Goal: Task Accomplishment & Management: Use online tool/utility

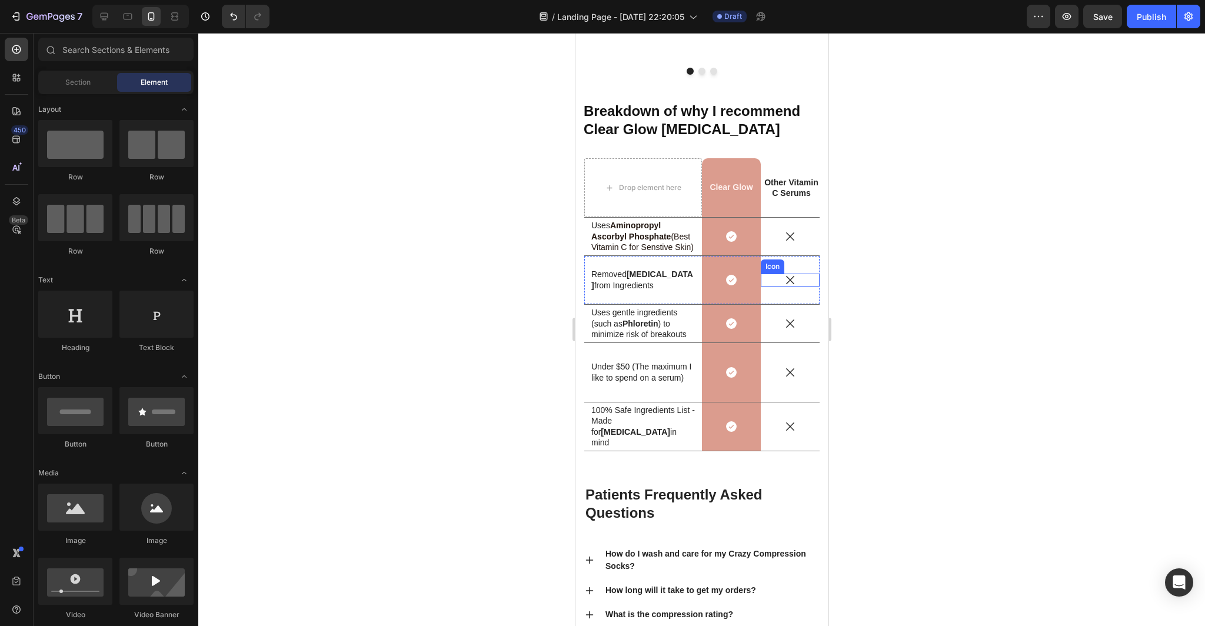
scroll to position [3569, 0]
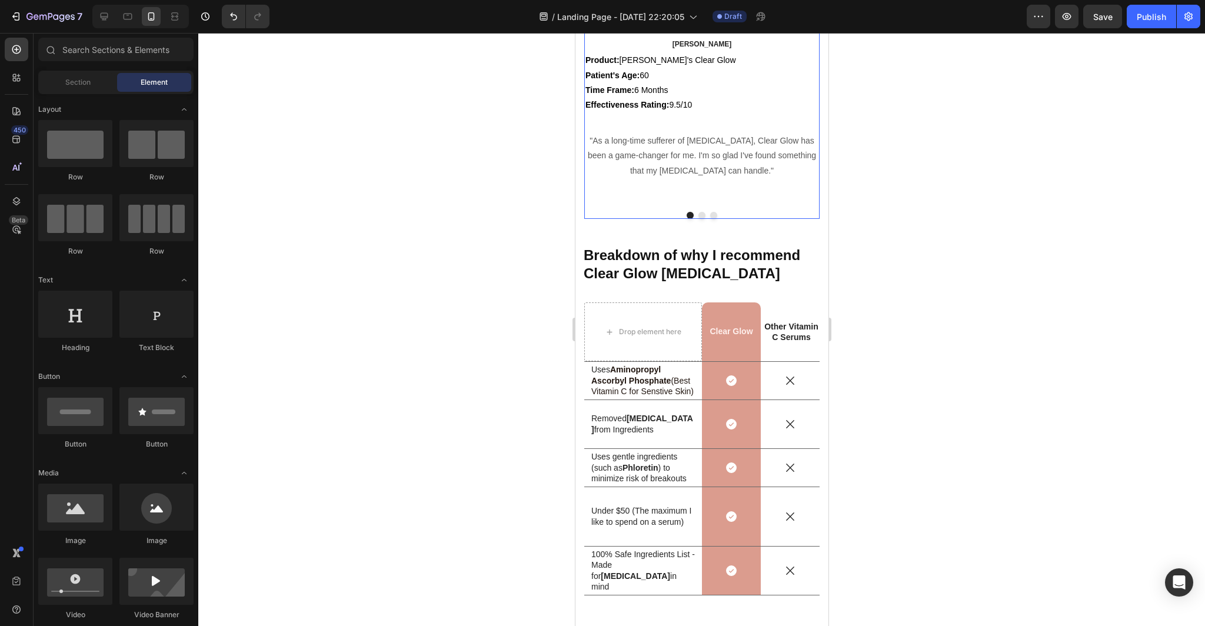
click at [775, 213] on div at bounding box center [701, 215] width 235 height 7
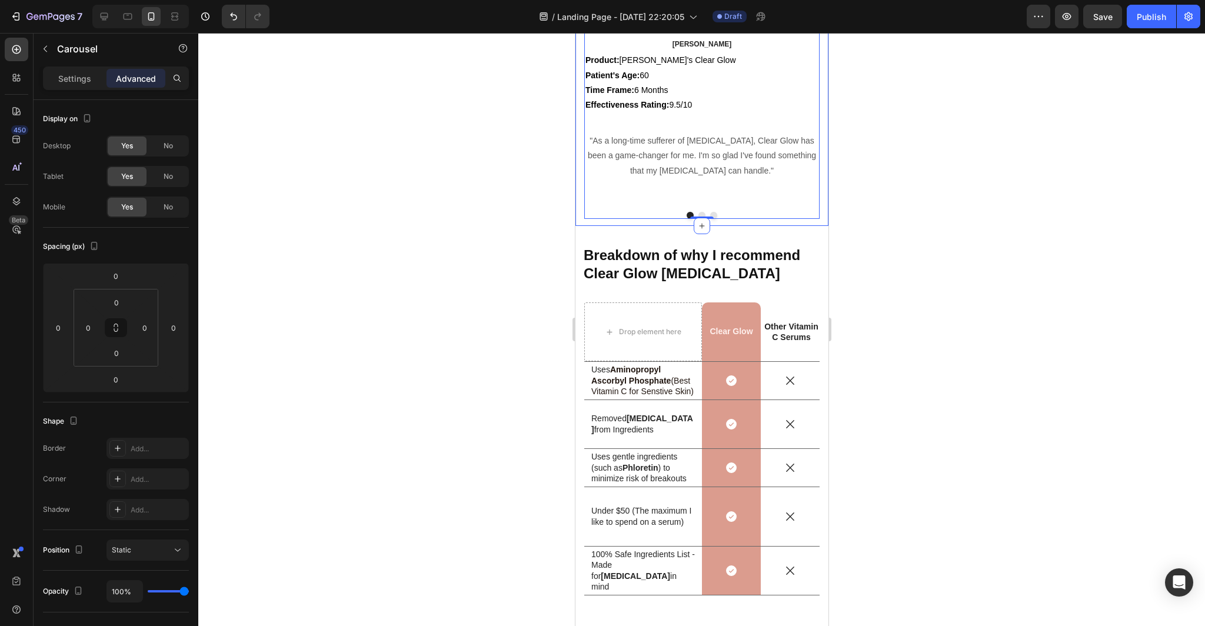
click at [131, 0] on html "7 Version history / Landing Page - [DATE] 22:20:05 Draft Preview Save Publish 4…" at bounding box center [602, 0] width 1205 height 0
click at [117, 380] on input "0" at bounding box center [116, 380] width 24 height 18
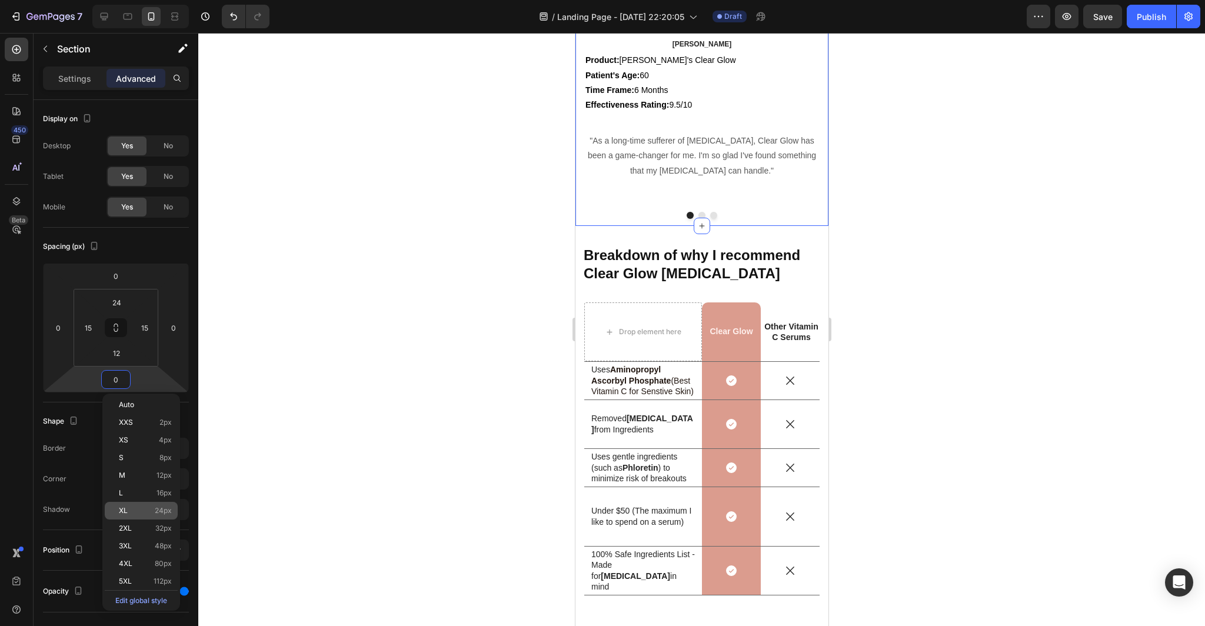
click at [141, 511] on p "XL 24px" at bounding box center [145, 511] width 53 height 8
type input "24"
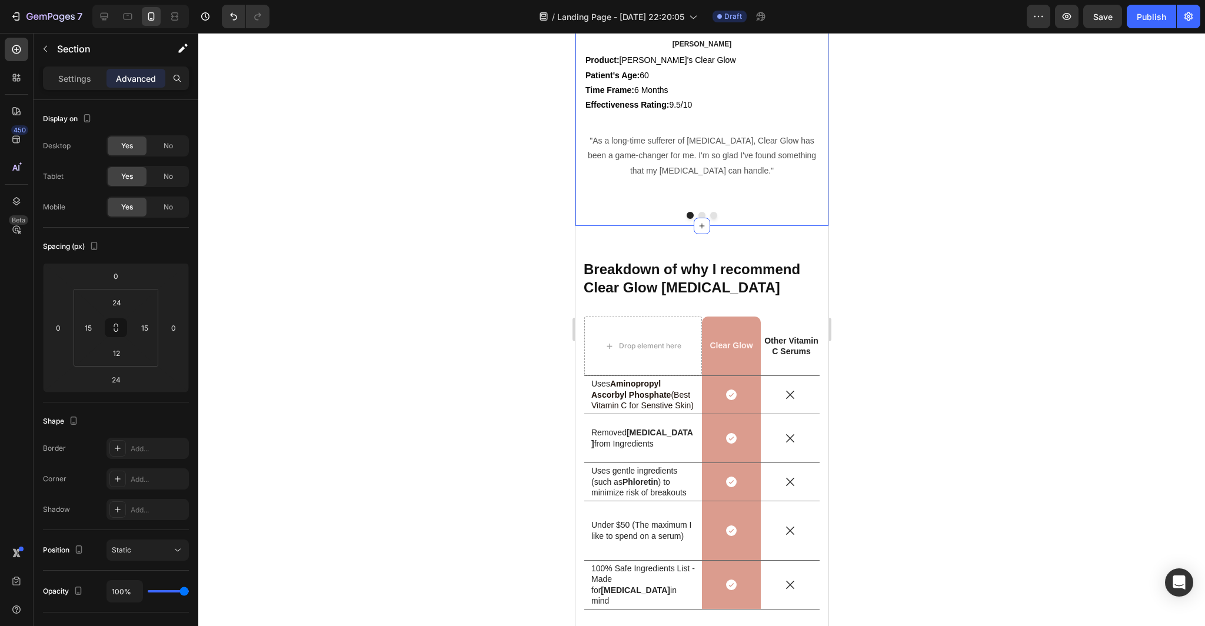
click at [338, 365] on div at bounding box center [701, 329] width 1007 height 593
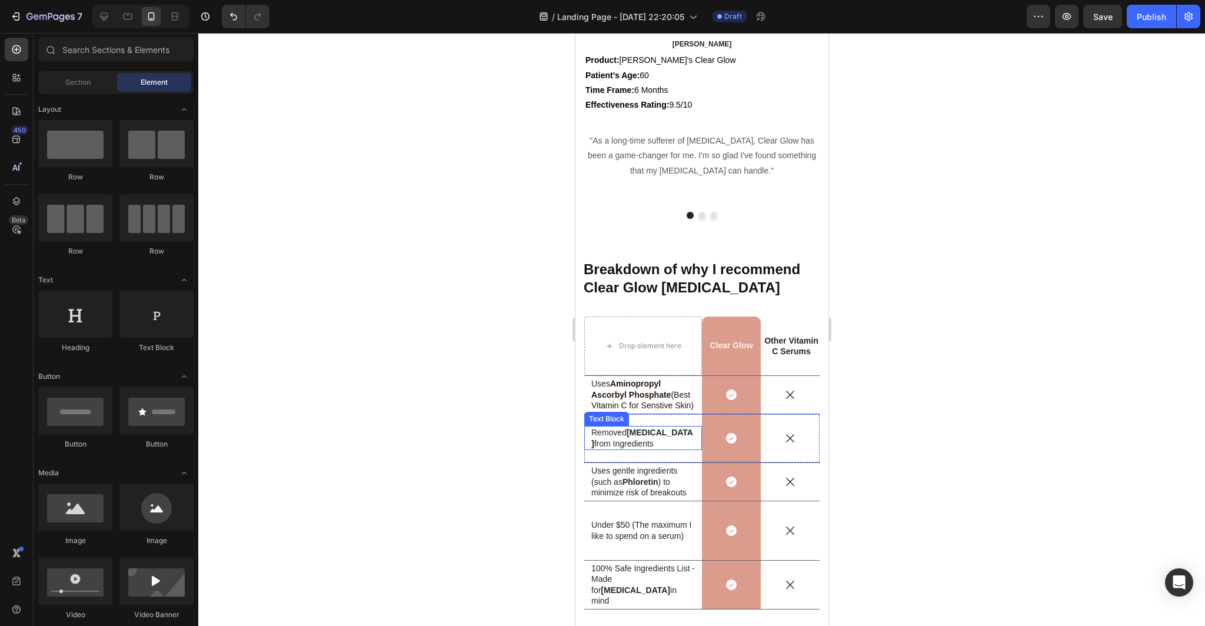
scroll to position [3933, 0]
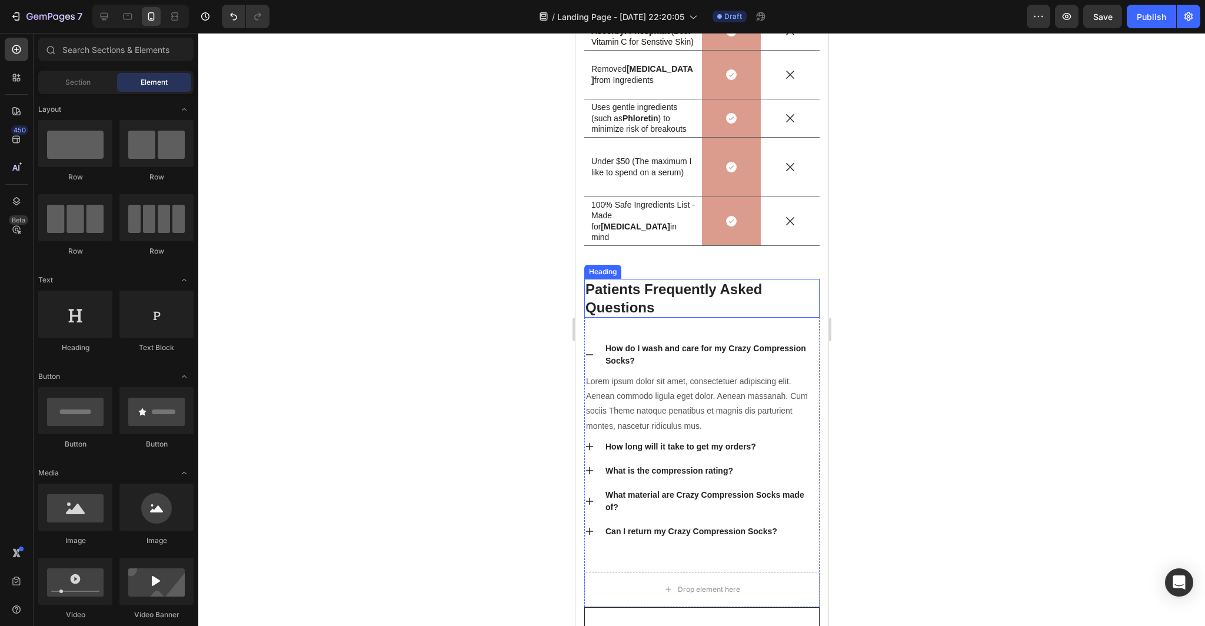
click at [771, 305] on h2 "Patients Frequently Asked Questions" at bounding box center [701, 298] width 235 height 39
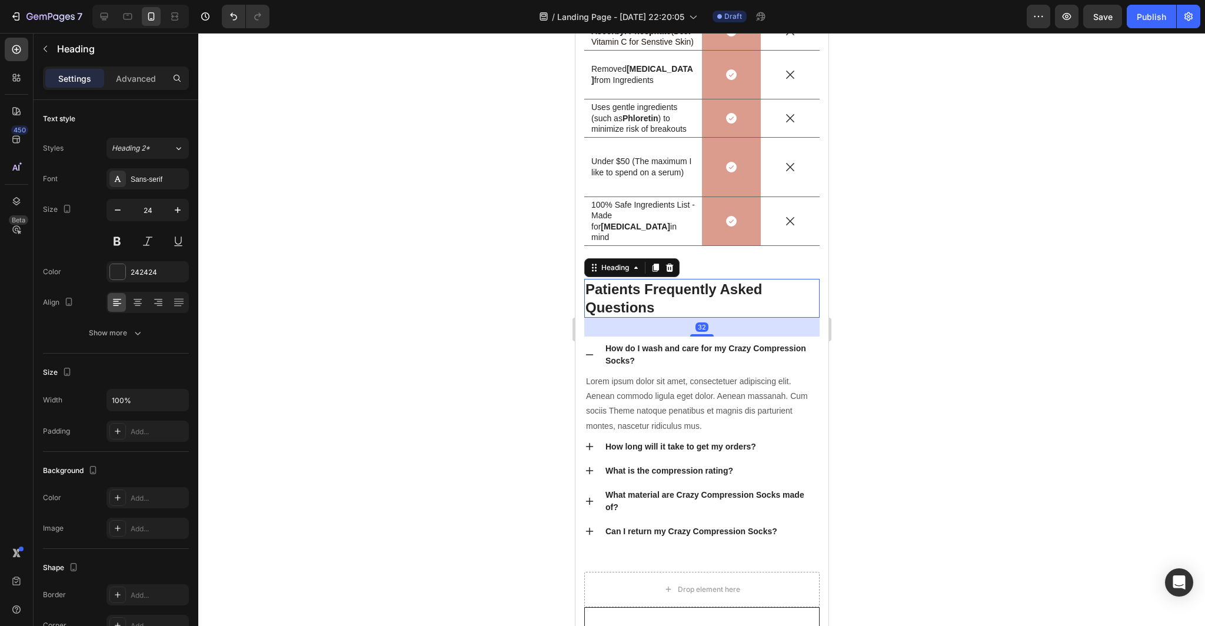
click at [658, 309] on h2 "Patients Frequently Asked Questions" at bounding box center [701, 298] width 235 height 39
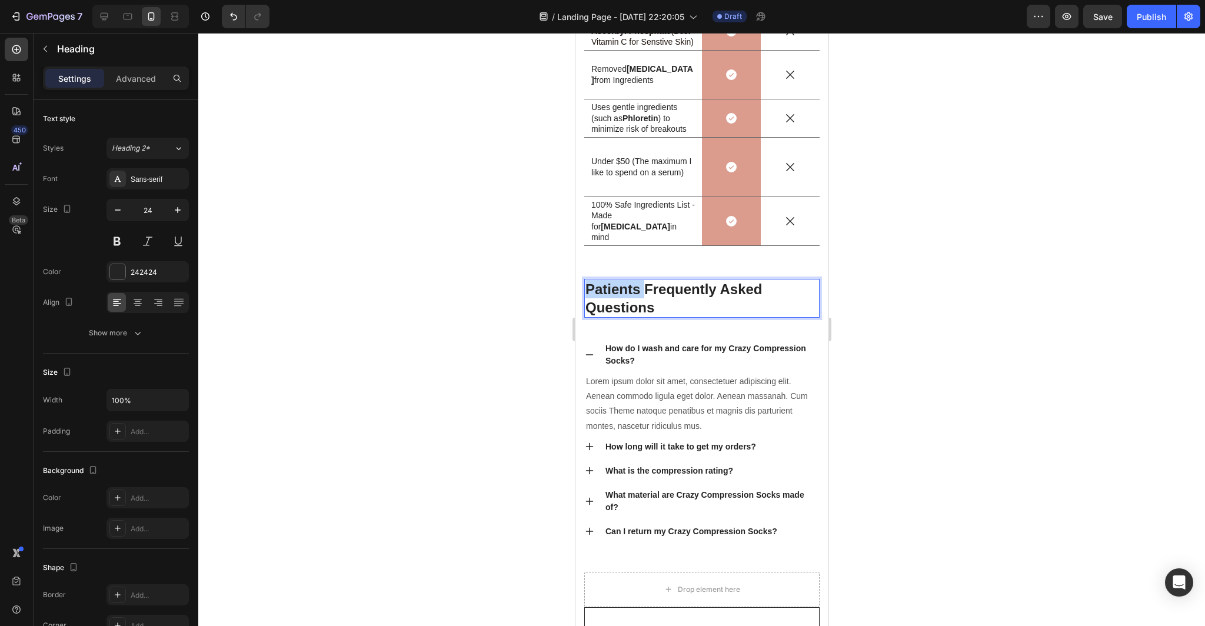
drag, startPoint x: 645, startPoint y: 292, endPoint x: 581, endPoint y: 291, distance: 64.1
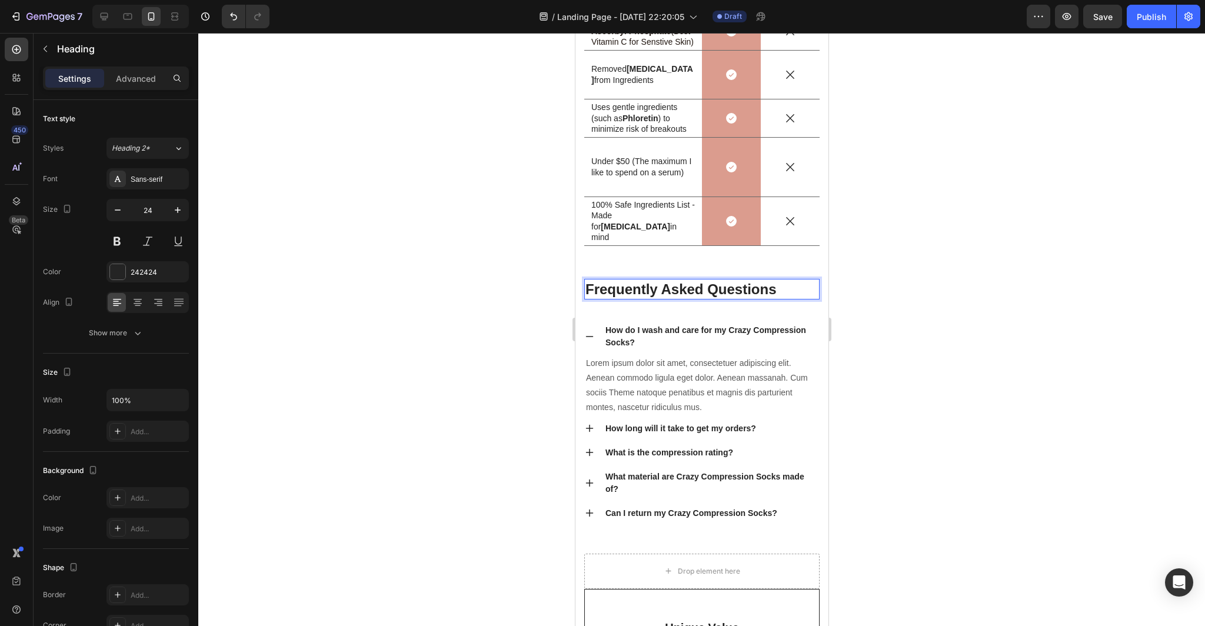
click at [787, 289] on p "Frequently Asked Questions" at bounding box center [701, 289] width 233 height 18
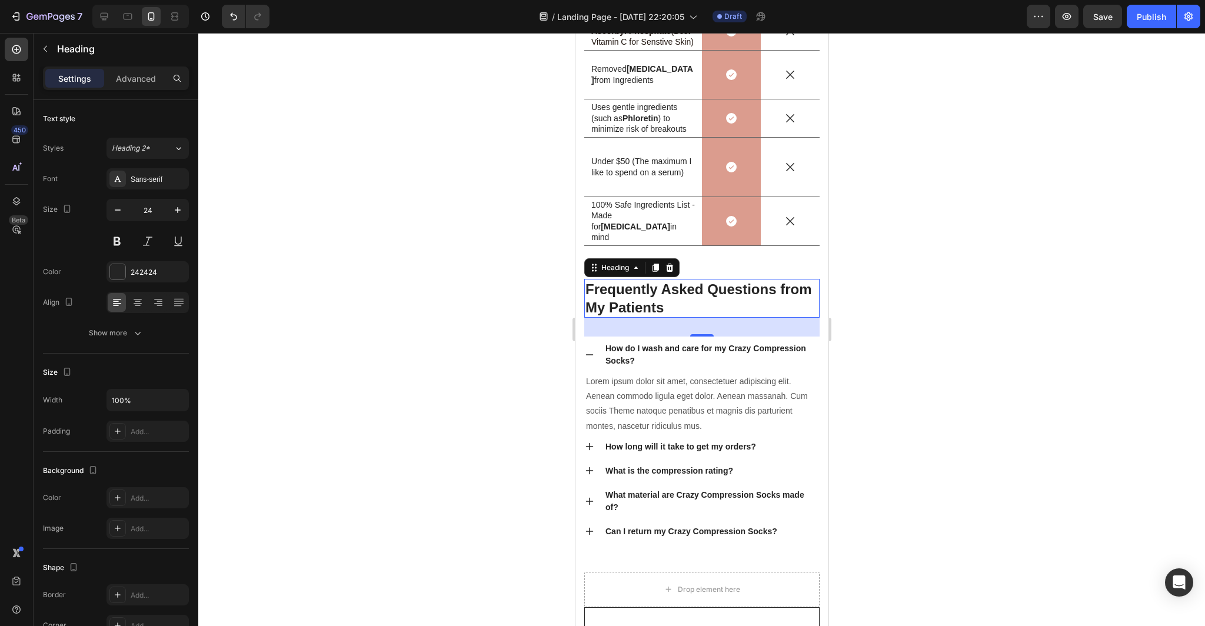
click at [955, 388] on div at bounding box center [701, 329] width 1007 height 593
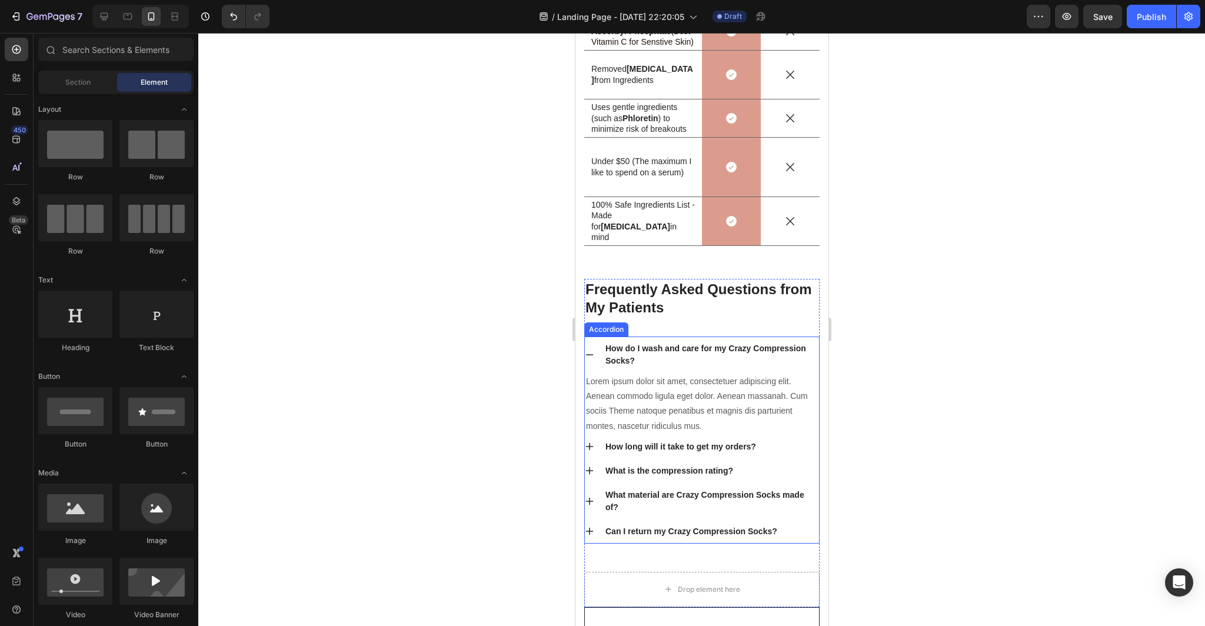
click at [645, 356] on div "How do I wash and care for my Crazy Compression Socks?" at bounding box center [710, 355] width 215 height 28
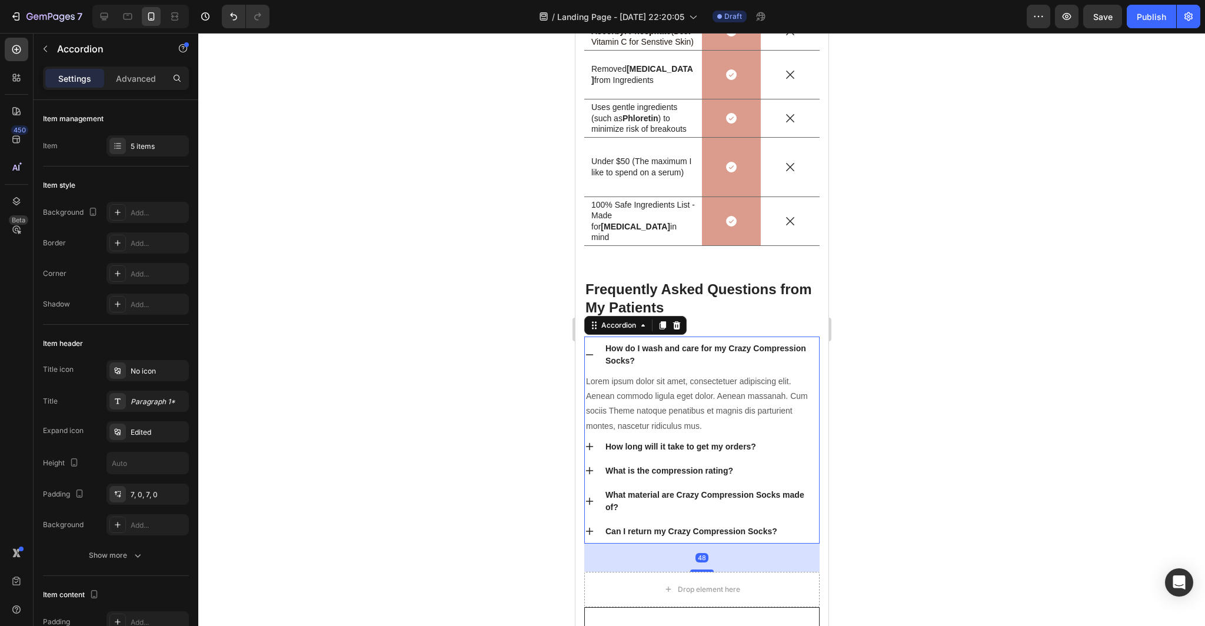
click at [639, 357] on div "How do I wash and care for my Crazy Compression Socks?" at bounding box center [710, 355] width 215 height 28
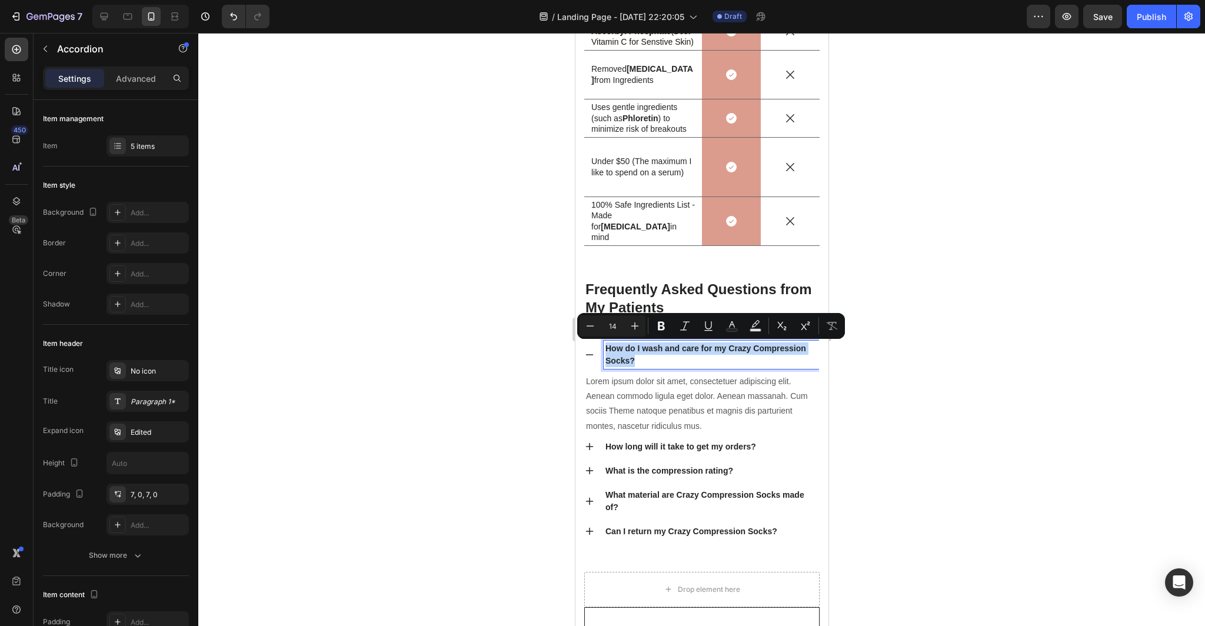
drag, startPoint x: 636, startPoint y: 361, endPoint x: 605, endPoint y: 346, distance: 33.9
click at [605, 346] on p "How do I wash and care for my Crazy Compression Socks?" at bounding box center [711, 354] width 212 height 25
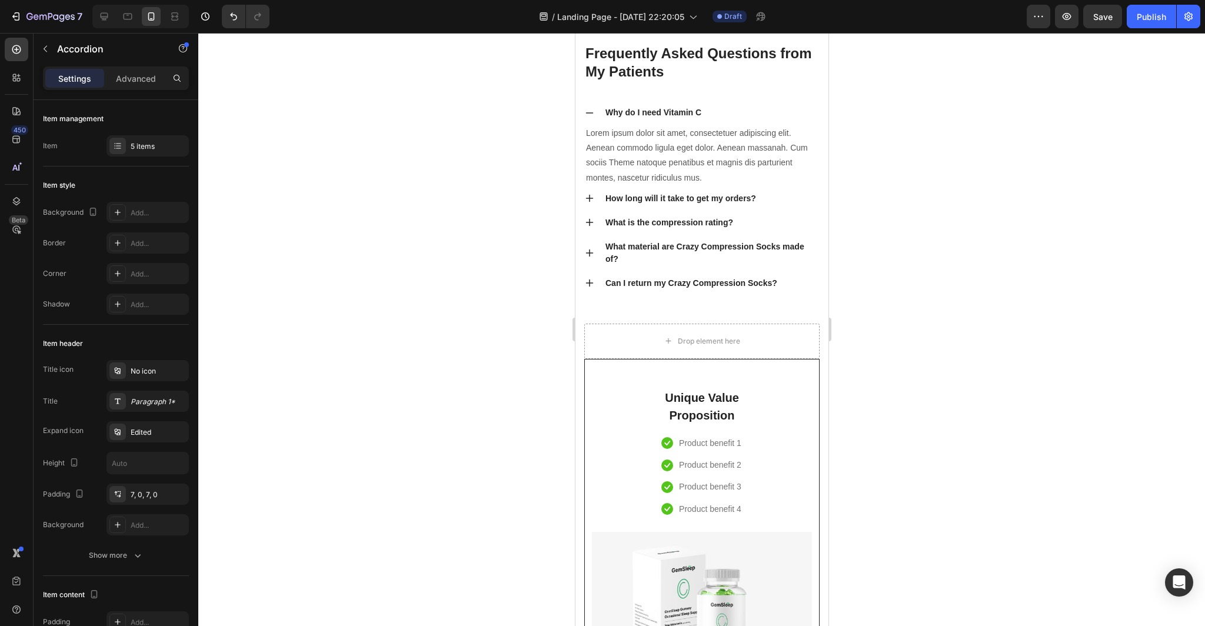
scroll to position [3975, 0]
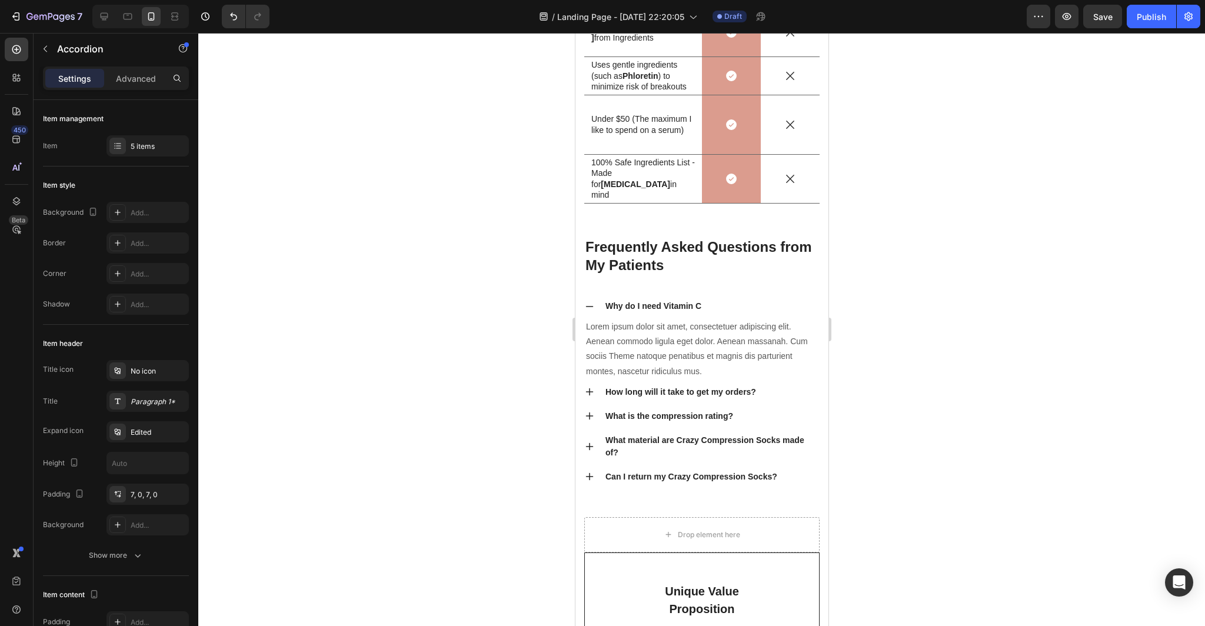
click at [720, 310] on div "Why do I need Vitamin C" at bounding box center [710, 306] width 215 height 16
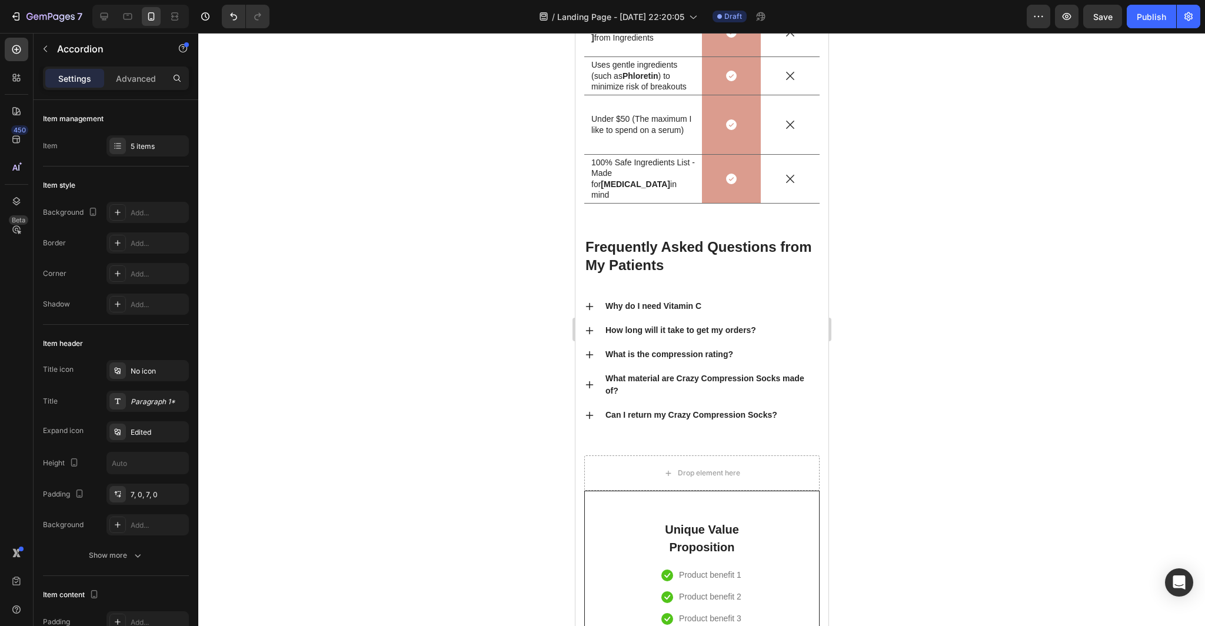
click at [719, 302] on div "Why do I need Vitamin C" at bounding box center [710, 306] width 215 height 16
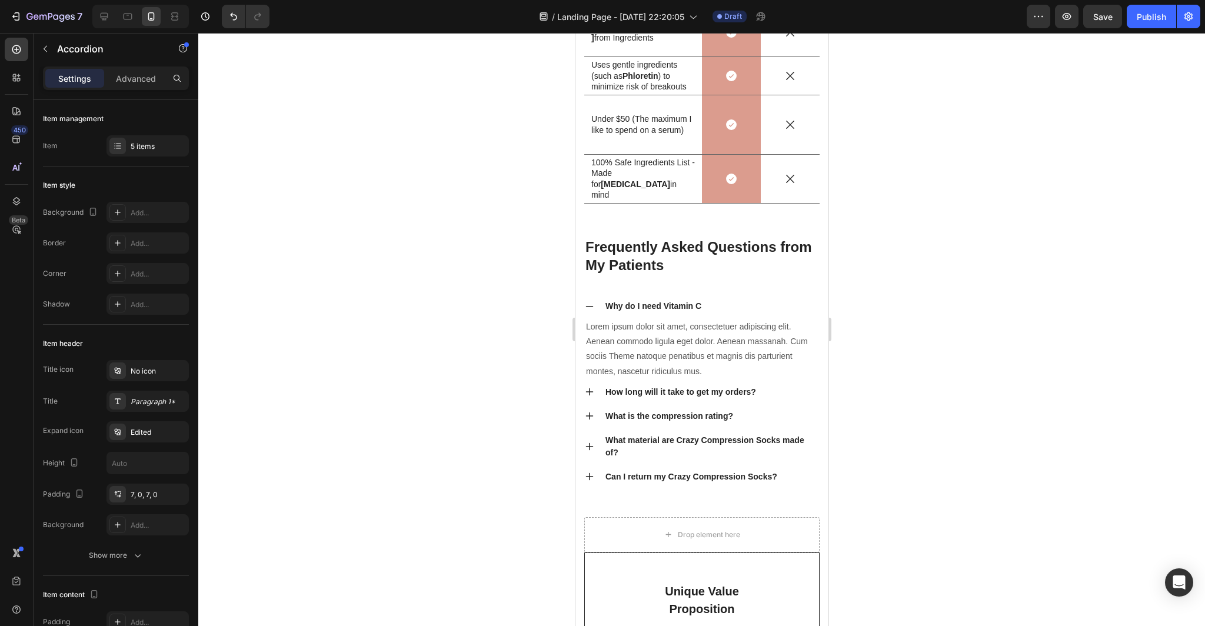
click at [691, 306] on p "Why do I need Vitamin C" at bounding box center [653, 306] width 96 height 12
click at [699, 306] on p "Why do I need Vitamin C" at bounding box center [653, 306] width 96 height 12
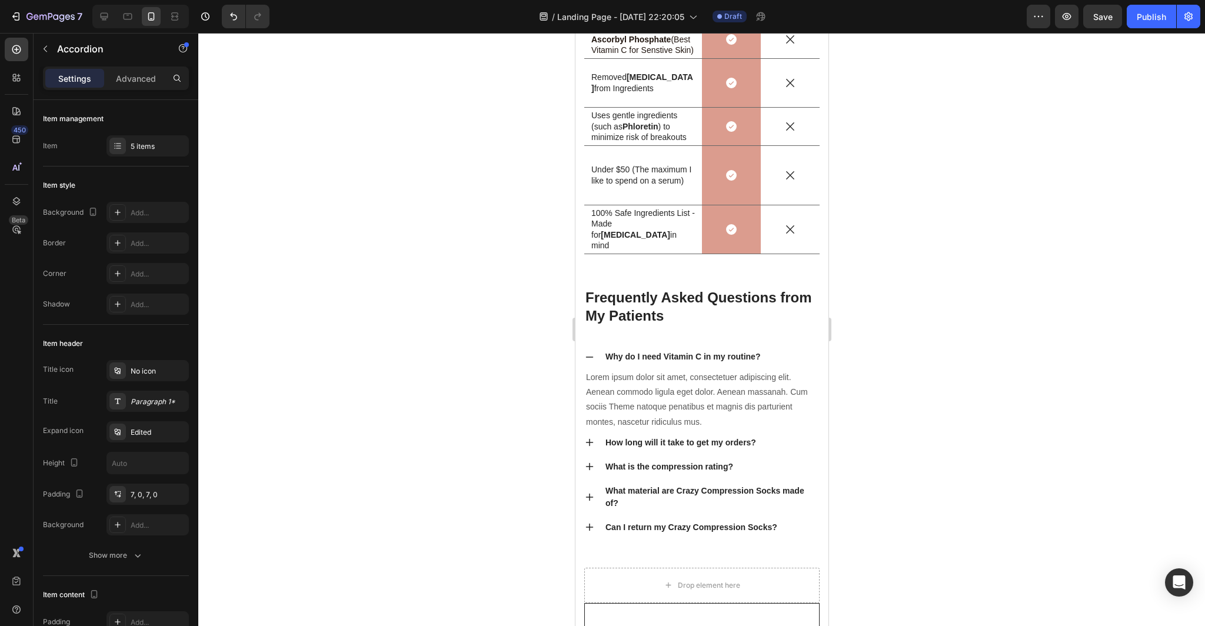
scroll to position [3955, 0]
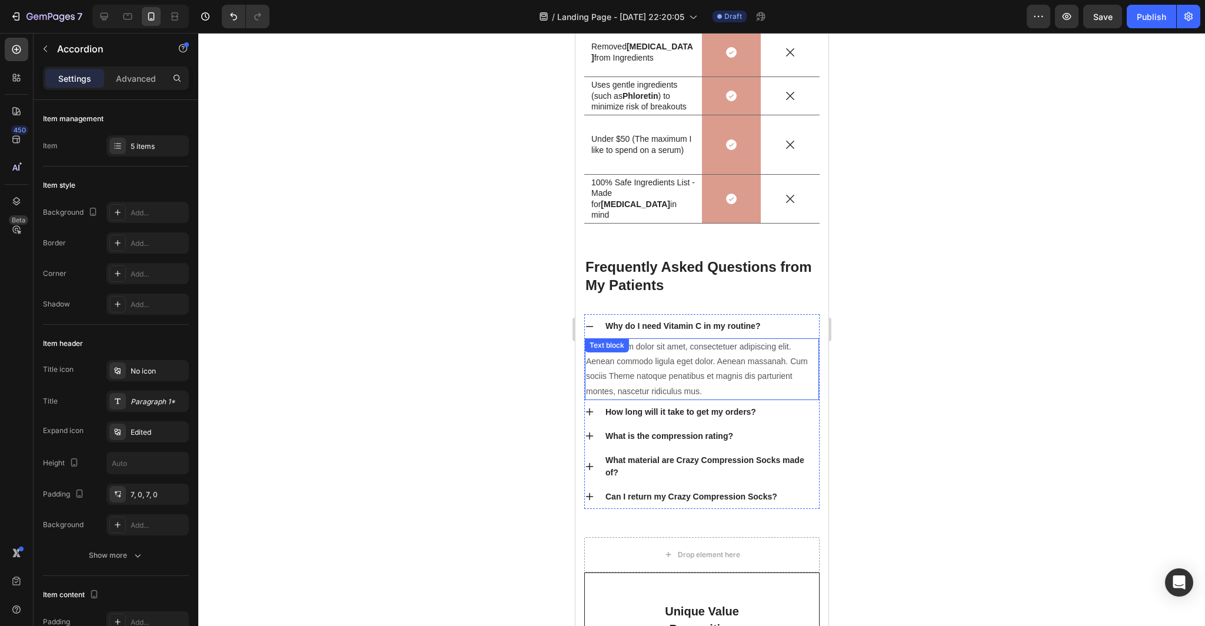
click at [743, 394] on p "Lorem ipsum dolor sit amet, consectetuer adipiscing elit. Aenean commodo ligula…" at bounding box center [701, 369] width 232 height 59
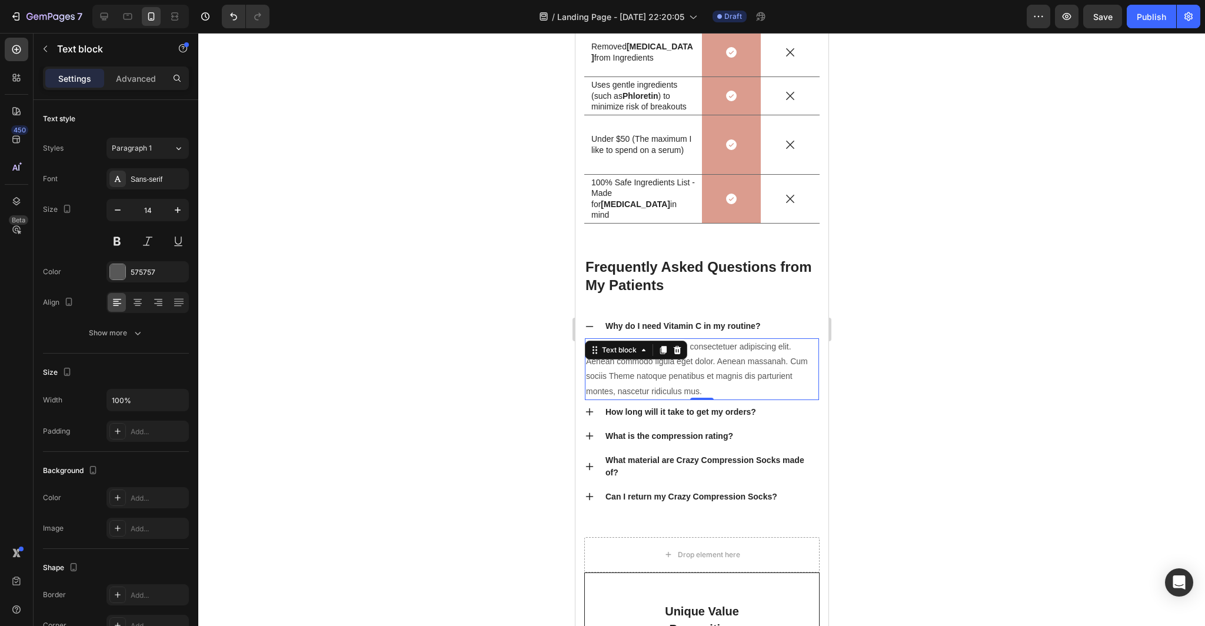
click at [709, 391] on p "Lorem ipsum dolor sit amet, consectetuer adipiscing elit. Aenean commodo ligula…" at bounding box center [701, 369] width 232 height 59
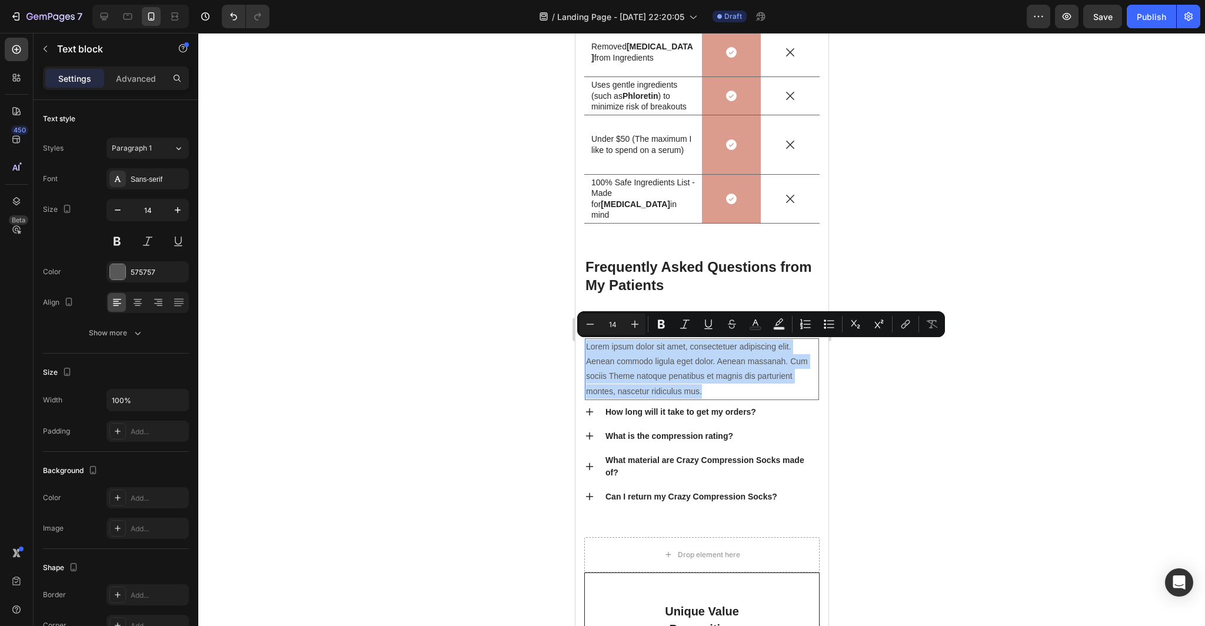
drag, startPoint x: 705, startPoint y: 391, endPoint x: 587, endPoint y: 347, distance: 126.2
click at [587, 347] on p "Lorem ipsum dolor sit amet, consectetuer adipiscing elit. Aenean commodo ligula…" at bounding box center [701, 369] width 232 height 59
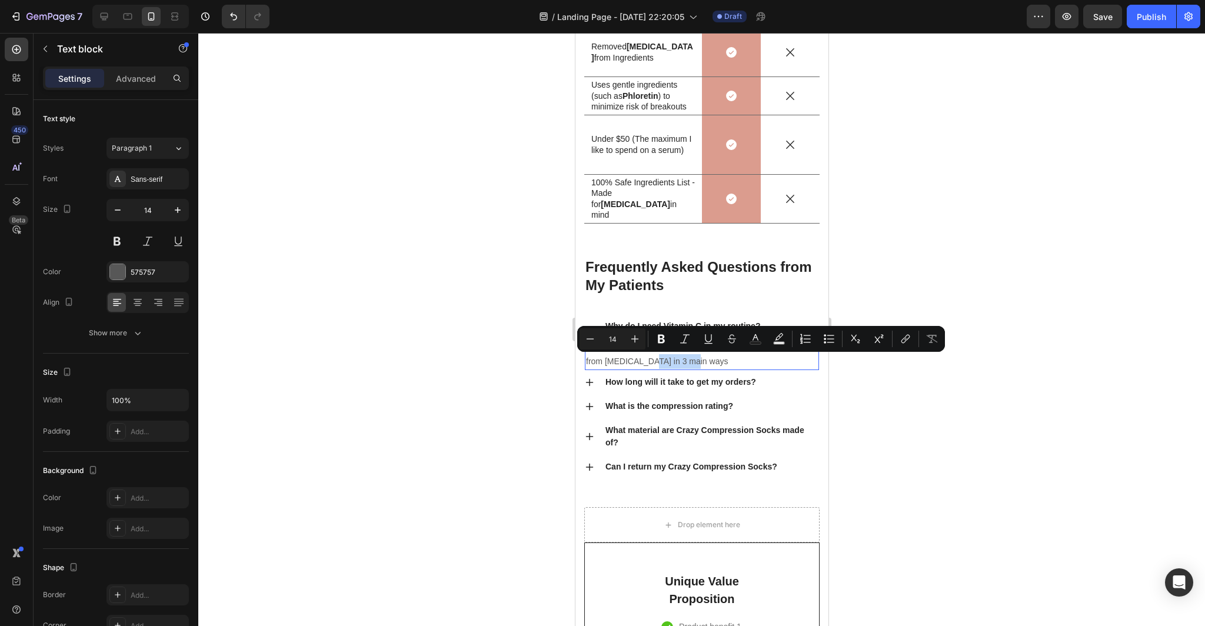
drag, startPoint x: 689, startPoint y: 360, endPoint x: 645, endPoint y: 361, distance: 44.1
click at [645, 361] on p "Recent studies show that Vitamin C helps women that suffer from [MEDICAL_DATA] …" at bounding box center [701, 354] width 232 height 29
click at [698, 363] on p "Recent studies show that Vitamin C helps women that suffer from [MEDICAL_DATA] …" at bounding box center [701, 354] width 232 height 29
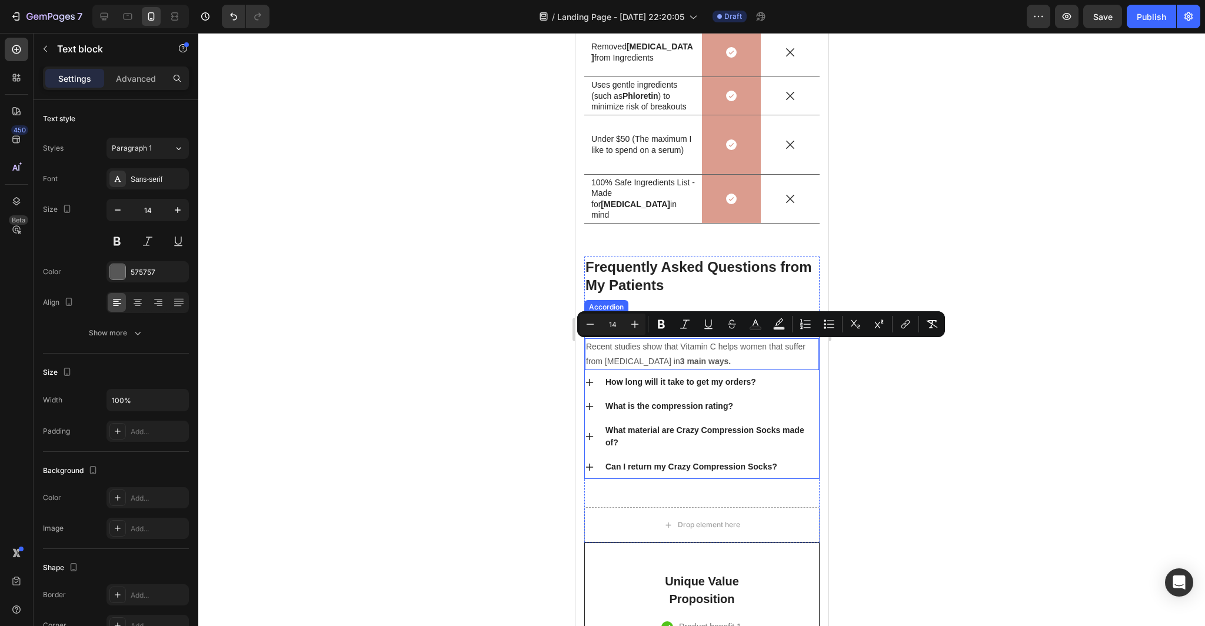
drag, startPoint x: 703, startPoint y: 361, endPoint x: 584, endPoint y: 340, distance: 121.3
click at [584, 340] on div "Why do I need Vitamin C in my routine? Recent studies show that Vitamin C helps…" at bounding box center [701, 396] width 235 height 165
click at [705, 360] on p "Recent studies show that Vitamin C helps women that suffer from [MEDICAL_DATA] …" at bounding box center [701, 354] width 232 height 29
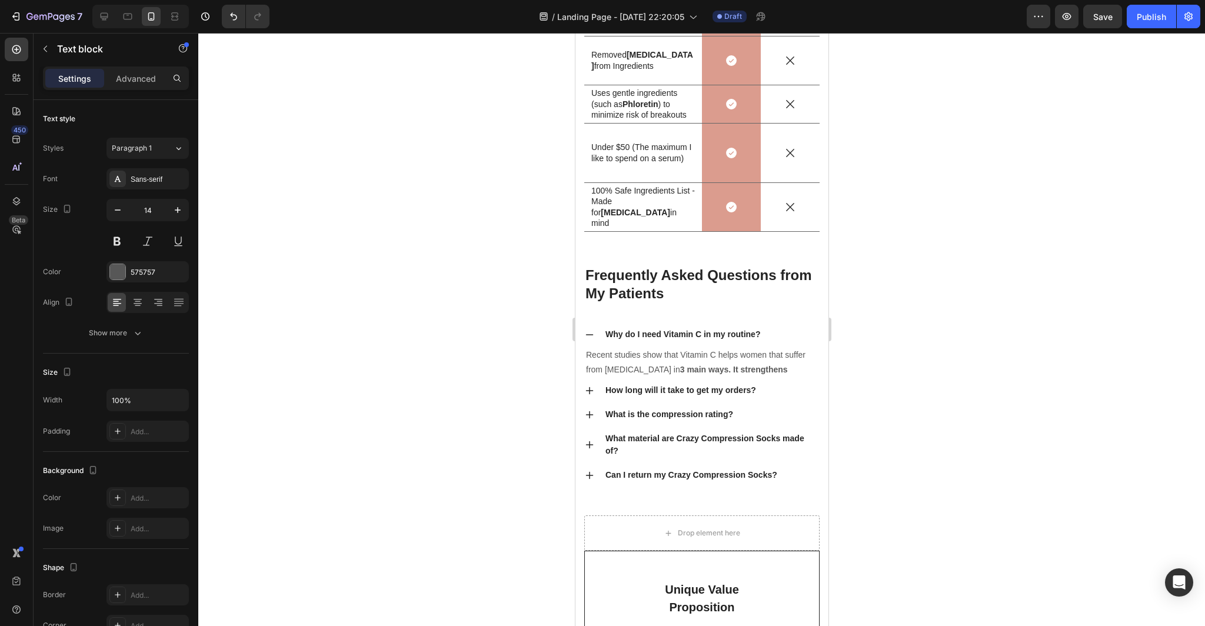
scroll to position [3954, 0]
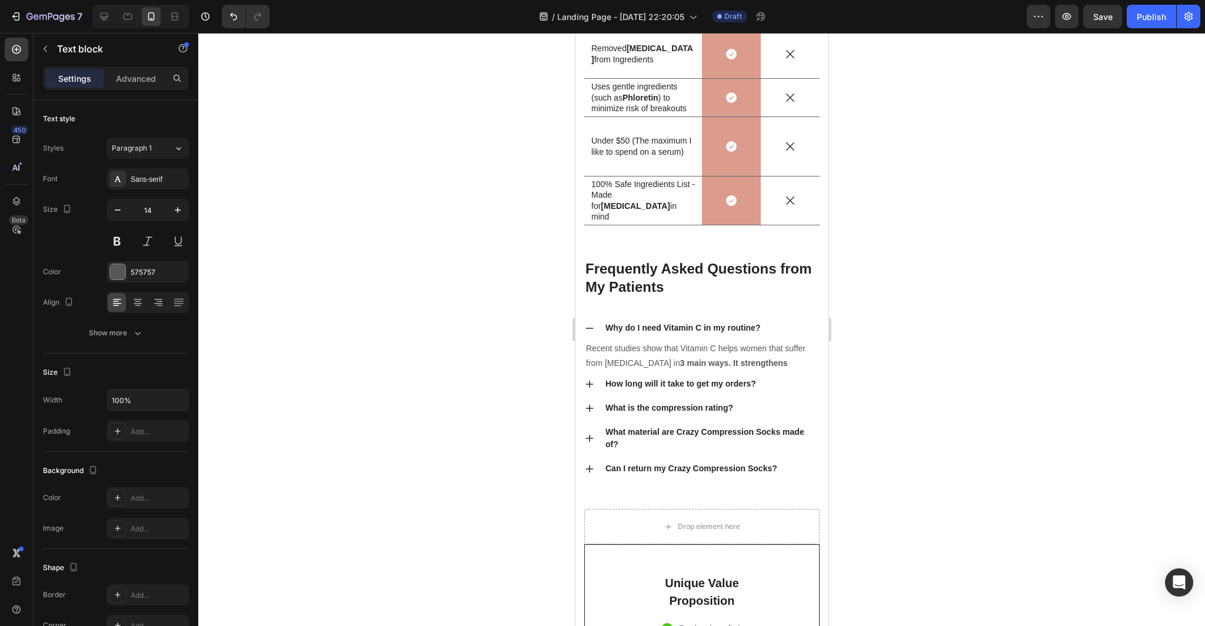
click at [762, 361] on p "Recent studies show that Vitamin C helps women that suffer from [MEDICAL_DATA] …" at bounding box center [701, 355] width 232 height 29
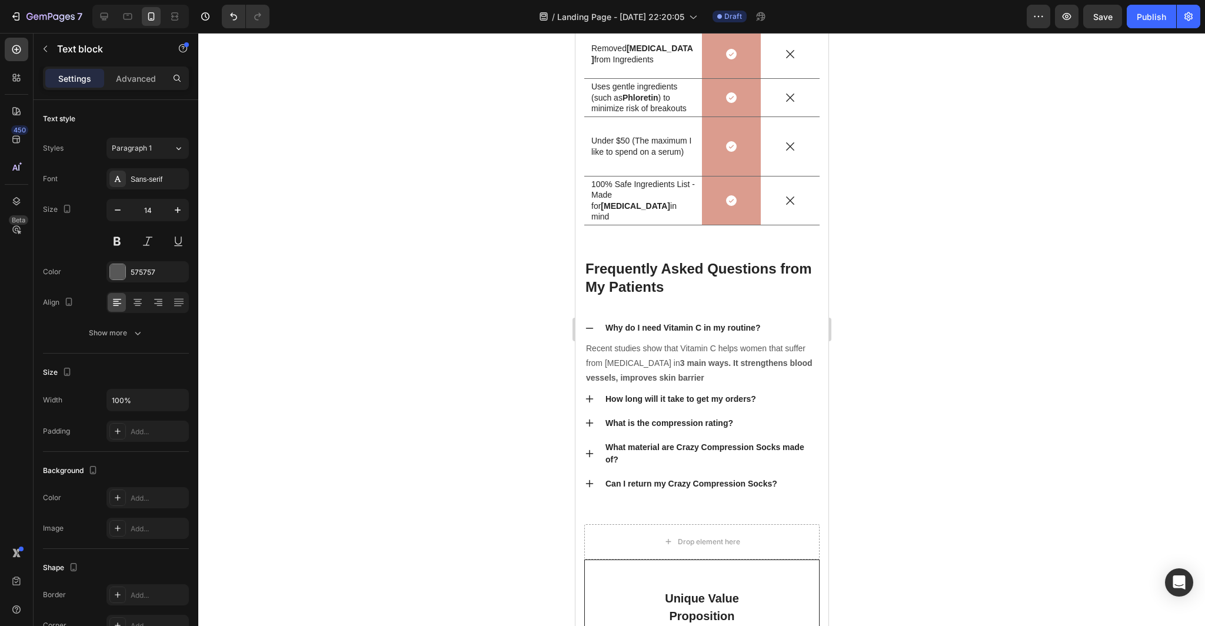
click at [681, 376] on p "Recent studies show that Vitamin C helps women that suffer from [MEDICAL_DATA] …" at bounding box center [701, 363] width 232 height 45
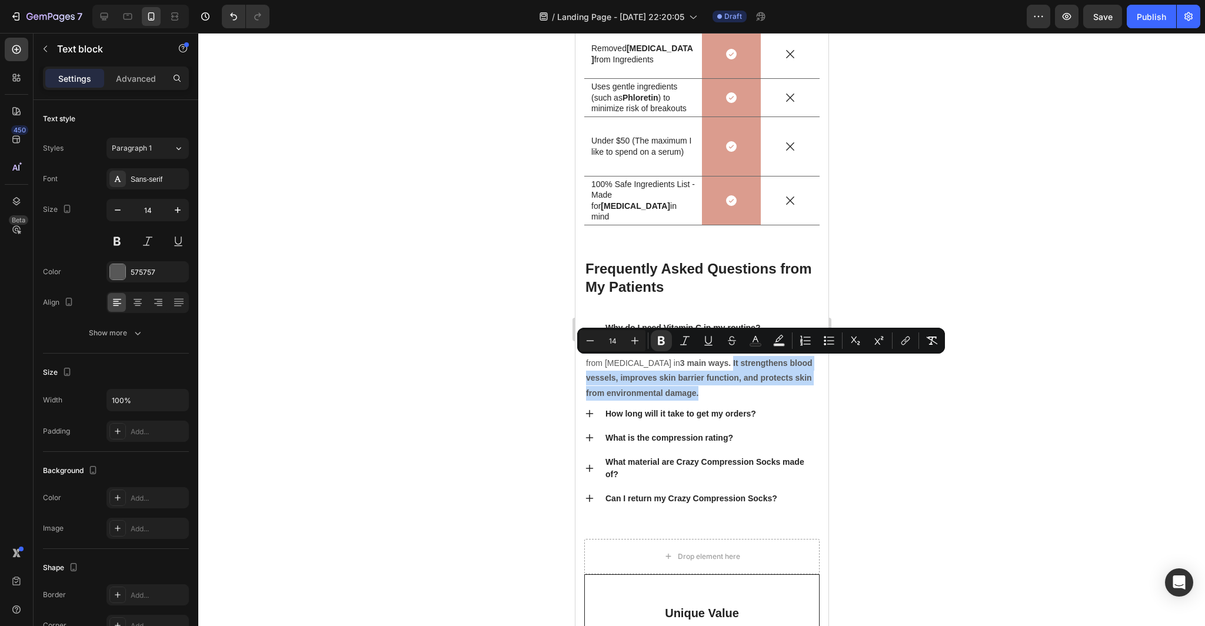
drag, startPoint x: 677, startPoint y: 392, endPoint x: 696, endPoint y: 365, distance: 33.3
click at [696, 365] on strong "3 main ways. It strengthens blood vessels, improves skin barrier function, and …" at bounding box center [698, 377] width 227 height 39
click at [714, 384] on p "Recent studies show that Vitamin C helps women who suffer from [MEDICAL_DATA] i…" at bounding box center [701, 370] width 232 height 59
drag, startPoint x: 799, startPoint y: 366, endPoint x: 706, endPoint y: 368, distance: 93.6
click at [706, 368] on p "Recent studies show that Vitamin C helps women who suffer from [MEDICAL_DATA] i…" at bounding box center [701, 370] width 232 height 59
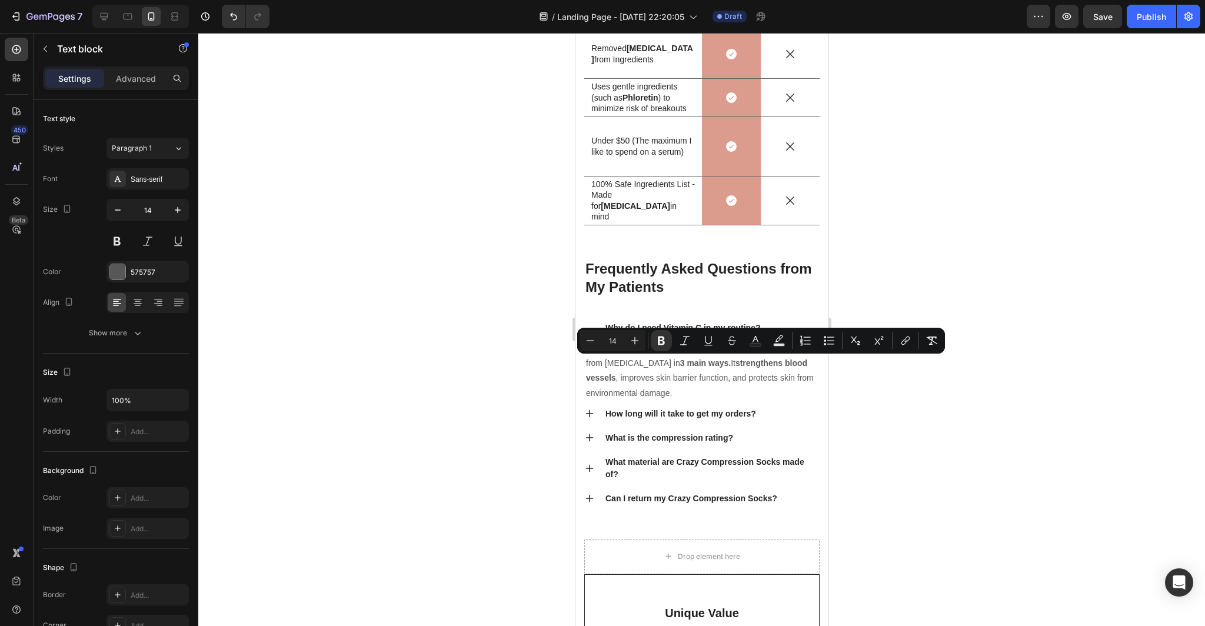
click at [669, 387] on p "Recent studies show that Vitamin C helps women who suffer from [MEDICAL_DATA] i…" at bounding box center [701, 370] width 232 height 59
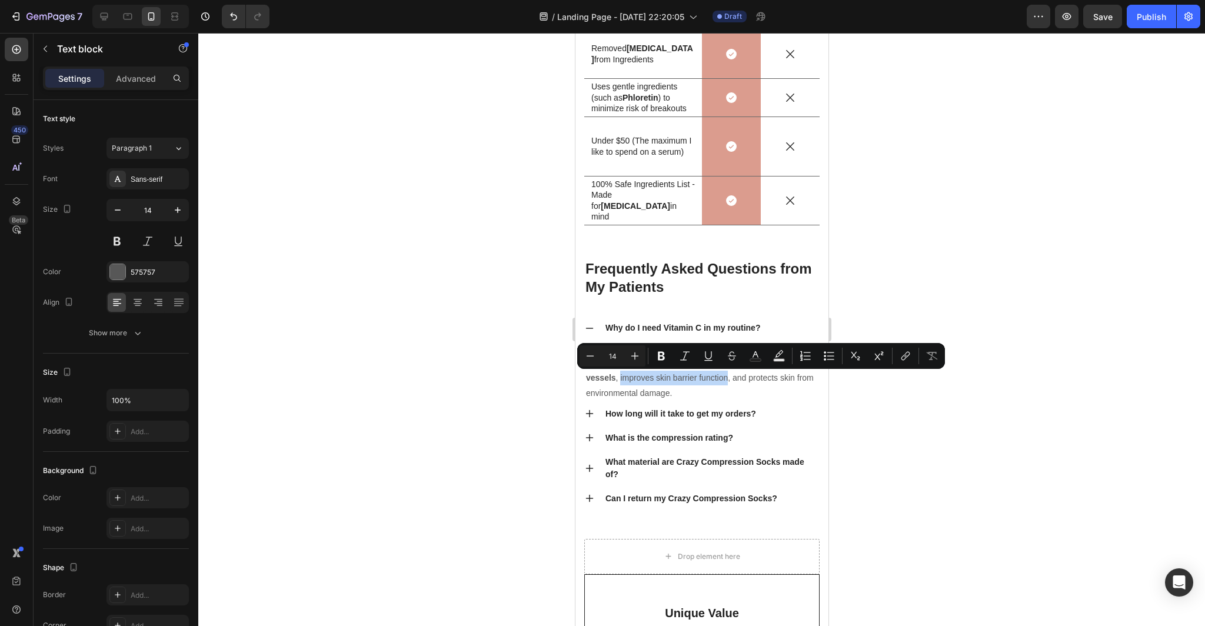
drag, startPoint x: 692, startPoint y: 380, endPoint x: 585, endPoint y: 382, distance: 106.5
click at [585, 382] on p "Recent studies show that Vitamin C helps women who suffer from [MEDICAL_DATA] i…" at bounding box center [701, 370] width 232 height 59
click at [638, 396] on p "Recent studies show that Vitamin C helps women who suffer from [MEDICAL_DATA] i…" at bounding box center [701, 370] width 232 height 59
drag, startPoint x: 669, startPoint y: 393, endPoint x: 724, endPoint y: 381, distance: 56.7
click at [724, 381] on p "Recent studies show that Vitamin C helps women who suffer from [MEDICAL_DATA] i…" at bounding box center [701, 370] width 232 height 59
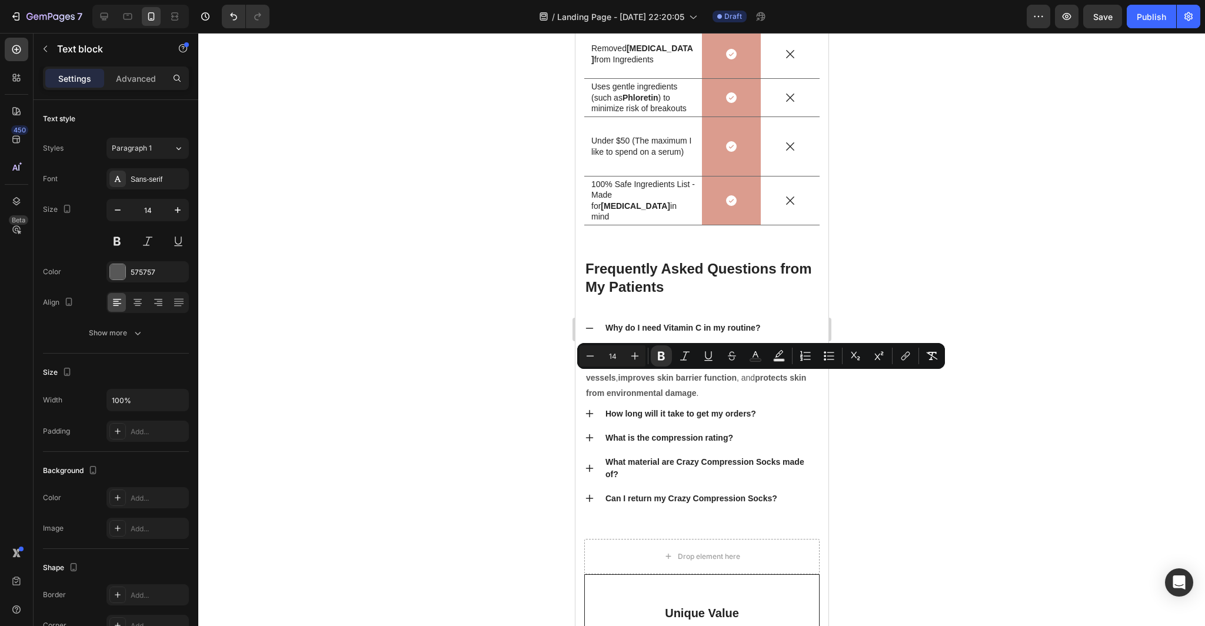
click at [925, 439] on div at bounding box center [701, 329] width 1007 height 593
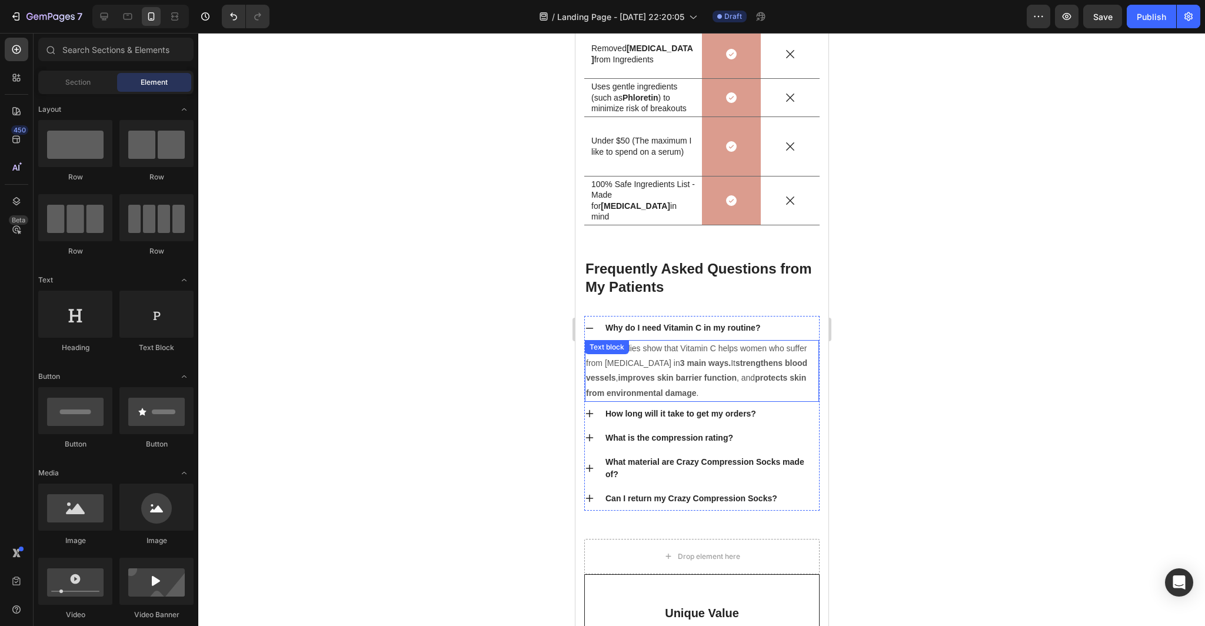
click at [697, 388] on p "Recent studies show that Vitamin C helps women who suffer from [MEDICAL_DATA] i…" at bounding box center [701, 370] width 232 height 59
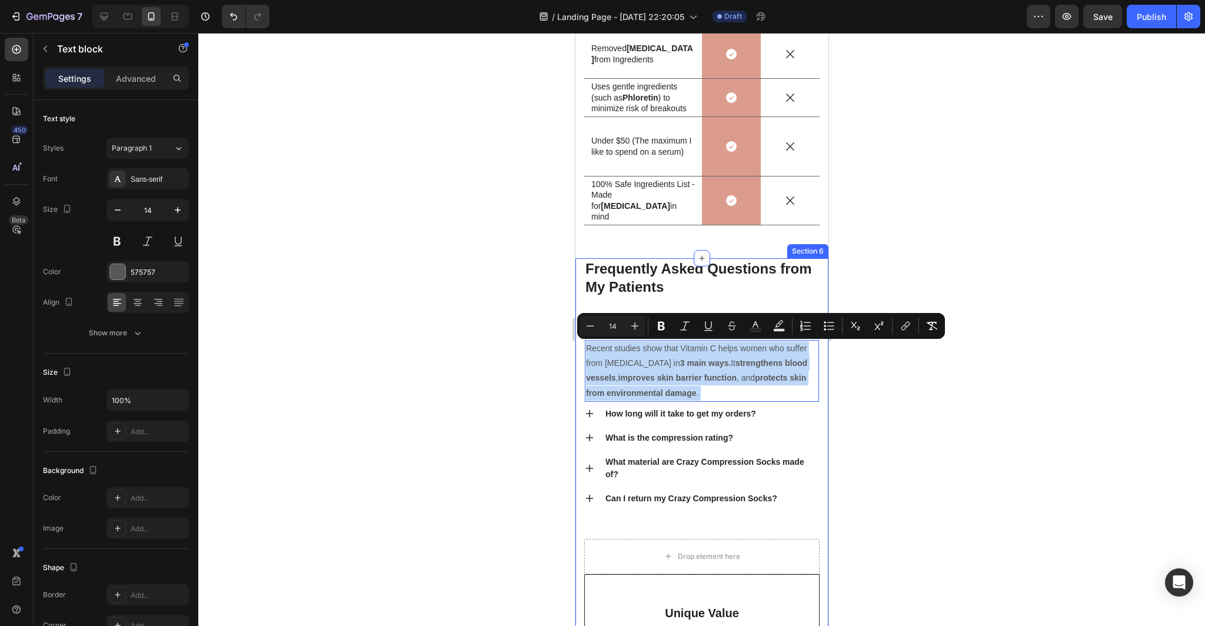
drag, startPoint x: 683, startPoint y: 391, endPoint x: 582, endPoint y: 338, distance: 114.0
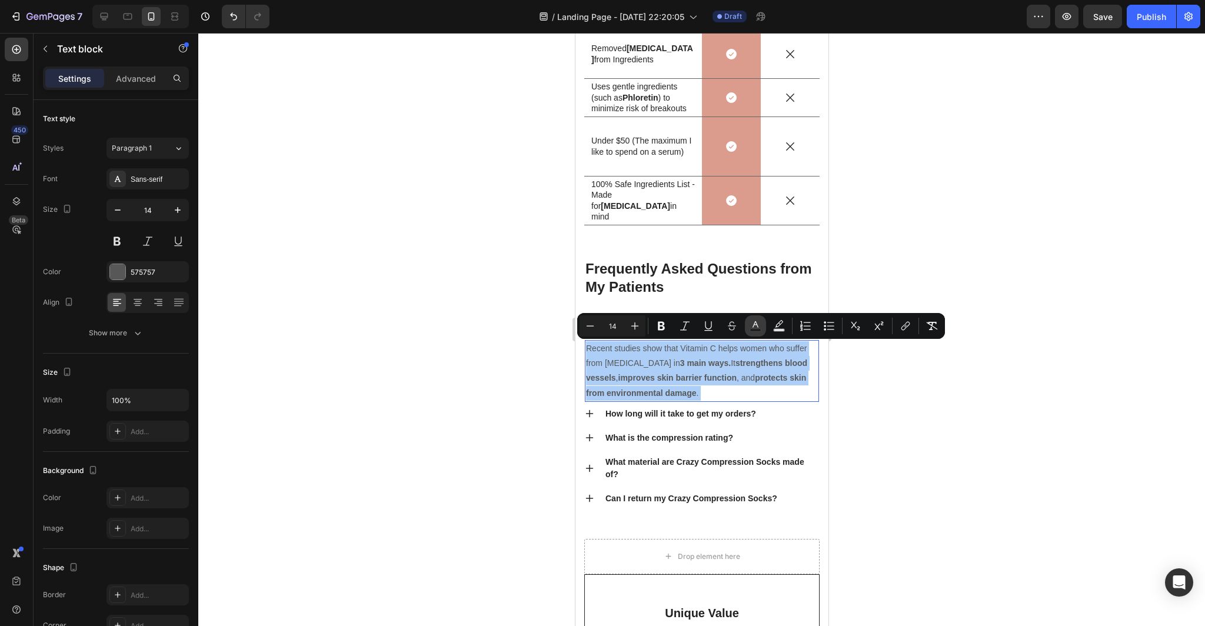
click at [757, 327] on icon "Editor contextual toolbar" at bounding box center [756, 326] width 12 height 12
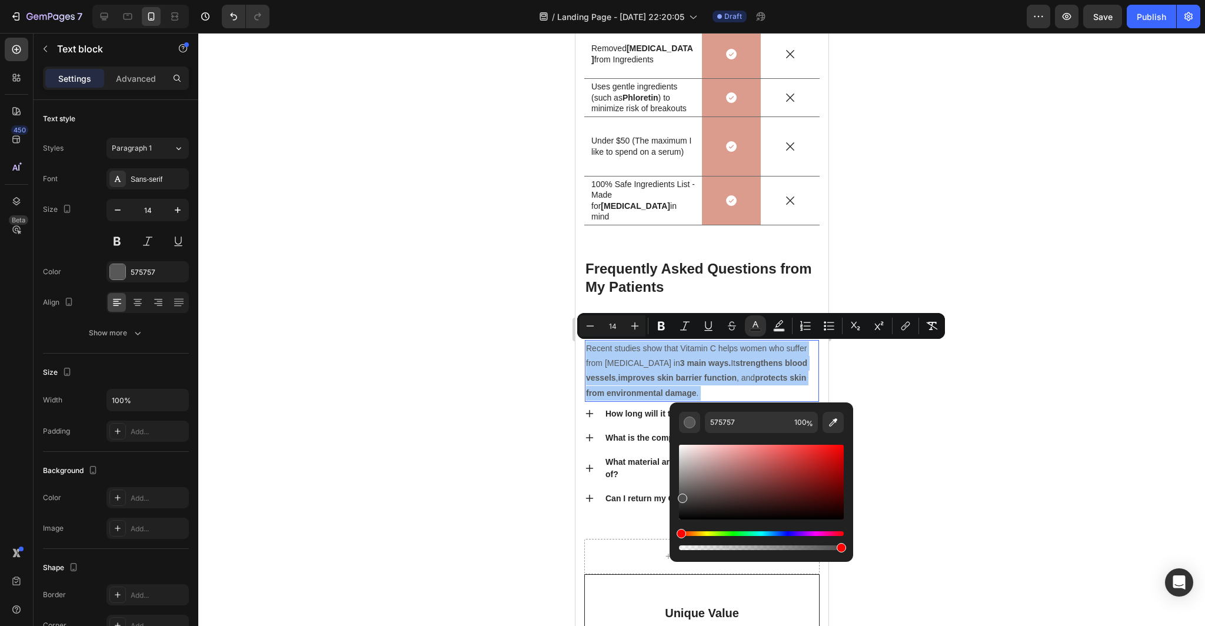
drag, startPoint x: 682, startPoint y: 495, endPoint x: 681, endPoint y: 549, distance: 53.6
click at [681, 549] on div "Editor contextual toolbar" at bounding box center [761, 497] width 165 height 110
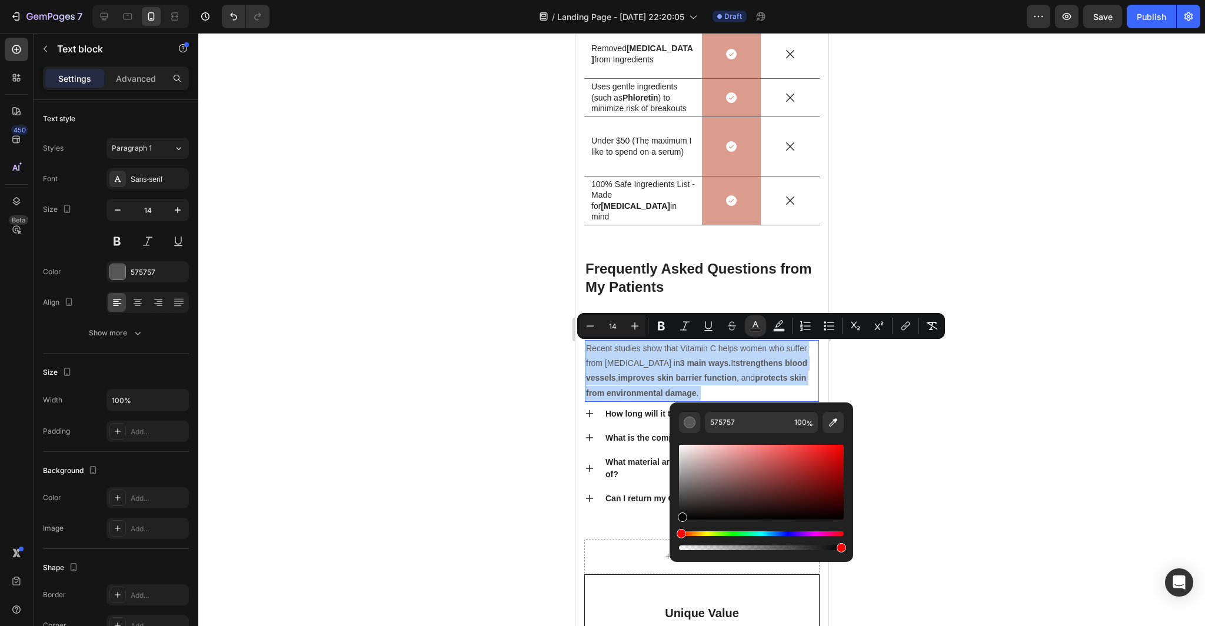
type input "000000"
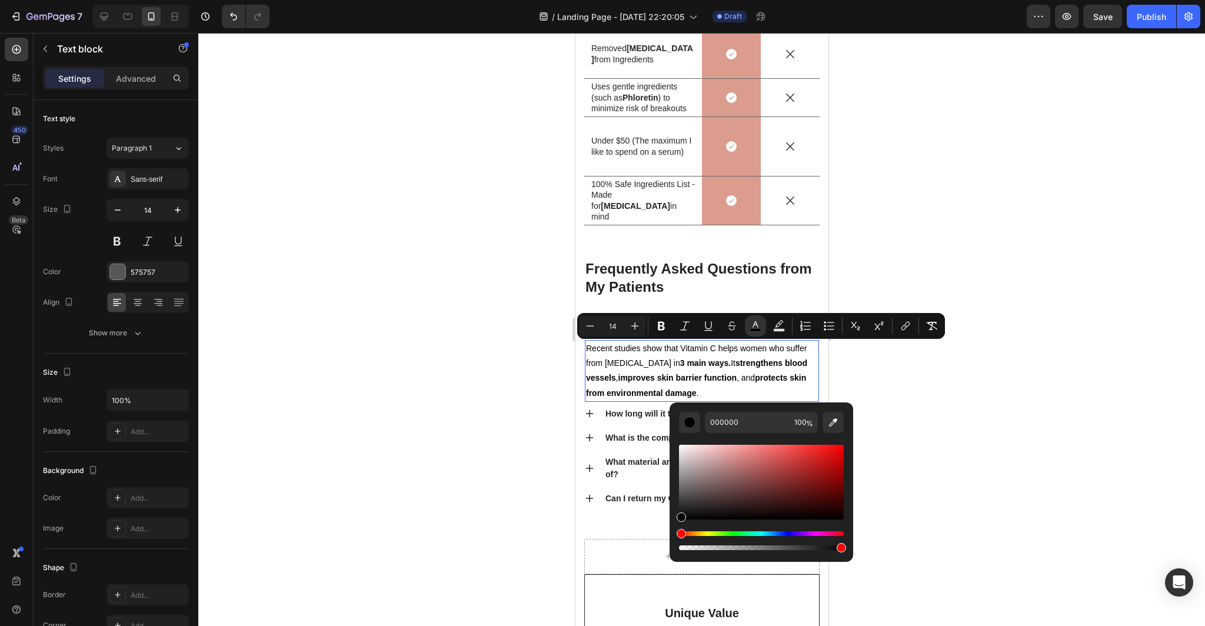
type input "16"
click at [424, 500] on div at bounding box center [701, 329] width 1007 height 593
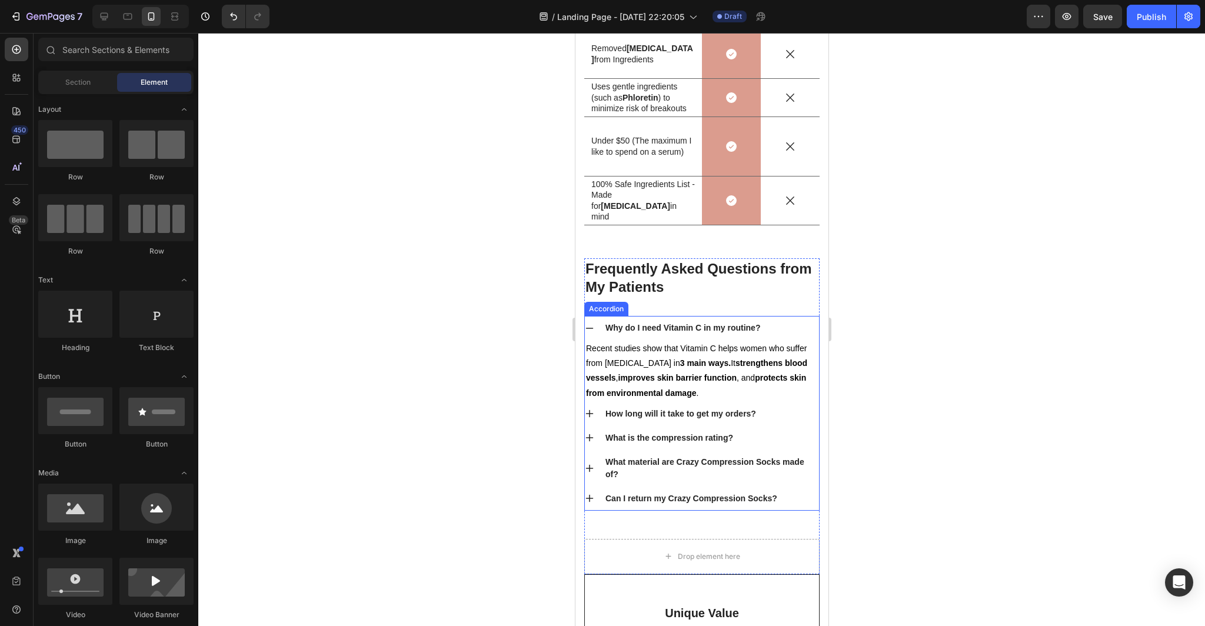
click at [751, 329] on p "Why do I need Vitamin C in my routine?" at bounding box center [682, 328] width 155 height 12
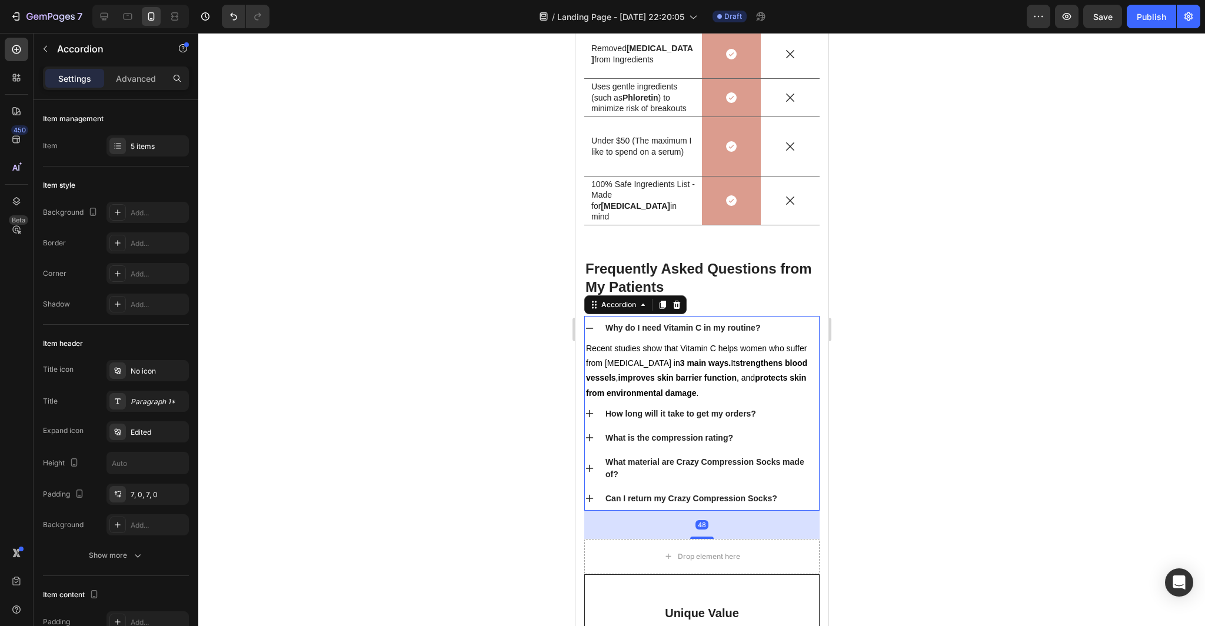
click at [759, 329] on p "Why do I need Vitamin C in my routine?" at bounding box center [682, 328] width 155 height 12
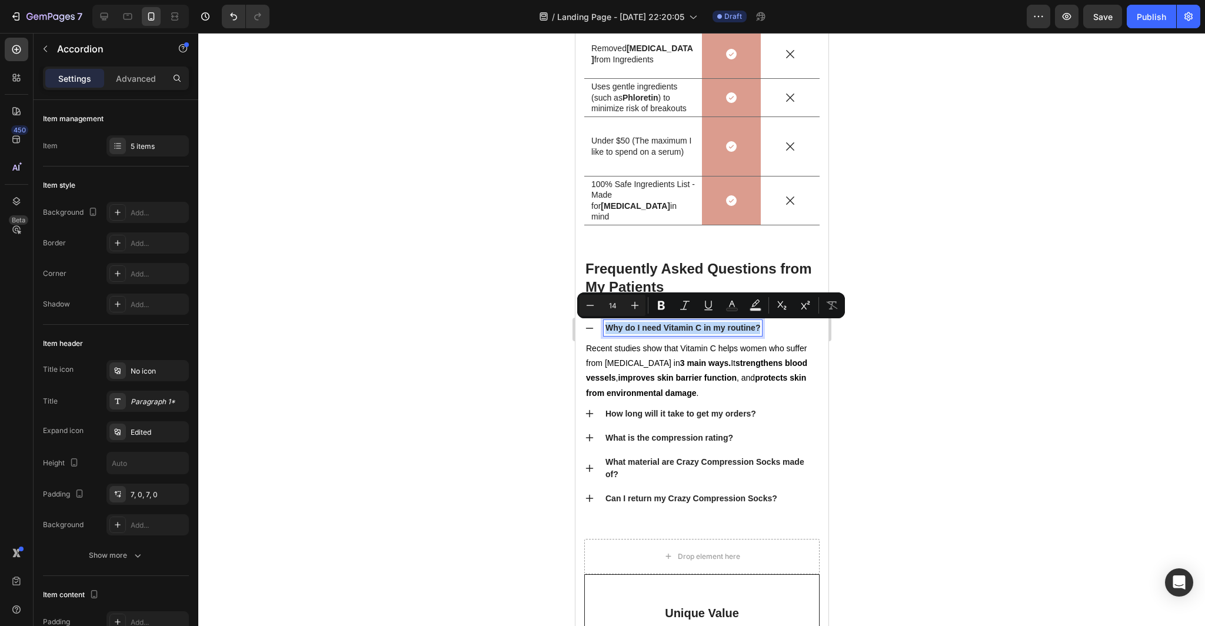
drag, startPoint x: 759, startPoint y: 329, endPoint x: 605, endPoint y: 330, distance: 154.2
click at [605, 330] on p "Why do I need Vitamin C in my routine?" at bounding box center [682, 328] width 155 height 12
click at [637, 304] on icon "Editor contextual toolbar" at bounding box center [635, 305] width 12 height 12
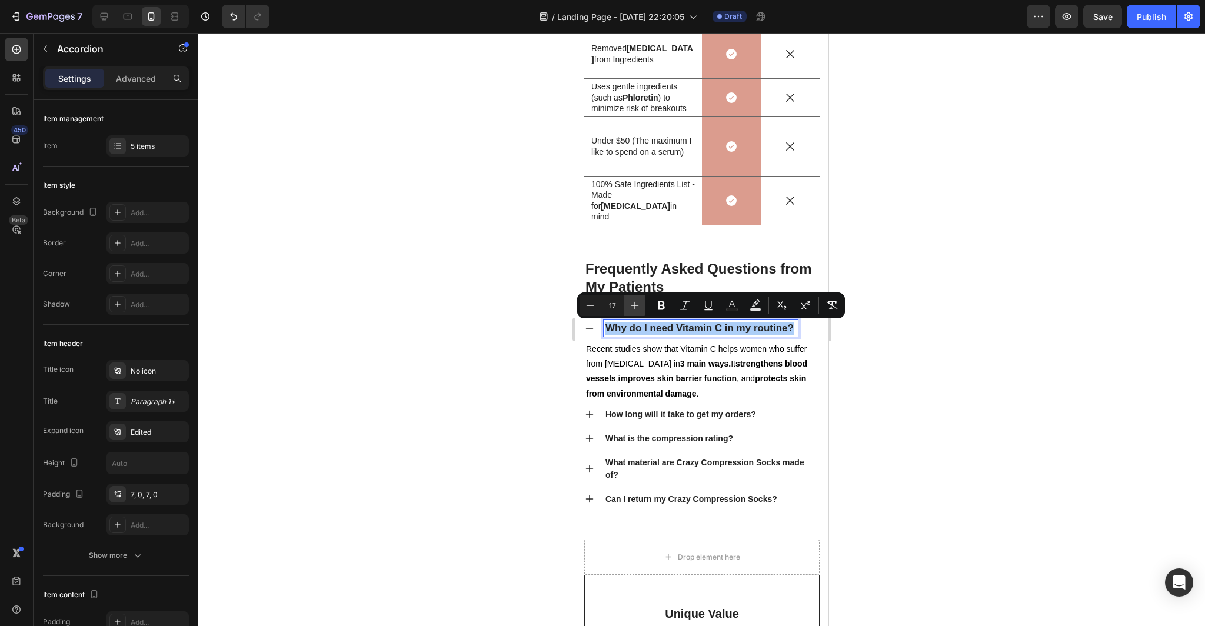
click at [637, 304] on icon "Editor contextual toolbar" at bounding box center [635, 305] width 12 height 12
type input "18"
click at [888, 407] on div at bounding box center [701, 329] width 1007 height 593
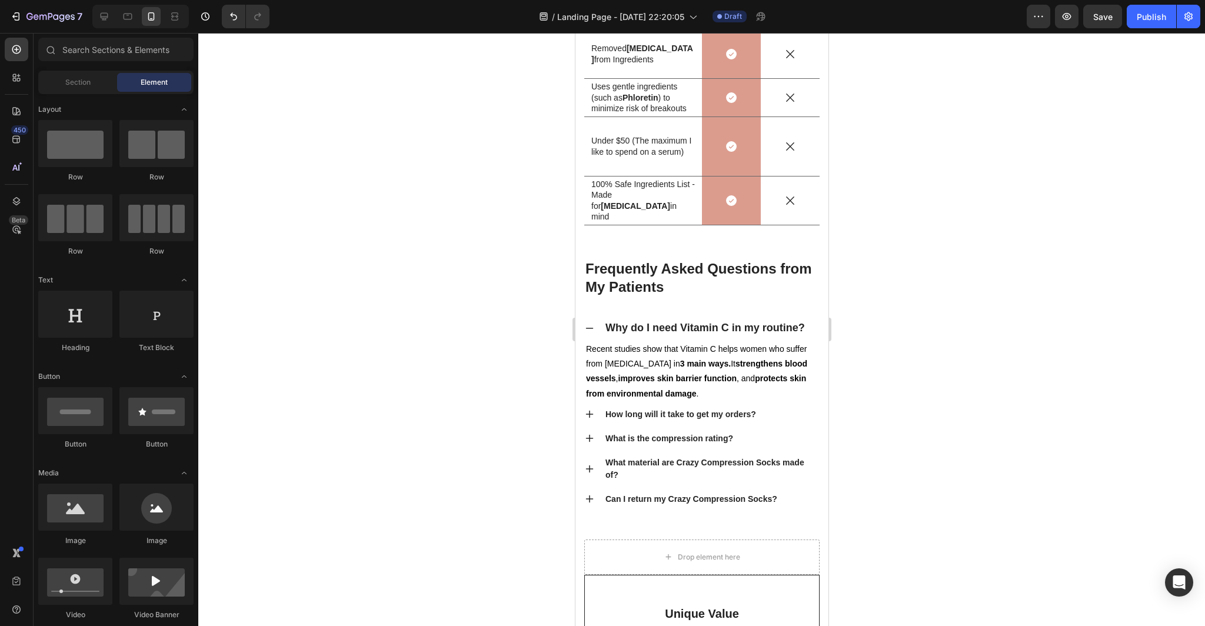
click at [888, 407] on div at bounding box center [701, 329] width 1007 height 593
click at [754, 414] on p "How long will it take to get my orders?" at bounding box center [680, 414] width 151 height 12
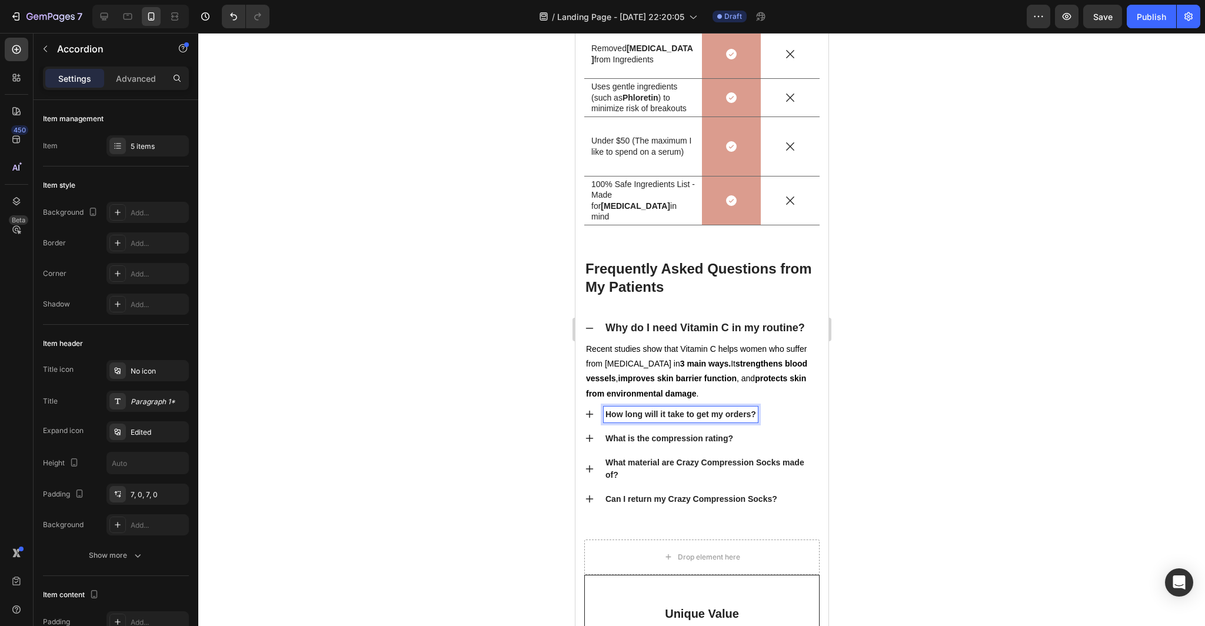
click at [754, 414] on p "How long will it take to get my orders?" at bounding box center [680, 414] width 151 height 12
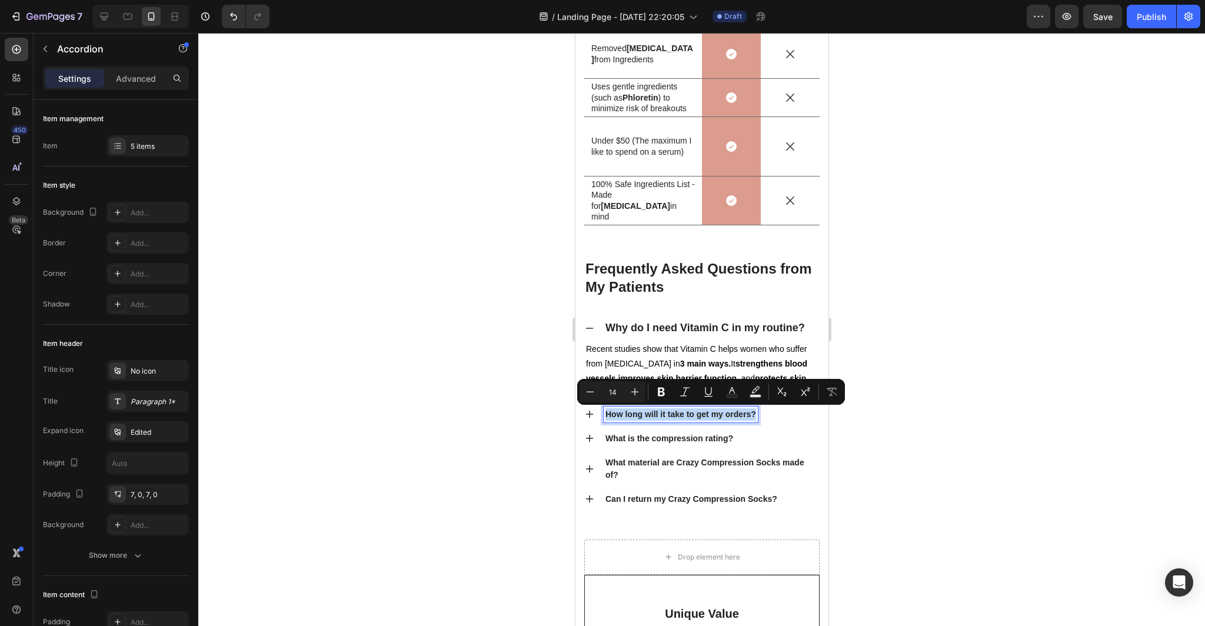
drag, startPoint x: 754, startPoint y: 414, endPoint x: 600, endPoint y: 417, distance: 154.8
click at [600, 417] on div "How long will it take to get my orders?" at bounding box center [701, 414] width 234 height 24
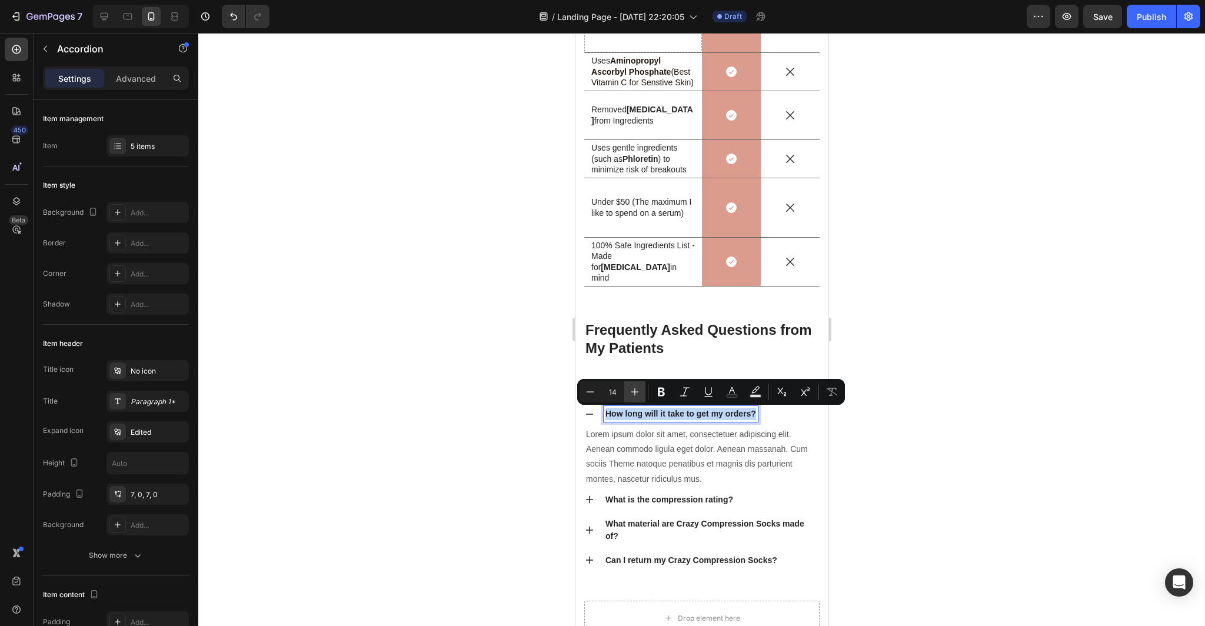
scroll to position [3892, 0]
click at [637, 392] on icon "Editor contextual toolbar" at bounding box center [635, 392] width 12 height 12
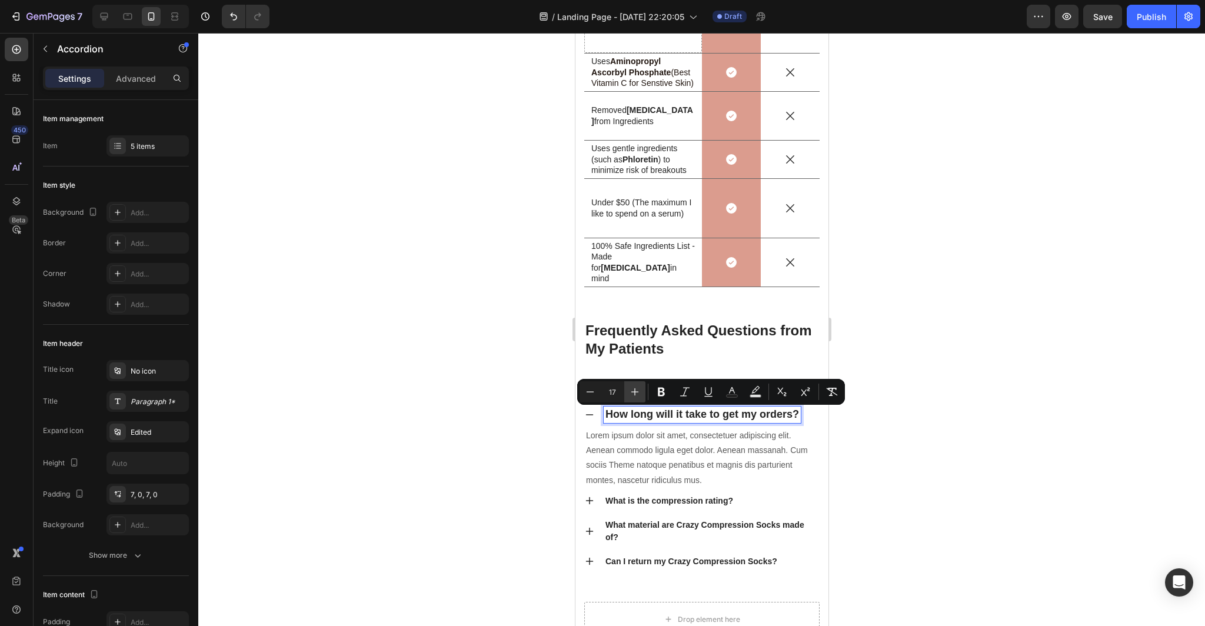
type input "18"
click at [505, 431] on div at bounding box center [701, 329] width 1007 height 593
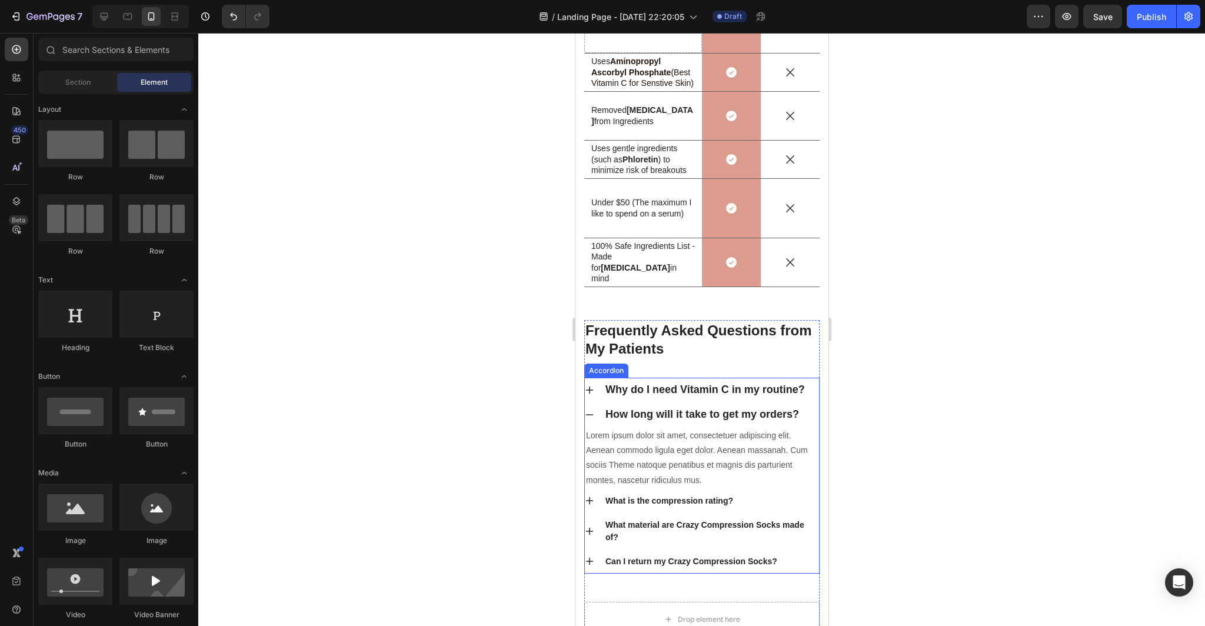
click at [651, 413] on span "How long will it take to get my orders?" at bounding box center [702, 414] width 194 height 12
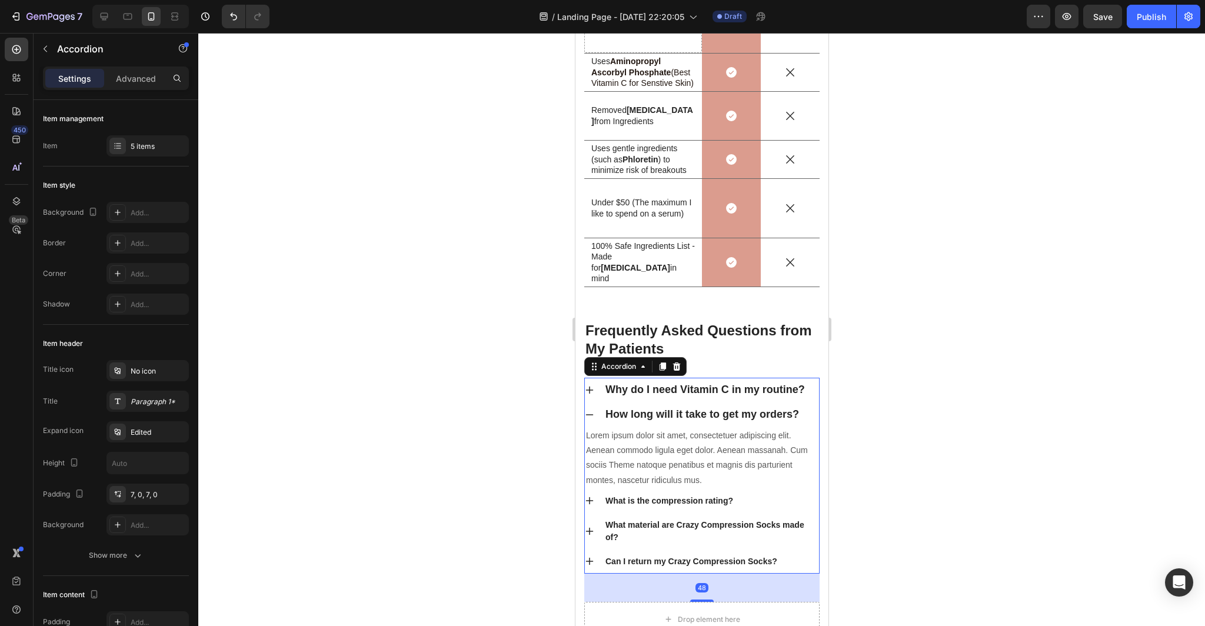
click at [886, 442] on div at bounding box center [701, 329] width 1007 height 593
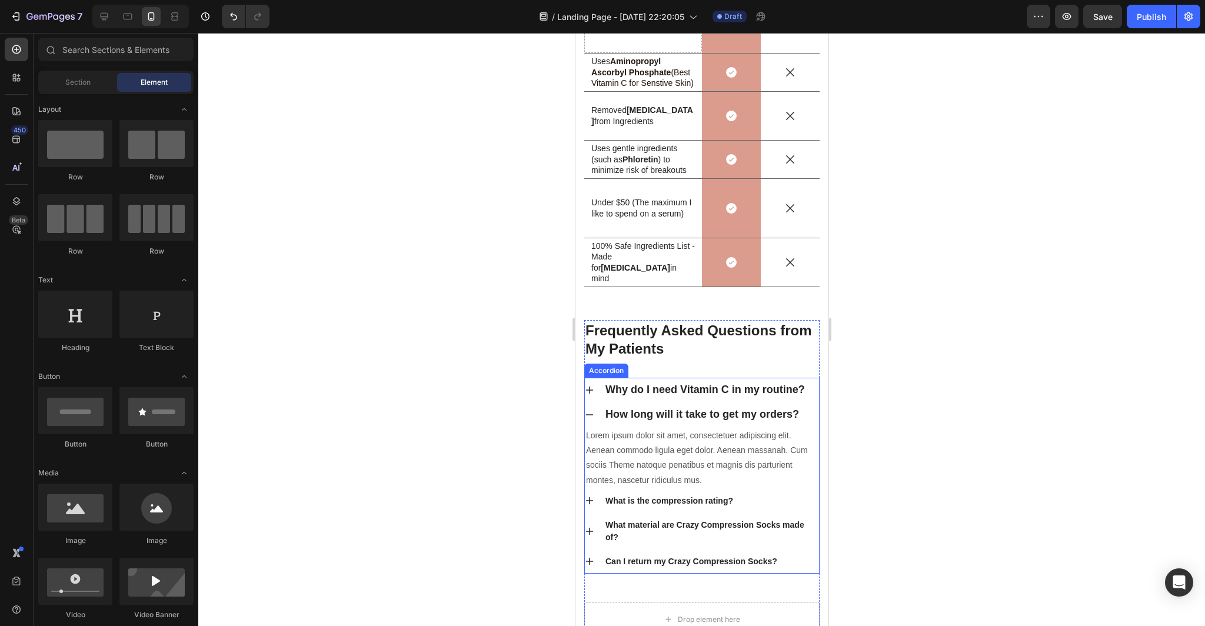
click at [589, 415] on icon at bounding box center [588, 414] width 9 height 9
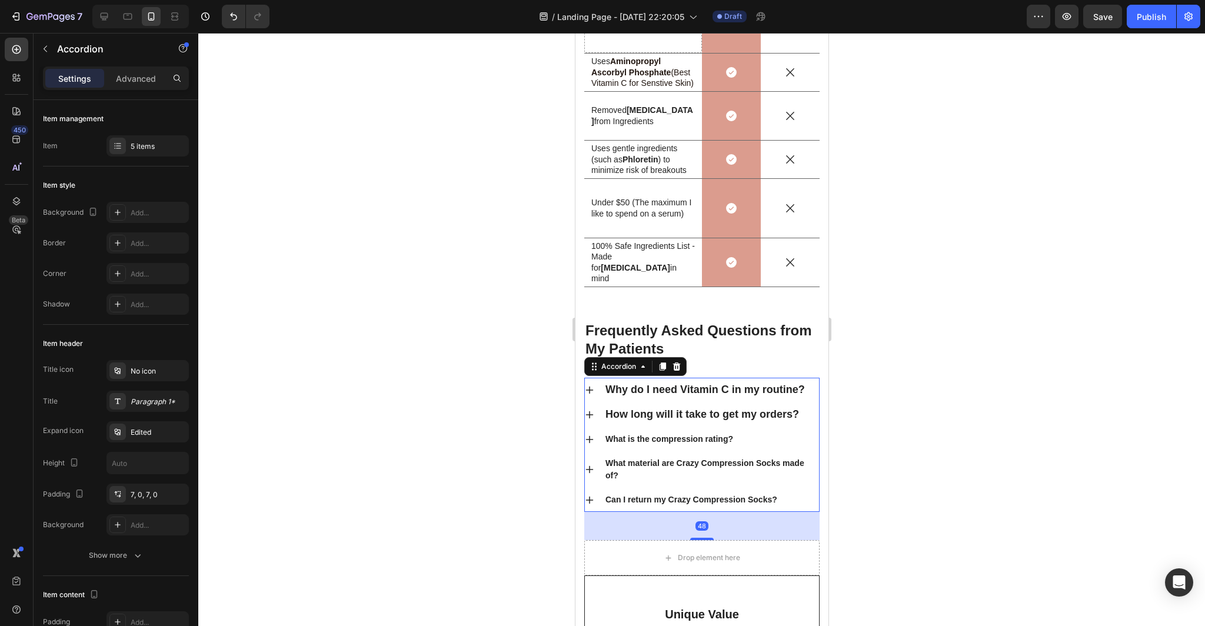
click at [974, 518] on div at bounding box center [701, 329] width 1007 height 593
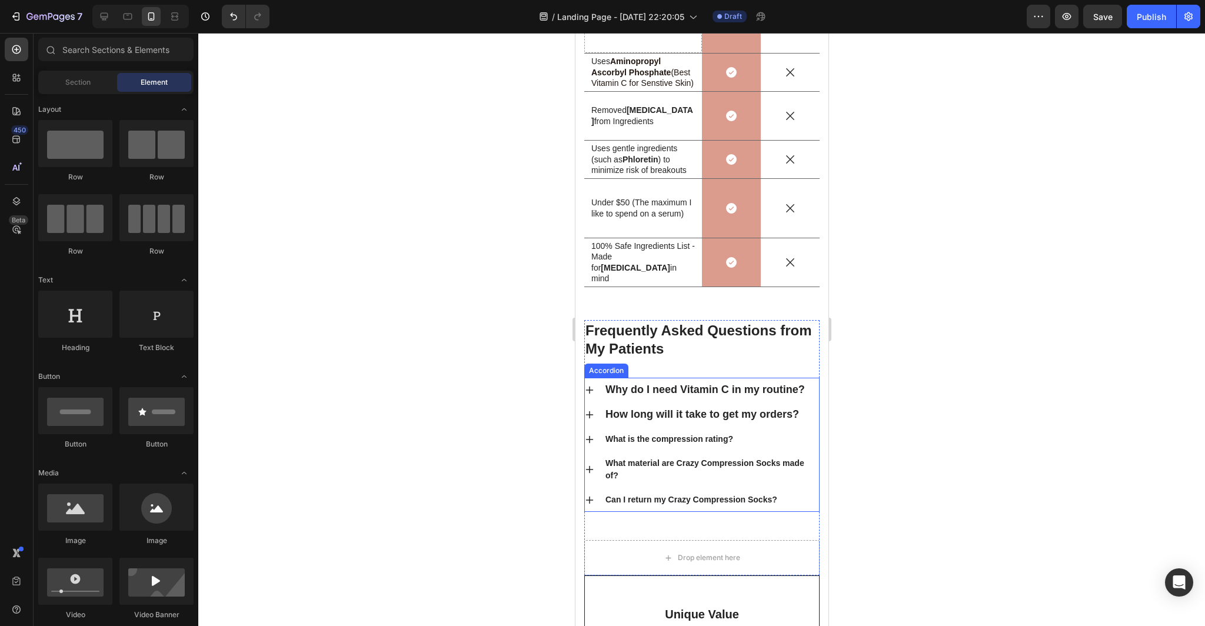
click at [733, 441] on div "What is the compression rating?" at bounding box center [668, 439] width 131 height 16
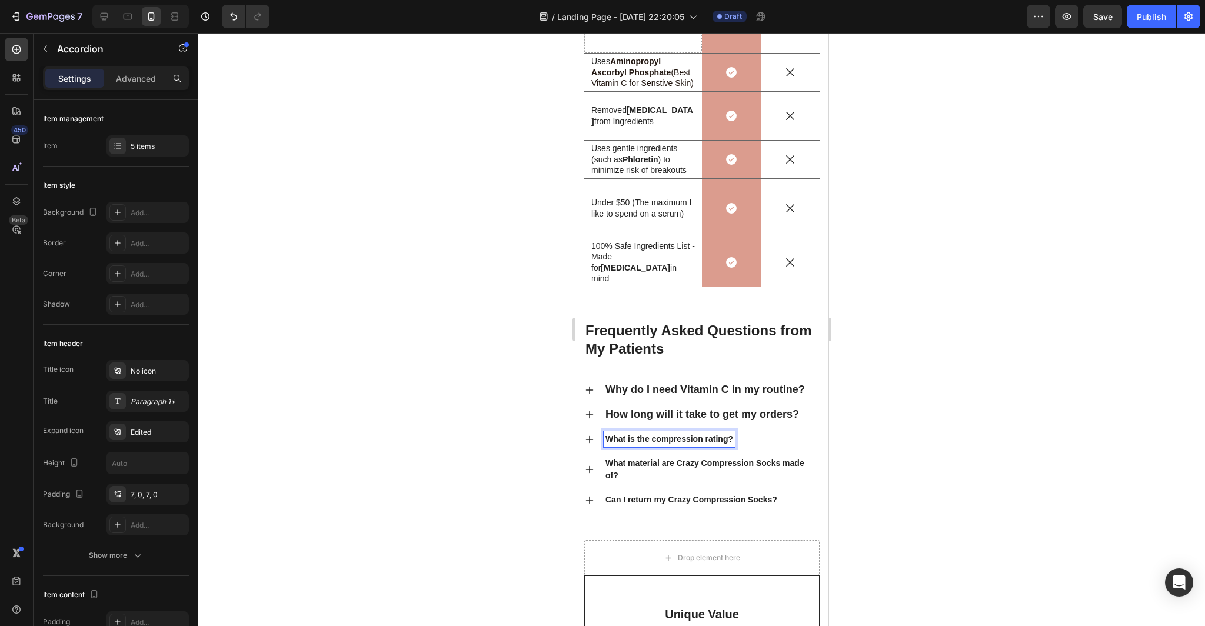
click at [731, 440] on p "What is the compression rating?" at bounding box center [669, 439] width 128 height 12
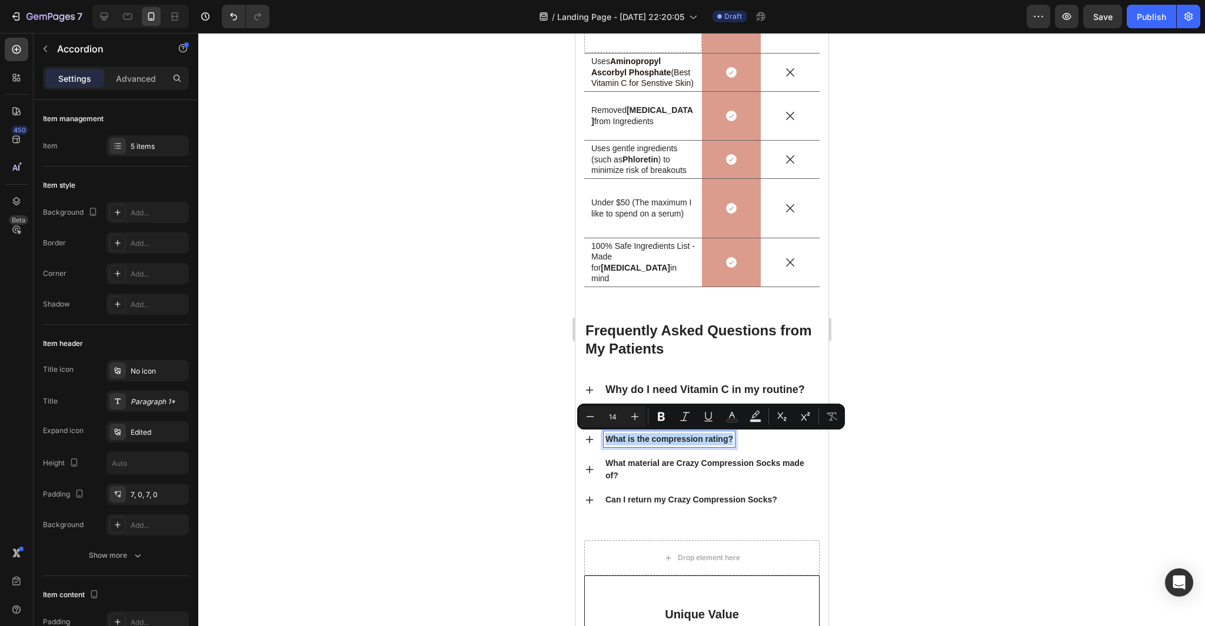
drag, startPoint x: 731, startPoint y: 440, endPoint x: 638, endPoint y: 440, distance: 93.0
click at [638, 440] on p "What is the compression rating?" at bounding box center [669, 439] width 128 height 12
click at [631, 414] on icon "Editor contextual toolbar" at bounding box center [635, 417] width 12 height 12
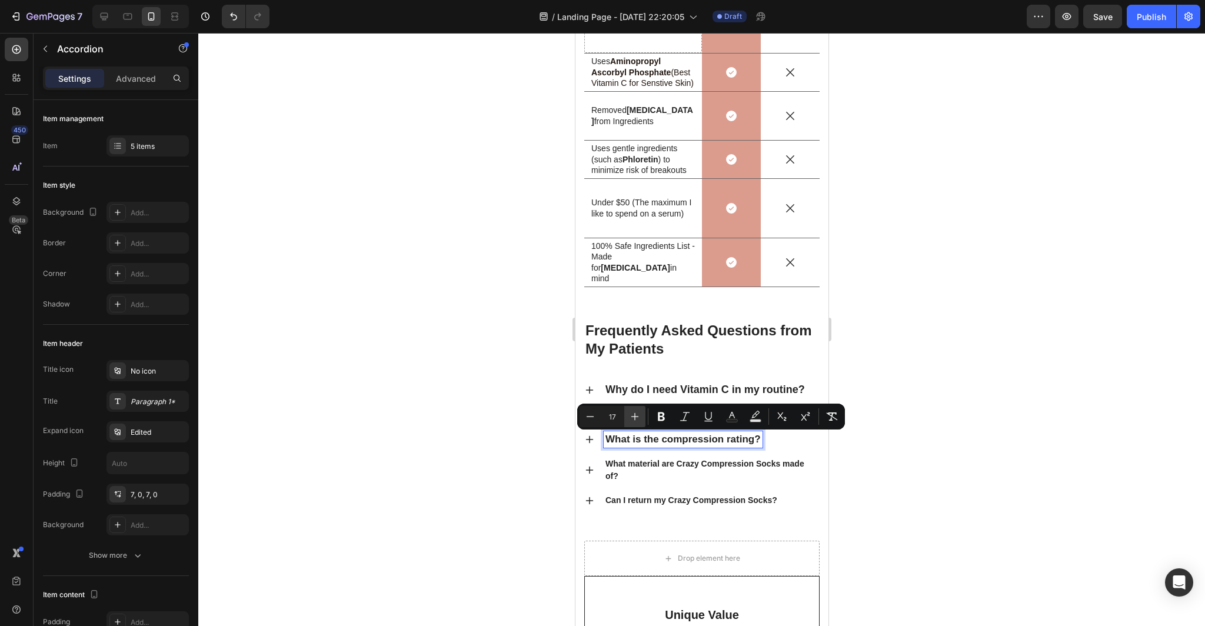
click at [631, 414] on icon "Editor contextual toolbar" at bounding box center [635, 417] width 12 height 12
type input "18"
drag, startPoint x: 917, startPoint y: 468, endPoint x: 229, endPoint y: 402, distance: 691.0
click at [917, 468] on div at bounding box center [701, 329] width 1007 height 593
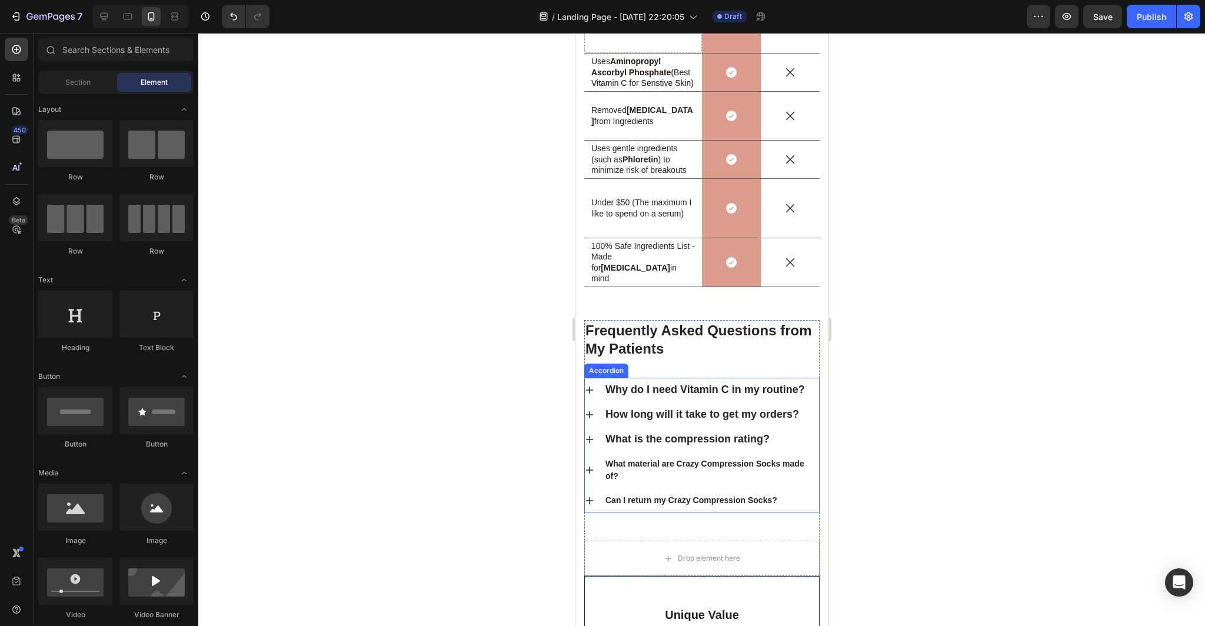
click at [757, 390] on span "Why do I need Vitamin C in my routine?" at bounding box center [704, 390] width 199 height 12
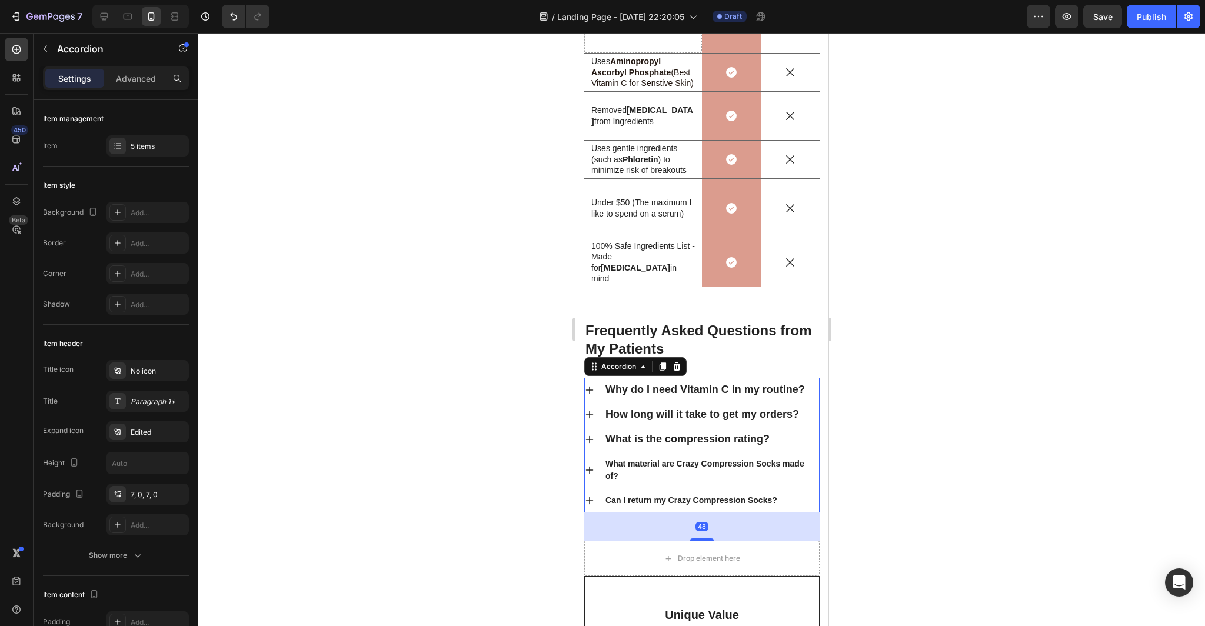
click at [590, 391] on icon at bounding box center [588, 389] width 9 height 9
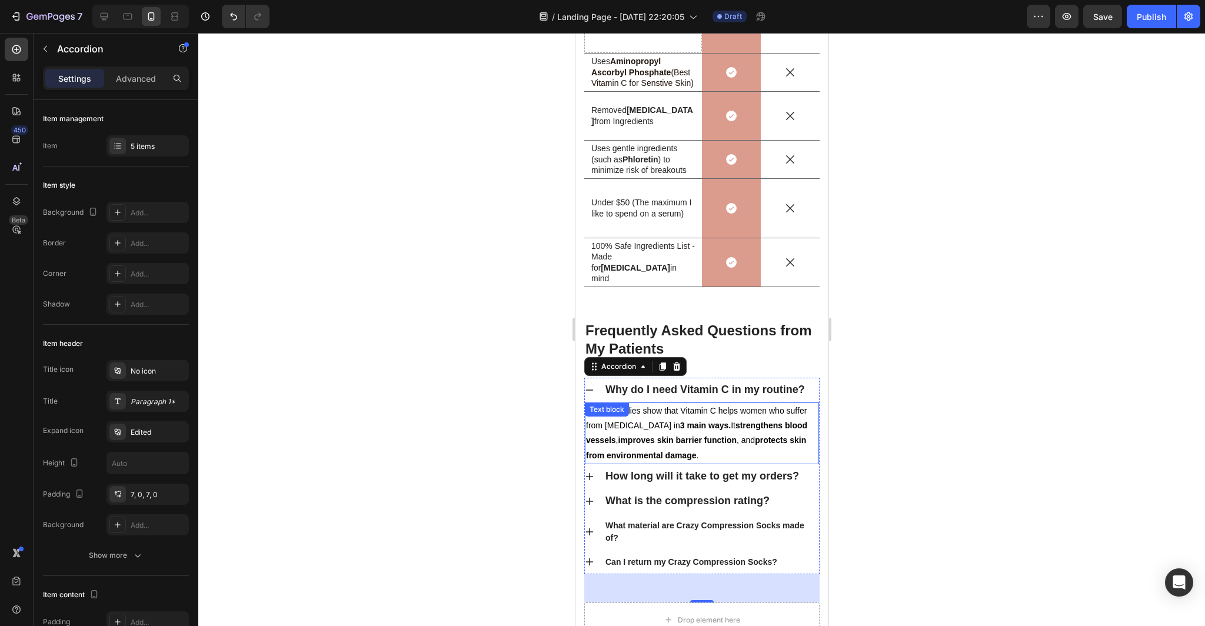
click at [687, 458] on p "Recent studies show that Vitamin C helps women who suffer from [MEDICAL_DATA] i…" at bounding box center [701, 433] width 232 height 59
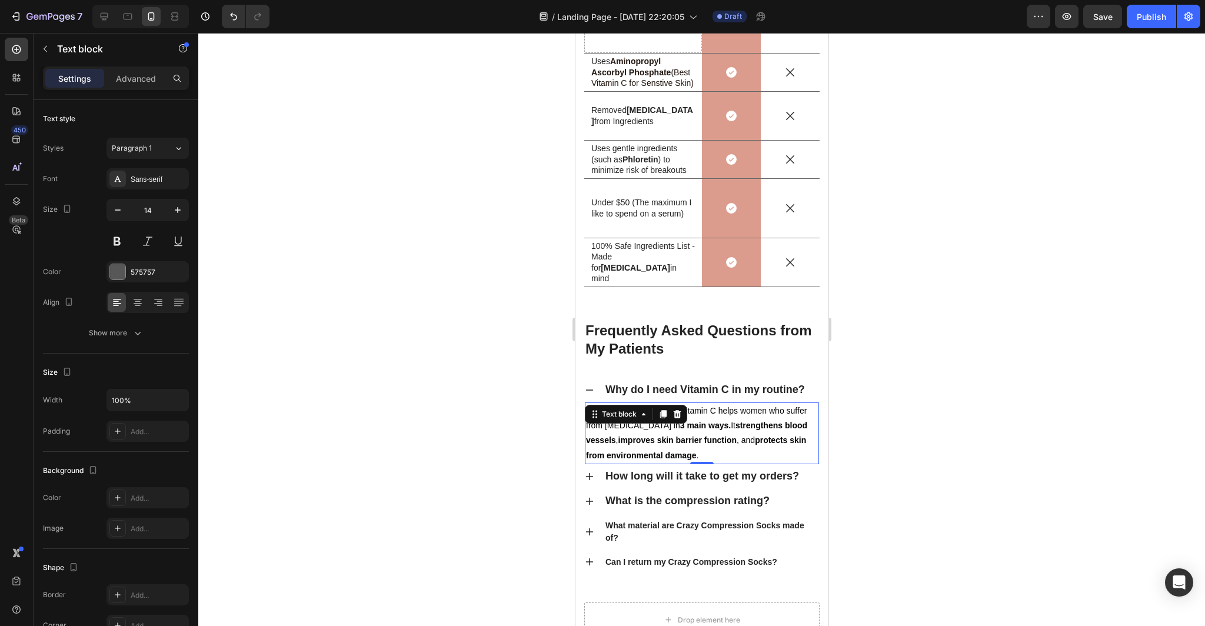
click at [680, 453] on p "Recent studies show that Vitamin C helps women who suffer from [MEDICAL_DATA] i…" at bounding box center [701, 433] width 232 height 59
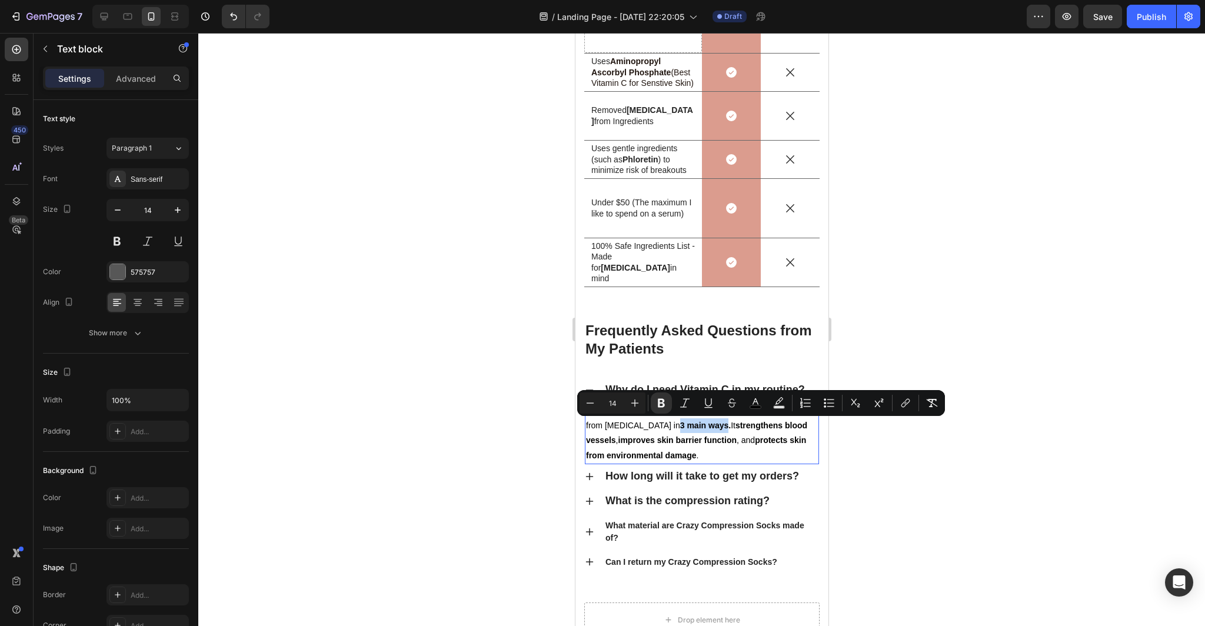
drag, startPoint x: 693, startPoint y: 427, endPoint x: 645, endPoint y: 428, distance: 47.7
click at [680, 428] on strong "3 main ways." at bounding box center [705, 425] width 51 height 9
click at [874, 511] on div at bounding box center [701, 329] width 1007 height 593
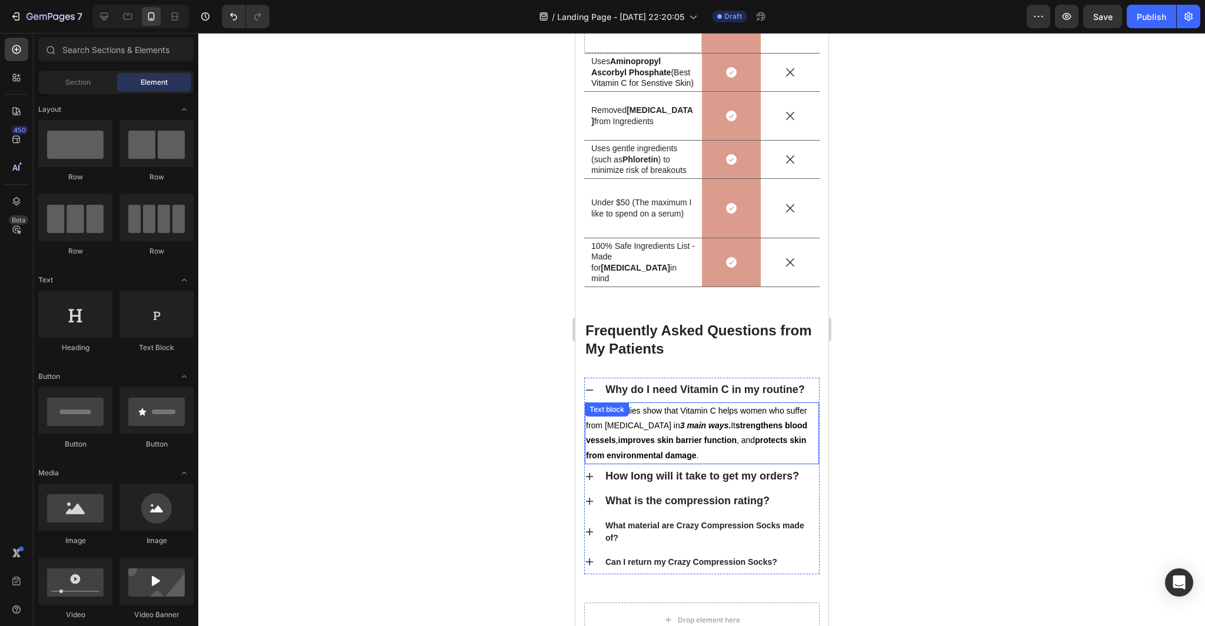
click at [680, 426] on strong "3 main ways" at bounding box center [704, 425] width 49 height 9
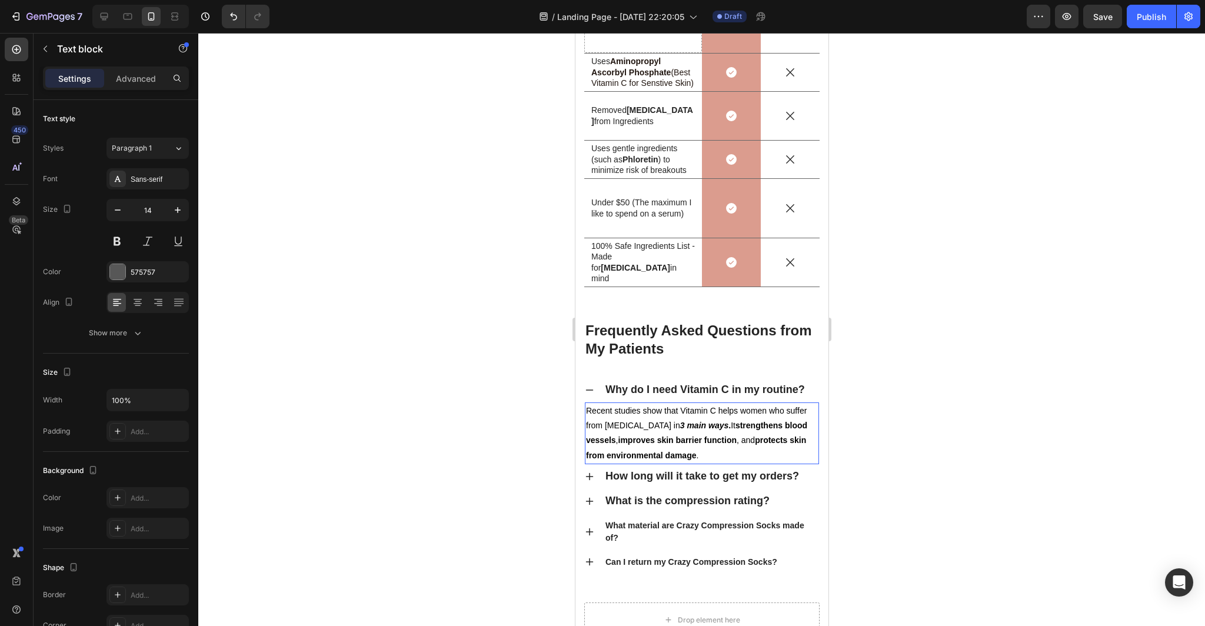
click at [680, 428] on strong "3 main ways" at bounding box center [704, 425] width 49 height 9
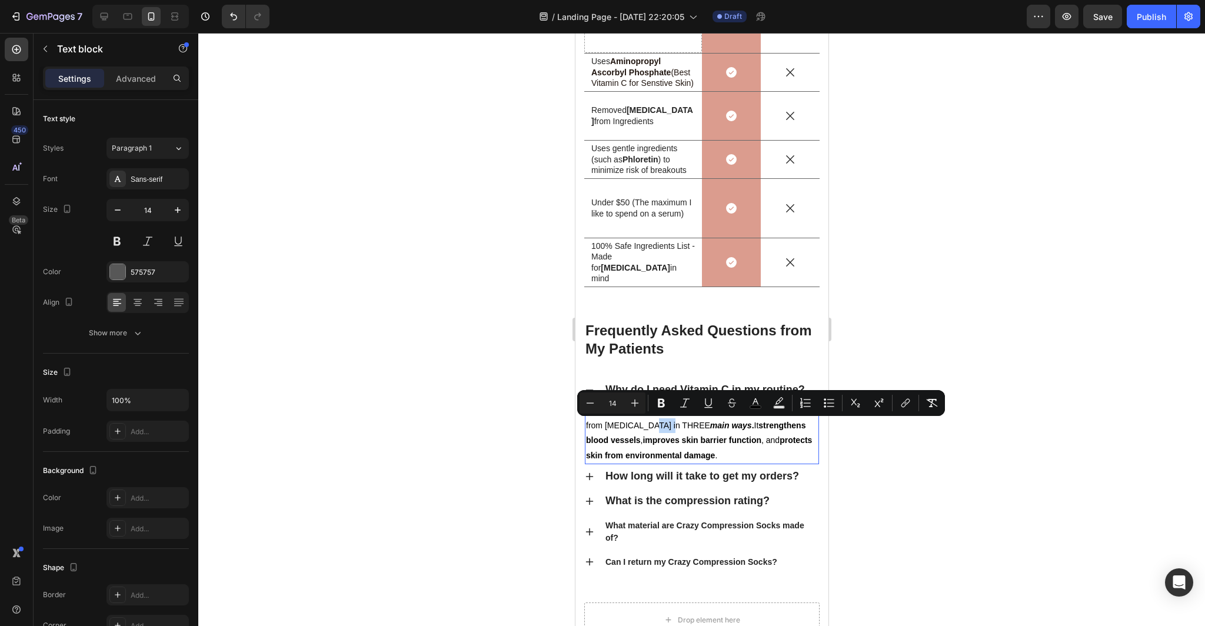
drag, startPoint x: 671, startPoint y: 425, endPoint x: 644, endPoint y: 425, distance: 27.1
click at [644, 425] on span "Recent studies show that Vitamin C helps women who suffer from [MEDICAL_DATA] i…" at bounding box center [698, 433] width 226 height 54
click at [904, 478] on div at bounding box center [701, 329] width 1007 height 593
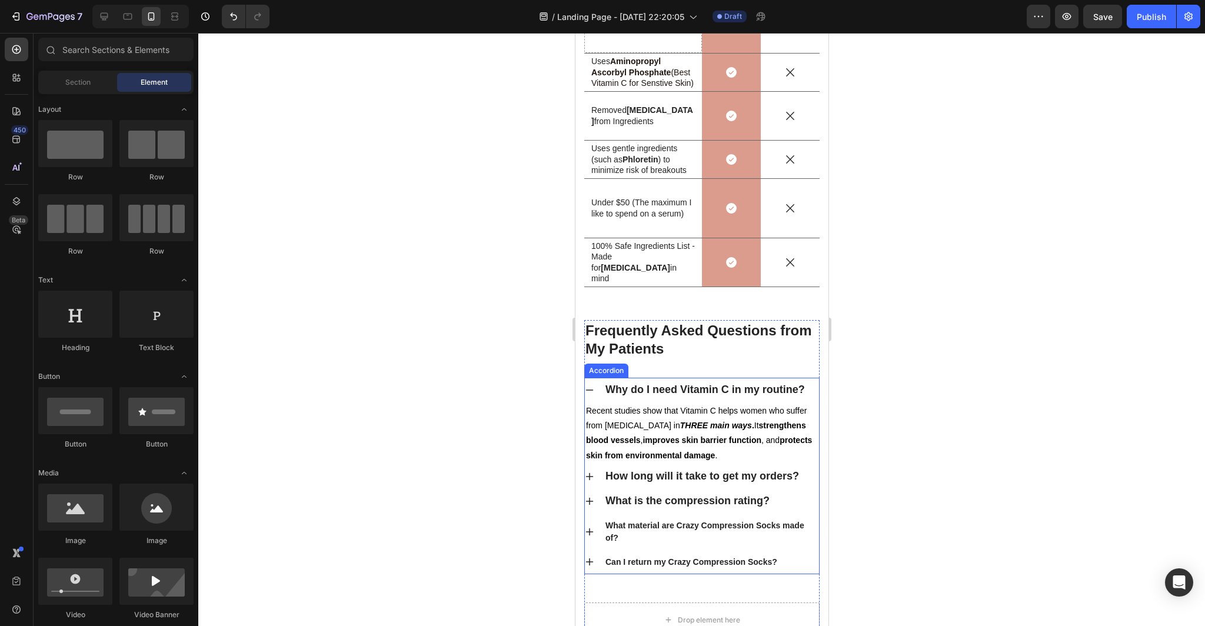
click at [591, 391] on icon at bounding box center [588, 389] width 9 height 9
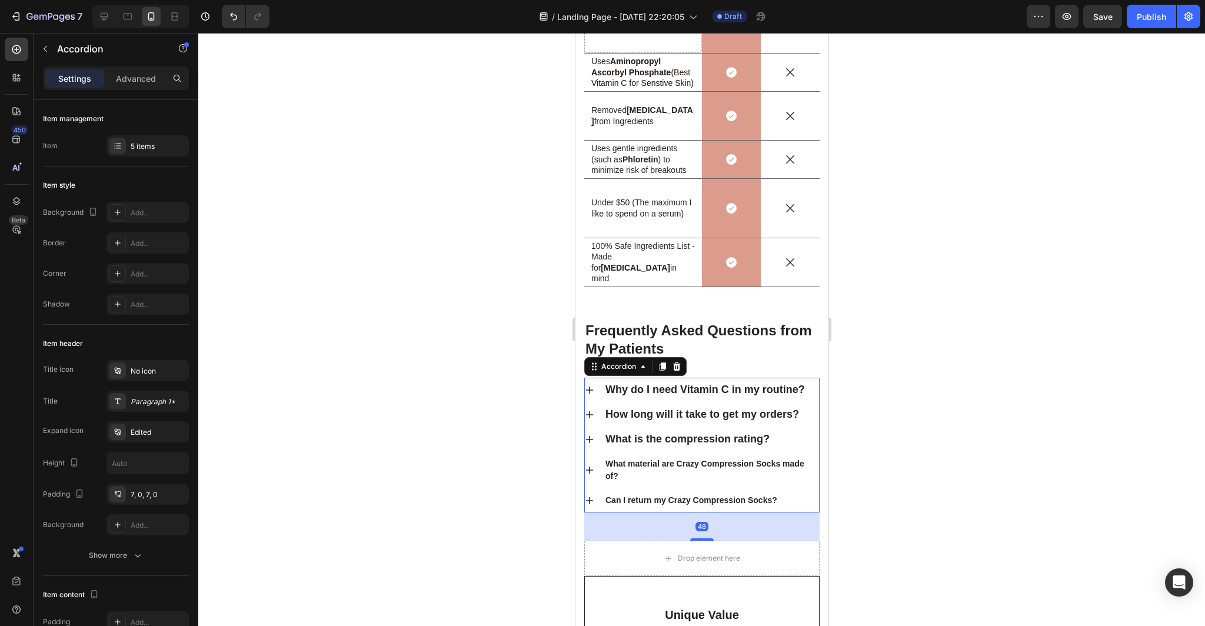
click at [947, 411] on div at bounding box center [701, 329] width 1007 height 593
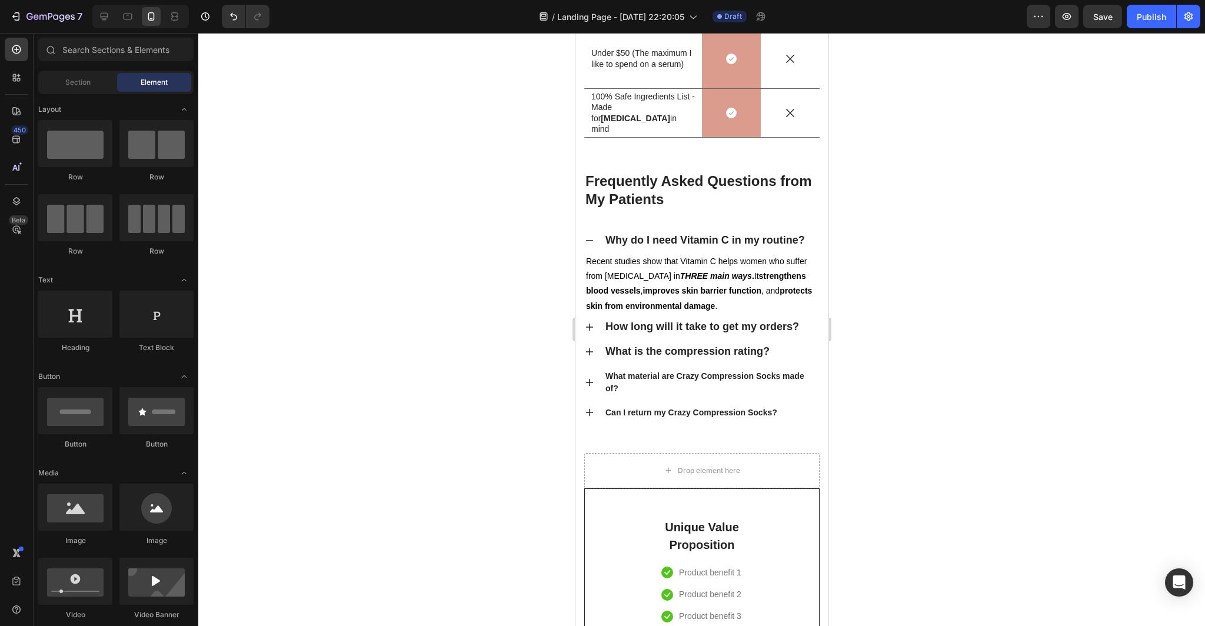
scroll to position [4013, 0]
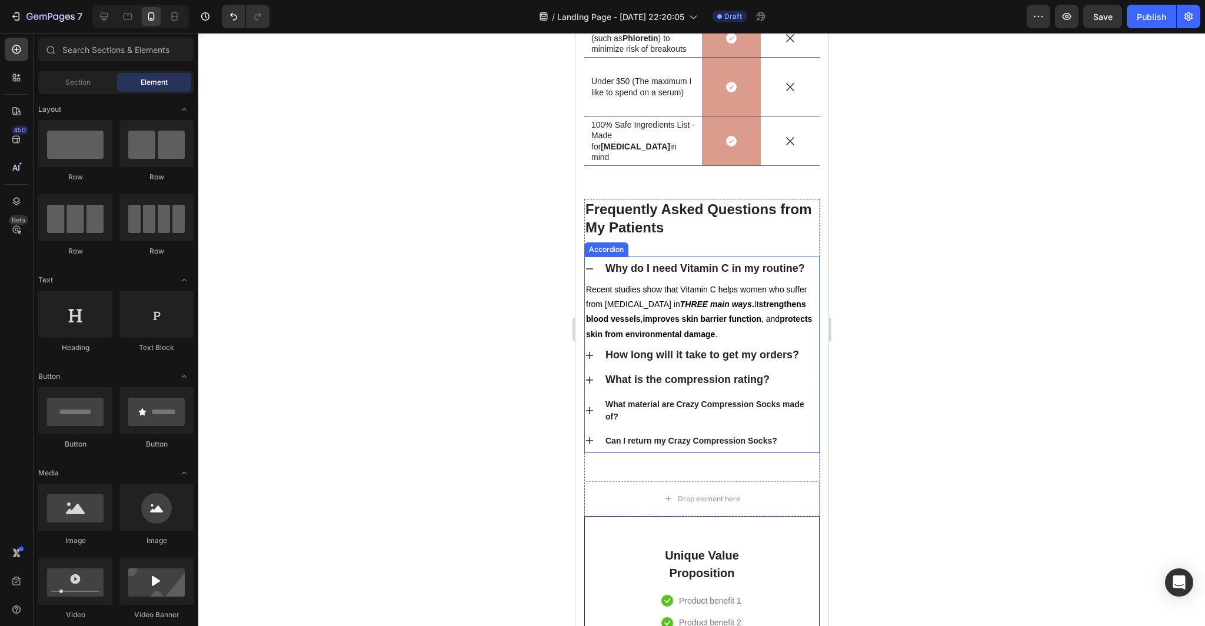
click at [640, 272] on span "Why do I need Vitamin C in my routine?" at bounding box center [704, 268] width 199 height 12
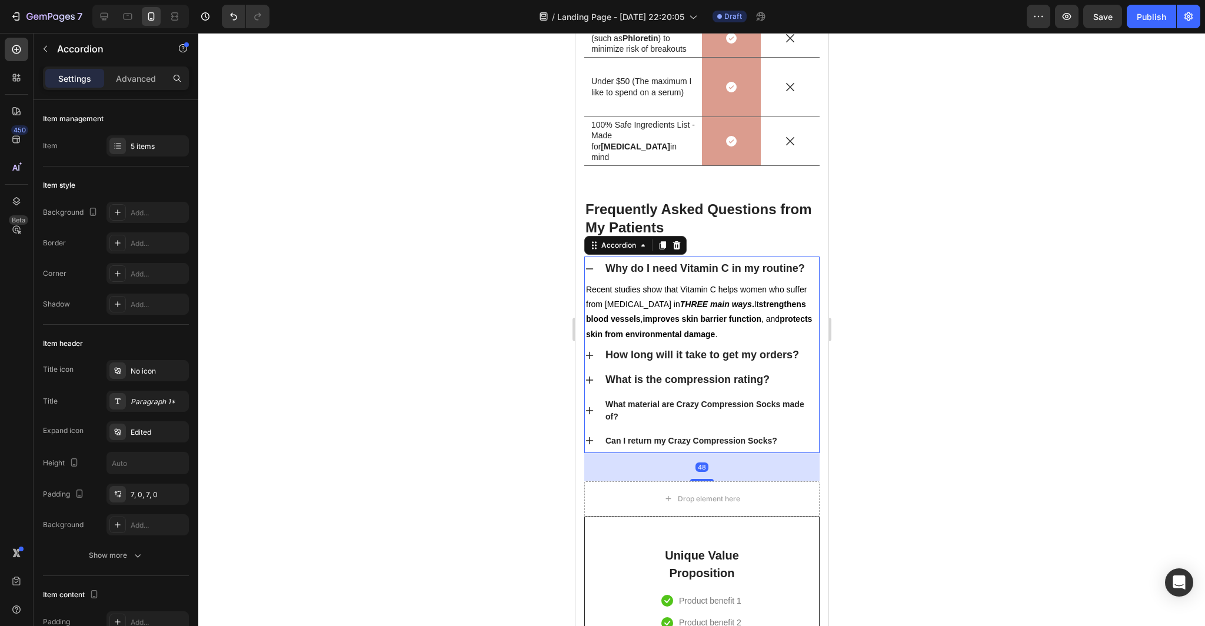
click at [640, 272] on span "Why do I need Vitamin C in my routine?" at bounding box center [704, 268] width 199 height 12
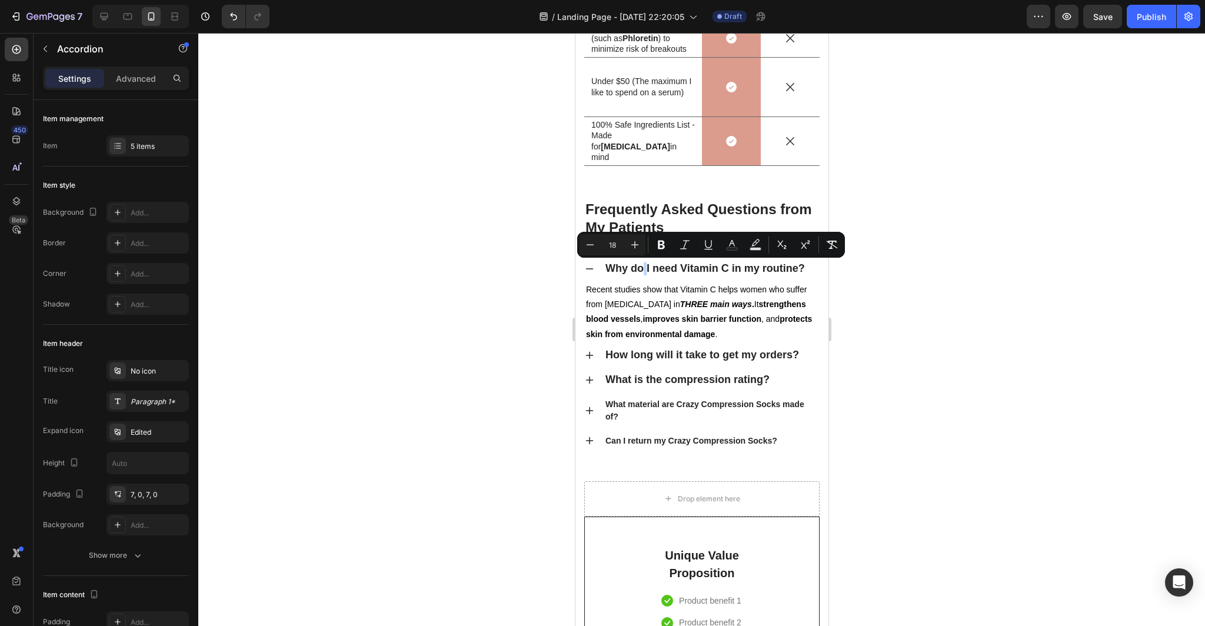
click at [593, 268] on icon at bounding box center [588, 268] width 9 height 9
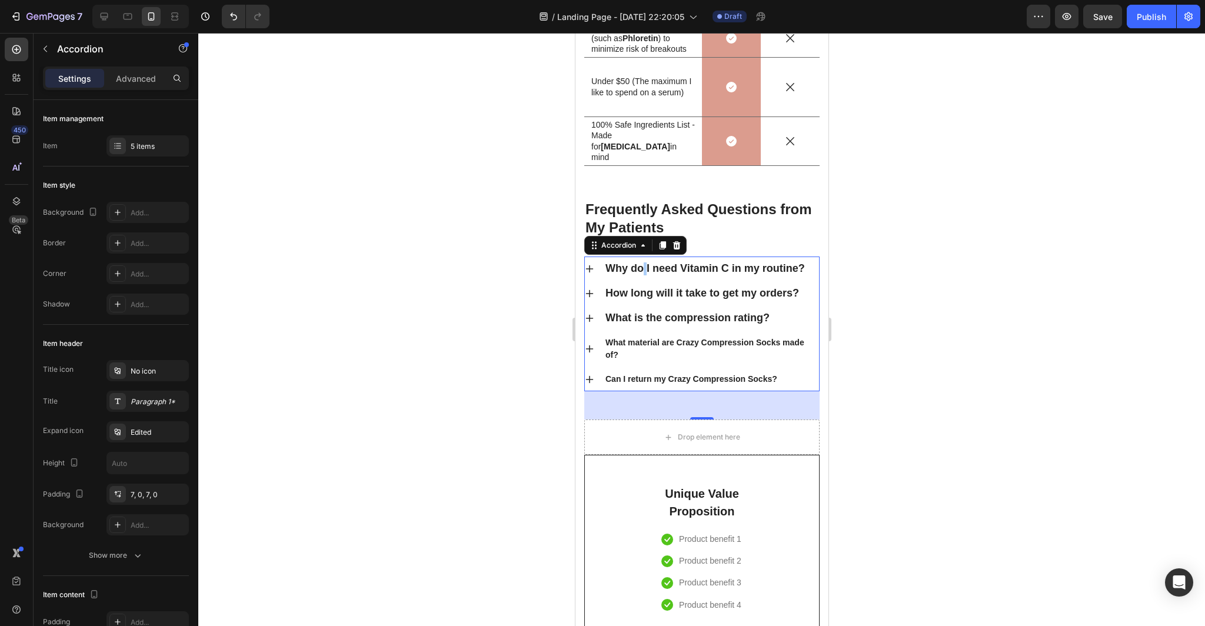
click at [1018, 321] on div at bounding box center [701, 329] width 1007 height 593
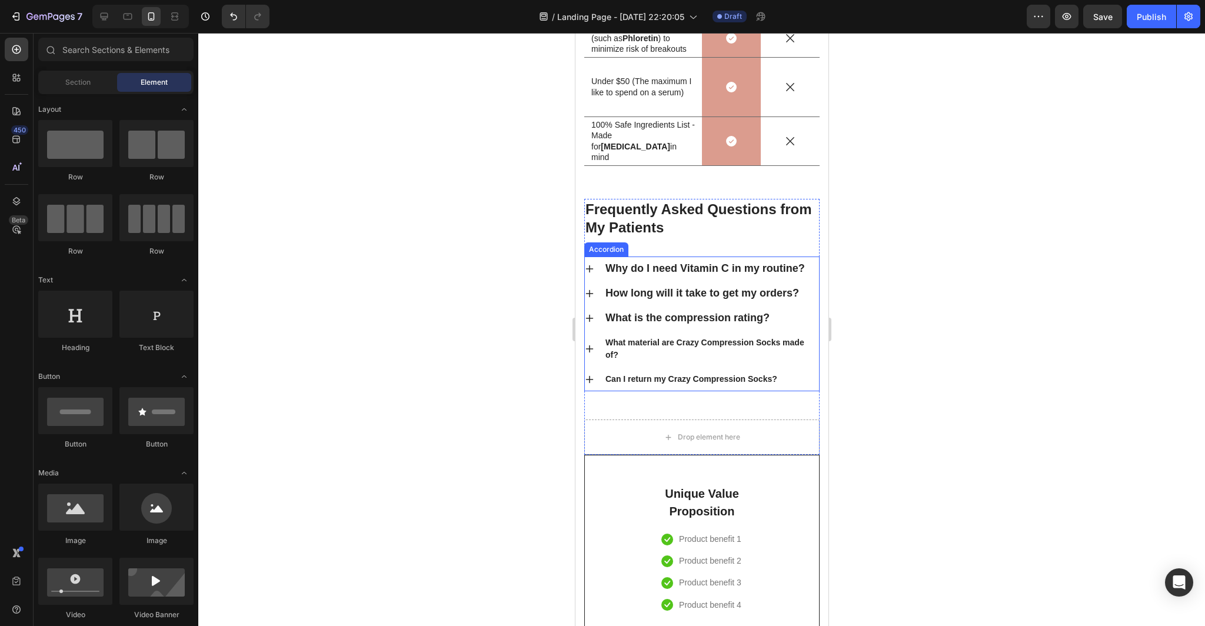
click at [798, 293] on span "How long will it take to get my orders?" at bounding box center [702, 293] width 194 height 12
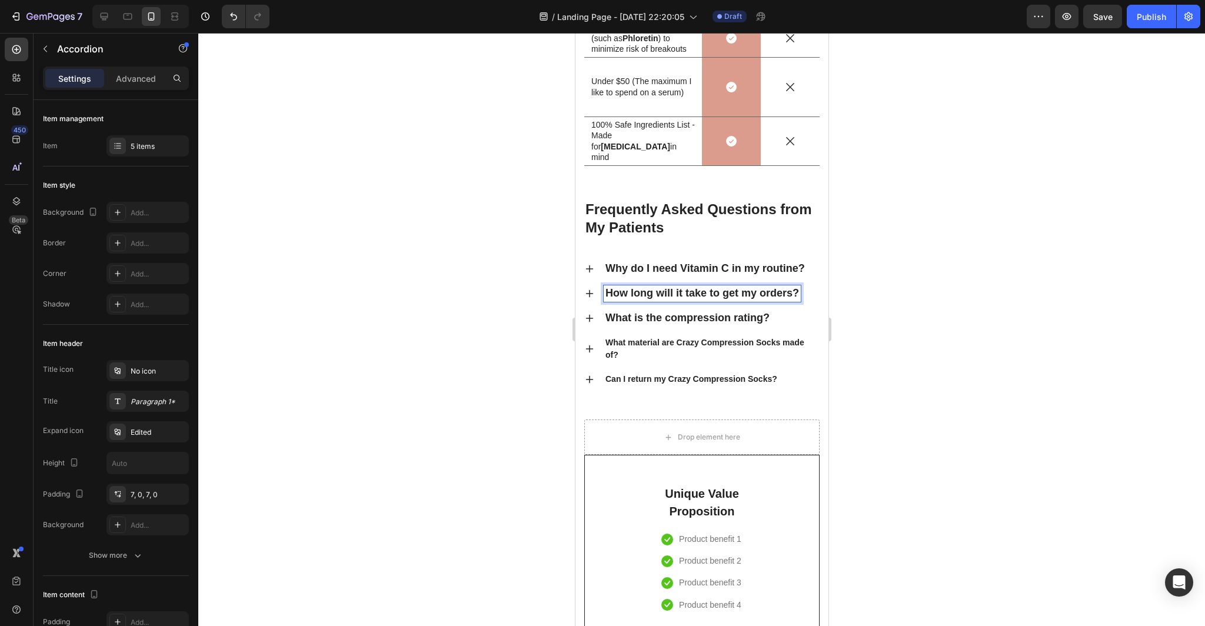
click at [797, 293] on span "How long will it take to get my orders?" at bounding box center [702, 293] width 194 height 12
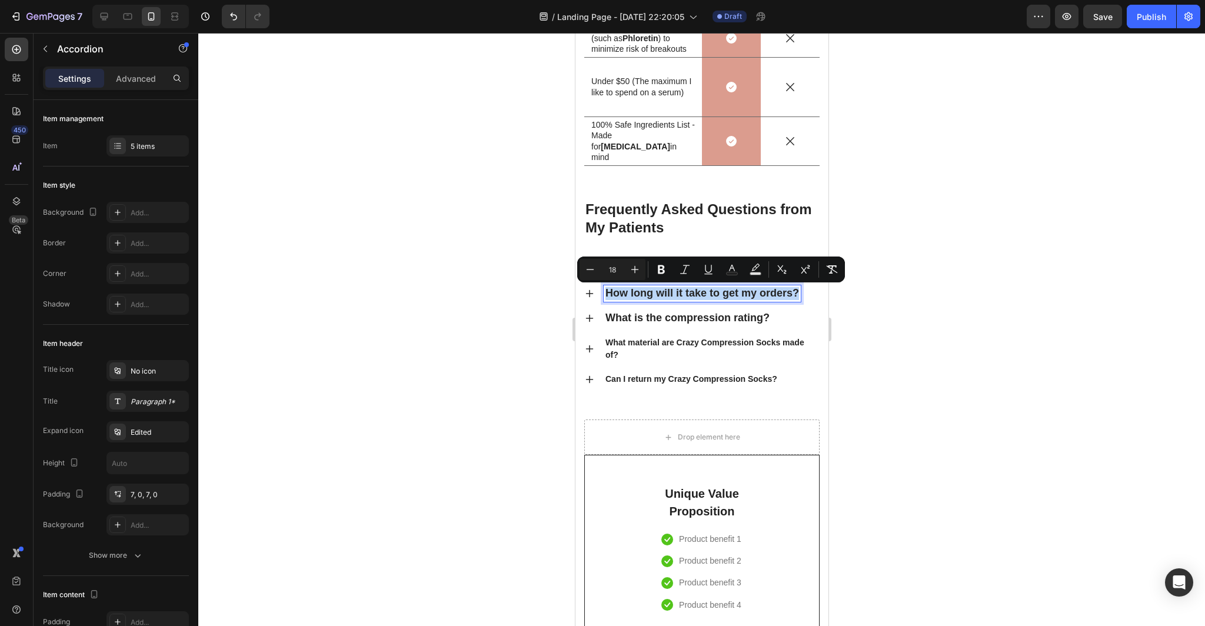
drag, startPoint x: 797, startPoint y: 293, endPoint x: 605, endPoint y: 294, distance: 191.8
click at [605, 294] on span "How long will it take to get my orders?" at bounding box center [702, 293] width 194 height 12
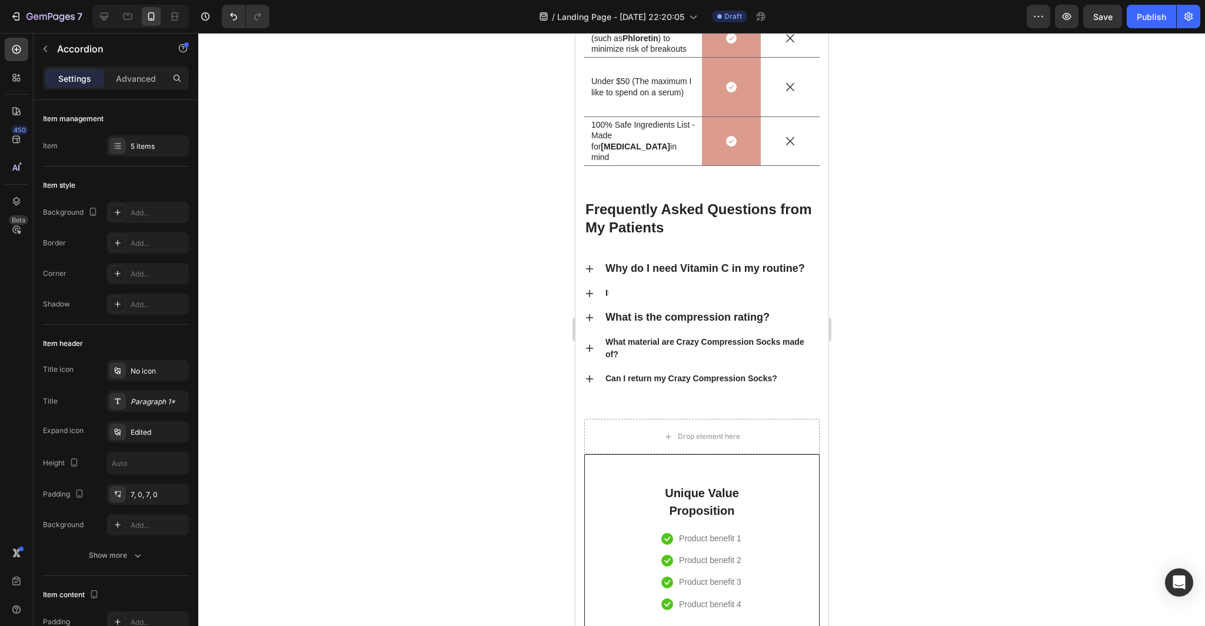
scroll to position [4010, 0]
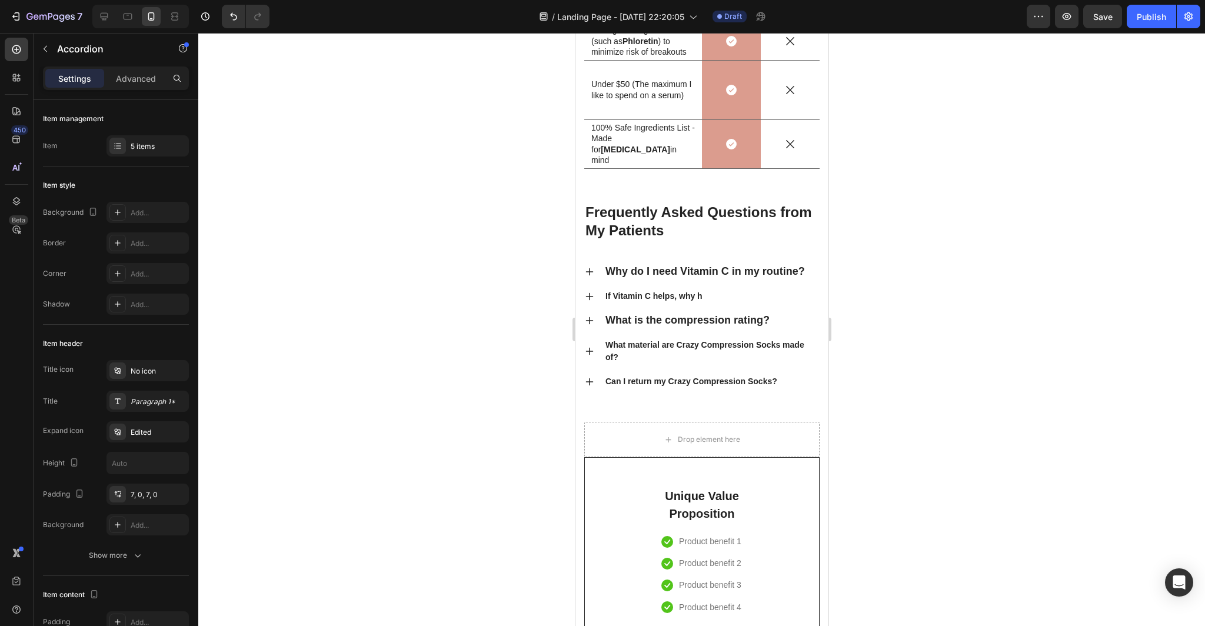
click at [948, 330] on div at bounding box center [701, 329] width 1007 height 593
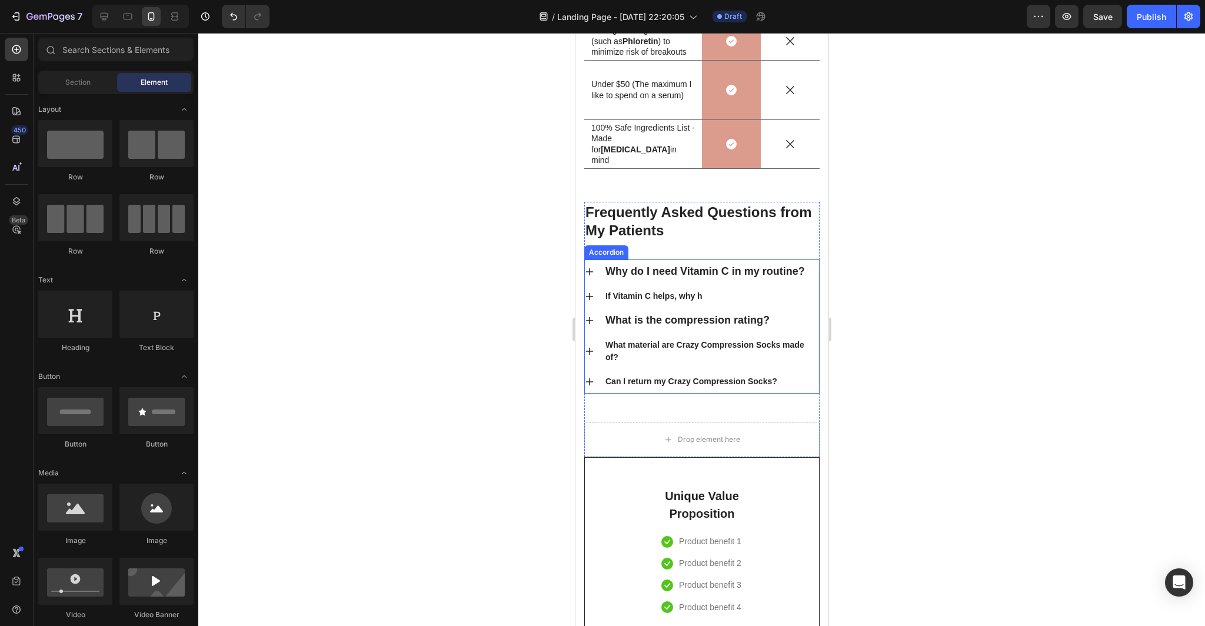
click at [698, 294] on p "If Vitamin C helps, why h" at bounding box center [653, 296] width 97 height 12
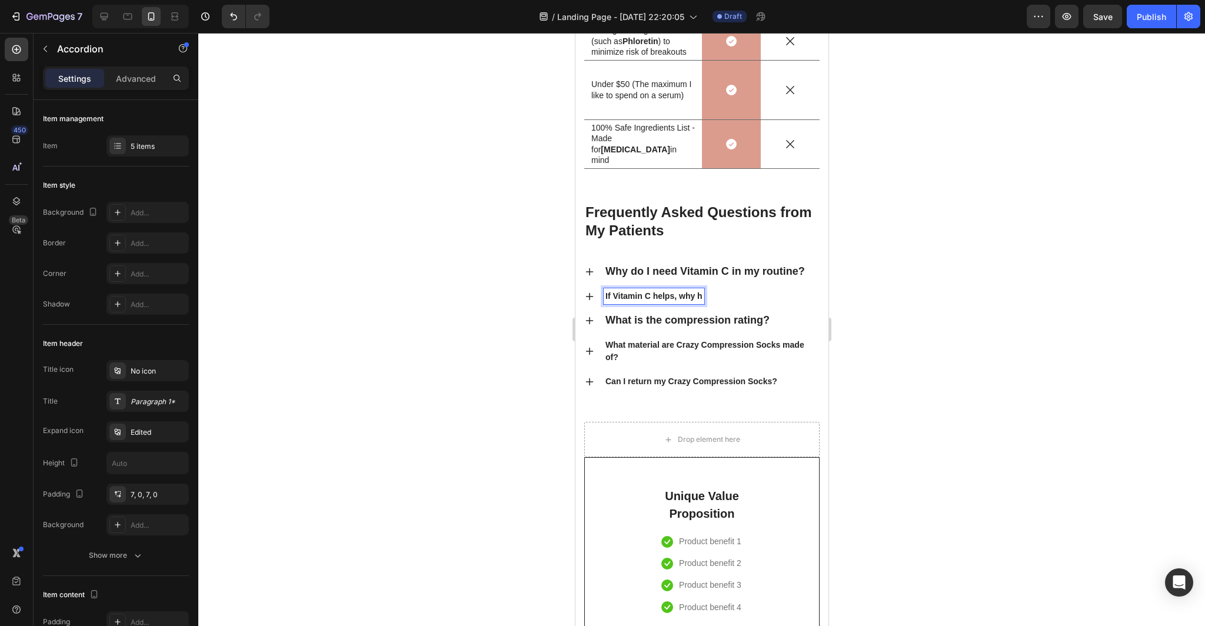
click at [700, 297] on p "If Vitamin C helps, why h" at bounding box center [653, 296] width 97 height 12
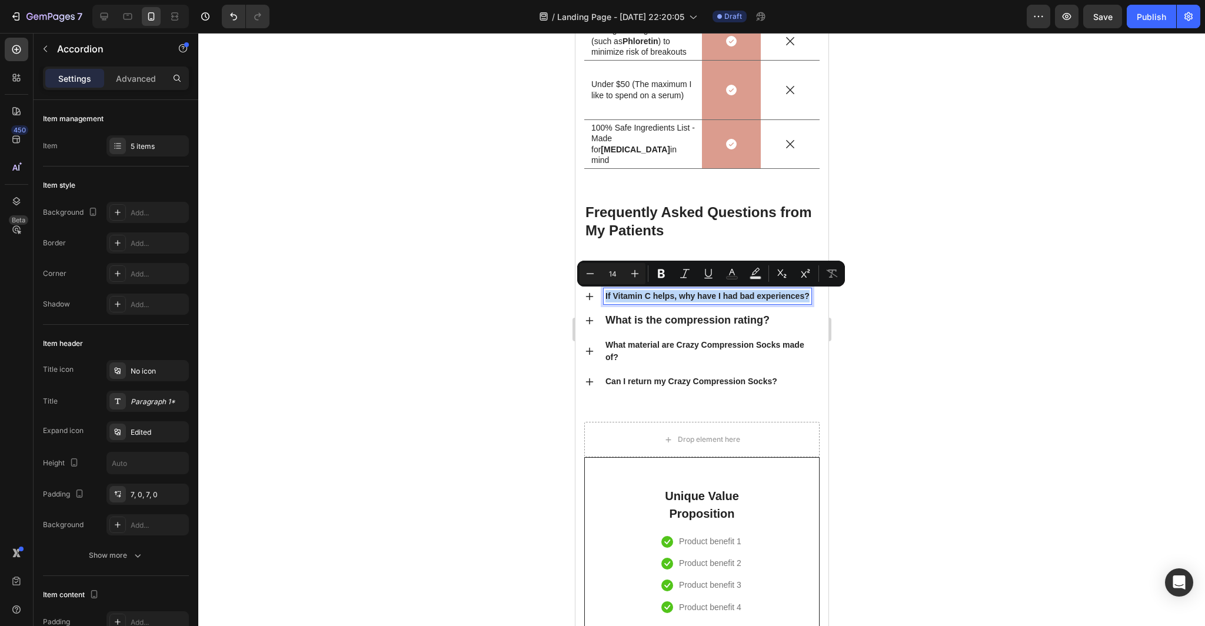
drag, startPoint x: 809, startPoint y: 297, endPoint x: 586, endPoint y: 299, distance: 223.0
click at [586, 299] on div "If Vitamin C helps, why have I had bad experiences?" at bounding box center [701, 296] width 234 height 24
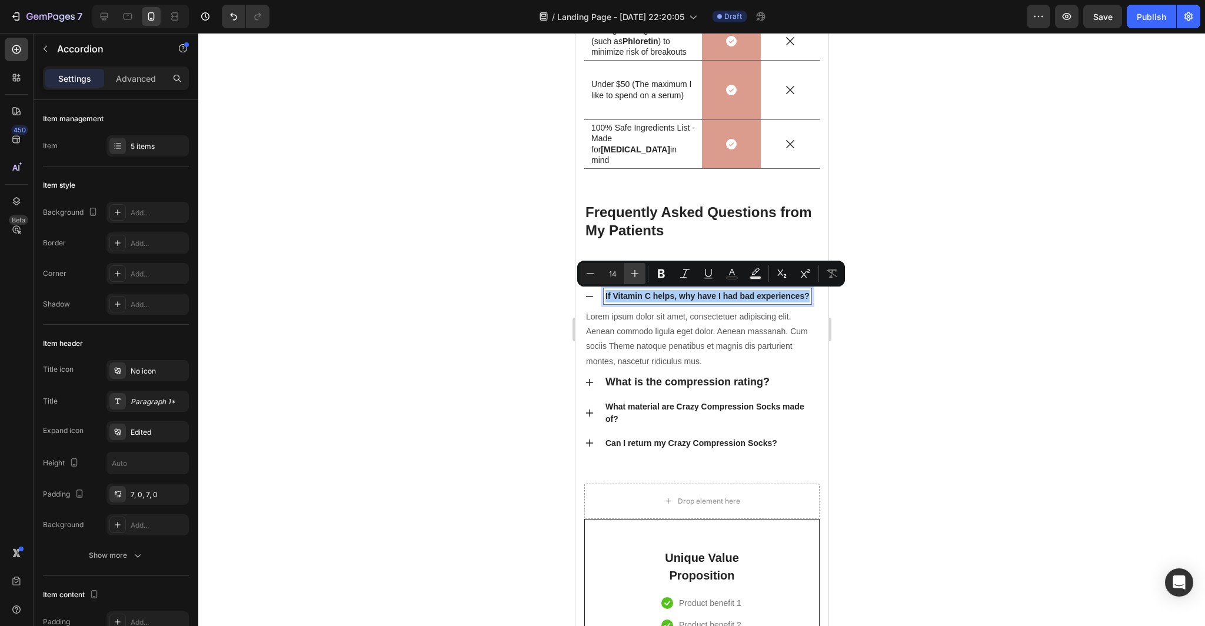
click at [633, 274] on icon "Editor contextual toolbar" at bounding box center [635, 274] width 12 height 12
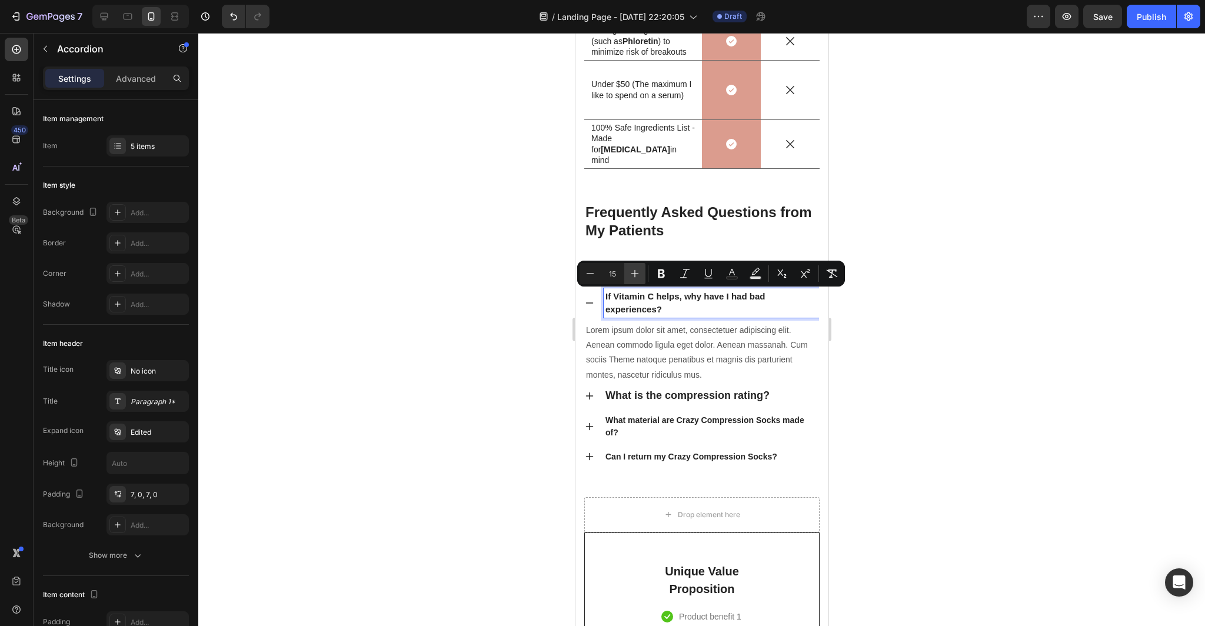
click at [633, 274] on icon "Editor contextual toolbar" at bounding box center [635, 274] width 12 height 12
type input "18"
click at [705, 364] on p "Lorem ipsum dolor sit amet, consectetuer adipiscing elit. Aenean commodo ligula…" at bounding box center [701, 352] width 232 height 59
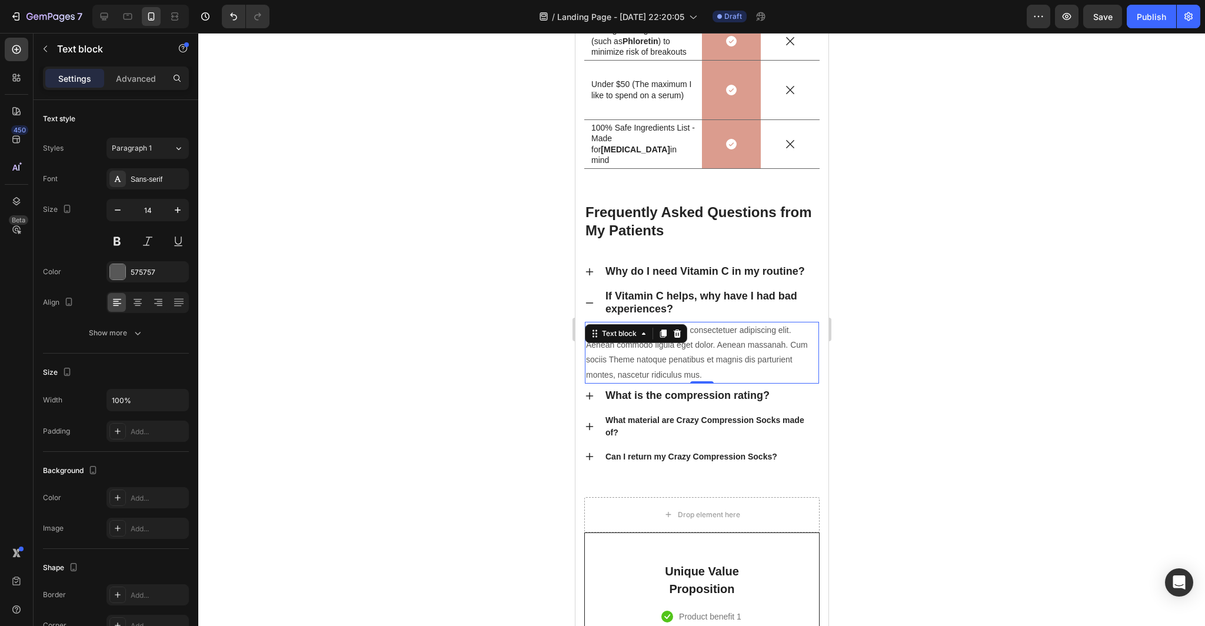
click at [703, 375] on p "Lorem ipsum dolor sit amet, consectetuer adipiscing elit. Aenean commodo ligula…" at bounding box center [701, 352] width 232 height 59
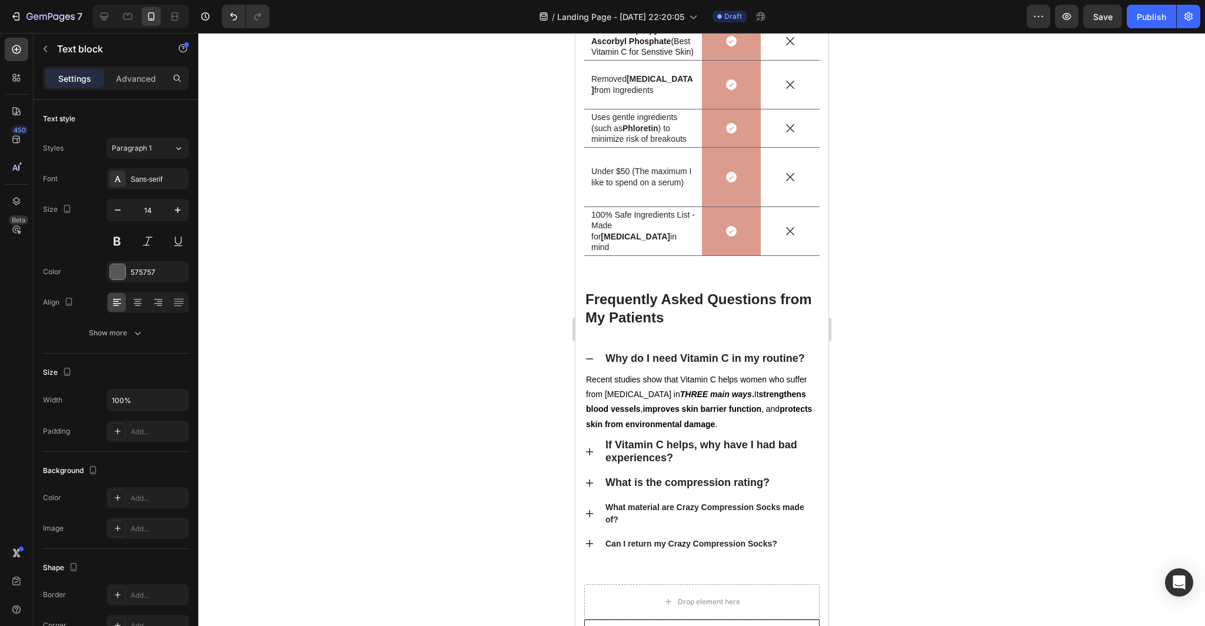
scroll to position [4131, 0]
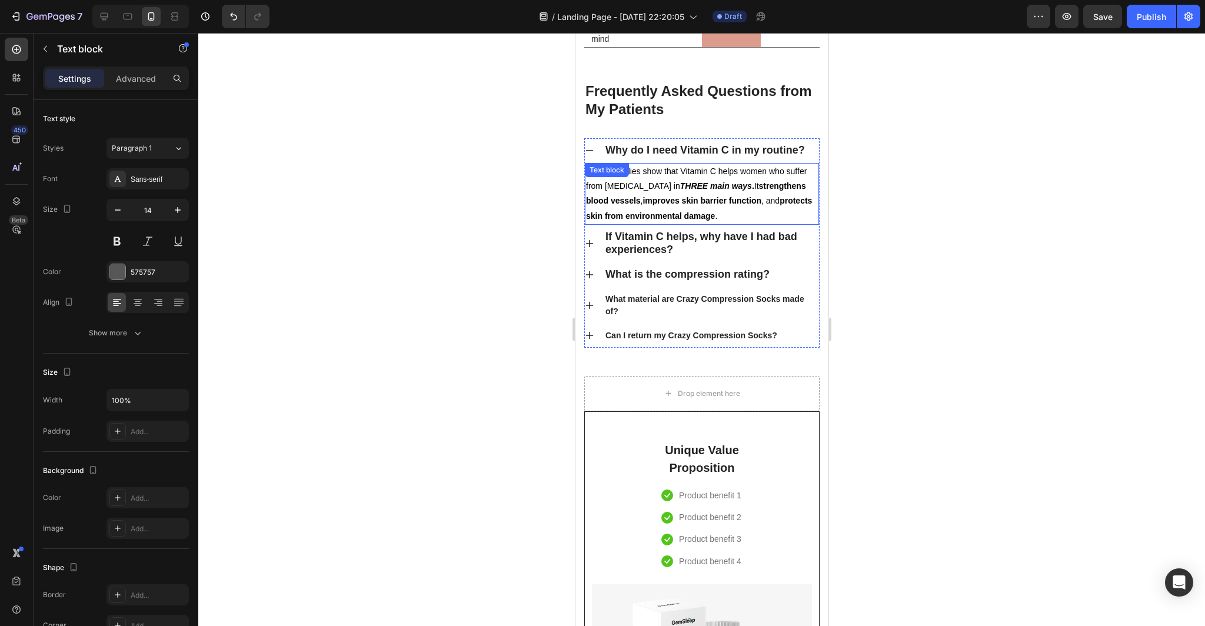
click at [717, 218] on strong at bounding box center [718, 215] width 2 height 9
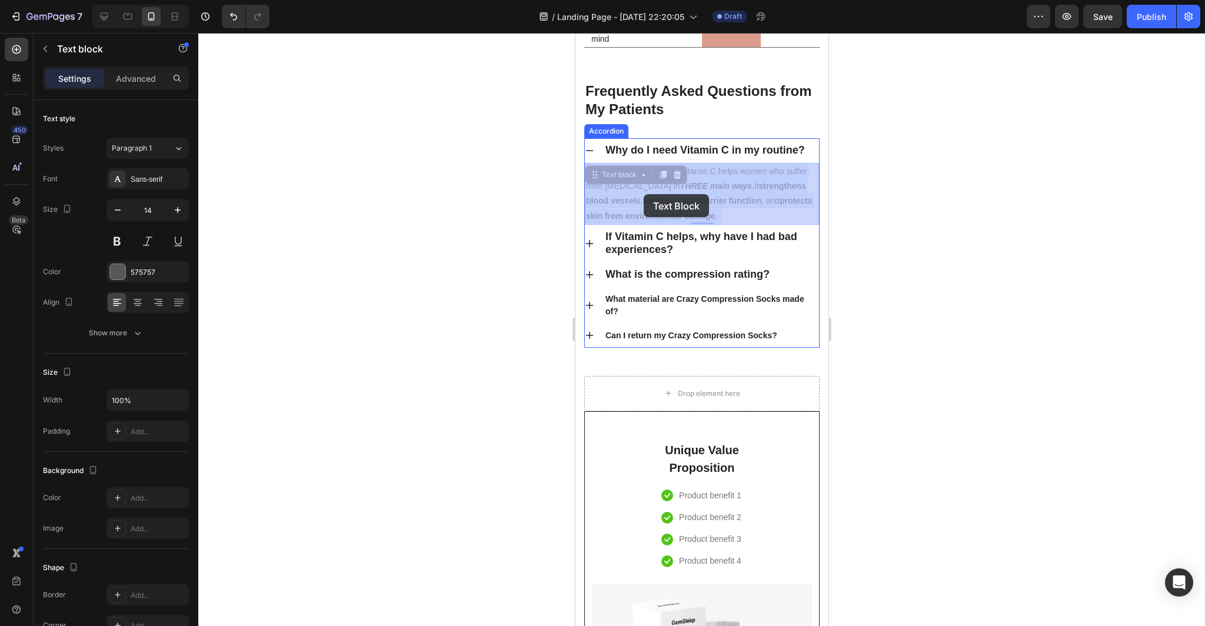
drag, startPoint x: 700, startPoint y: 215, endPoint x: 644, endPoint y: 194, distance: 59.6
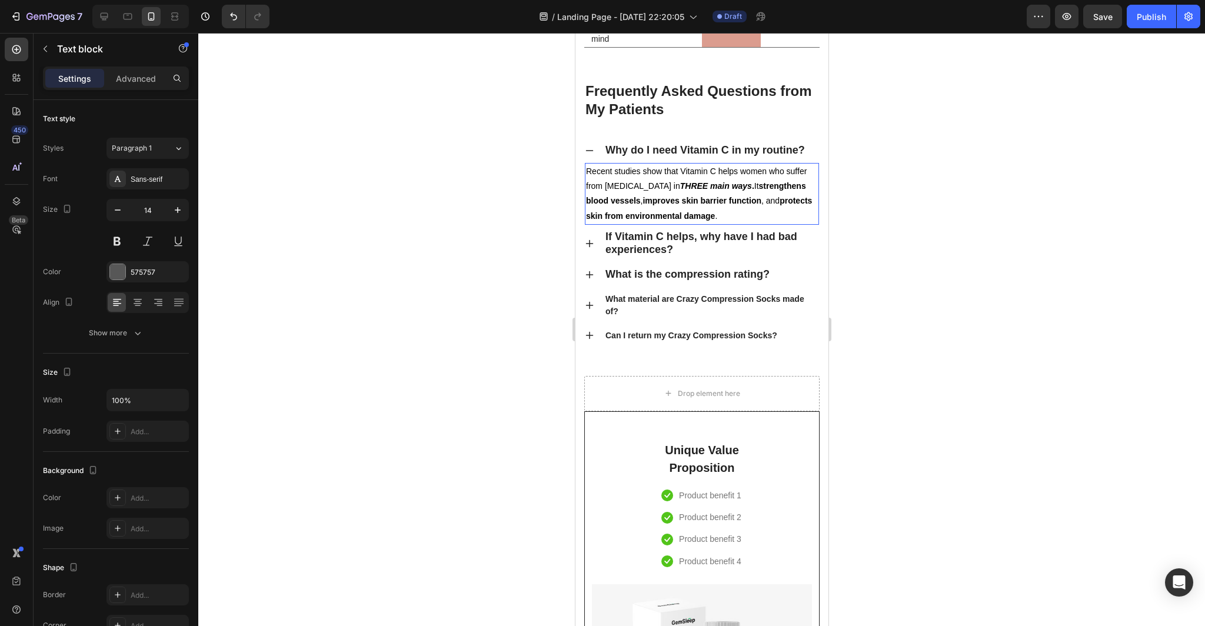
click at [697, 214] on span "Recent studies show that Vitamin C helps women who suffer from [MEDICAL_DATA] i…" at bounding box center [698, 194] width 226 height 54
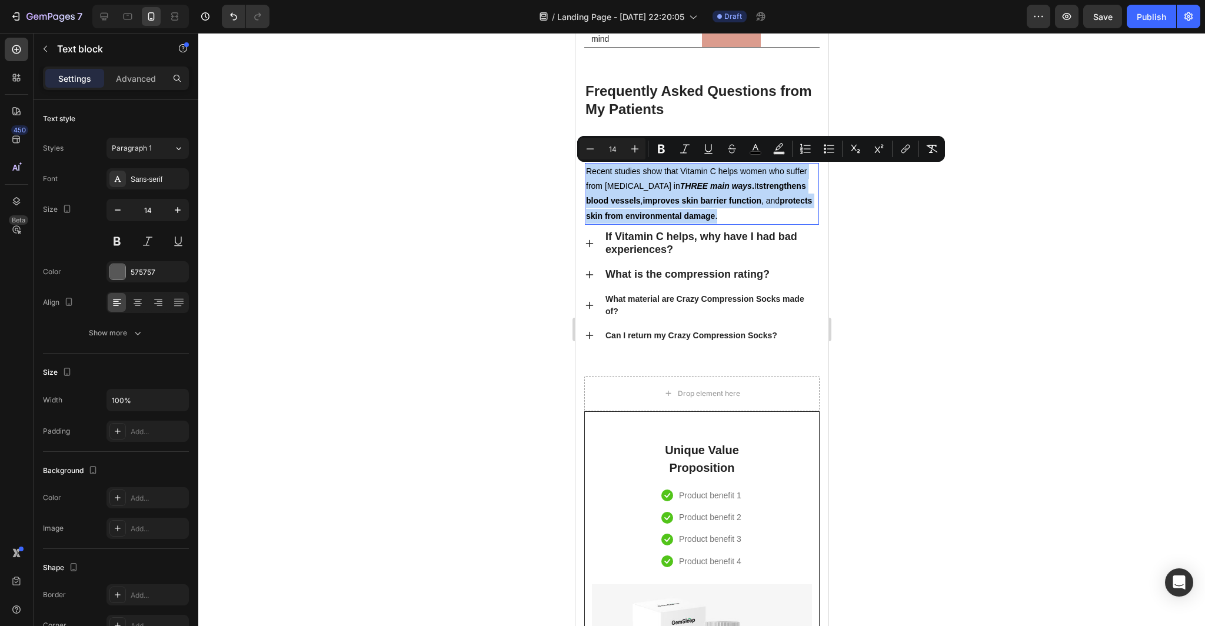
drag, startPoint x: 697, startPoint y: 217, endPoint x: 584, endPoint y: 173, distance: 120.7
click at [584, 173] on div "Recent studies show that Vitamin C helps women who suffer from [MEDICAL_DATA] i…" at bounding box center [701, 194] width 234 height 62
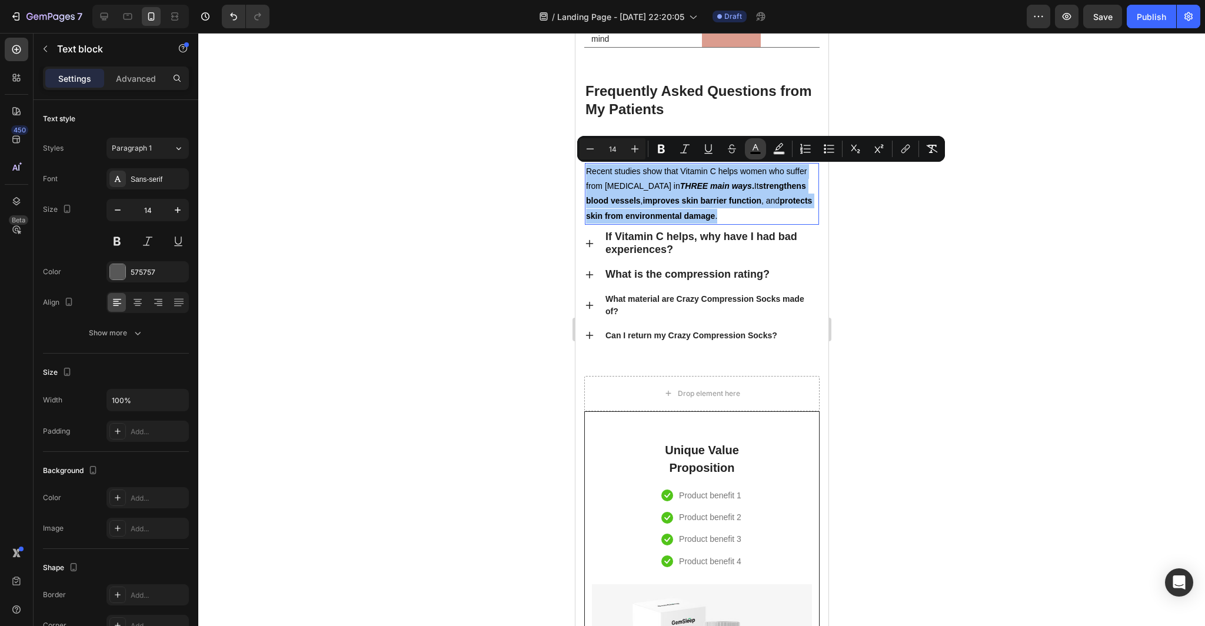
click at [751, 151] on icon "Editor contextual toolbar" at bounding box center [756, 149] width 12 height 12
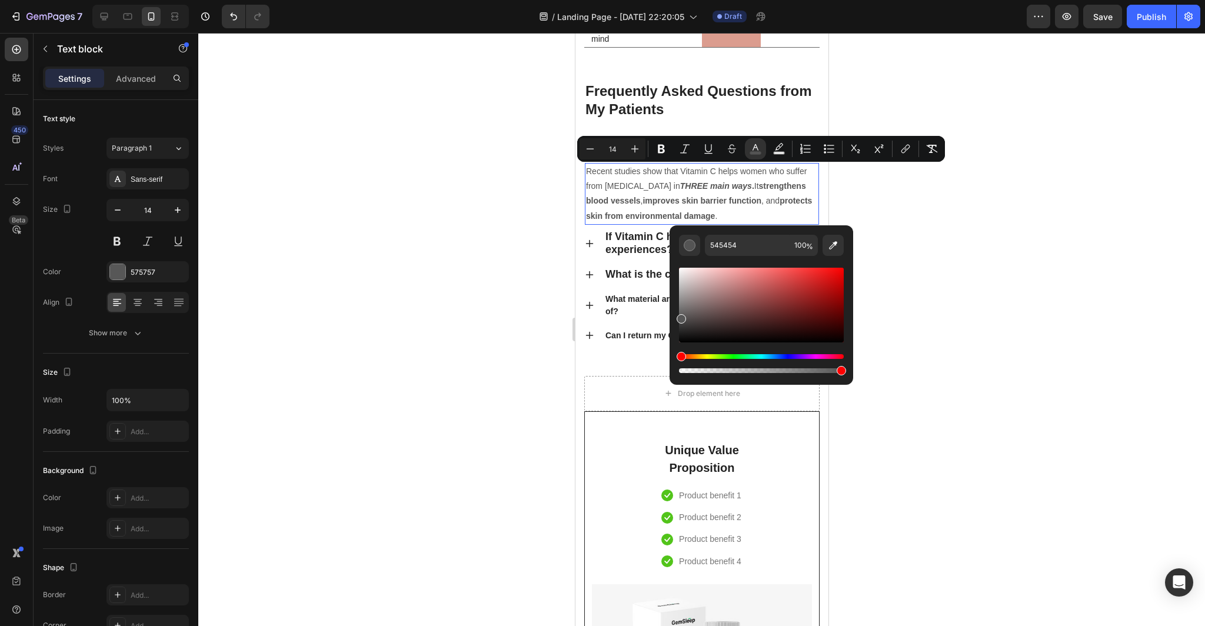
drag, startPoint x: 683, startPoint y: 340, endPoint x: 680, endPoint y: 317, distance: 23.1
click at [680, 317] on div "Editor contextual toolbar" at bounding box center [681, 318] width 9 height 9
type input "565656"
click at [982, 274] on div at bounding box center [701, 329] width 1007 height 593
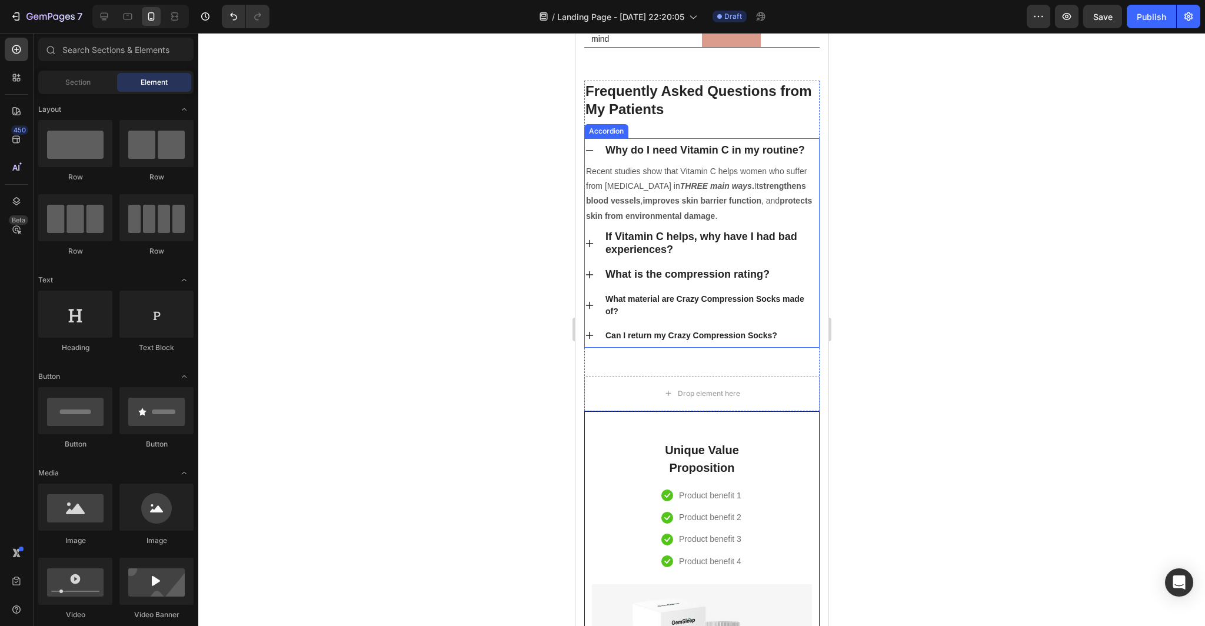
click at [802, 149] on span "Why do I need Vitamin C in my routine?" at bounding box center [704, 150] width 199 height 12
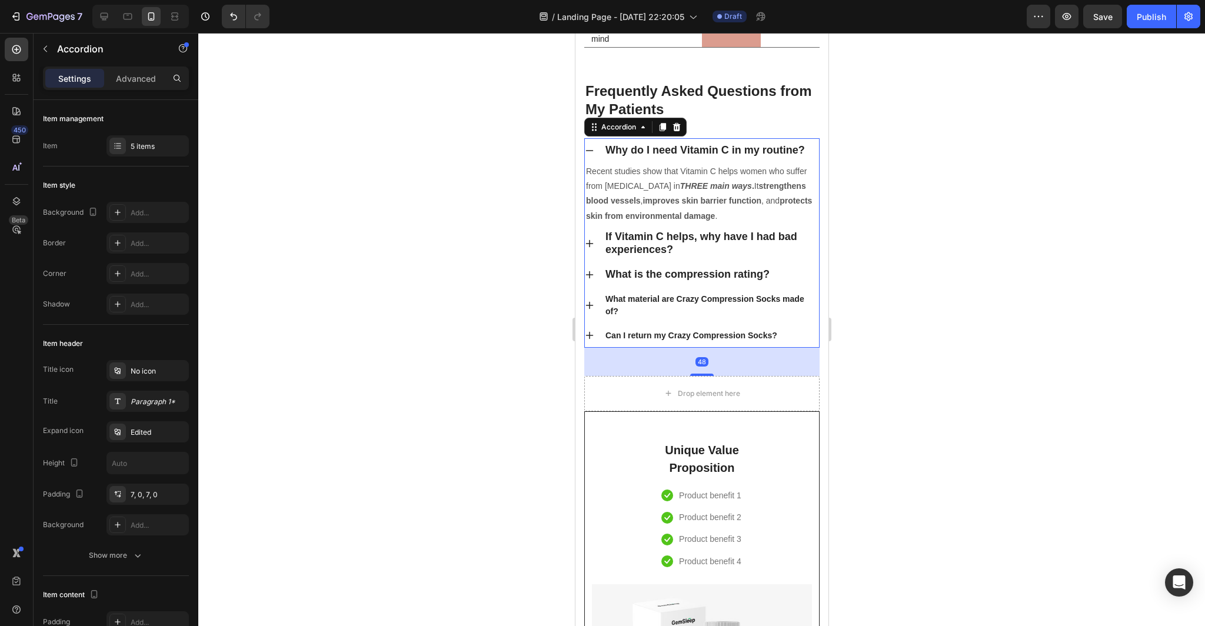
click at [801, 152] on span "Why do I need Vitamin C in my routine?" at bounding box center [704, 150] width 199 height 12
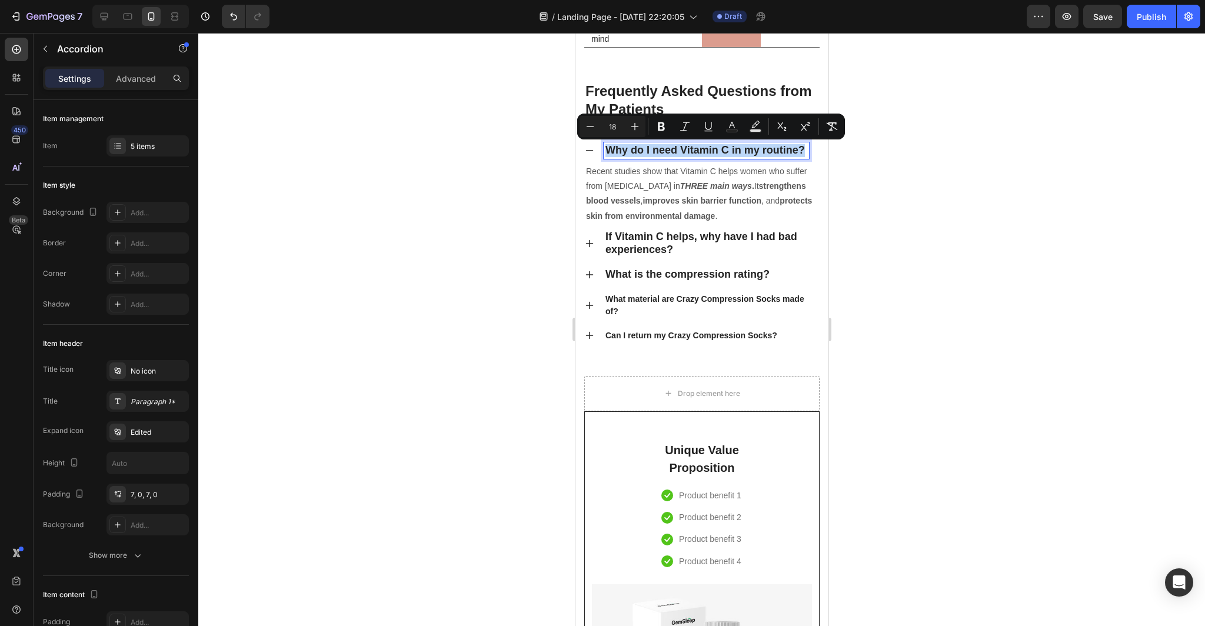
drag, startPoint x: 801, startPoint y: 151, endPoint x: 603, endPoint y: 150, distance: 198.3
click at [603, 150] on div "Why do I need Vitamin C in my routine?" at bounding box center [705, 150] width 205 height 16
click at [903, 268] on div at bounding box center [701, 329] width 1007 height 593
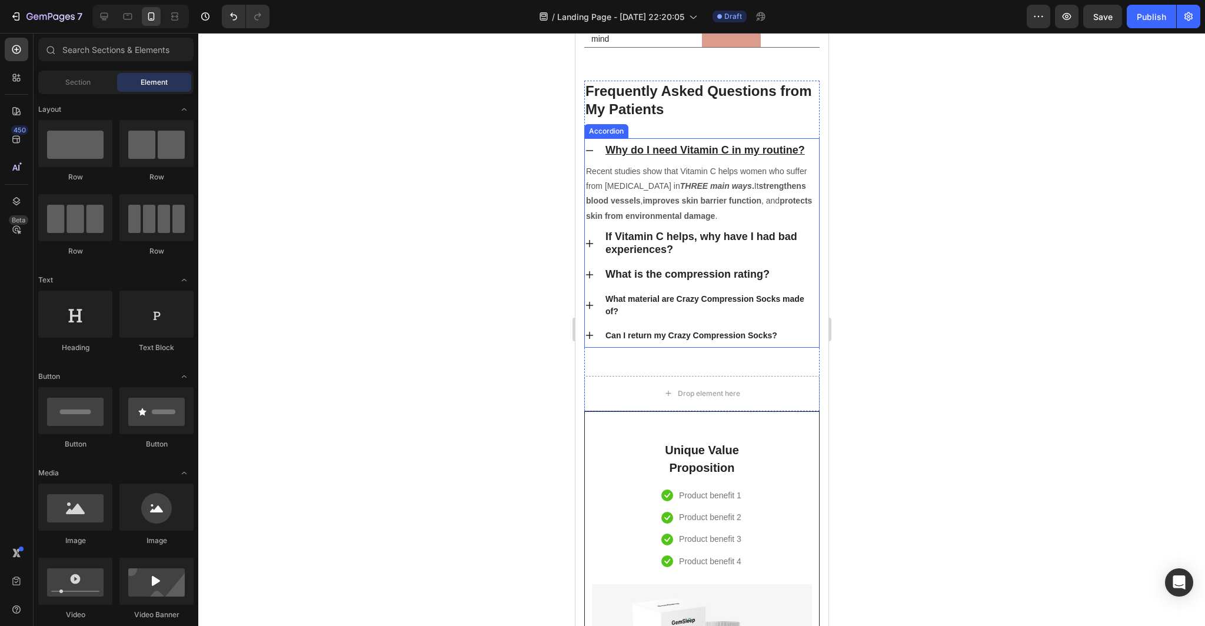
click at [680, 249] on p "If Vitamin C helps, why have I had bad experiences?" at bounding box center [711, 244] width 212 height 26
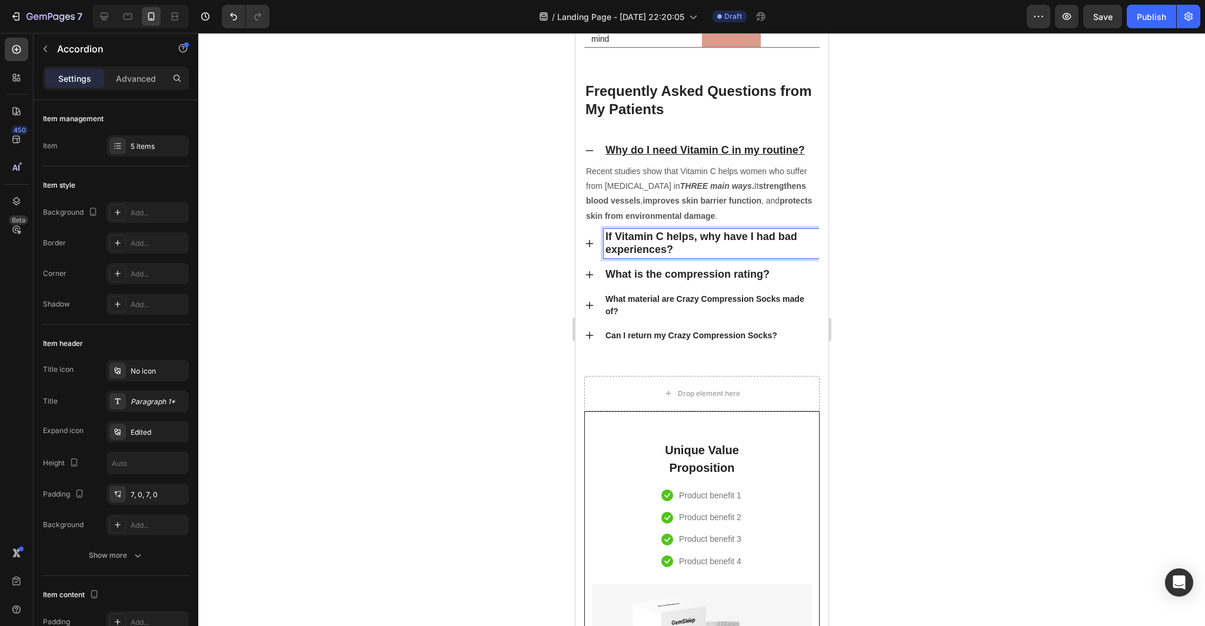
click at [674, 249] on p "If Vitamin C helps, why have I had bad experiences?" at bounding box center [711, 244] width 212 height 26
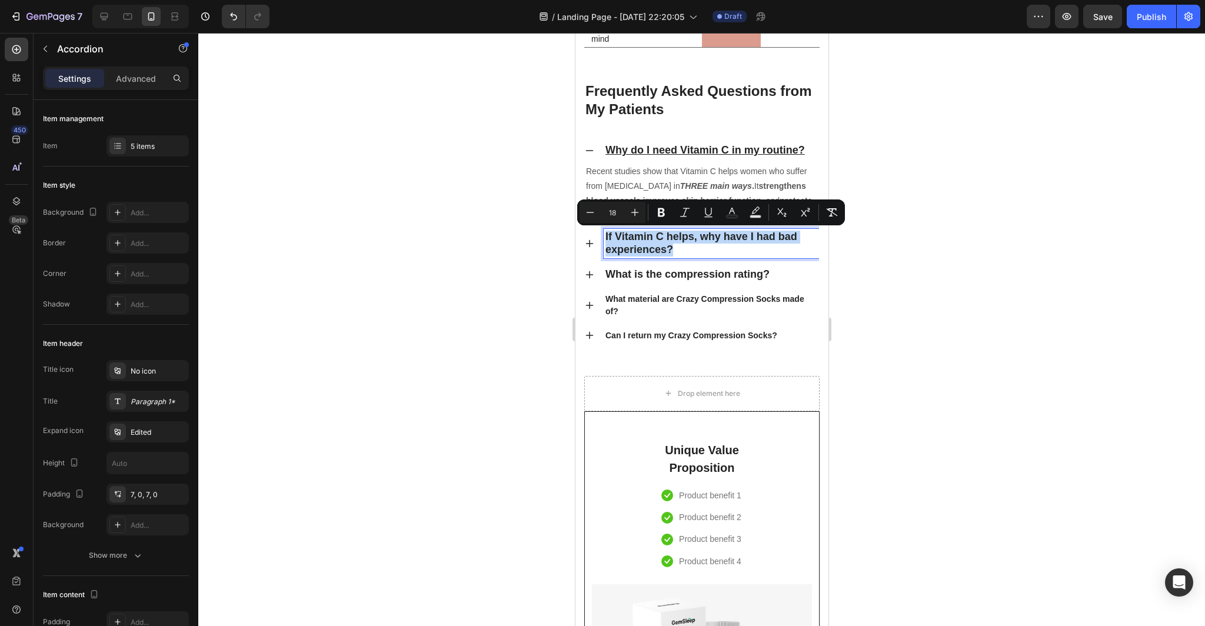
drag, startPoint x: 674, startPoint y: 249, endPoint x: 601, endPoint y: 238, distance: 73.9
click at [601, 238] on div "If Vitamin C helps, why have I had bad experiences?" at bounding box center [701, 244] width 234 height 38
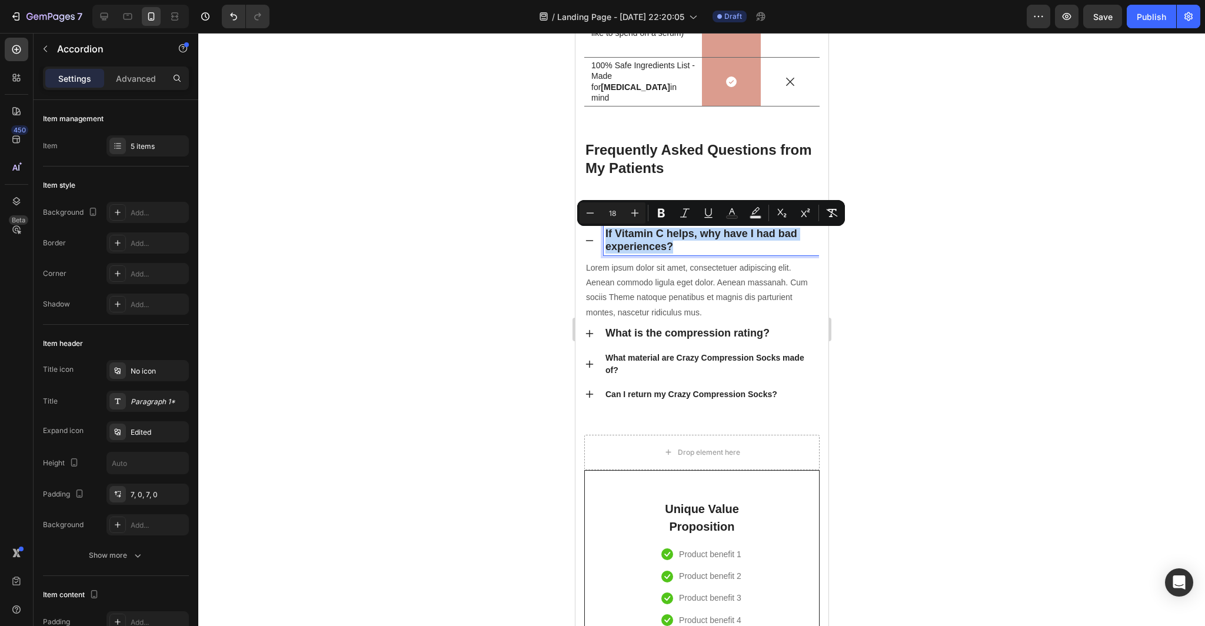
scroll to position [4069, 0]
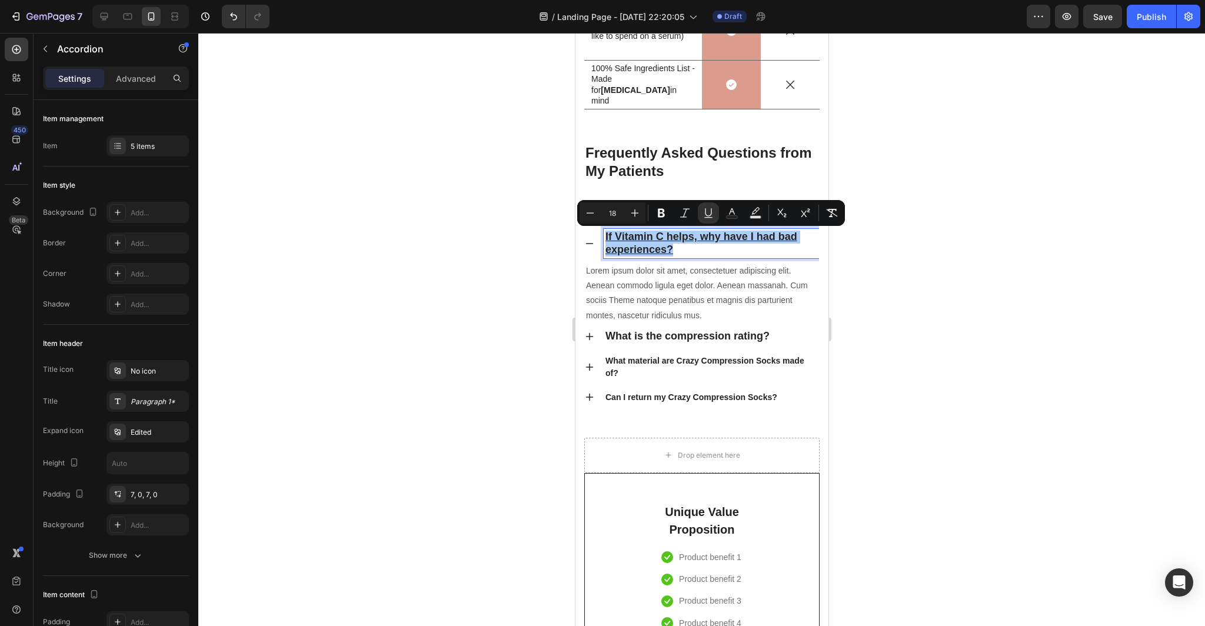
click at [871, 317] on div at bounding box center [701, 329] width 1007 height 593
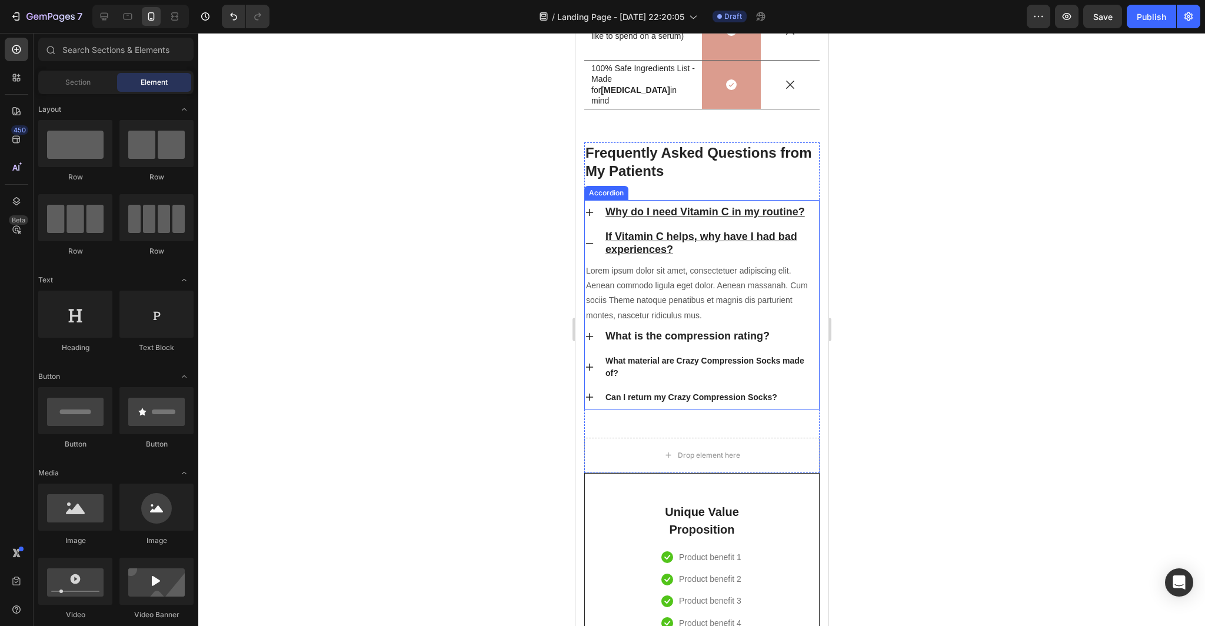
click at [589, 242] on icon at bounding box center [588, 243] width 9 height 9
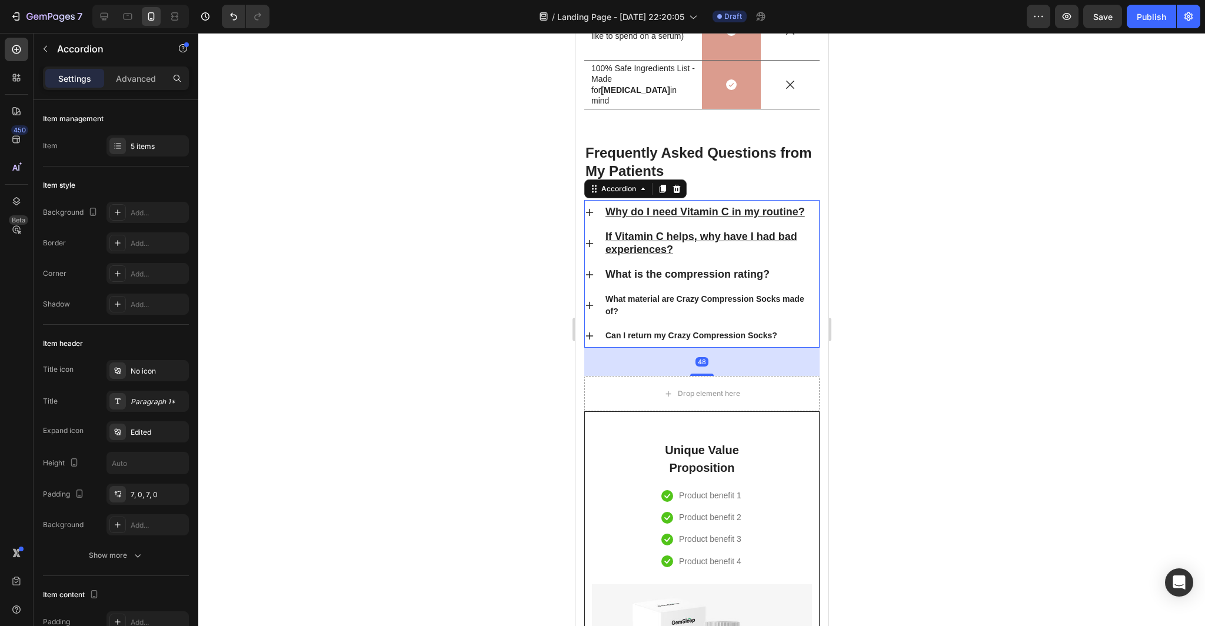
click at [1026, 219] on div at bounding box center [701, 329] width 1007 height 593
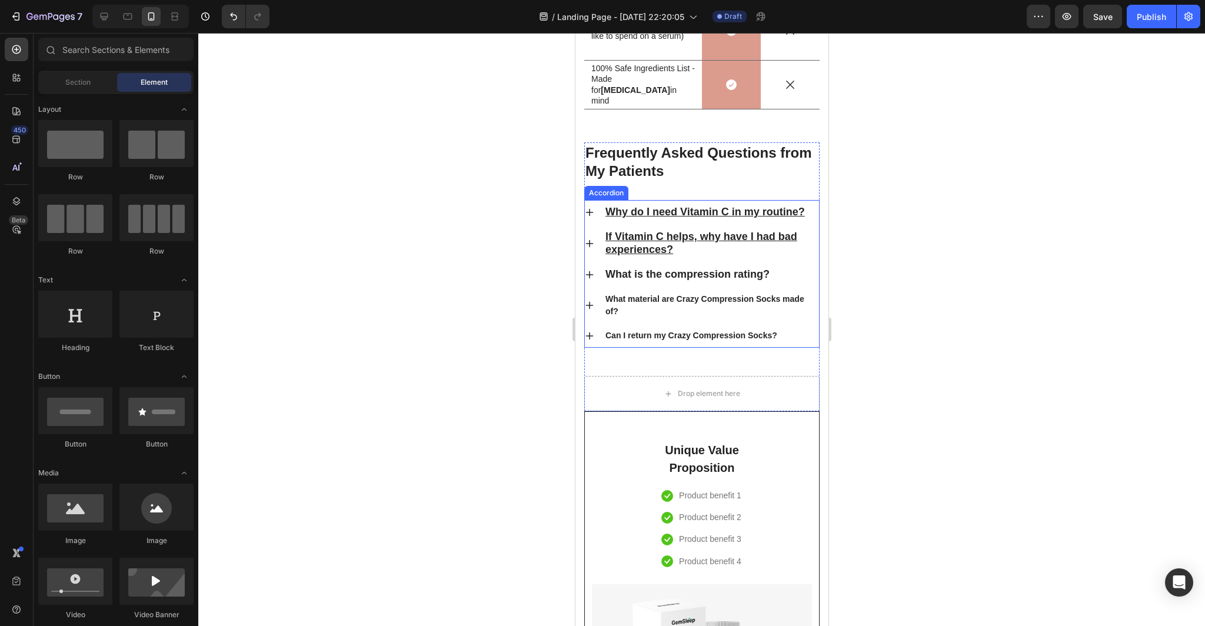
click at [730, 252] on p "If Vitamin C helps, why have I had bad experiences?" at bounding box center [711, 244] width 212 height 26
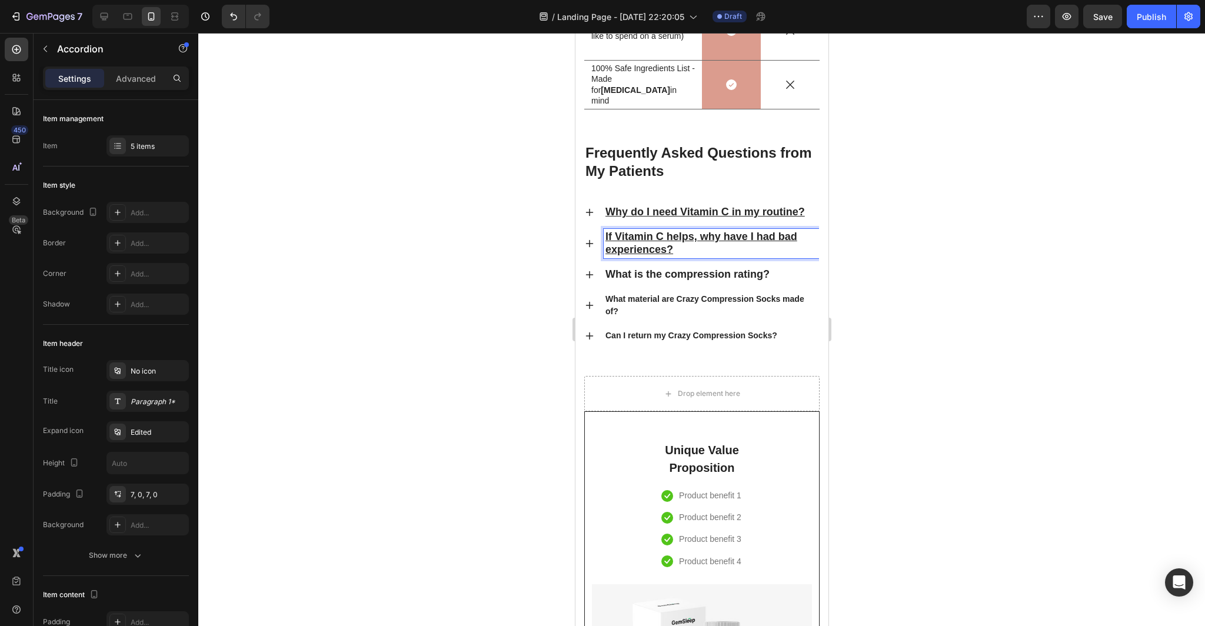
click at [593, 246] on div "If Vitamin C helps, why have I had bad experiences?" at bounding box center [701, 244] width 234 height 38
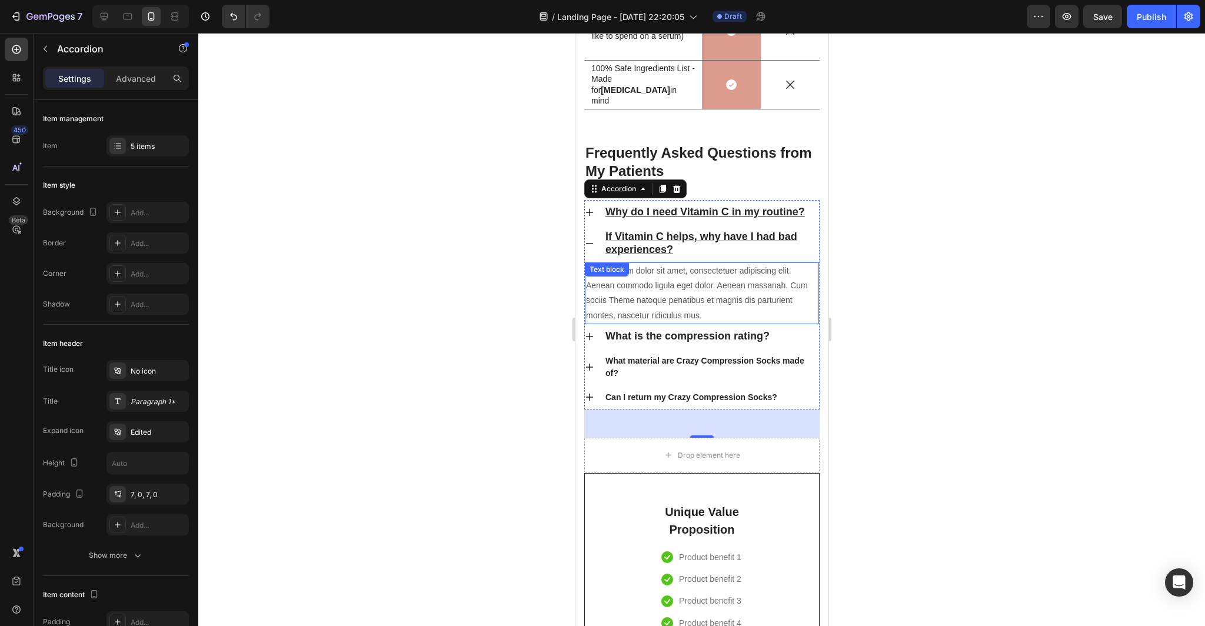
click at [714, 302] on p "Lorem ipsum dolor sit amet, consectetuer adipiscing elit. Aenean commodo ligula…" at bounding box center [701, 293] width 232 height 59
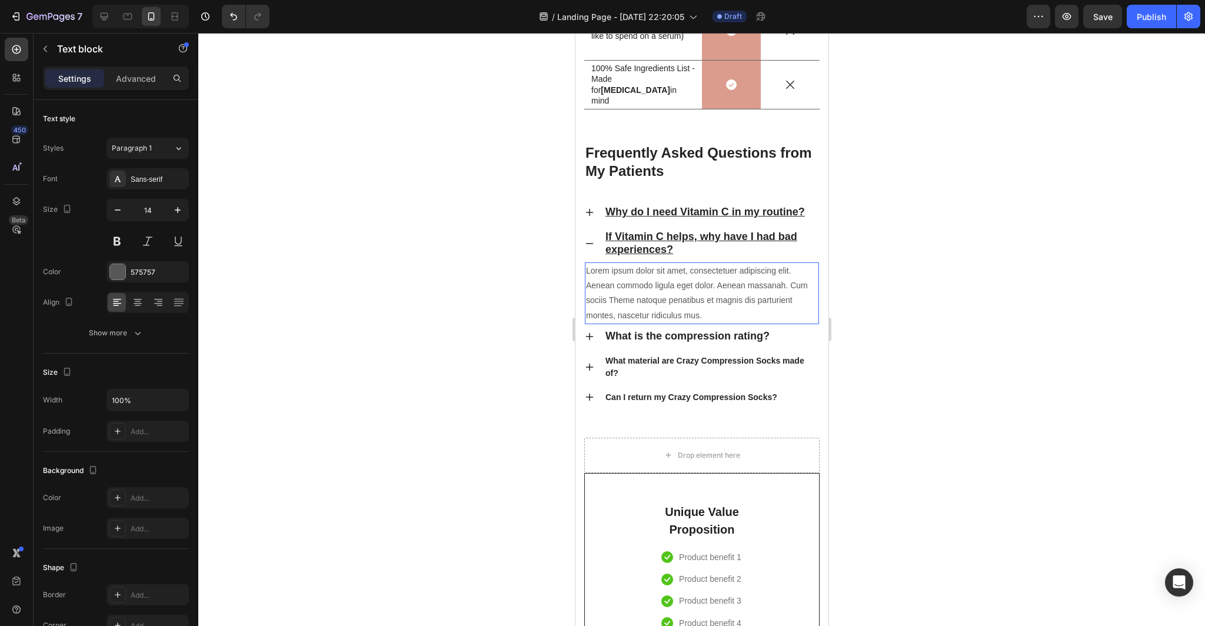
click at [710, 316] on p "Lorem ipsum dolor sit amet, consectetuer adipiscing elit. Aenean commodo ligula…" at bounding box center [701, 293] width 232 height 59
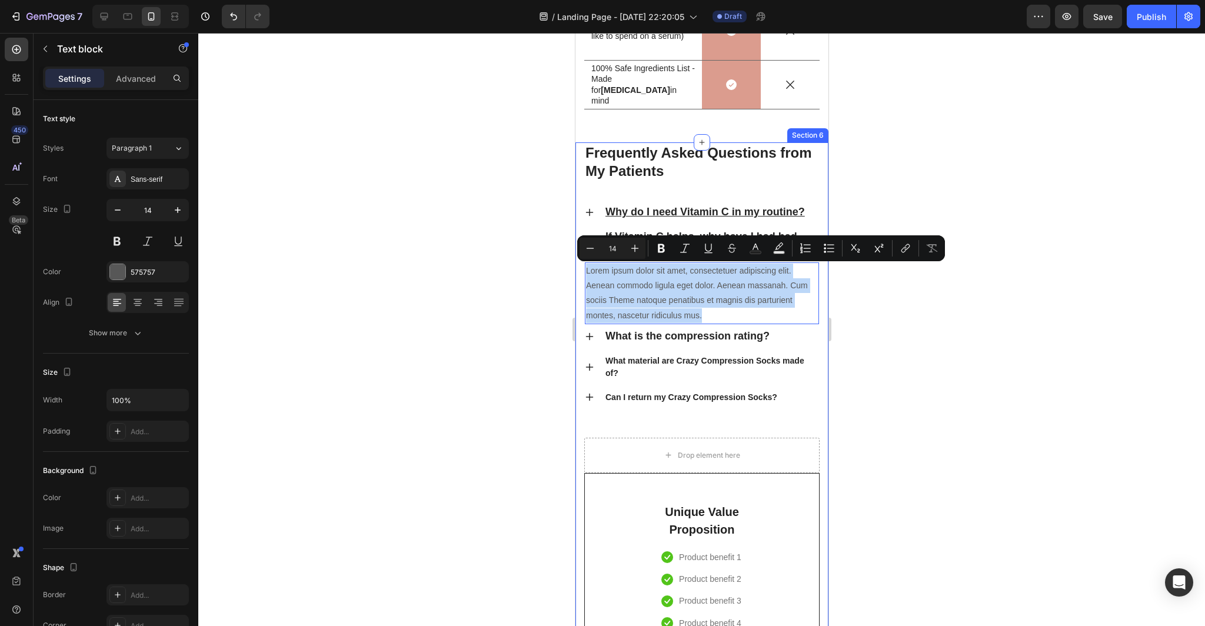
drag, startPoint x: 704, startPoint y: 314, endPoint x: 581, endPoint y: 273, distance: 128.9
click at [581, 273] on div "Frequently Asked Questions from My Patients Heading Why do I need Vitamin C in …" at bounding box center [701, 567] width 253 height 850
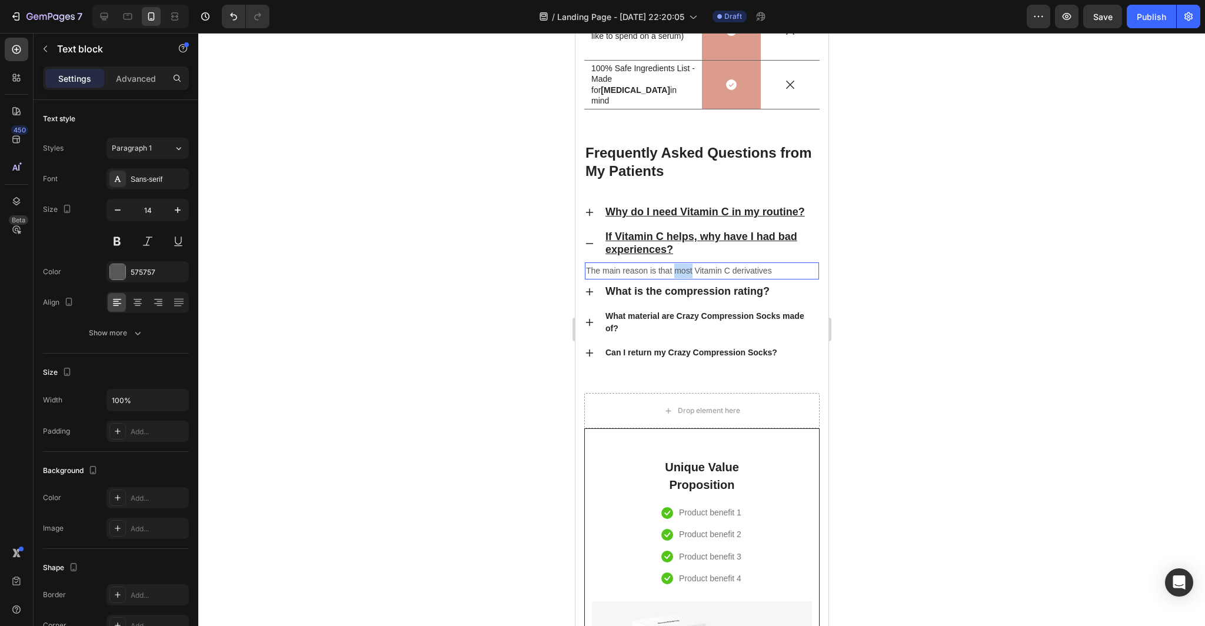
drag, startPoint x: 691, startPoint y: 272, endPoint x: 675, endPoint y: 273, distance: 15.9
click at [675, 273] on p "The main reason is that most Vitamin C derivatives" at bounding box center [701, 271] width 232 height 15
click at [794, 271] on p "The main reason is that the main Vitamin C derivatives" at bounding box center [701, 271] width 232 height 15
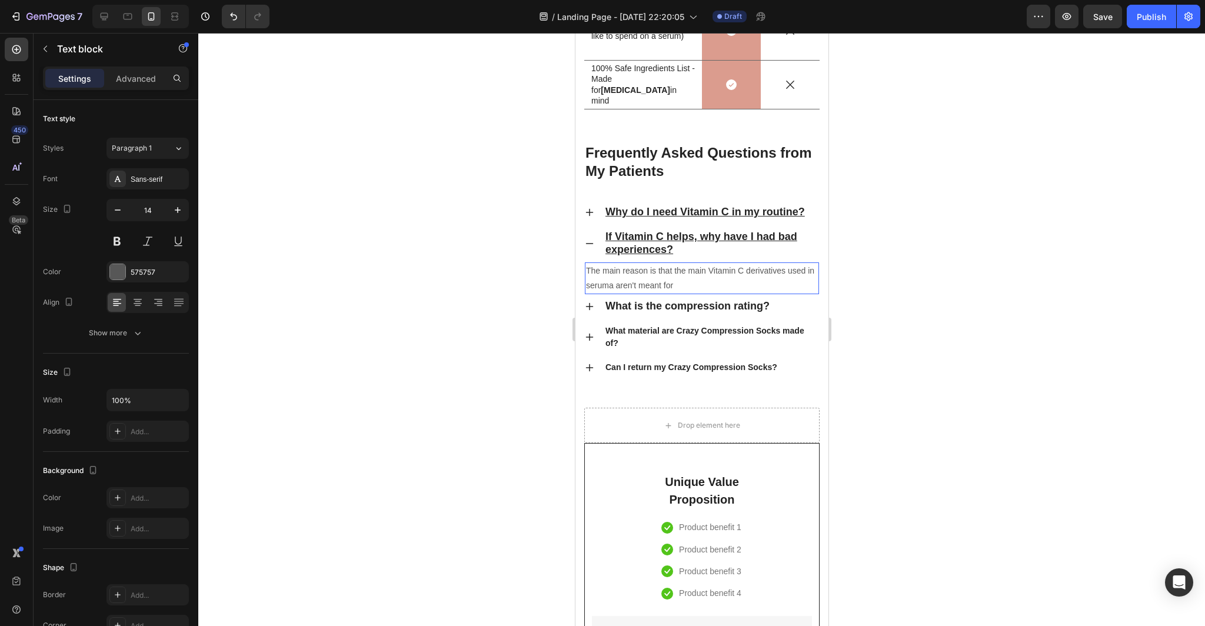
click at [612, 285] on p "The main reason is that the main Vitamin C derivatives used in seruma aren't me…" at bounding box center [701, 278] width 232 height 29
click at [681, 286] on p "The main reason is that the main Vitamin C derivatives used in serums aren't me…" at bounding box center [701, 278] width 232 height 29
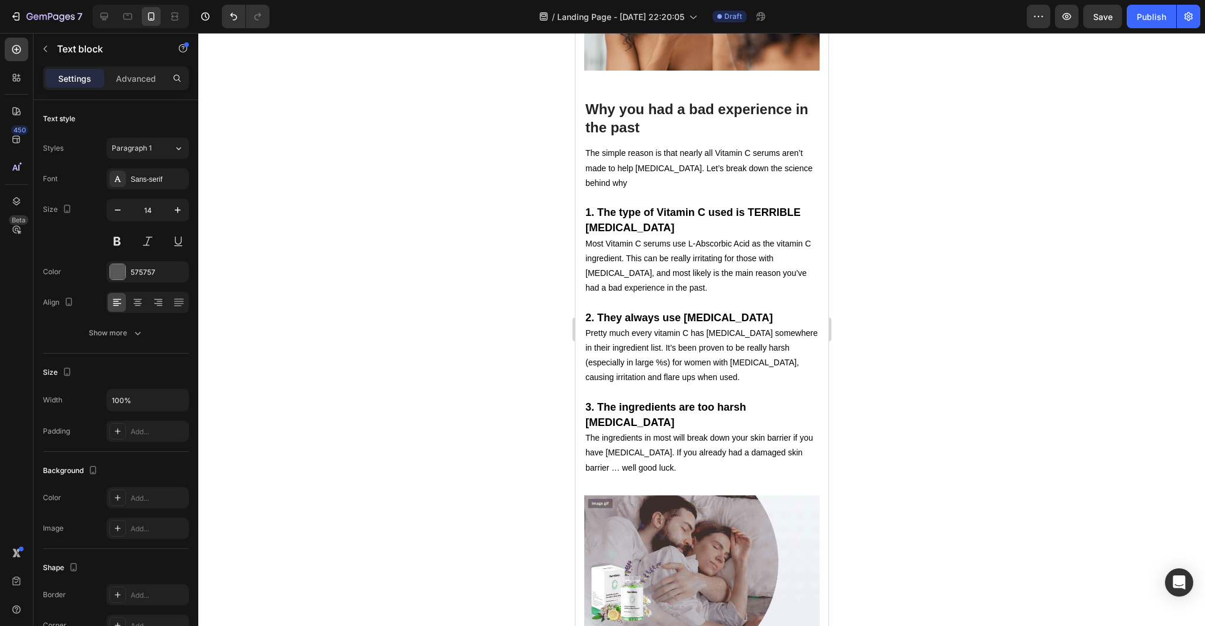
scroll to position [1100, 0]
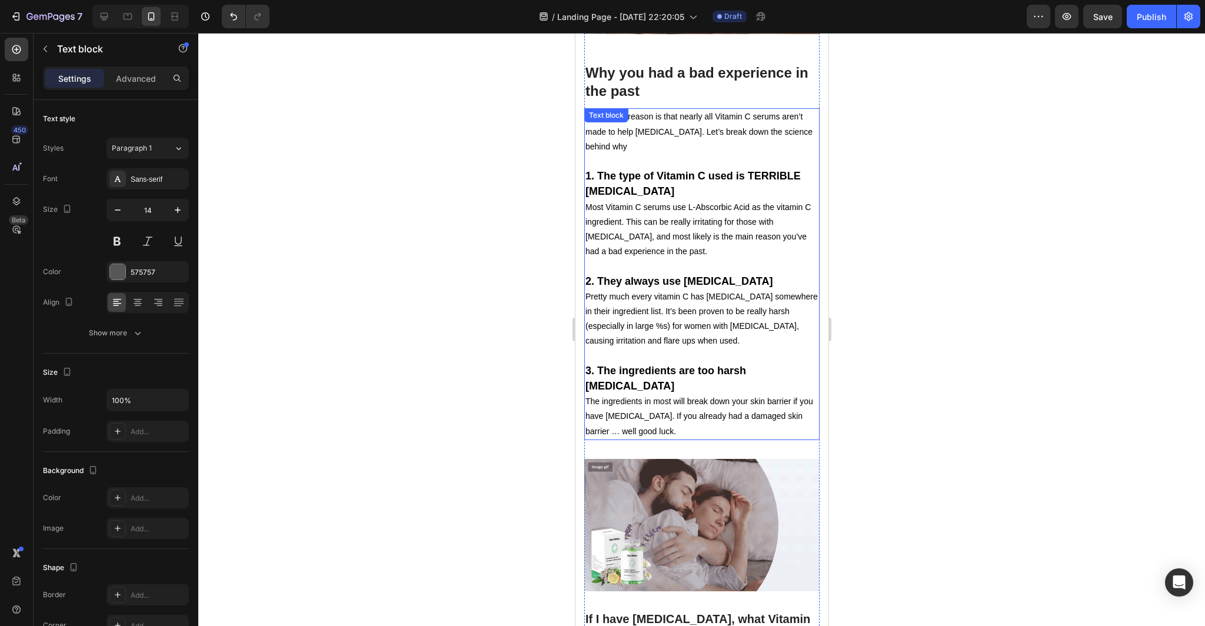
click at [721, 200] on p "Most Vitamin C serums use L-Abscorbic Acid as the vitamin C ingredient. This ca…" at bounding box center [701, 229] width 233 height 59
click at [737, 200] on p "Most Vitamin C serums use L-Abscorbic Acid as the vitamin C ingredient. This ca…" at bounding box center [701, 229] width 233 height 59
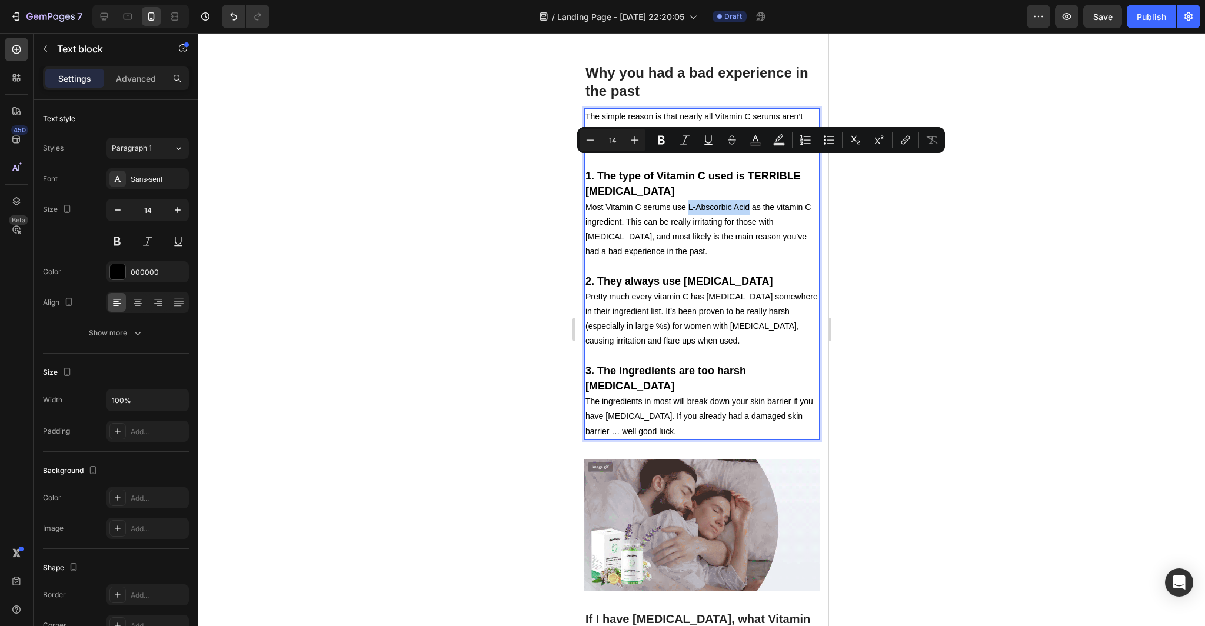
drag, startPoint x: 748, startPoint y: 164, endPoint x: 687, endPoint y: 165, distance: 61.2
click at [687, 200] on p "Most Vitamin C serums use L-Abscorbic Acid as the vitamin C ingredient. This ca…" at bounding box center [701, 229] width 233 height 59
copy p "L-Abscorbic Acid"
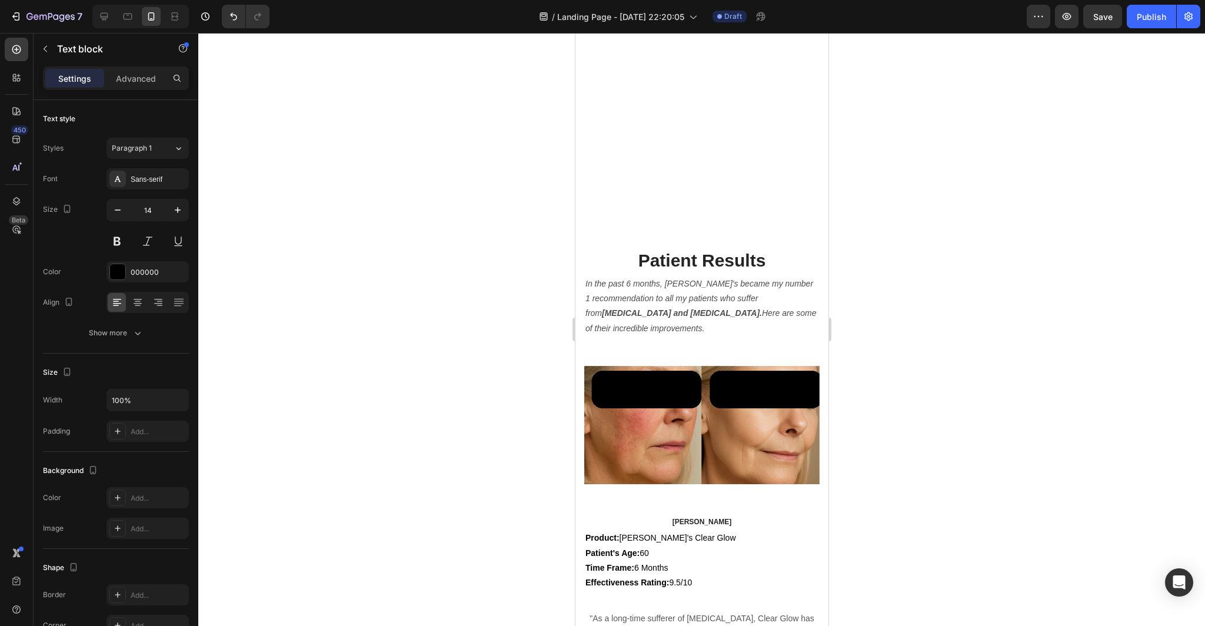
type input "16"
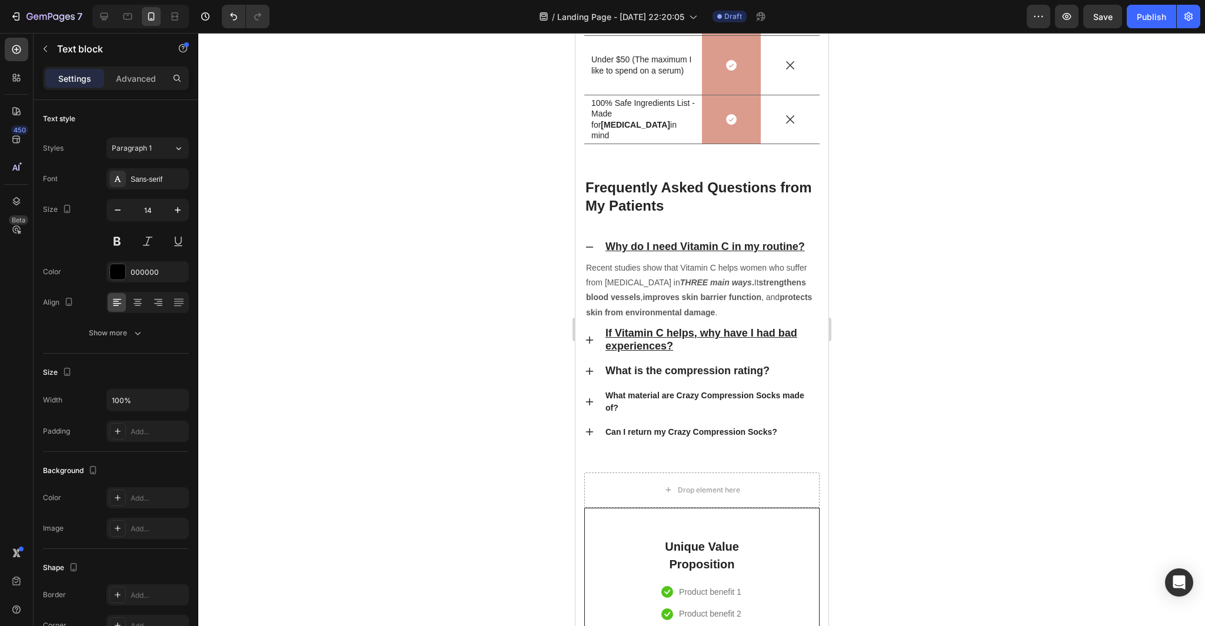
scroll to position [3932, 0]
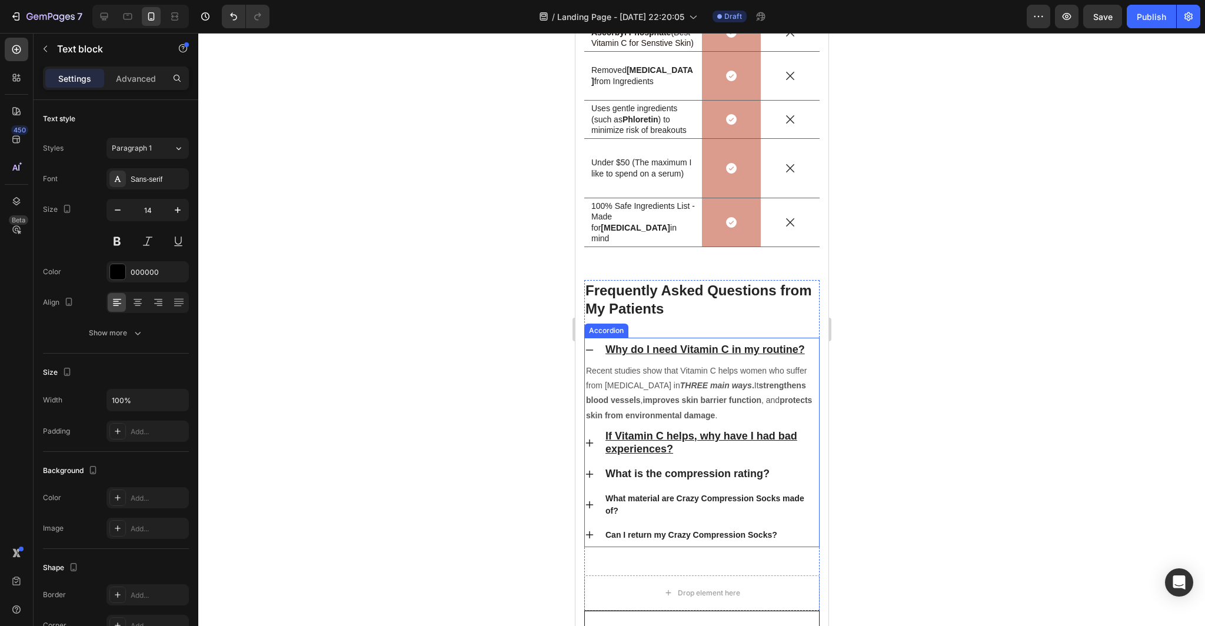
click at [589, 348] on icon at bounding box center [588, 349] width 9 height 9
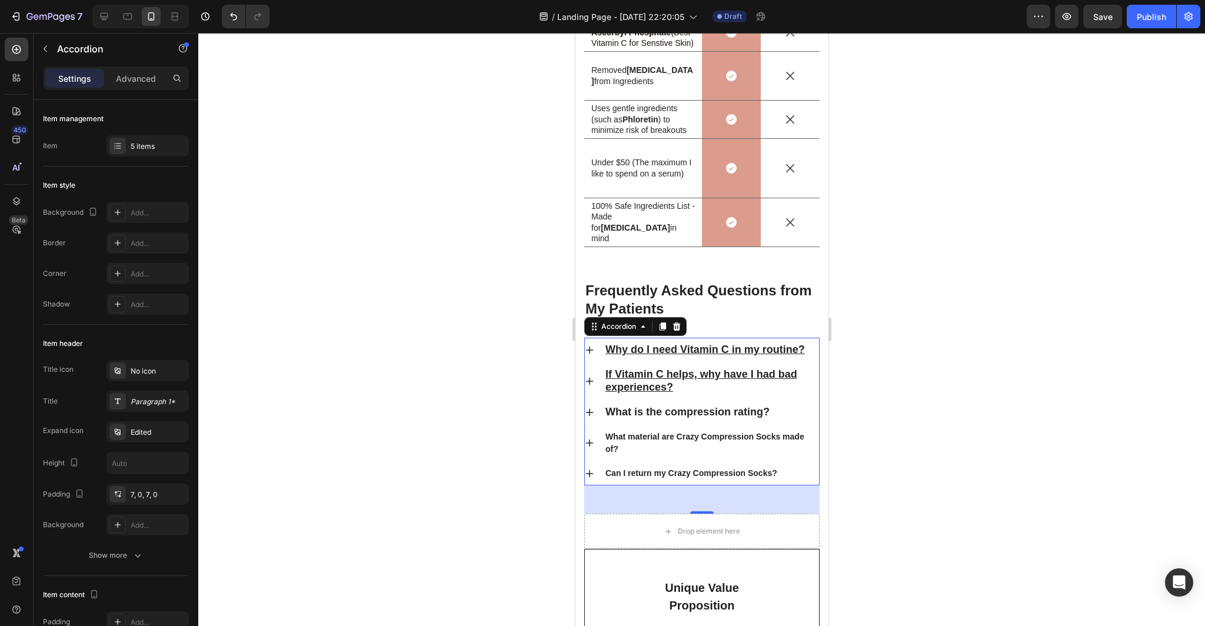
click at [793, 351] on u "Why do I need Vitamin C in my routine?" at bounding box center [704, 350] width 199 height 12
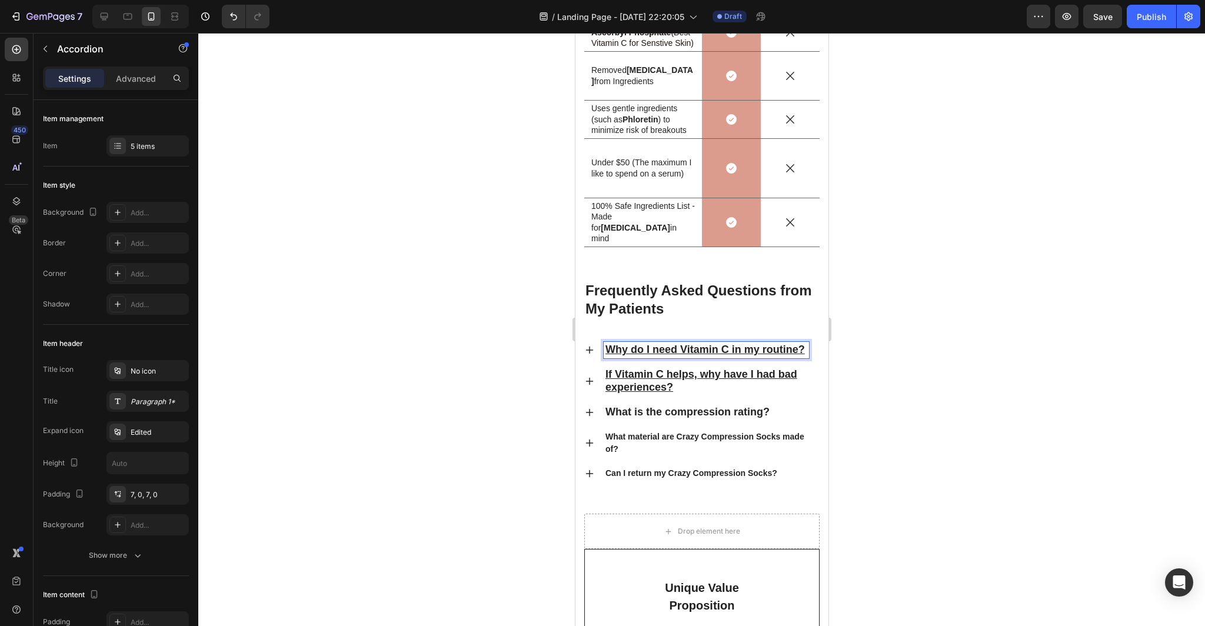
click at [798, 353] on u "Why do I need Vitamin C in my routine?" at bounding box center [704, 350] width 199 height 12
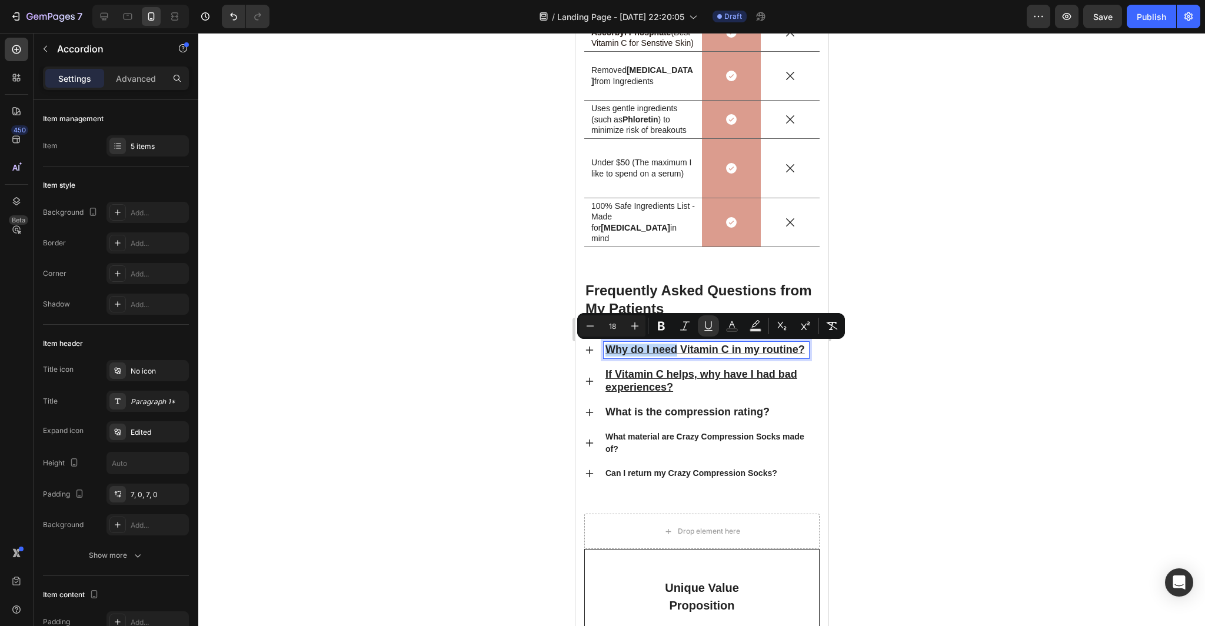
drag, startPoint x: 676, startPoint y: 350, endPoint x: 607, endPoint y: 349, distance: 69.4
click at [607, 349] on u "Why do I need Vitamin C in my routine?" at bounding box center [704, 350] width 199 height 12
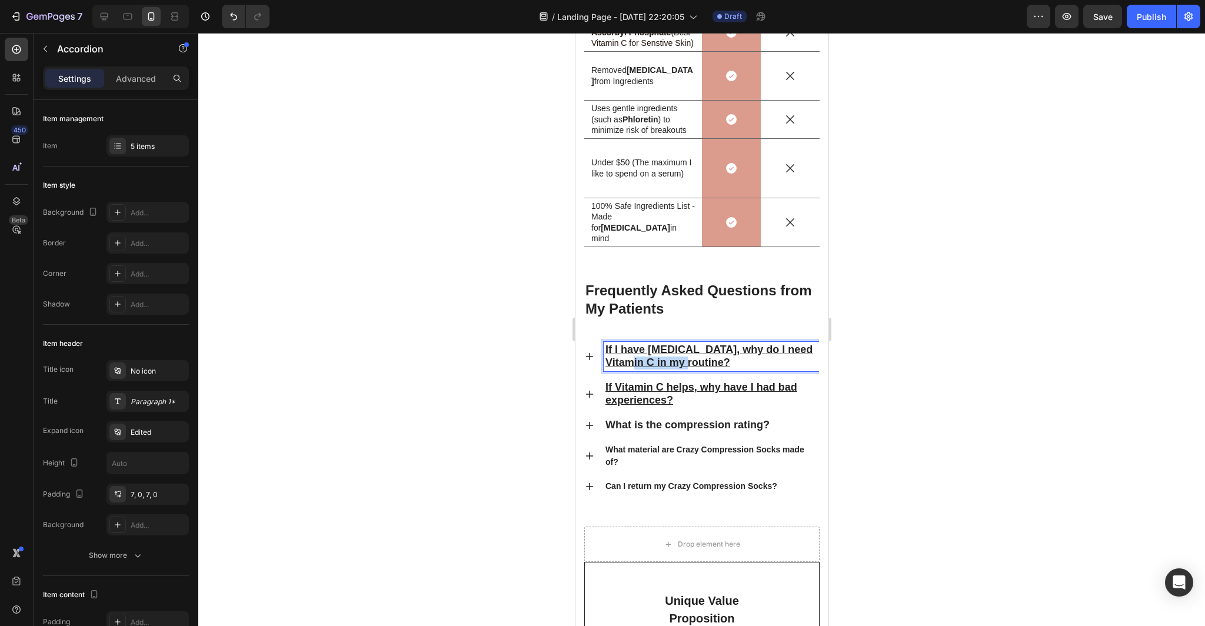
drag, startPoint x: 682, startPoint y: 363, endPoint x: 626, endPoint y: 362, distance: 55.9
click at [626, 362] on u "If I have [MEDICAL_DATA], why do I need Vitamin C in my routine?" at bounding box center [708, 356] width 207 height 25
click at [458, 402] on div at bounding box center [701, 329] width 1007 height 593
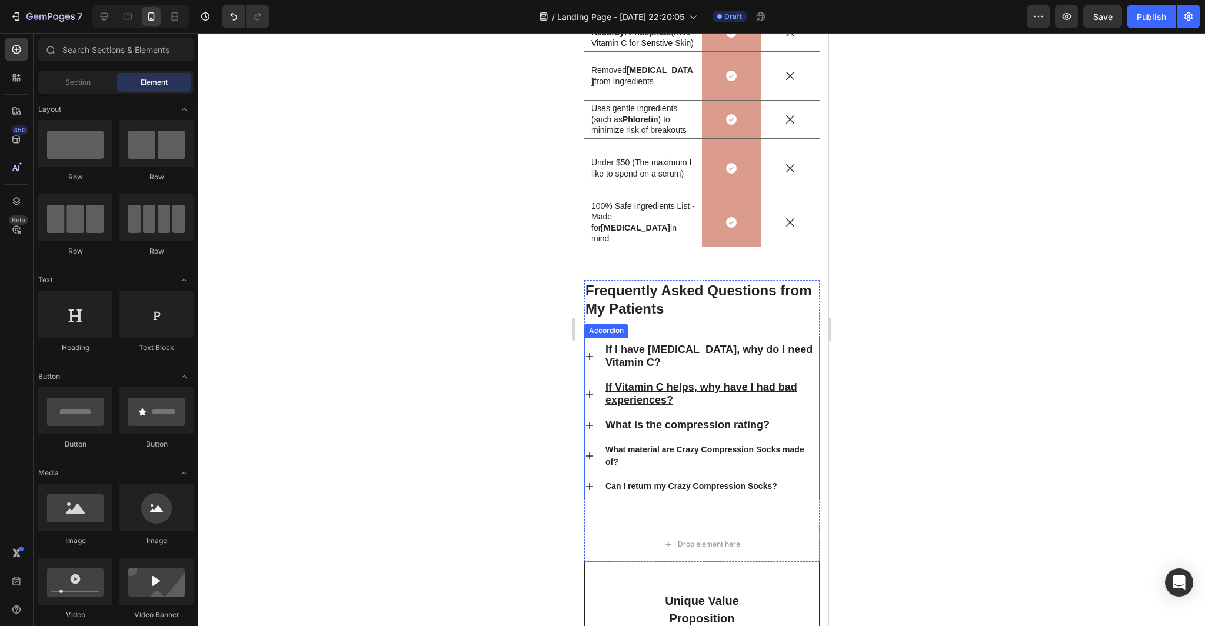
click at [694, 402] on p "If Vitamin C helps, why have I had bad experiences?" at bounding box center [711, 394] width 212 height 26
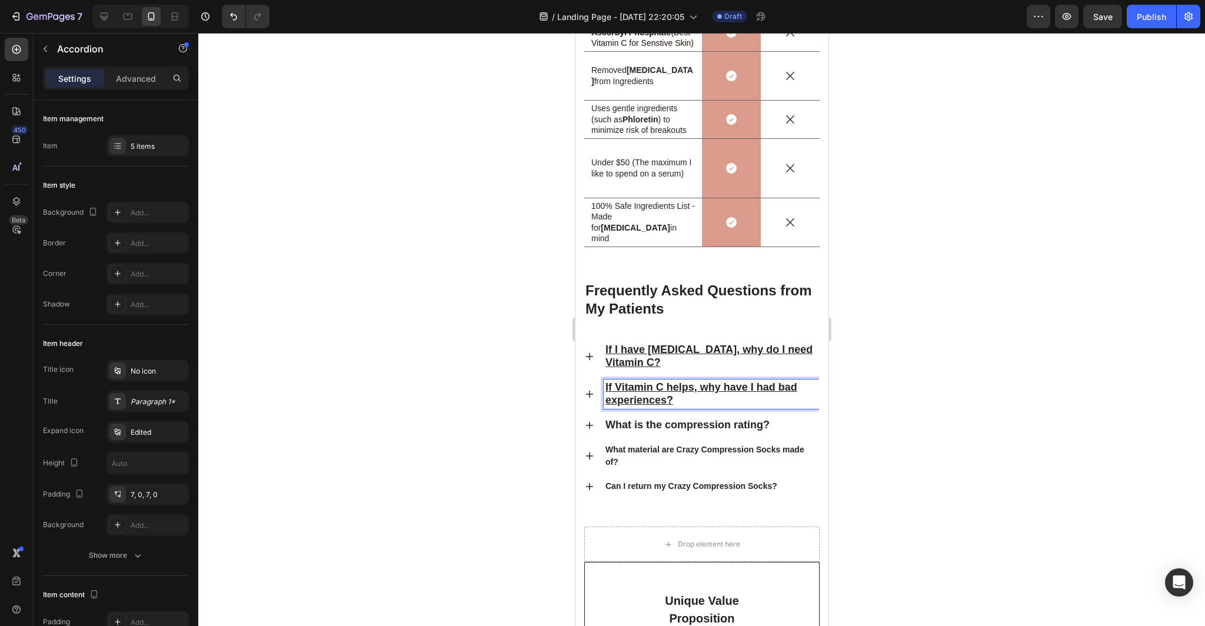
click at [593, 392] on icon at bounding box center [588, 394] width 9 height 9
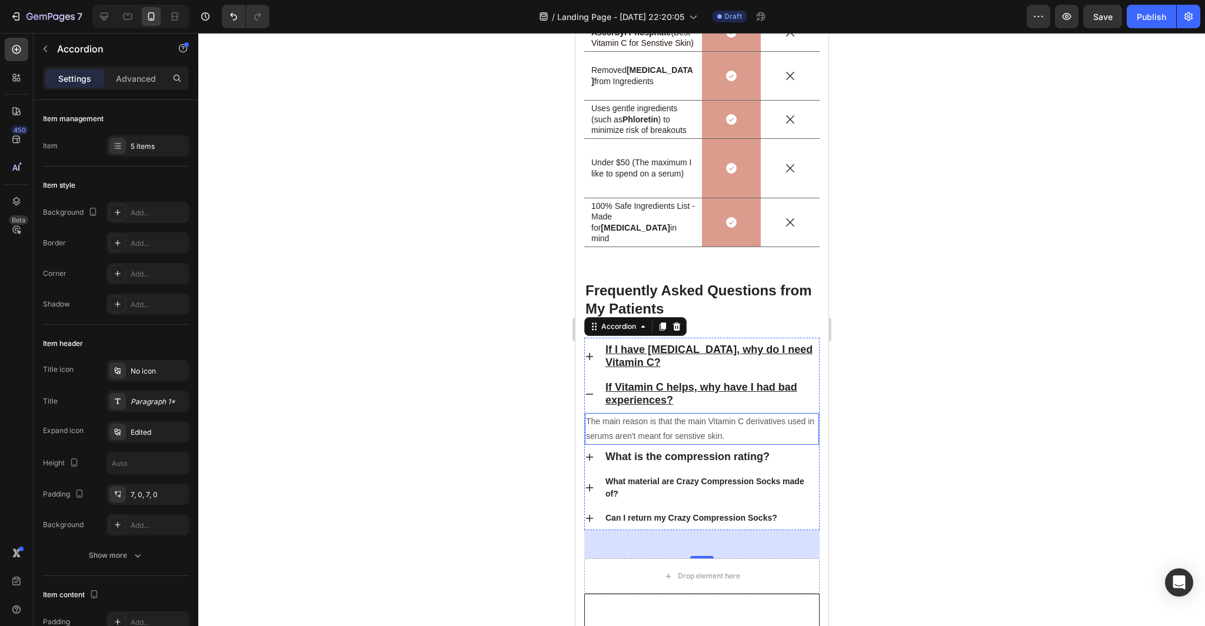
click at [735, 434] on p "The main reason is that the main Vitamin C derivatives used in serums aren't me…" at bounding box center [701, 428] width 232 height 29
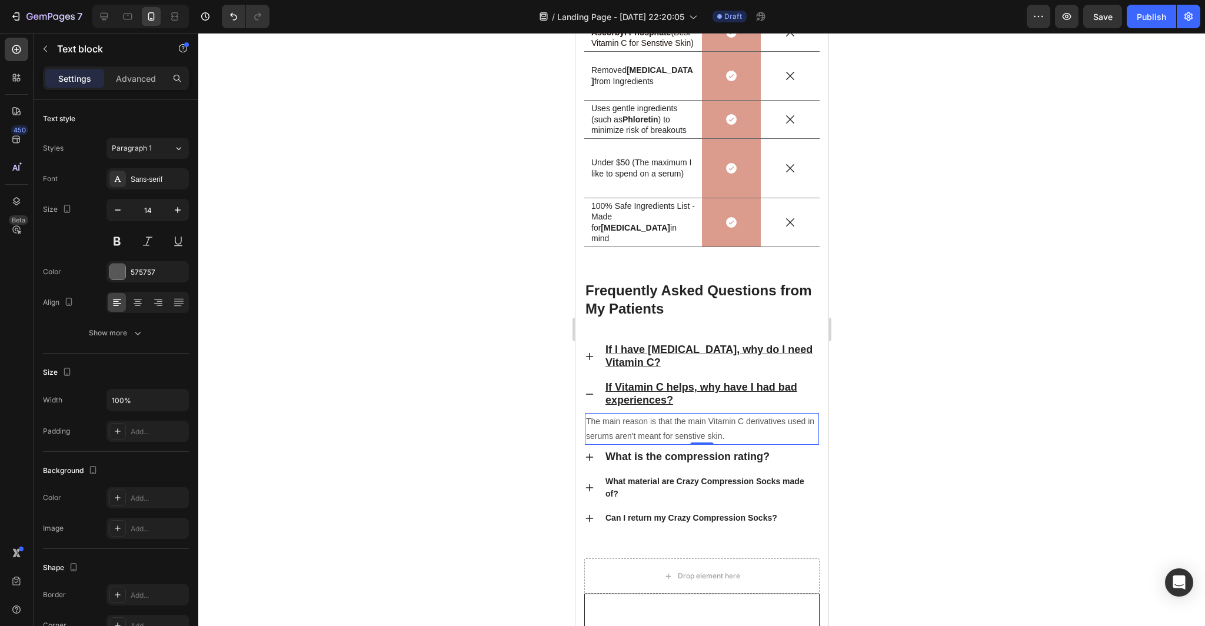
click at [735, 438] on p "The main reason is that the main Vitamin C derivatives used in serums aren't me…" at bounding box center [701, 428] width 232 height 29
drag, startPoint x: 787, startPoint y: 438, endPoint x: 725, endPoint y: 437, distance: 61.8
click at [725, 437] on p "The main reason is that the main Vitamin C derivatives used in serums aren't me…" at bounding box center [701, 428] width 232 height 29
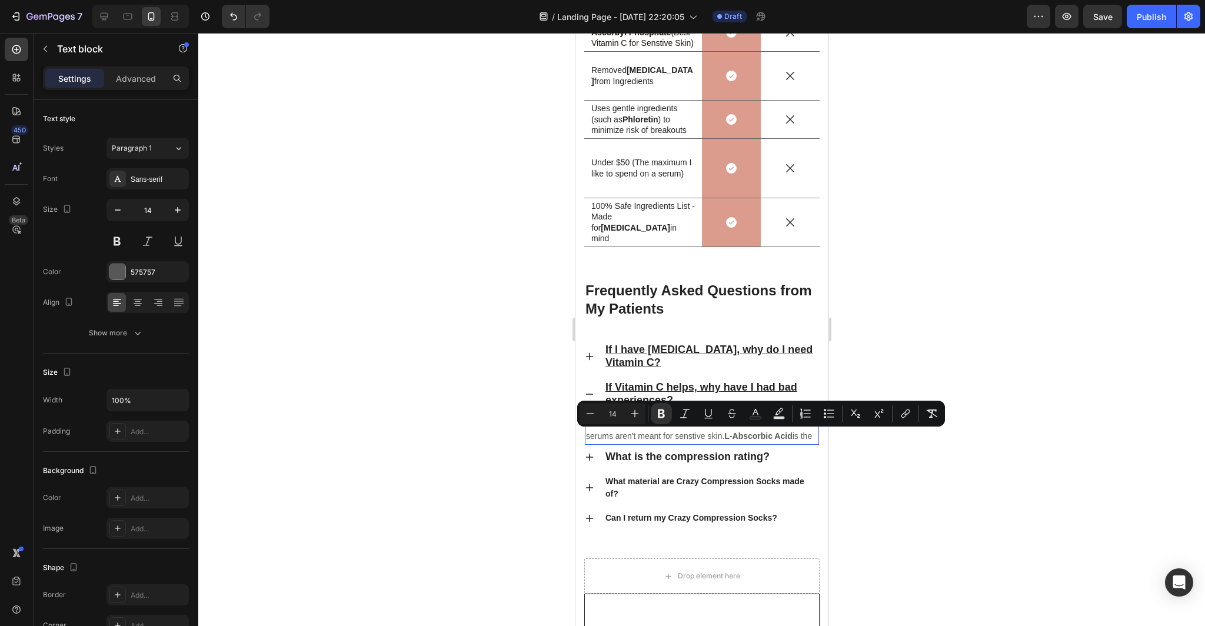
click at [663, 444] on p "The main reason is that the main Vitamin C derivatives used in serums aren't me…" at bounding box center [701, 428] width 232 height 29
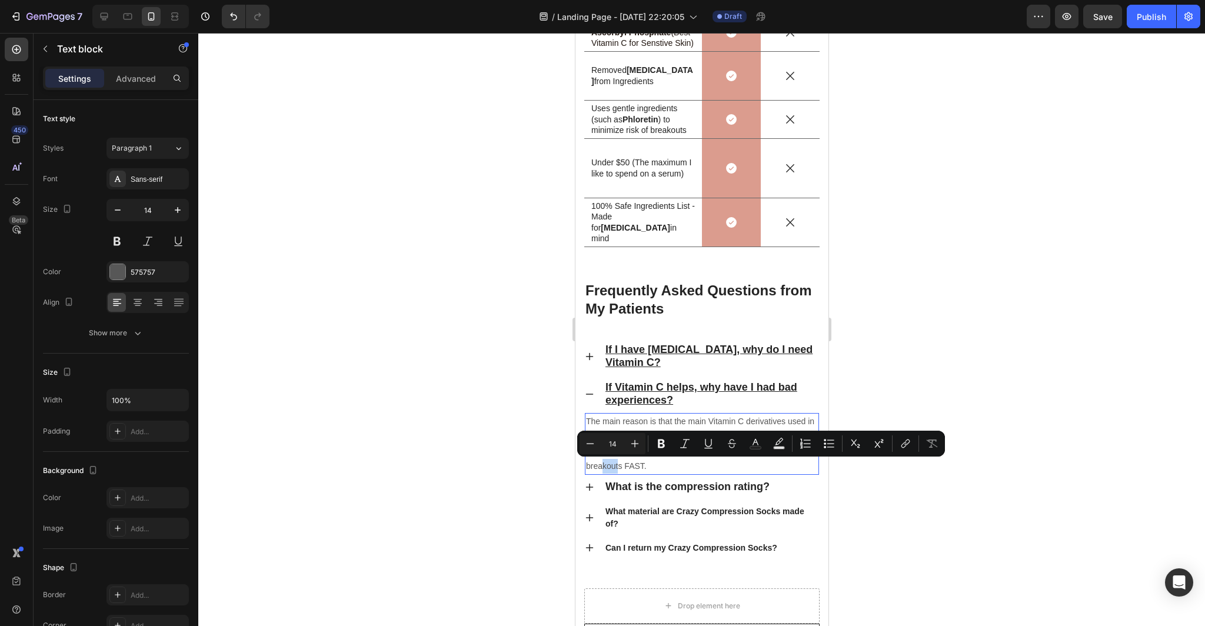
drag, startPoint x: 604, startPoint y: 466, endPoint x: 587, endPoint y: 466, distance: 17.7
click at [587, 466] on p "The main reason is that the main Vitamin C derivatives used in serums aren't me…" at bounding box center [701, 443] width 232 height 59
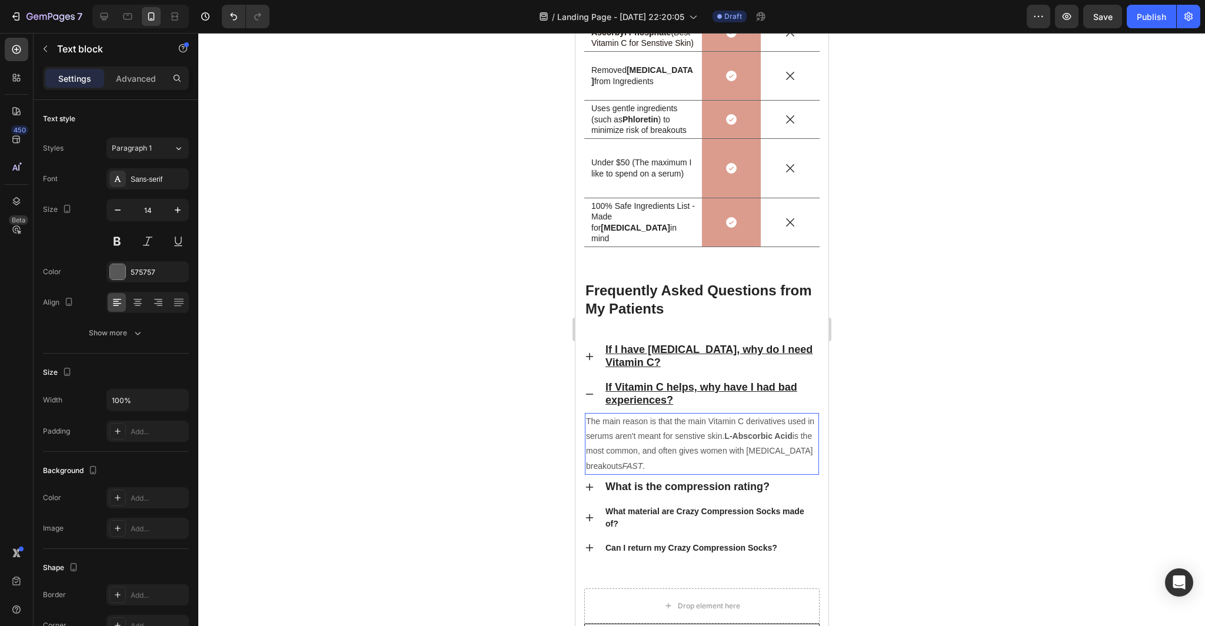
click at [621, 464] on p "The main reason is that the main Vitamin C derivatives used in serums aren't me…" at bounding box center [701, 443] width 232 height 59
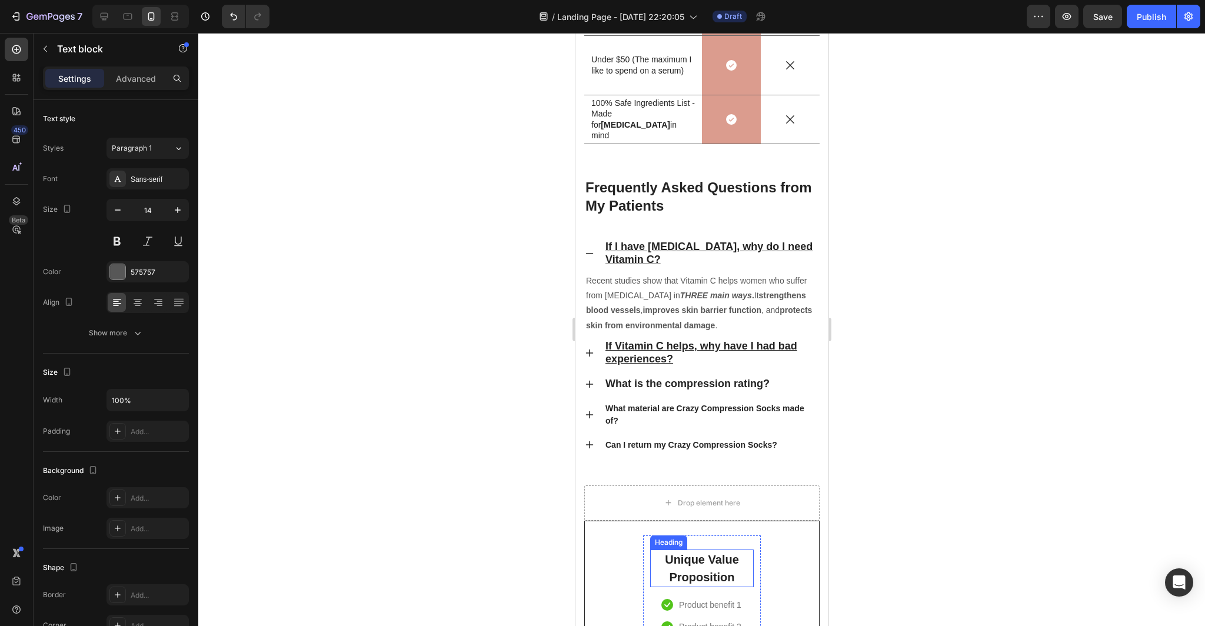
scroll to position [4034, 0]
click at [684, 361] on p "If Vitamin C helps, why have I had bad experiences?" at bounding box center [711, 354] width 212 height 26
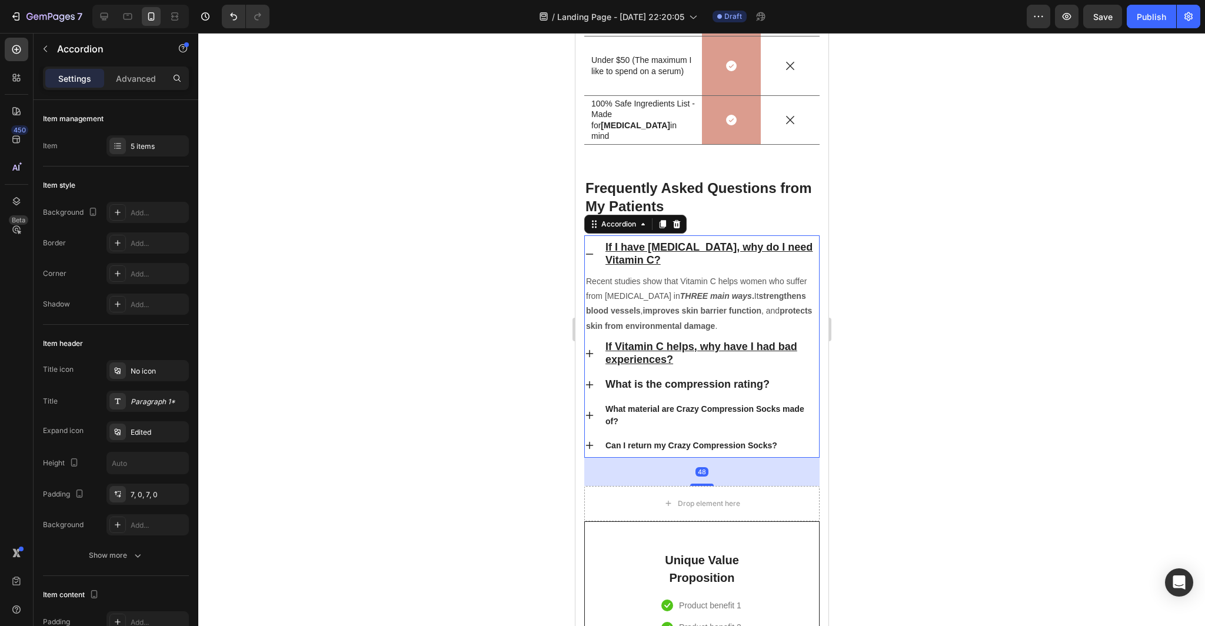
click at [684, 361] on p "If Vitamin C helps, why have I had bad experiences?" at bounding box center [711, 354] width 212 height 26
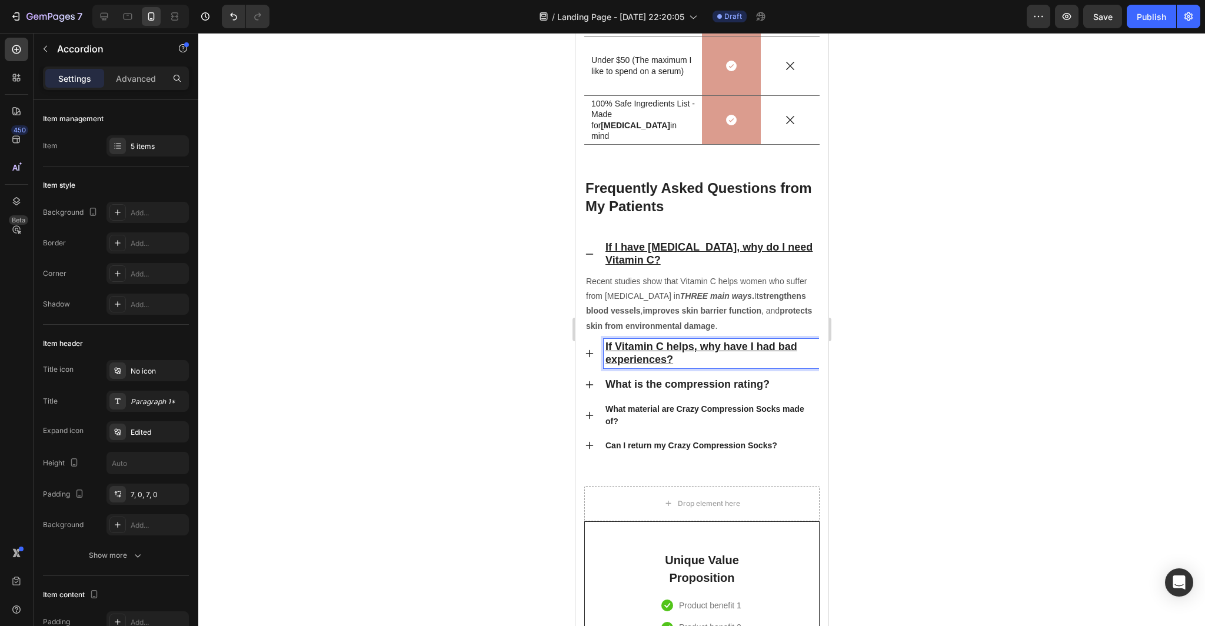
click at [589, 352] on icon at bounding box center [588, 353] width 9 height 9
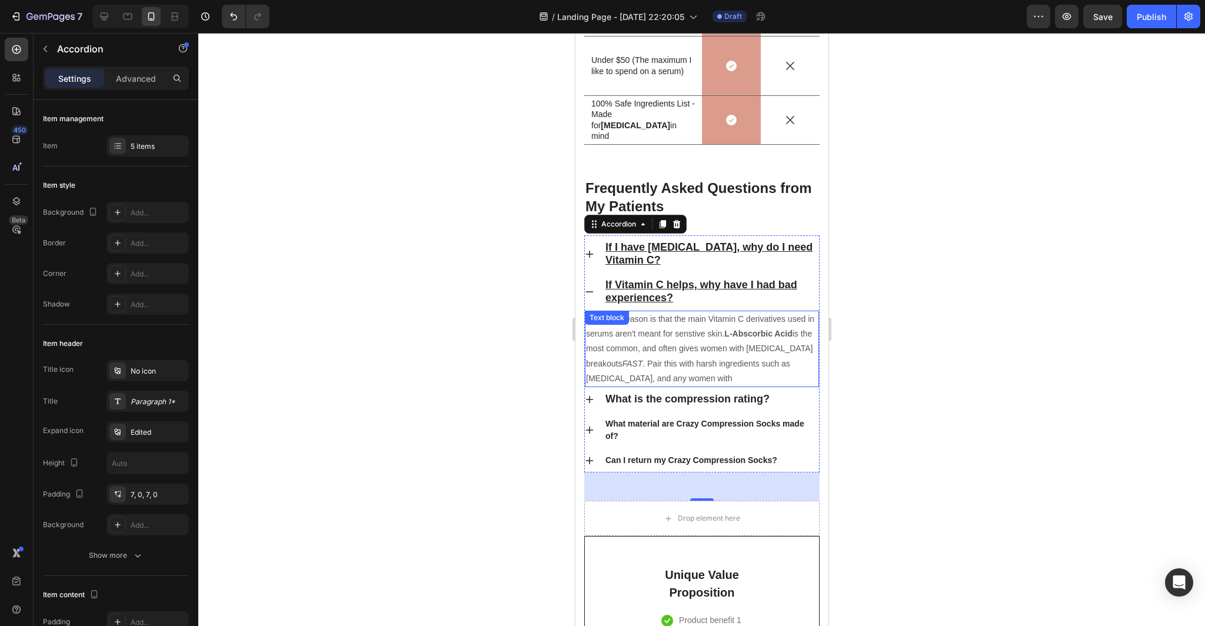
click at [669, 378] on p "The main reason is that the main Vitamin C derivatives used in serums aren't me…" at bounding box center [701, 349] width 232 height 74
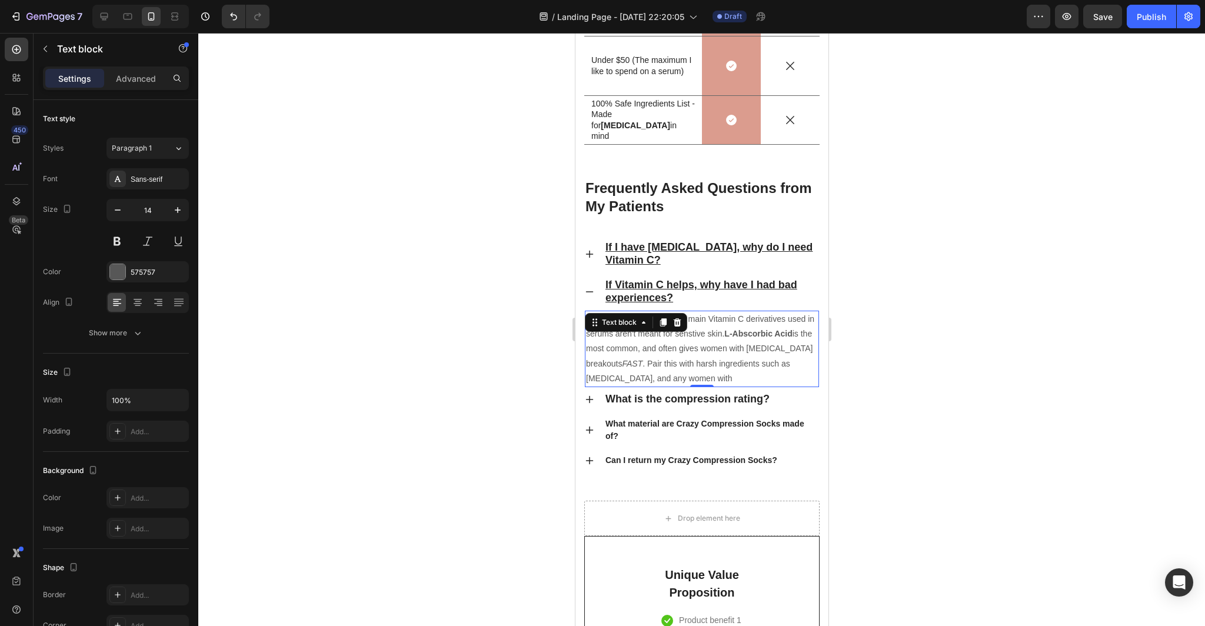
click at [670, 378] on p "The main reason is that the main Vitamin C derivatives used in serums aren't me…" at bounding box center [701, 349] width 232 height 74
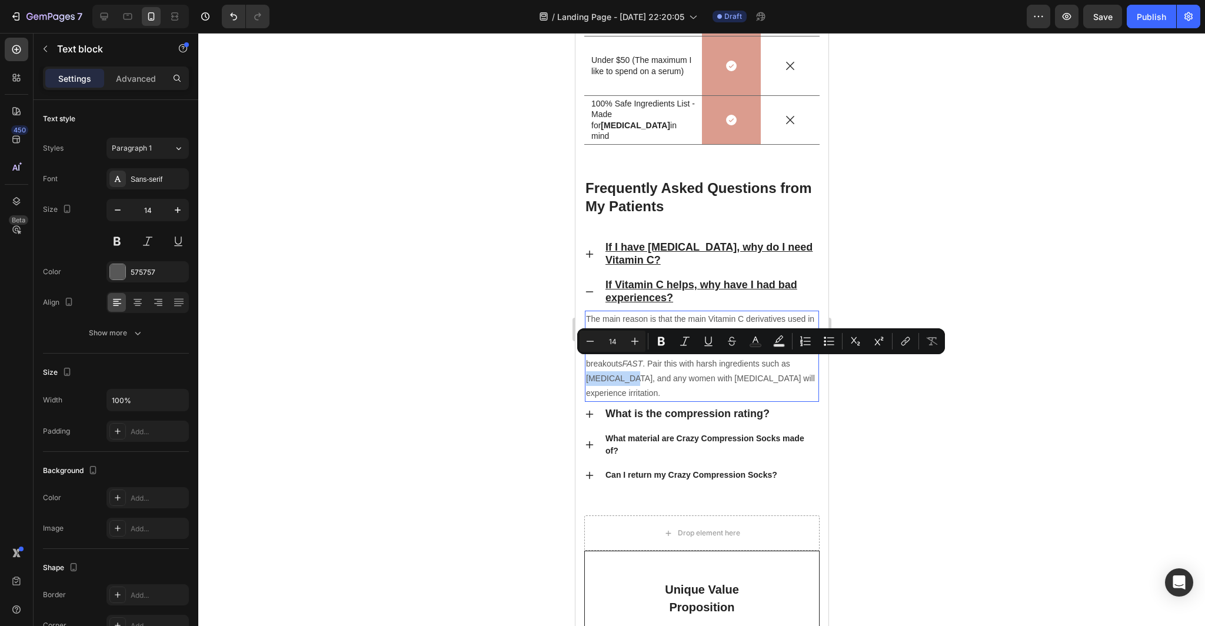
drag, startPoint x: 798, startPoint y: 364, endPoint x: 755, endPoint y: 365, distance: 43.0
click at [755, 365] on p "The main reason is that the main Vitamin C derivatives used in serums aren't me…" at bounding box center [701, 356] width 232 height 89
click at [873, 381] on div at bounding box center [701, 329] width 1007 height 593
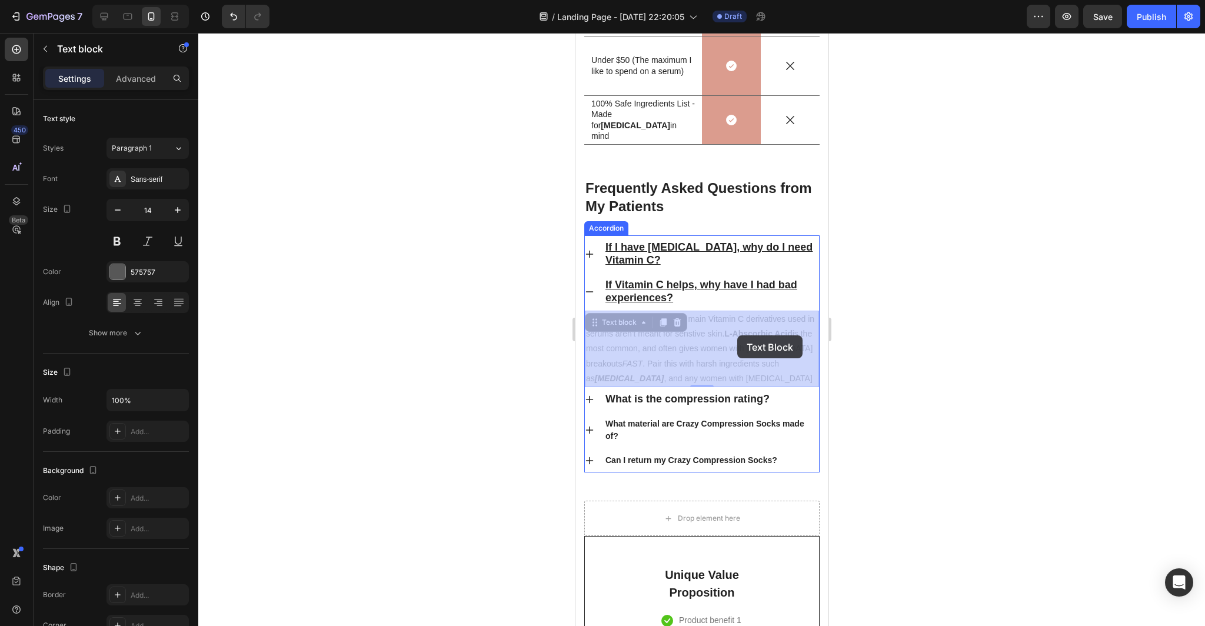
drag, startPoint x: 794, startPoint y: 335, endPoint x: 721, endPoint y: 336, distance: 72.4
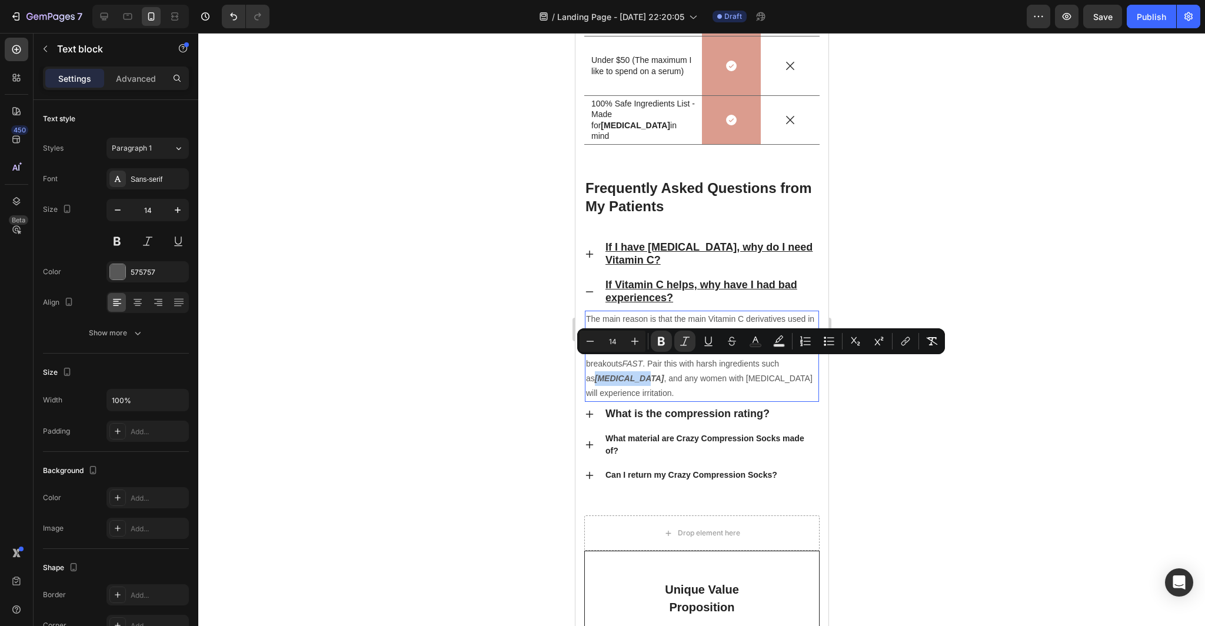
drag, startPoint x: 804, startPoint y: 366, endPoint x: 757, endPoint y: 367, distance: 46.5
click at [757, 367] on p "The main reason is that the main Vitamin C derivatives used in serums aren't me…" at bounding box center [701, 356] width 232 height 89
click at [924, 423] on div at bounding box center [701, 329] width 1007 height 593
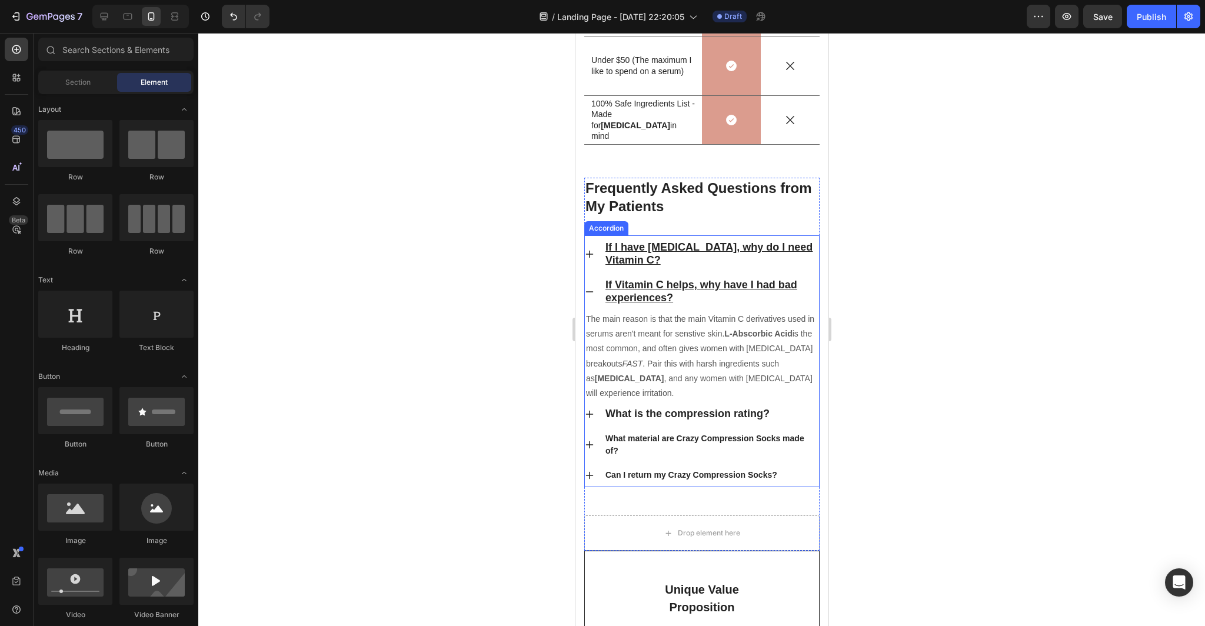
click at [592, 289] on icon at bounding box center [588, 291] width 9 height 9
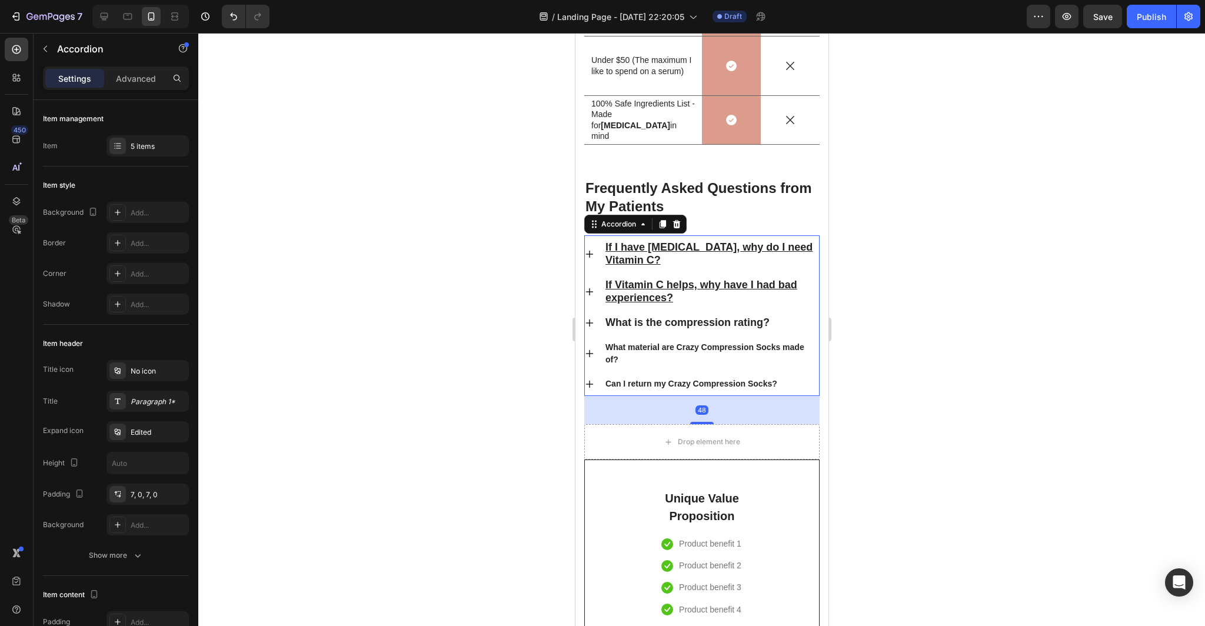
click at [957, 394] on div at bounding box center [701, 329] width 1007 height 593
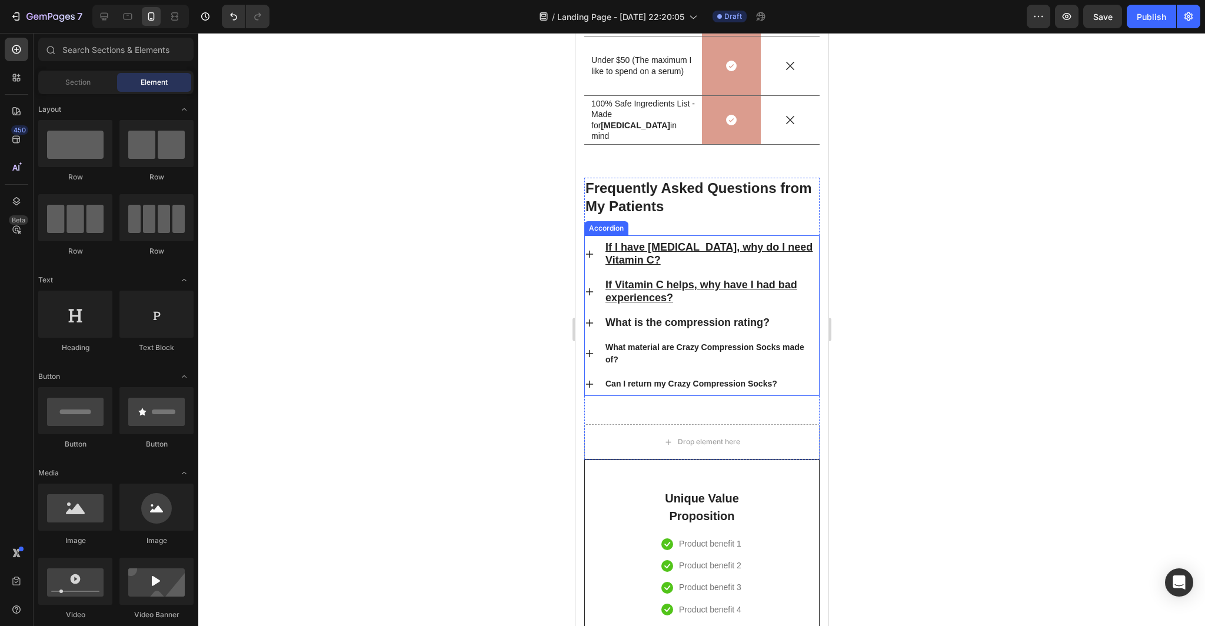
click at [768, 319] on div "What is the compression rating?" at bounding box center [687, 323] width 168 height 16
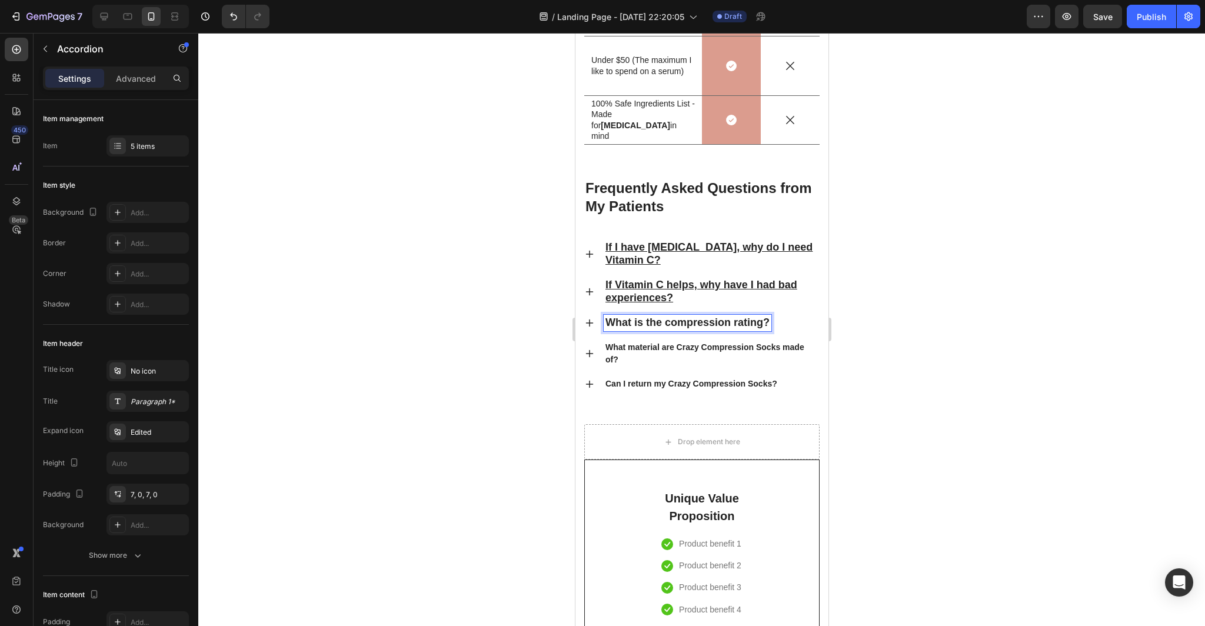
click at [766, 324] on span "What is the compression rating?" at bounding box center [687, 323] width 164 height 12
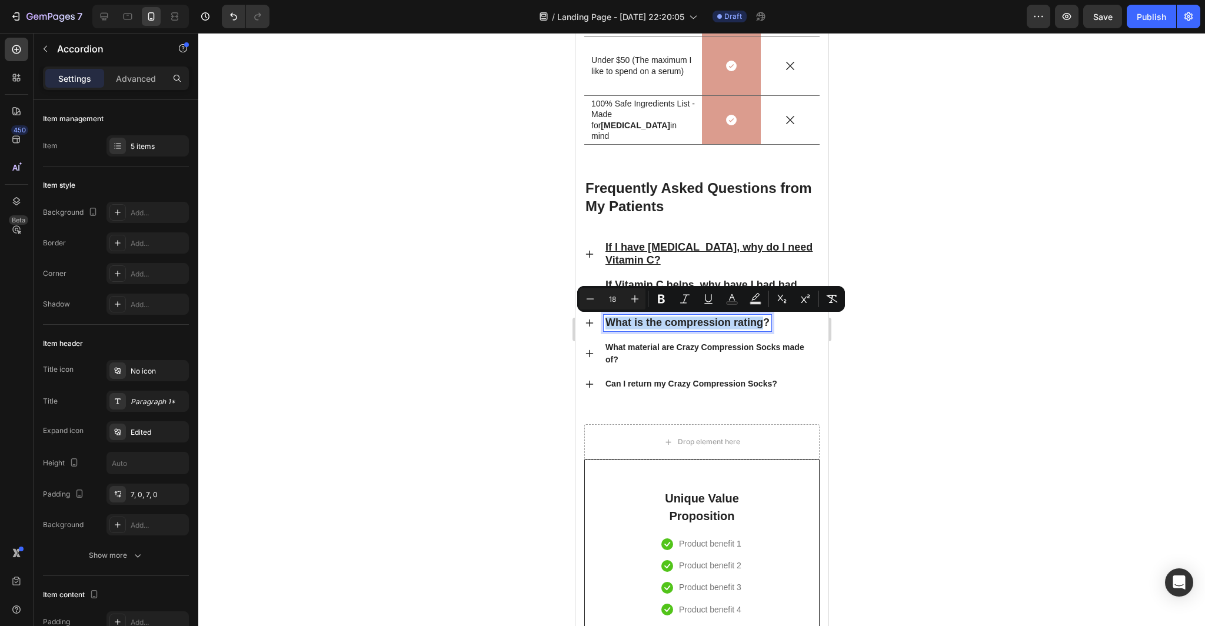
drag, startPoint x: 762, startPoint y: 325, endPoint x: 598, endPoint y: 325, distance: 164.2
click at [598, 325] on div "What is the compression rating?" at bounding box center [701, 323] width 234 height 25
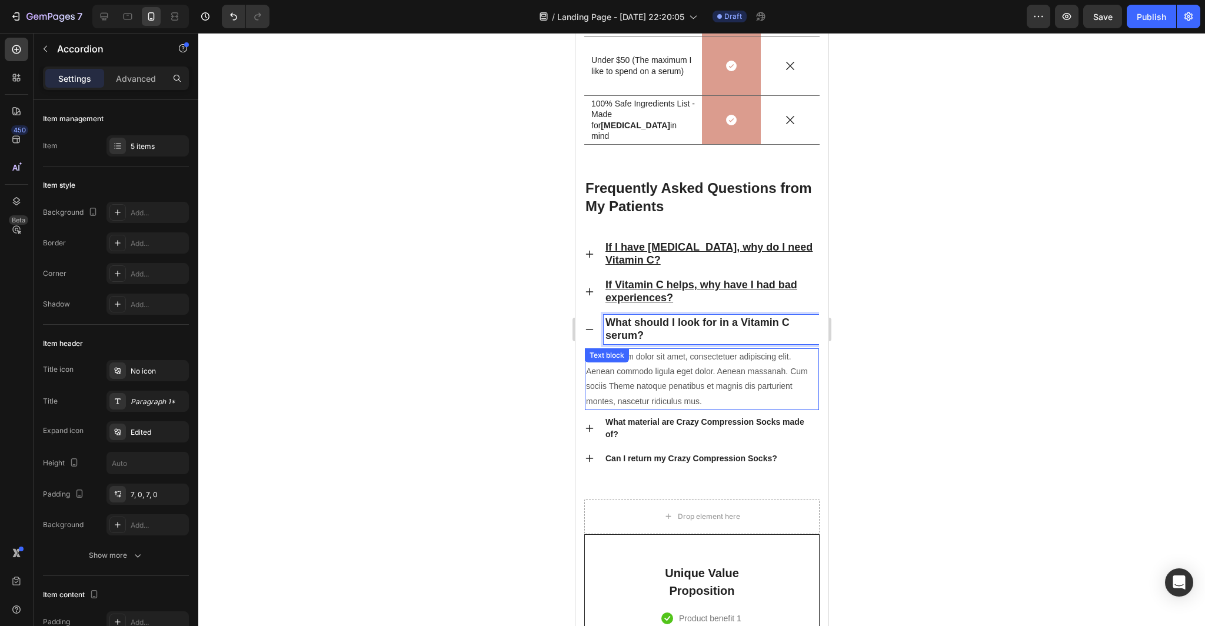
click at [713, 392] on p "Lorem ipsum dolor sit amet, consectetuer adipiscing elit. Aenean commodo ligula…" at bounding box center [701, 379] width 232 height 59
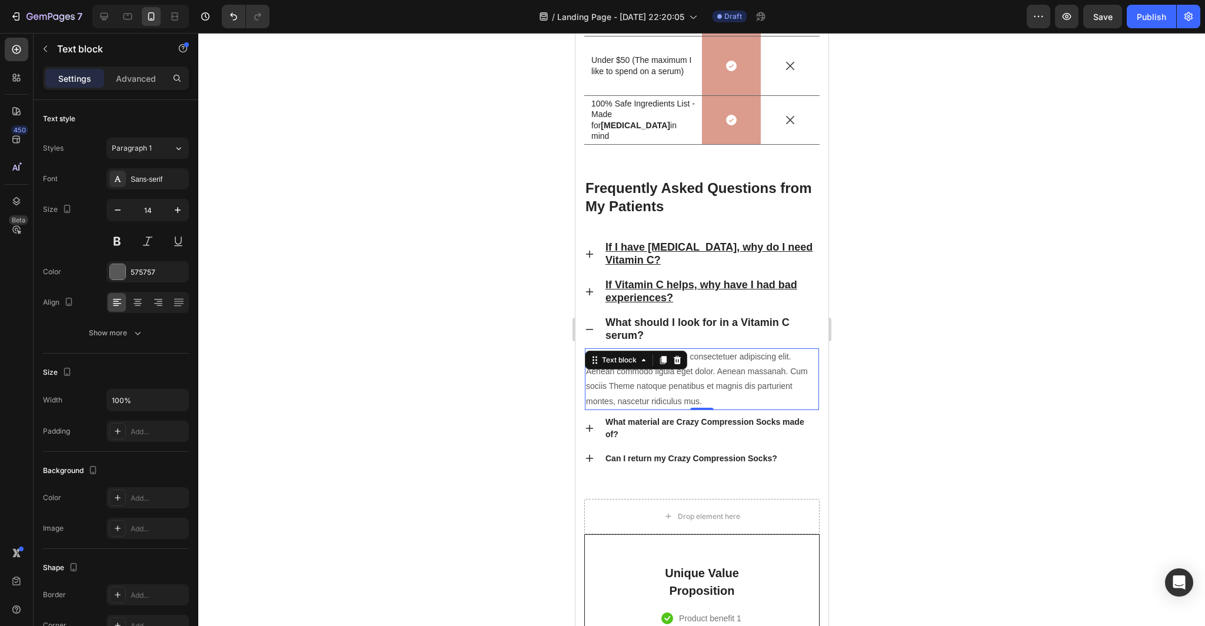
click at [706, 400] on p "Lorem ipsum dolor sit amet, consectetuer adipiscing elit. Aenean commodo ligula…" at bounding box center [701, 379] width 232 height 59
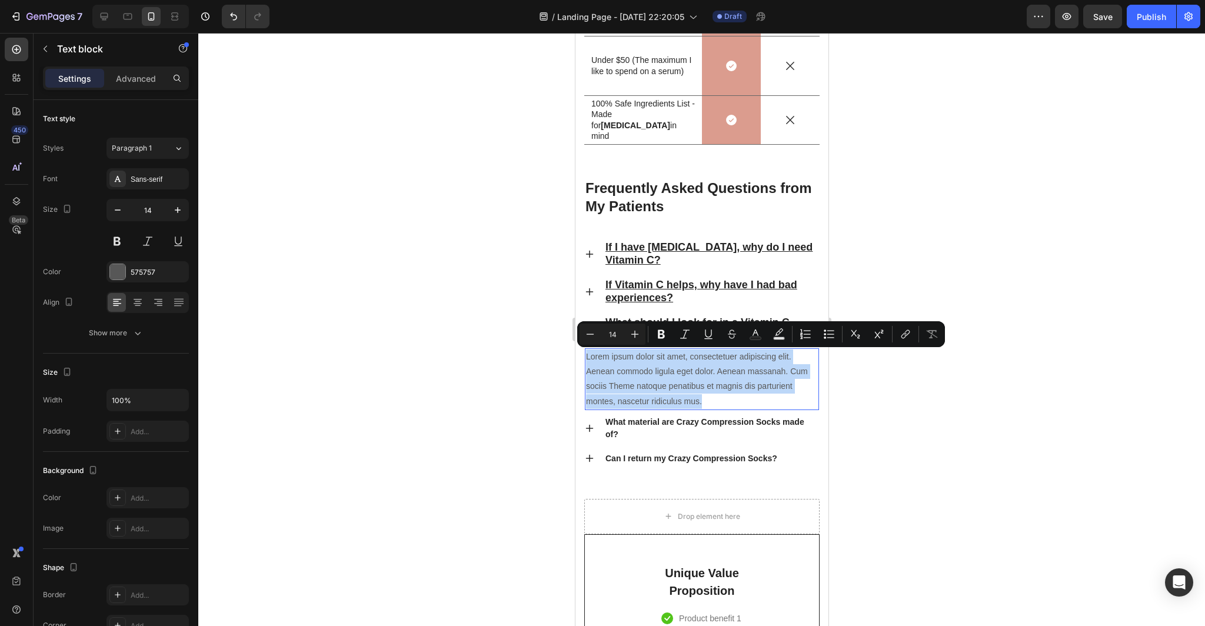
drag, startPoint x: 705, startPoint y: 401, endPoint x: 587, endPoint y: 358, distance: 125.3
click at [587, 358] on p "Lorem ipsum dolor sit amet, consectetuer adipiscing elit. Aenean commodo ligula…" at bounding box center [701, 379] width 232 height 59
click at [723, 380] on p "Lorem ipsum dolor sit amet, consectetuer adipiscing elit. Aenean commodo ligula…" at bounding box center [701, 379] width 232 height 59
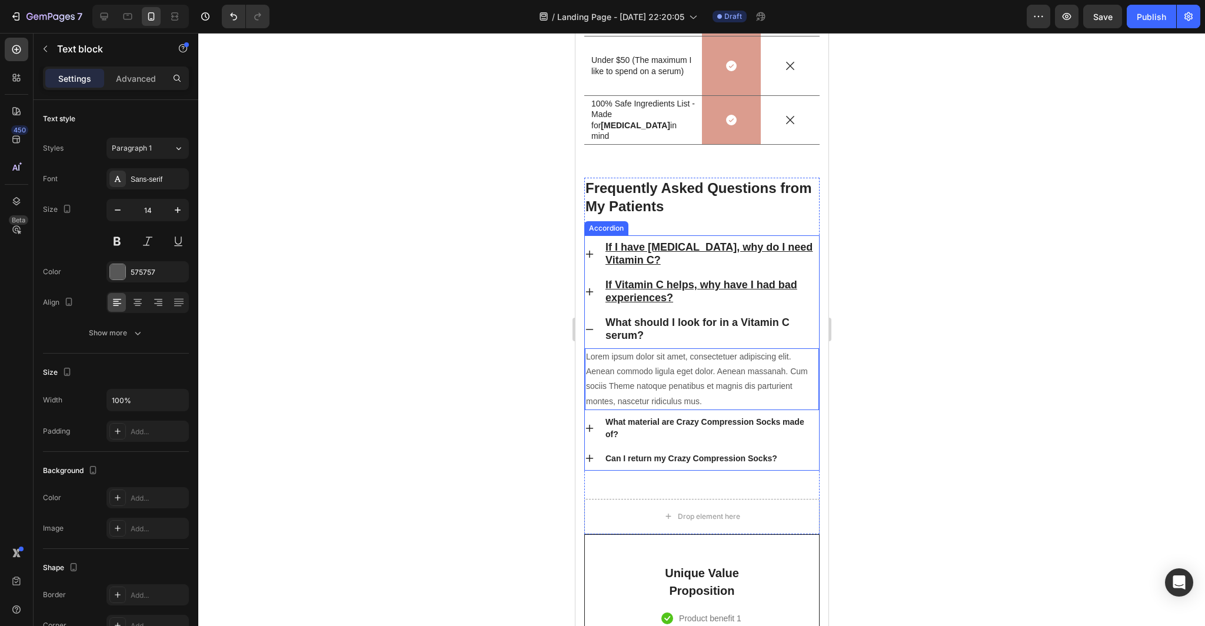
click at [637, 335] on span "What should I look for in a Vitamin C serum?" at bounding box center [697, 329] width 184 height 25
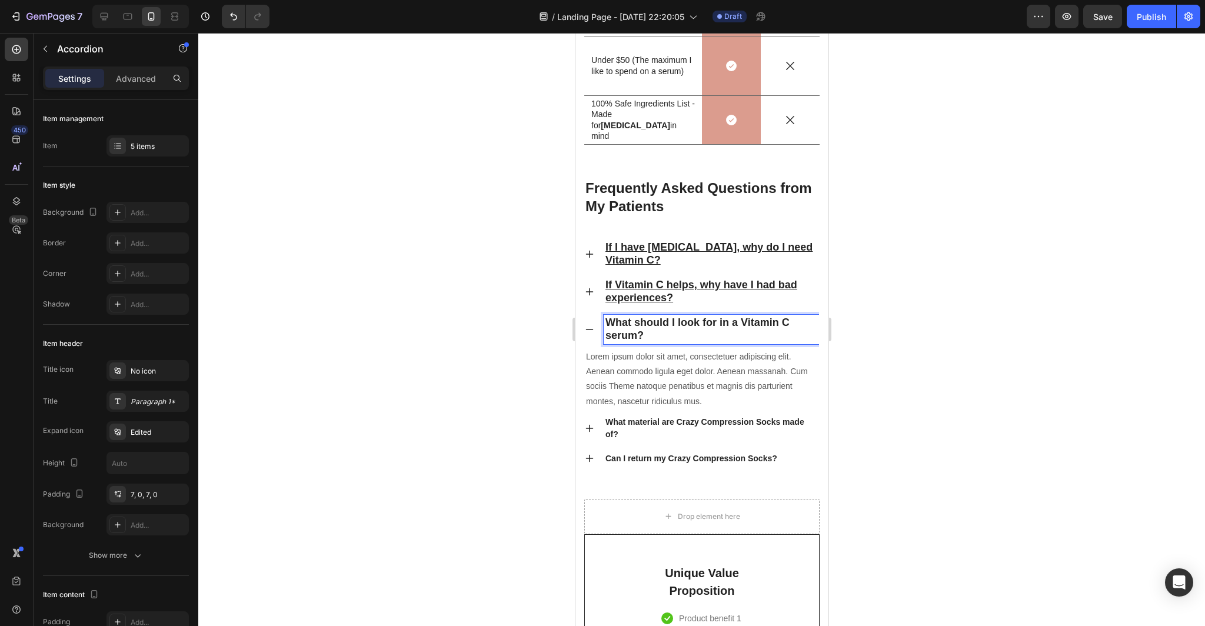
click at [635, 337] on span "What should I look for in a Vitamin C serum?" at bounding box center [697, 329] width 184 height 25
click at [706, 394] on p "Lorem ipsum dolor sit amet, consectetuer adipiscing elit. Aenean commodo ligula…" at bounding box center [701, 379] width 232 height 59
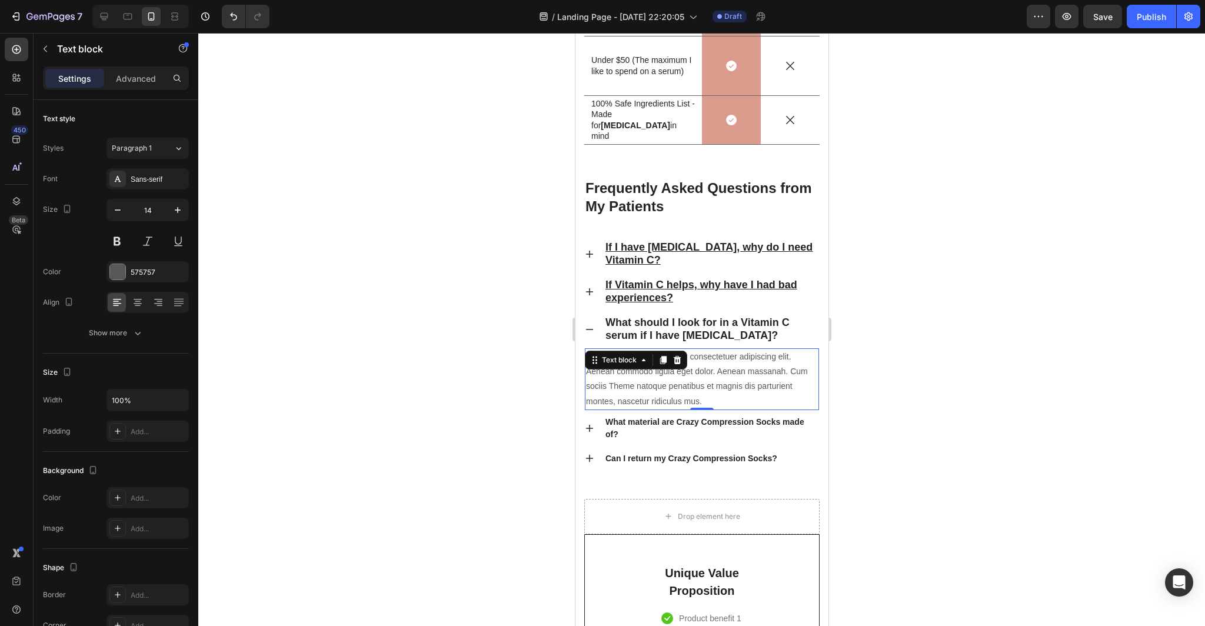
click at [703, 405] on div "0" at bounding box center [701, 409] width 12 height 9
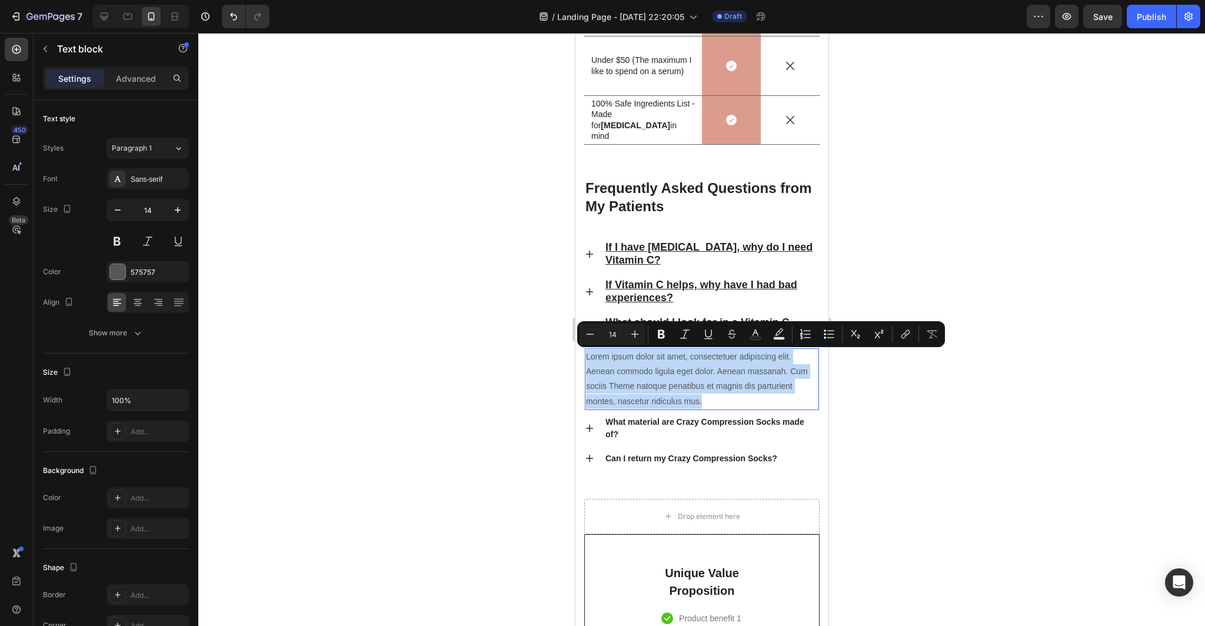
drag, startPoint x: 704, startPoint y: 401, endPoint x: 584, endPoint y: 356, distance: 127.8
click at [584, 356] on div "Lorem ipsum dolor sit amet, consectetuer adipiscing elit. Aenean commodo ligula…" at bounding box center [701, 379] width 234 height 62
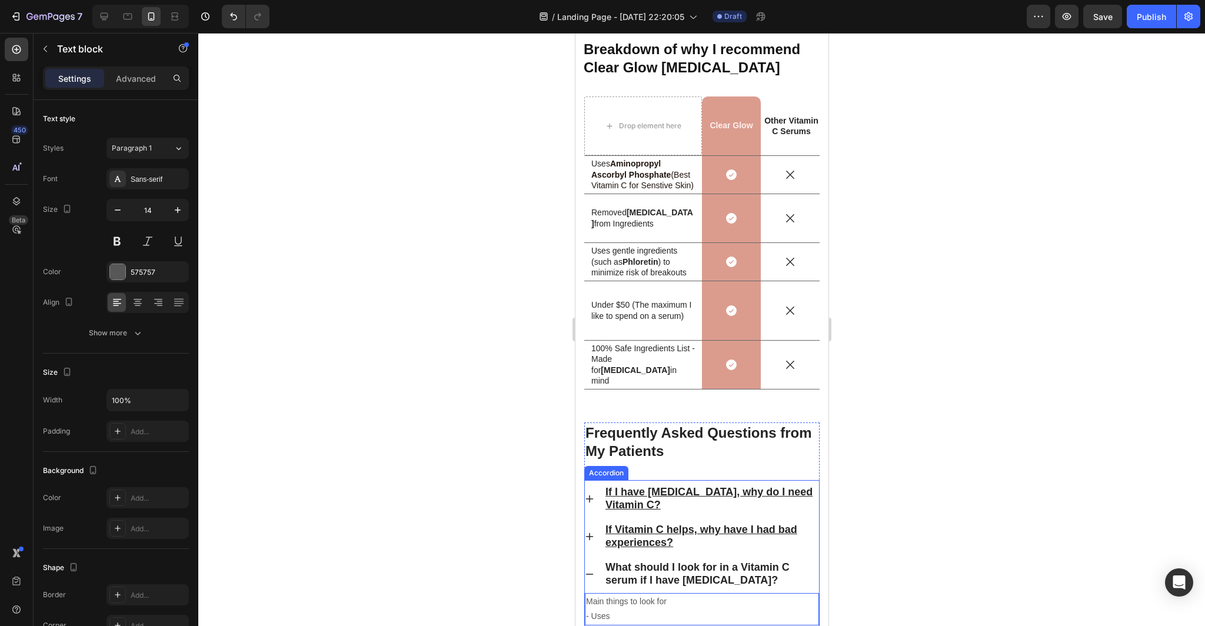
scroll to position [3507, 0]
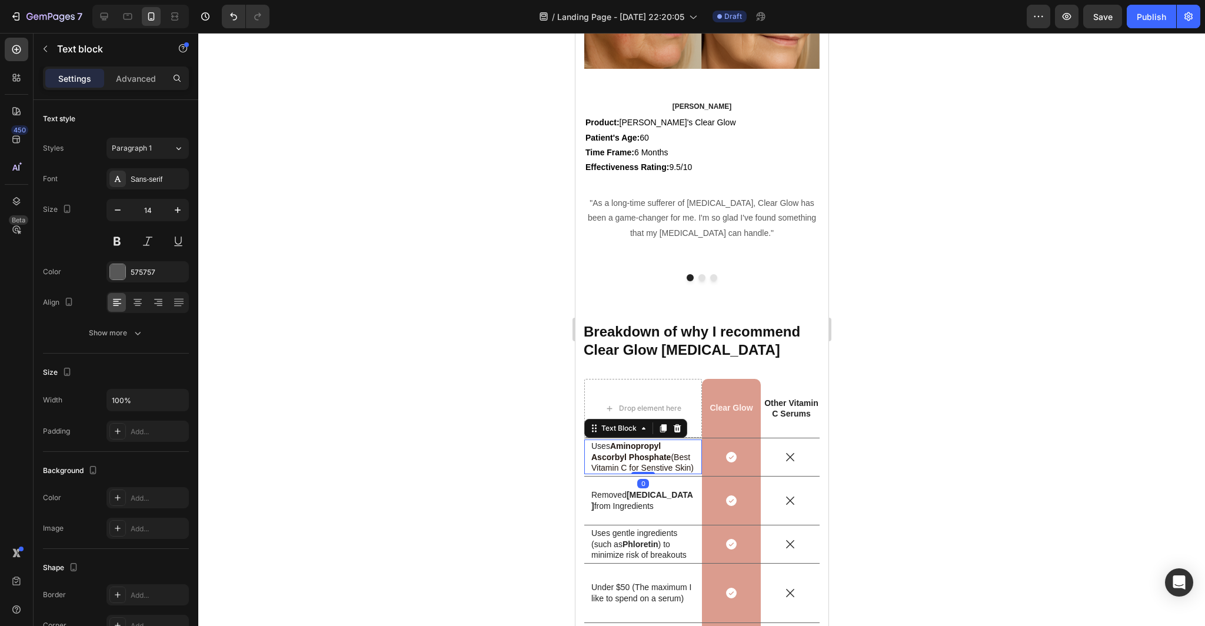
click at [664, 457] on strong "Aminopropyl Ascorbyl Phosphate" at bounding box center [630, 451] width 79 height 20
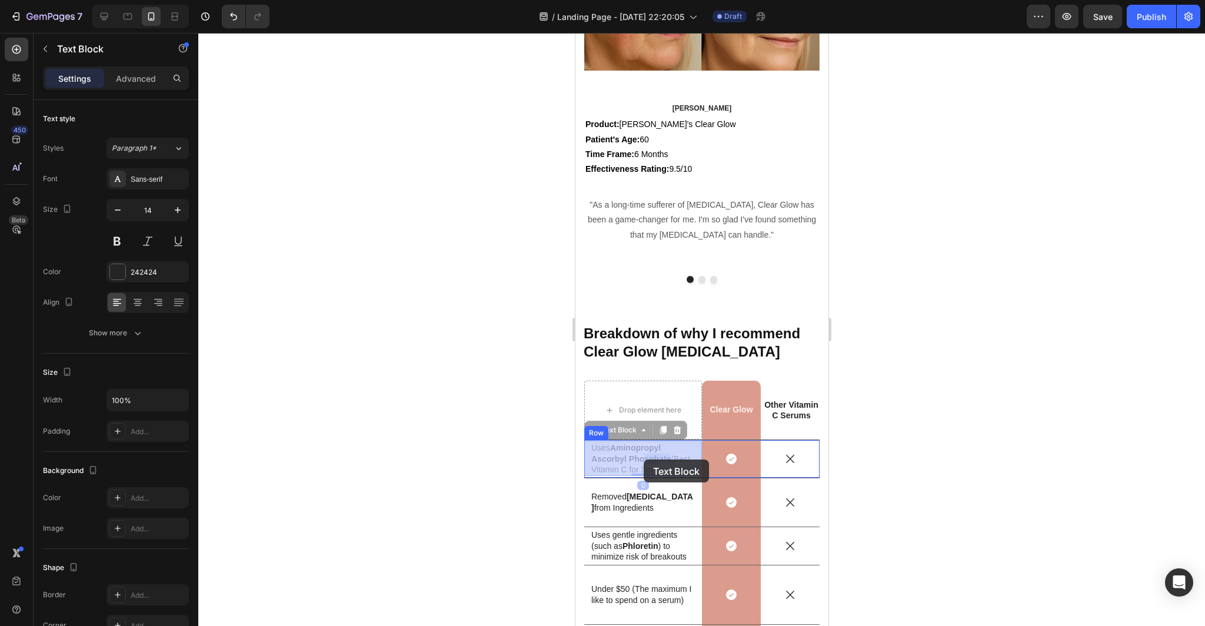
drag, startPoint x: 668, startPoint y: 457, endPoint x: 644, endPoint y: 460, distance: 24.2
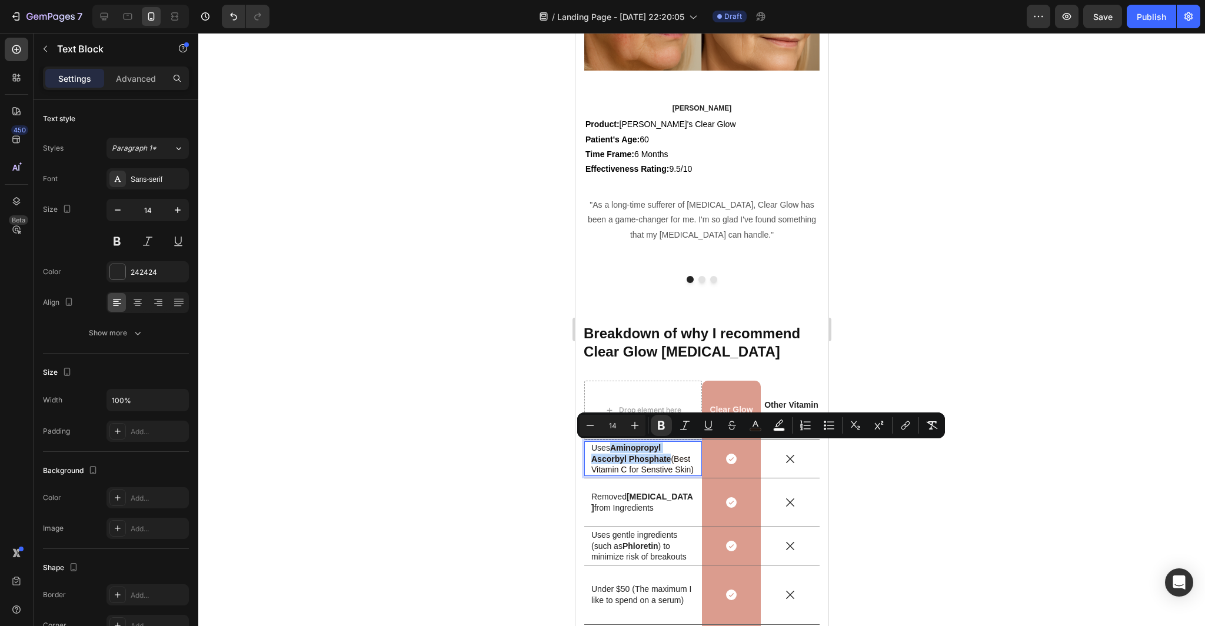
drag, startPoint x: 669, startPoint y: 461, endPoint x: 612, endPoint y: 447, distance: 58.7
click at [612, 447] on strong "Aminopropyl Ascorbyl Phosphate" at bounding box center [630, 453] width 79 height 20
copy strong "Aminopropyl Ascorbyl Phosphate"
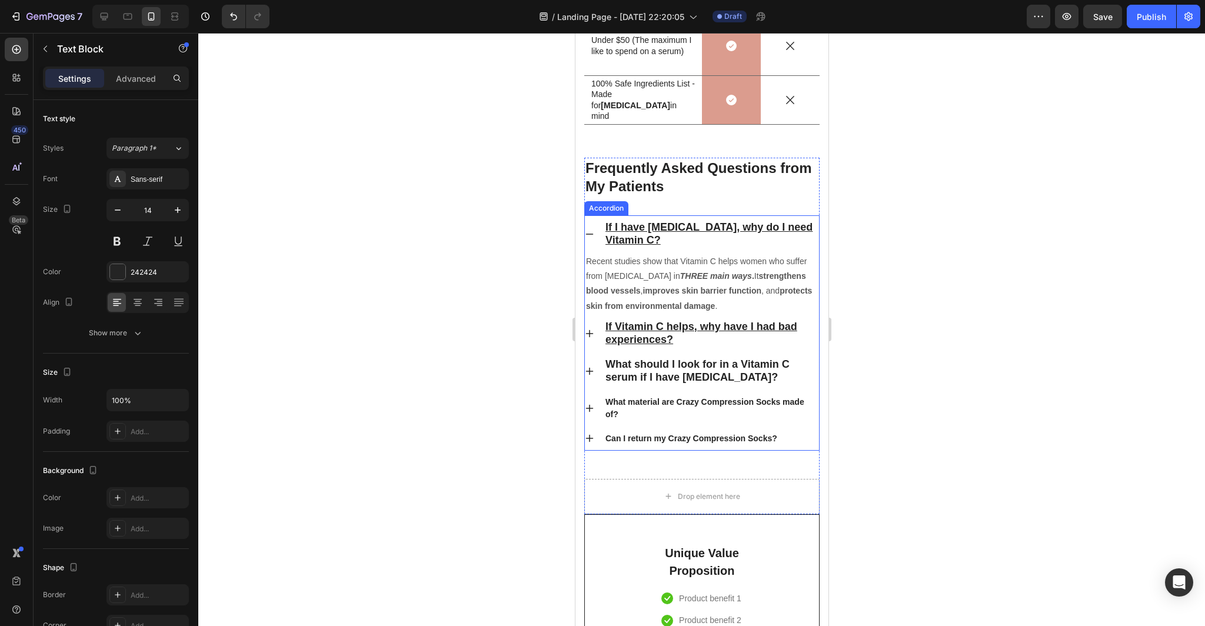
scroll to position [4021, 0]
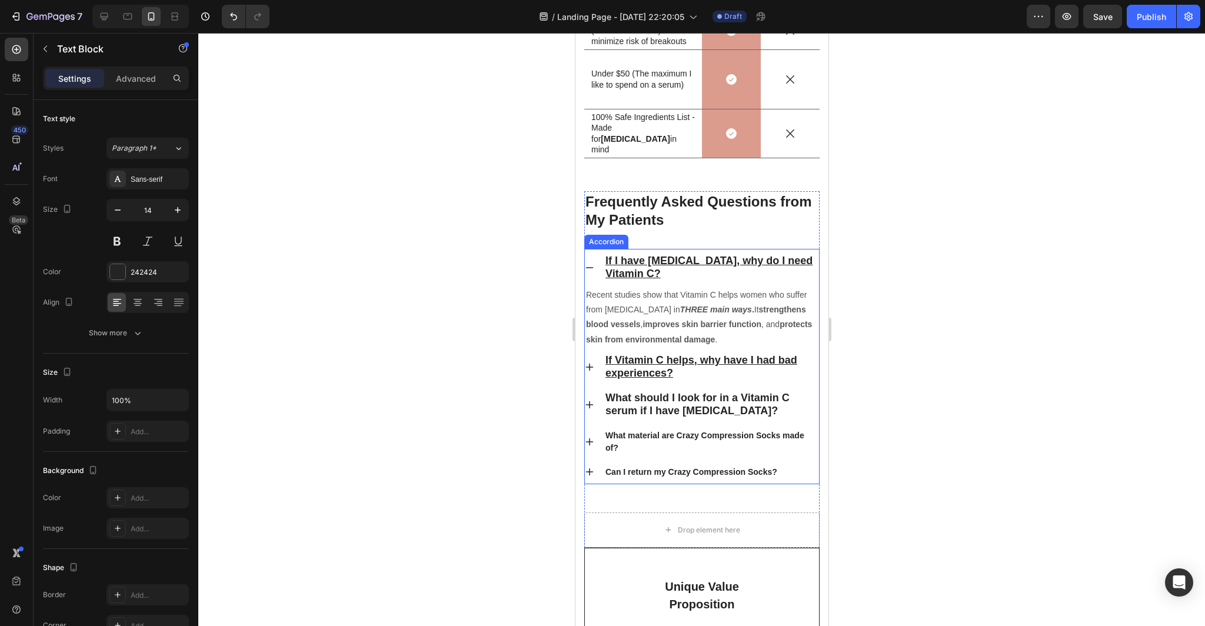
click at [735, 410] on p "What should I look for in a Vitamin C serum if I have [MEDICAL_DATA]?" at bounding box center [711, 405] width 212 height 26
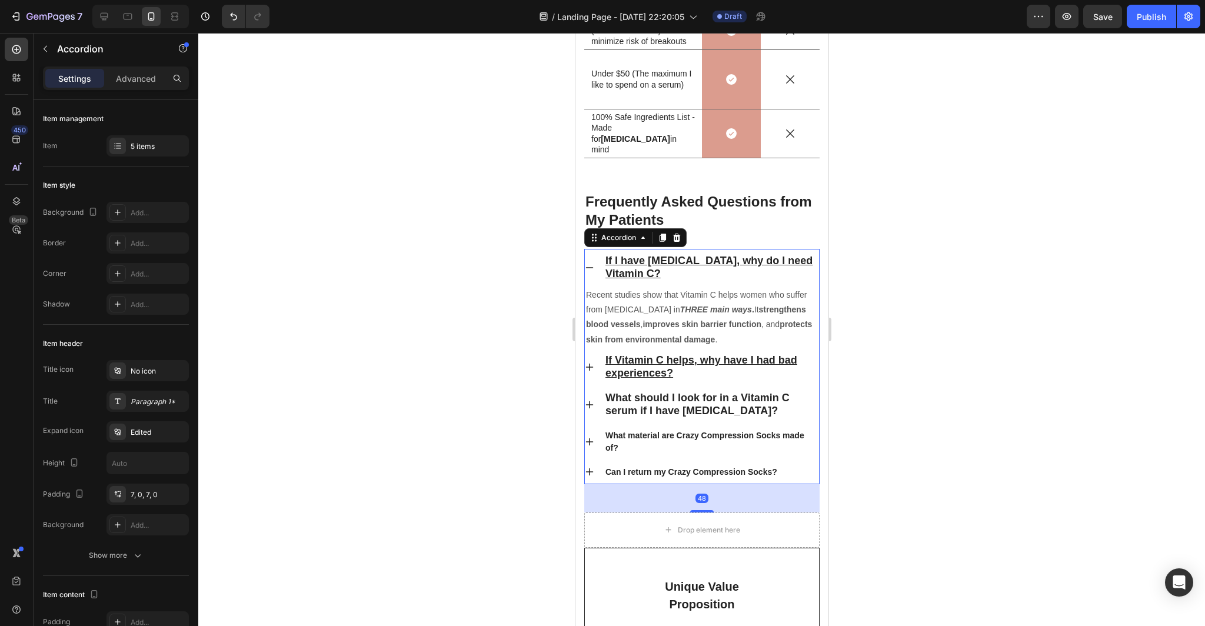
click at [735, 410] on p "What should I look for in a Vitamin C serum if I have [MEDICAL_DATA]?" at bounding box center [711, 405] width 212 height 26
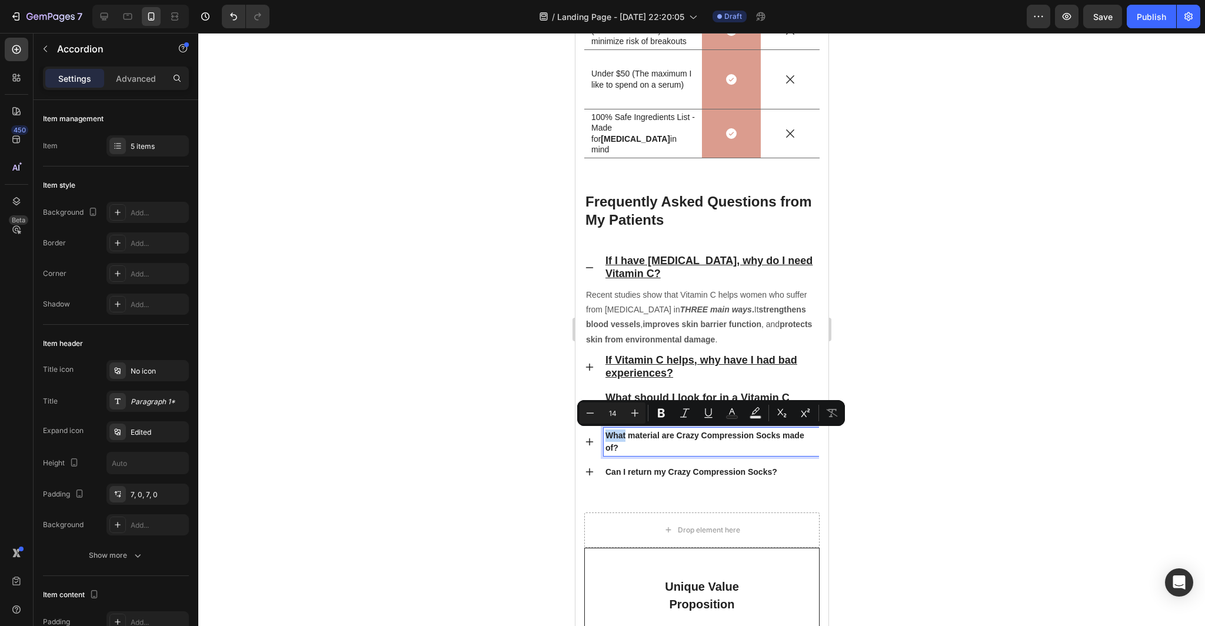
drag, startPoint x: 733, startPoint y: 411, endPoint x: 618, endPoint y: 397, distance: 115.5
click at [618, 397] on p "What should I look for in a Vitamin C serum if I have [MEDICAL_DATA]?" at bounding box center [711, 405] width 212 height 26
type input "18"
click at [649, 398] on span "What should I look for in a Vitamin C serum if I have [MEDICAL_DATA]?" at bounding box center [697, 404] width 184 height 25
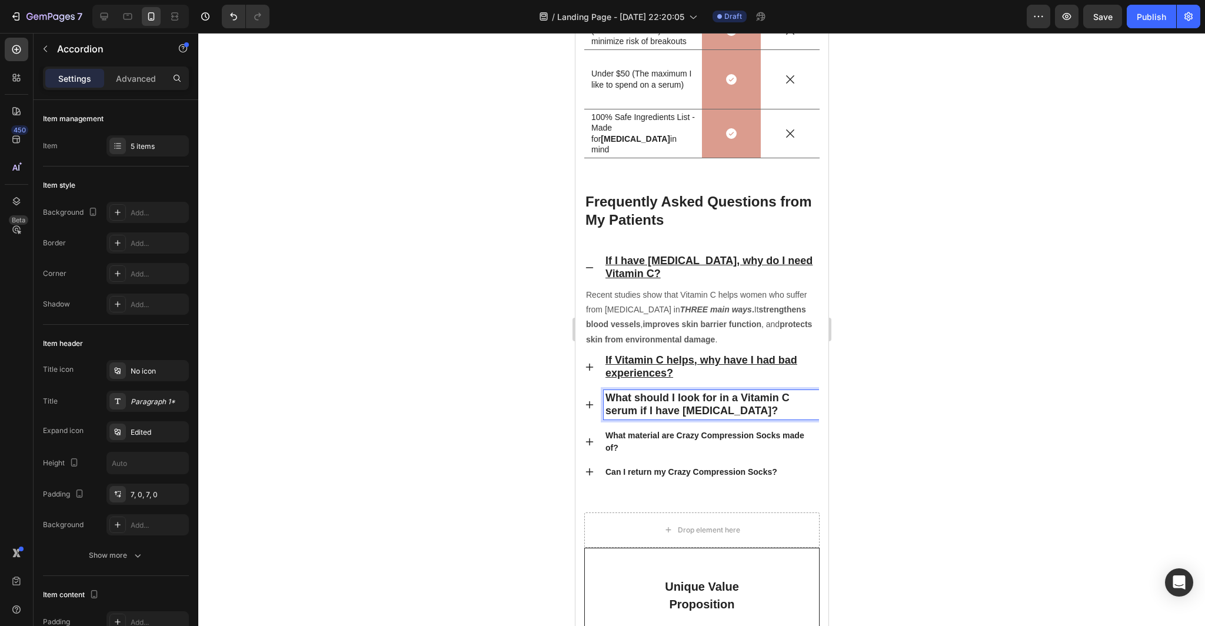
click at [733, 413] on p "What should I look for in a Vitamin C serum if I have [MEDICAL_DATA]?" at bounding box center [711, 405] width 212 height 26
drag, startPoint x: 733, startPoint y: 404, endPoint x: 631, endPoint y: 396, distance: 102.1
click at [631, 396] on p "What should I look for in a Vitamin C serum if I have [MEDICAL_DATA]?" at bounding box center [711, 405] width 212 height 26
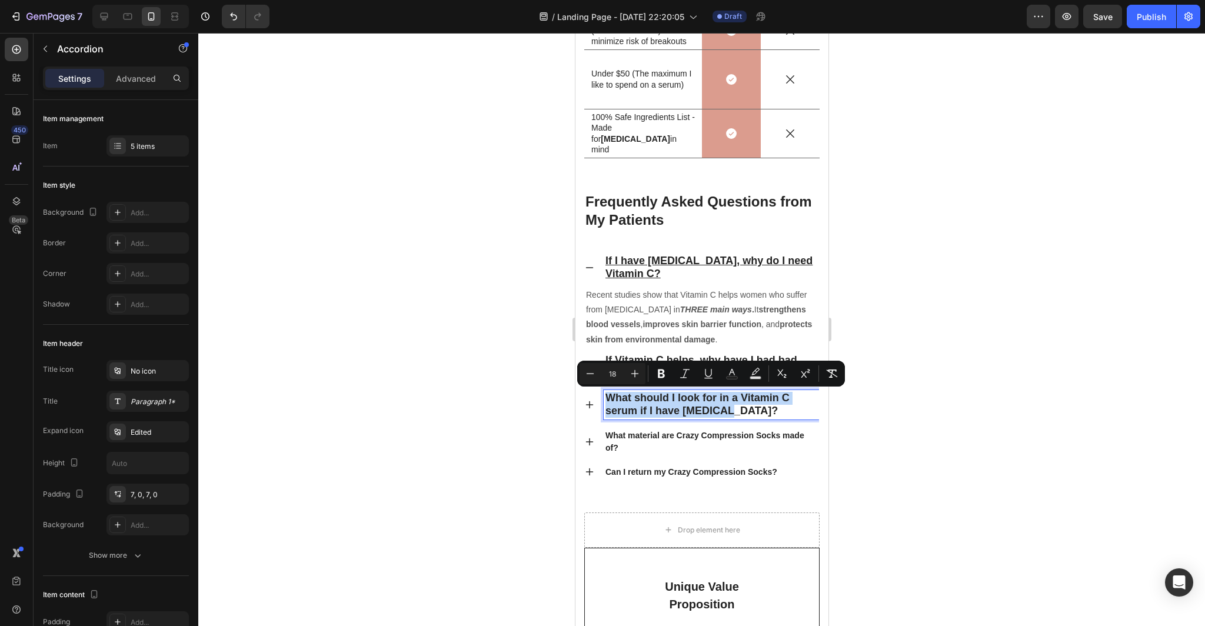
drag, startPoint x: 605, startPoint y: 394, endPoint x: 727, endPoint y: 418, distance: 124.1
click at [727, 418] on div "What should I look for in a Vitamin C serum if I have [MEDICAL_DATA]?" at bounding box center [710, 404] width 215 height 29
click at [707, 372] on icon "Editor contextual toolbar" at bounding box center [709, 374] width 12 height 12
click at [736, 418] on div "What should I look for in a Vitamin C serum if I have [MEDICAL_DATA]?" at bounding box center [710, 404] width 215 height 29
click at [742, 406] on p "What should I look for in a Vitamin C serum if I have [MEDICAL_DATA]?" at bounding box center [711, 405] width 212 height 26
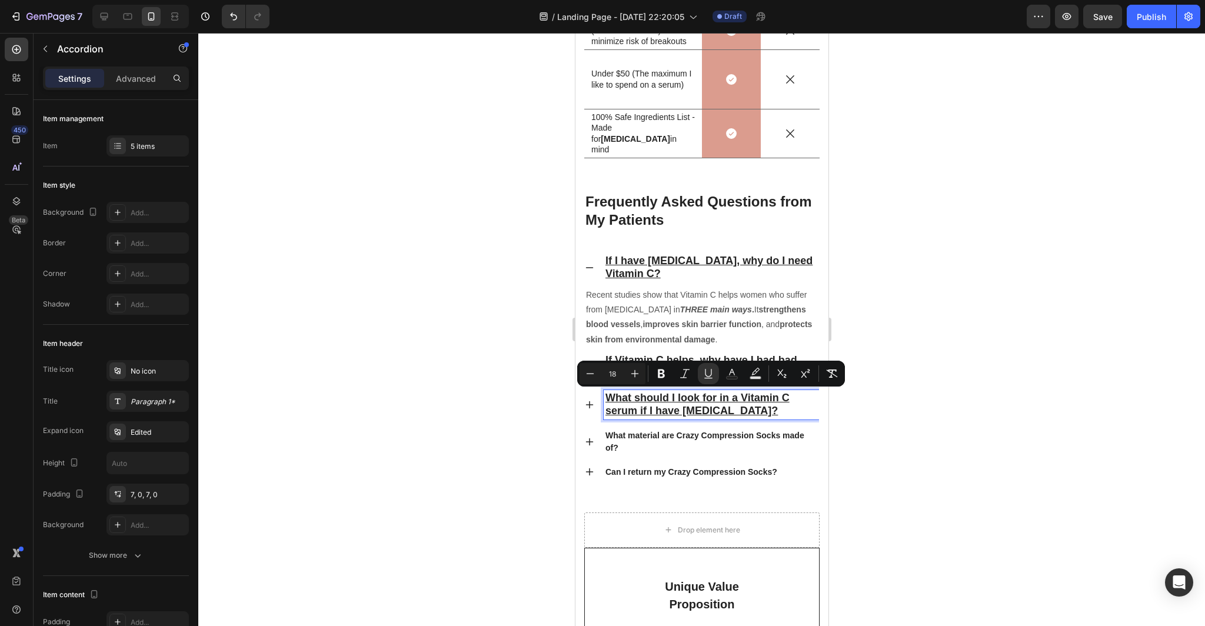
click at [593, 403] on icon at bounding box center [588, 404] width 9 height 9
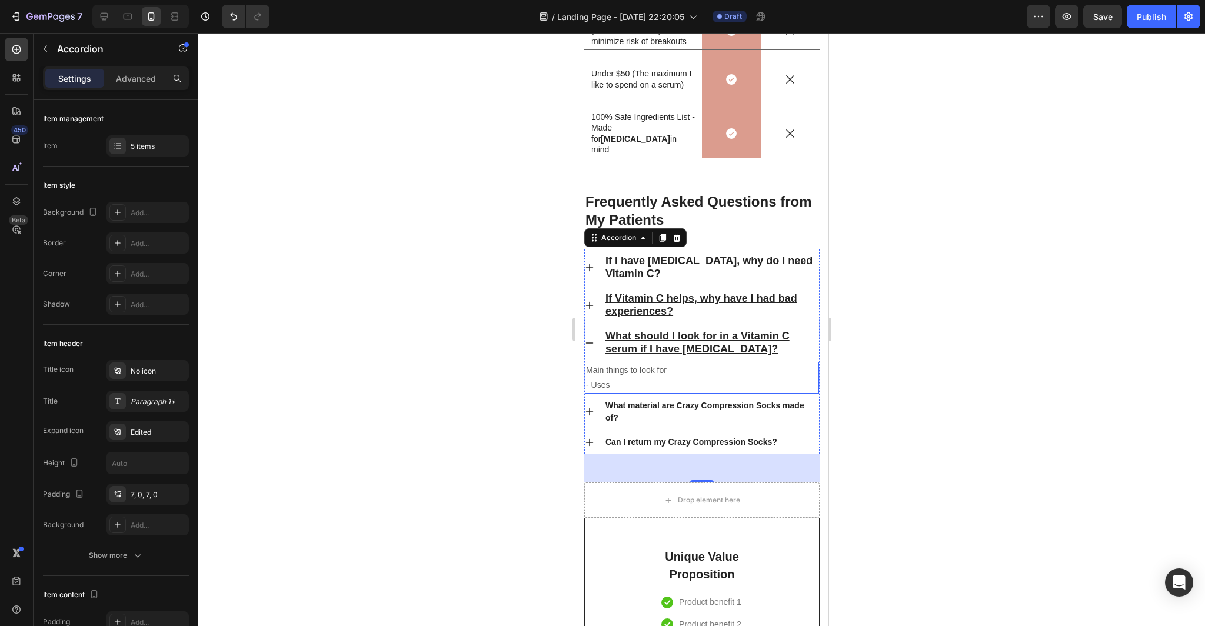
click at [623, 382] on p "- Uses" at bounding box center [701, 385] width 232 height 15
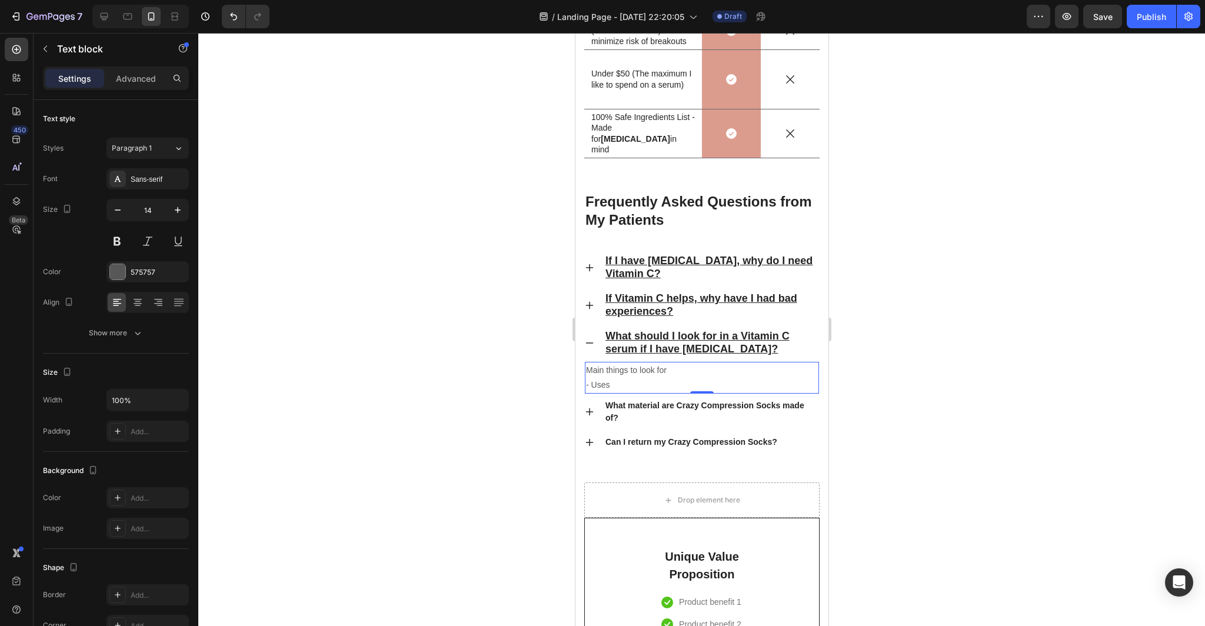
click at [619, 389] on p "- Uses" at bounding box center [701, 385] width 232 height 15
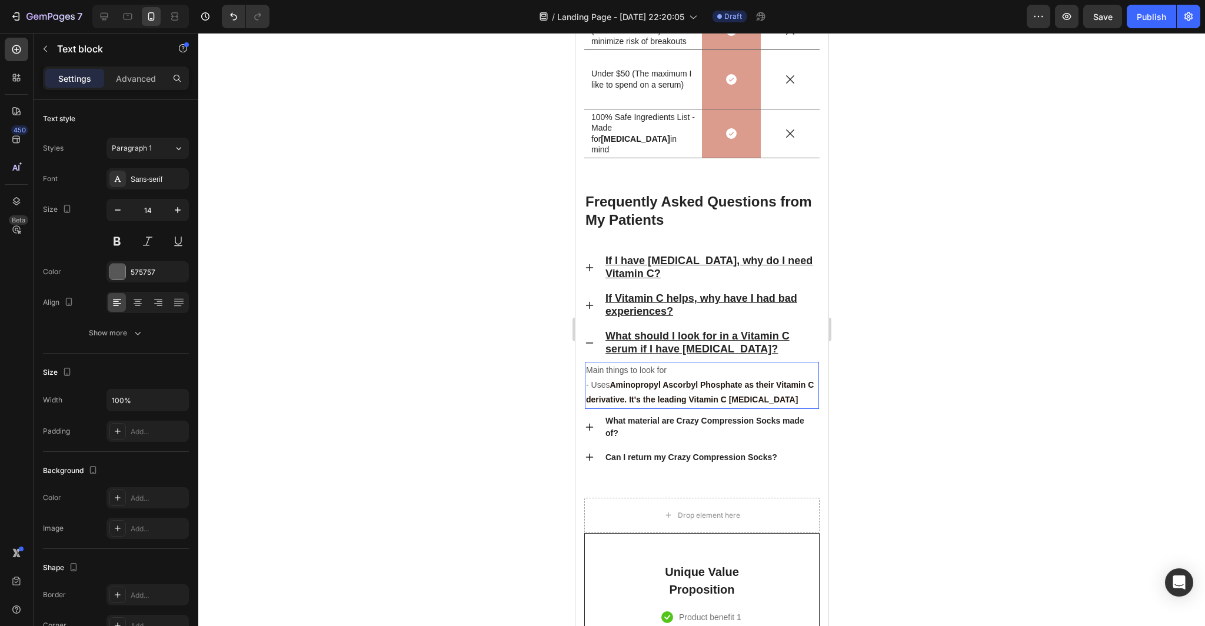
drag, startPoint x: 800, startPoint y: 400, endPoint x: 746, endPoint y: 385, distance: 55.5
click at [746, 385] on p "- Uses Aminopropyl Ascorbyl Phosphate as their Vitamin C derivative. It's the l…" at bounding box center [701, 392] width 232 height 29
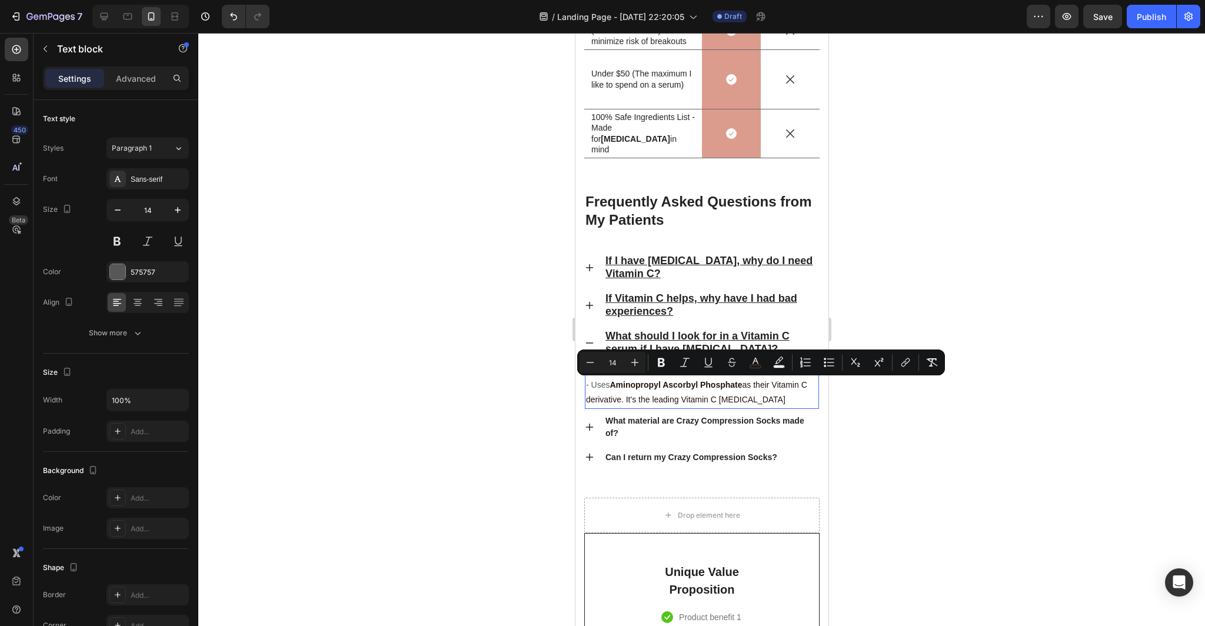
click at [893, 435] on div at bounding box center [701, 329] width 1007 height 593
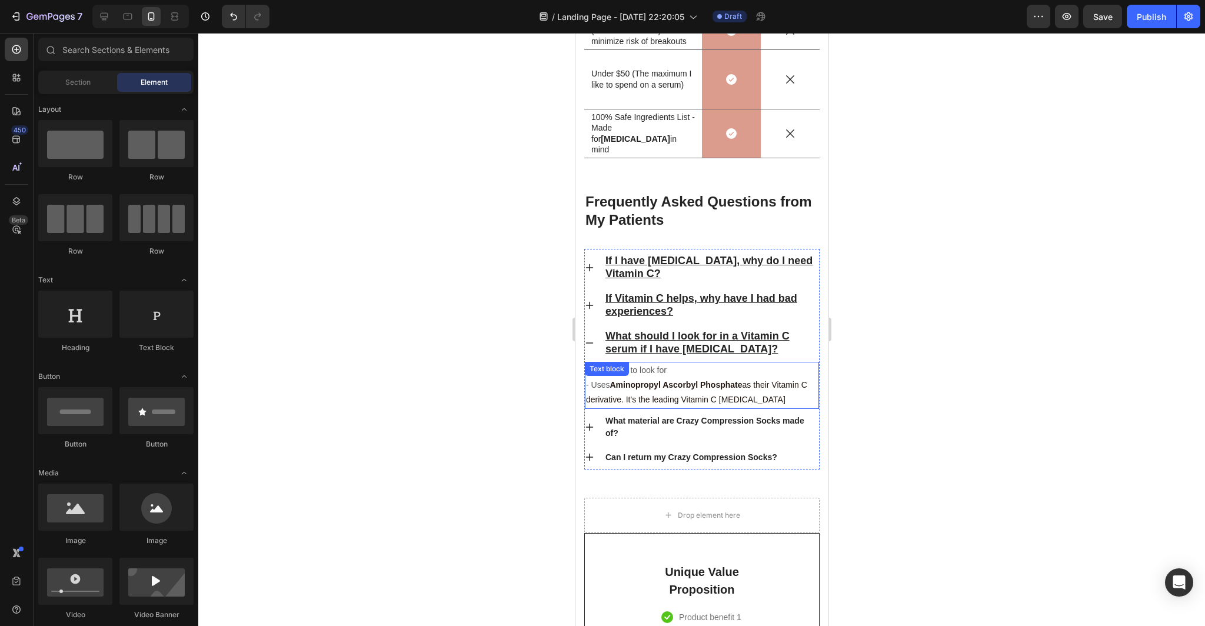
click at [780, 401] on p "- Uses Aminopropyl Ascorbyl Phosphate as their Vitamin C derivative. It's the l…" at bounding box center [701, 392] width 232 height 29
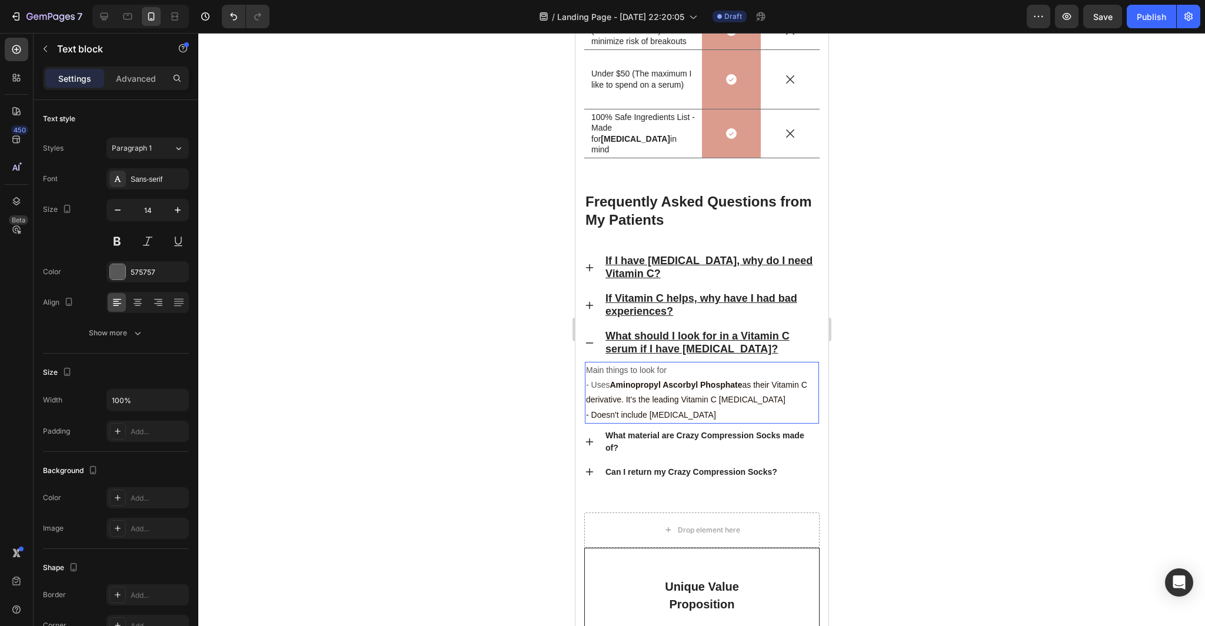
click at [777, 402] on span "Aminopropyl Ascorbyl Phosphate as their Vitamin C derivative. It's the leading …" at bounding box center [695, 392] width 221 height 24
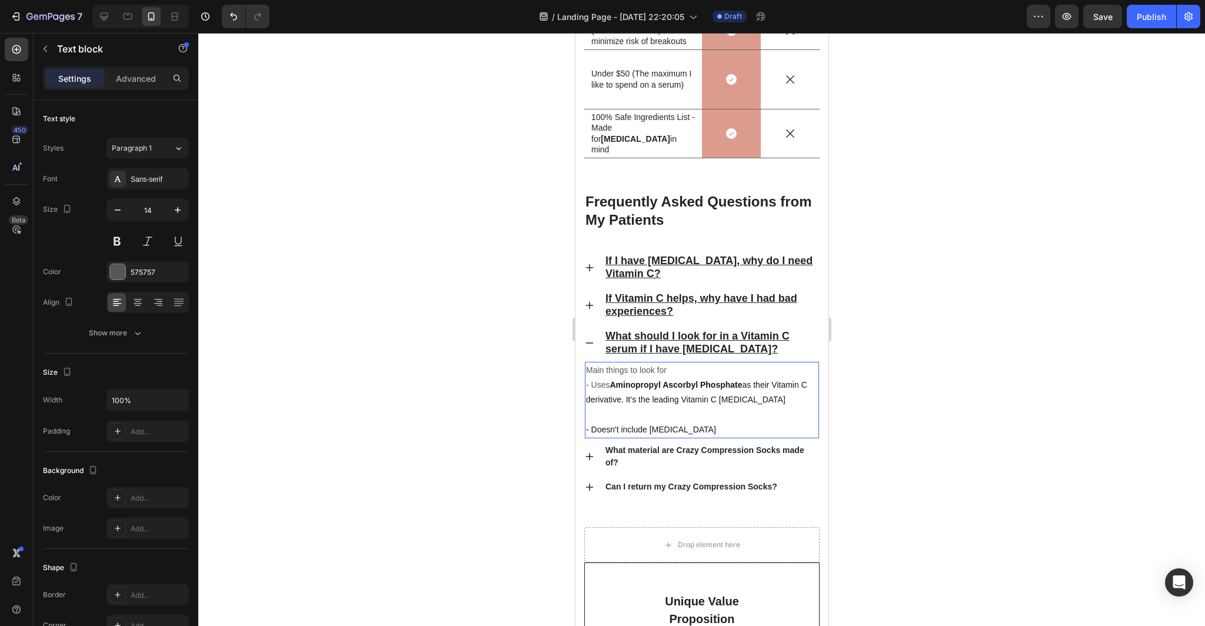
click at [678, 368] on p "Main things to look for" at bounding box center [701, 370] width 232 height 15
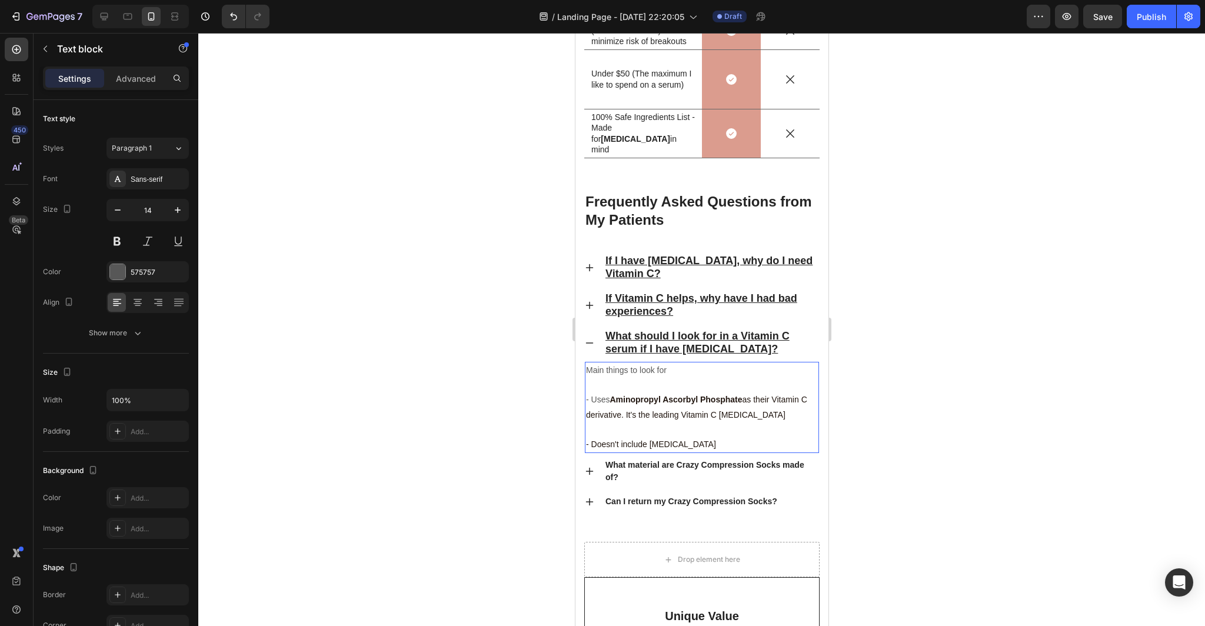
click at [886, 410] on div at bounding box center [701, 329] width 1007 height 593
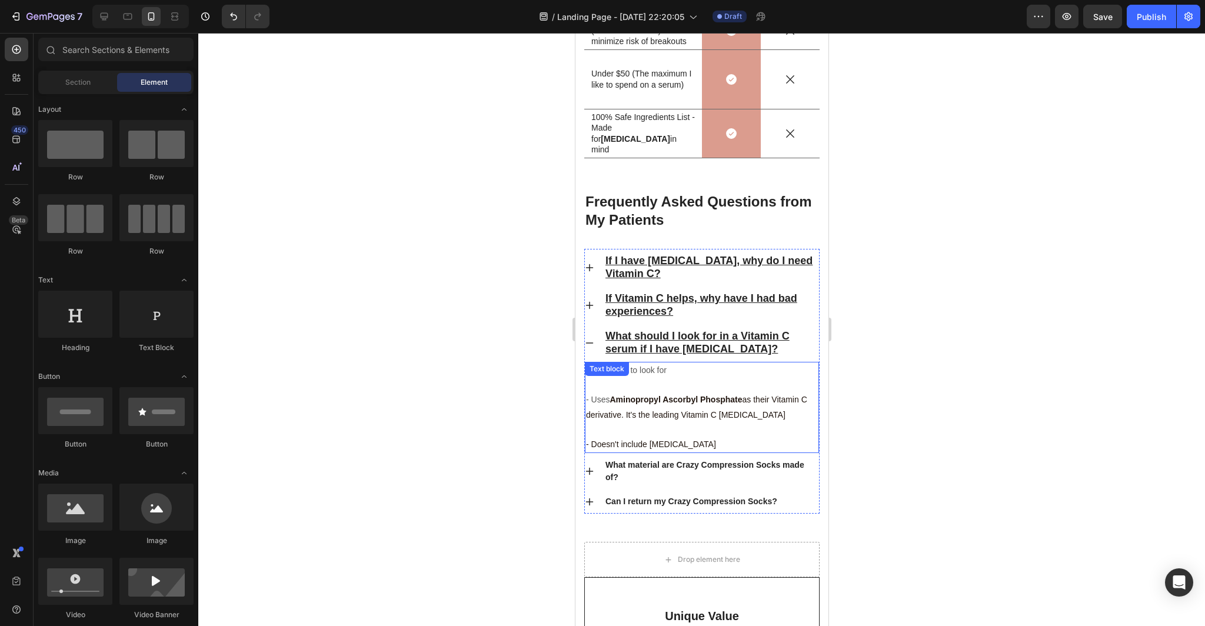
click at [707, 444] on p "- Doesn't include [MEDICAL_DATA]" at bounding box center [701, 444] width 232 height 15
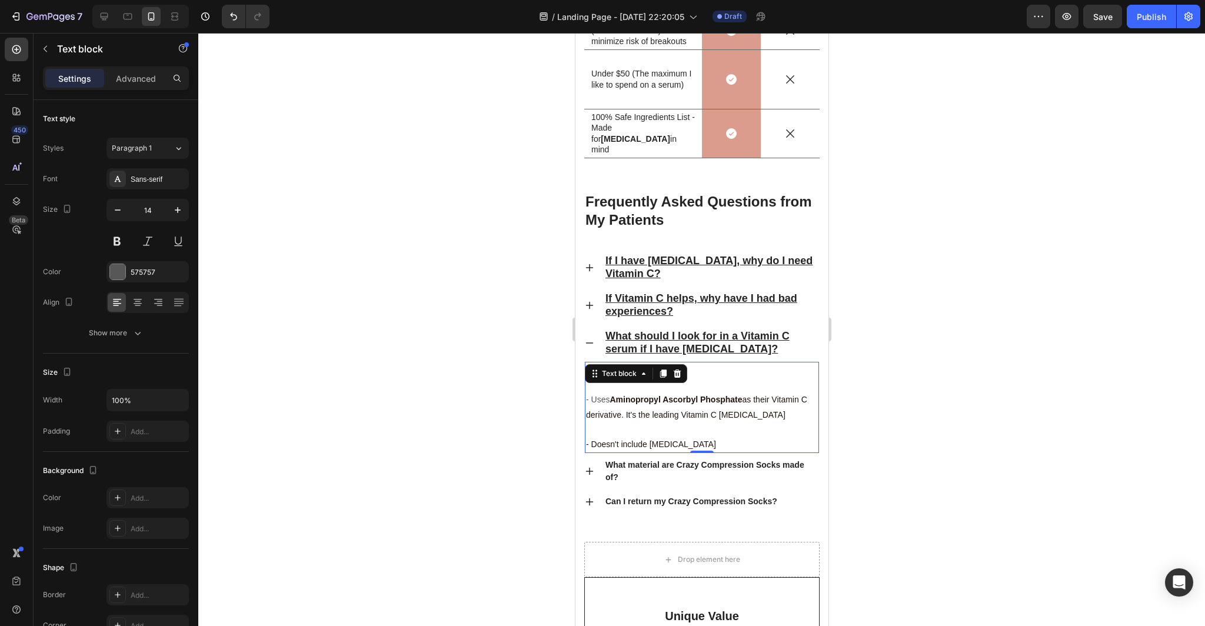
click at [907, 464] on div at bounding box center [701, 329] width 1007 height 593
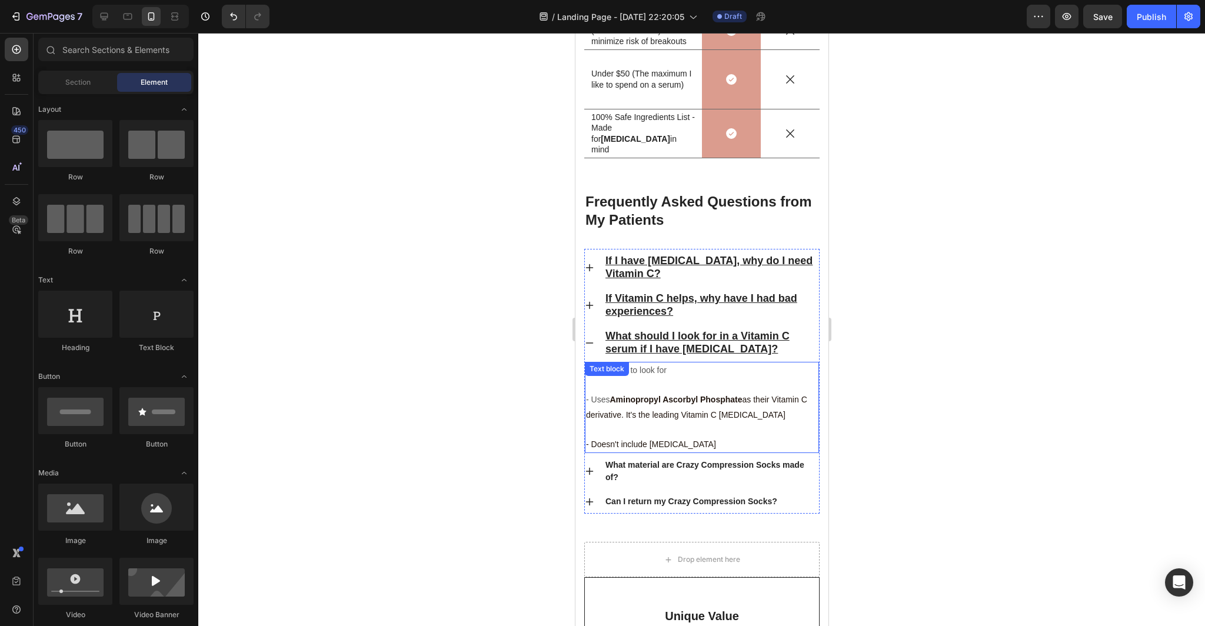
click at [780, 415] on p "- Uses Aminopropyl Ascorbyl Phosphate as their Vitamin C derivative. It's the l…" at bounding box center [701, 406] width 232 height 29
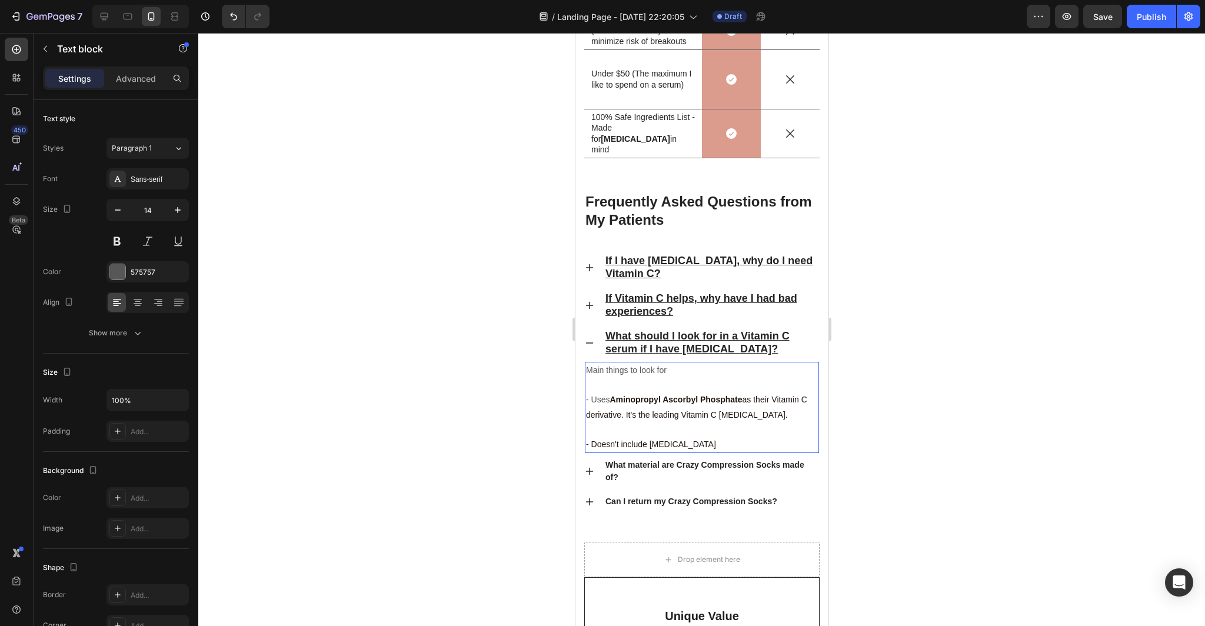
click at [707, 447] on p "- Doesn't include [MEDICAL_DATA]" at bounding box center [701, 444] width 232 height 15
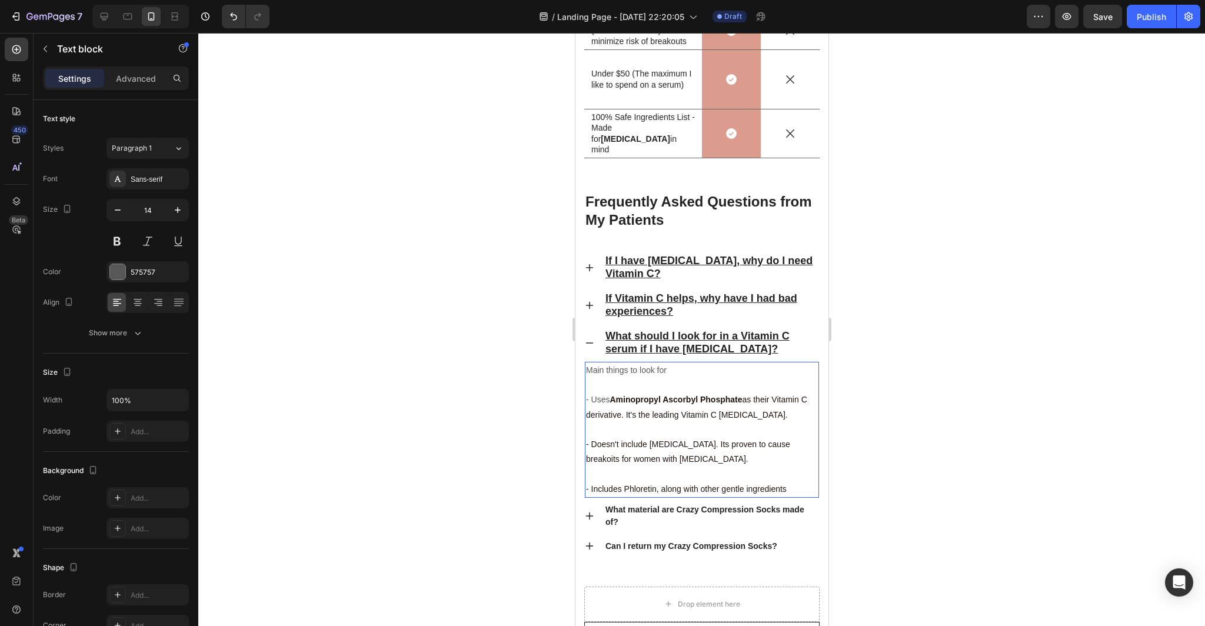
click at [789, 490] on p "- Includes Phloretin, along with other gentle ingredients" at bounding box center [701, 489] width 232 height 15
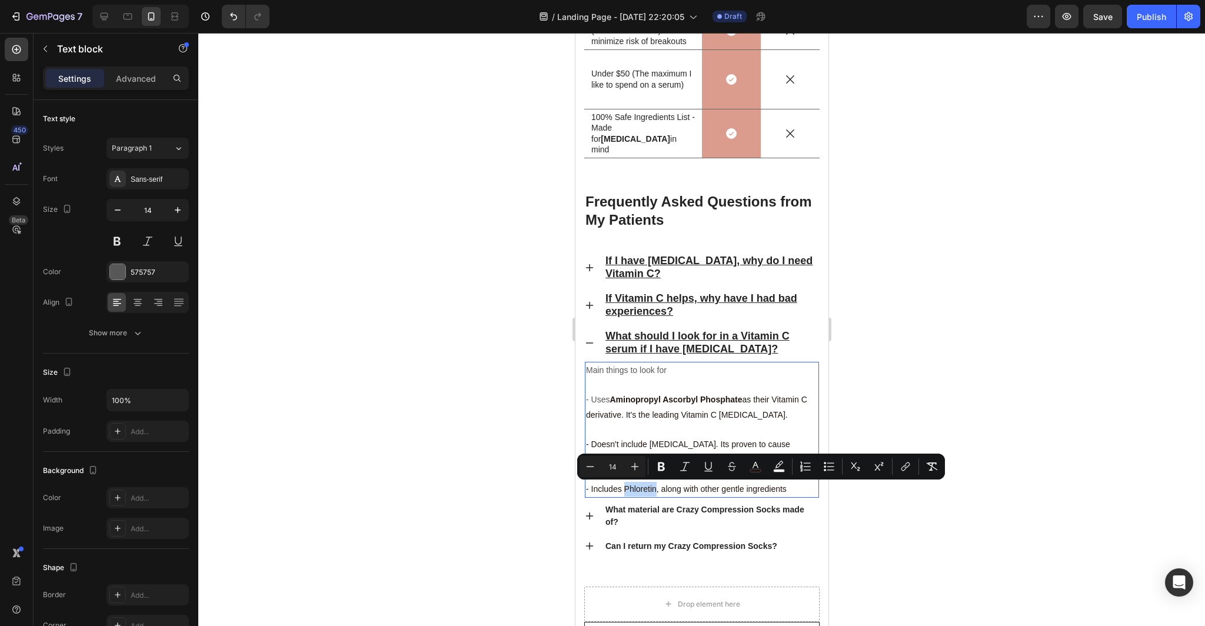
drag, startPoint x: 655, startPoint y: 490, endPoint x: 626, endPoint y: 492, distance: 28.9
click at [625, 492] on span "- Includes Phloretin, along with other gentle ingredients" at bounding box center [685, 488] width 201 height 9
click at [794, 491] on p "- Includes Phloretin , along with other gentle ingredients" at bounding box center [701, 489] width 232 height 15
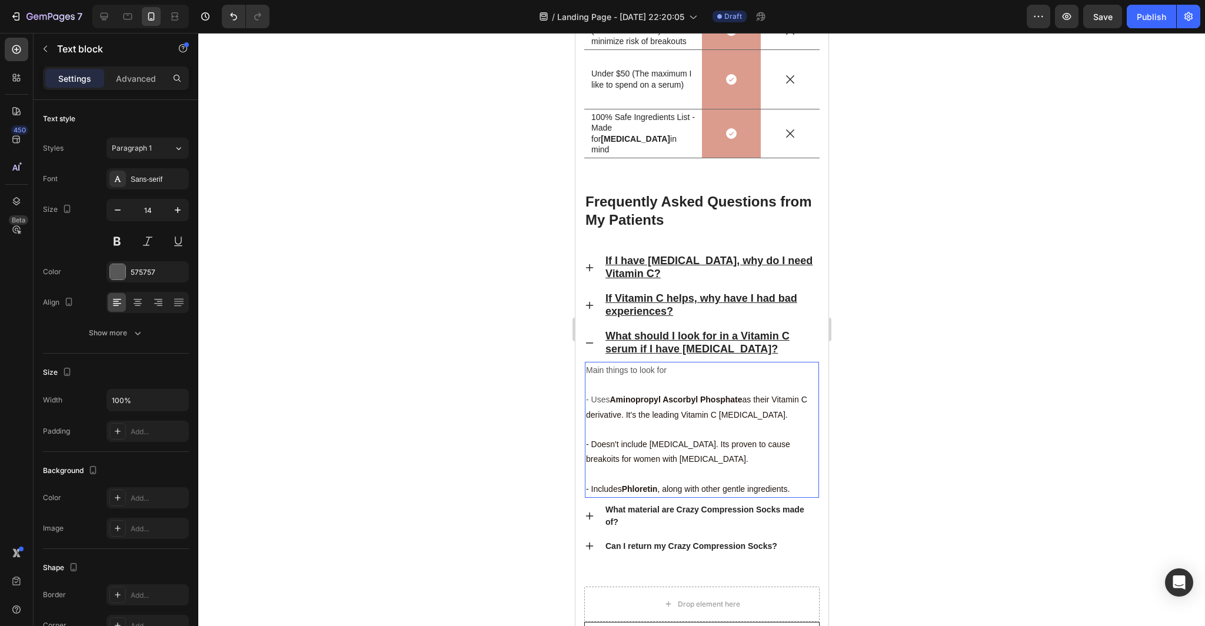
click at [1087, 478] on div at bounding box center [701, 329] width 1007 height 593
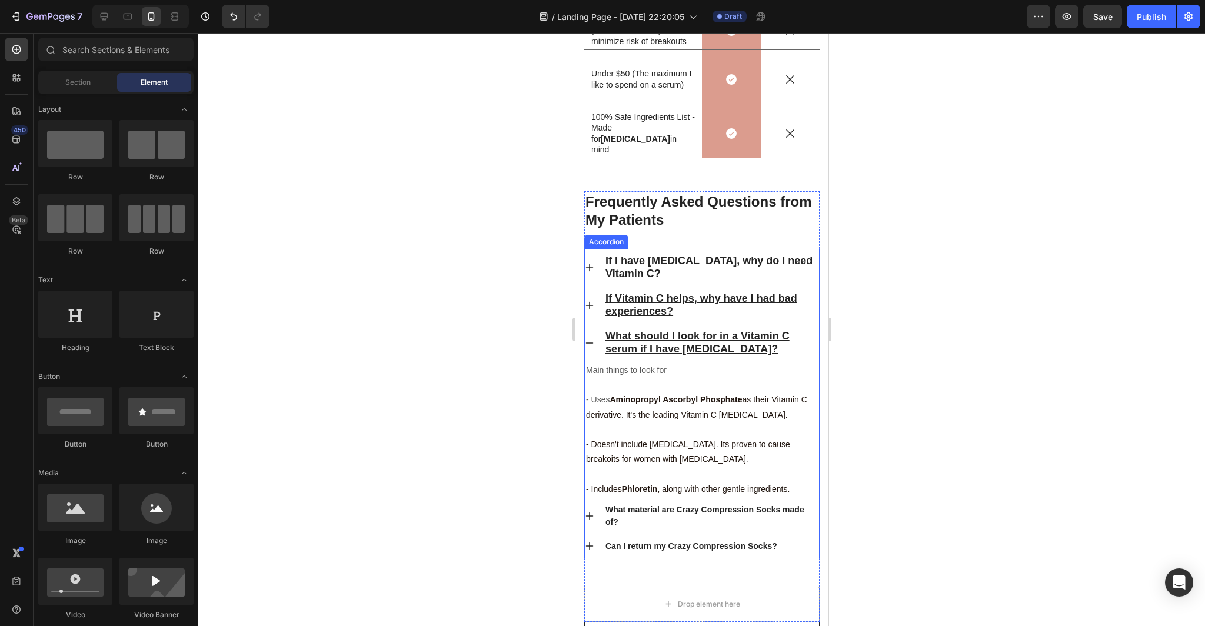
click at [590, 342] on icon at bounding box center [588, 342] width 9 height 9
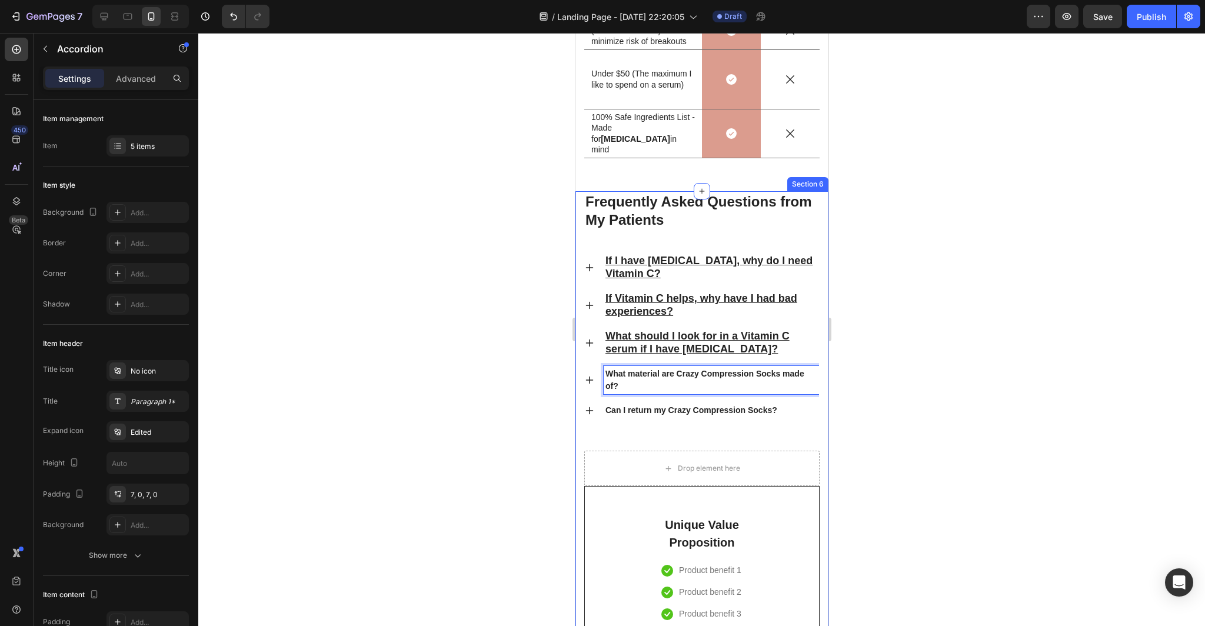
click at [943, 348] on div at bounding box center [701, 329] width 1007 height 593
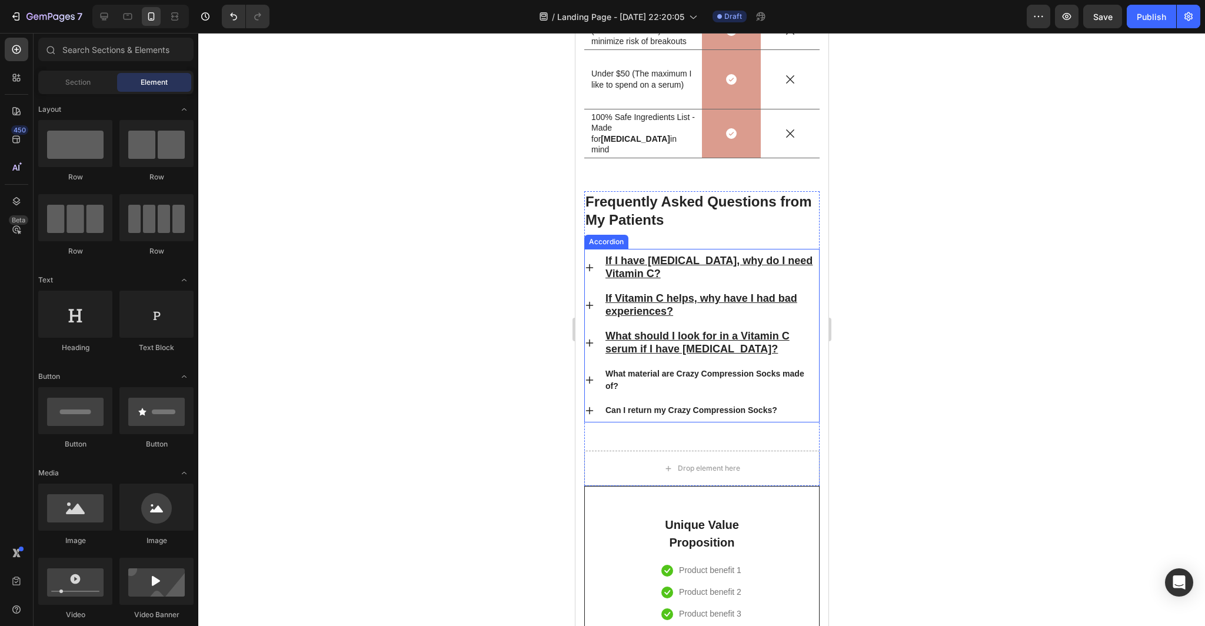
click at [810, 381] on p "What material are Crazy Compression Socks made of?" at bounding box center [711, 380] width 212 height 25
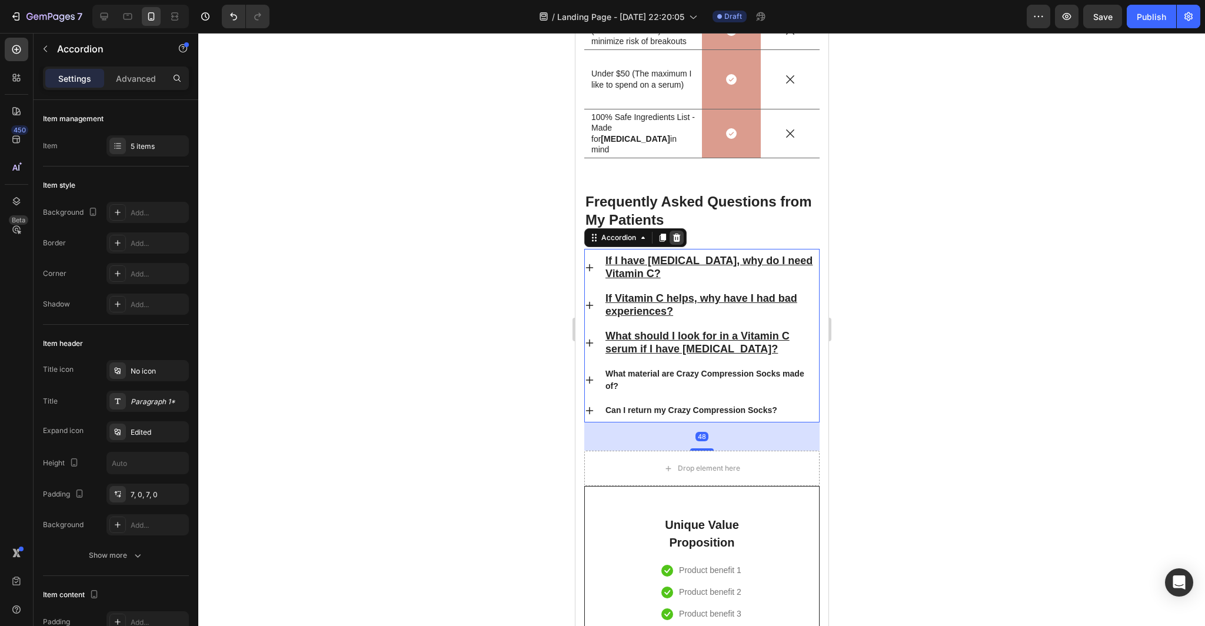
click at [676, 240] on icon at bounding box center [677, 238] width 8 height 8
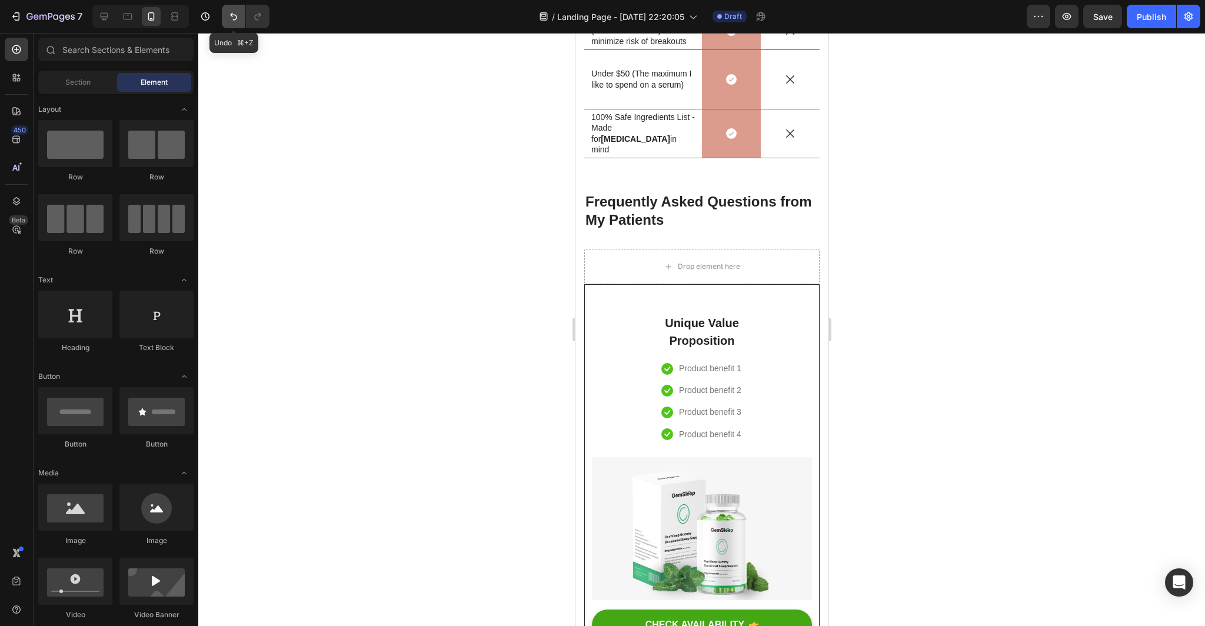
click at [234, 18] on icon "Undo/Redo" at bounding box center [234, 17] width 12 height 12
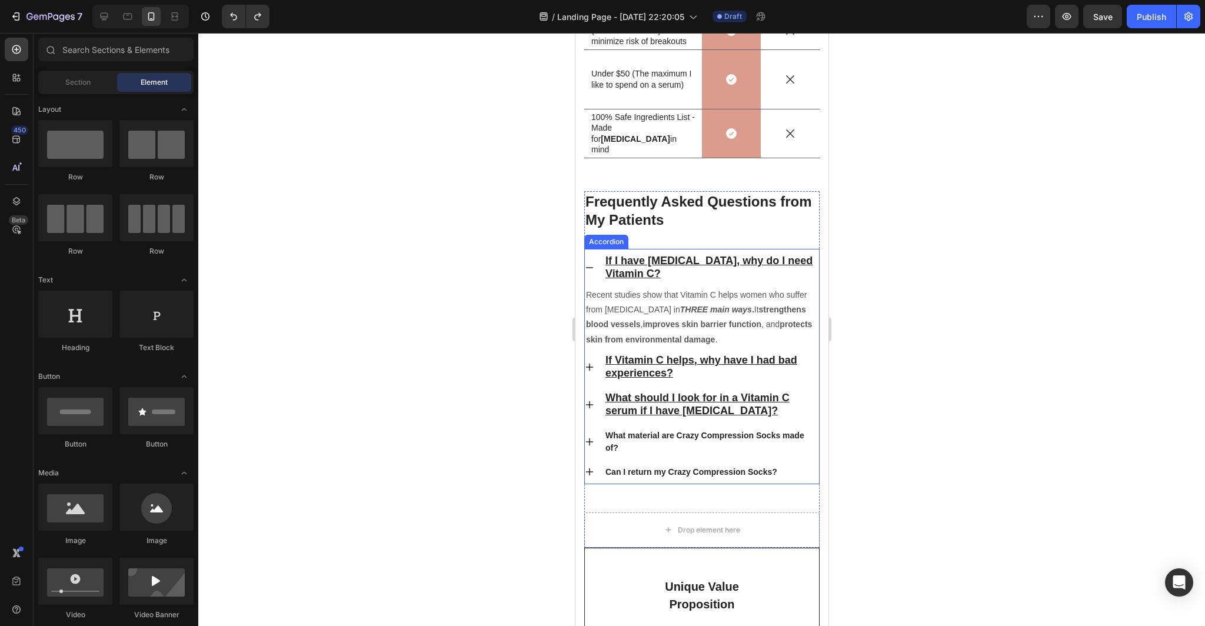
click at [630, 438] on p "What material are Crazy Compression Socks made of?" at bounding box center [711, 442] width 212 height 25
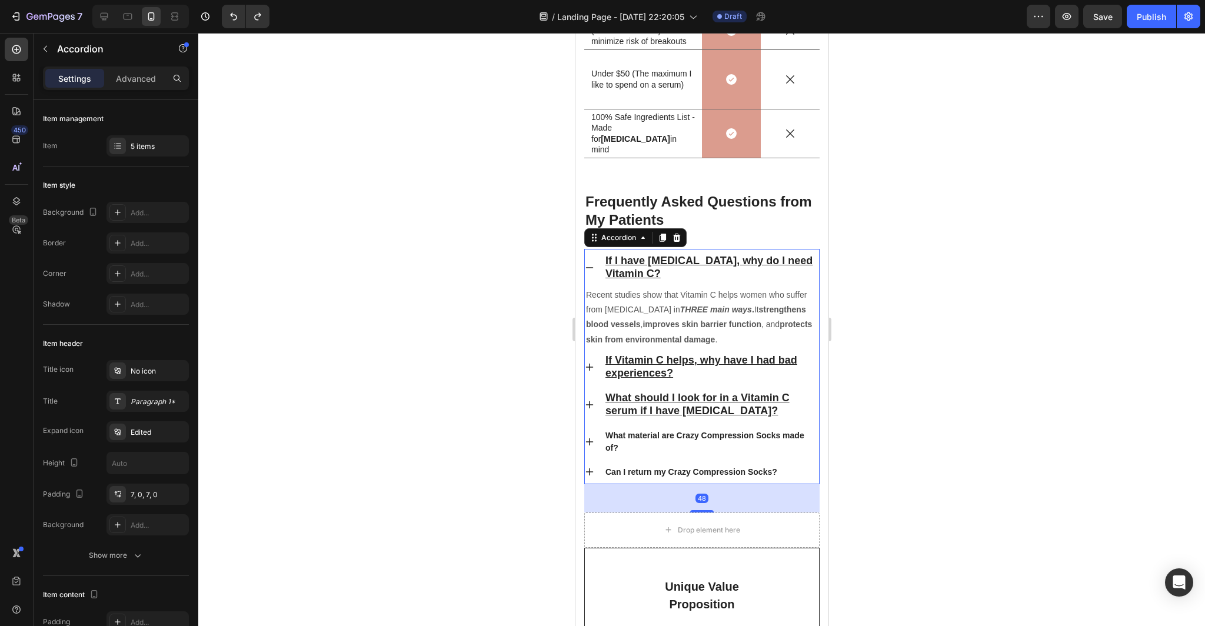
click at [691, 450] on p "What material are Crazy Compression Socks made of?" at bounding box center [711, 442] width 212 height 25
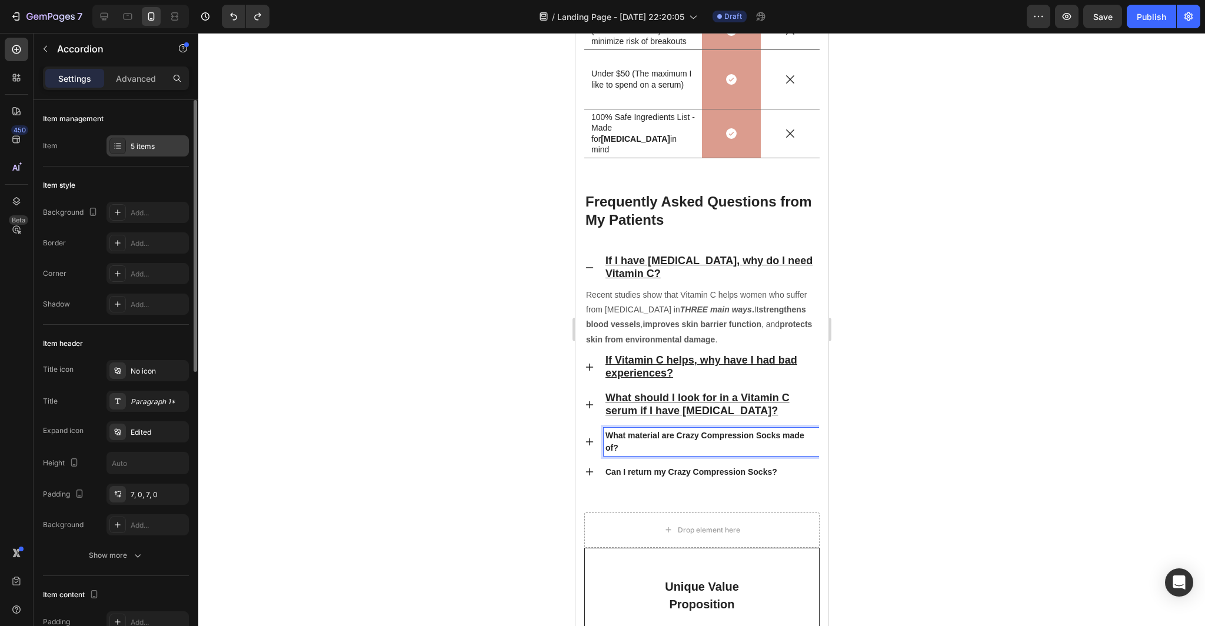
click at [153, 145] on div "5 items" at bounding box center [158, 146] width 55 height 11
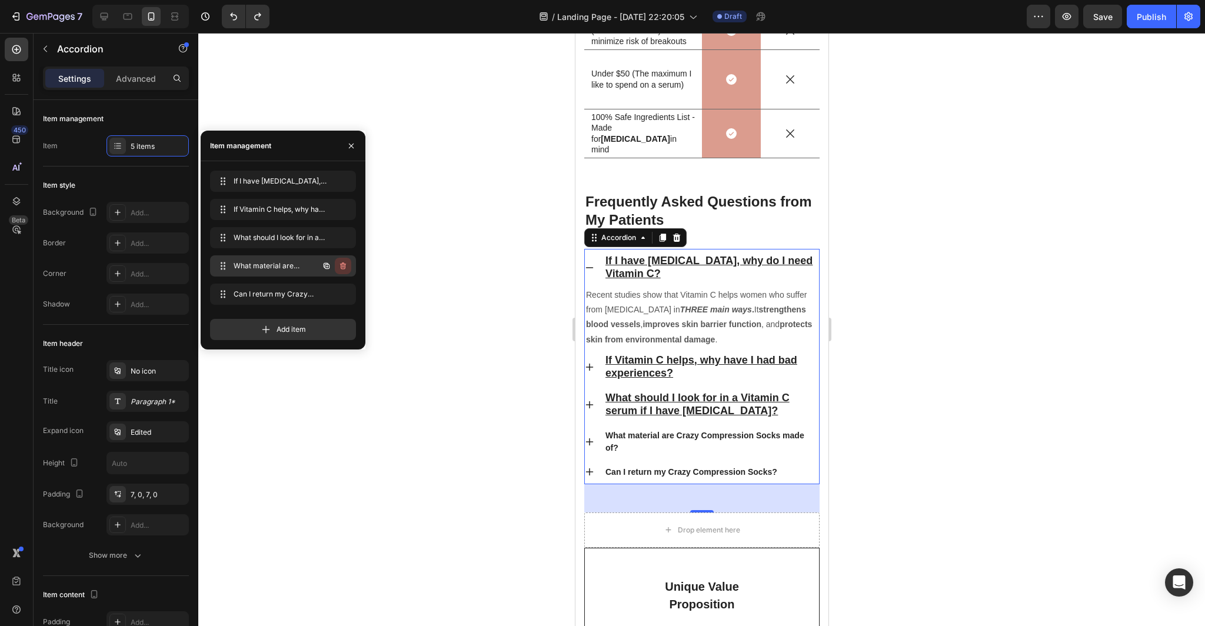
click at [343, 267] on icon "button" at bounding box center [342, 265] width 9 height 9
click at [342, 267] on div "Delete" at bounding box center [335, 266] width 22 height 11
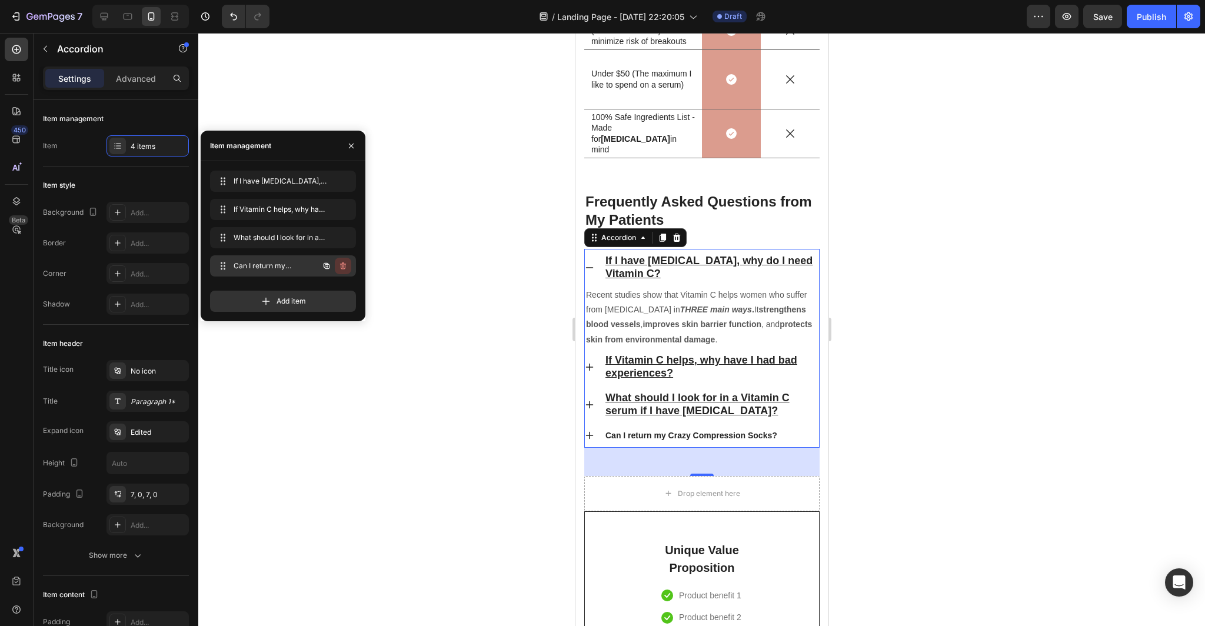
click at [342, 267] on icon "button" at bounding box center [342, 265] width 9 height 9
click at [342, 267] on div "Delete" at bounding box center [335, 266] width 22 height 11
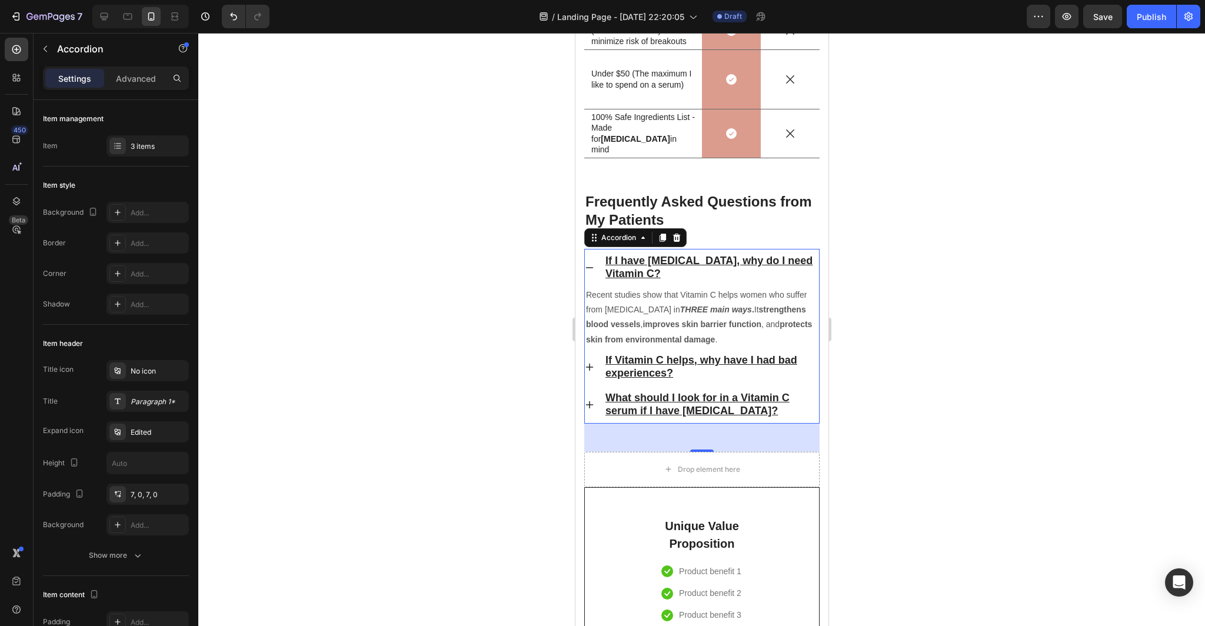
click at [468, 354] on div at bounding box center [701, 329] width 1007 height 593
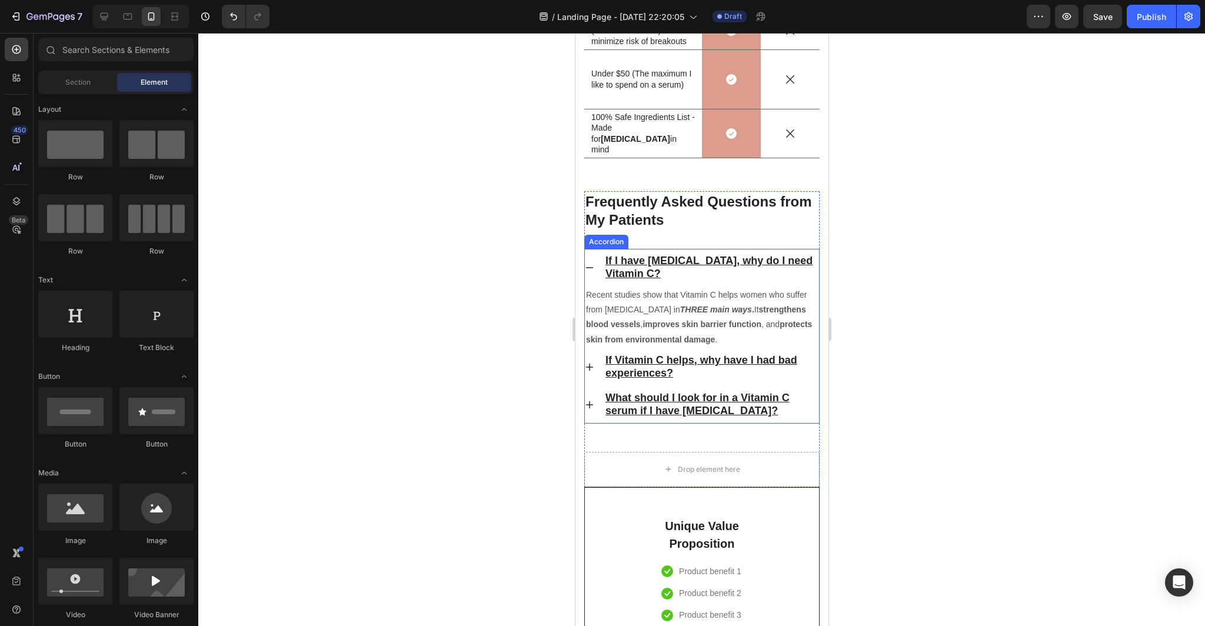
click at [719, 261] on u "If I have [MEDICAL_DATA], why do I need Vitamin C?" at bounding box center [708, 267] width 207 height 25
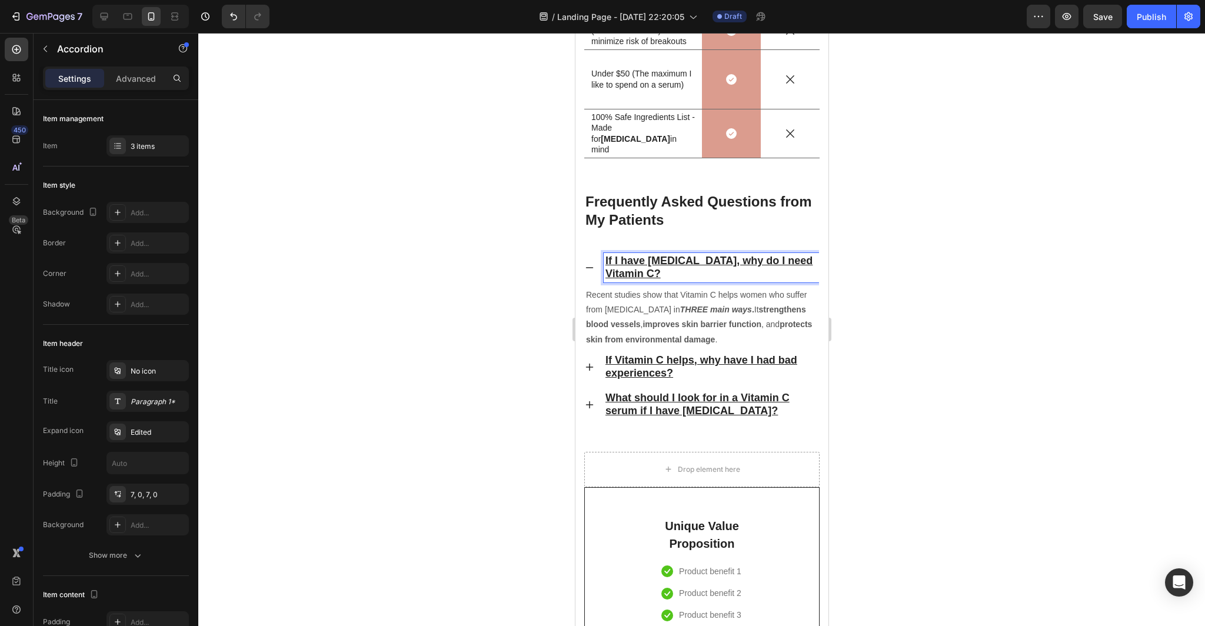
click at [591, 266] on icon at bounding box center [588, 267] width 9 height 9
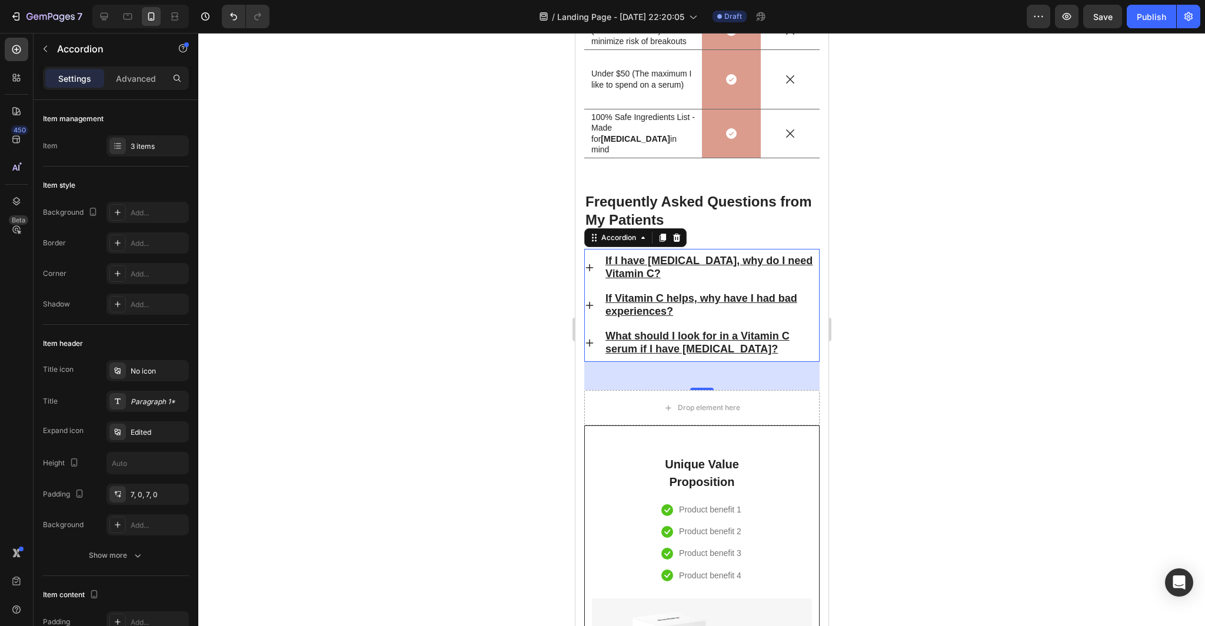
click at [979, 332] on div at bounding box center [701, 329] width 1007 height 593
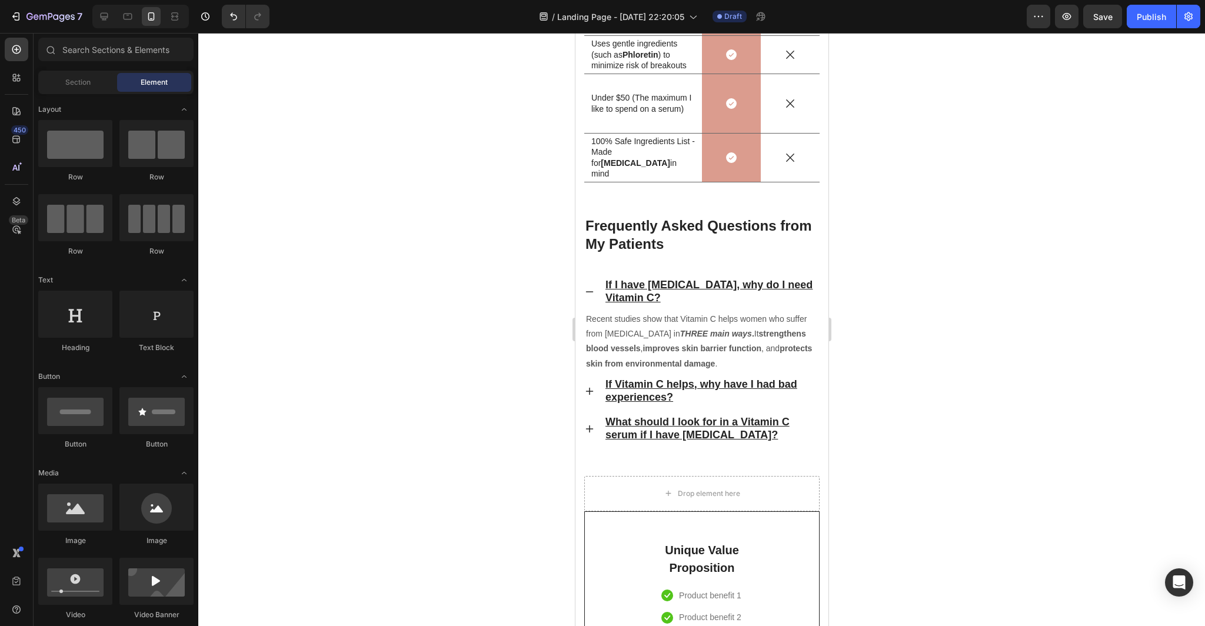
scroll to position [4000, 0]
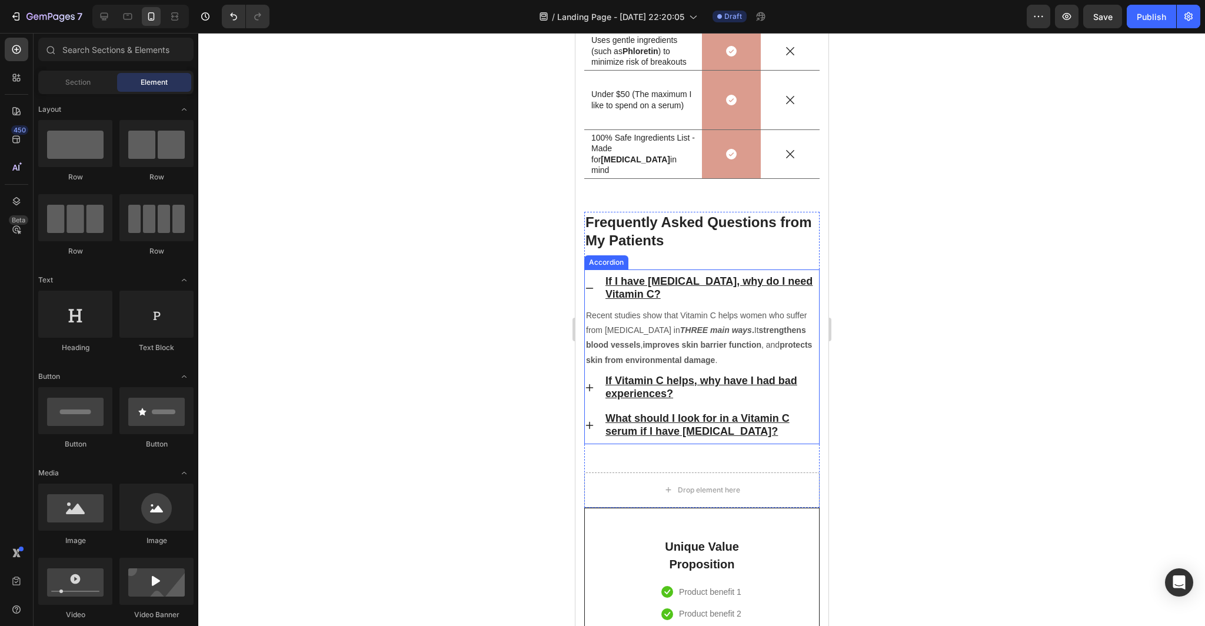
click at [665, 292] on p "If I have [MEDICAL_DATA], why do I need Vitamin C?" at bounding box center [711, 288] width 212 height 26
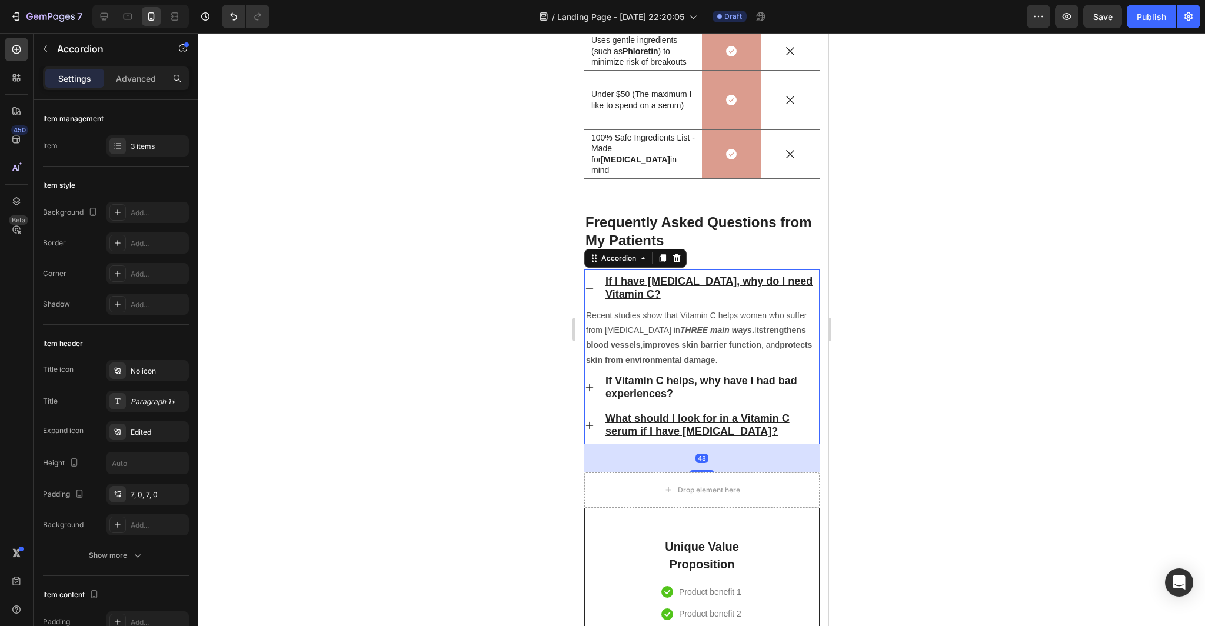
click at [665, 292] on p "If I have [MEDICAL_DATA], why do I need Vitamin C?" at bounding box center [711, 288] width 212 height 26
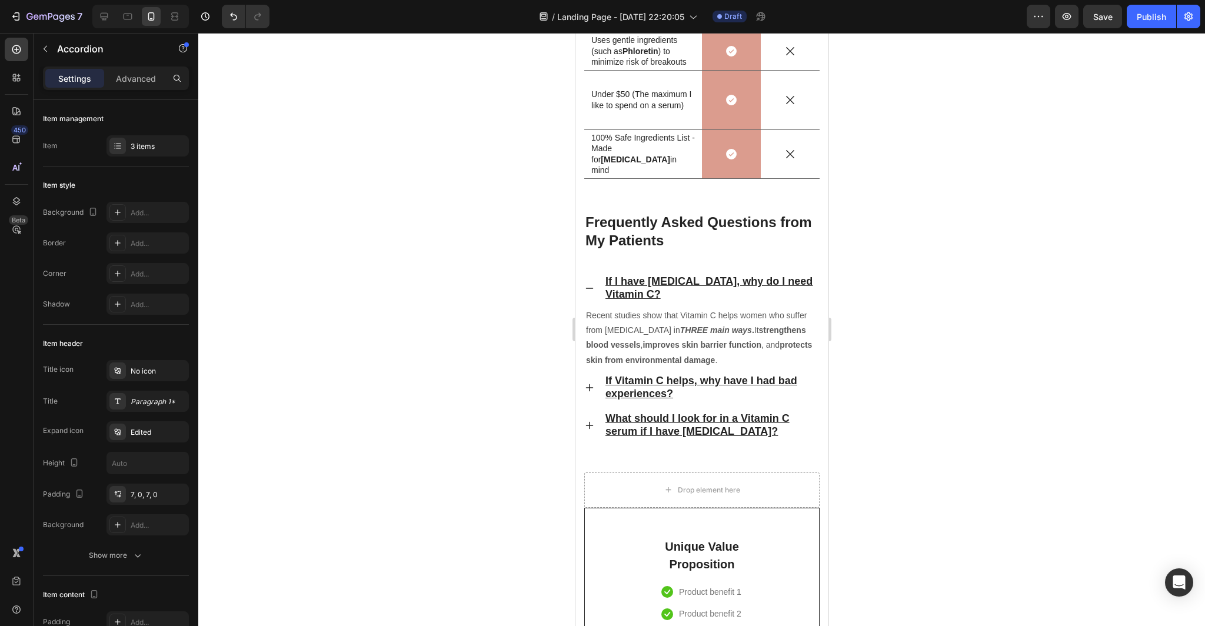
click at [591, 287] on icon at bounding box center [588, 288] width 9 height 9
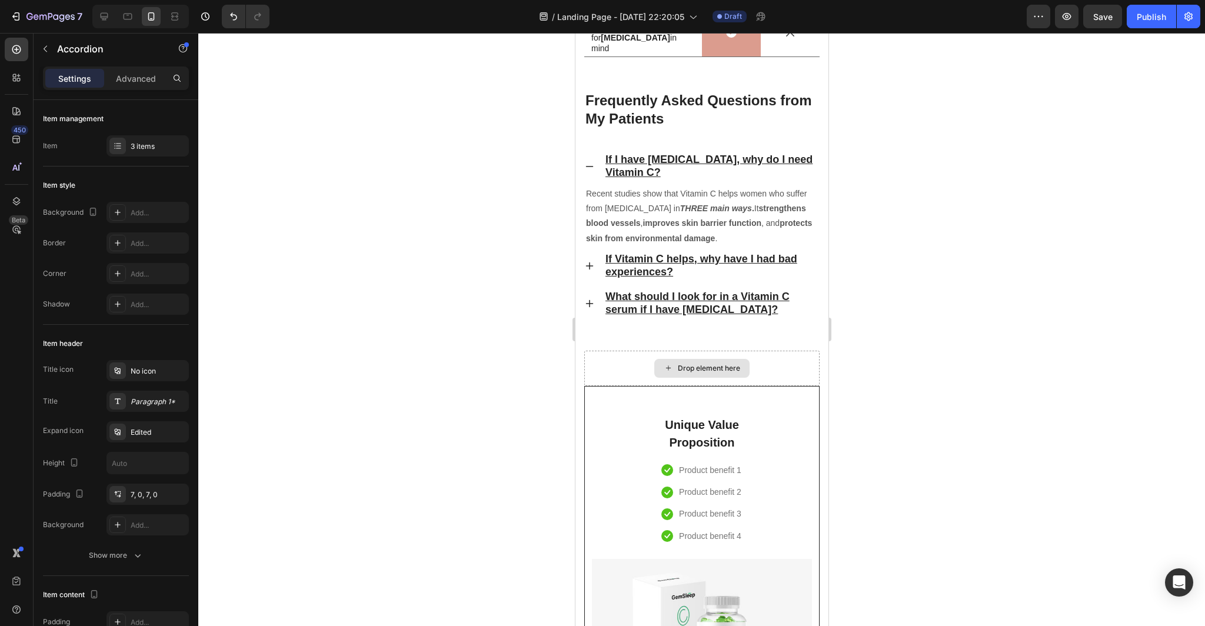
scroll to position [3963, 0]
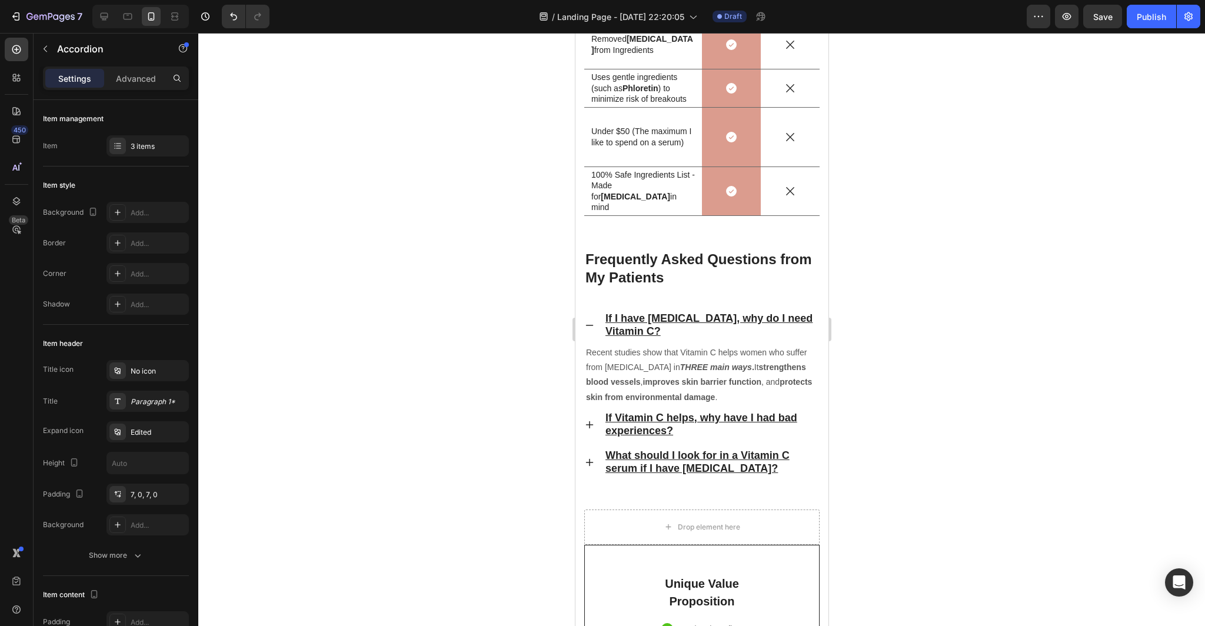
click at [591, 326] on icon at bounding box center [588, 325] width 9 height 9
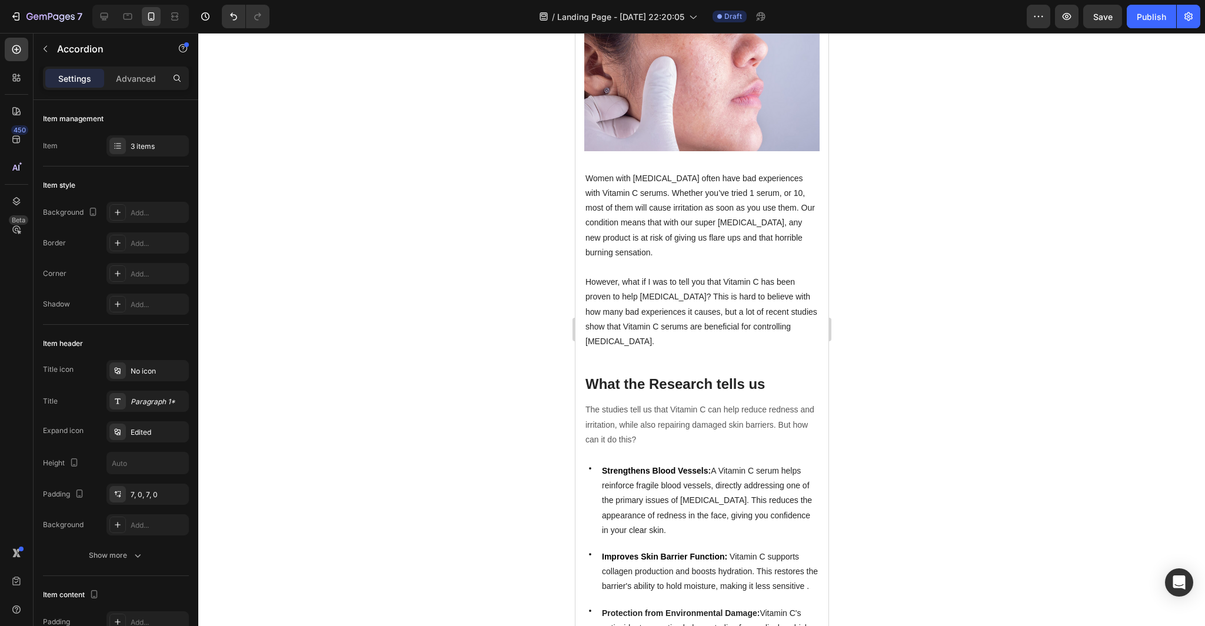
scroll to position [0, 0]
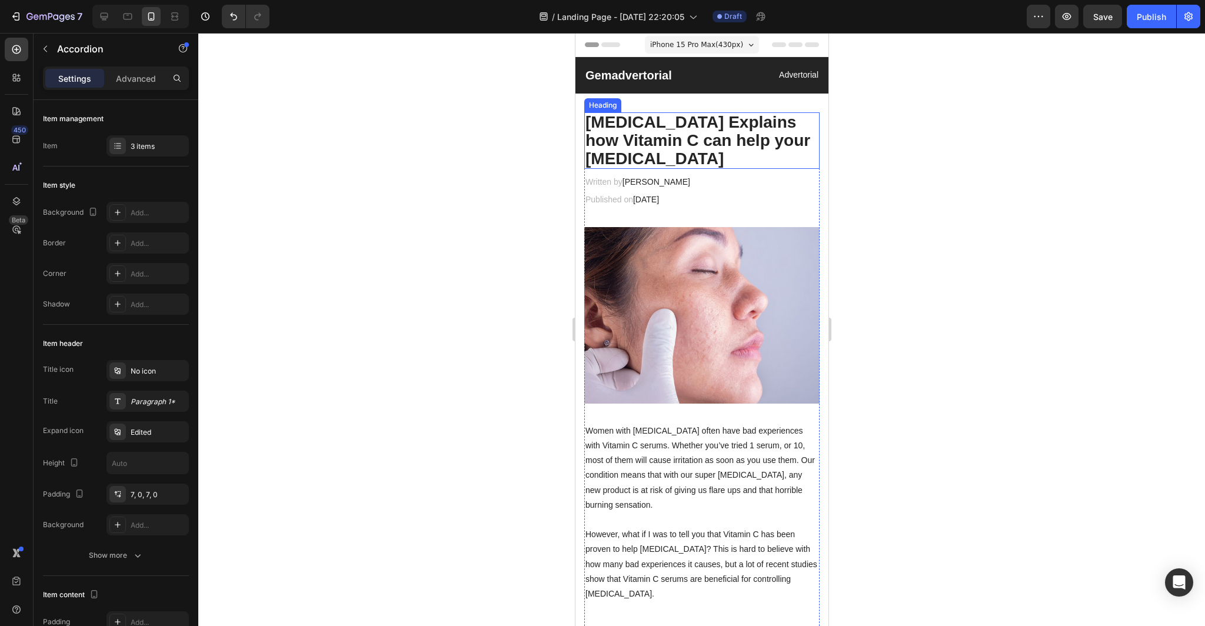
click at [662, 159] on h2 "[MEDICAL_DATA] Explains how Vitamin C can help your [MEDICAL_DATA]" at bounding box center [701, 140] width 235 height 56
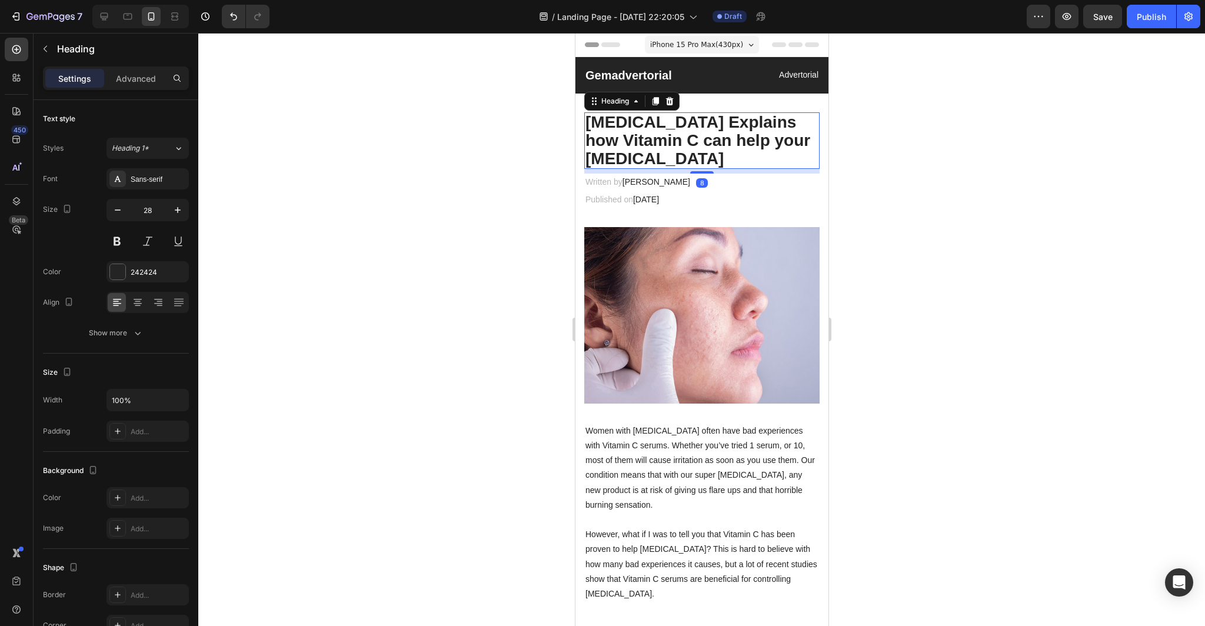
click at [662, 159] on h2 "[MEDICAL_DATA] Explains how Vitamin C can help your [MEDICAL_DATA]" at bounding box center [701, 140] width 235 height 56
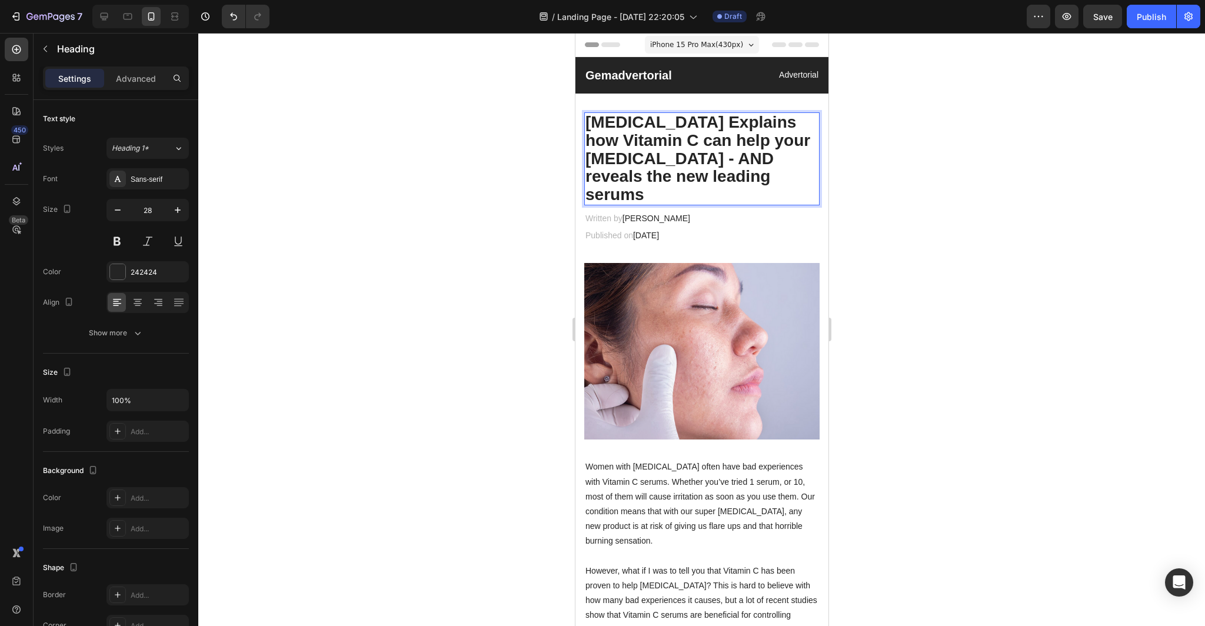
click at [691, 143] on p "[MEDICAL_DATA] Explains how Vitamin C can help your [MEDICAL_DATA] - AND reveal…" at bounding box center [701, 159] width 233 height 91
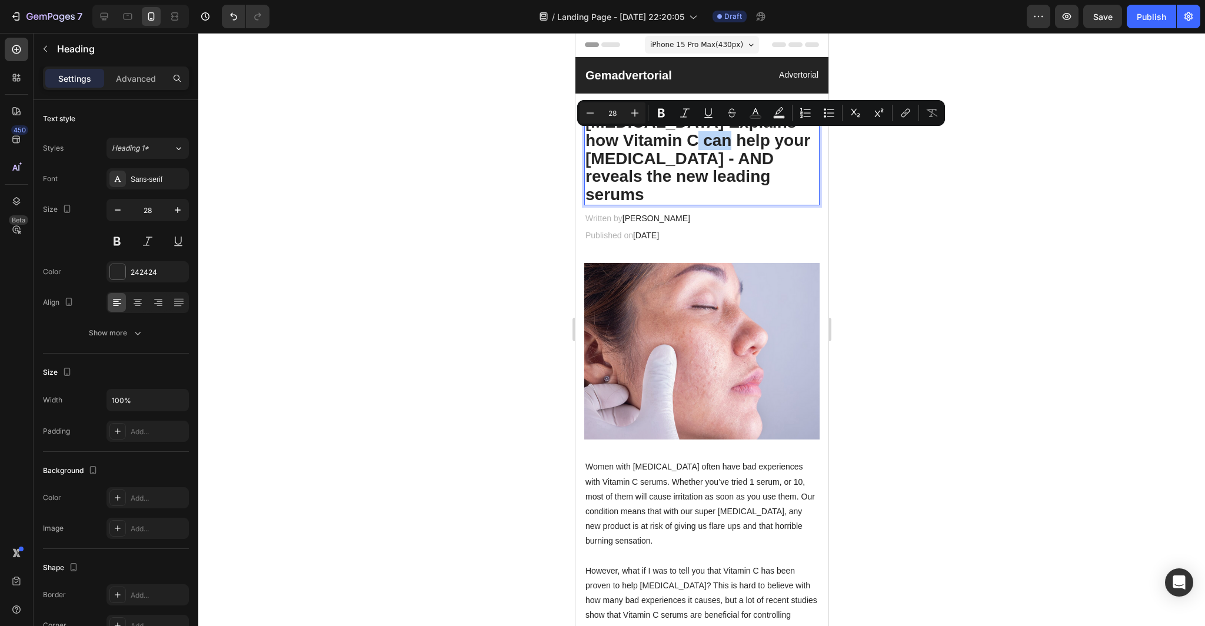
drag, startPoint x: 691, startPoint y: 143, endPoint x: 665, endPoint y: 144, distance: 26.5
click at [665, 144] on p "[MEDICAL_DATA] Explains how Vitamin C can help your [MEDICAL_DATA] - AND reveal…" at bounding box center [701, 159] width 233 height 91
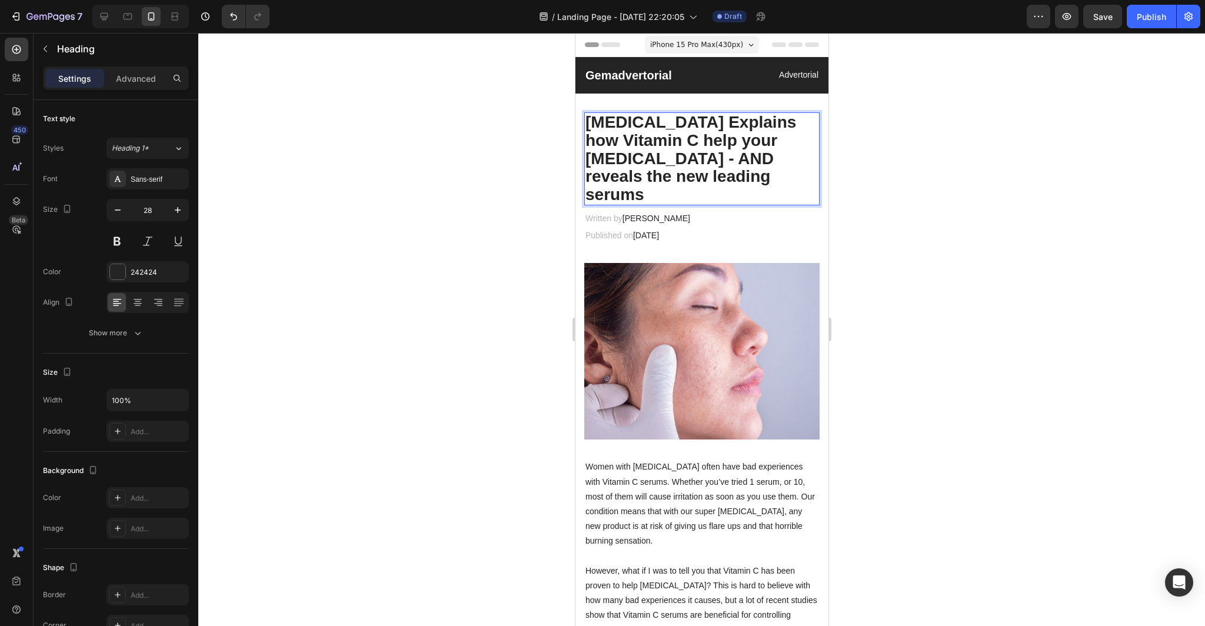
click at [694, 144] on p "[MEDICAL_DATA] Explains how Vitamin C help your [MEDICAL_DATA] - AND reveals th…" at bounding box center [701, 159] width 233 height 91
click at [695, 144] on p "[MEDICAL_DATA] Explains how Vitamin C help your [MEDICAL_DATA] - AND reveals th…" at bounding box center [701, 159] width 233 height 91
click at [761, 179] on p "[MEDICAL_DATA] Explains how Vitamin C can help your [MEDICAL_DATA] - AND reveal…" at bounding box center [701, 159] width 233 height 91
click at [939, 187] on div at bounding box center [701, 329] width 1007 height 593
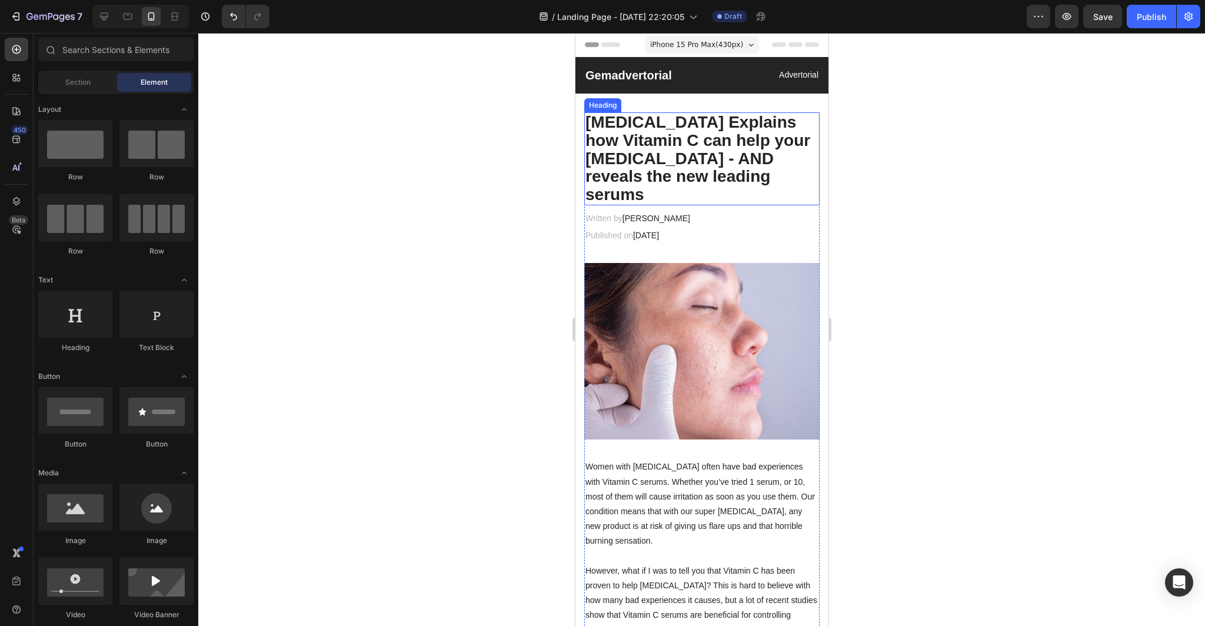
click at [743, 174] on p "[MEDICAL_DATA] Explains how Vitamin C can help your [MEDICAL_DATA] - AND reveal…" at bounding box center [701, 159] width 233 height 91
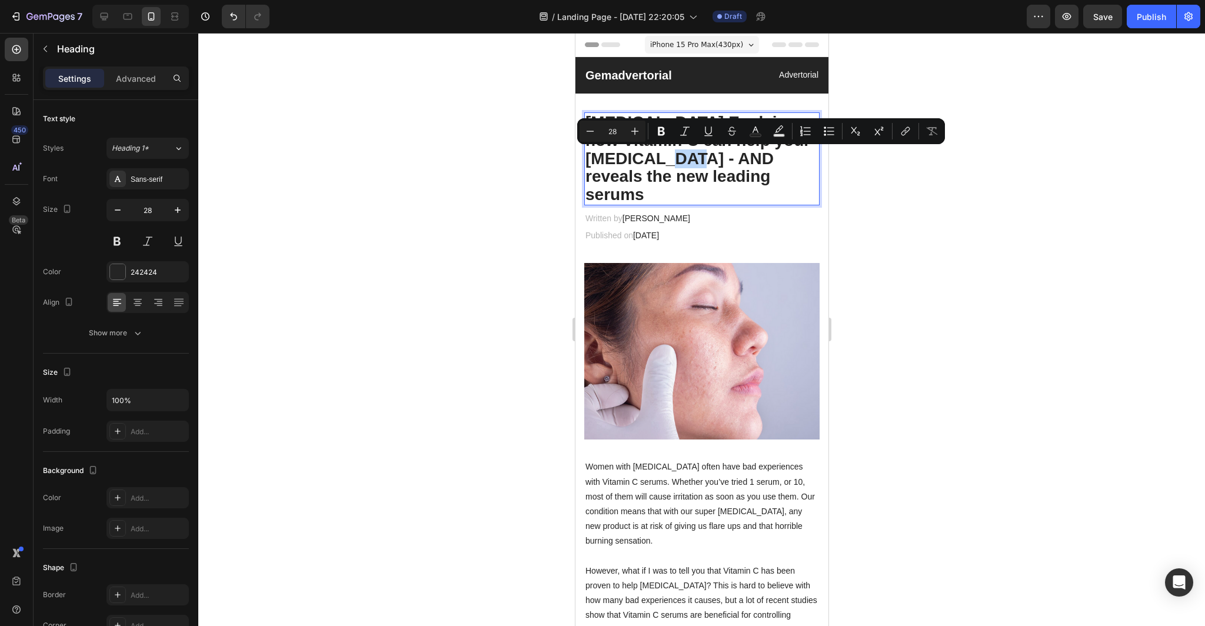
drag, startPoint x: 700, startPoint y: 158, endPoint x: 671, endPoint y: 159, distance: 28.9
click at [877, 238] on div at bounding box center [701, 329] width 1007 height 593
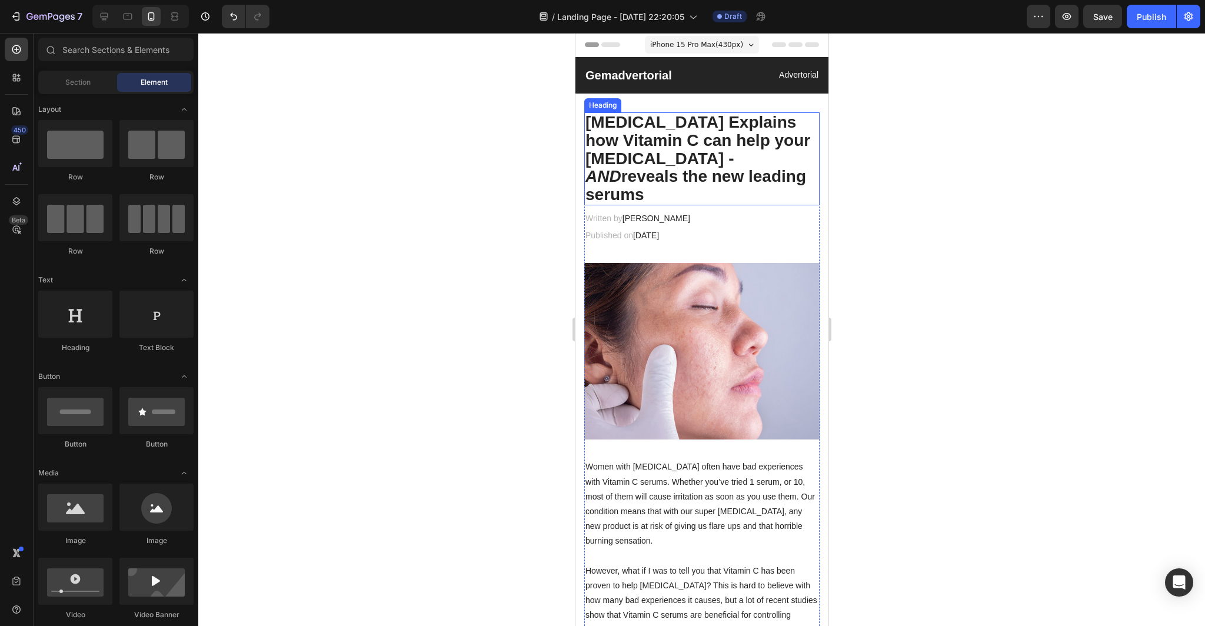
click at [743, 179] on p "[MEDICAL_DATA] Explains how Vitamin C can help your [MEDICAL_DATA] - AND reveal…" at bounding box center [701, 159] width 233 height 91
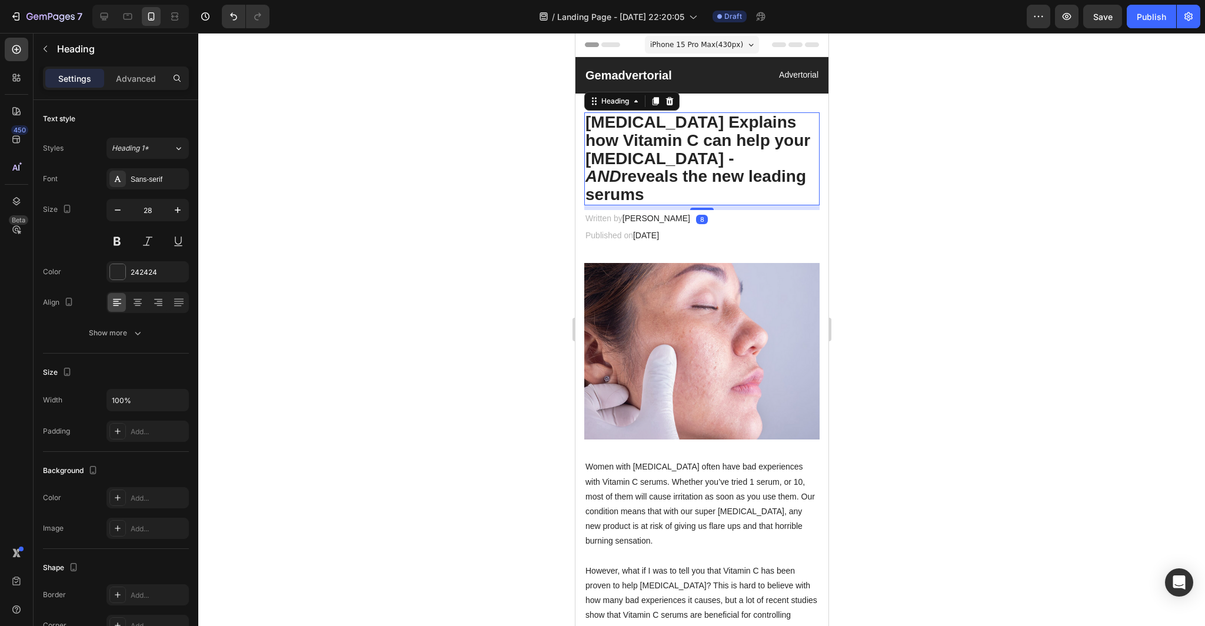
click at [921, 212] on div at bounding box center [701, 329] width 1007 height 593
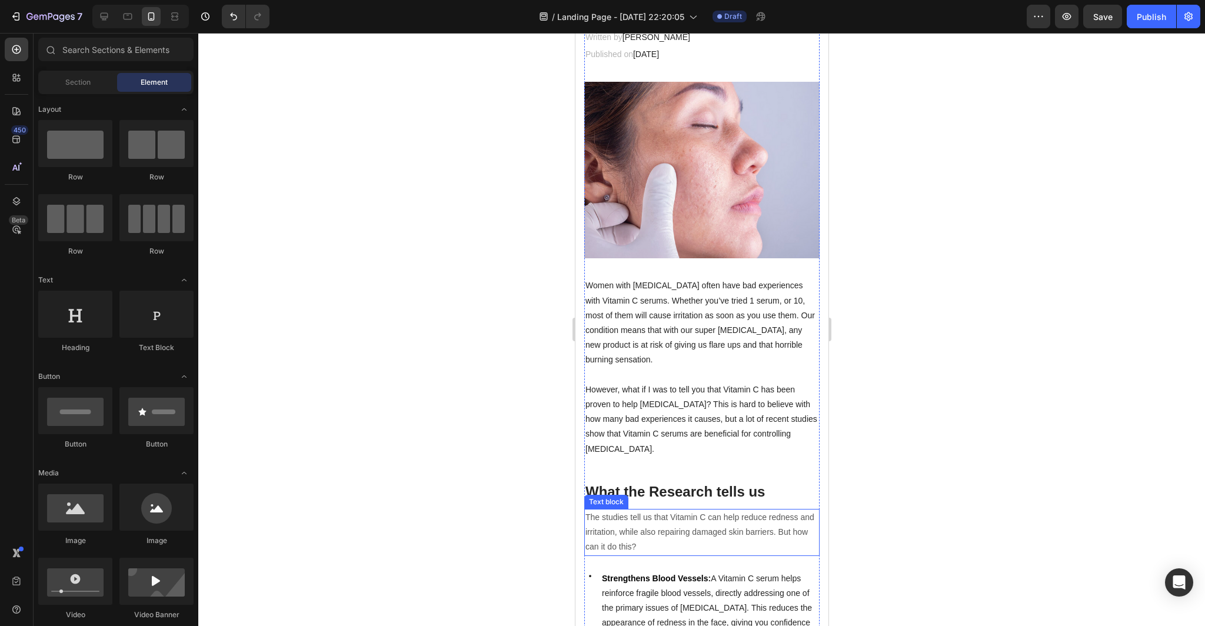
drag, startPoint x: 666, startPoint y: 464, endPoint x: 666, endPoint y: 431, distance: 32.4
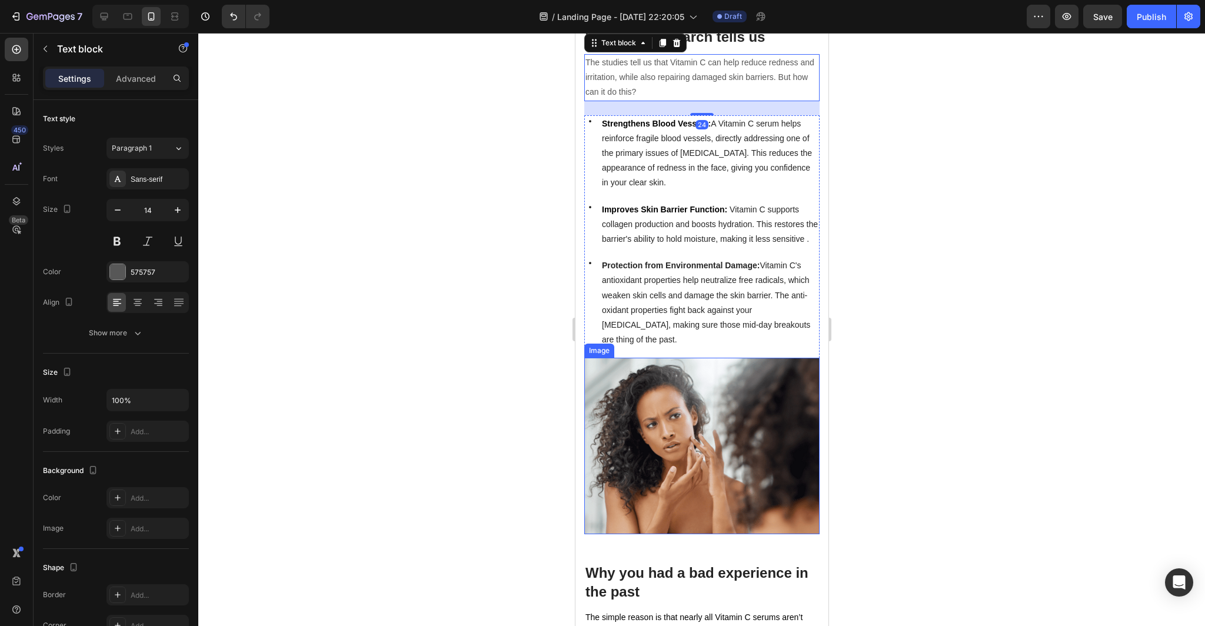
scroll to position [743, 0]
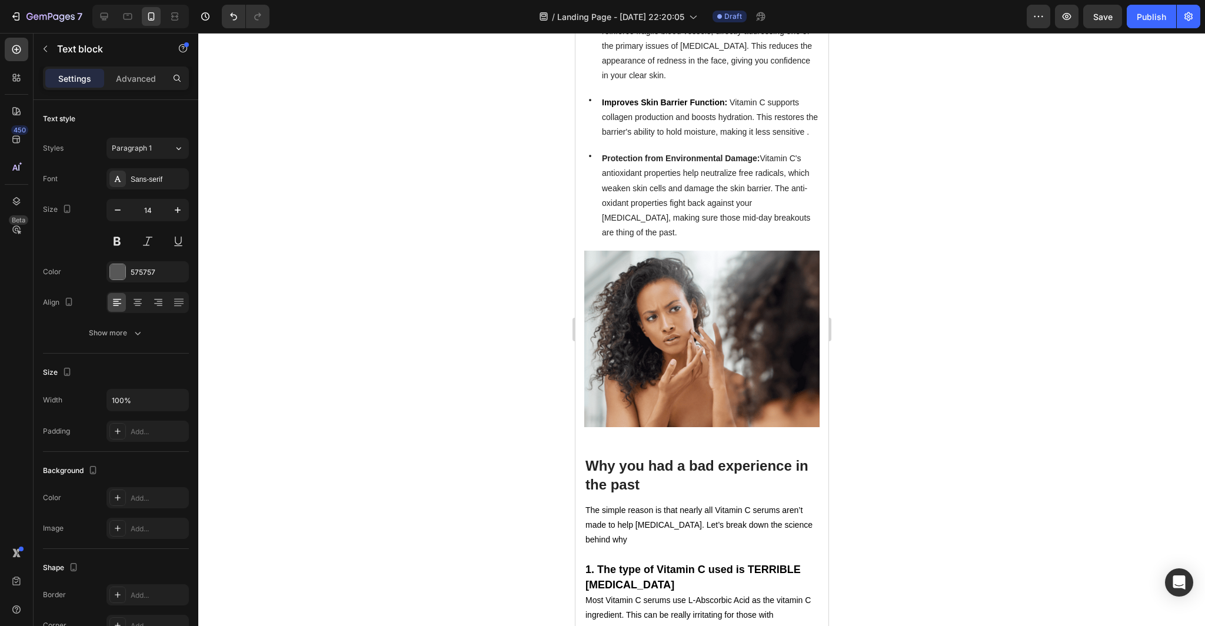
click at [919, 504] on div at bounding box center [701, 329] width 1007 height 593
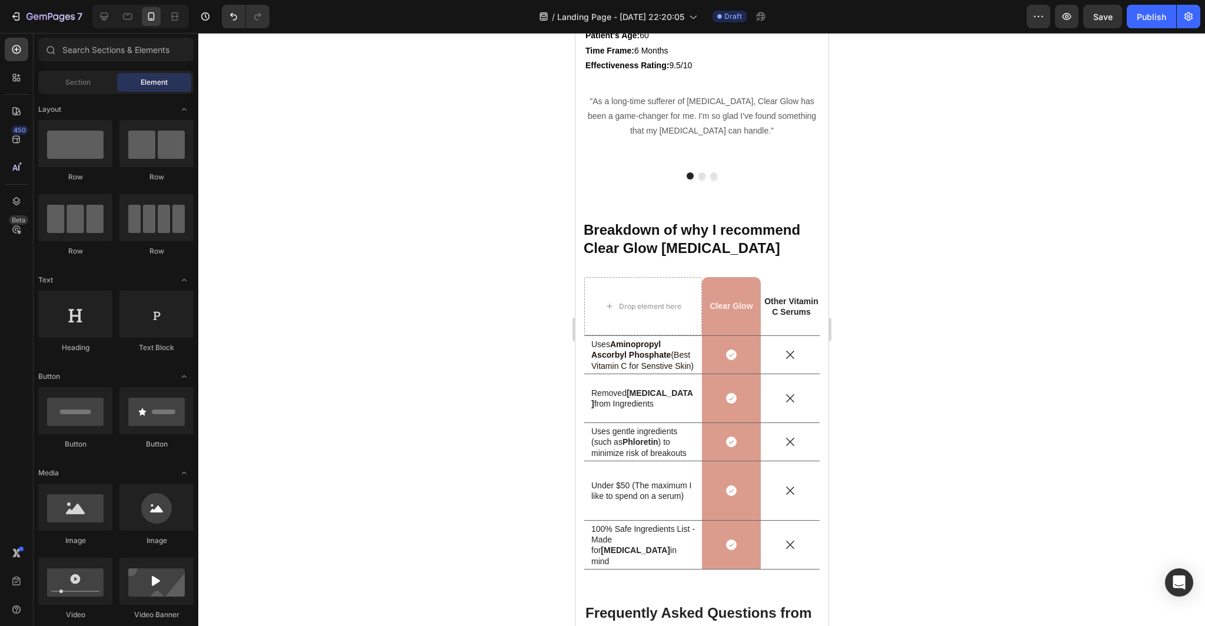
scroll to position [3952, 0]
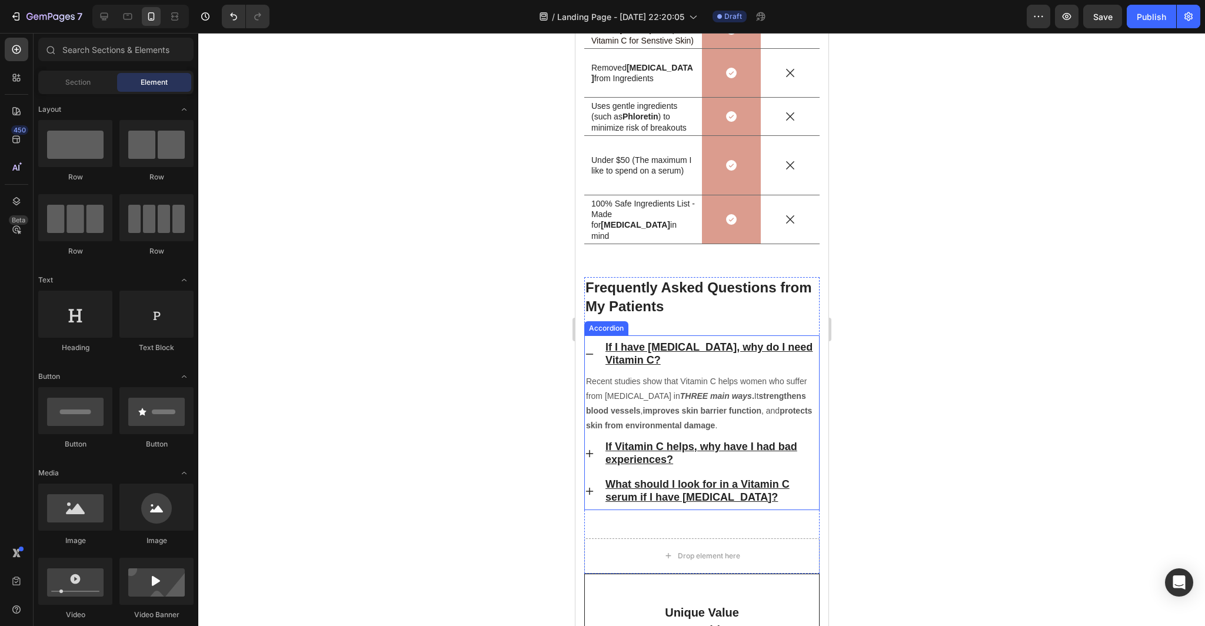
click at [590, 355] on icon at bounding box center [588, 354] width 9 height 9
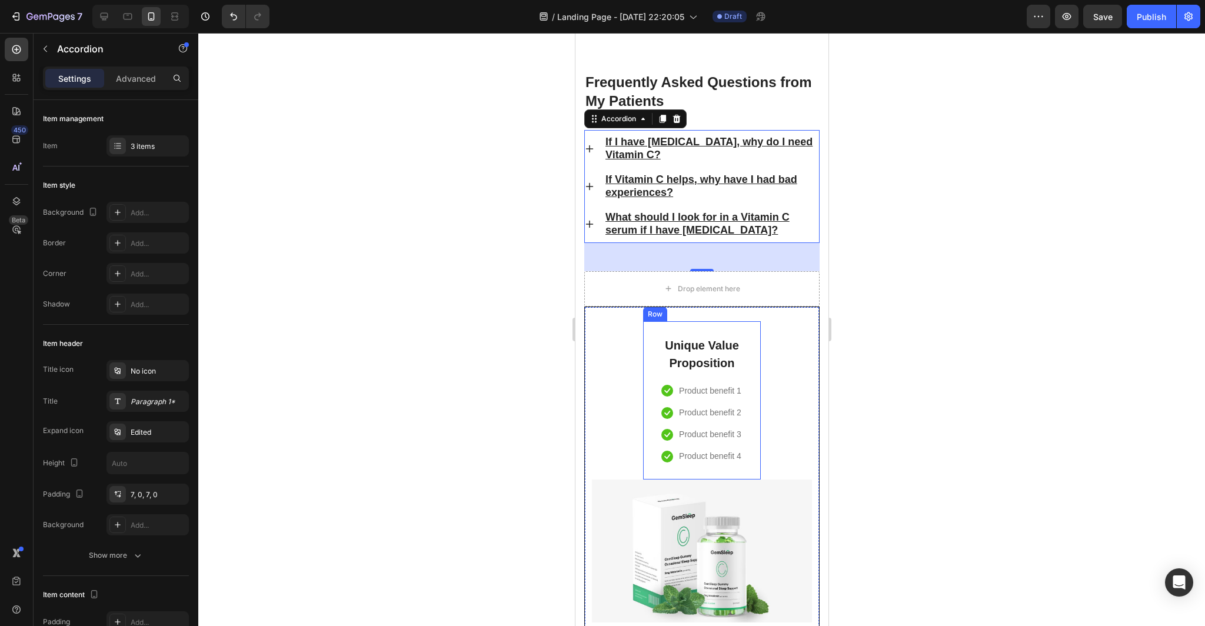
scroll to position [4275, 0]
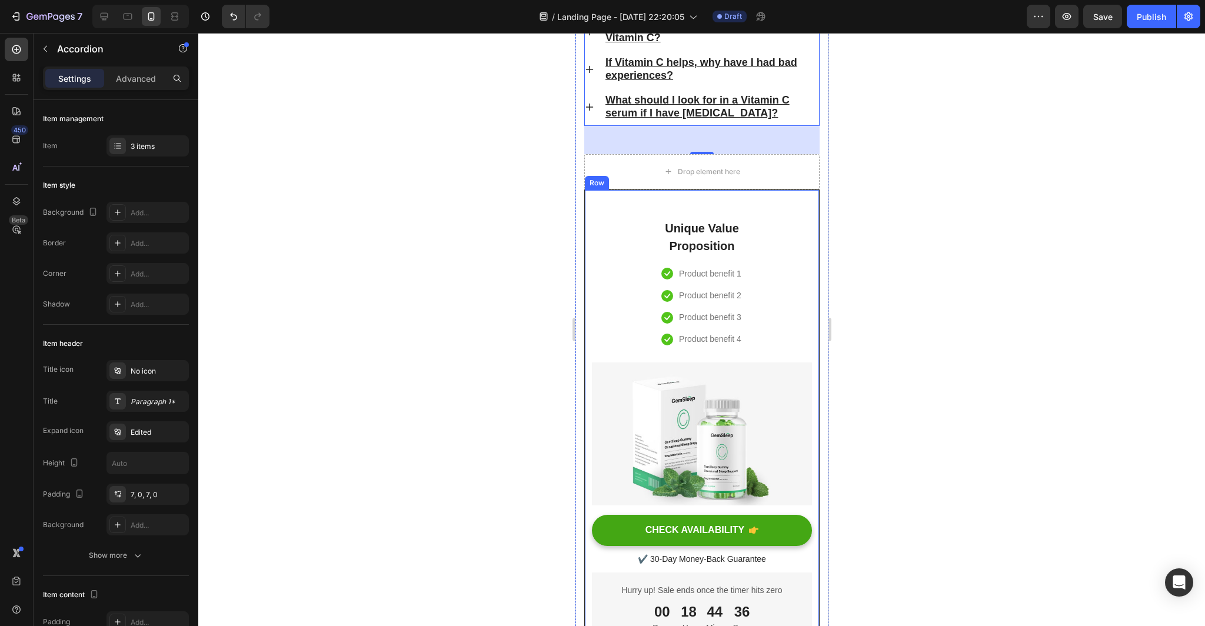
click at [796, 280] on div "Unique Value Proposition Heading Icon Product benefit 1 Text block Icon Product…" at bounding box center [701, 425] width 220 height 442
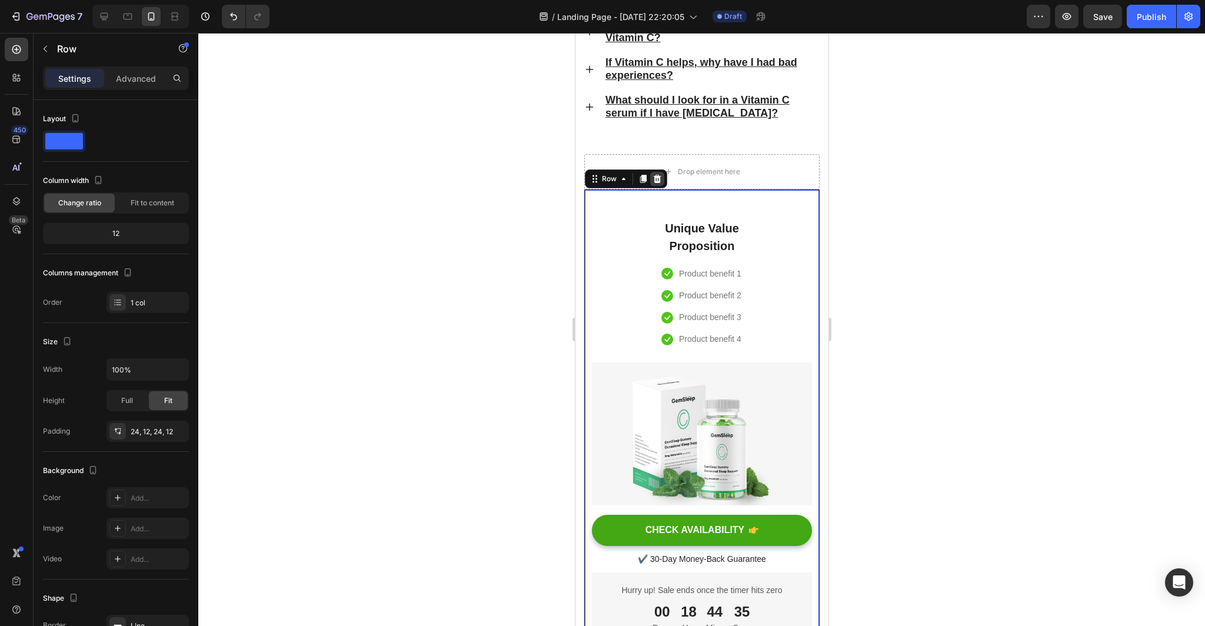
click at [656, 179] on icon at bounding box center [657, 179] width 8 height 8
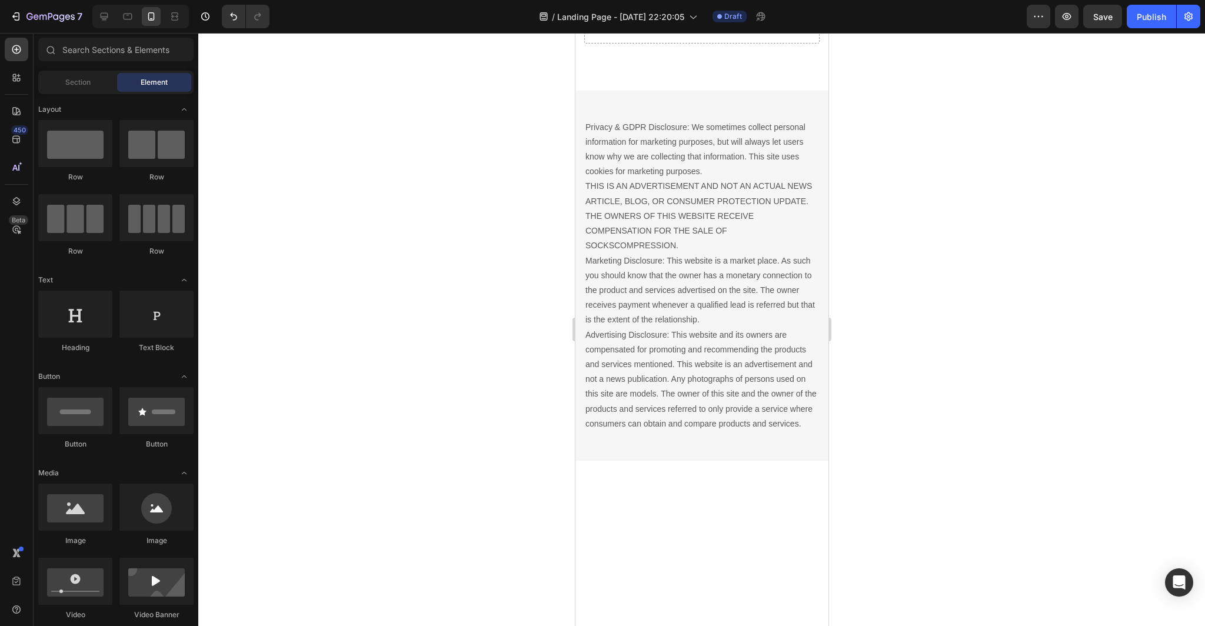
scroll to position [4209, 0]
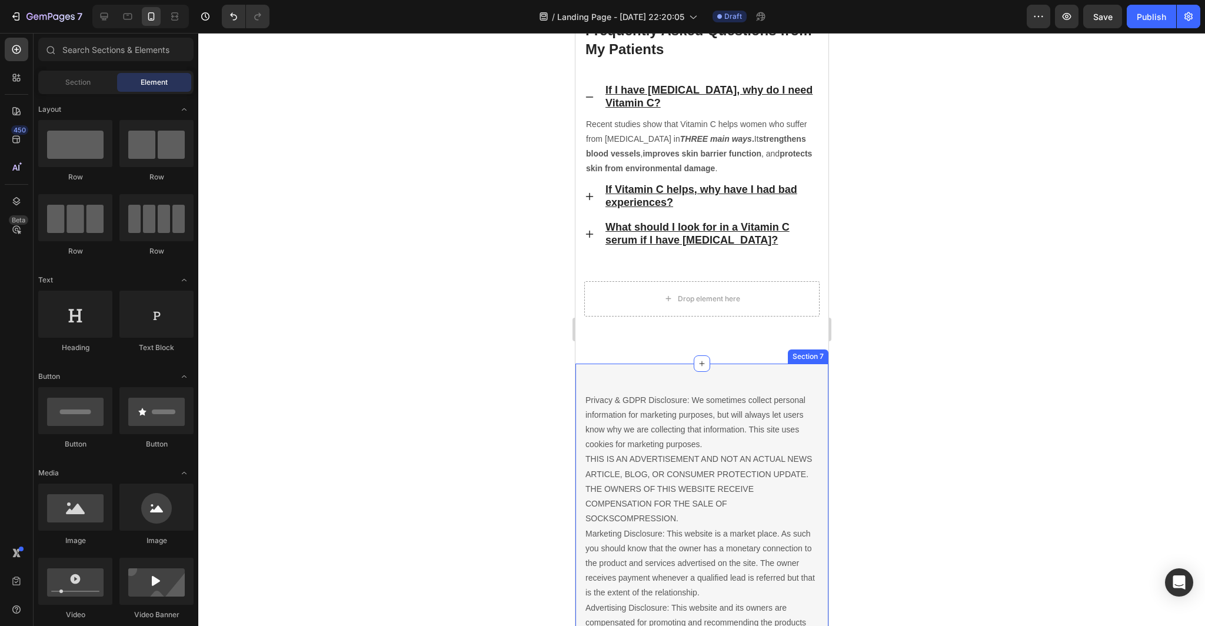
click at [793, 382] on div "Privacy & GDPR Disclosure: We sometimes collect personal information for market…" at bounding box center [701, 549] width 253 height 370
click at [819, 355] on icon at bounding box center [818, 352] width 8 height 8
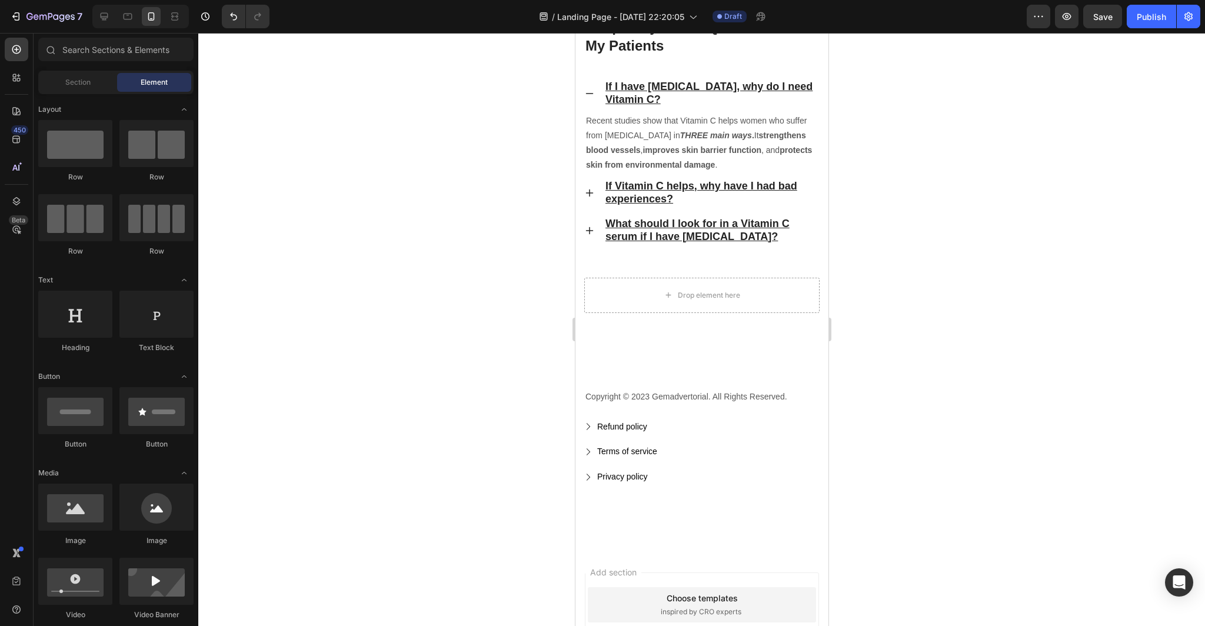
scroll to position [4200, 0]
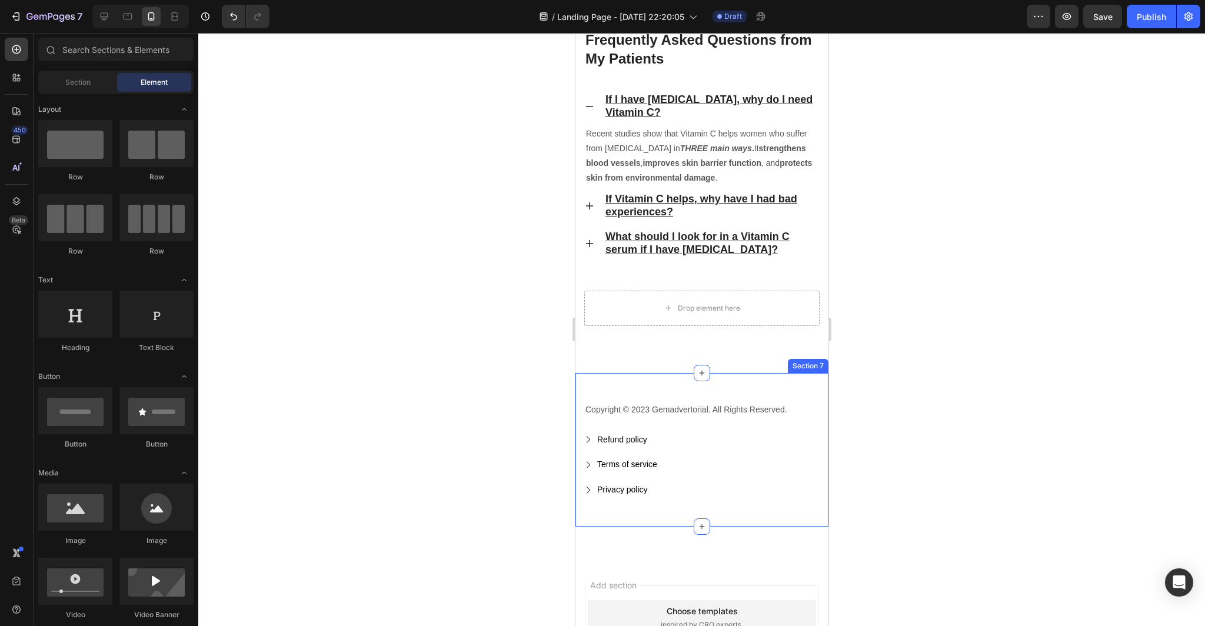
click at [747, 385] on div "Copyright © 2023 Gemadvertorial. All Rights Reserved. Text block Refund policy …" at bounding box center [701, 450] width 253 height 154
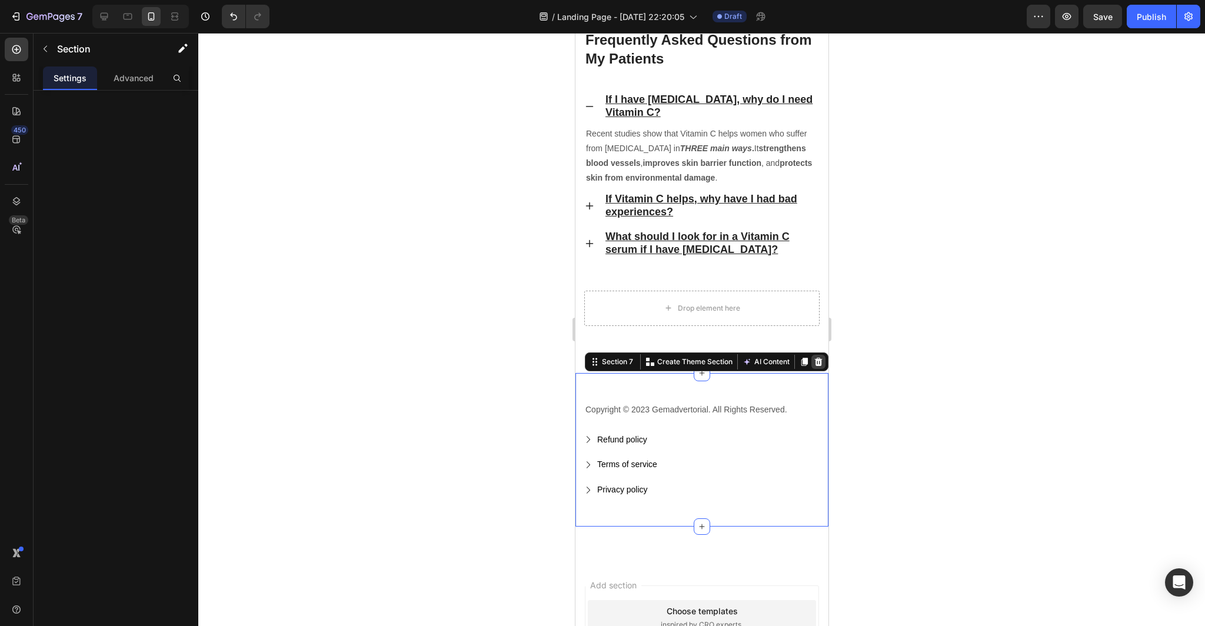
click at [819, 363] on icon at bounding box center [817, 361] width 9 height 9
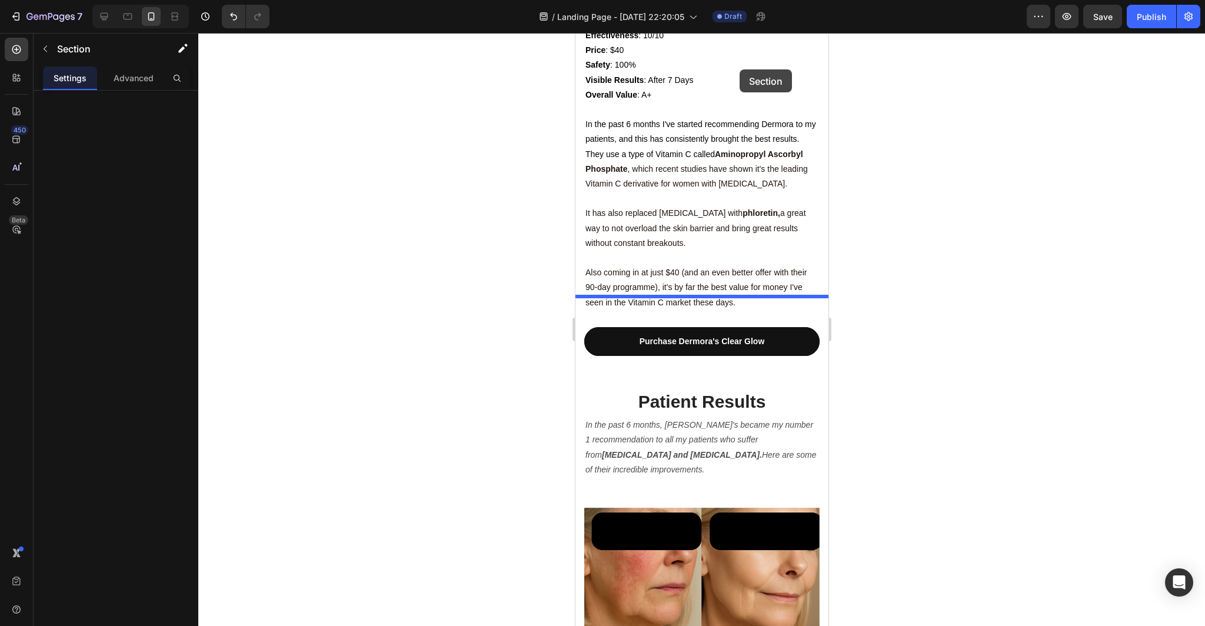
scroll to position [3007, 0]
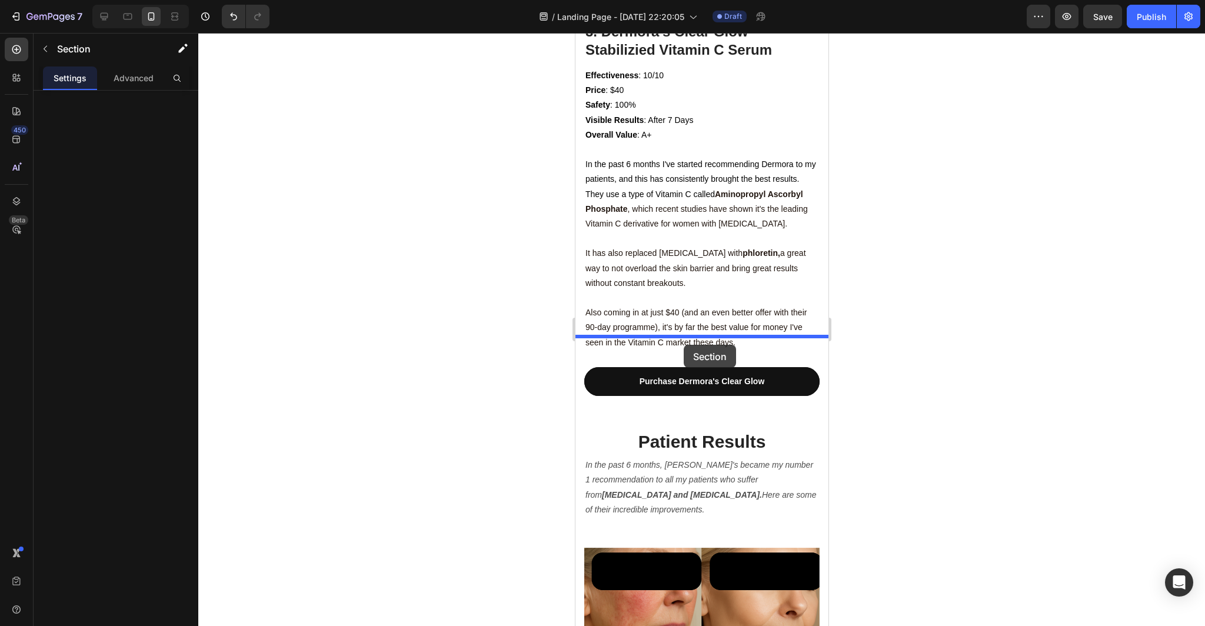
drag, startPoint x: 820, startPoint y: 247, endPoint x: 683, endPoint y: 344, distance: 168.0
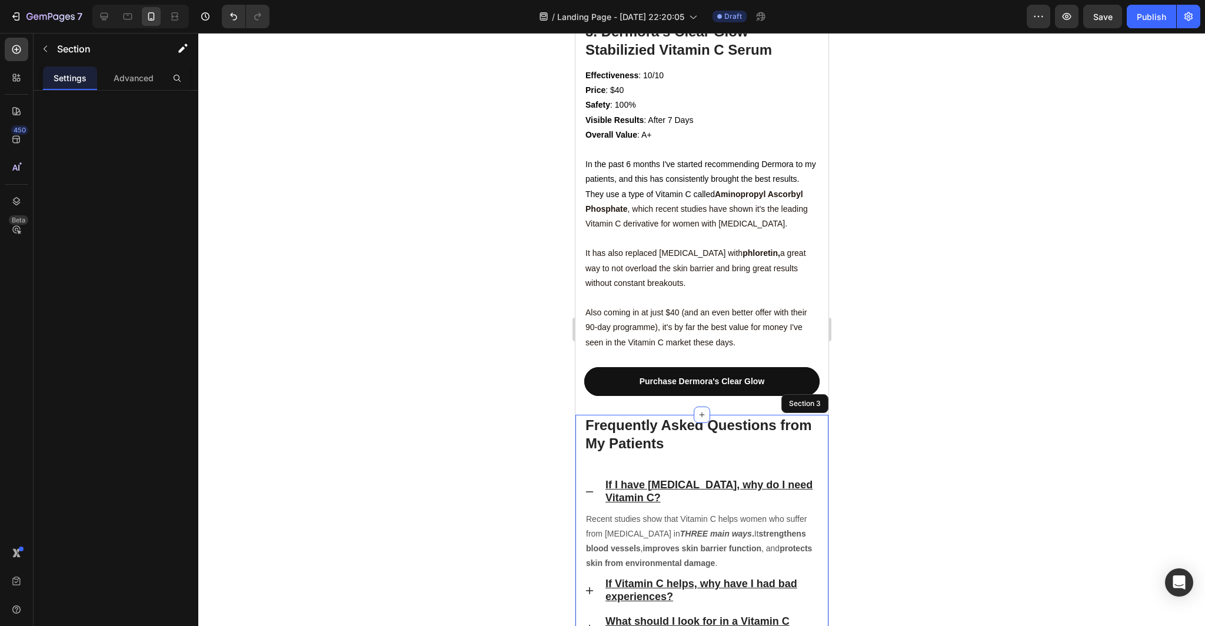
click at [985, 401] on div at bounding box center [701, 329] width 1007 height 593
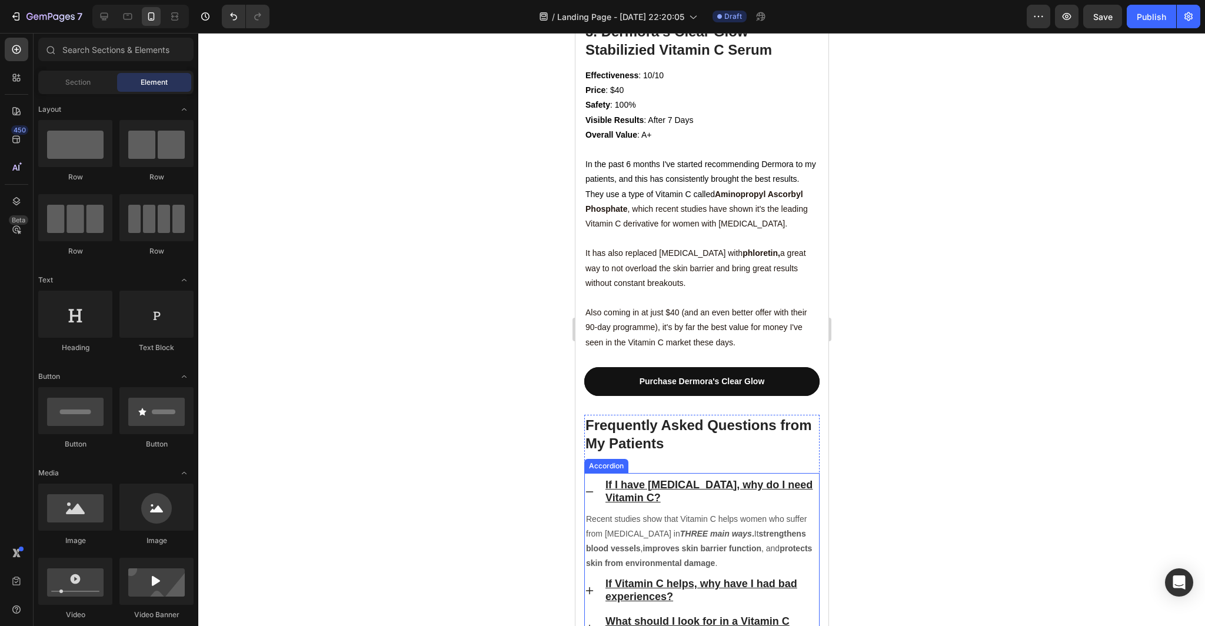
click at [588, 487] on icon at bounding box center [588, 491] width 9 height 9
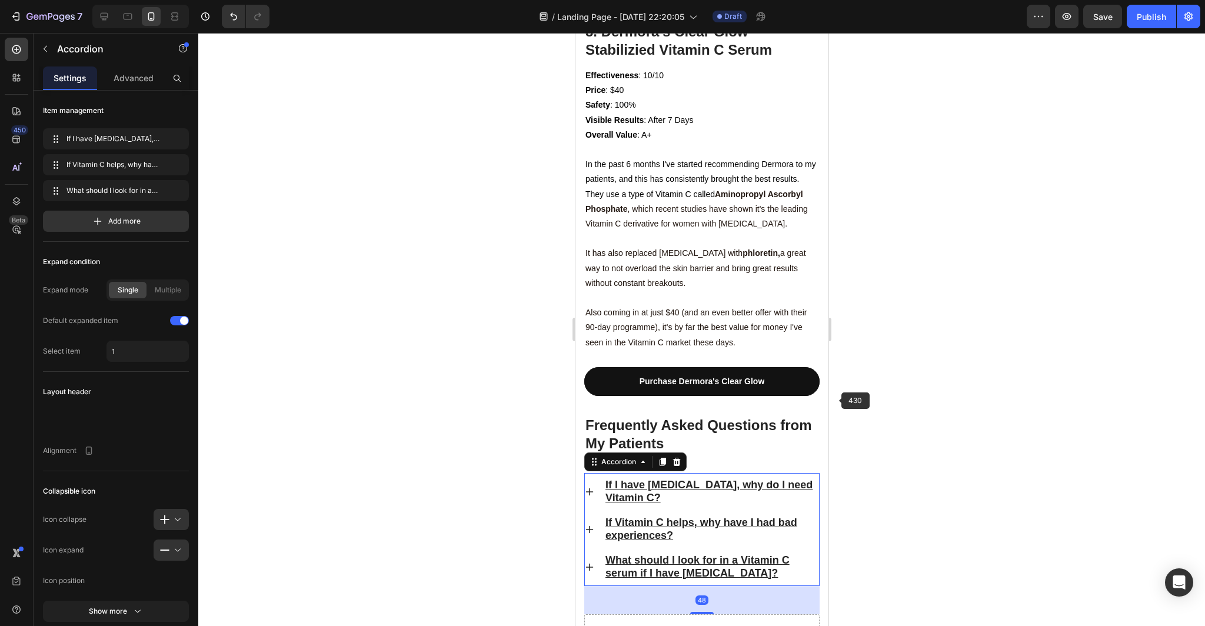
click at [963, 408] on div at bounding box center [701, 329] width 1007 height 593
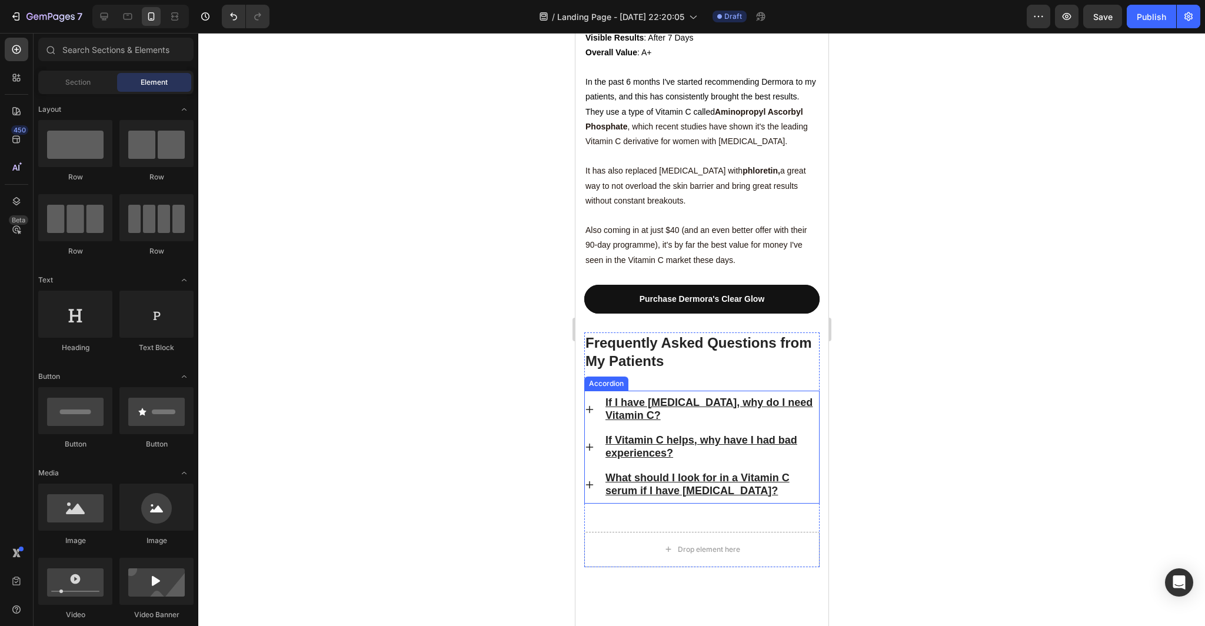
scroll to position [3140, 0]
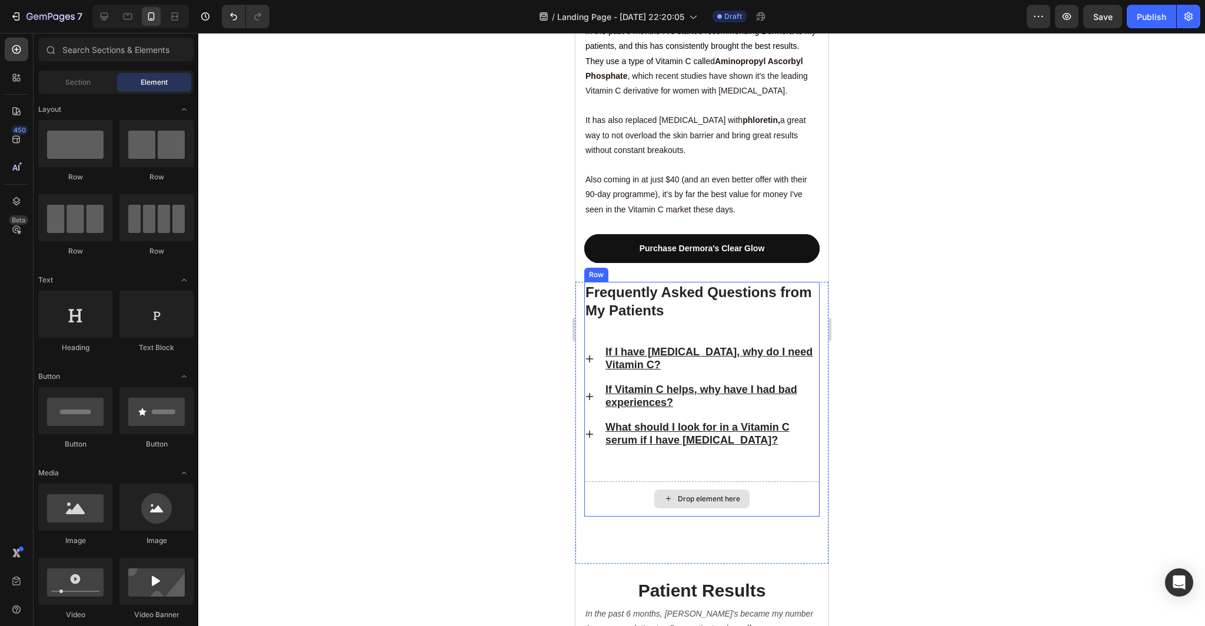
click at [787, 481] on div "Drop element here" at bounding box center [701, 498] width 235 height 35
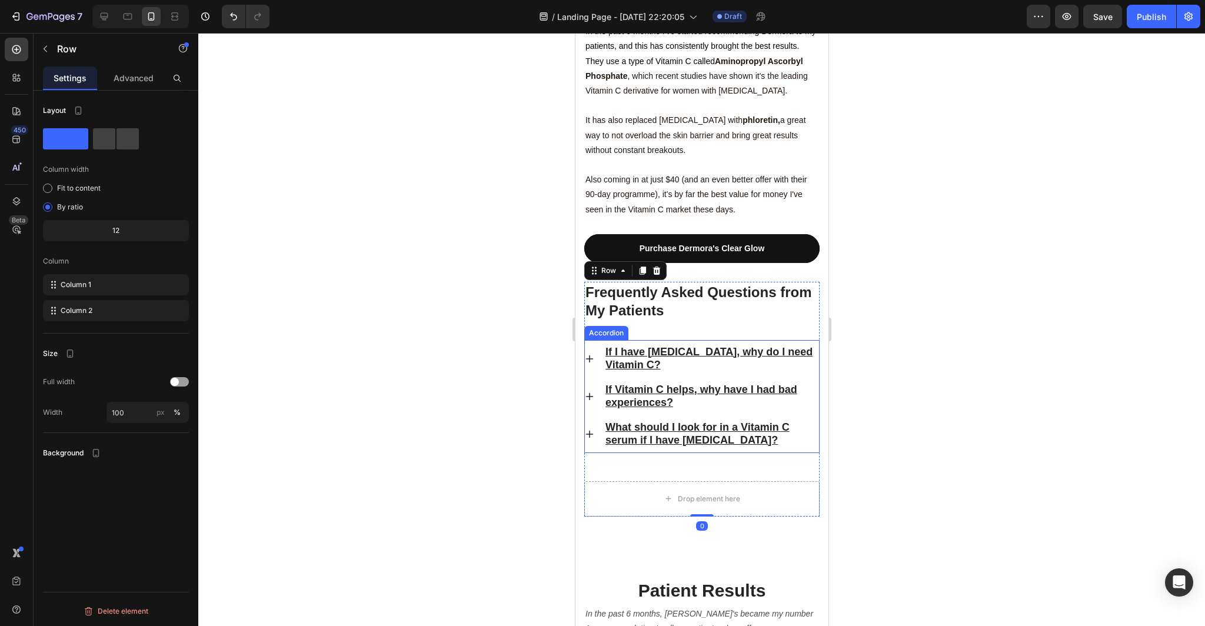
click at [776, 421] on p "What should I look for in a Vitamin C serum if I have [MEDICAL_DATA]?" at bounding box center [711, 434] width 212 height 26
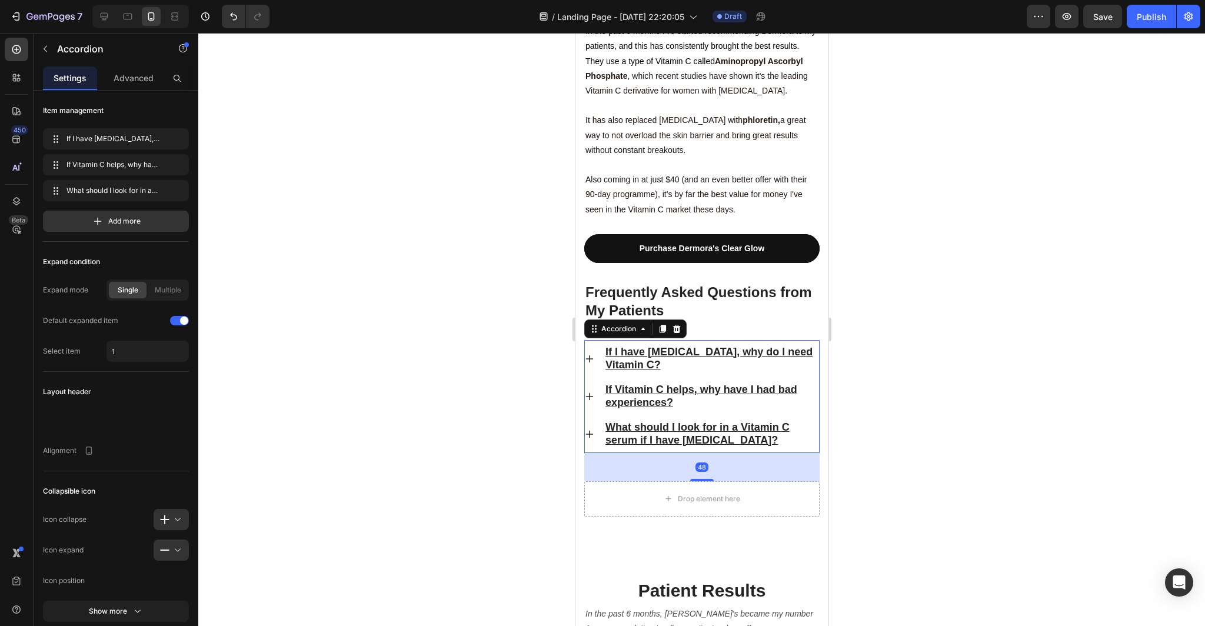
click at [782, 453] on div "48" at bounding box center [701, 467] width 235 height 28
click at [780, 481] on div "Drop element here" at bounding box center [701, 498] width 235 height 35
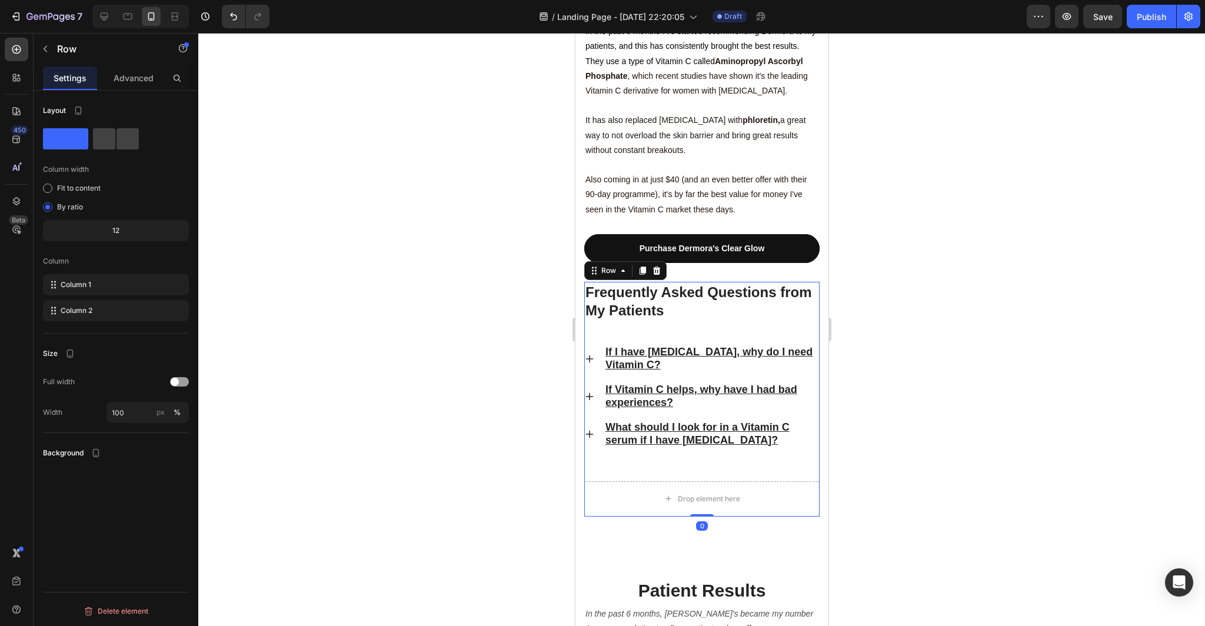
click at [776, 383] on div "Frequently Asked Questions from My Patients Heading If I have [MEDICAL_DATA], w…" at bounding box center [701, 381] width 235 height 199
click at [137, 83] on p "Advanced" at bounding box center [134, 78] width 40 height 12
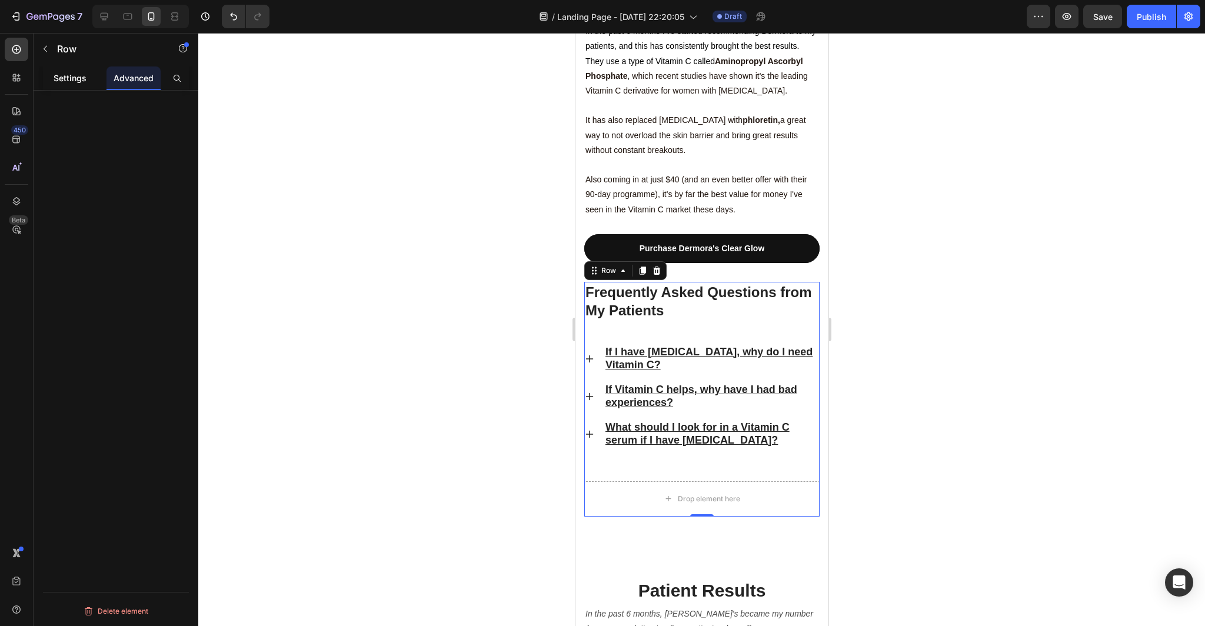
click at [74, 78] on p "Settings" at bounding box center [70, 78] width 33 height 12
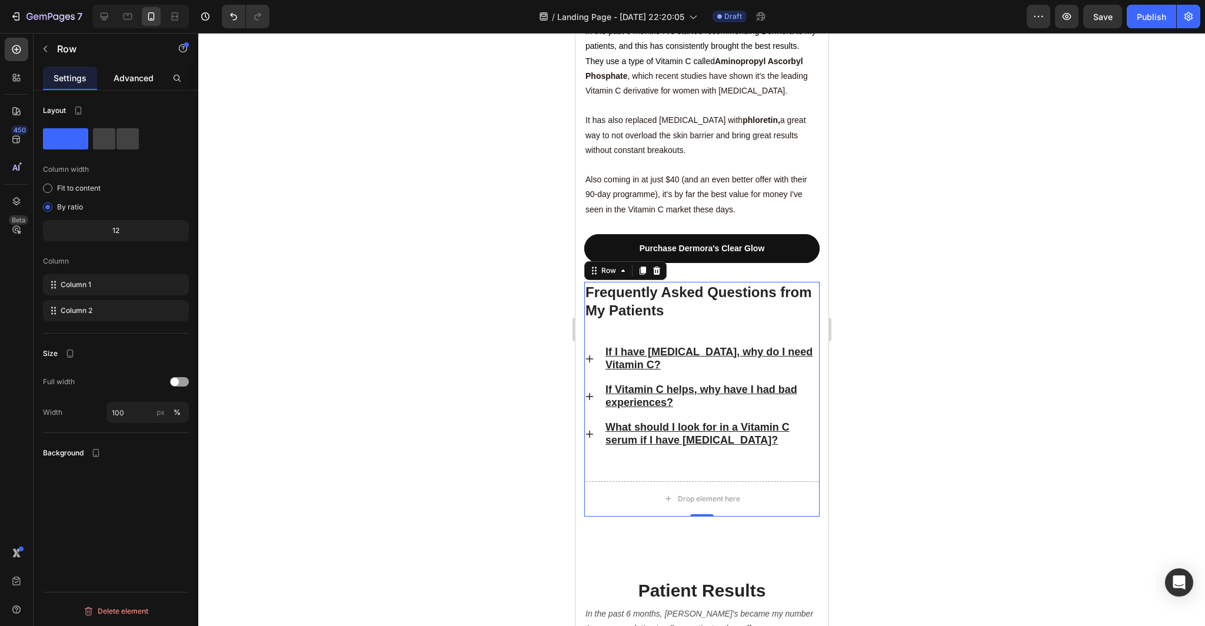
click at [127, 77] on p "Advanced" at bounding box center [134, 78] width 40 height 12
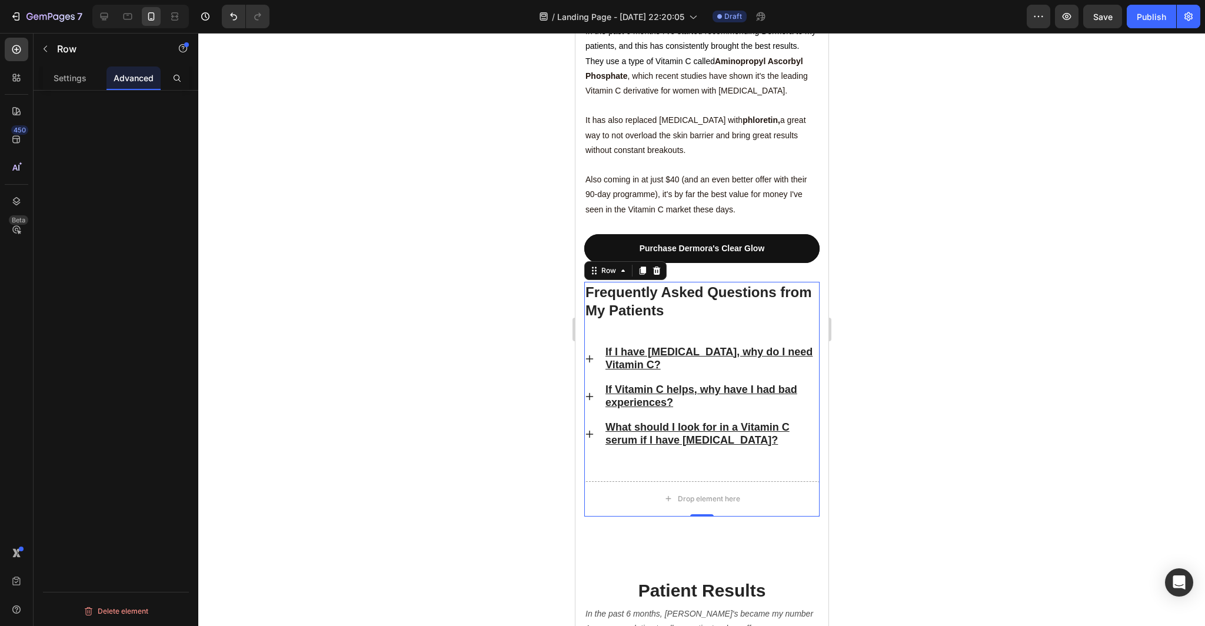
click at [760, 381] on div "Frequently Asked Questions from My Patients Heading If I have [MEDICAL_DATA], w…" at bounding box center [701, 381] width 235 height 199
click at [767, 448] on div "Frequently Asked Questions from My Patients Heading If I have [MEDICAL_DATA], w…" at bounding box center [701, 422] width 253 height 281
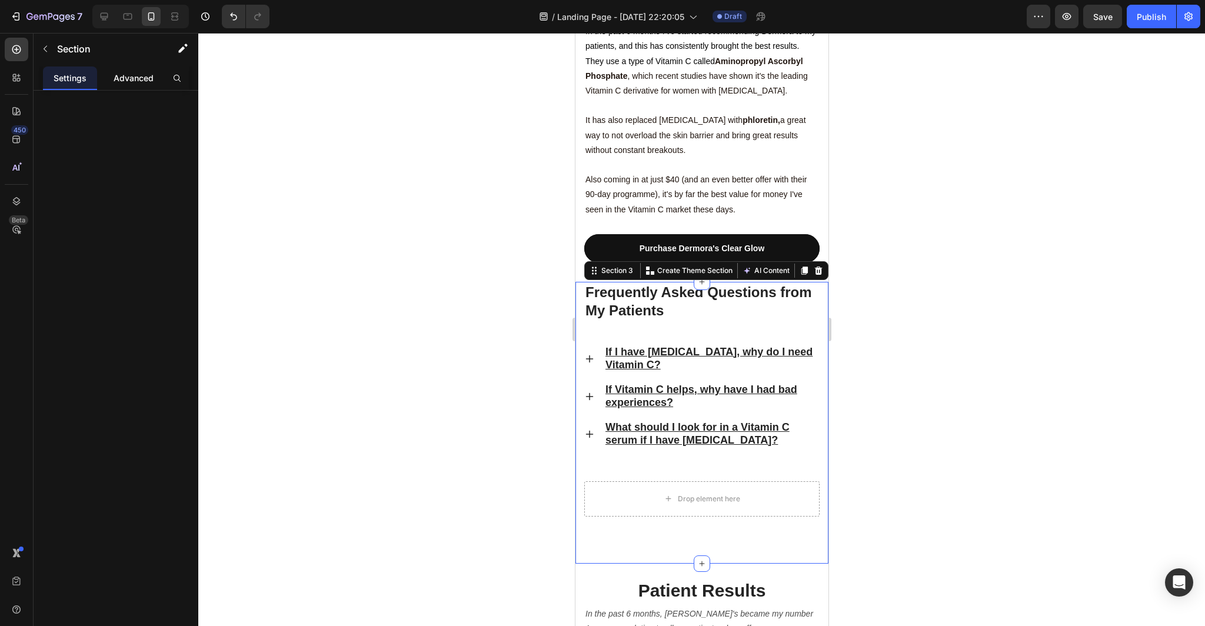
click at [141, 85] on div "Advanced" at bounding box center [134, 78] width 54 height 24
click at [101, 81] on div "Settings Advanced" at bounding box center [116, 78] width 146 height 24
click at [85, 81] on p "Settings" at bounding box center [70, 78] width 33 height 12
click at [44, 53] on icon "button" at bounding box center [45, 48] width 9 height 9
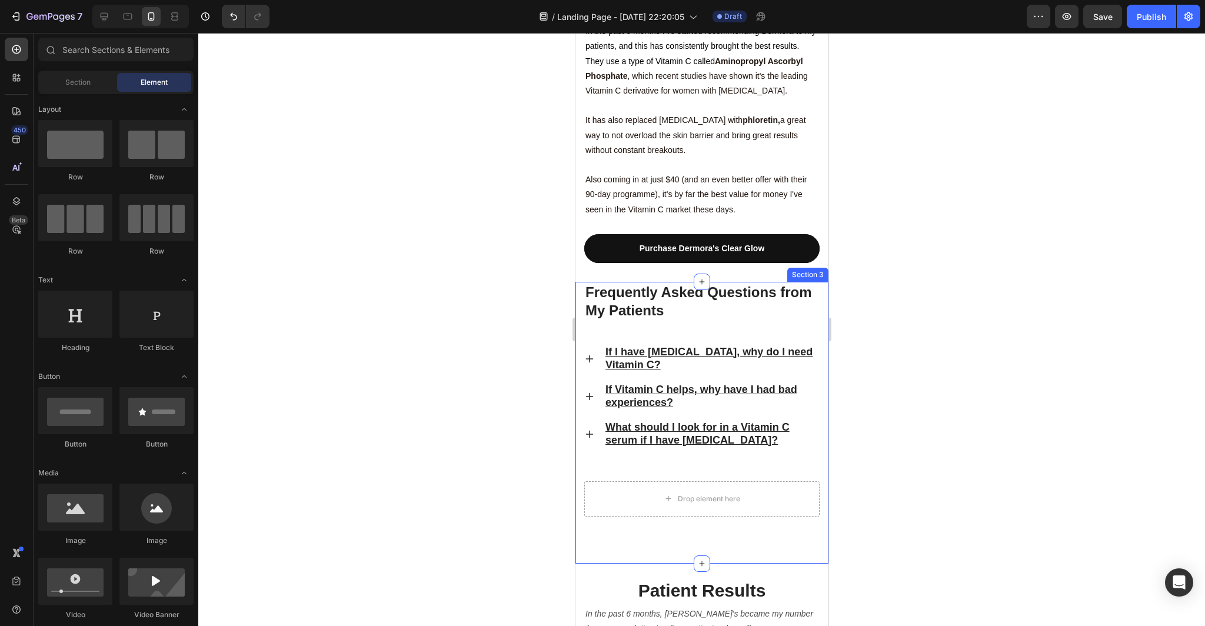
click at [824, 282] on div "Frequently Asked Questions from My Patients Heading If I have [MEDICAL_DATA], w…" at bounding box center [701, 422] width 253 height 281
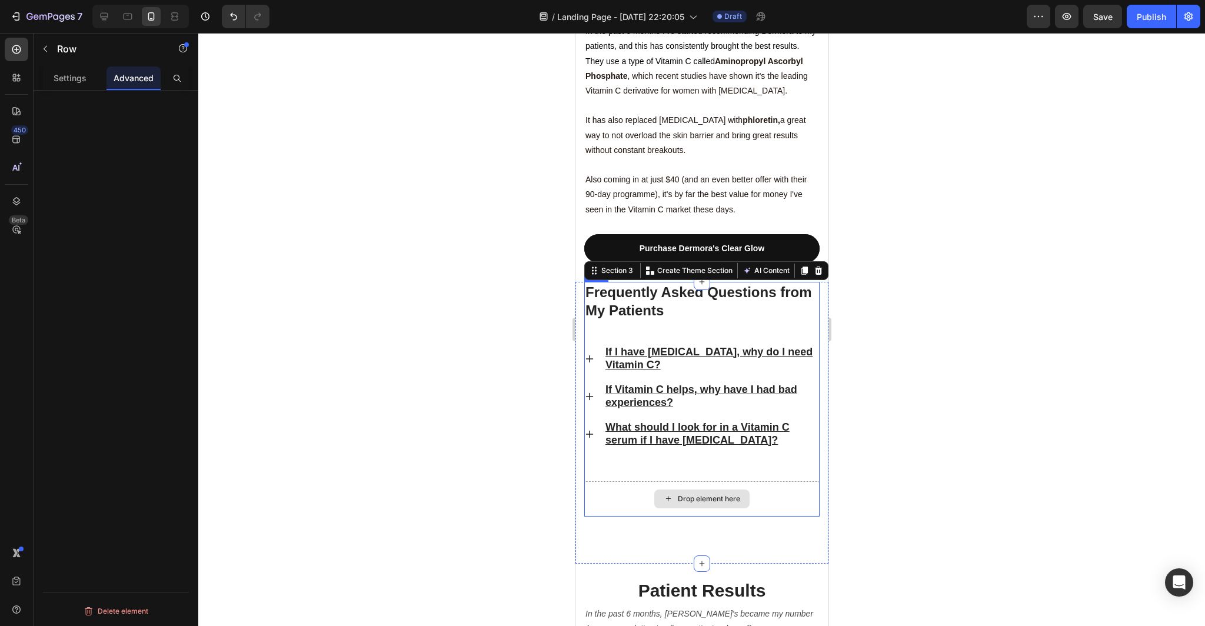
click at [768, 481] on div "Drop element here" at bounding box center [701, 498] width 235 height 35
click at [708, 461] on div "Frequently Asked Questions from My Patients Heading If I have [MEDICAL_DATA], w…" at bounding box center [701, 422] width 253 height 281
click at [950, 465] on div at bounding box center [701, 329] width 1007 height 593
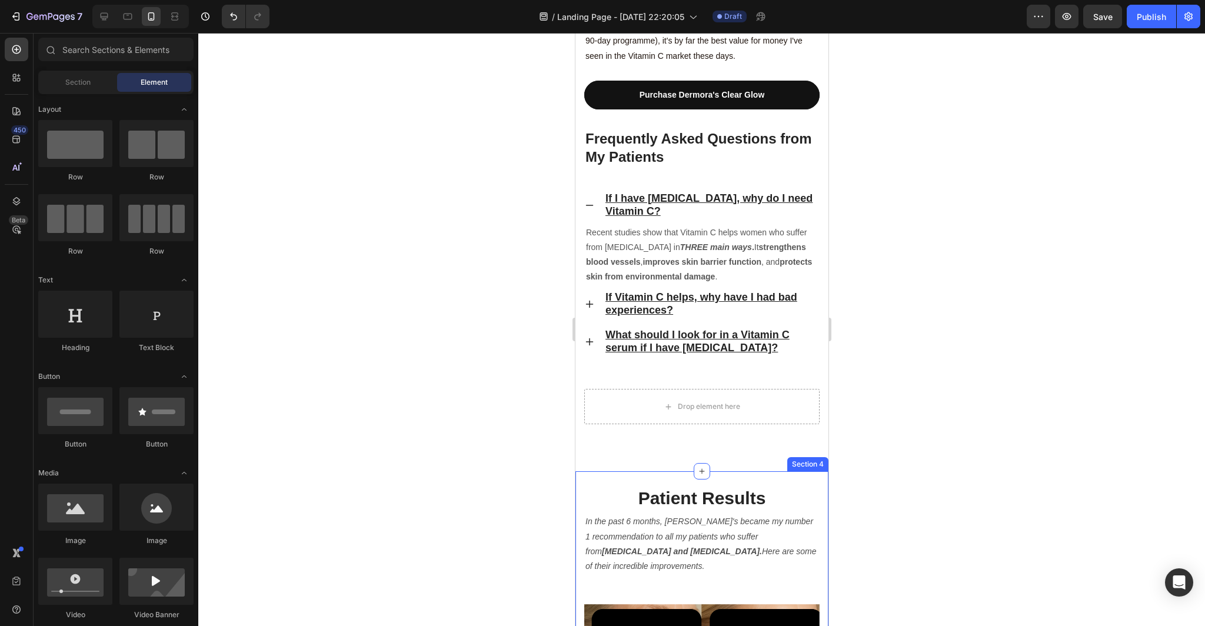
scroll to position [3110, 0]
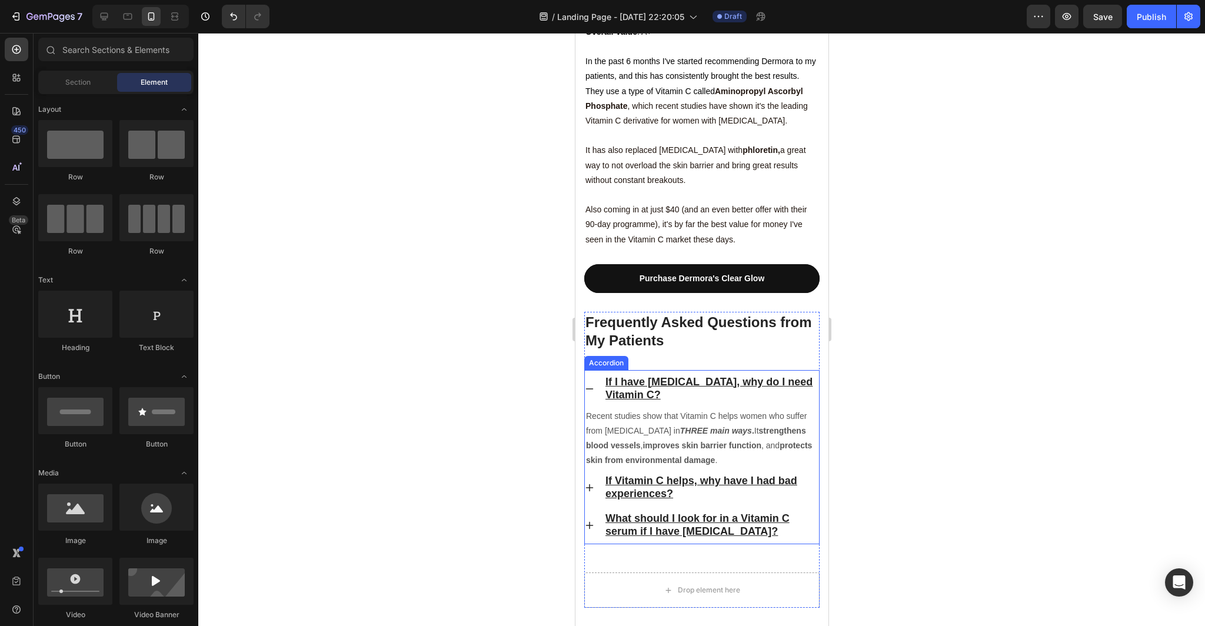
click at [594, 370] on div "If I have [MEDICAL_DATA], why do I need Vitamin C?" at bounding box center [701, 389] width 234 height 38
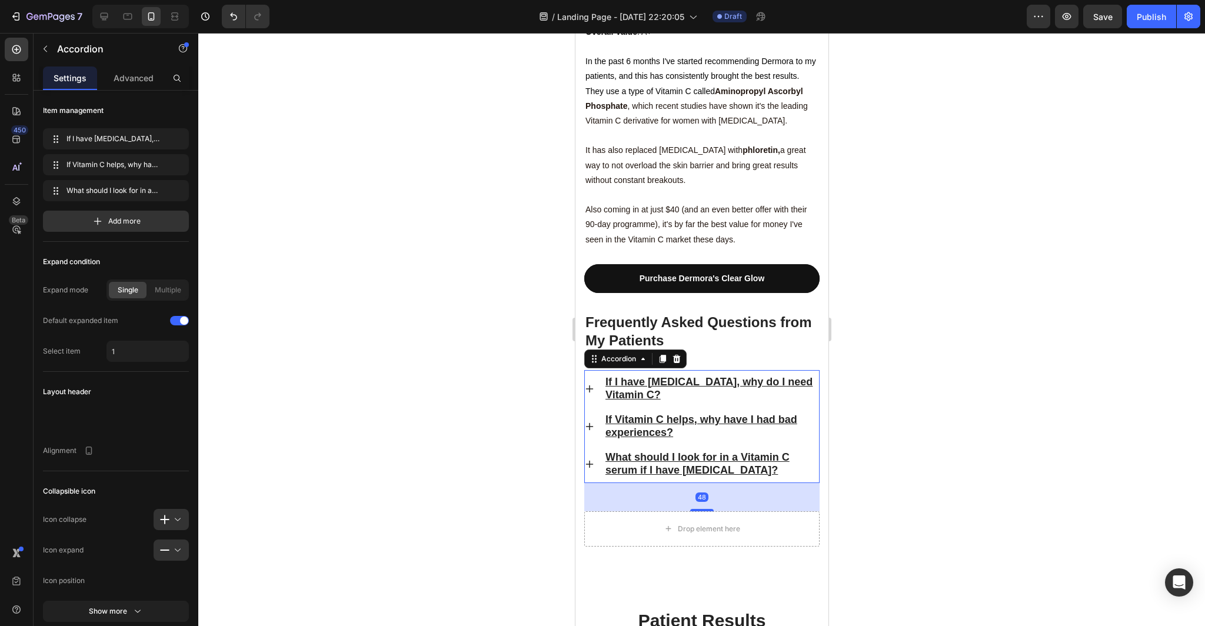
click at [992, 331] on div at bounding box center [701, 329] width 1007 height 593
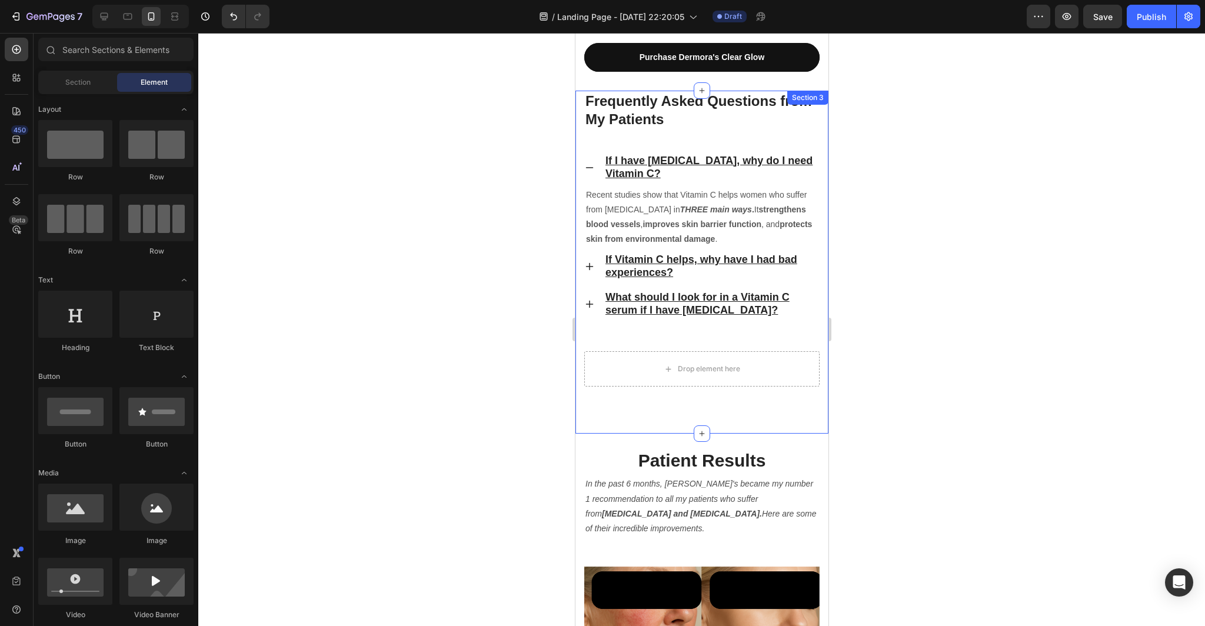
scroll to position [3288, 0]
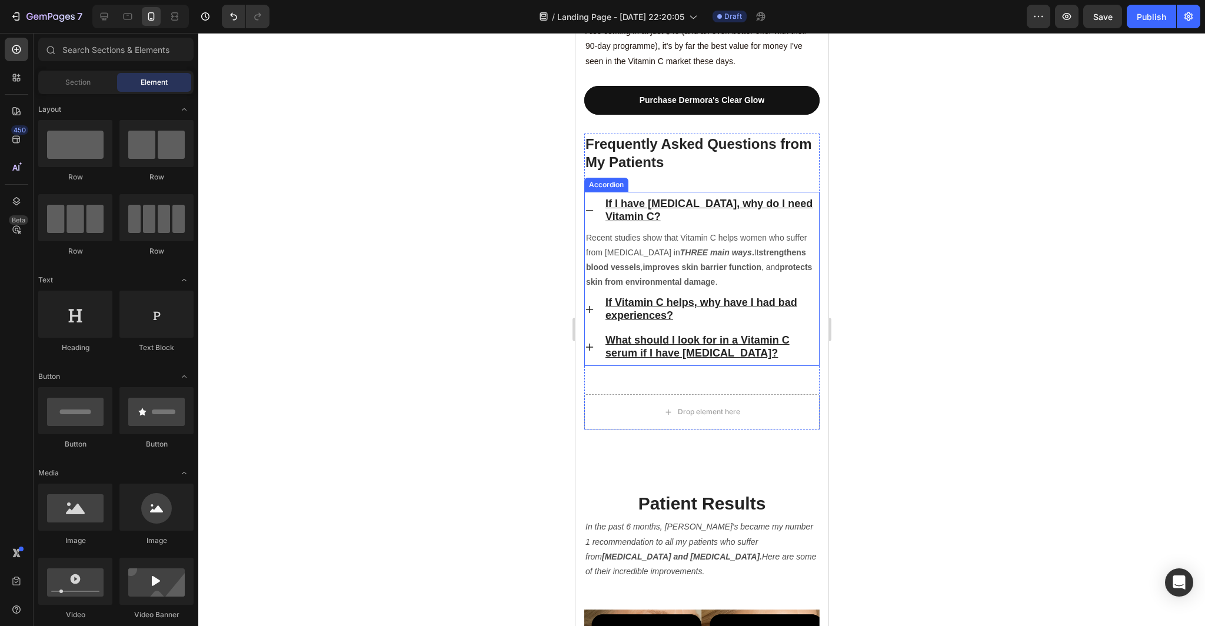
click at [591, 206] on icon at bounding box center [588, 210] width 9 height 9
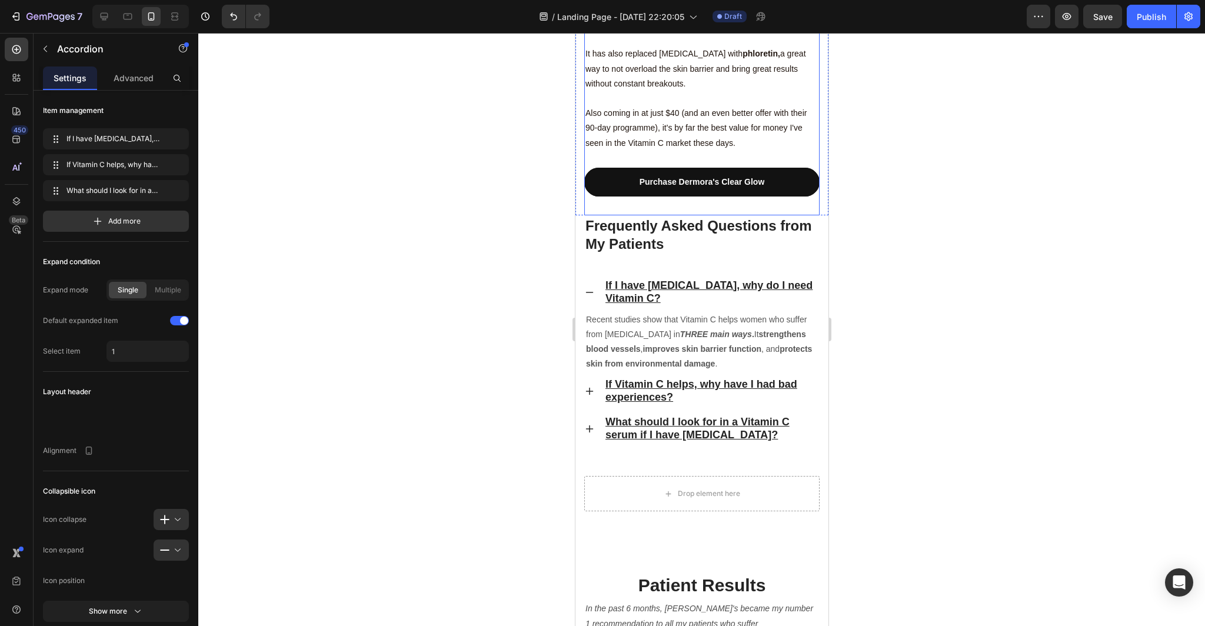
scroll to position [3209, 0]
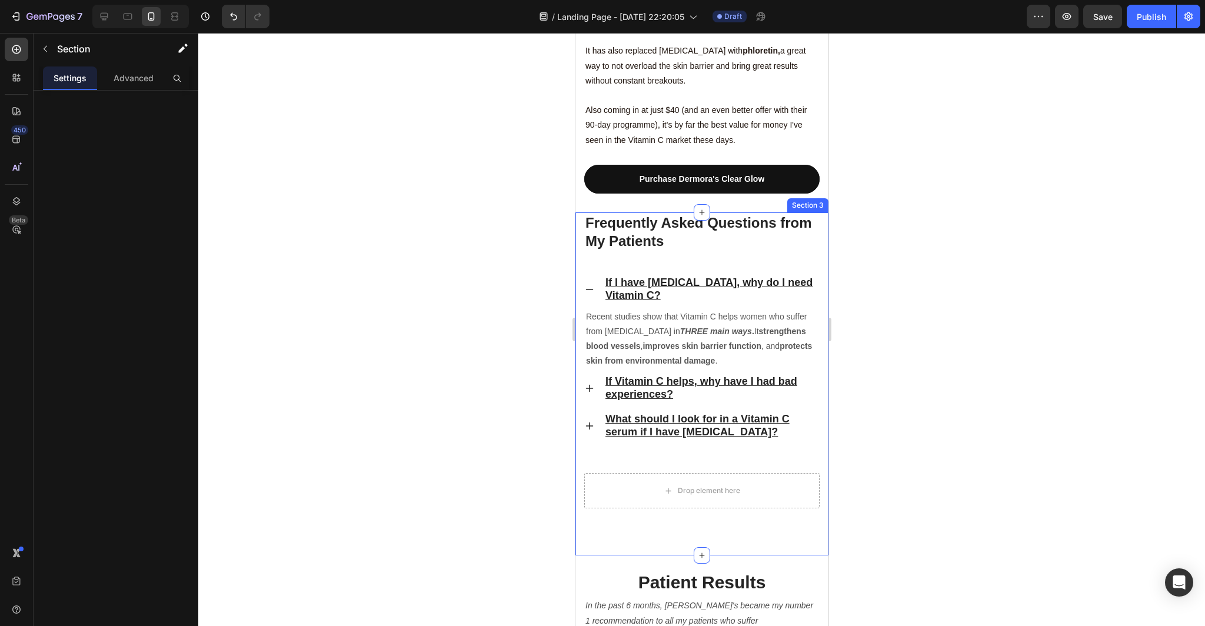
click at [763, 445] on div "Frequently Asked Questions from My Patients Heading If I have [MEDICAL_DATA], w…" at bounding box center [701, 383] width 253 height 343
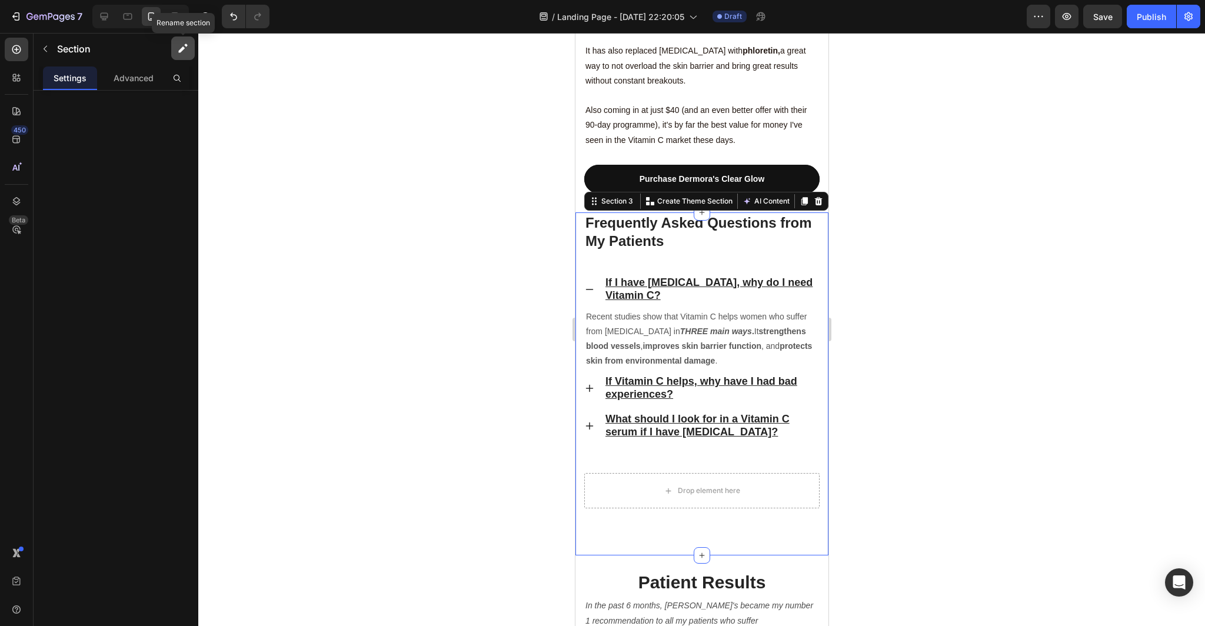
click at [183, 48] on icon "button" at bounding box center [181, 49] width 6 height 6
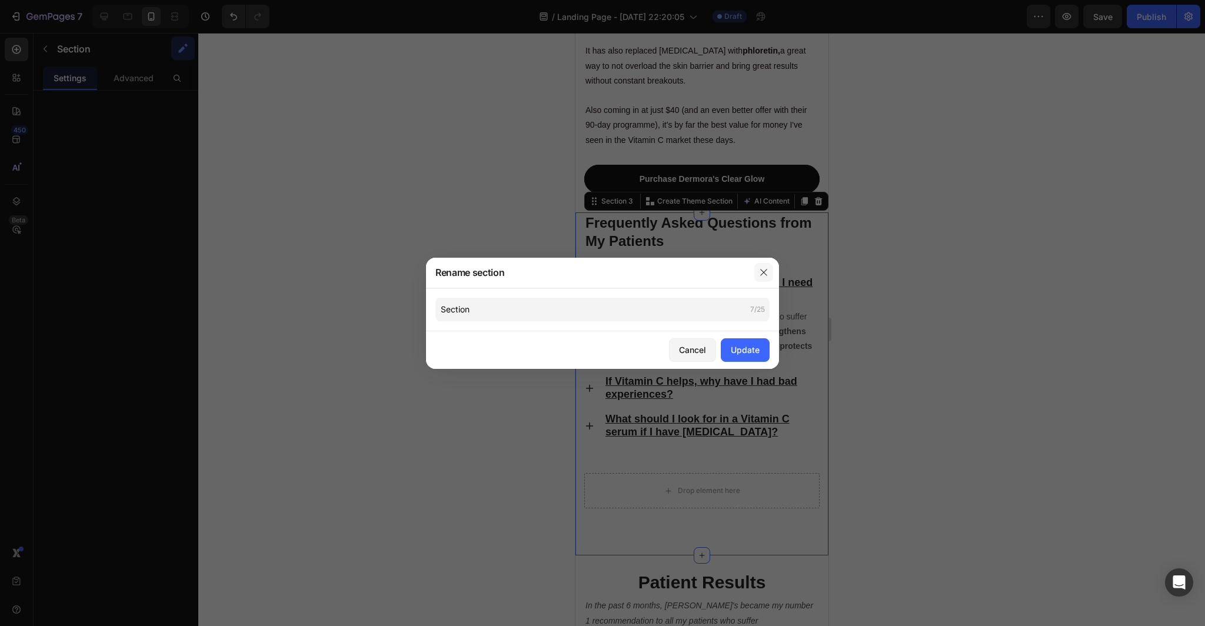
click at [760, 271] on icon "button" at bounding box center [763, 272] width 9 height 9
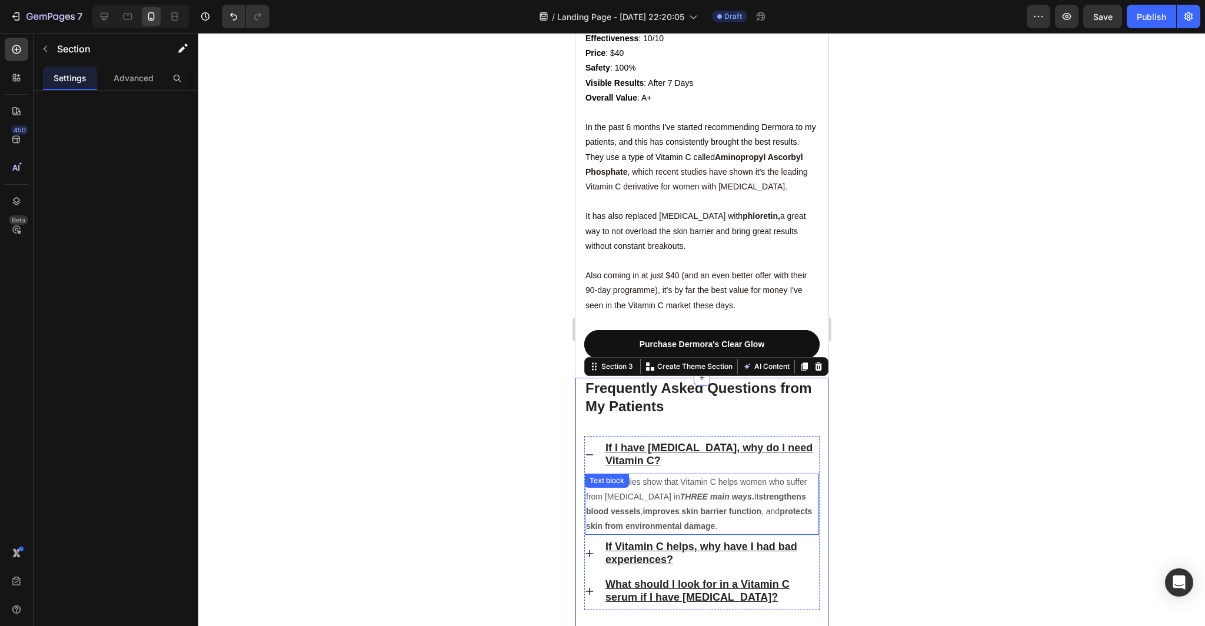
scroll to position [2964, 0]
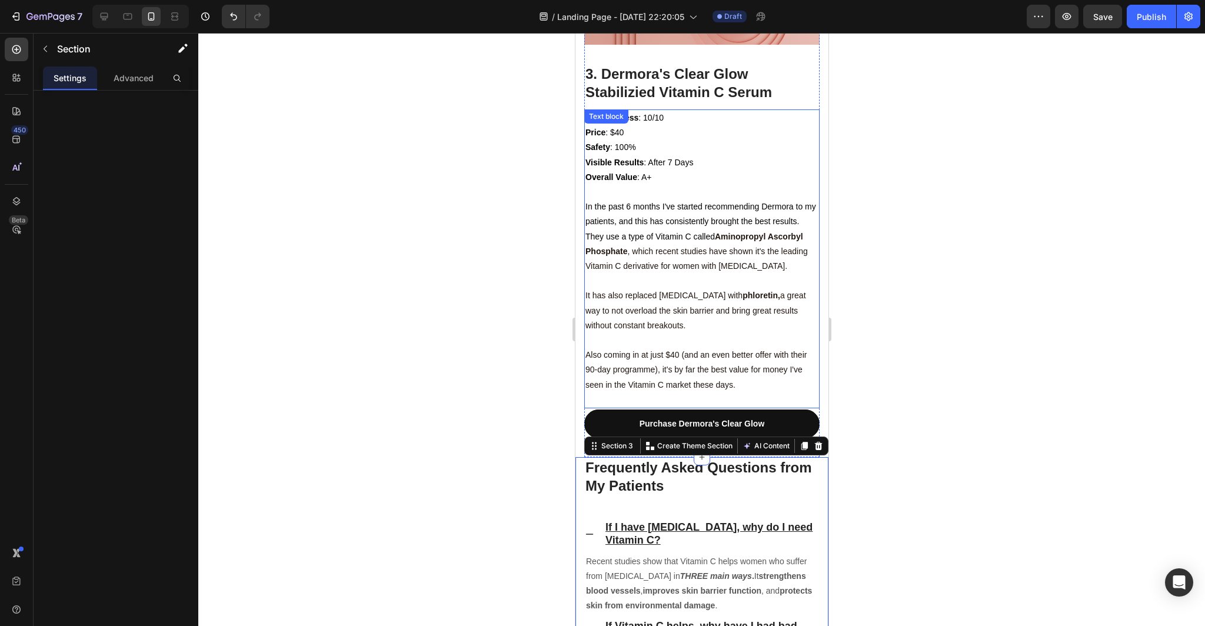
click at [744, 288] on p "It has also replaced [MEDICAL_DATA] with phloretin, a great way to not overload…" at bounding box center [701, 310] width 233 height 45
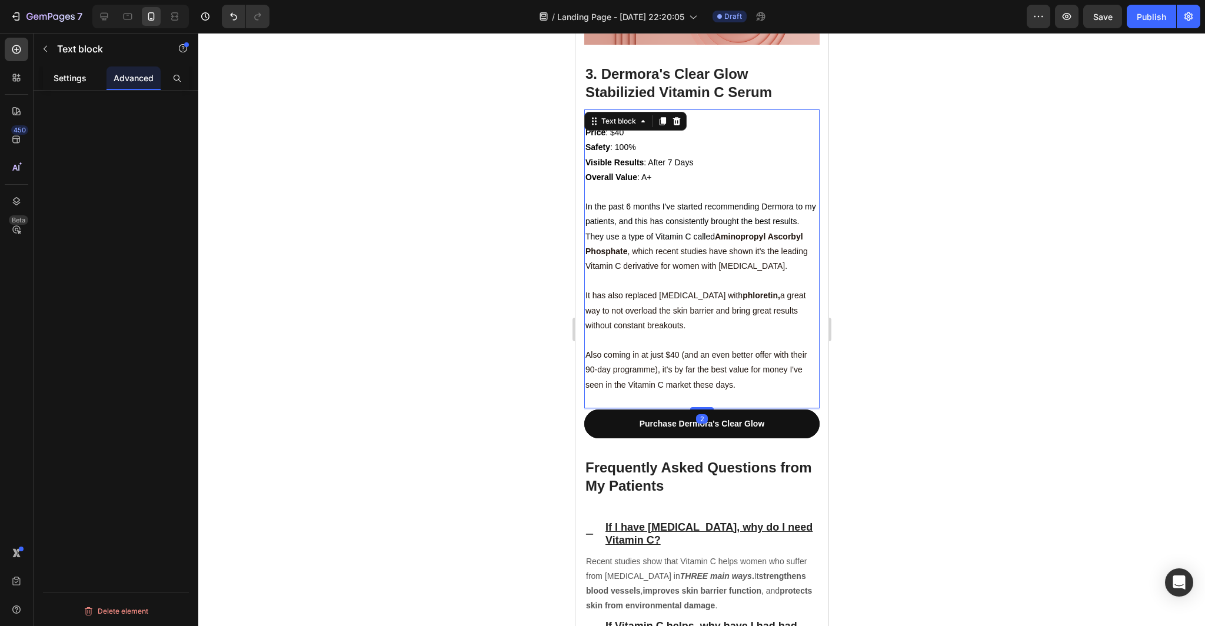
click at [77, 77] on p "Settings" at bounding box center [70, 78] width 33 height 12
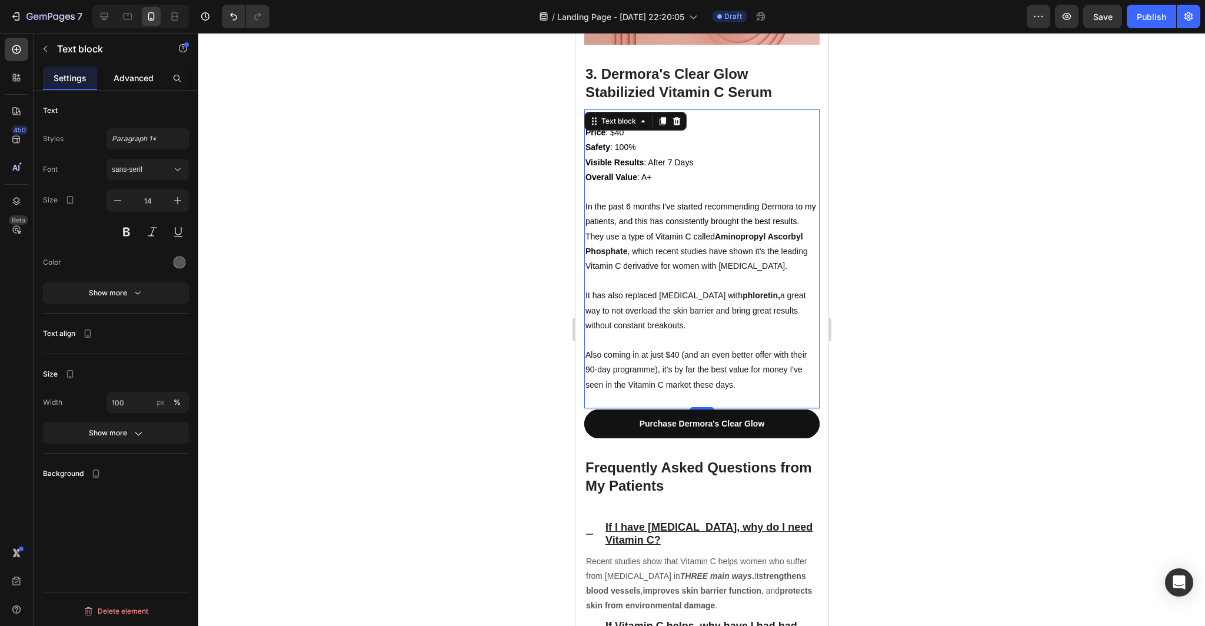
click at [149, 73] on p "Advanced" at bounding box center [134, 78] width 40 height 12
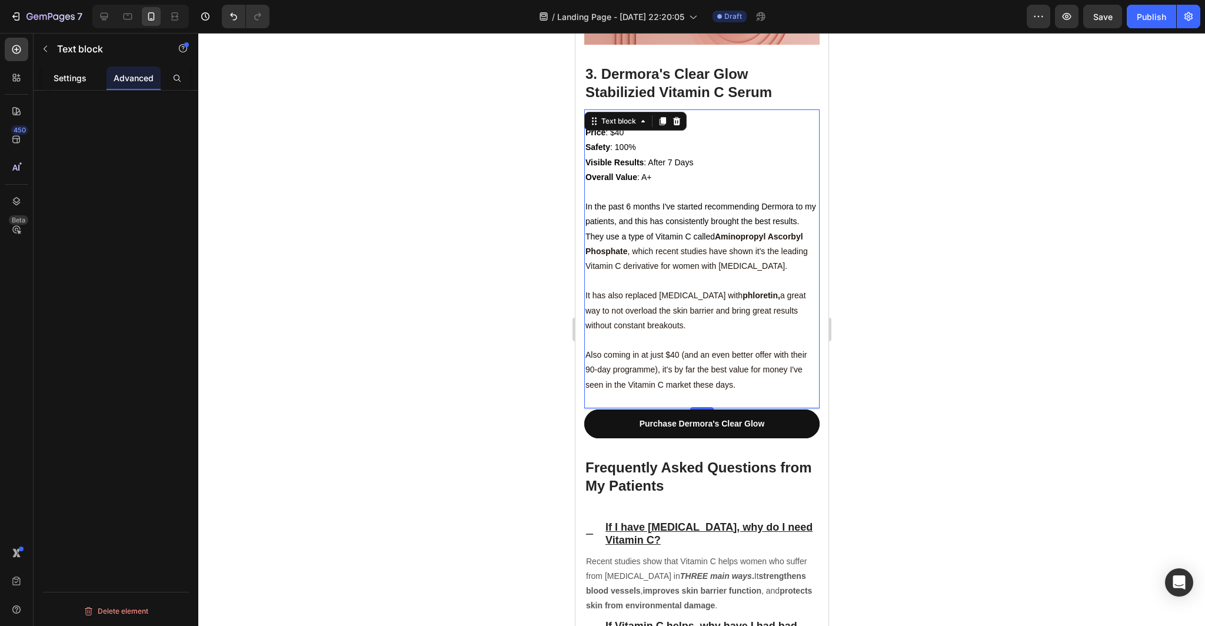
click at [56, 72] on p "Settings" at bounding box center [70, 78] width 33 height 12
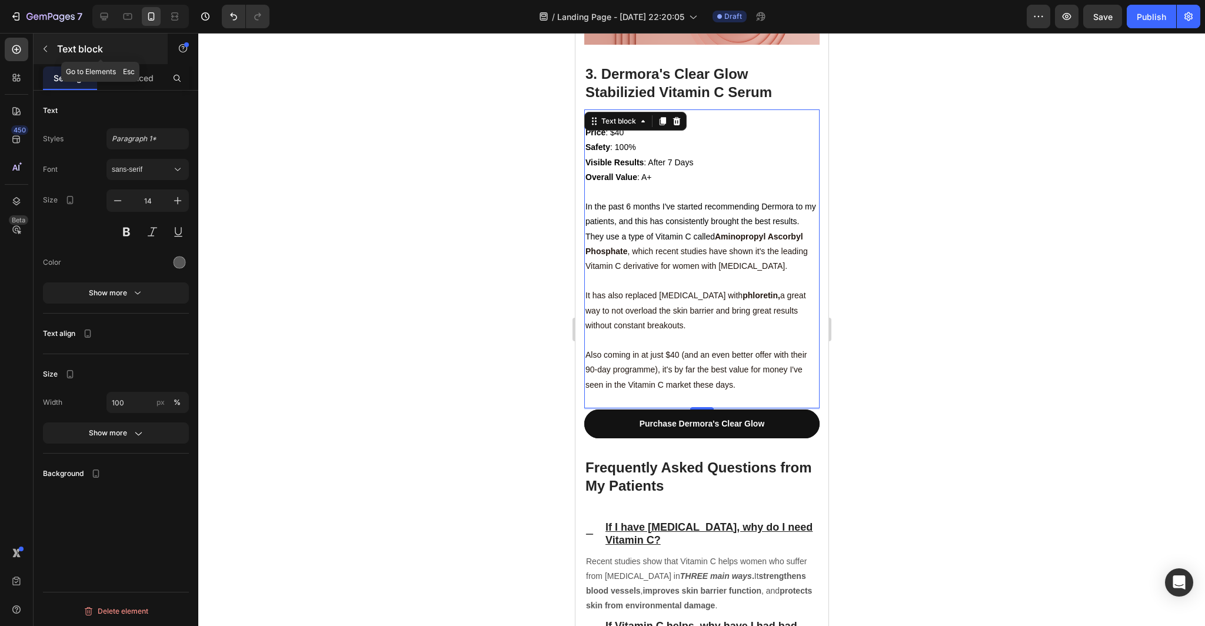
click at [39, 46] on button "button" at bounding box center [45, 48] width 19 height 19
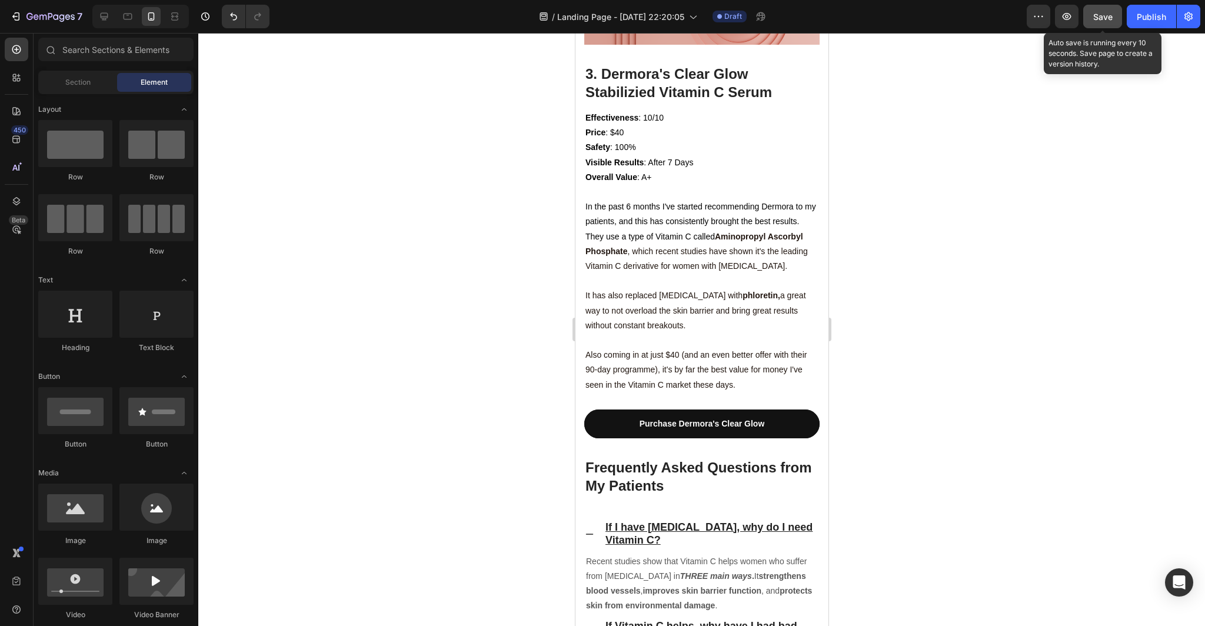
click at [1100, 19] on span "Save" at bounding box center [1102, 17] width 19 height 10
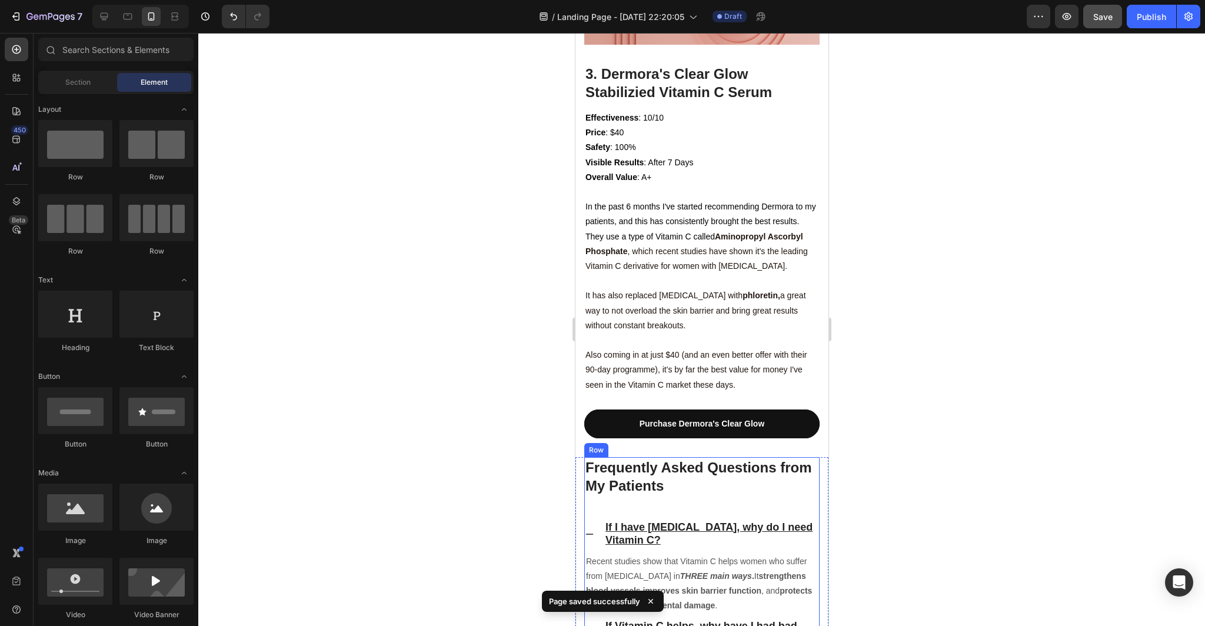
scroll to position [3423, 0]
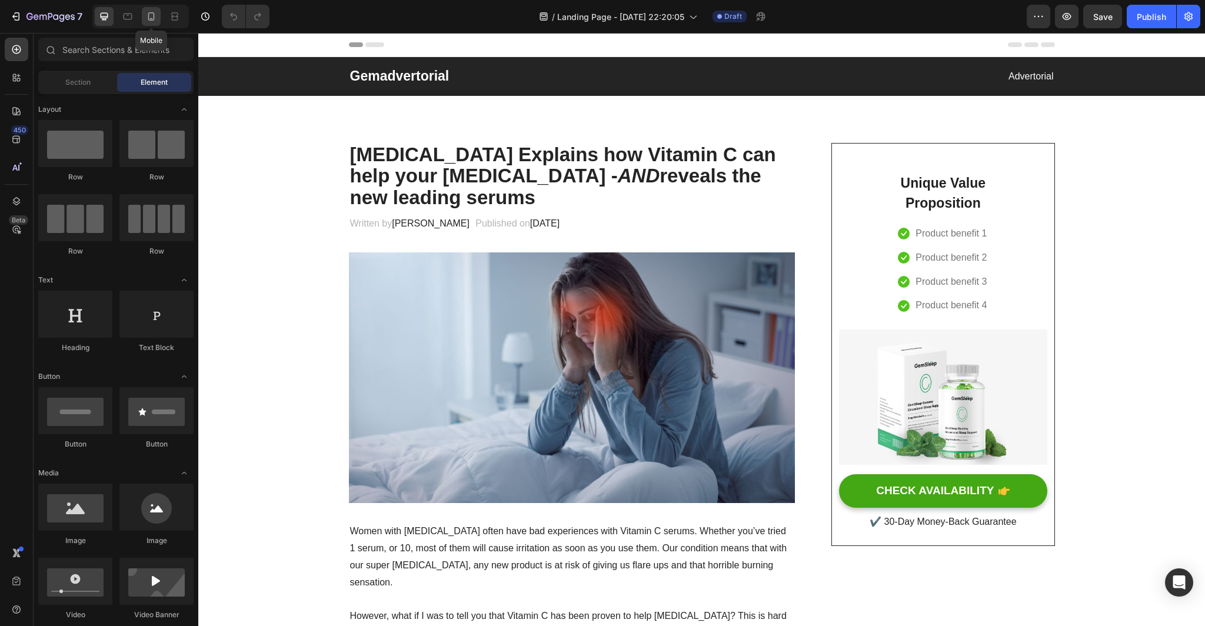
click at [146, 16] on icon at bounding box center [151, 17] width 12 height 12
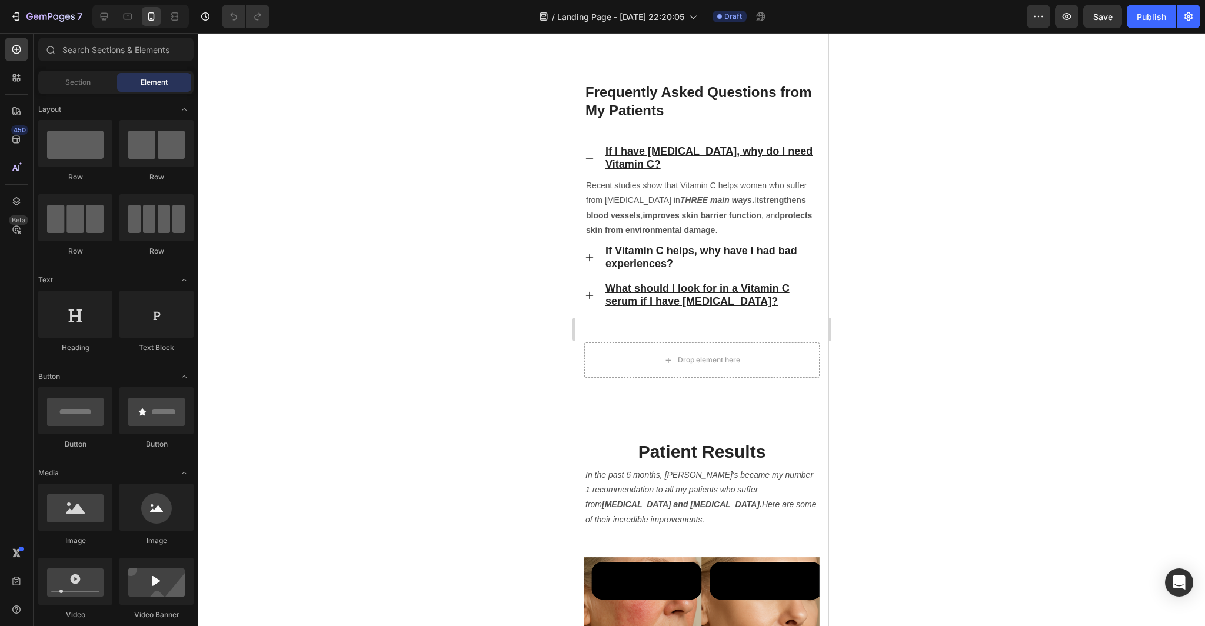
scroll to position [3333, 0]
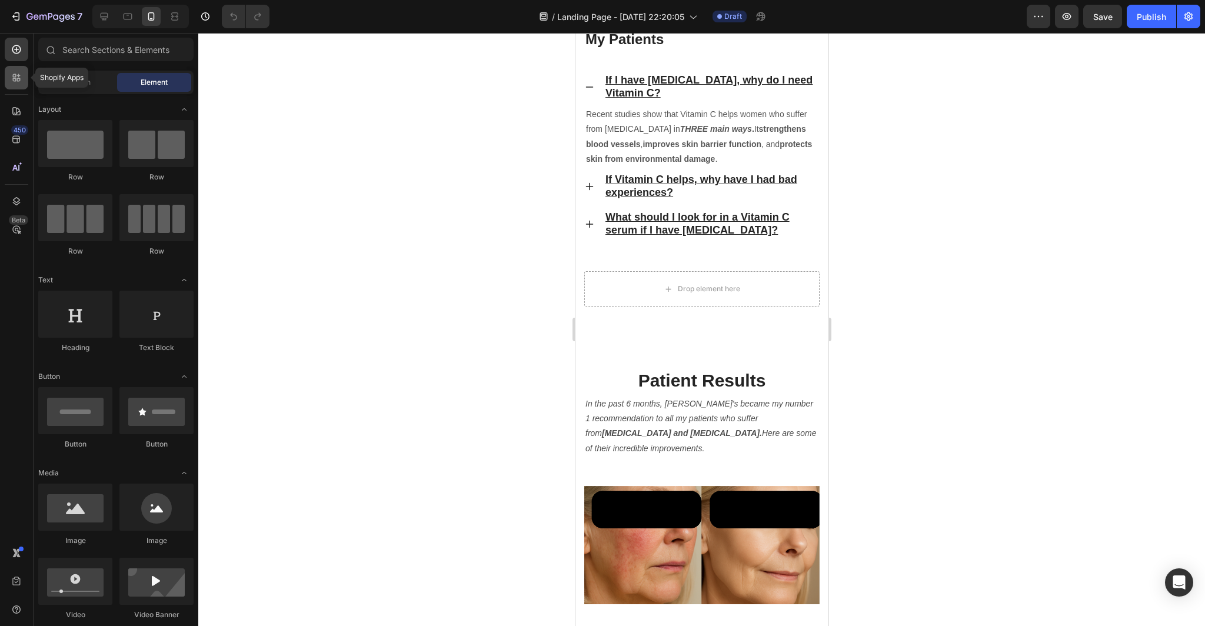
click at [18, 83] on icon at bounding box center [17, 78] width 12 height 12
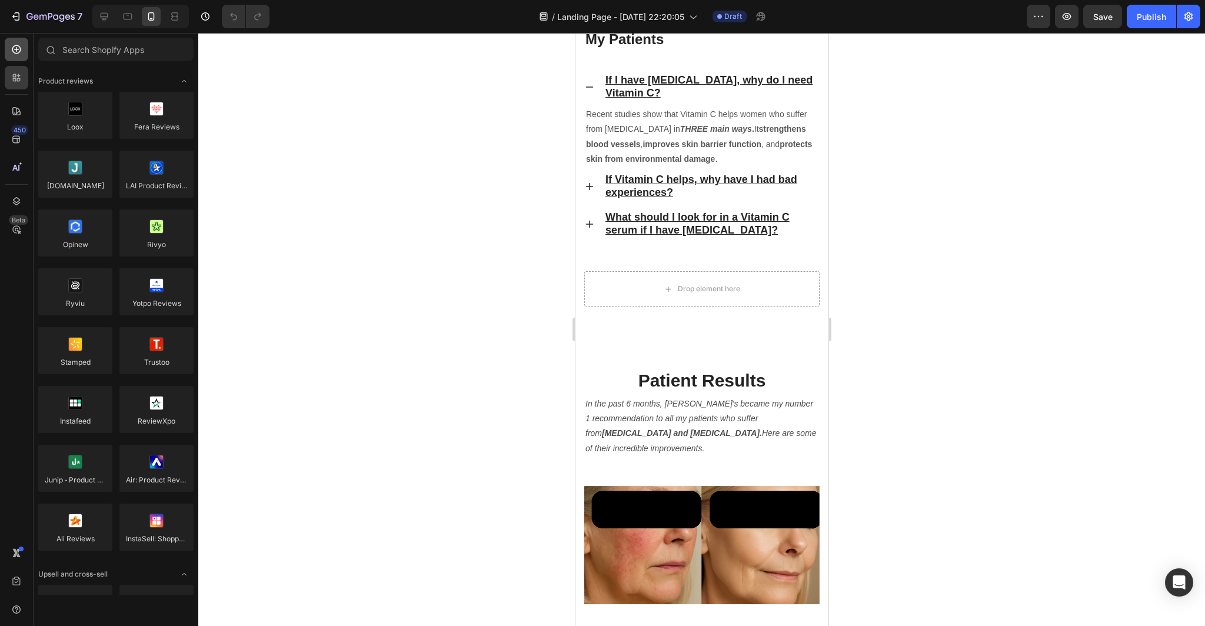
click at [21, 54] on icon at bounding box center [17, 50] width 12 height 12
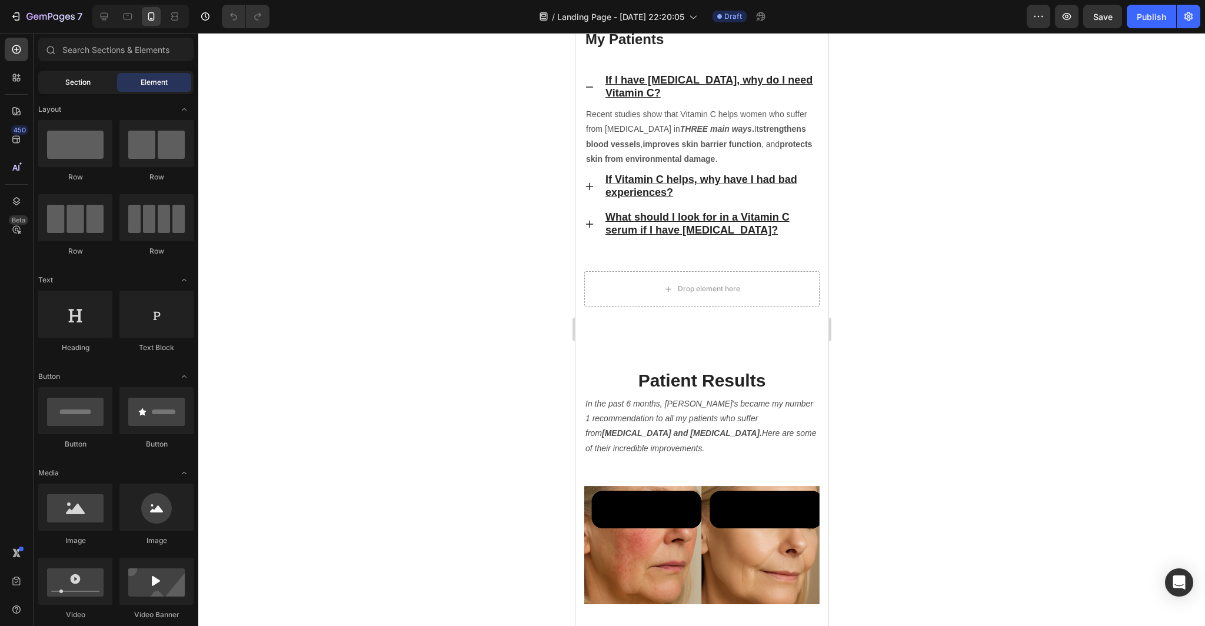
click at [88, 78] on span "Section" at bounding box center [77, 82] width 25 height 11
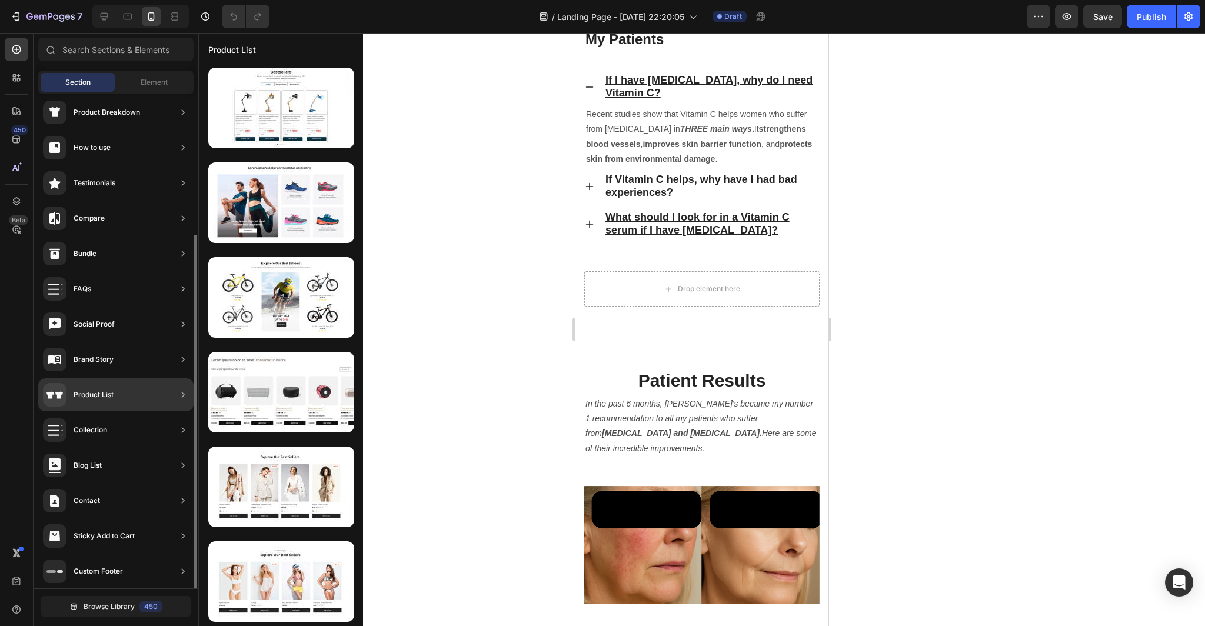
scroll to position [188, 0]
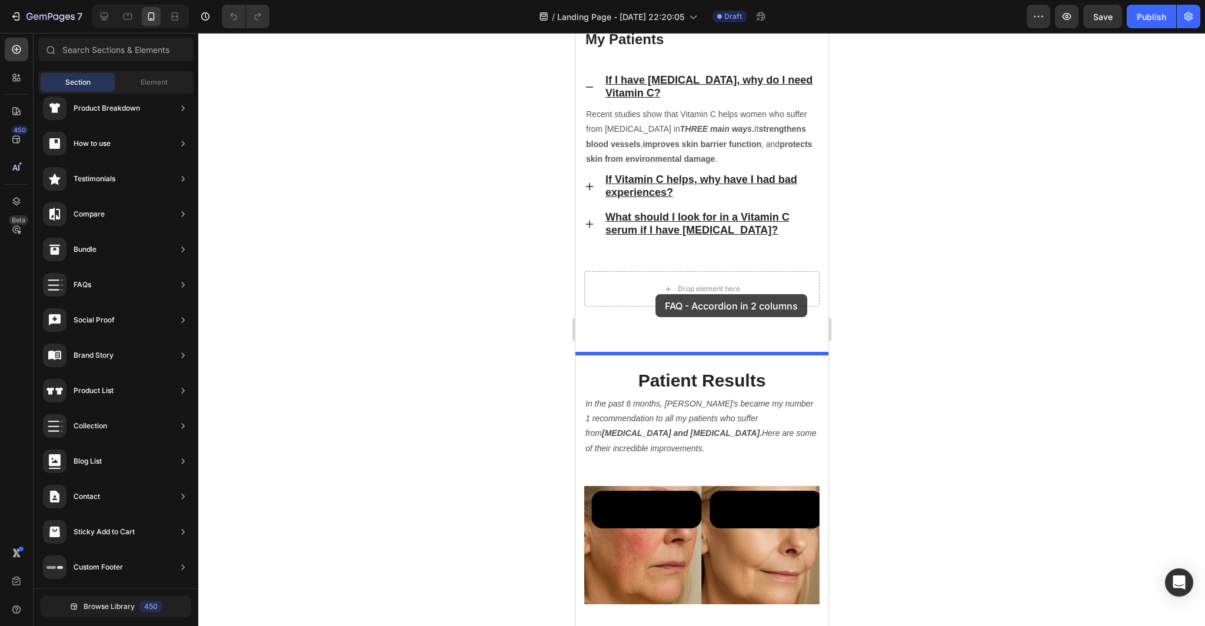
drag, startPoint x: 859, startPoint y: 433, endPoint x: 655, endPoint y: 294, distance: 246.8
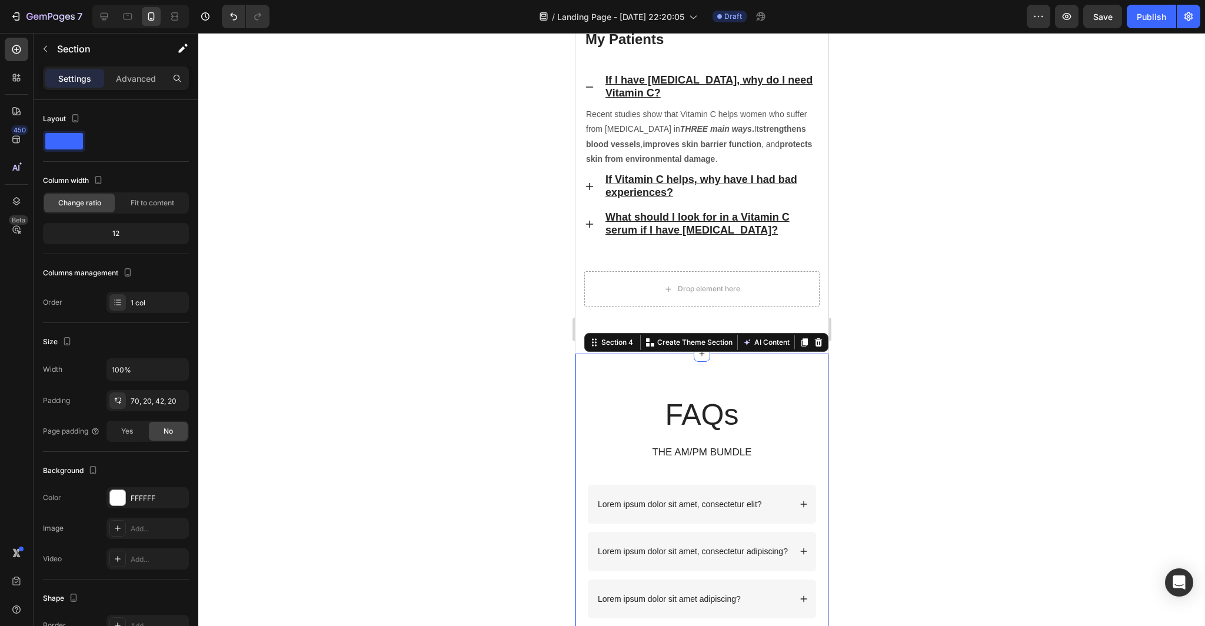
click at [973, 437] on div at bounding box center [701, 329] width 1007 height 593
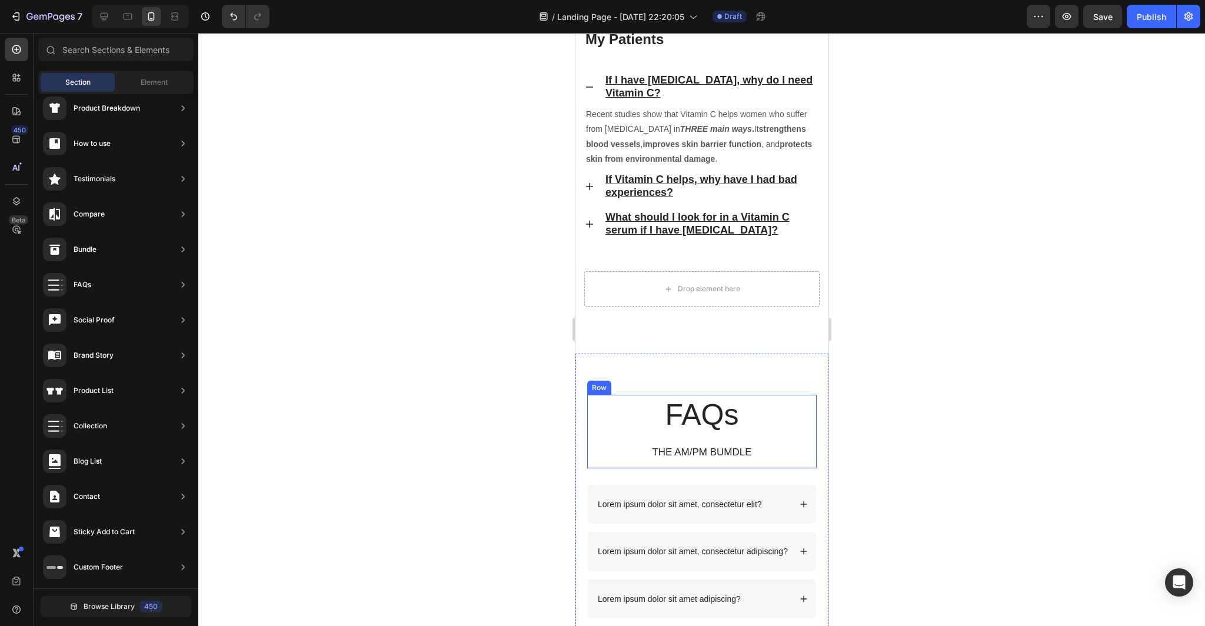
scroll to position [3475, 0]
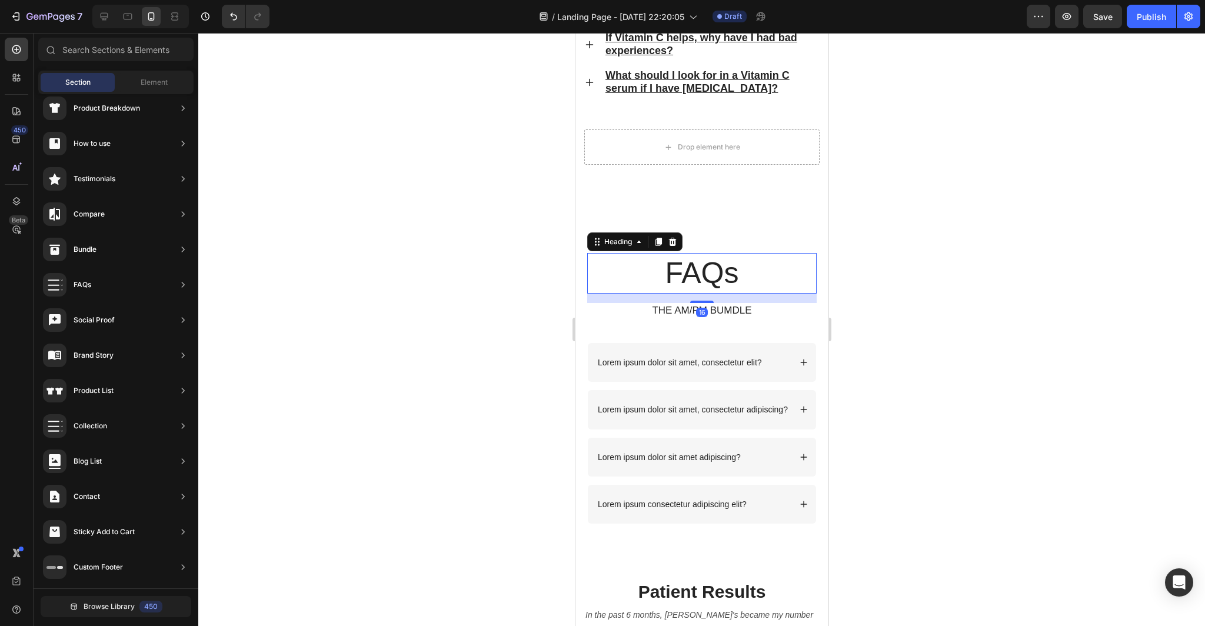
click at [746, 281] on h2 "FAQs" at bounding box center [701, 273] width 229 height 41
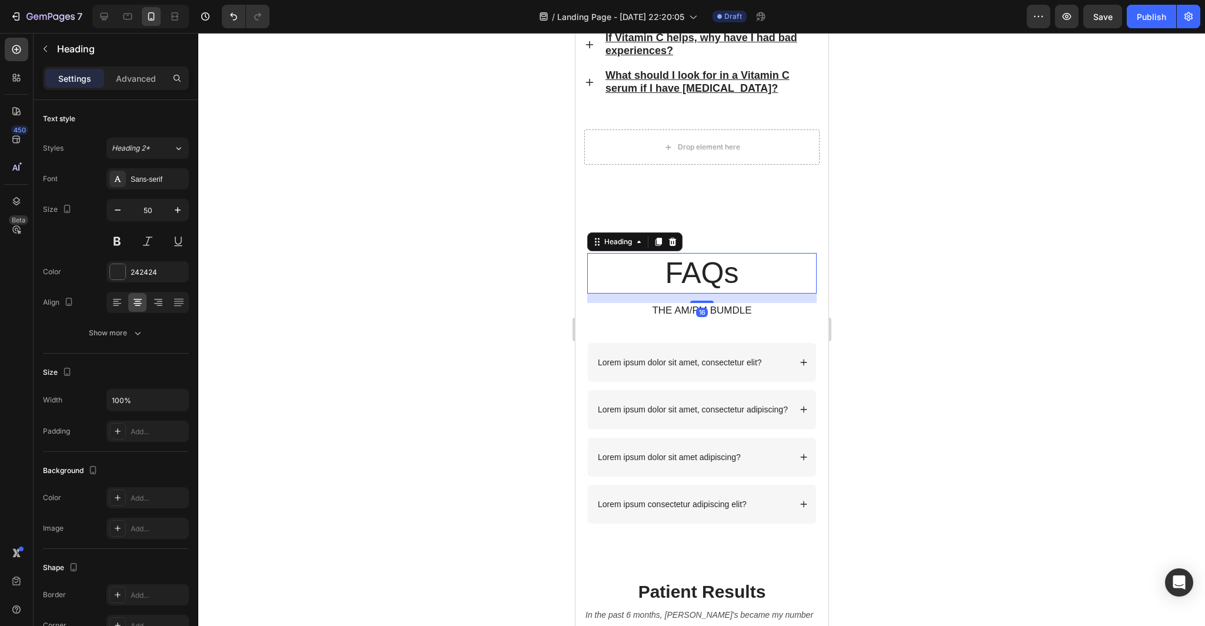
click at [738, 267] on h2 "FAQs" at bounding box center [701, 273] width 229 height 41
click at [755, 305] on p "THE AM/PM BUMDLE" at bounding box center [701, 310] width 227 height 13
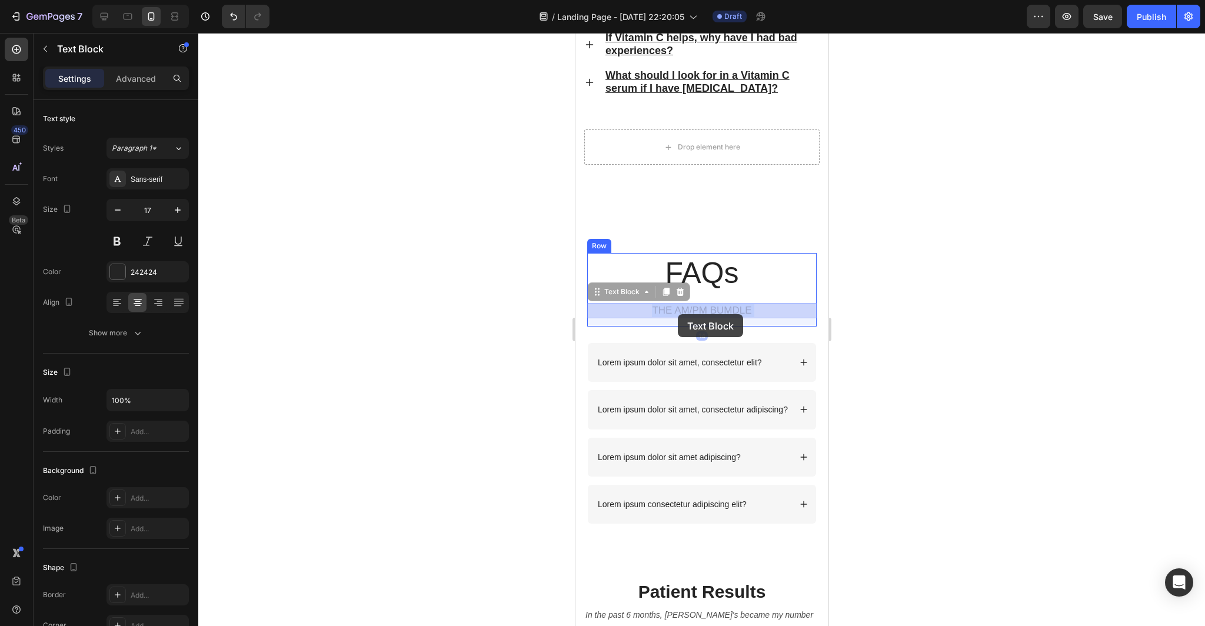
drag, startPoint x: 754, startPoint y: 308, endPoint x: 678, endPoint y: 314, distance: 76.7
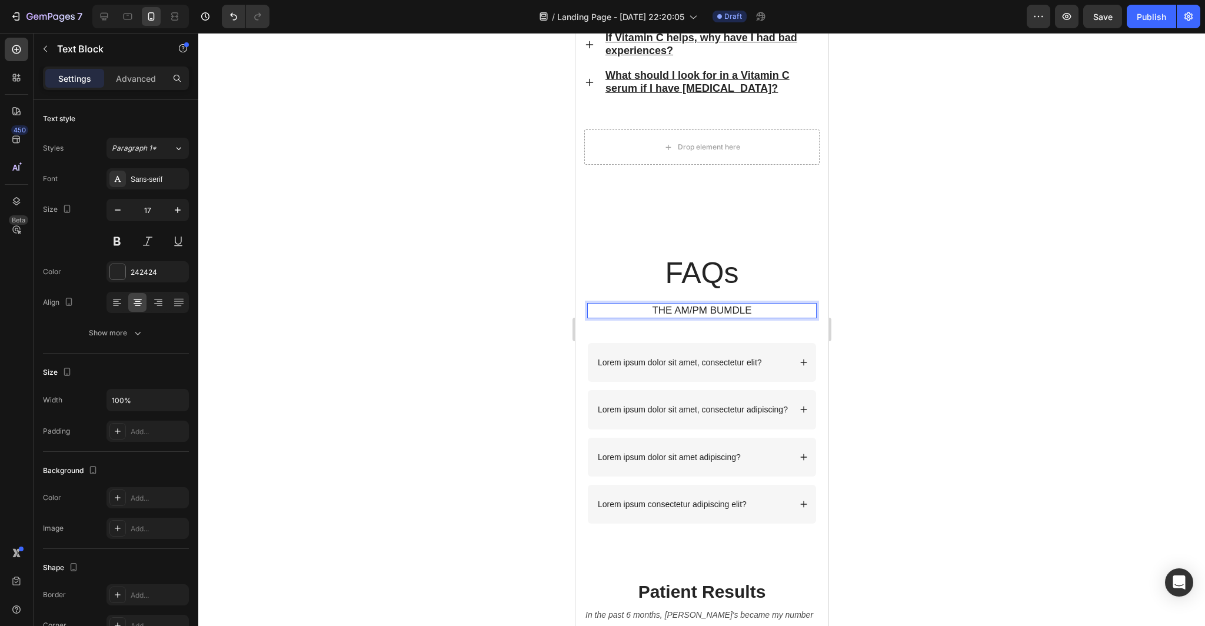
click at [751, 310] on p "THE AM/PM BUMDLE" at bounding box center [701, 310] width 227 height 13
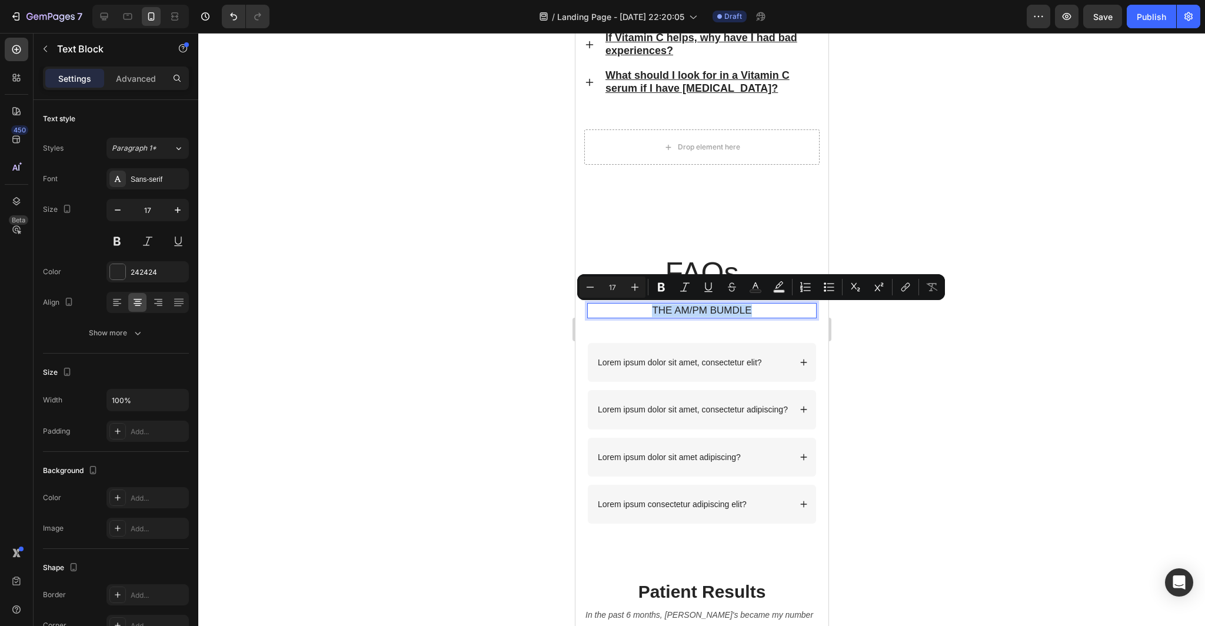
drag, startPoint x: 751, startPoint y: 310, endPoint x: 691, endPoint y: 310, distance: 60.0
click at [691, 310] on p "THE AM/PM BUMDLE" at bounding box center [701, 310] width 227 height 13
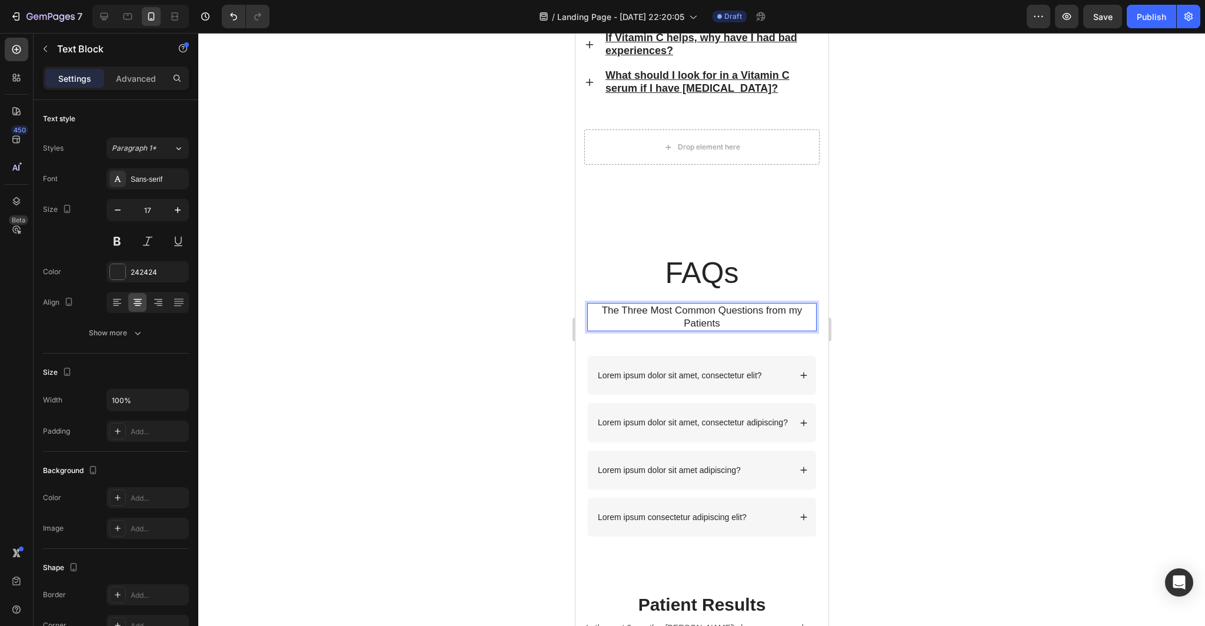
click at [719, 311] on p "The Three Most Common Questions from my Patients" at bounding box center [701, 317] width 227 height 26
click at [920, 362] on div at bounding box center [701, 329] width 1007 height 593
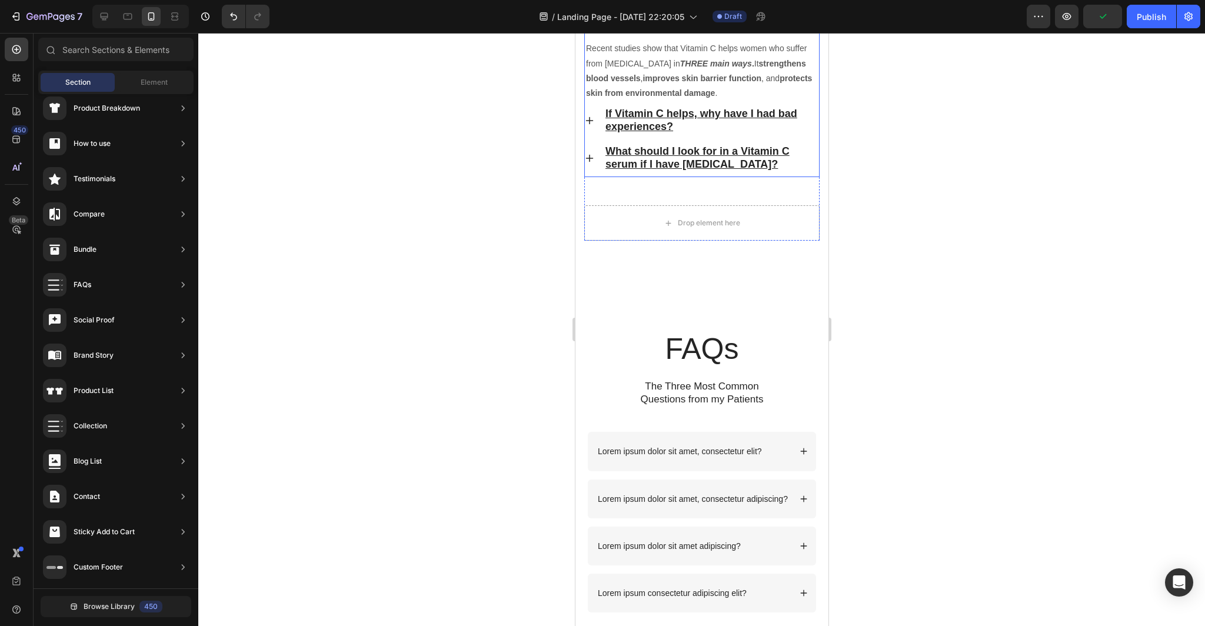
scroll to position [3297, 0]
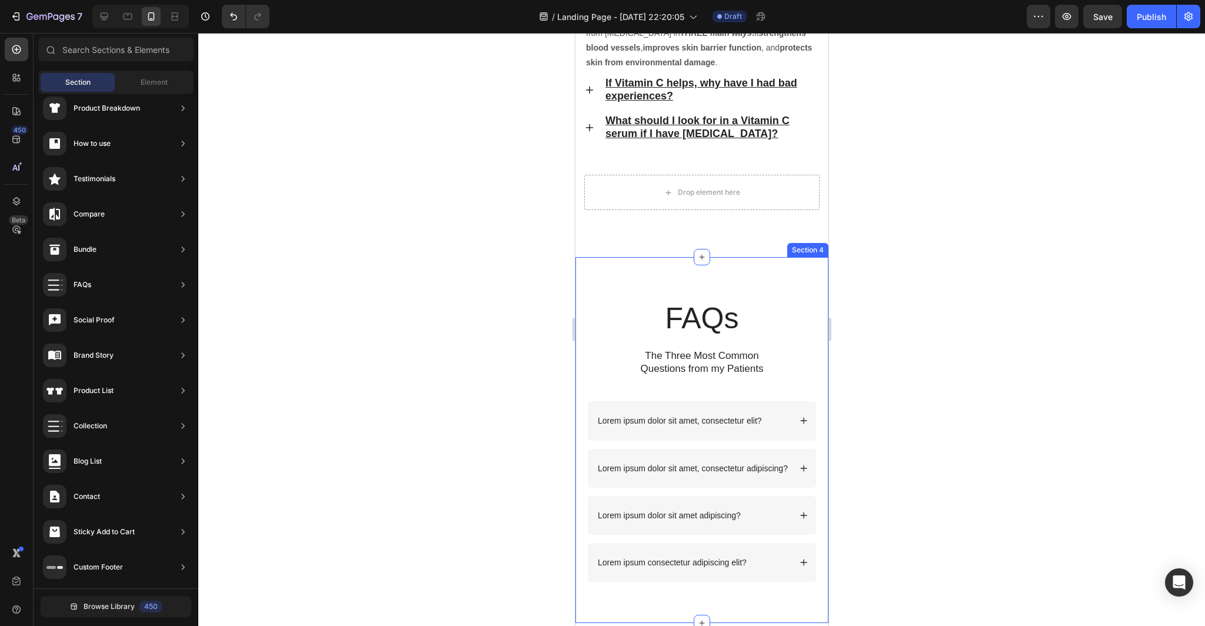
click at [806, 295] on div "FAQs Heading The Three Most Common Questions from my Patients Text Block Row Lo…" at bounding box center [701, 440] width 253 height 366
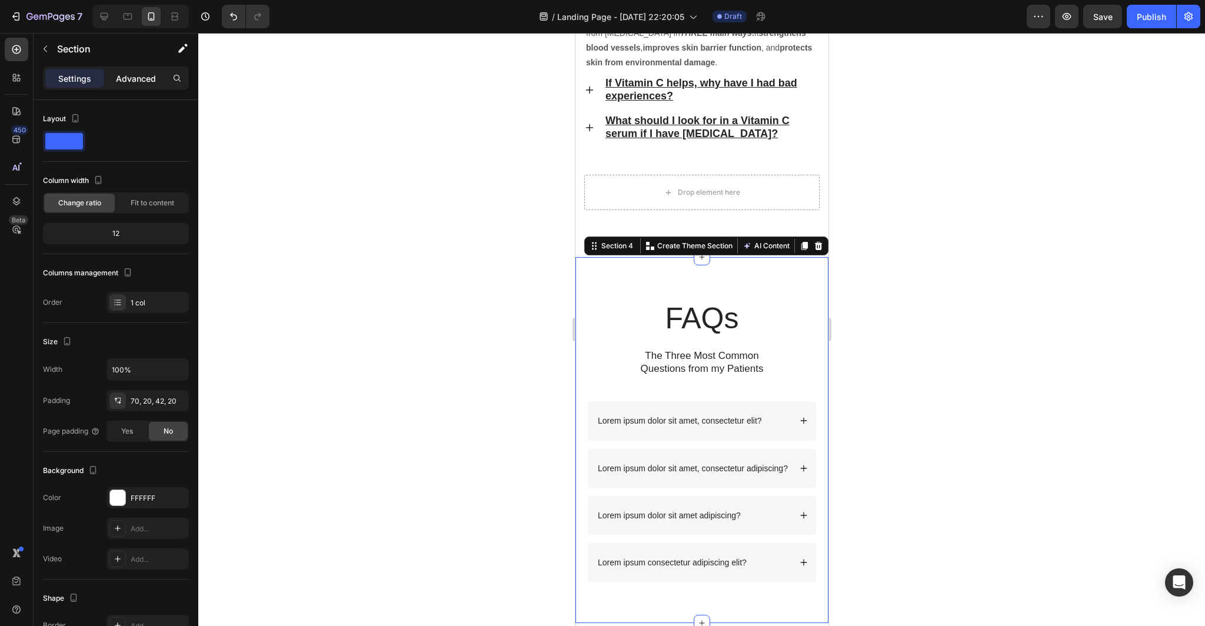
click at [136, 81] on p "Advanced" at bounding box center [136, 78] width 40 height 12
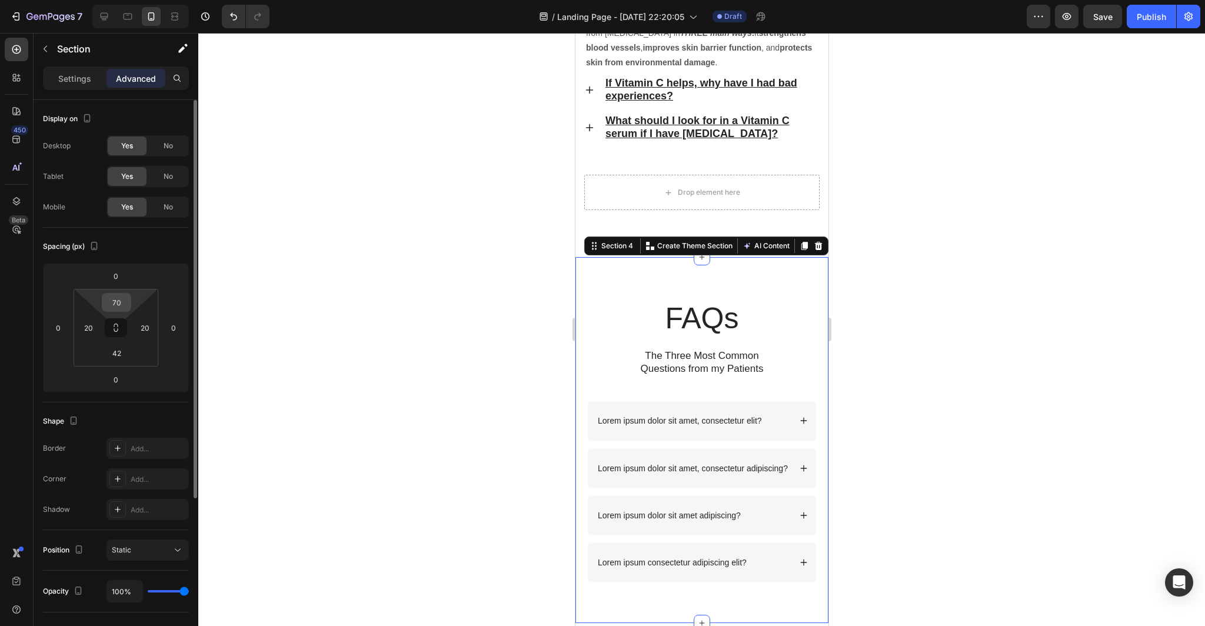
click at [124, 306] on input "70" at bounding box center [117, 303] width 24 height 18
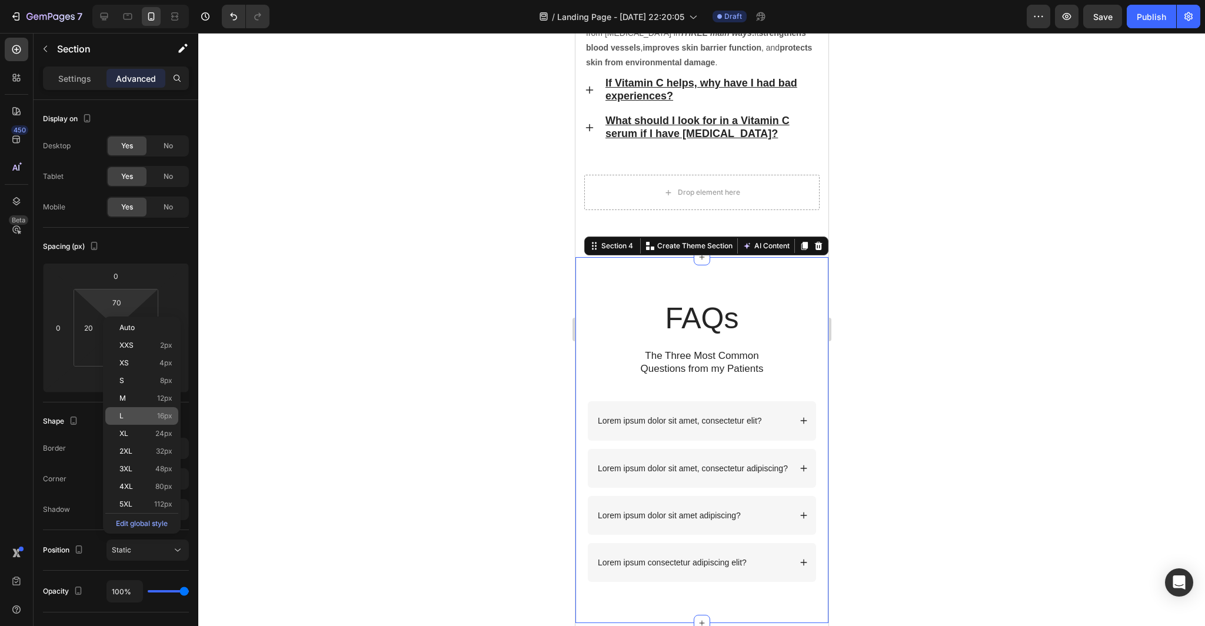
click at [132, 416] on p "L 16px" at bounding box center [145, 416] width 53 height 8
type input "16"
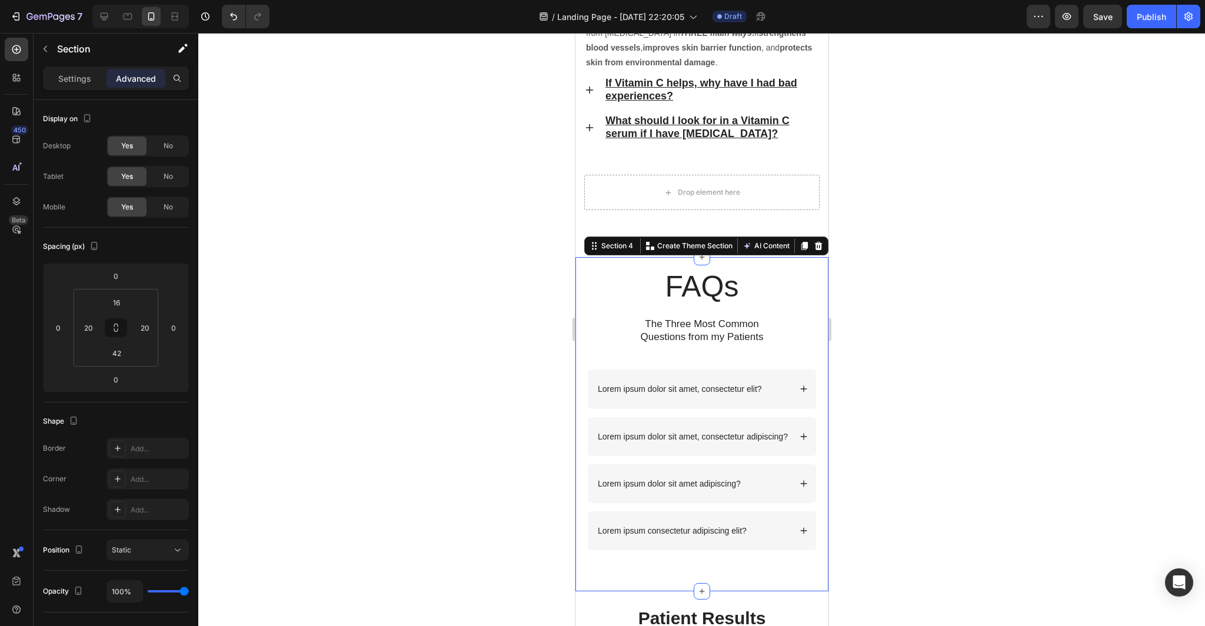
click at [310, 325] on div at bounding box center [701, 329] width 1007 height 593
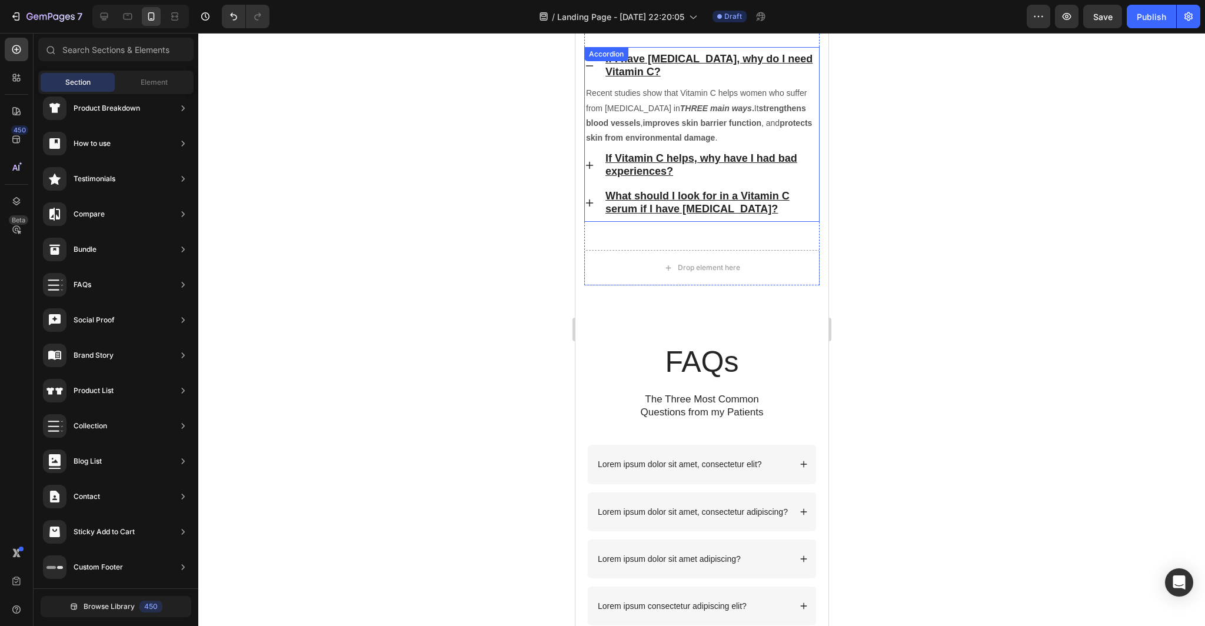
scroll to position [3221, 0]
click at [640, 63] on u "If I have [MEDICAL_DATA], why do I need Vitamin C?" at bounding box center [708, 66] width 207 height 25
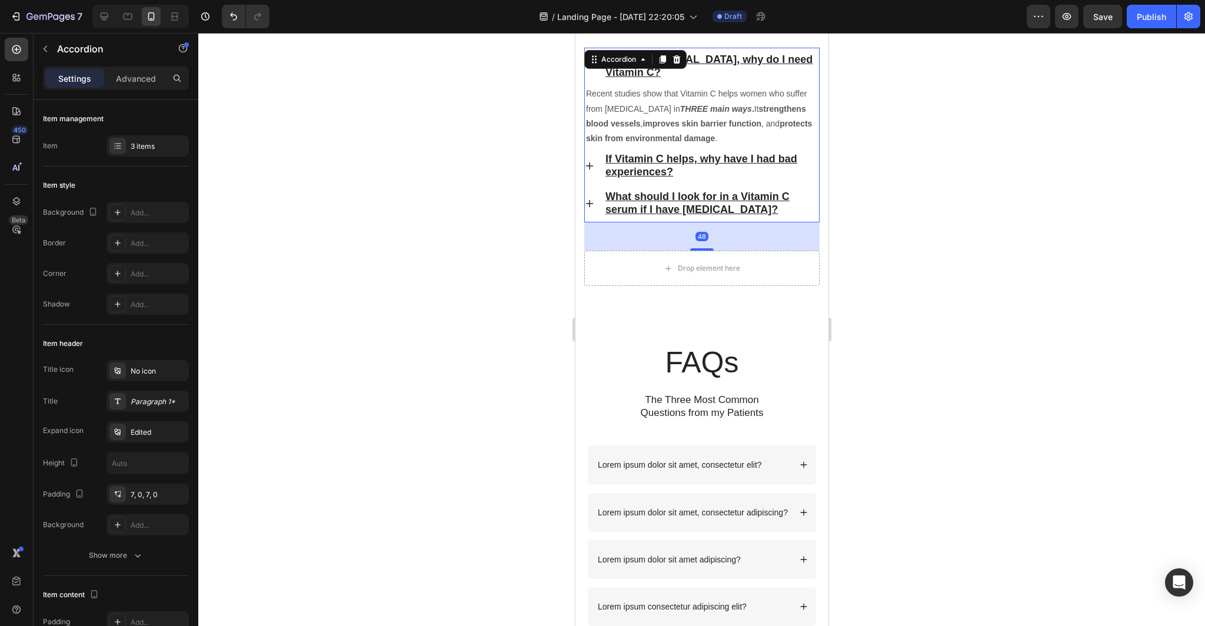
click at [621, 75] on p "If I have [MEDICAL_DATA], why do I need Vitamin C?" at bounding box center [711, 67] width 212 height 26
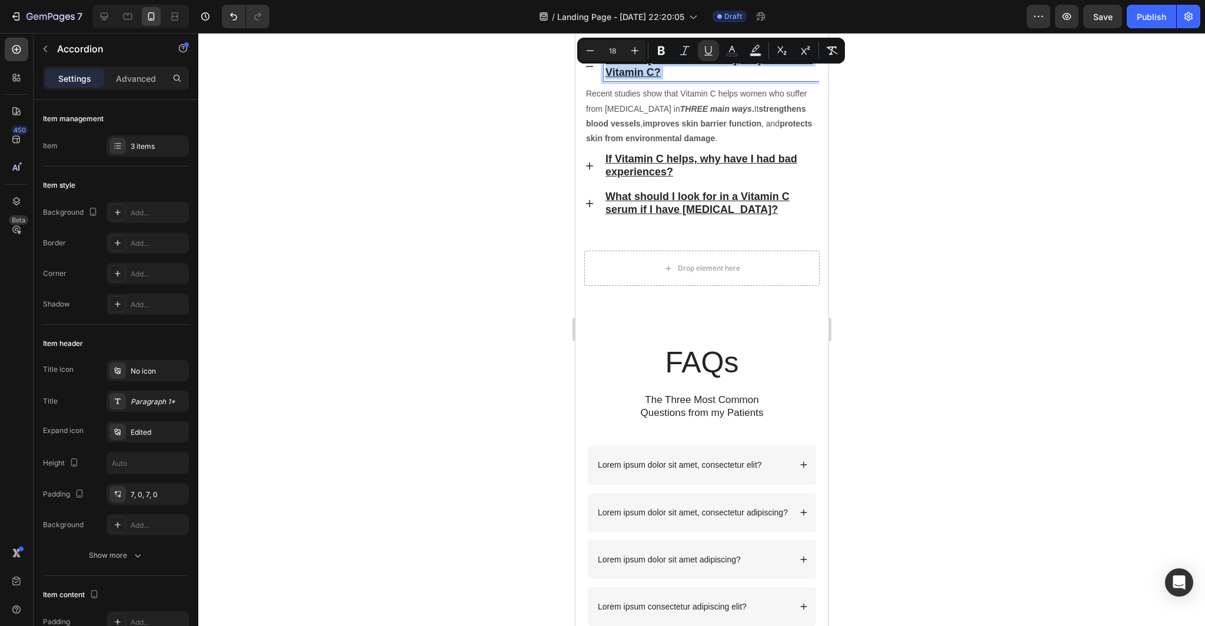
drag, startPoint x: 621, startPoint y: 75, endPoint x: 603, endPoint y: 61, distance: 23.0
click at [603, 61] on div "If I have [MEDICAL_DATA], why do I need Vitamin C?" at bounding box center [710, 66] width 215 height 29
copy p "If I have [MEDICAL_DATA], why do I need Vitamin C?"
click at [760, 465] on p "Lorem ipsum dolor sit amet, consectetur elit?" at bounding box center [679, 465] width 164 height 11
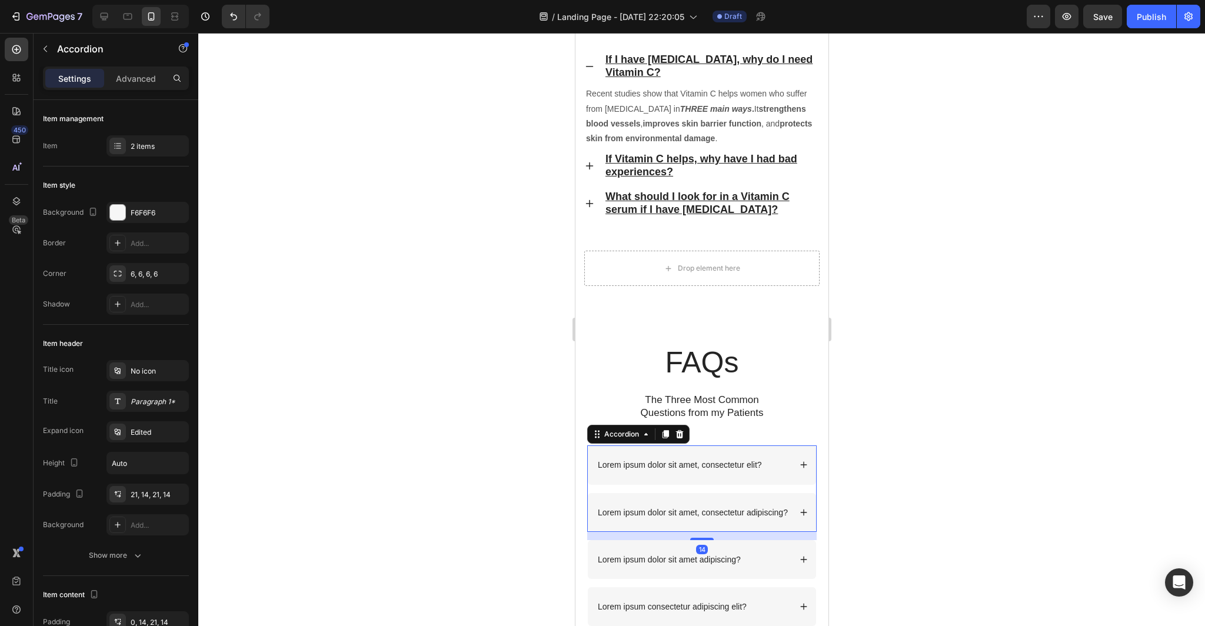
click at [760, 465] on p "Lorem ipsum dolor sit amet, consectetur elit?" at bounding box center [679, 465] width 164 height 11
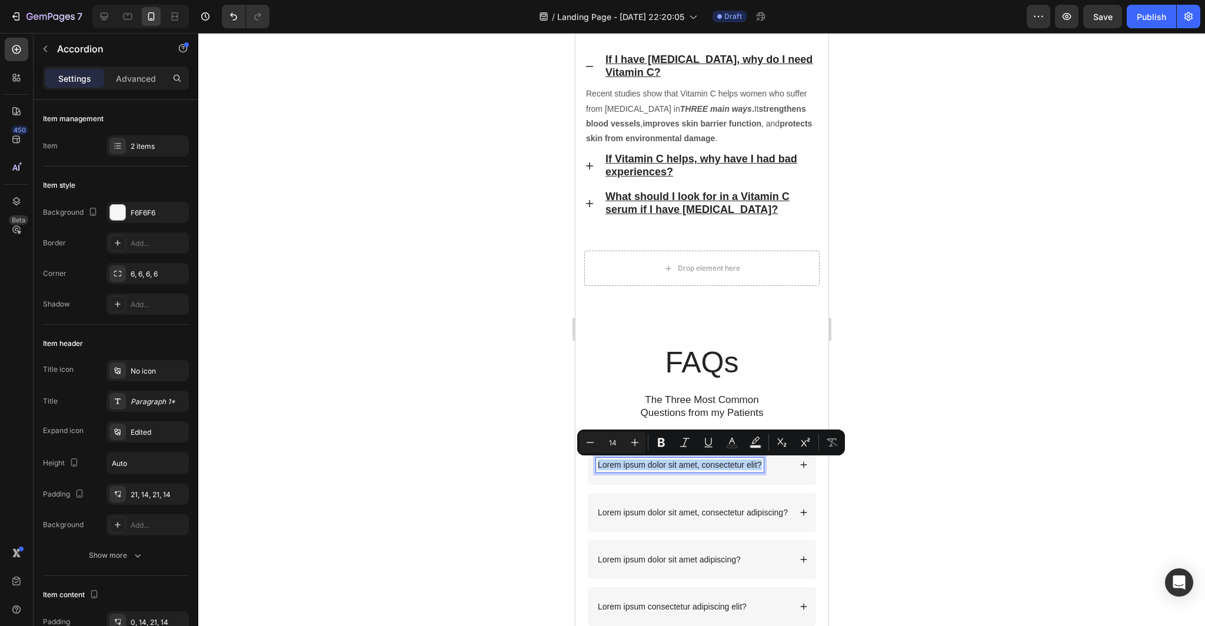
drag, startPoint x: 760, startPoint y: 465, endPoint x: 698, endPoint y: 465, distance: 61.8
click at [698, 465] on p "Lorem ipsum dolor sit amet, consectetur elit?" at bounding box center [679, 465] width 164 height 11
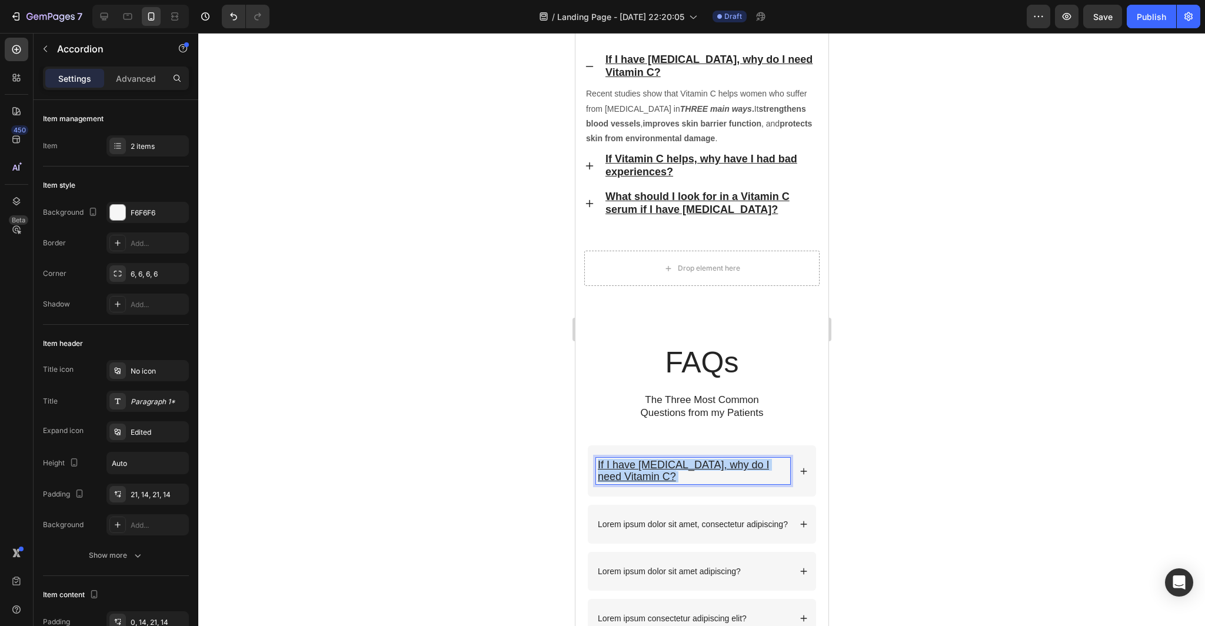
drag, startPoint x: 654, startPoint y: 478, endPoint x: 592, endPoint y: 464, distance: 64.1
click at [592, 464] on div "If I have [MEDICAL_DATA], why do I need Vitamin C?" at bounding box center [701, 470] width 228 height 51
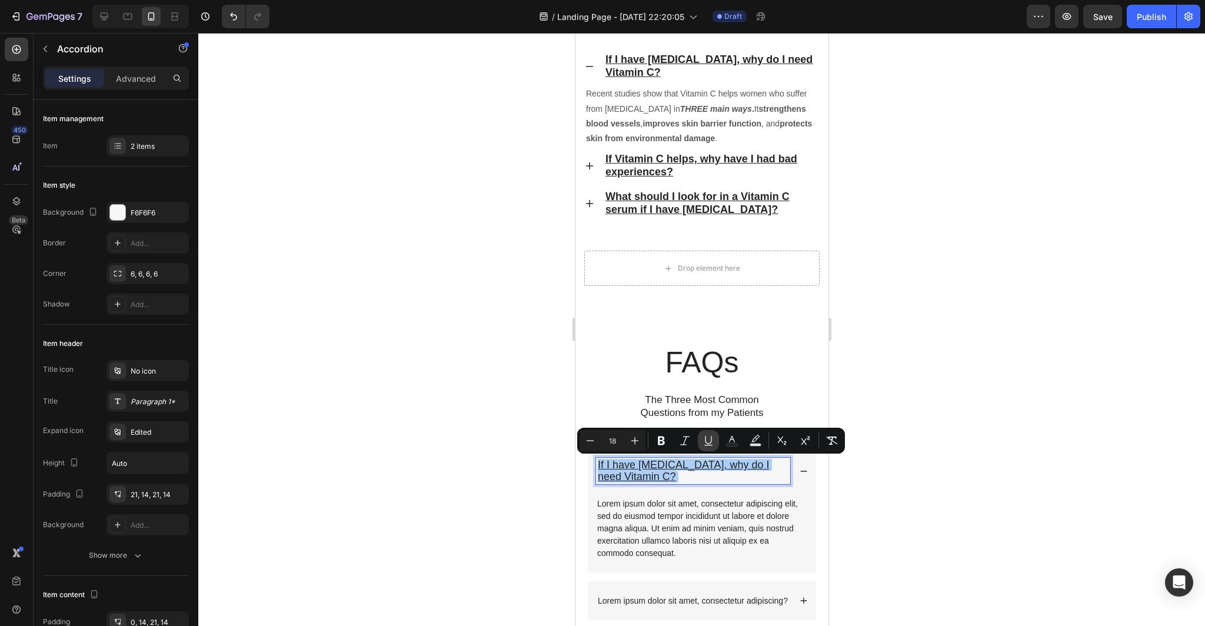
click at [708, 440] on icon "Editor contextual toolbar" at bounding box center [709, 441] width 12 height 12
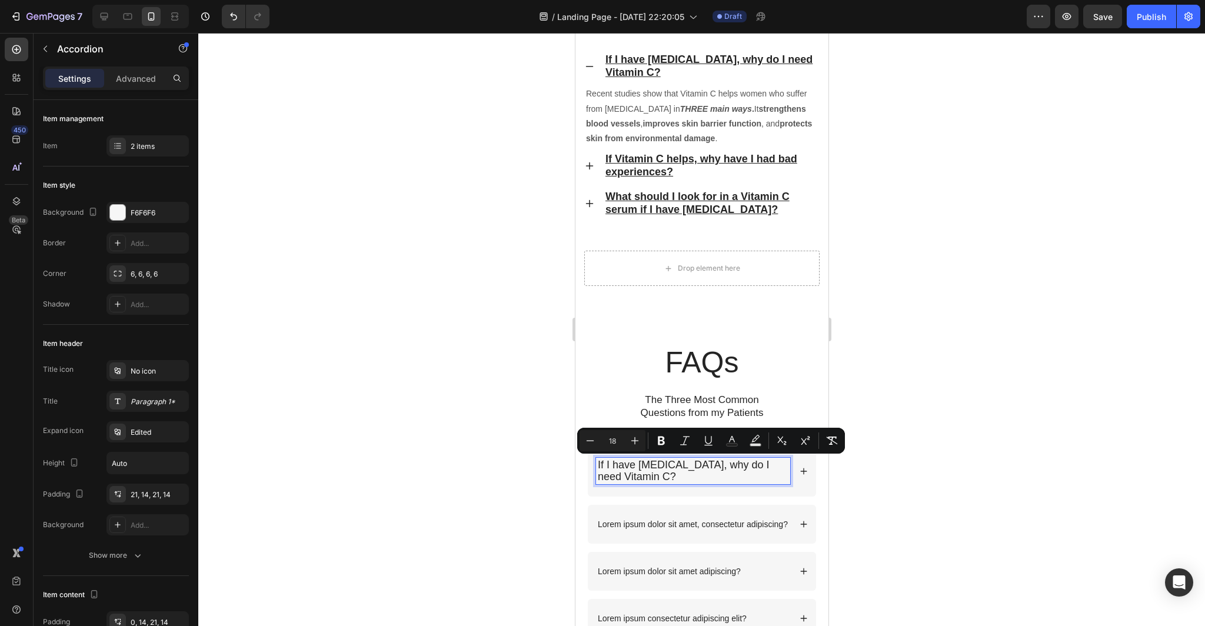
click at [877, 516] on div at bounding box center [701, 329] width 1007 height 593
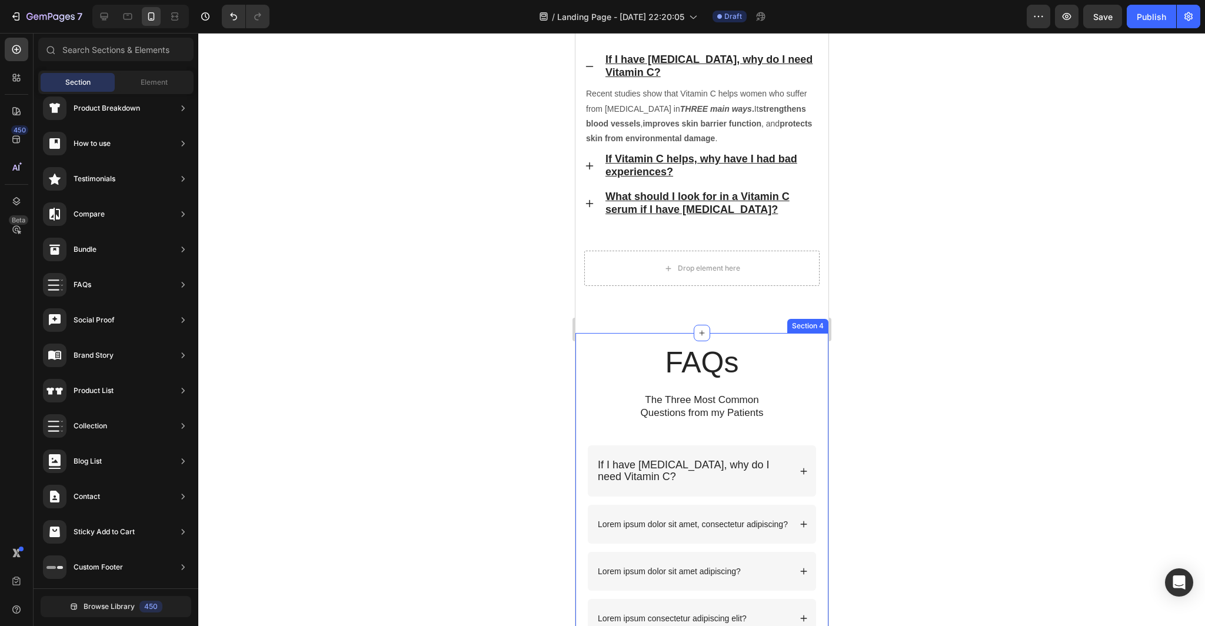
click at [821, 365] on div "FAQs Heading The Three Most Common Questions from my Patients Text Block Row If…" at bounding box center [701, 506] width 253 height 346
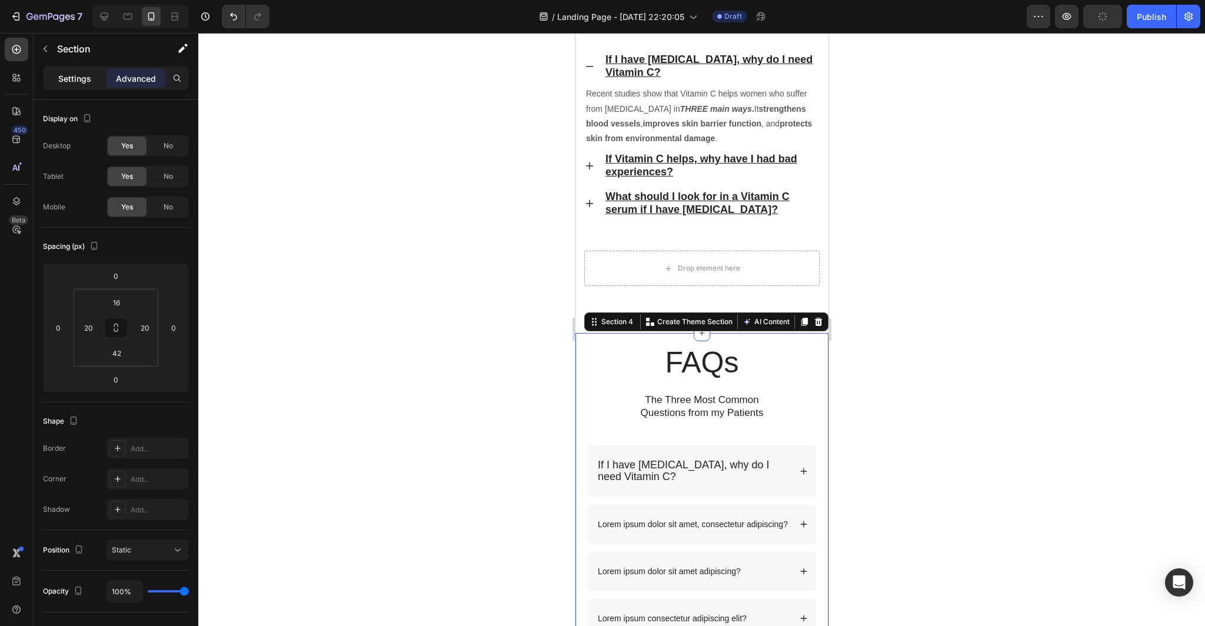
click at [71, 75] on p "Settings" at bounding box center [74, 78] width 33 height 12
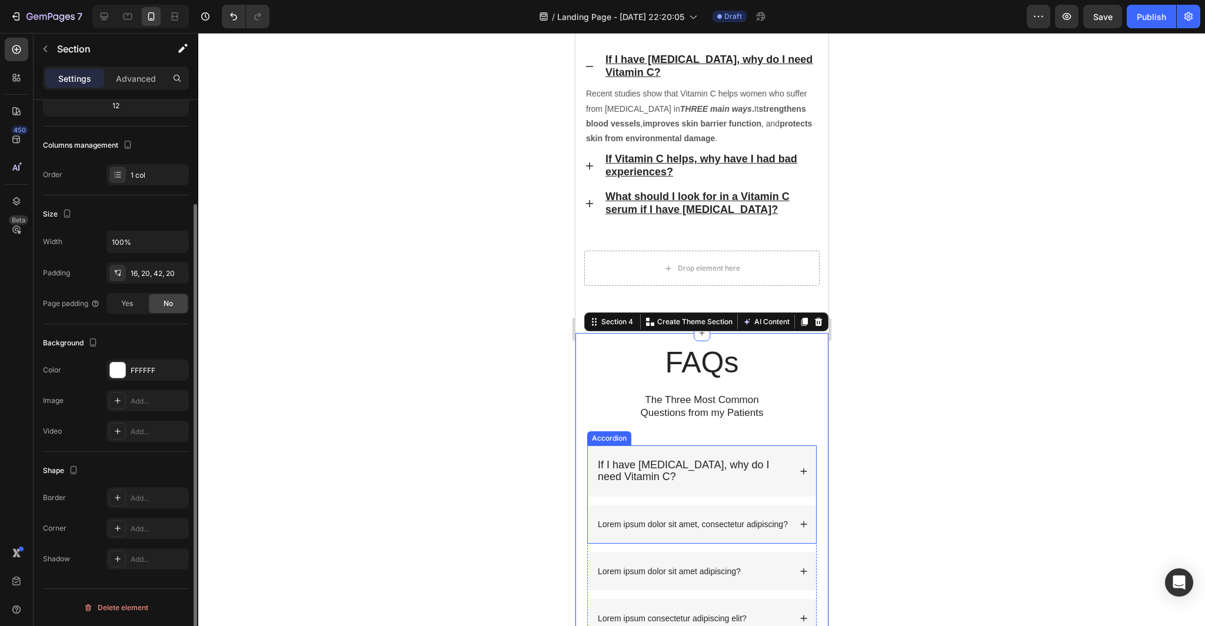
scroll to position [3463, 0]
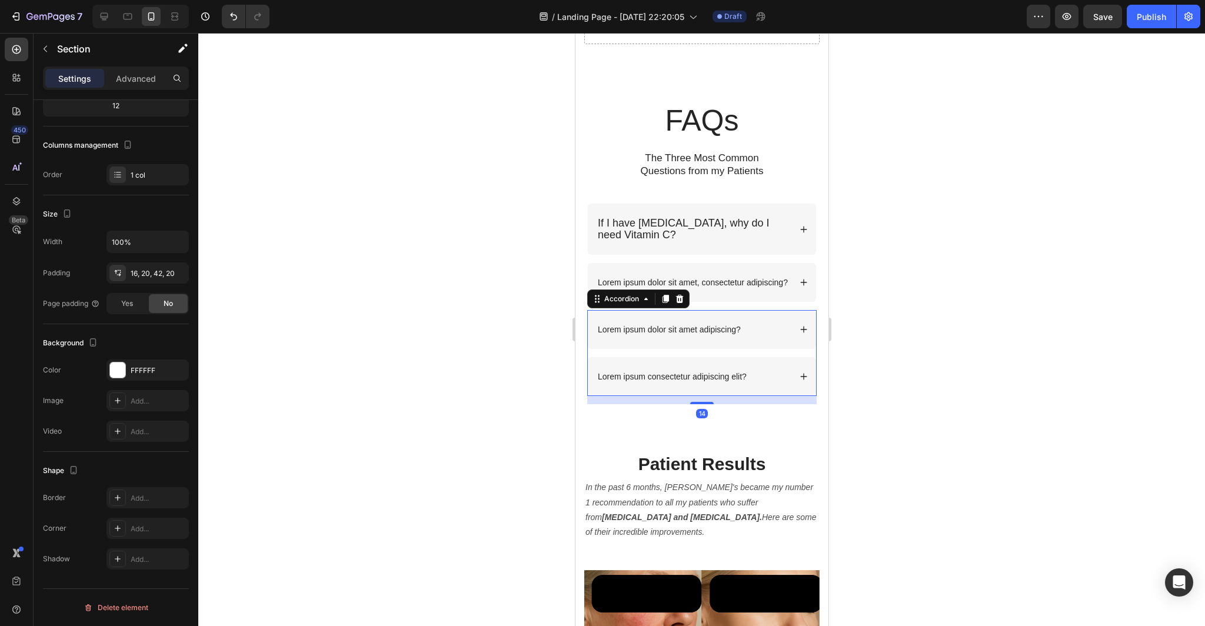
click at [766, 353] on div "Lorem ipsum dolor sit amet adipiscing? Lorem ipsum consectetur adipiscing elit?" at bounding box center [701, 353] width 229 height 86
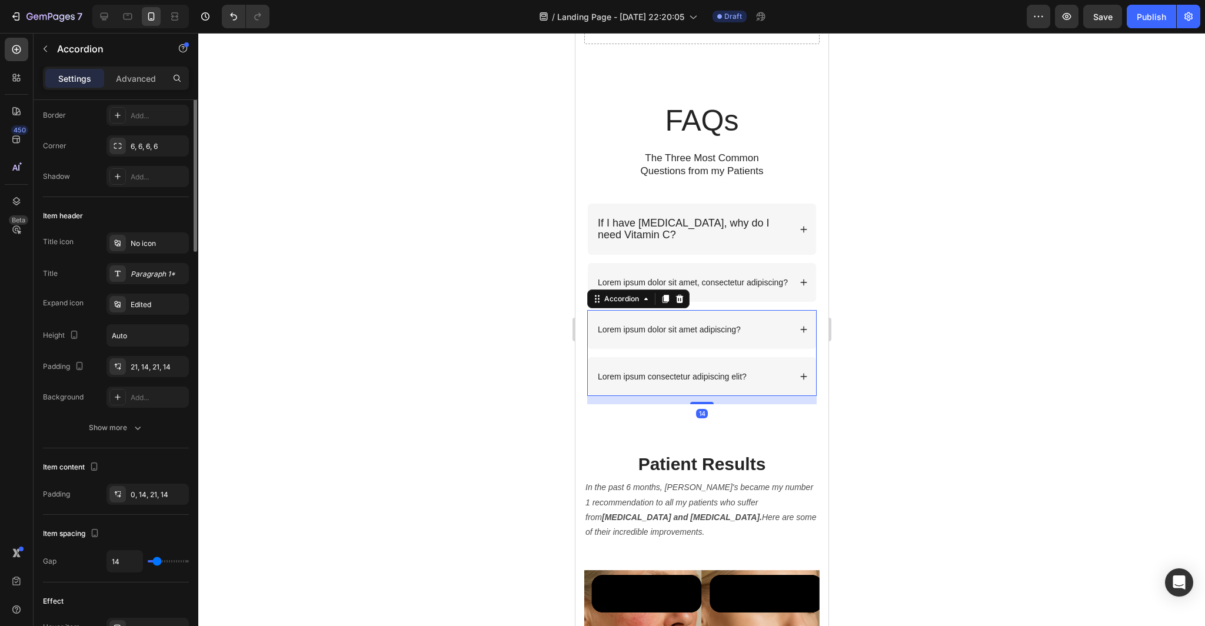
scroll to position [0, 0]
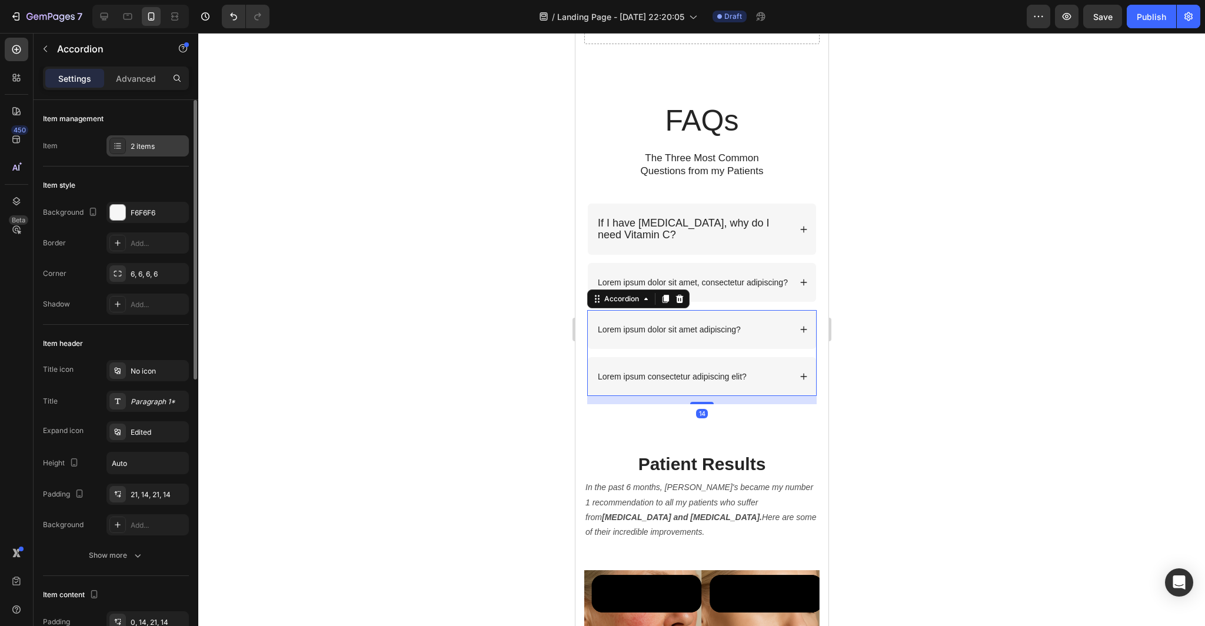
click at [149, 141] on div "2 items" at bounding box center [158, 146] width 55 height 11
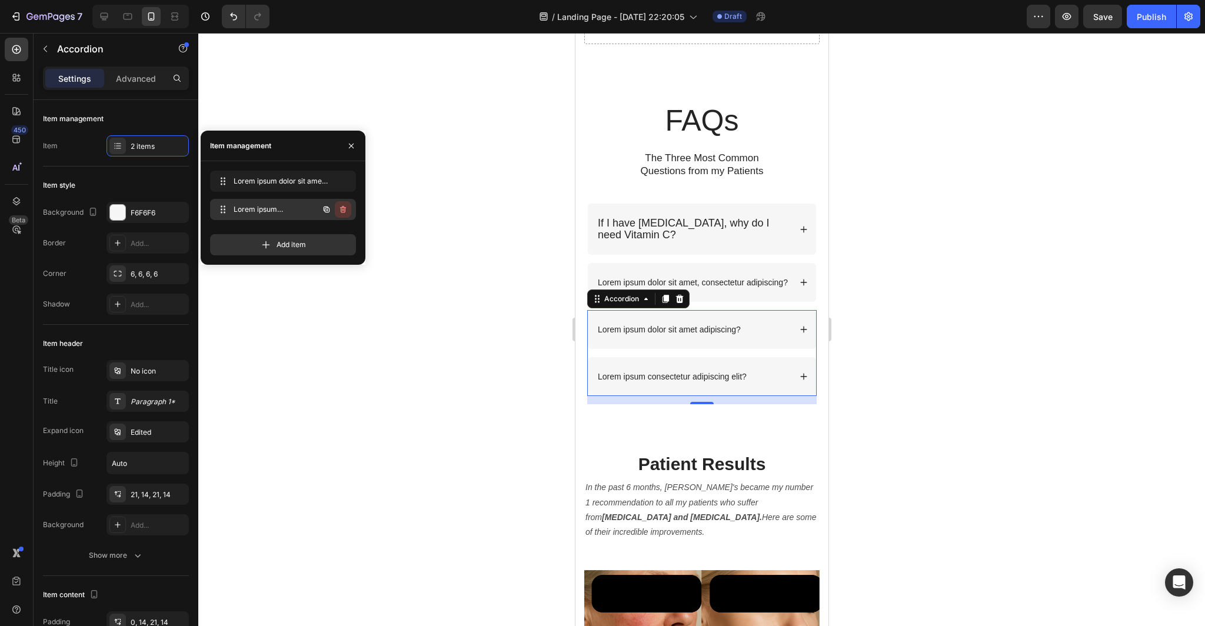
click at [346, 208] on icon "button" at bounding box center [342, 209] width 9 height 9
click at [346, 208] on button "Delete" at bounding box center [335, 209] width 32 height 16
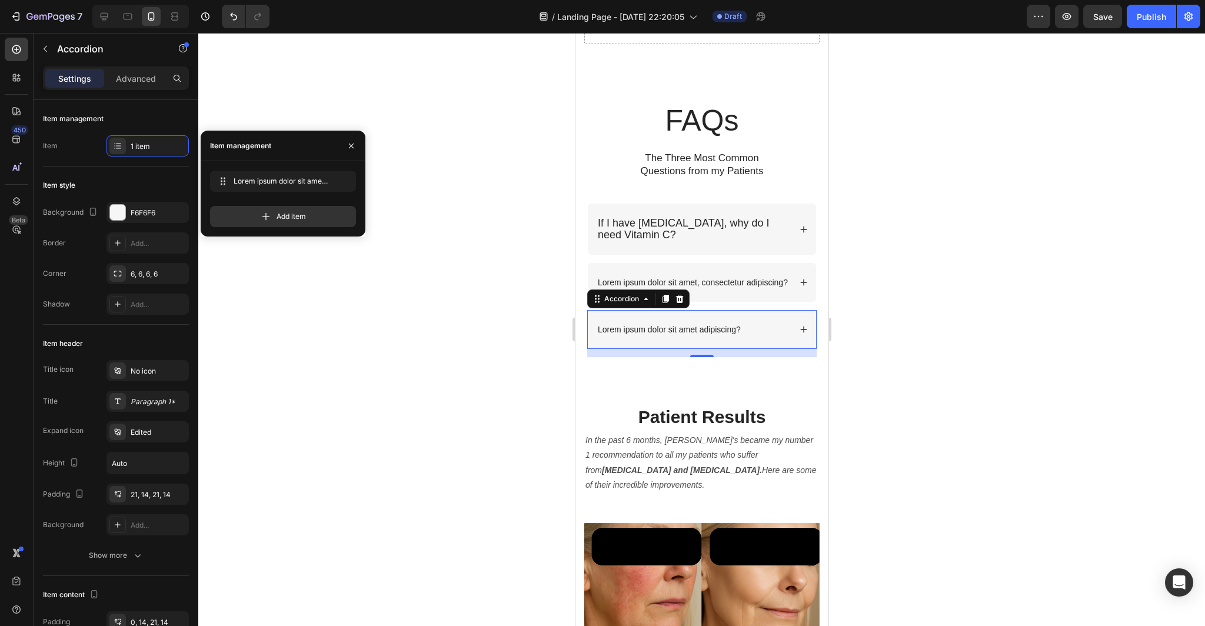
click at [482, 328] on div at bounding box center [701, 329] width 1007 height 593
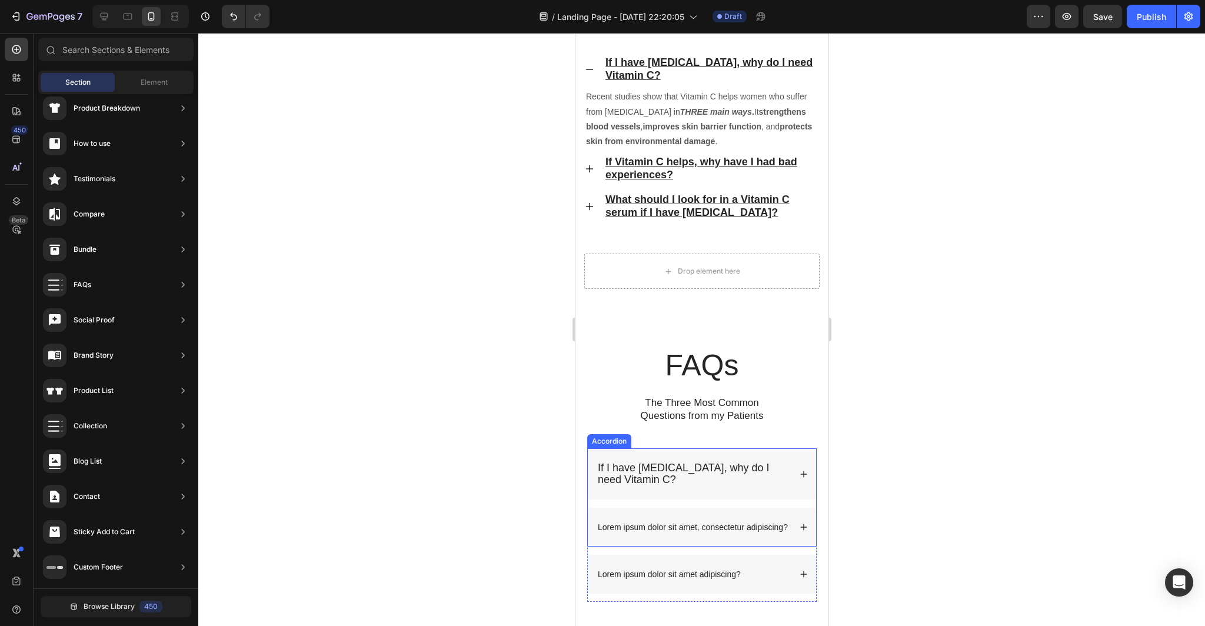
scroll to position [3148, 0]
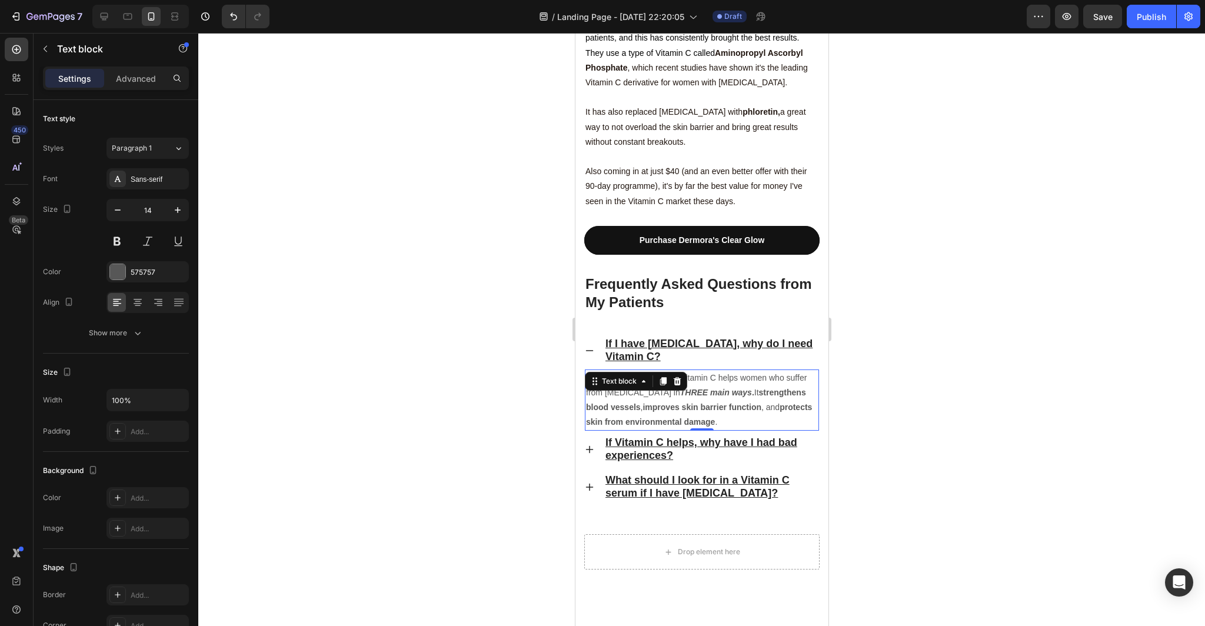
click at [701, 371] on p "Recent studies show that Vitamin C helps women who suffer from [MEDICAL_DATA] i…" at bounding box center [701, 400] width 232 height 59
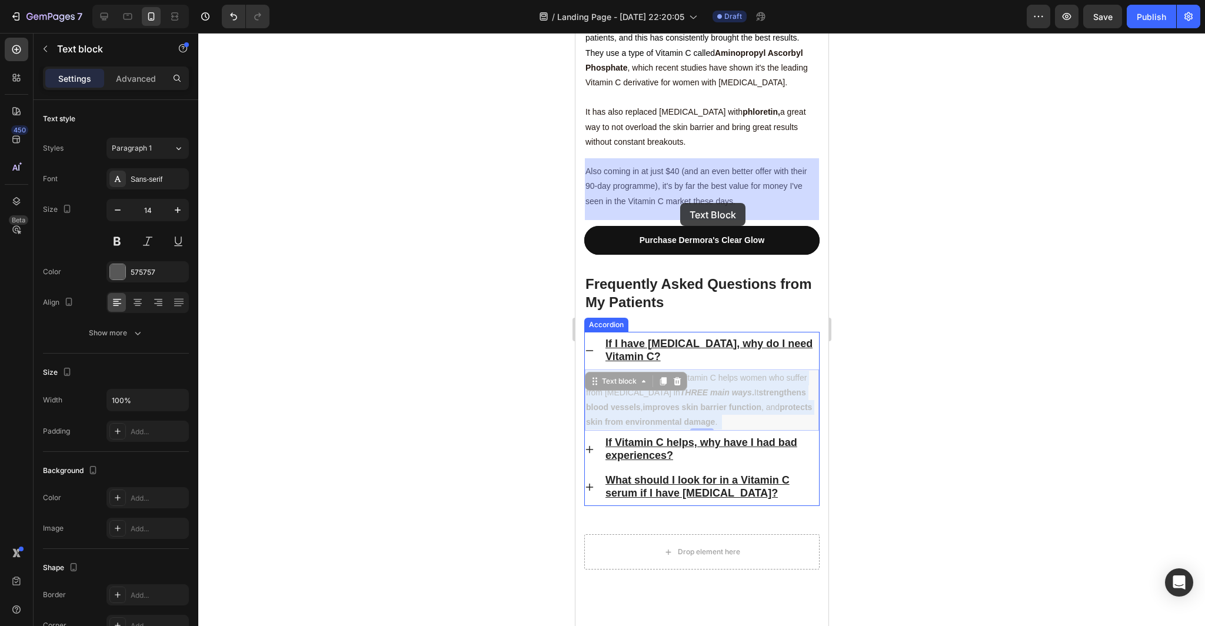
drag, startPoint x: 698, startPoint y: 212, endPoint x: 686, endPoint y: 201, distance: 16.3
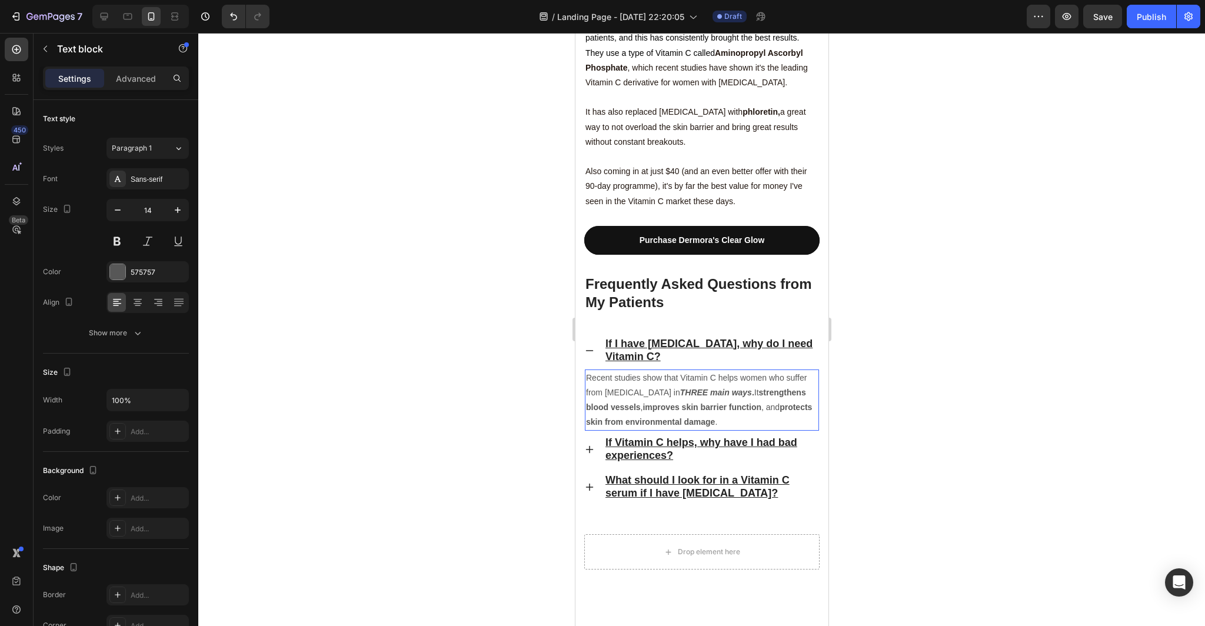
click at [717, 417] on strong "Rich Text Editor. Editing area: main" at bounding box center [718, 421] width 2 height 9
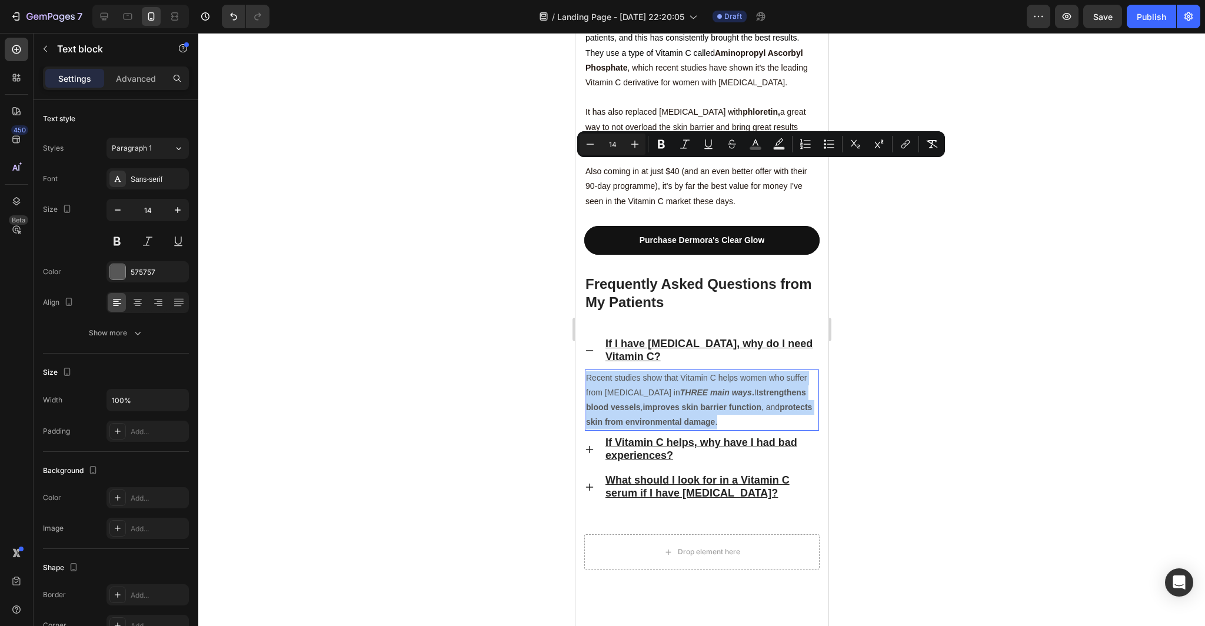
drag, startPoint x: 697, startPoint y: 212, endPoint x: 587, endPoint y: 168, distance: 119.3
click at [587, 373] on span "Recent studies show that Vitamin C helps women who suffer from [MEDICAL_DATA] i…" at bounding box center [698, 400] width 226 height 54
copy span "Recent studies show that Vitamin C helps women who suffer from [MEDICAL_DATA] i…"
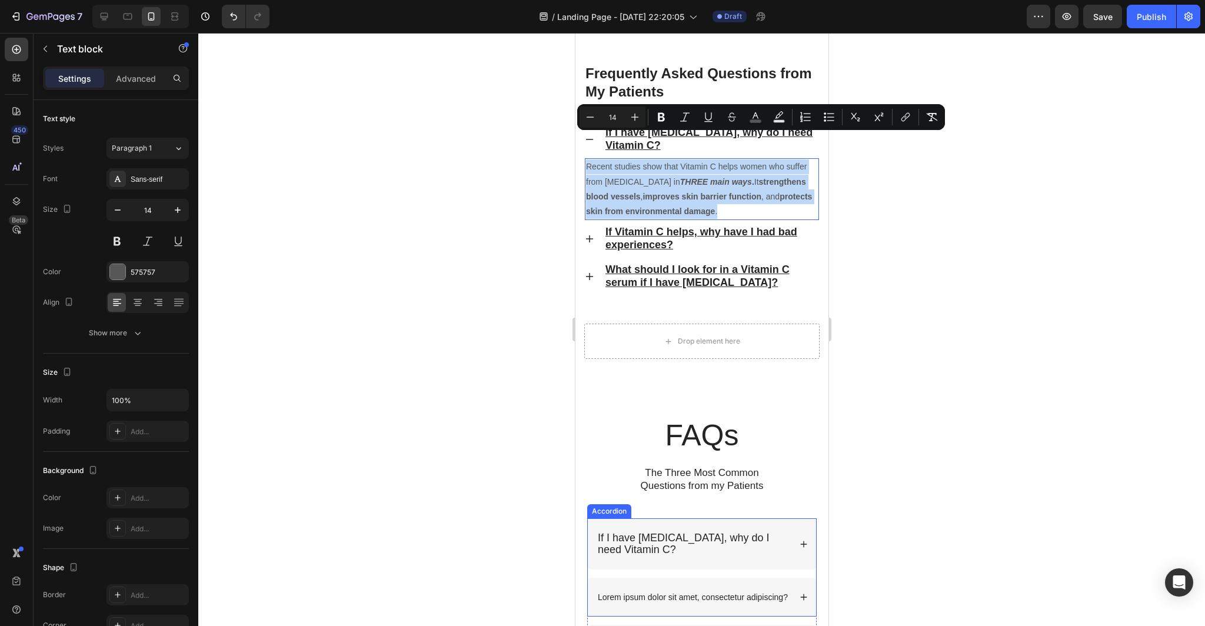
scroll to position [3280, 0]
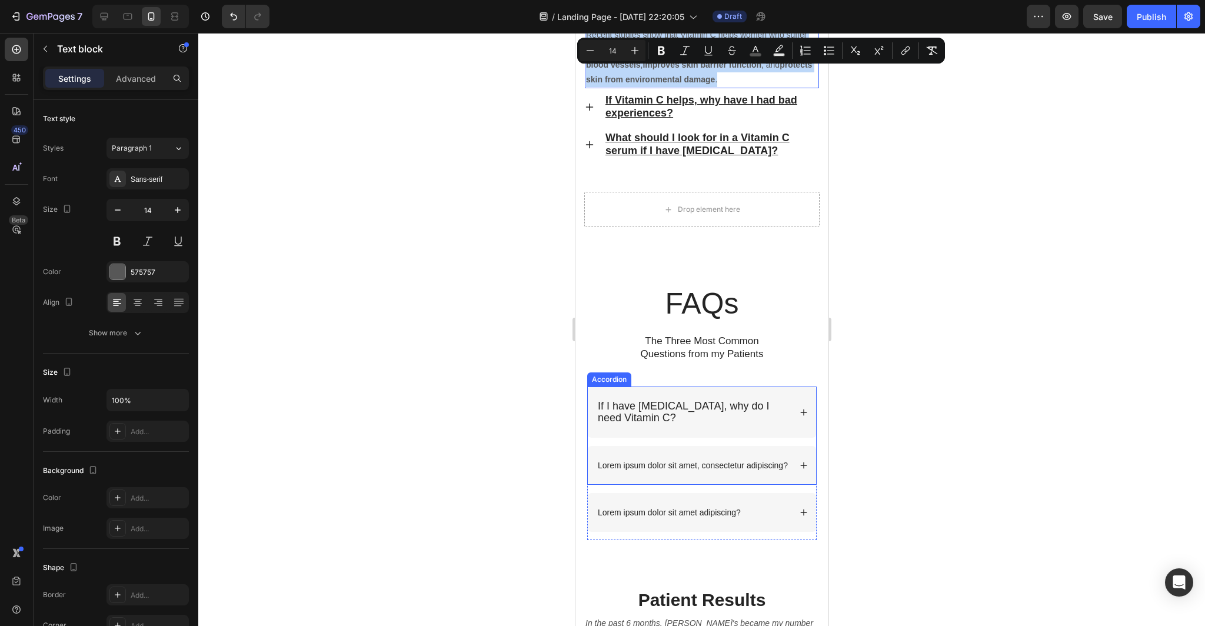
click at [773, 414] on p "If I have [MEDICAL_DATA], why do I need Vitamin C?" at bounding box center [692, 412] width 191 height 22
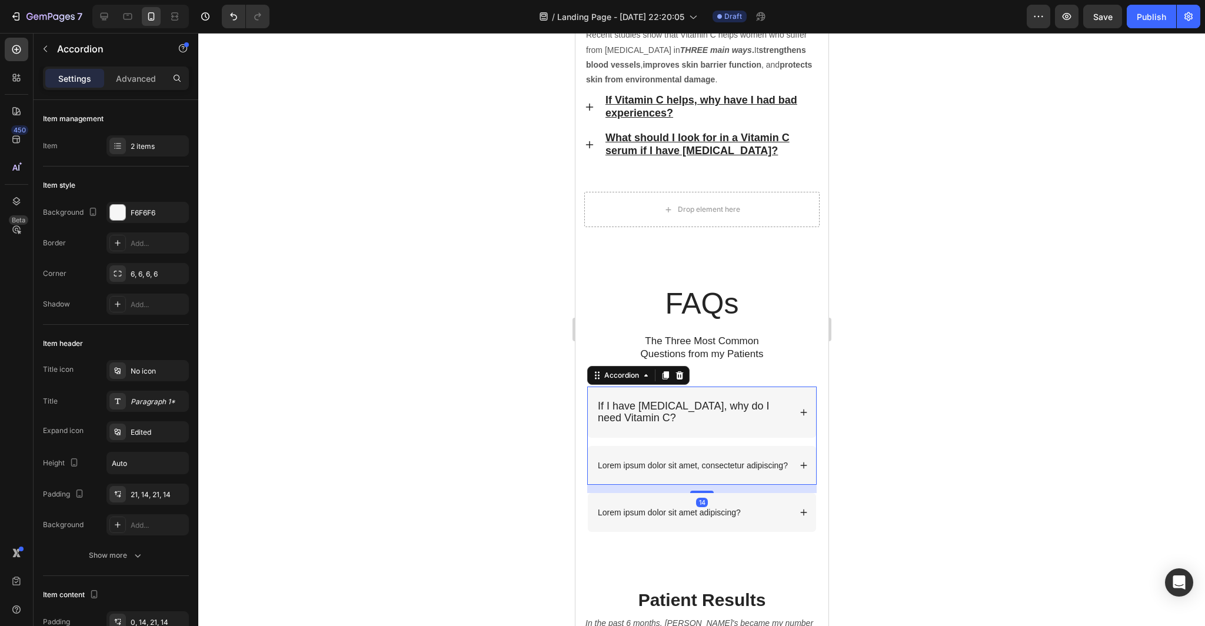
click at [801, 412] on icon at bounding box center [803, 412] width 6 height 6
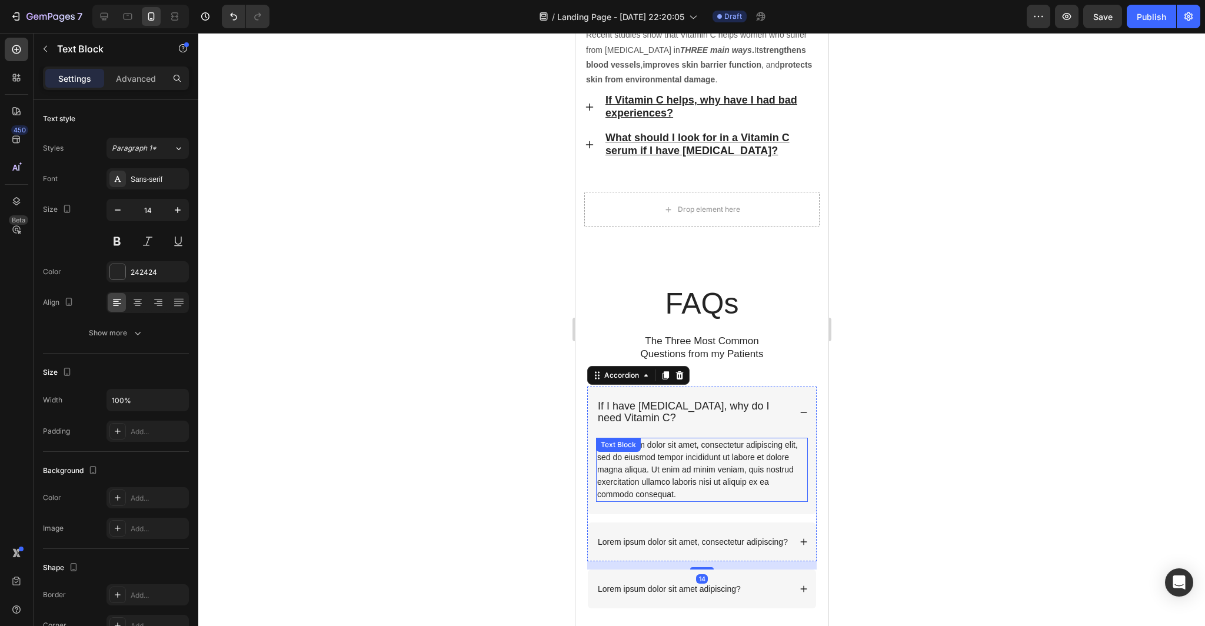
click at [674, 499] on div "Lorem ipsum dolor sit amet, consectetur adipiscing elit, sed do eiusmod tempor …" at bounding box center [701, 470] width 212 height 64
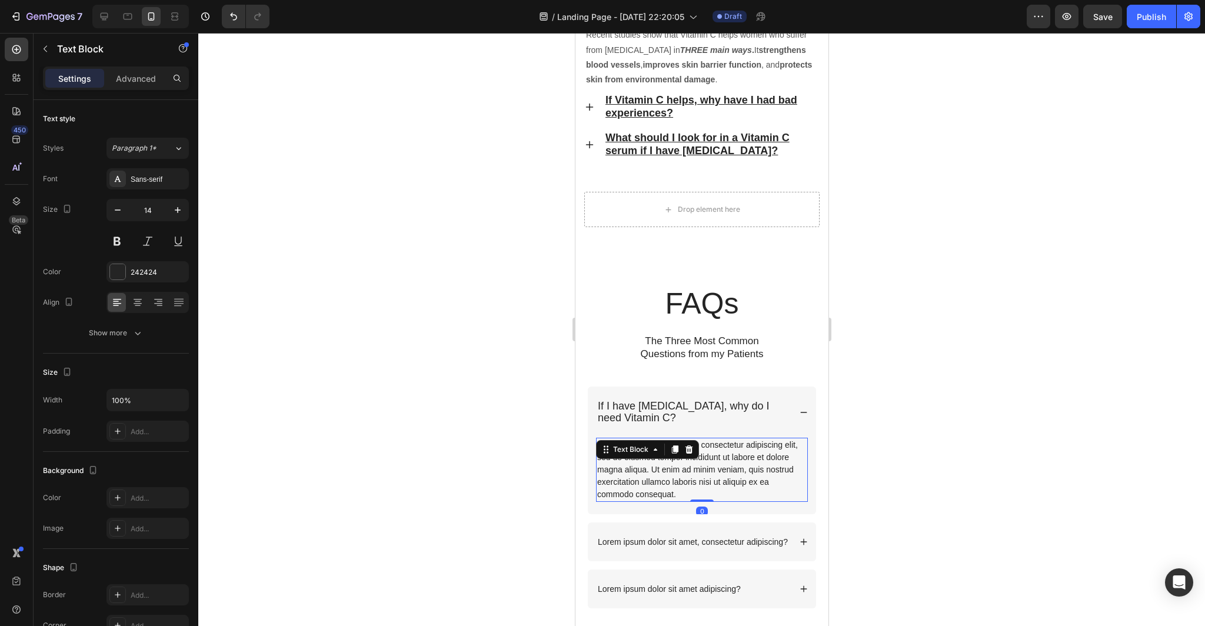
click at [676, 496] on div "Lorem ipsum dolor sit amet, consectetur adipiscing elit, sed do eiusmod tempor …" at bounding box center [701, 470] width 212 height 64
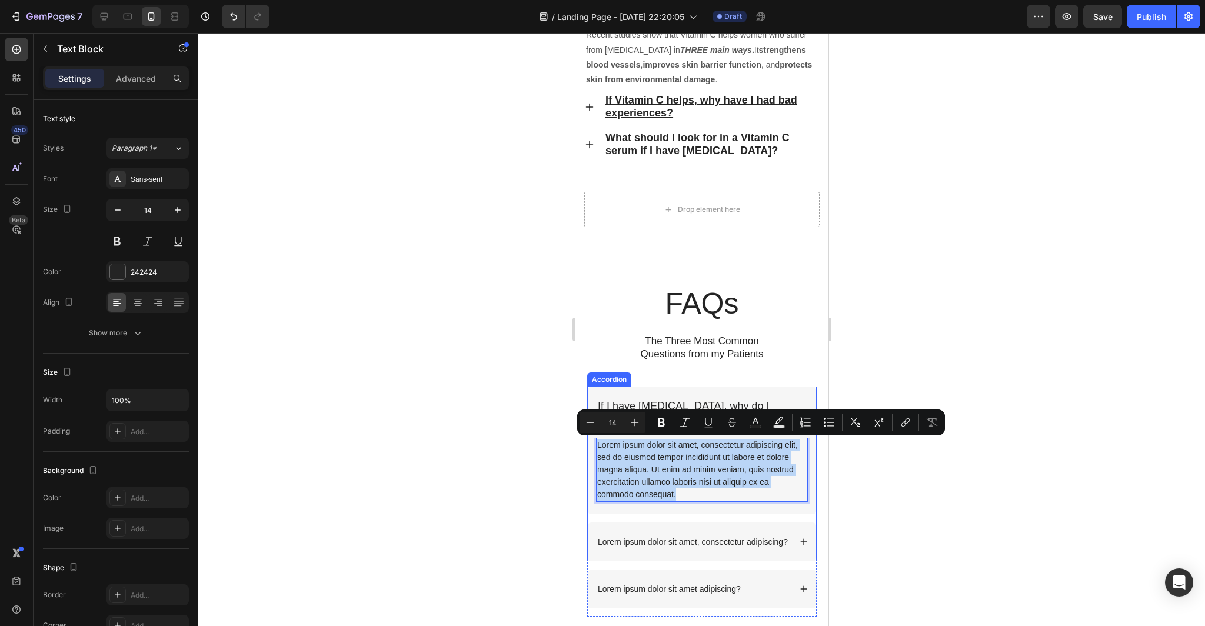
drag, startPoint x: 676, startPoint y: 496, endPoint x: 593, endPoint y: 444, distance: 98.1
click at [593, 444] on div "Lorem ipsum dolor sit amet, consectetur adipiscing elit, sed do eiusmod tempor …" at bounding box center [701, 476] width 228 height 76
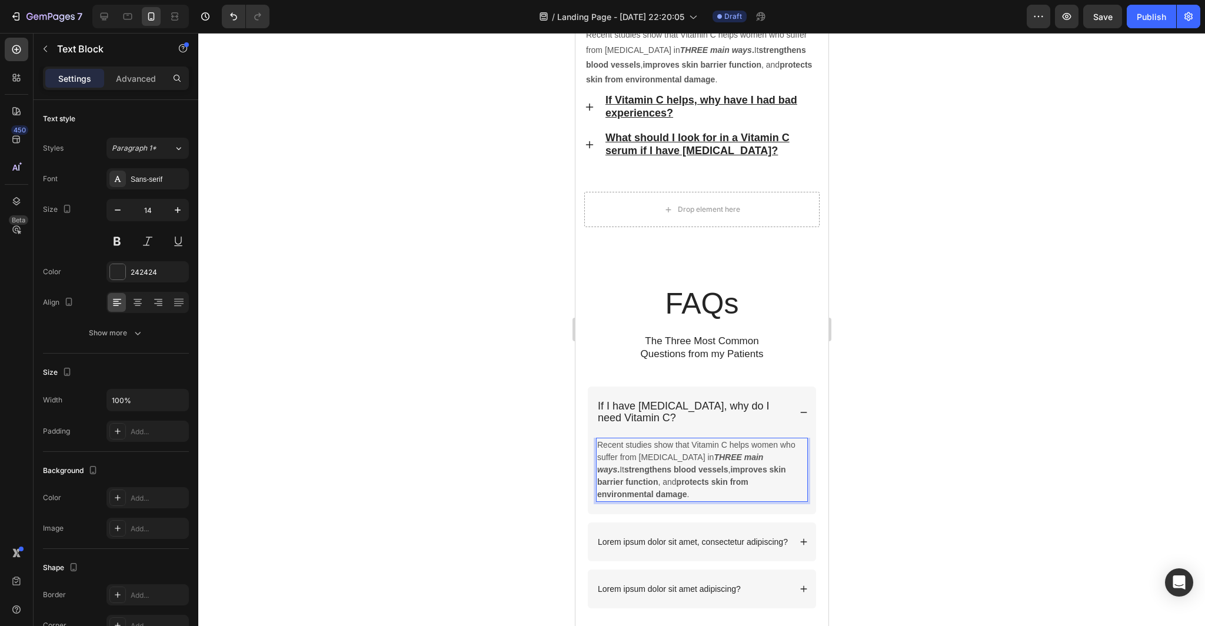
click at [897, 484] on div at bounding box center [701, 329] width 1007 height 593
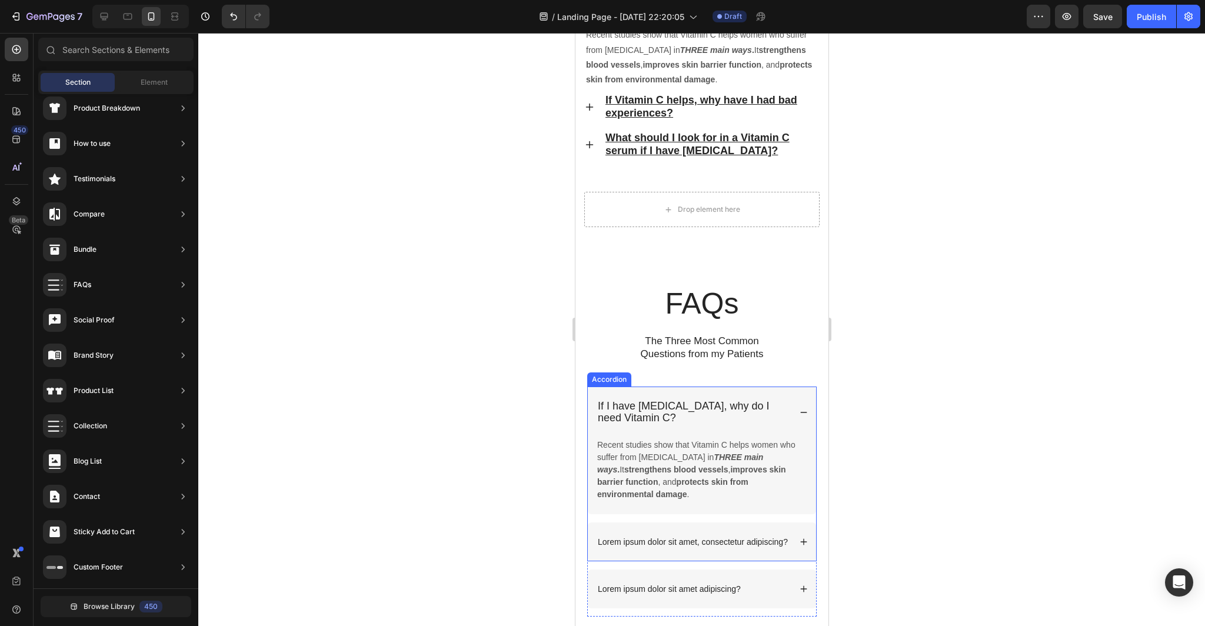
click at [800, 414] on icon at bounding box center [803, 412] width 8 height 8
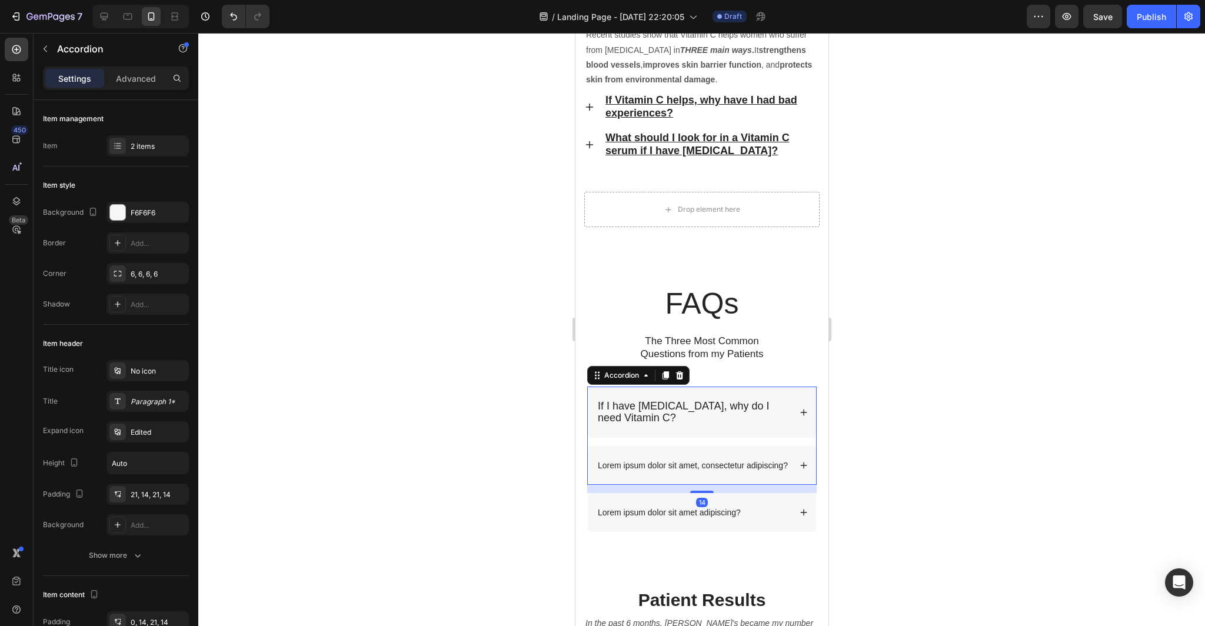
click at [969, 441] on div at bounding box center [701, 329] width 1007 height 593
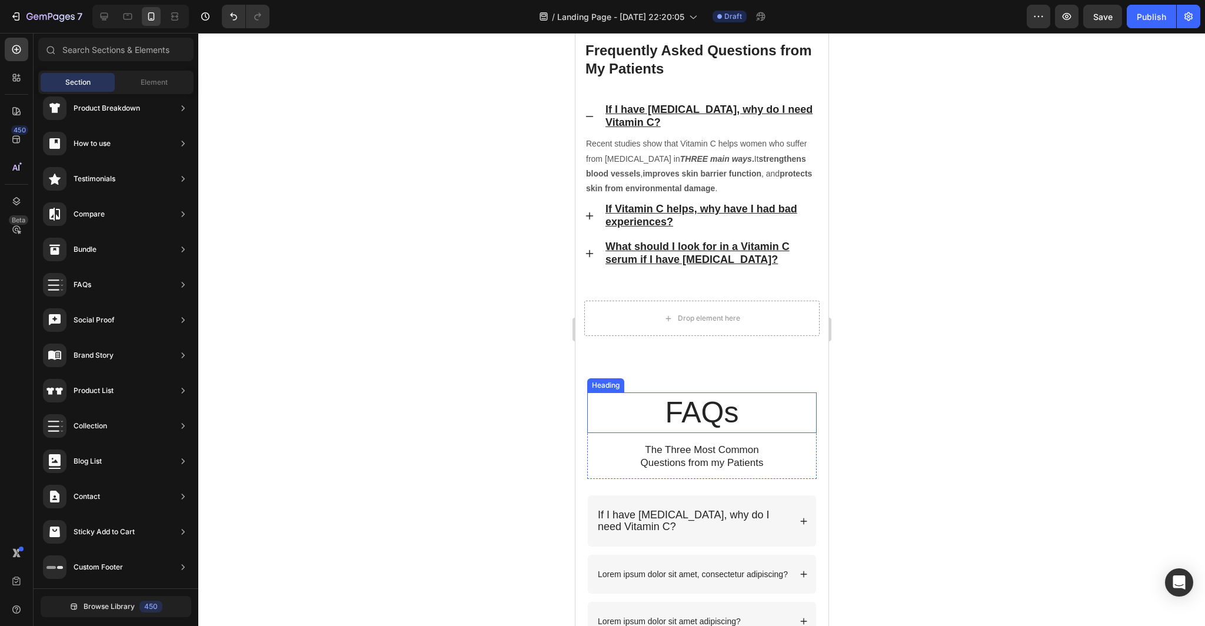
scroll to position [3107, 0]
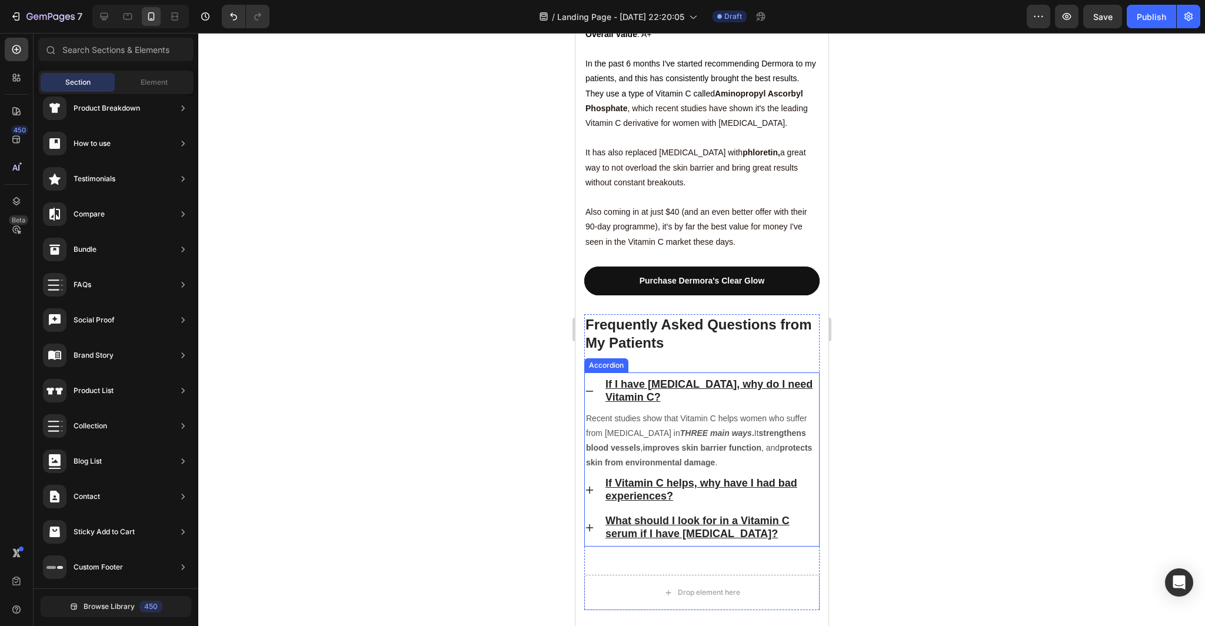
click at [671, 477] on u "If Vitamin C helps, why have I had bad experiences?" at bounding box center [701, 489] width 192 height 25
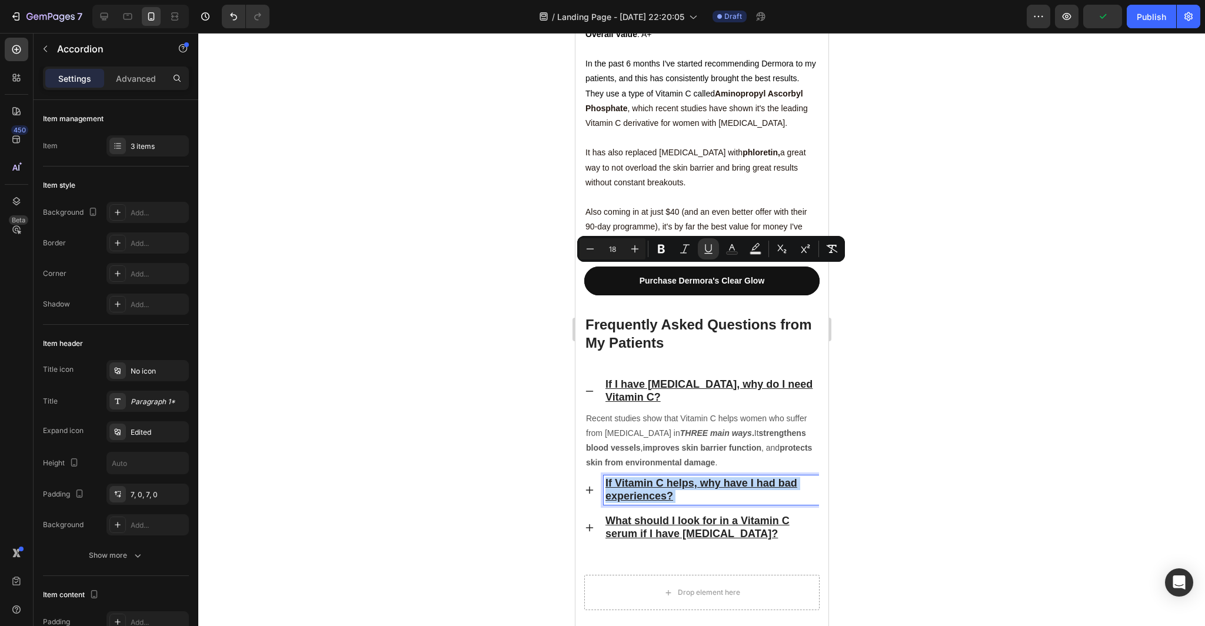
drag, startPoint x: 674, startPoint y: 286, endPoint x: 603, endPoint y: 269, distance: 73.2
click at [603, 475] on div "If Vitamin C helps, why have I had bad experiences?" at bounding box center [710, 489] width 215 height 29
copy p "If Vitamin C helps, why have I had bad experiences?"
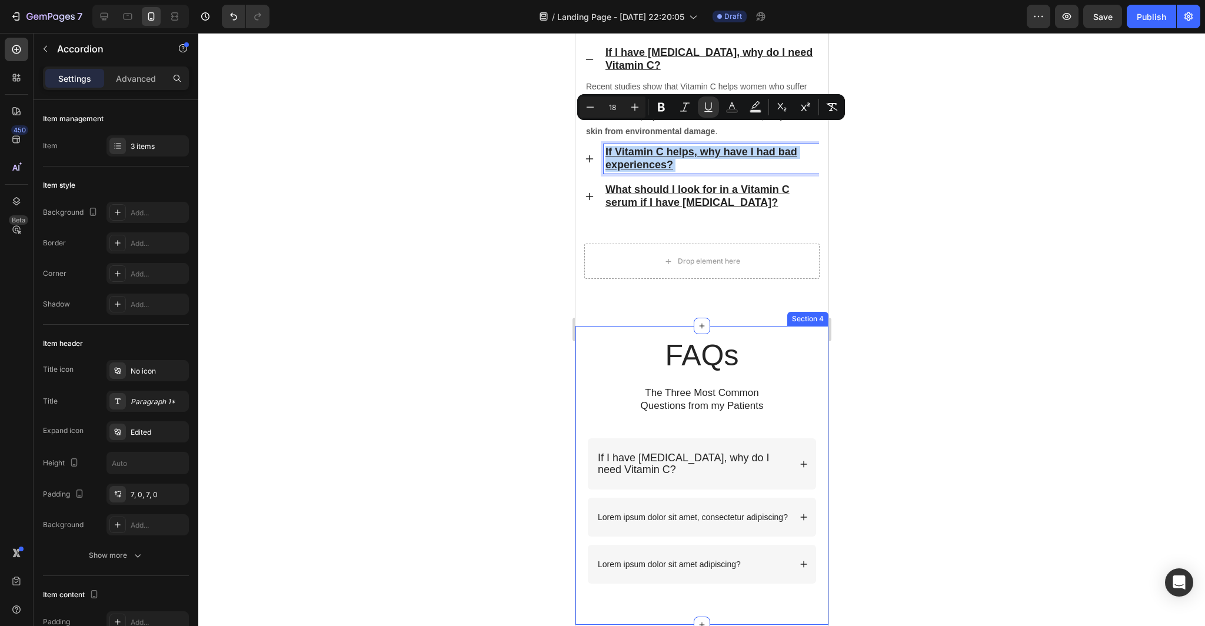
scroll to position [3270, 0]
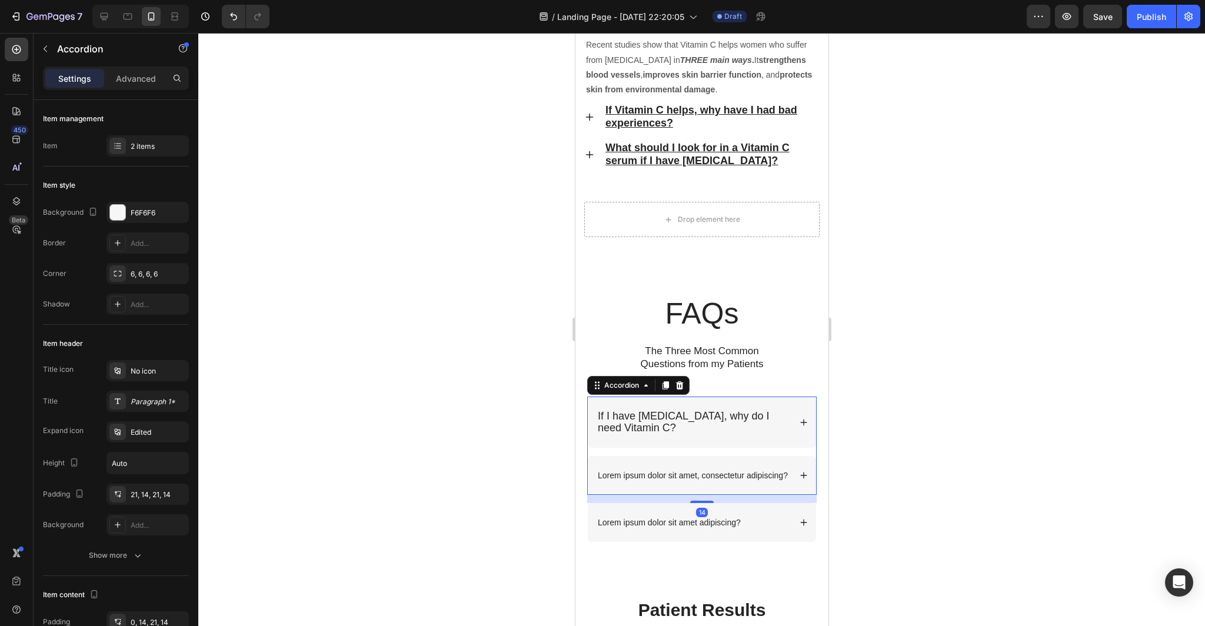
click at [763, 476] on p "Lorem ipsum dolor sit amet, consectetur adipiscing?" at bounding box center [692, 475] width 190 height 11
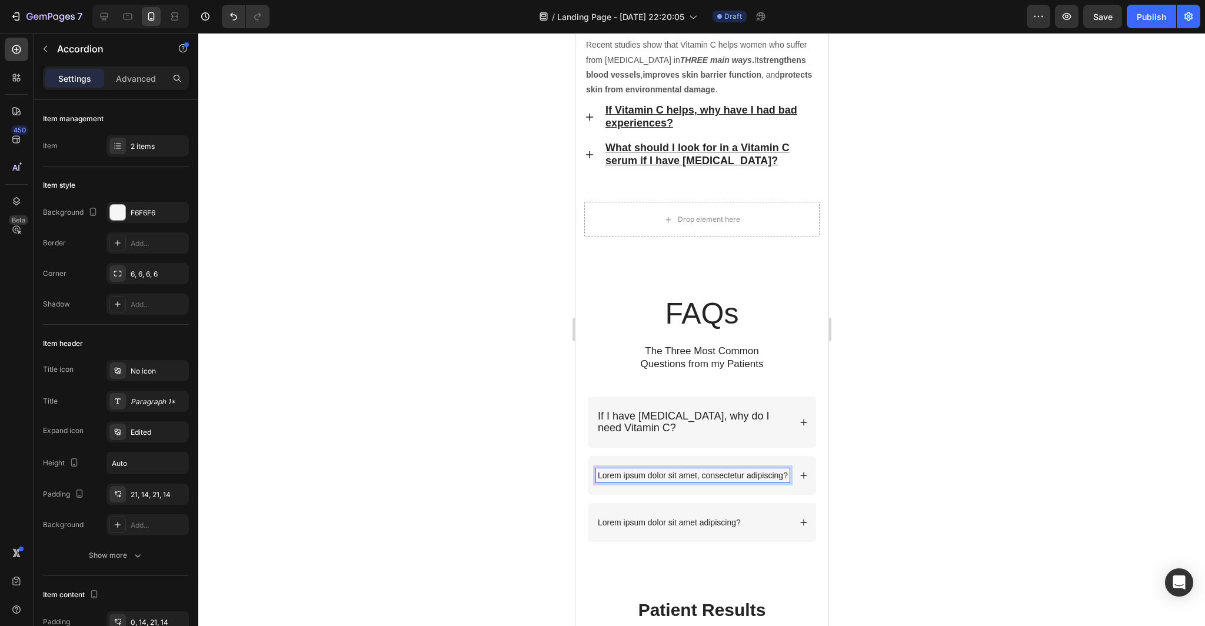
click at [786, 477] on p "Lorem ipsum dolor sit amet, consectetur adipiscing?" at bounding box center [692, 475] width 190 height 11
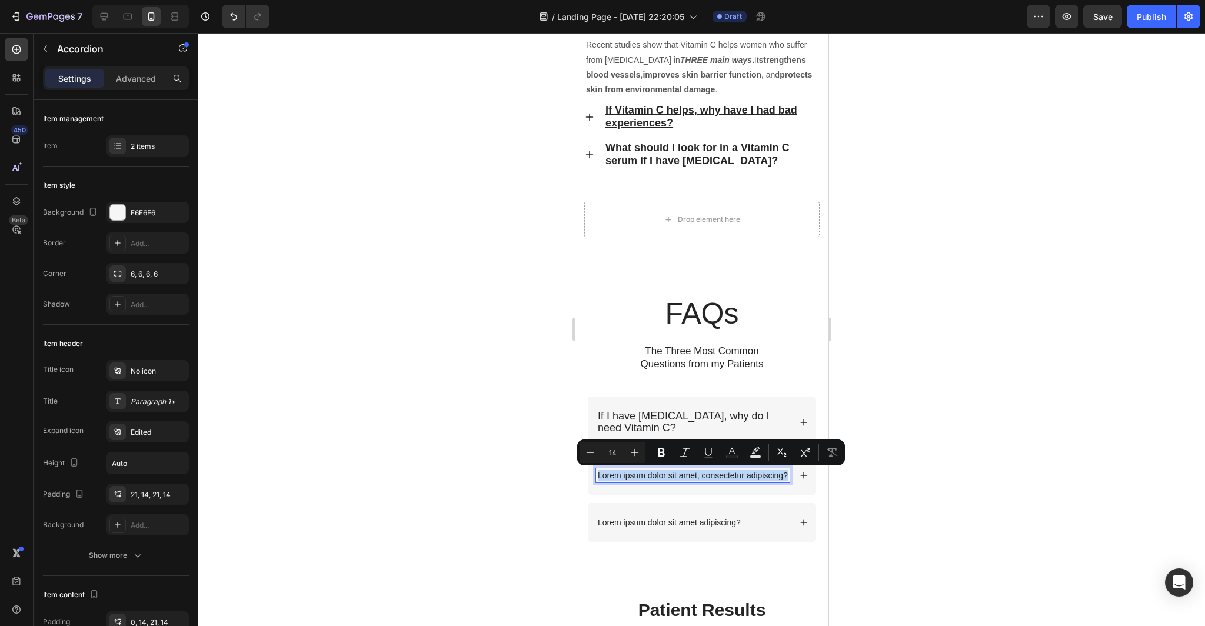
drag, startPoint x: 786, startPoint y: 477, endPoint x: 736, endPoint y: 477, distance: 49.4
click at [736, 477] on p "Lorem ipsum dolor sit amet, consectetur adipiscing?" at bounding box center [692, 475] width 190 height 11
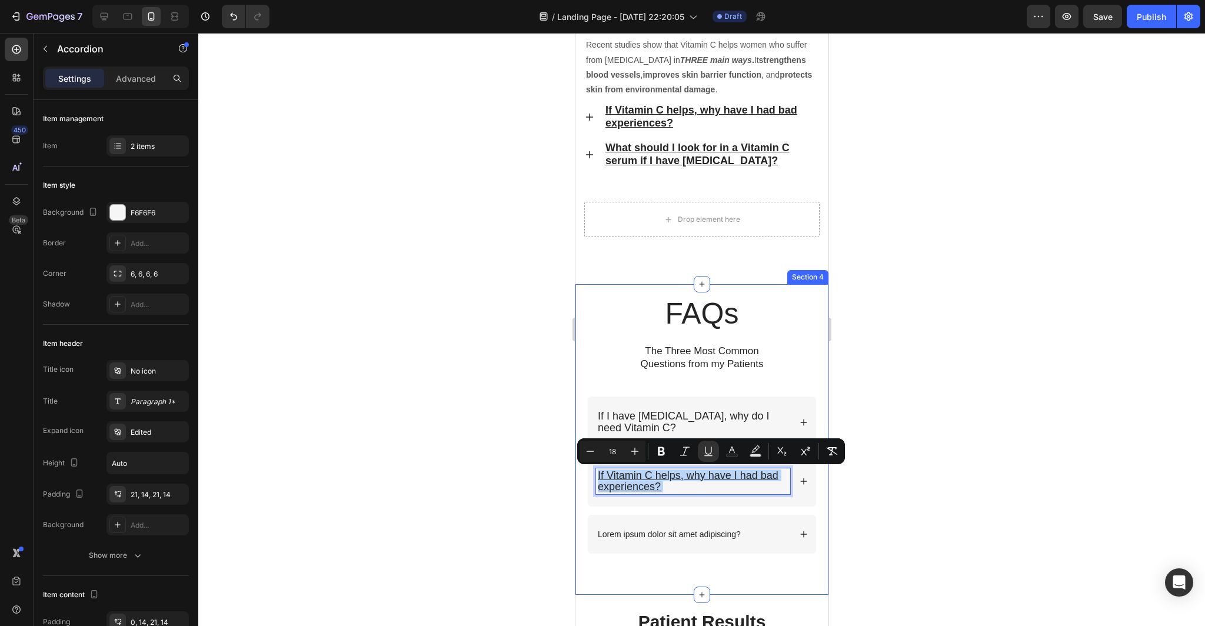
drag, startPoint x: 664, startPoint y: 485, endPoint x: 582, endPoint y: 462, distance: 84.8
click at [582, 462] on div "FAQs Heading The Three Most Common Questions from my Patients Text Block Row If…" at bounding box center [701, 439] width 253 height 311
click at [931, 520] on div at bounding box center [701, 329] width 1007 height 593
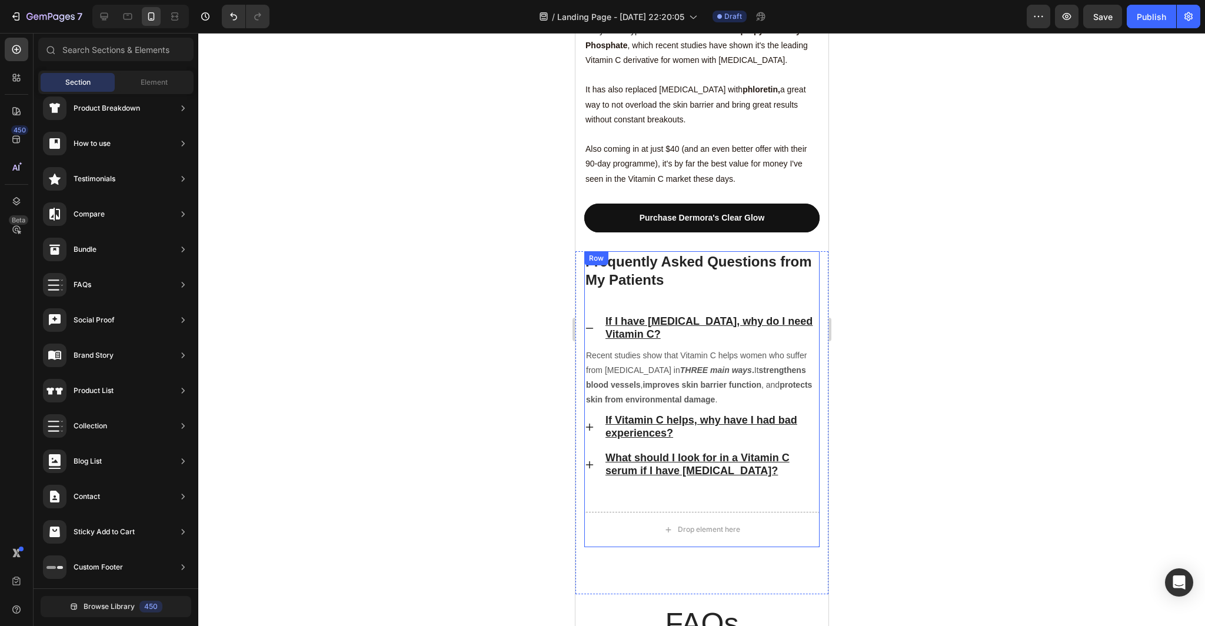
scroll to position [3152, 0]
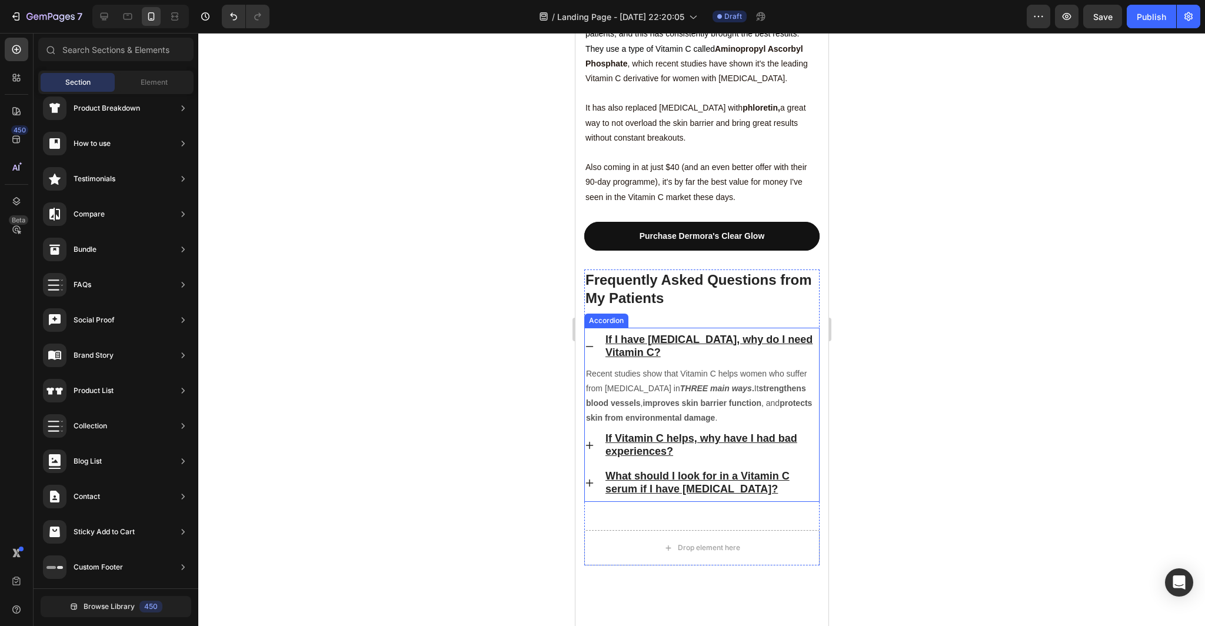
click at [666, 334] on p "If I have [MEDICAL_DATA], why do I need Vitamin C?" at bounding box center [711, 347] width 212 height 26
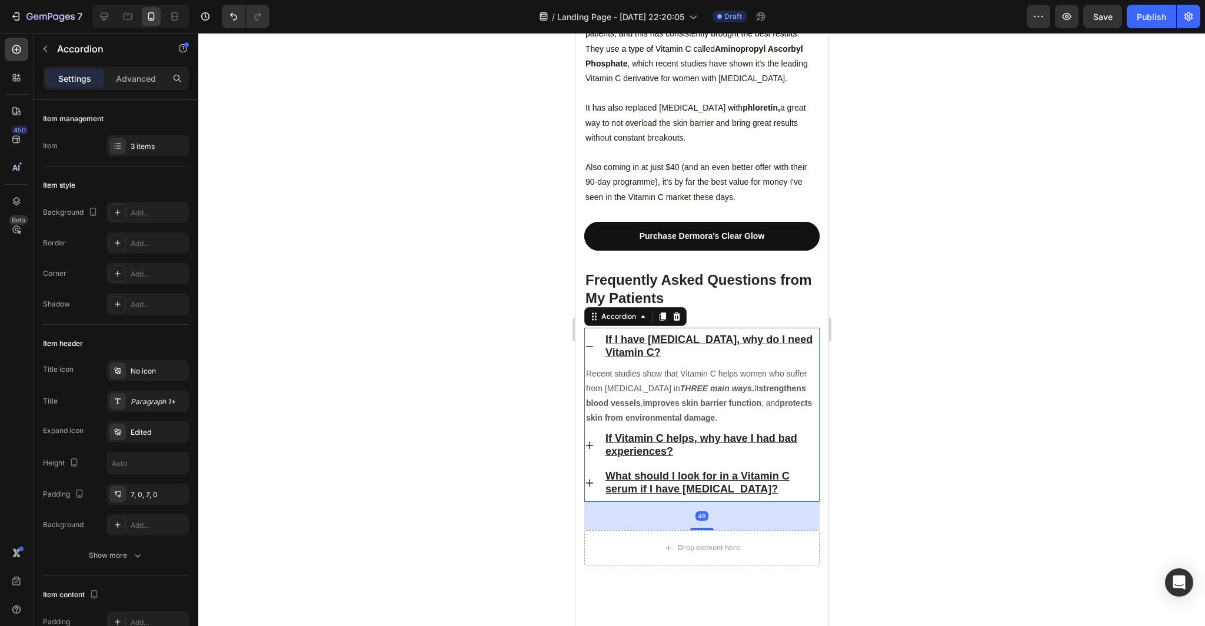
click at [591, 342] on icon at bounding box center [588, 346] width 9 height 9
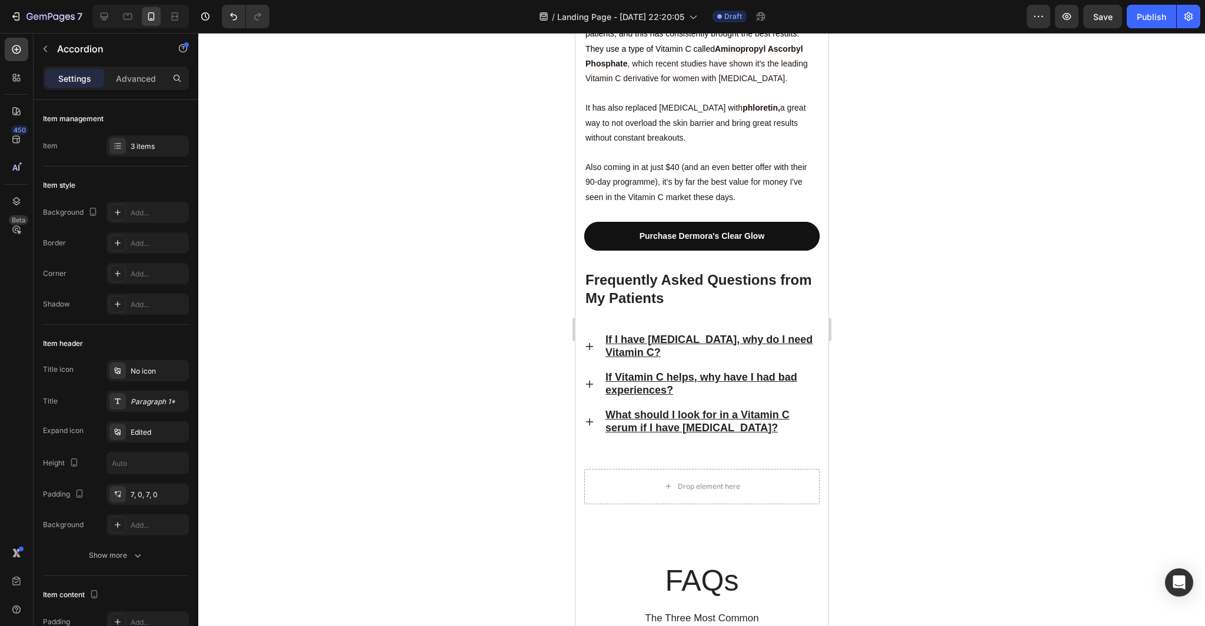
click at [590, 380] on icon at bounding box center [588, 384] width 9 height 9
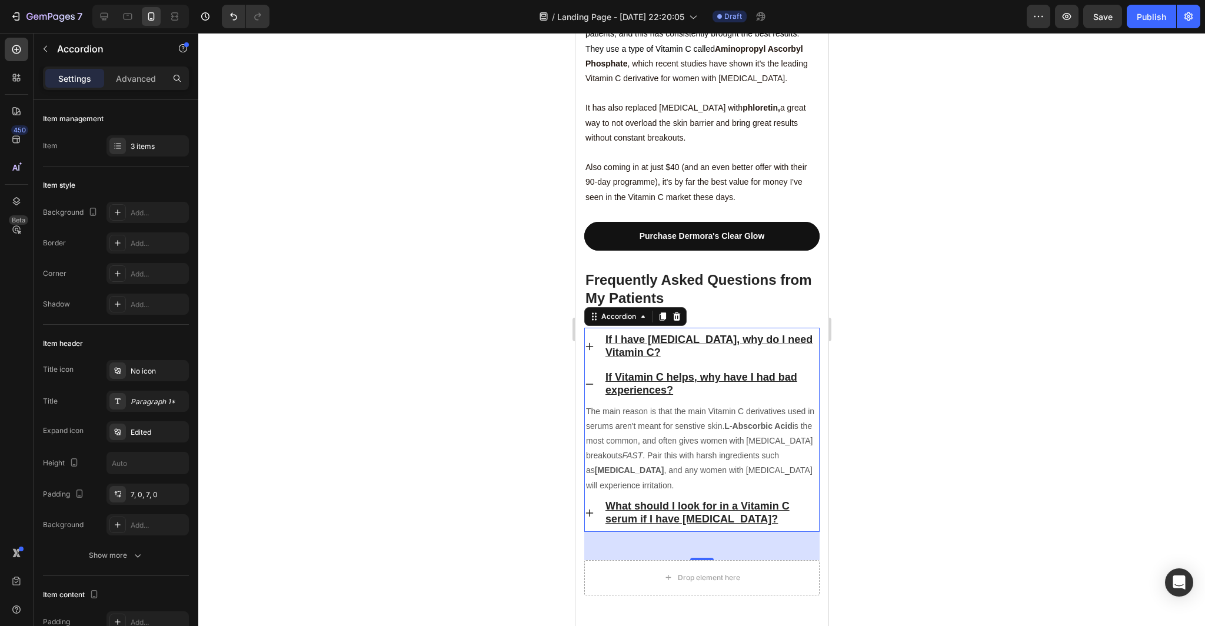
click at [691, 371] on p "If Vitamin C helps, why have I had bad experiences?" at bounding box center [711, 384] width 212 height 26
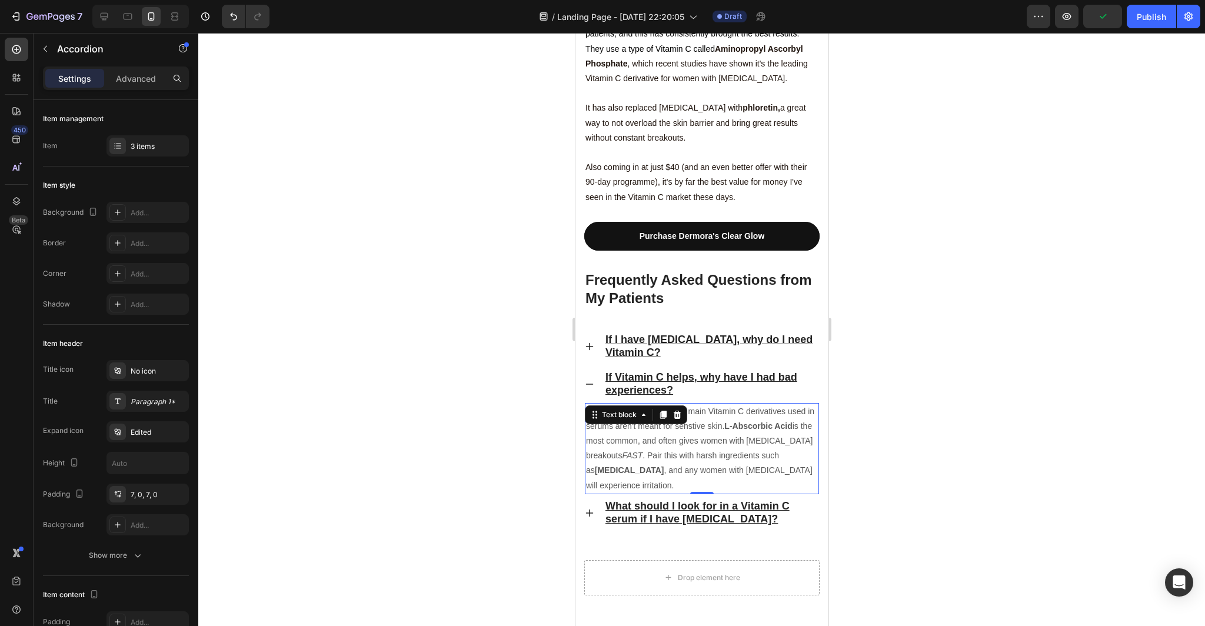
click at [786, 404] on p "The main reason is that the main Vitamin C derivatives used in serums aren't me…" at bounding box center [701, 448] width 232 height 89
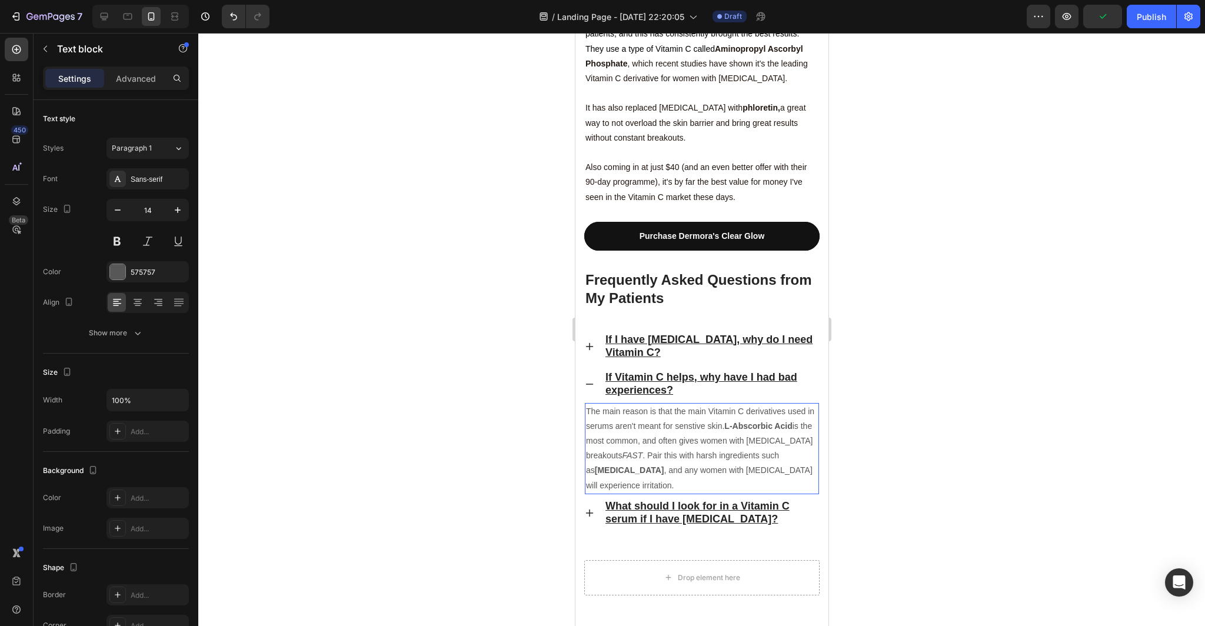
click at [783, 404] on p "The main reason is that the main Vitamin C derivatives used in serums aren't me…" at bounding box center [701, 448] width 232 height 89
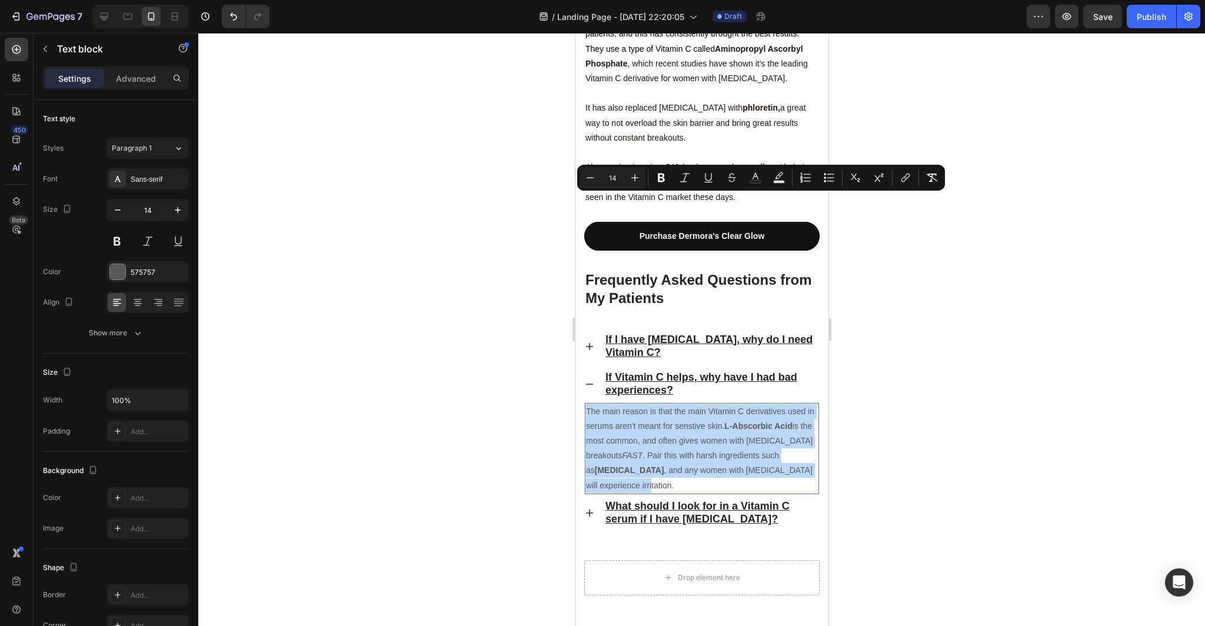
drag, startPoint x: 783, startPoint y: 259, endPoint x: 585, endPoint y: 193, distance: 209.1
click at [585, 404] on p "The main reason is that the main Vitamin C derivatives used in serums aren't me…" at bounding box center [701, 448] width 232 height 89
copy p "The main reason is that the main Vitamin C derivatives used in serums aren't me…"
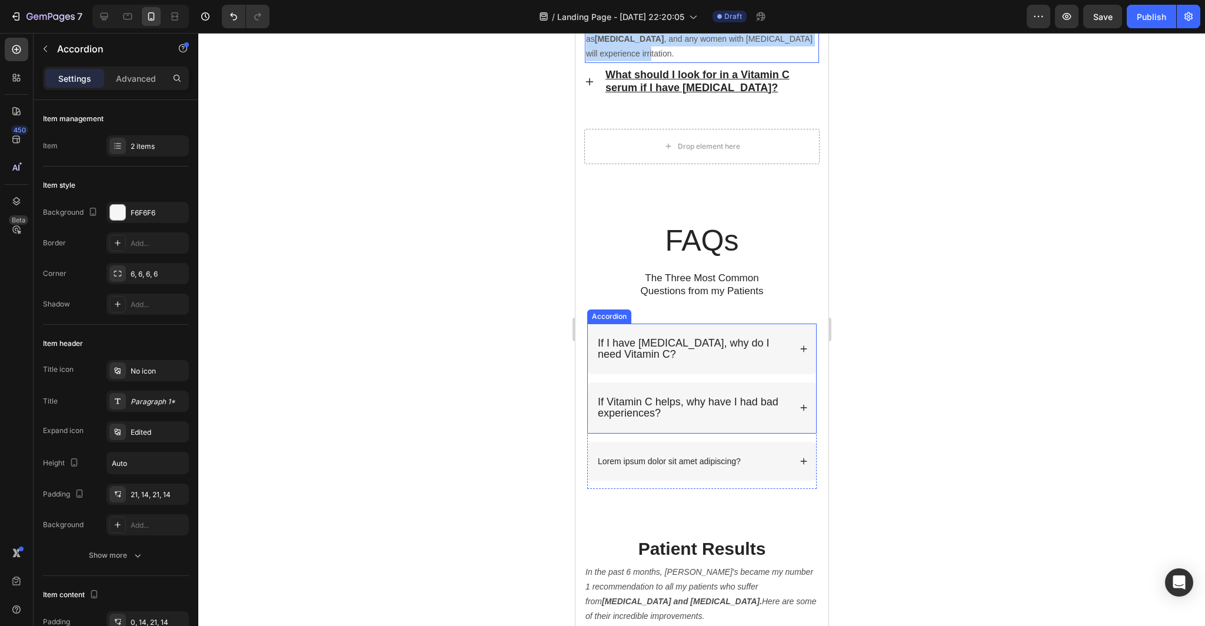
click at [737, 401] on p "If Vitamin C helps, why have I had bad experiences?" at bounding box center [692, 408] width 191 height 22
click at [803, 398] on div "If Vitamin C helps, why have I had bad experiences?" at bounding box center [701, 407] width 228 height 51
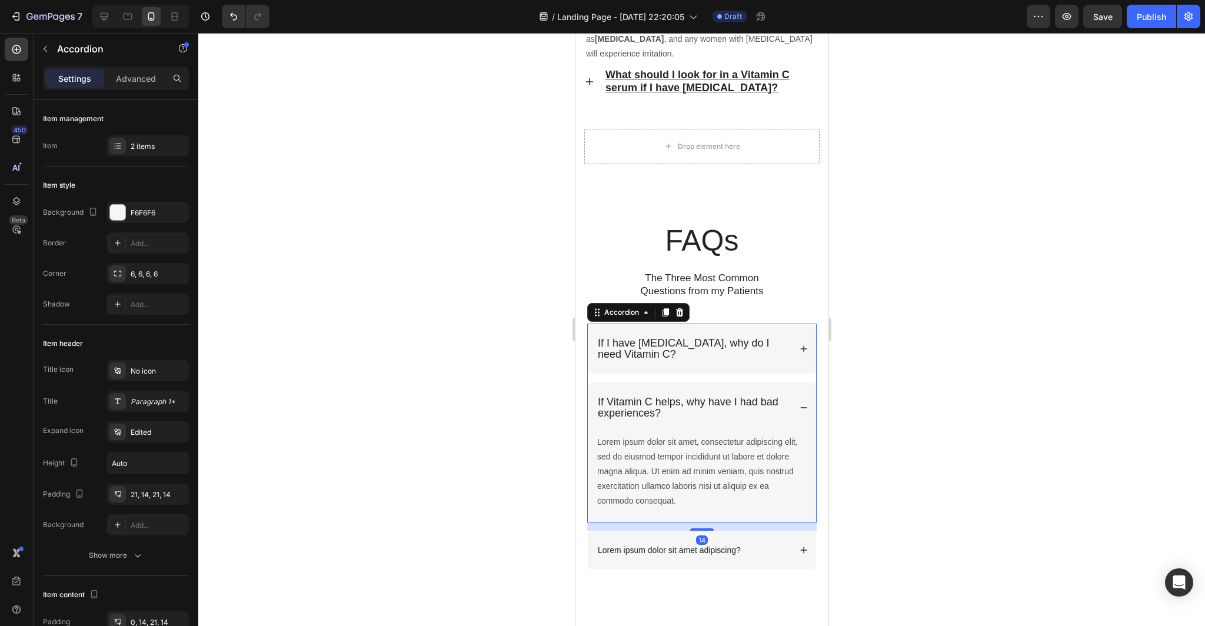
click at [687, 497] on div "Lorem ipsum dolor sit amet, consectetur adipiscing elit, sed do eiusmod tempor …" at bounding box center [701, 478] width 228 height 89
click at [675, 482] on div "Lorem ipsum dolor sit amet, consectetur adipiscing elit, sed do eiusmod tempor …" at bounding box center [701, 472] width 212 height 76
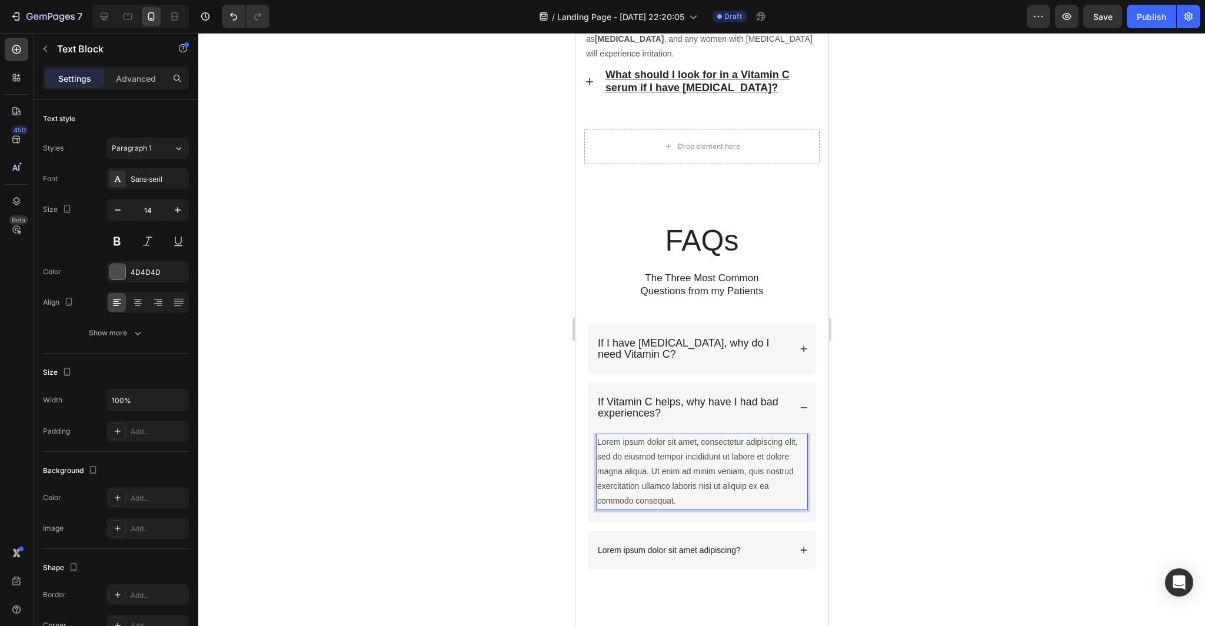
click at [676, 484] on div "Lorem ipsum dolor sit amet, consectetur adipiscing elit, sed do eiusmod tempor …" at bounding box center [701, 472] width 212 height 76
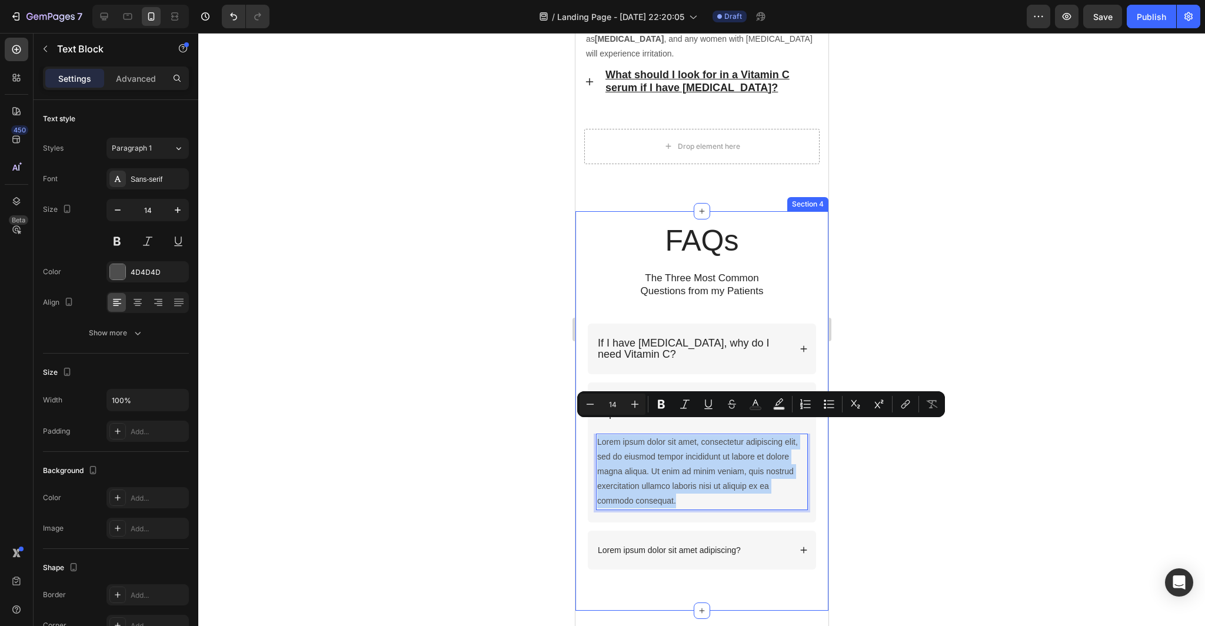
drag, startPoint x: 676, startPoint y: 487, endPoint x: 578, endPoint y: 424, distance: 116.7
click at [578, 424] on div "FAQs Heading The Three Most Common Questions from my Patients Text Block Row If…" at bounding box center [701, 411] width 253 height 400
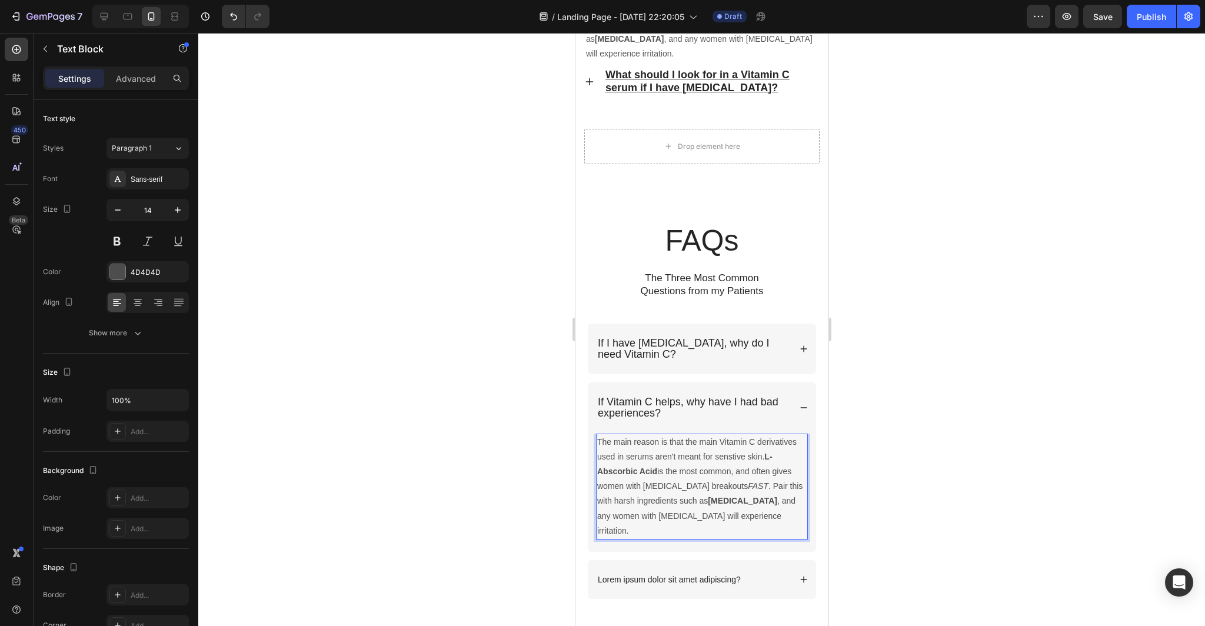
click at [914, 514] on div at bounding box center [701, 329] width 1007 height 593
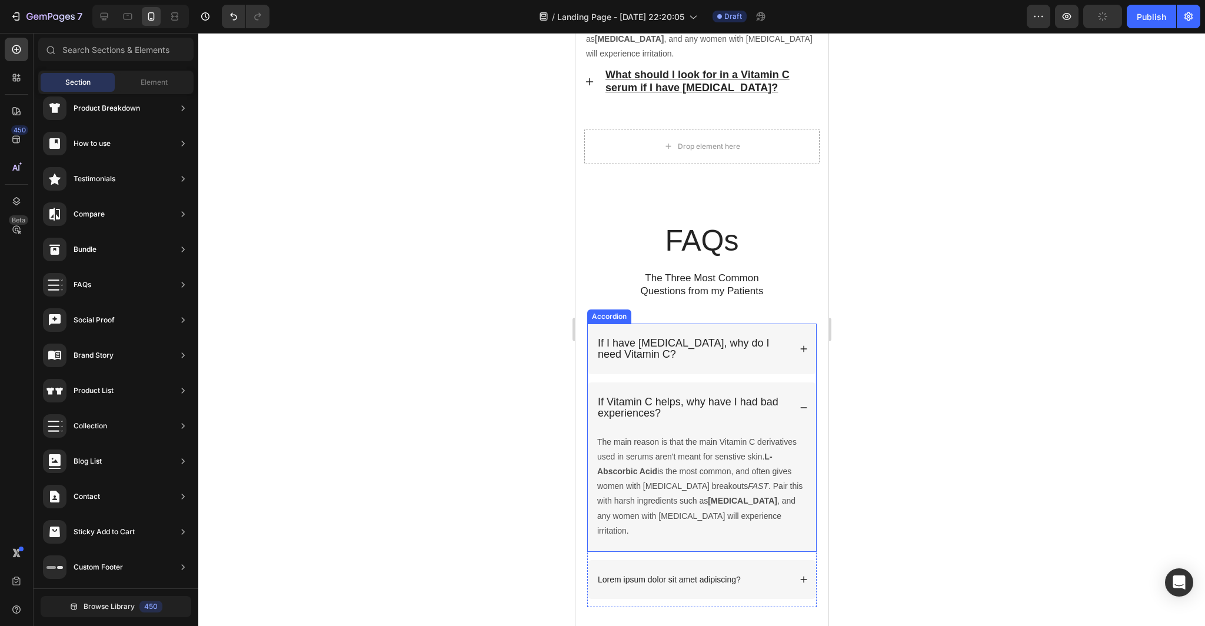
click at [798, 391] on div "If Vitamin C helps, why have I had bad experiences?" at bounding box center [701, 407] width 228 height 51
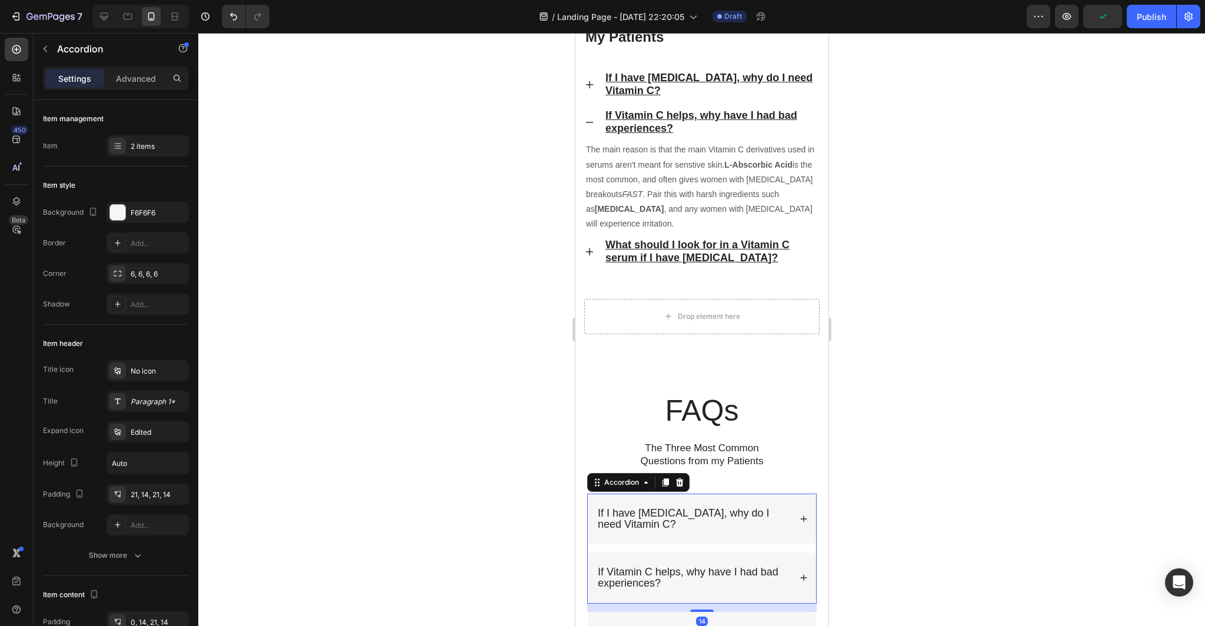
scroll to position [3150, 0]
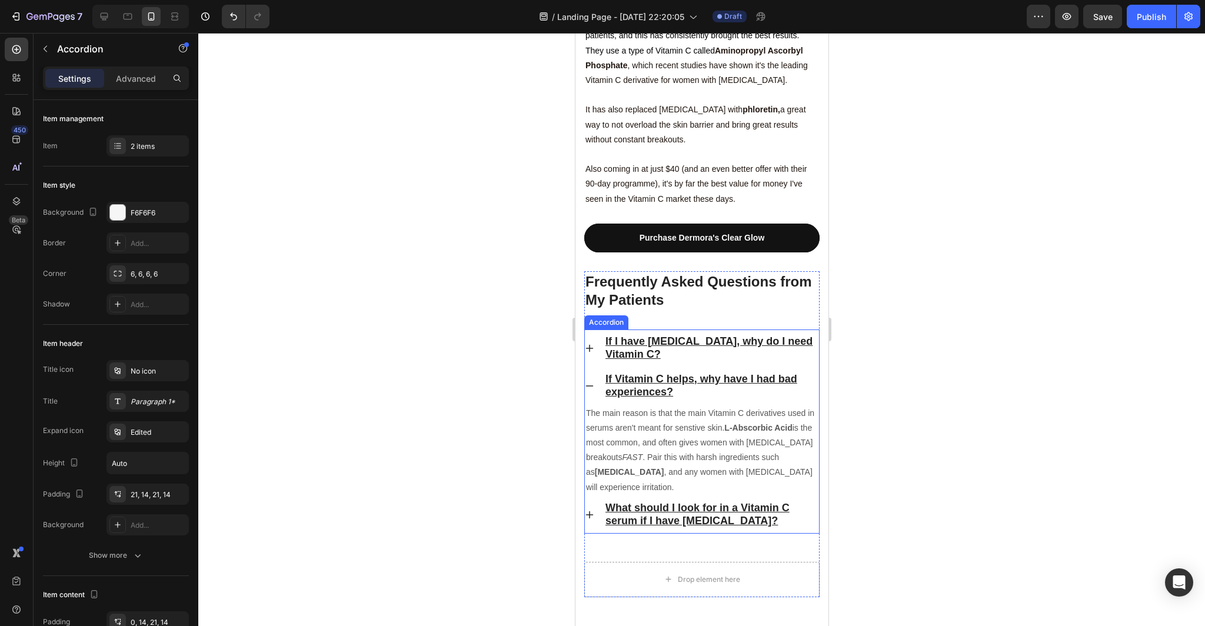
click at [756, 502] on p "What should I look for in a Vitamin C serum if I have [MEDICAL_DATA]?" at bounding box center [711, 515] width 212 height 26
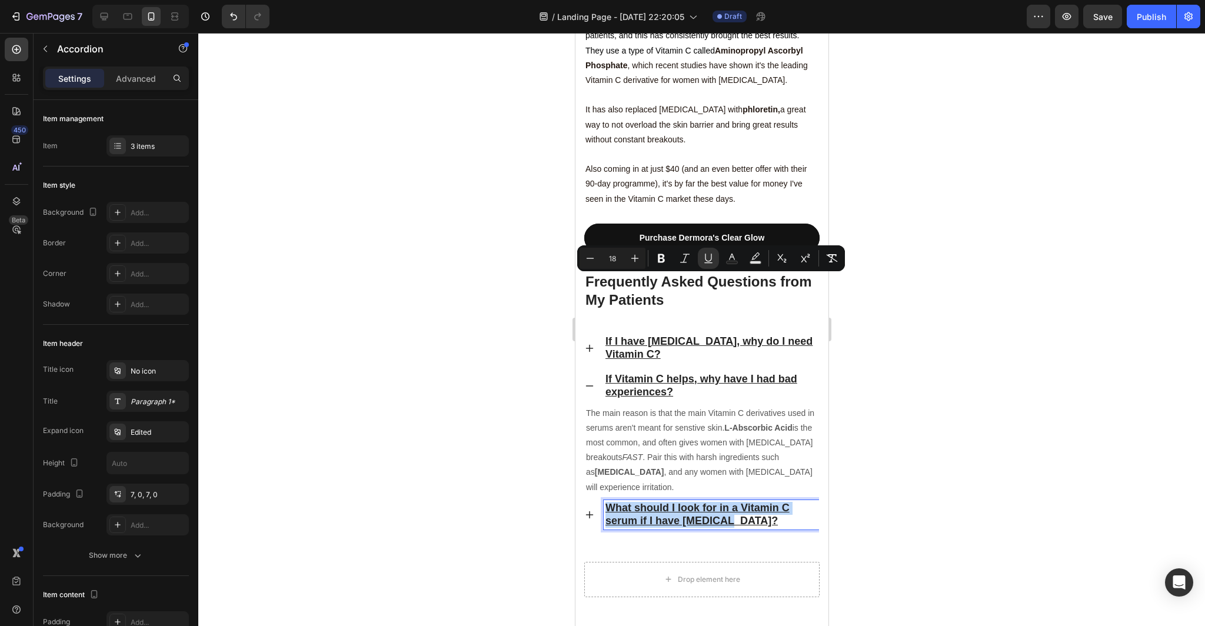
drag, startPoint x: 737, startPoint y: 295, endPoint x: 601, endPoint y: 282, distance: 136.6
click at [601, 496] on div "What should I look for in a Vitamin C serum if I have [MEDICAL_DATA]?" at bounding box center [701, 515] width 234 height 38
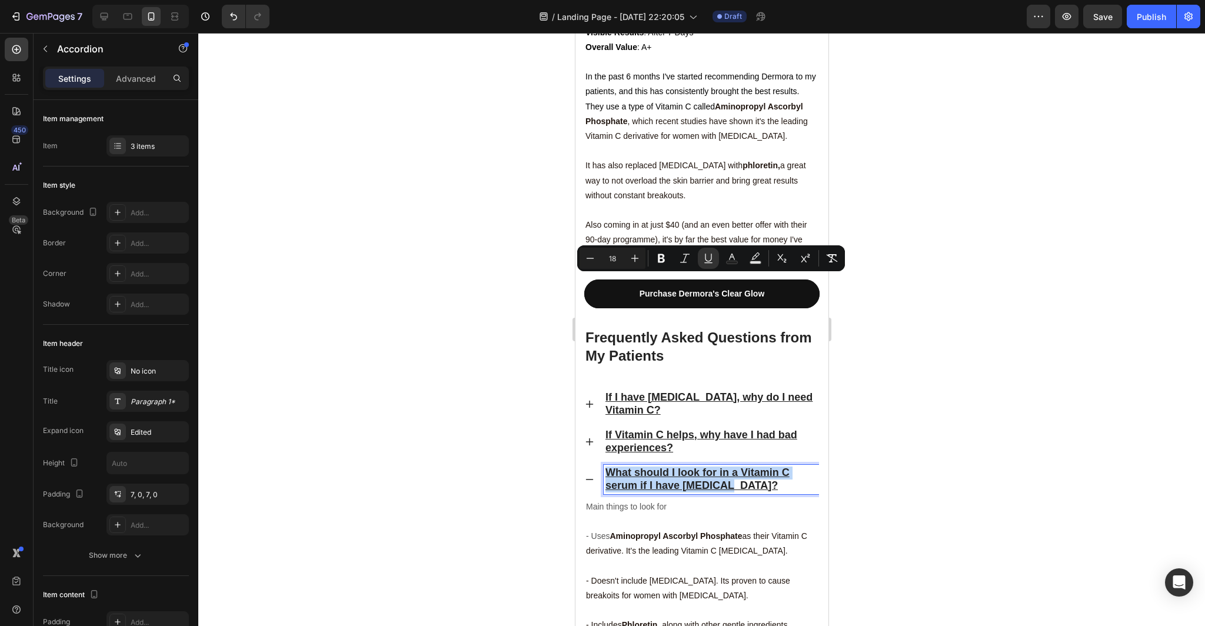
copy u "What should I look for in a Vitamin C serum if I have [MEDICAL_DATA]?"
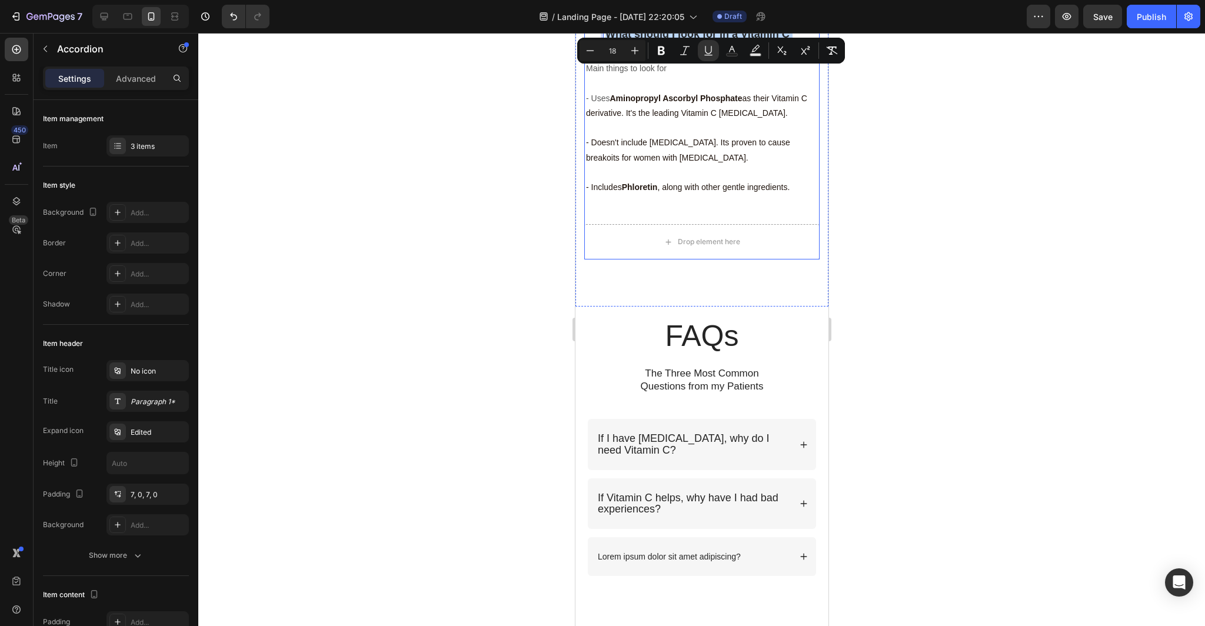
scroll to position [3383, 0]
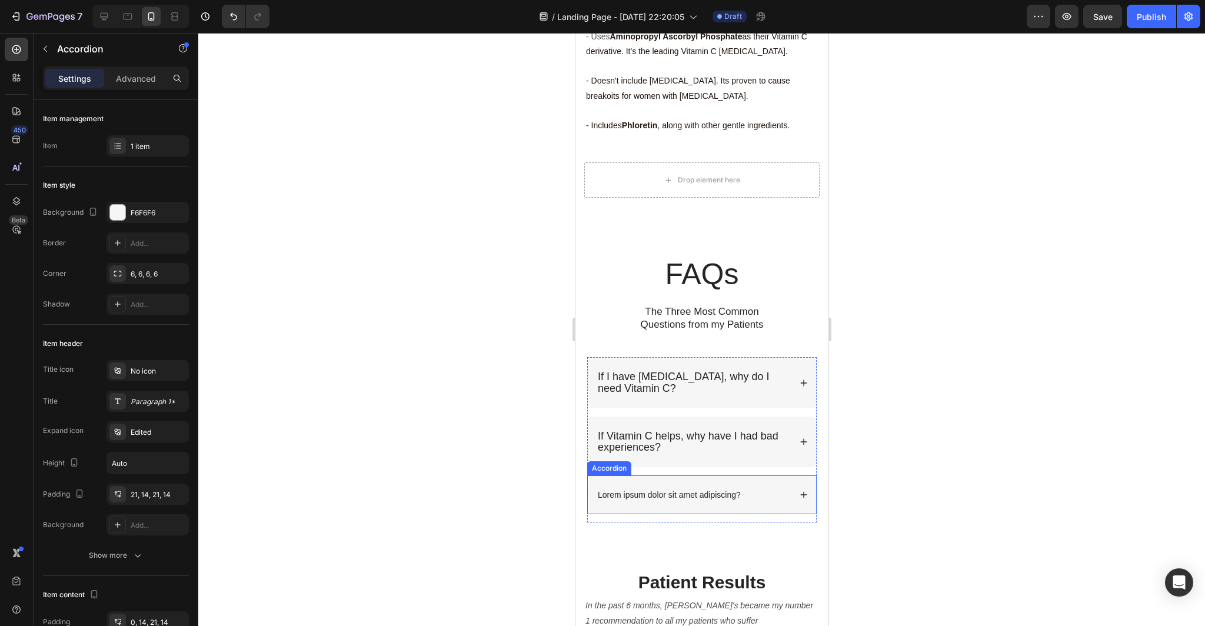
click at [743, 493] on div "Lorem ipsum dolor sit amet adipiscing?" at bounding box center [692, 495] width 194 height 14
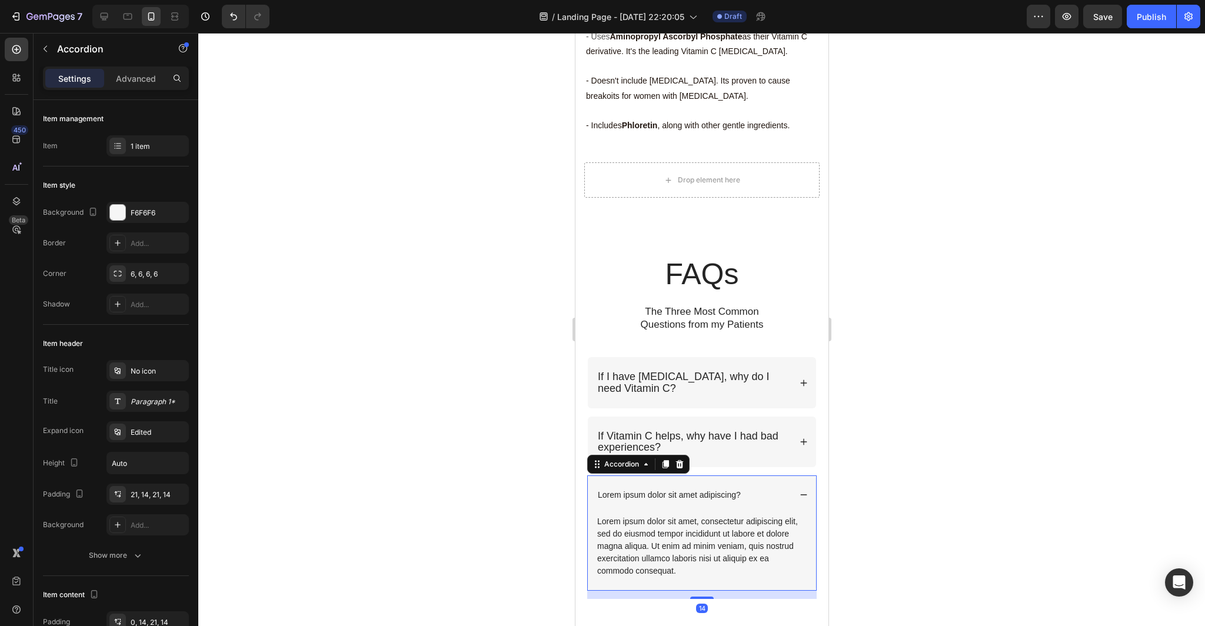
click at [738, 498] on p "Lorem ipsum dolor sit amet adipiscing?" at bounding box center [668, 495] width 143 height 11
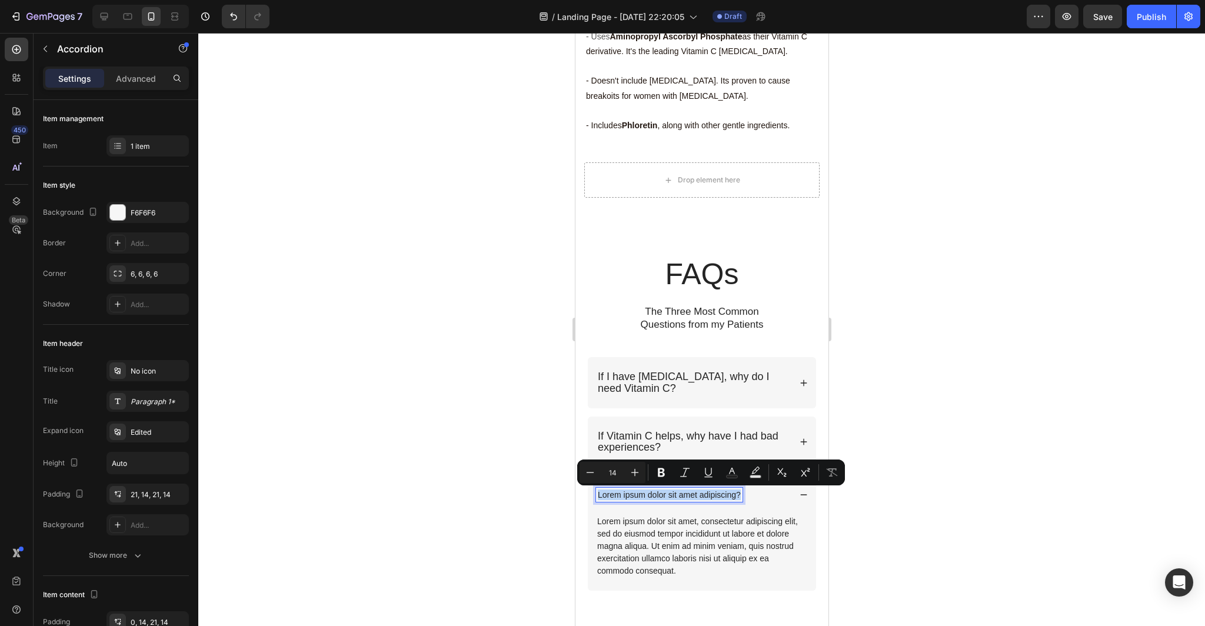
drag, startPoint x: 739, startPoint y: 497, endPoint x: 589, endPoint y: 493, distance: 150.1
click at [588, 494] on div "Lorem ipsum dolor sit amet adipiscing?" at bounding box center [701, 494] width 228 height 39
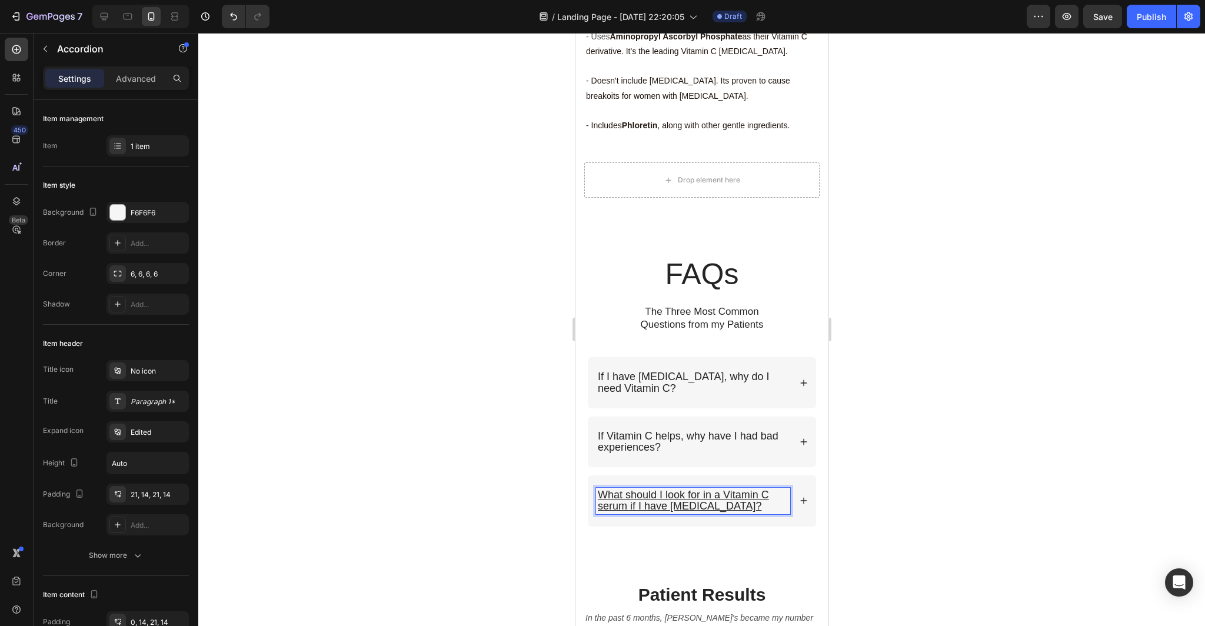
click at [886, 538] on div at bounding box center [701, 329] width 1007 height 593
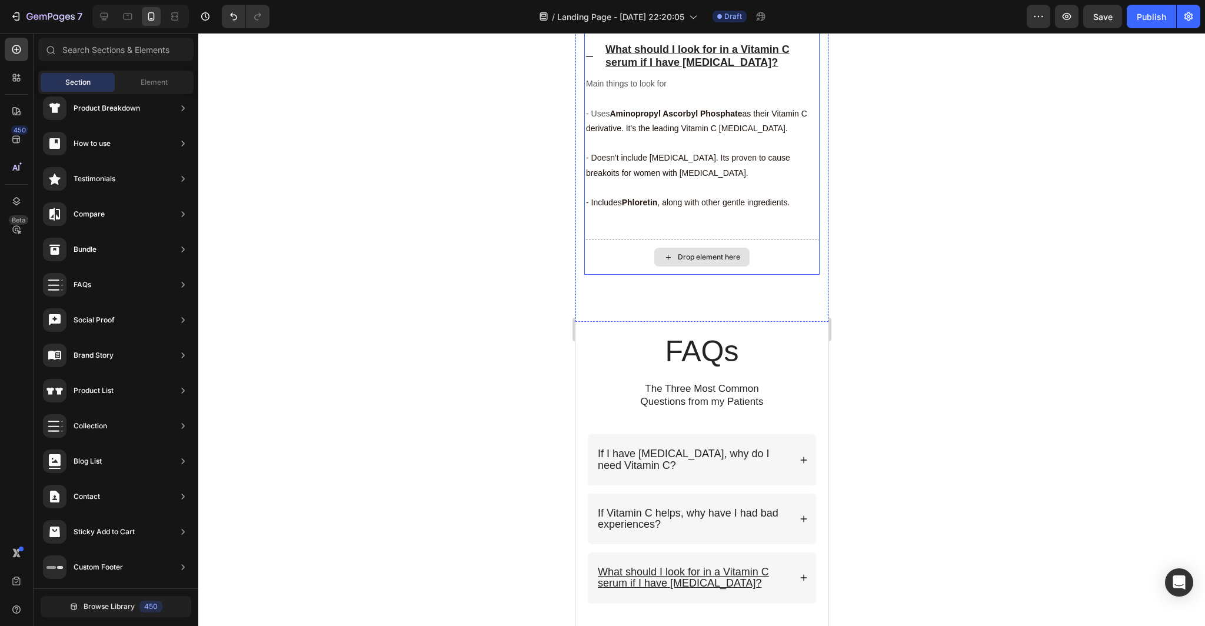
scroll to position [3273, 0]
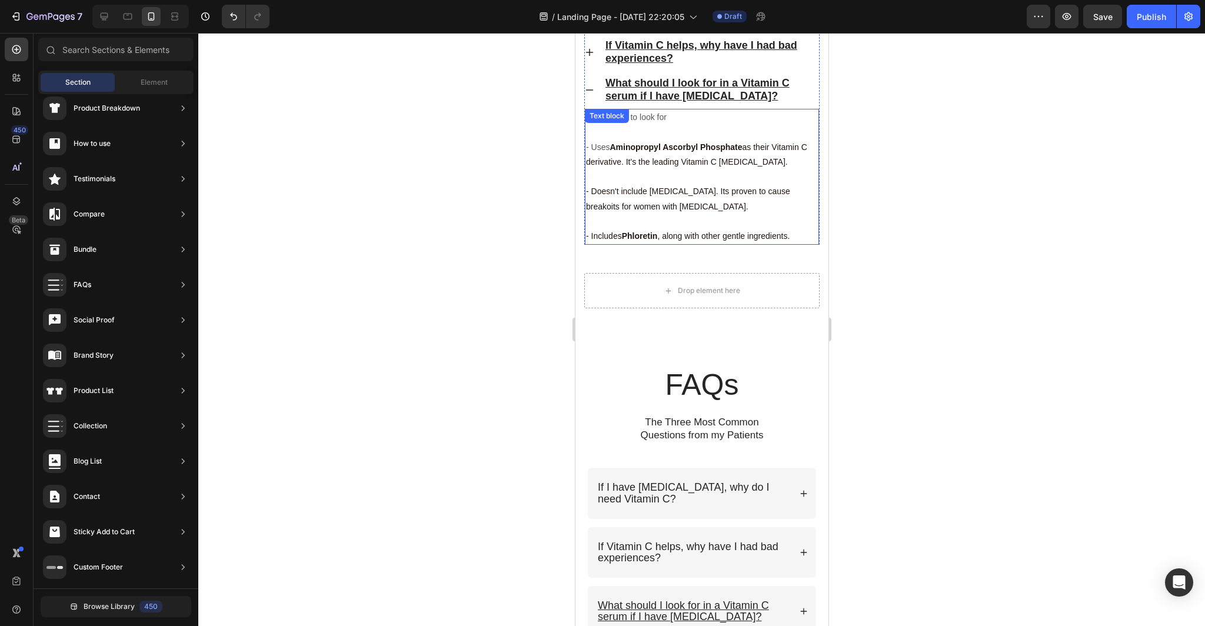
click at [793, 234] on p "- Includes Phloretin , along with other gentle ingredients." at bounding box center [701, 236] width 232 height 15
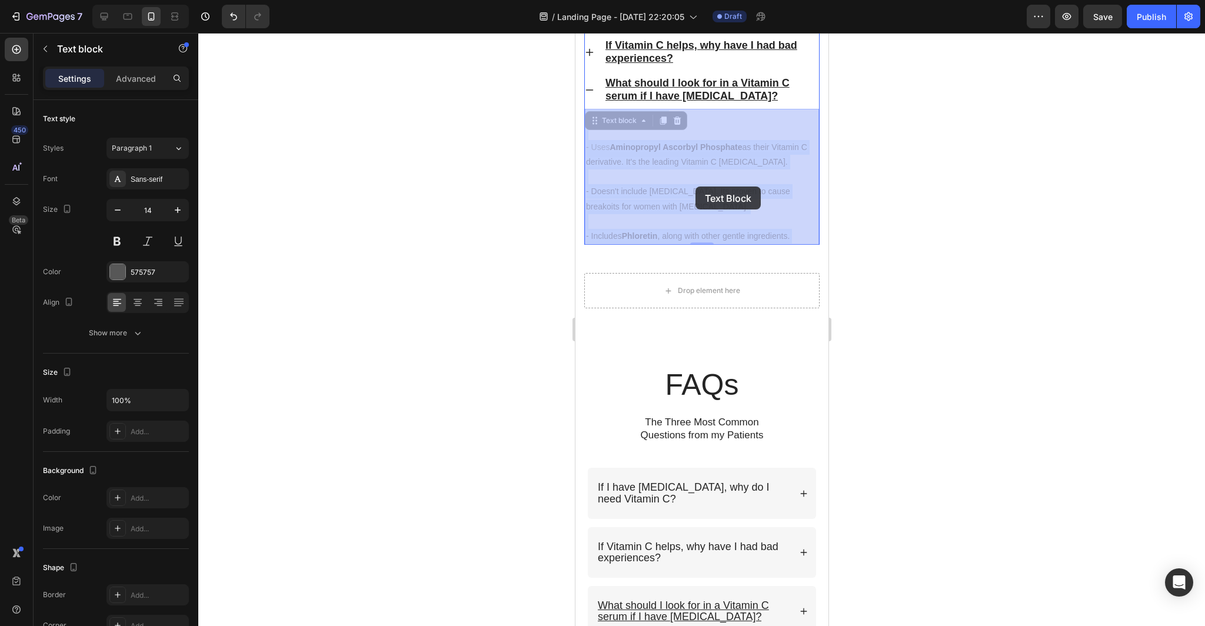
drag, startPoint x: 791, startPoint y: 237, endPoint x: 697, endPoint y: 187, distance: 106.6
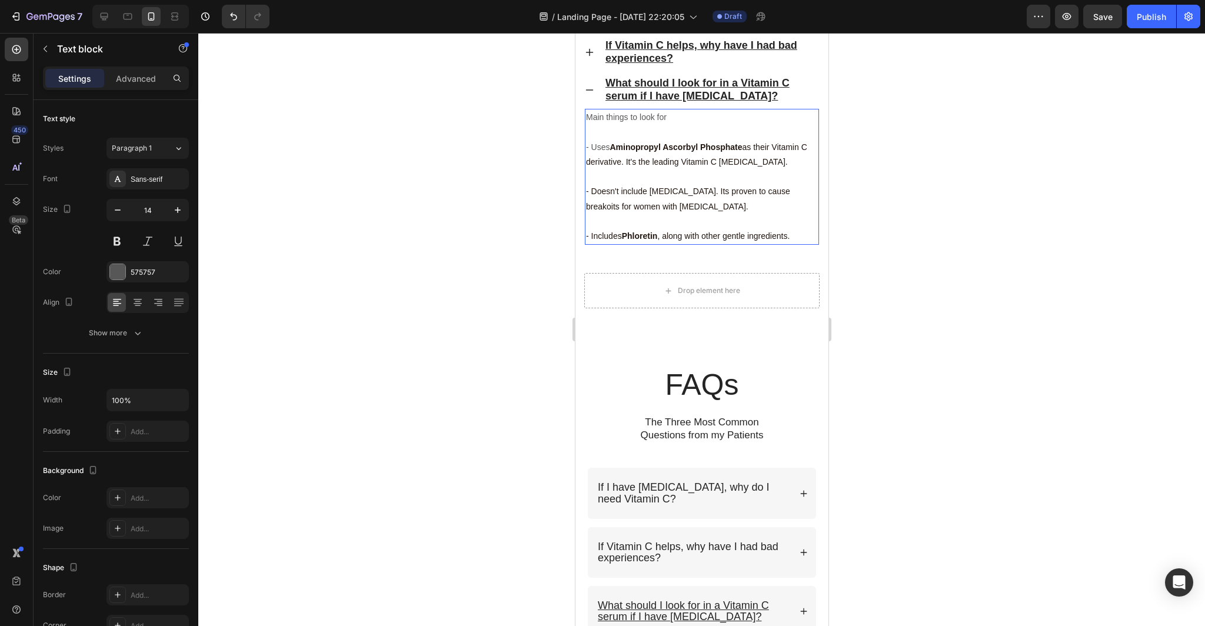
click at [788, 236] on span "- Includes Phloretin , along with other gentle ingredients." at bounding box center [687, 235] width 204 height 9
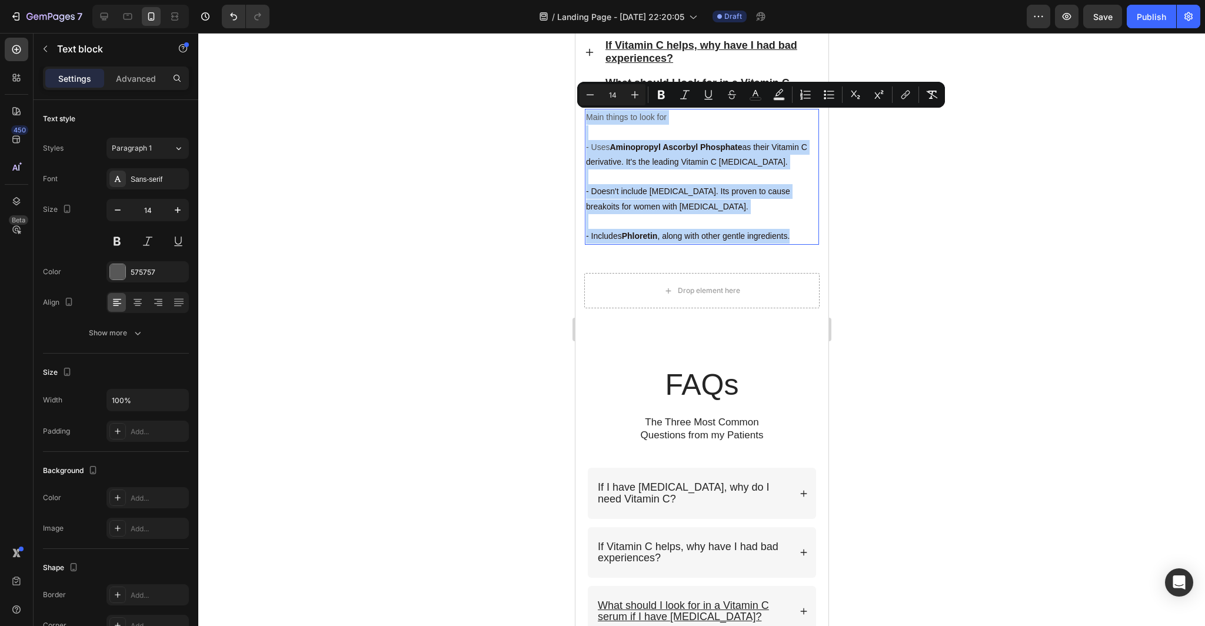
drag, startPoint x: 795, startPoint y: 239, endPoint x: 587, endPoint y: 120, distance: 239.8
click at [587, 120] on div "Main things to look for - Uses Aminopropyl Ascorbyl Phosphate as their Vitamin …" at bounding box center [701, 177] width 234 height 136
copy div "Main things to look for - Uses Aminopropyl Ascorbyl Phosphate as their Vitamin …"
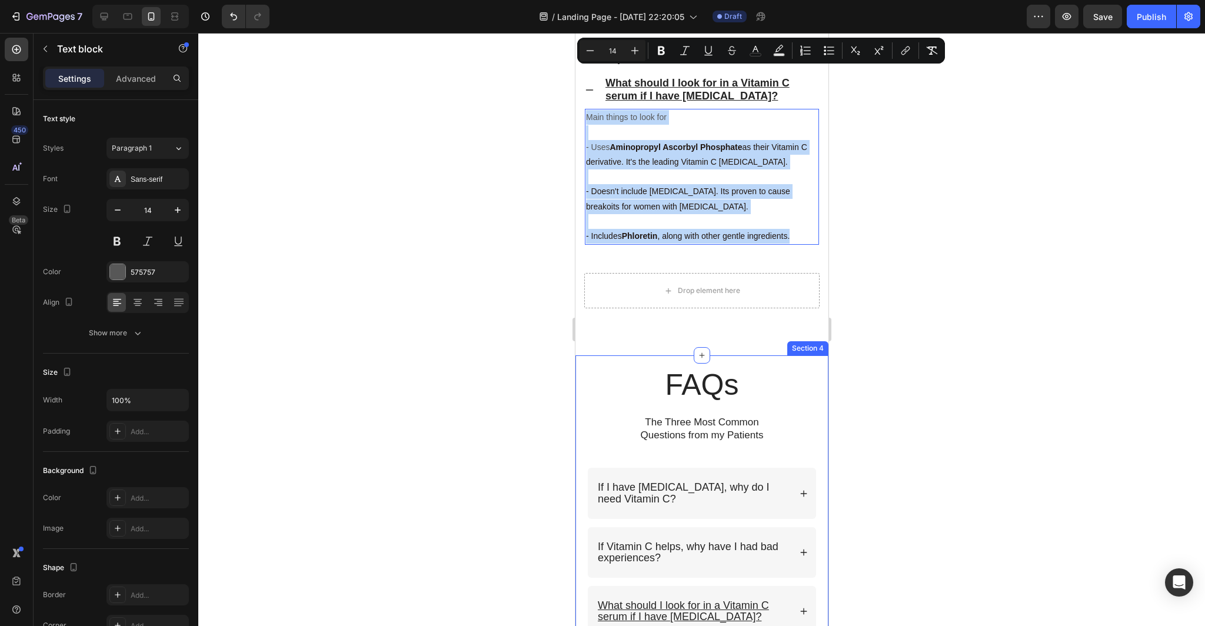
scroll to position [3512, 0]
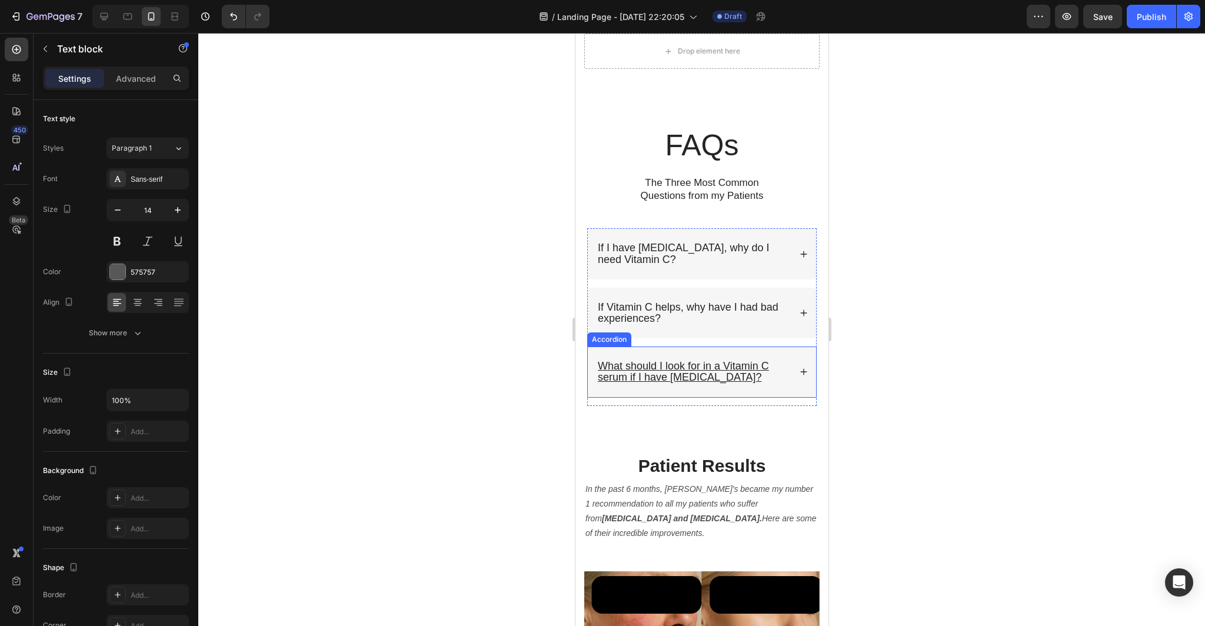
click at [780, 367] on p "What should I look for in a Vitamin C serum if I have [MEDICAL_DATA]?" at bounding box center [692, 372] width 191 height 22
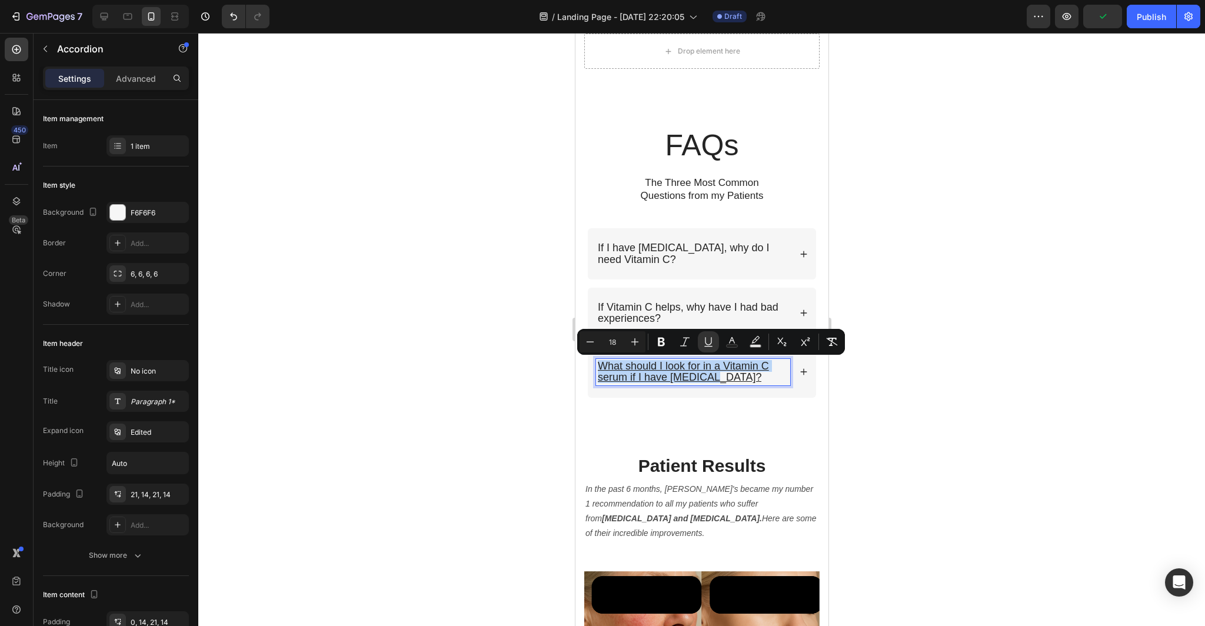
drag, startPoint x: 720, startPoint y: 377, endPoint x: 572, endPoint y: 363, distance: 148.3
click at [924, 471] on div at bounding box center [701, 329] width 1007 height 593
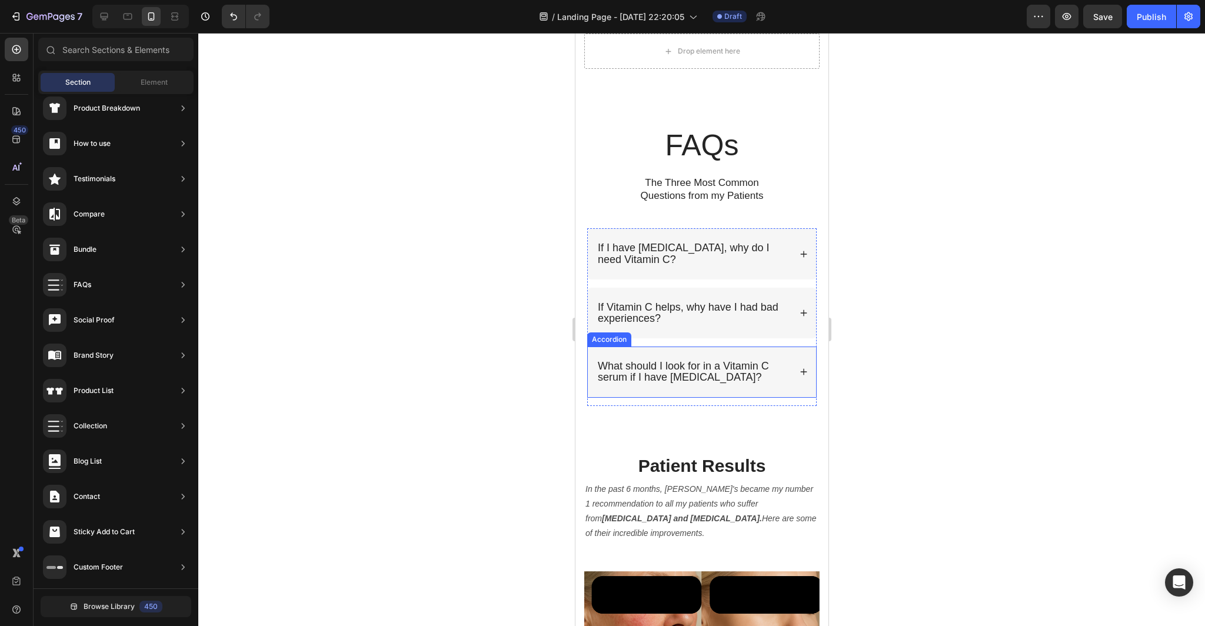
click at [774, 392] on div "What should I look for in a Vitamin C serum if I have [MEDICAL_DATA]?" at bounding box center [701, 372] width 228 height 51
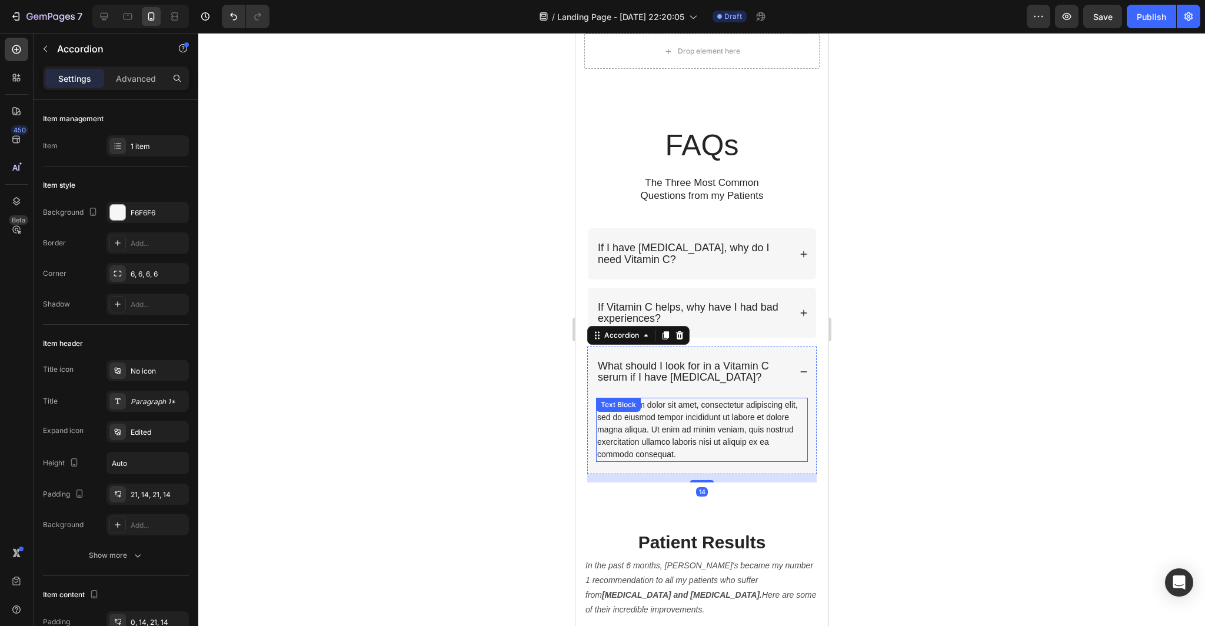
click at [680, 450] on div "Lorem ipsum dolor sit amet, consectetur adipiscing elit, sed do eiusmod tempor …" at bounding box center [701, 430] width 212 height 64
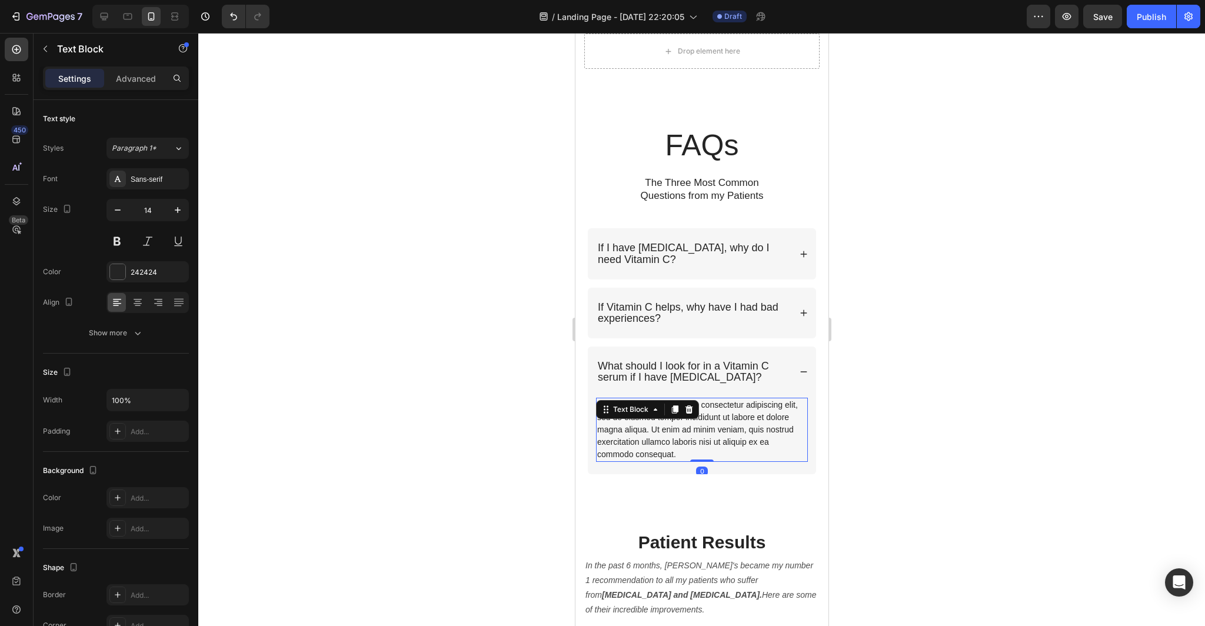
click at [677, 458] on div "Lorem ipsum dolor sit amet, consectetur adipiscing elit, sed do eiusmod tempor …" at bounding box center [701, 430] width 212 height 64
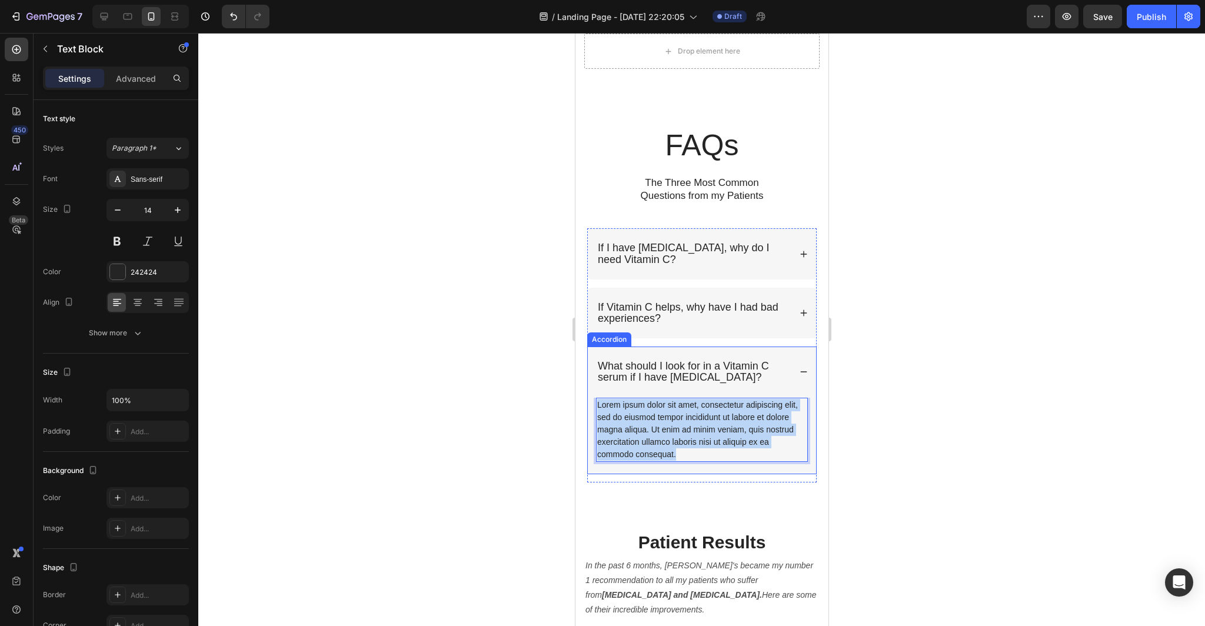
drag, startPoint x: 680, startPoint y: 456, endPoint x: 595, endPoint y: 401, distance: 101.7
click at [595, 401] on div "Lorem ipsum dolor sit amet, consectetur adipiscing elit, sed do eiusmod tempor …" at bounding box center [701, 436] width 228 height 76
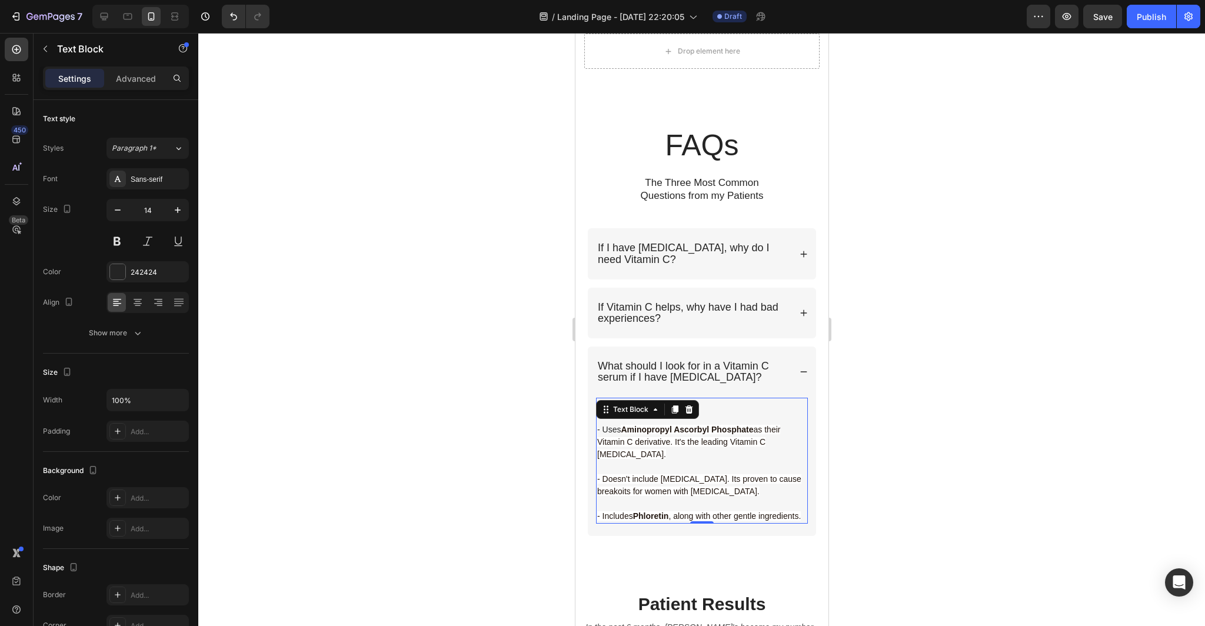
click at [992, 480] on div at bounding box center [701, 329] width 1007 height 593
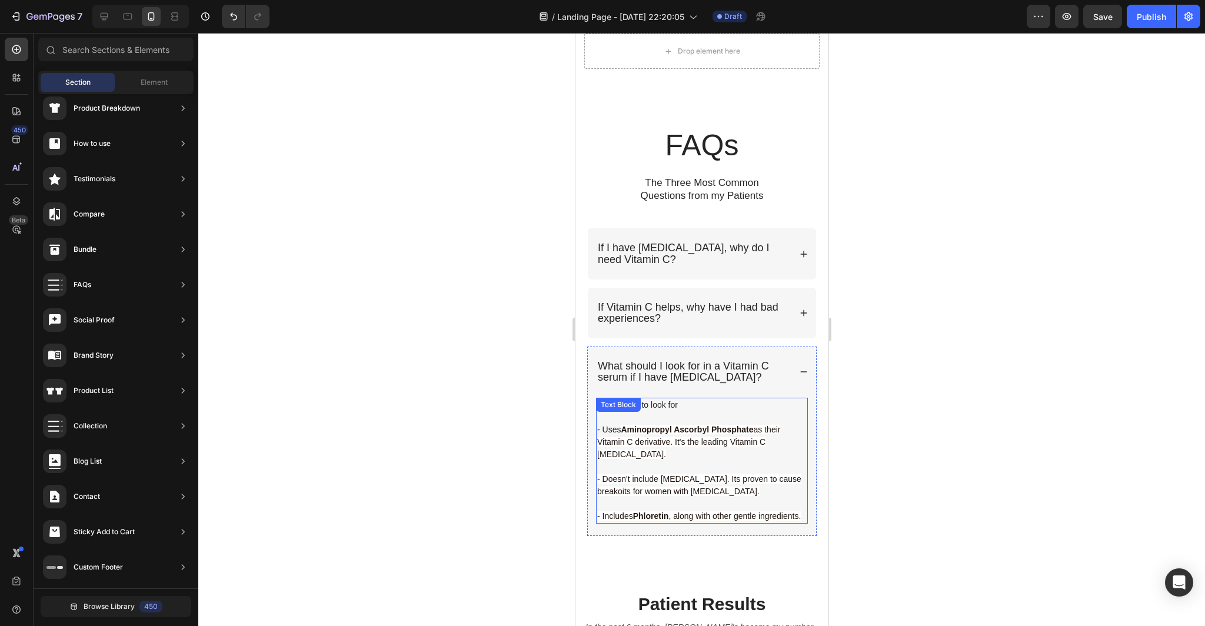
click at [794, 477] on p "- Doesn't include [MEDICAL_DATA]. Its proven to cause breakoits for women with …" at bounding box center [701, 485] width 209 height 25
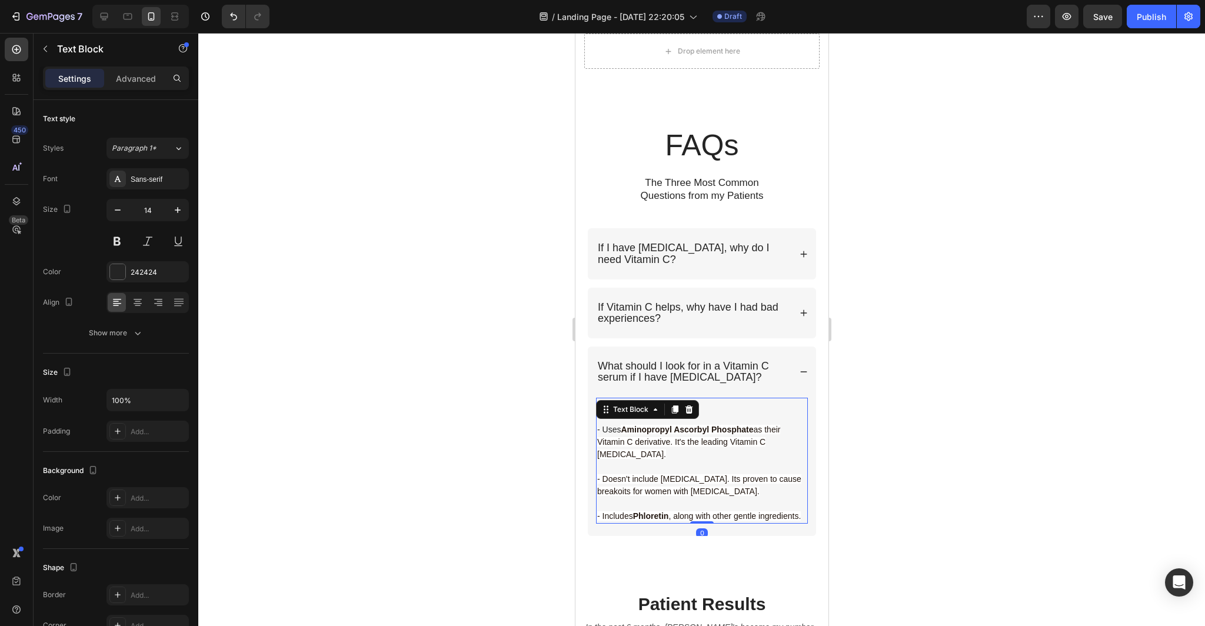
click at [926, 502] on div at bounding box center [701, 329] width 1007 height 593
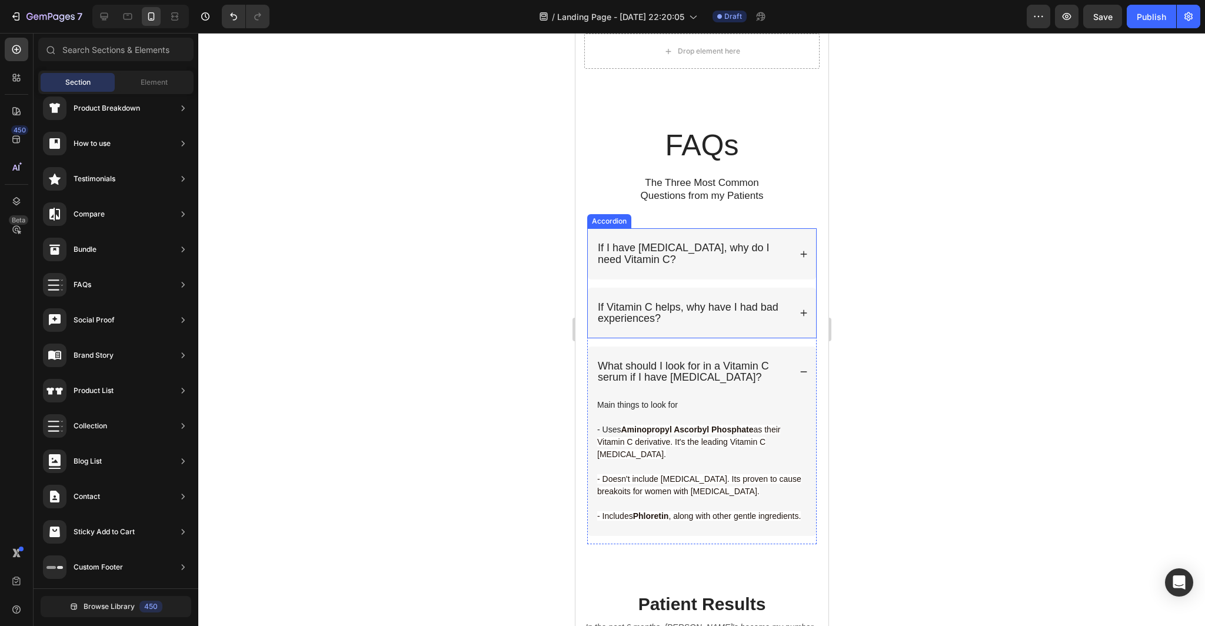
click at [797, 317] on div "If Vitamin C helps, why have I had bad experiences?" at bounding box center [701, 313] width 228 height 51
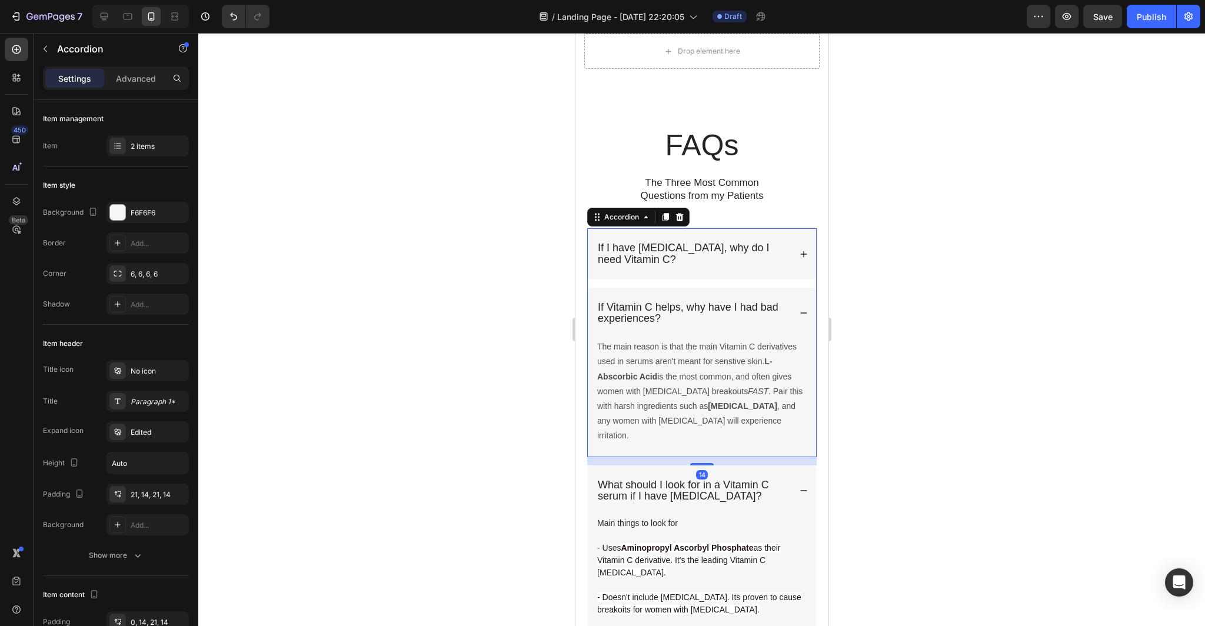
click at [797, 316] on div "If Vitamin C helps, why have I had bad experiences?" at bounding box center [701, 313] width 228 height 51
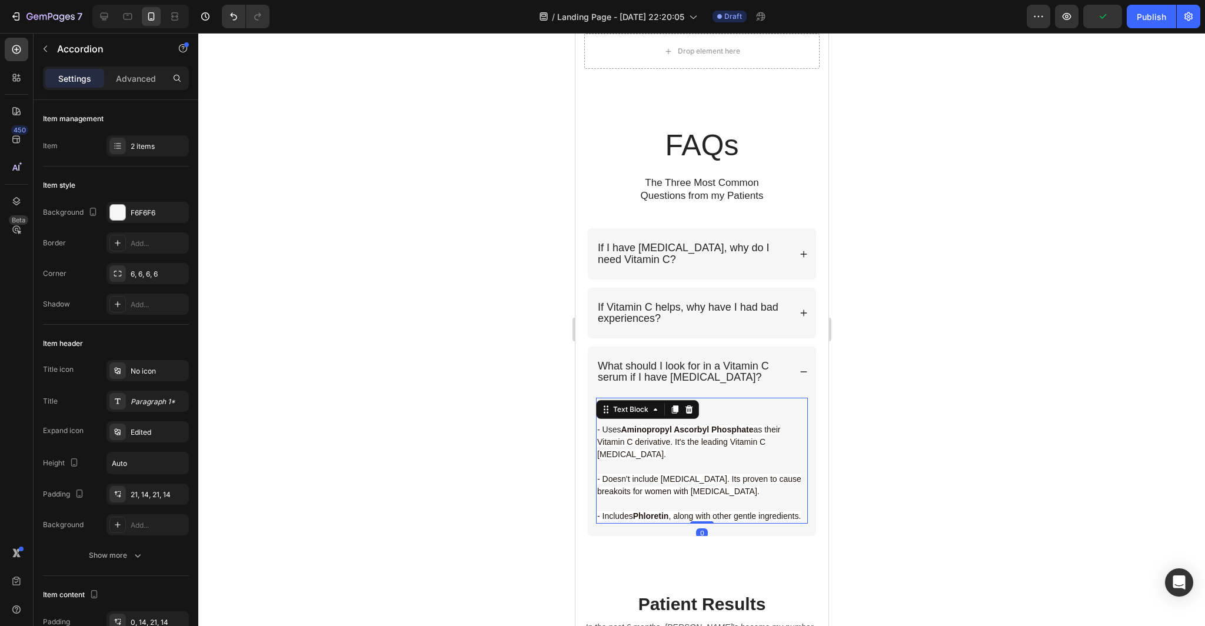
click at [673, 466] on p "Rich Text Editor. Editing area: main" at bounding box center [701, 467] width 209 height 12
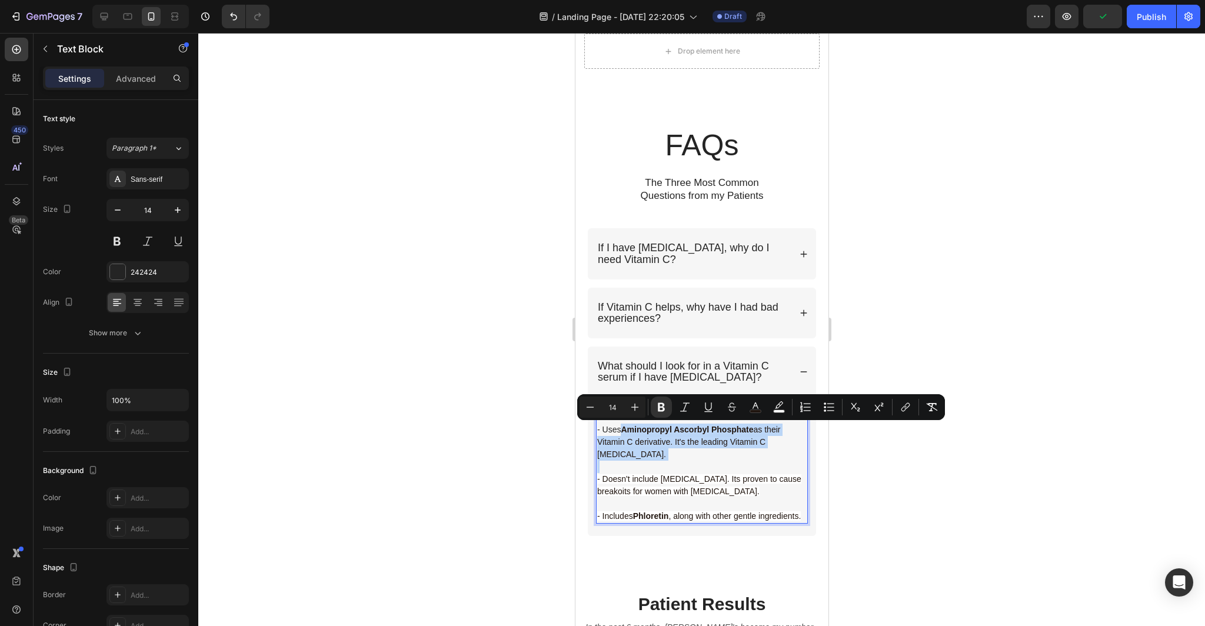
drag, startPoint x: 652, startPoint y: 455, endPoint x: 626, endPoint y: 431, distance: 35.4
click at [626, 431] on p "- Uses Aminopropyl Ascorbyl Phosphate as their Vitamin C derivative. It's the l…" at bounding box center [701, 442] width 209 height 37
click at [886, 495] on div at bounding box center [701, 329] width 1007 height 593
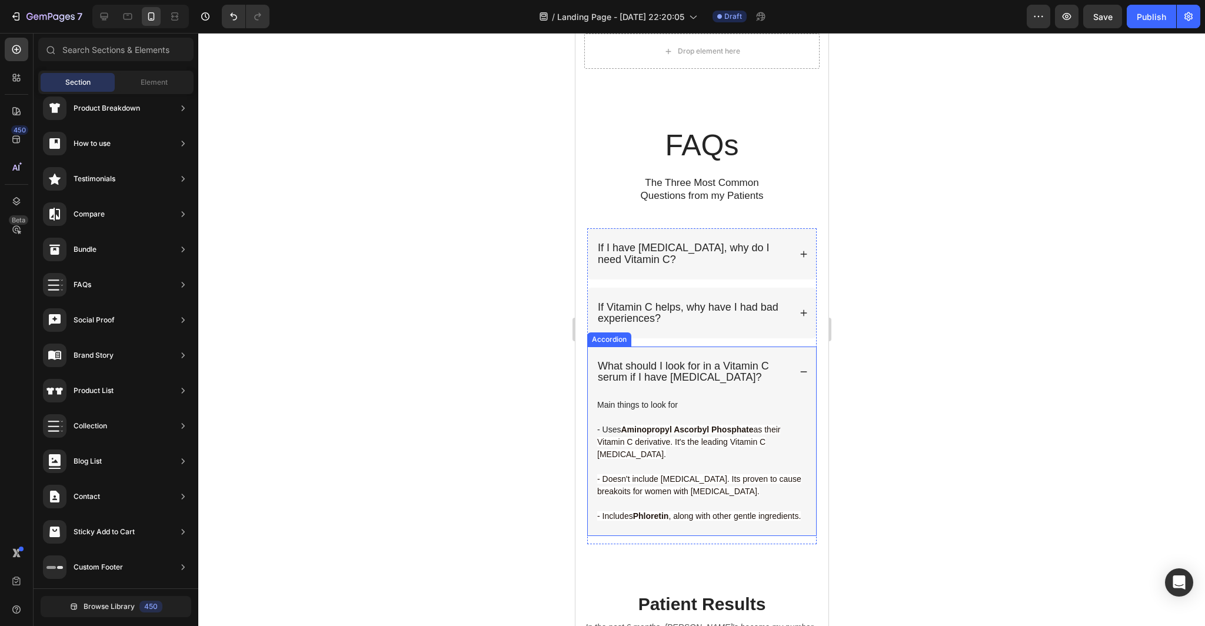
click at [796, 367] on div "What should I look for in a Vitamin C serum if I have [MEDICAL_DATA]?" at bounding box center [701, 372] width 228 height 51
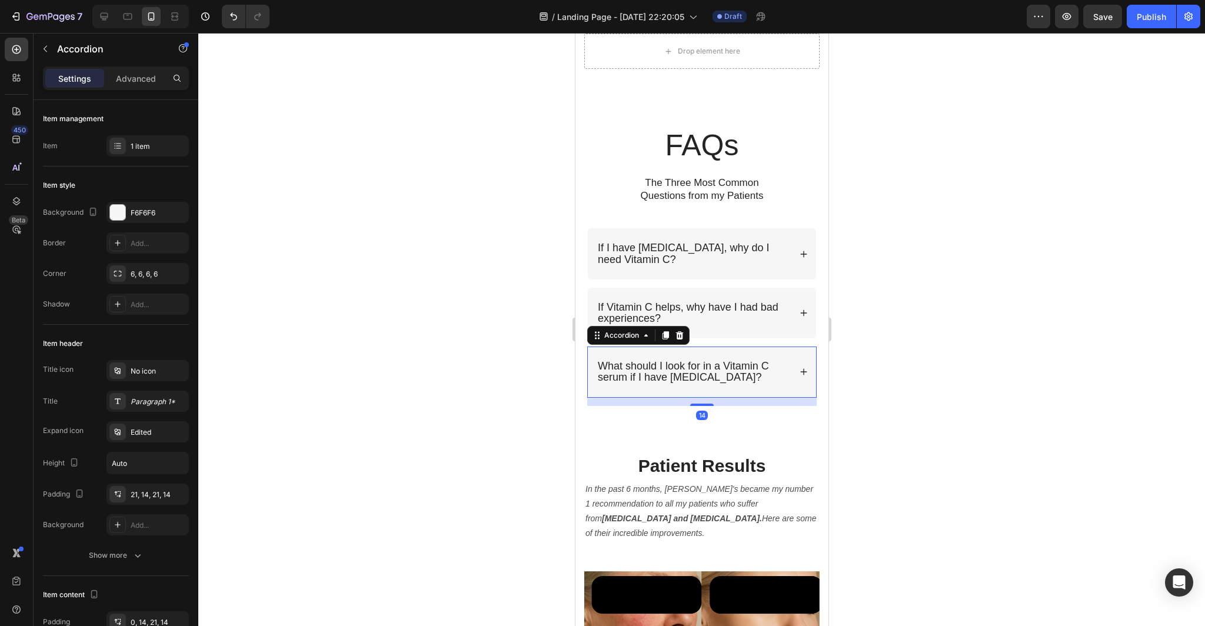
click at [1014, 412] on div at bounding box center [701, 329] width 1007 height 593
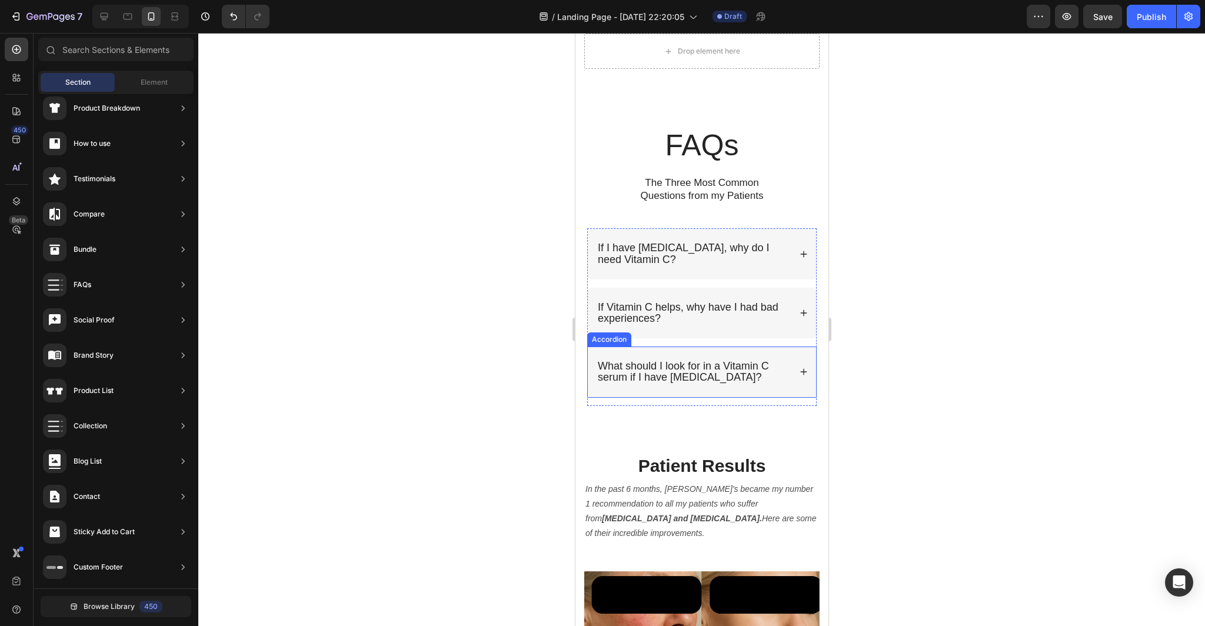
click at [798, 373] on div "What should I look for in a Vitamin C serum if I have [MEDICAL_DATA]?" at bounding box center [701, 372] width 228 height 51
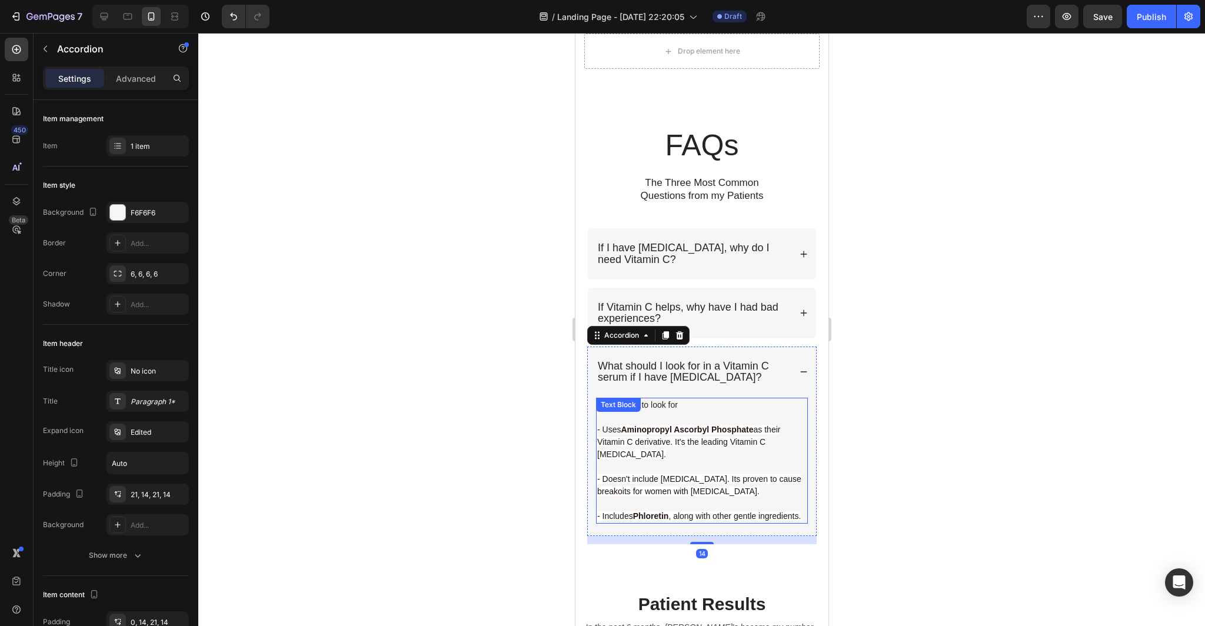
click at [806, 514] on p "- Includes Phloretin , along with other gentle ingredients." at bounding box center [701, 516] width 209 height 12
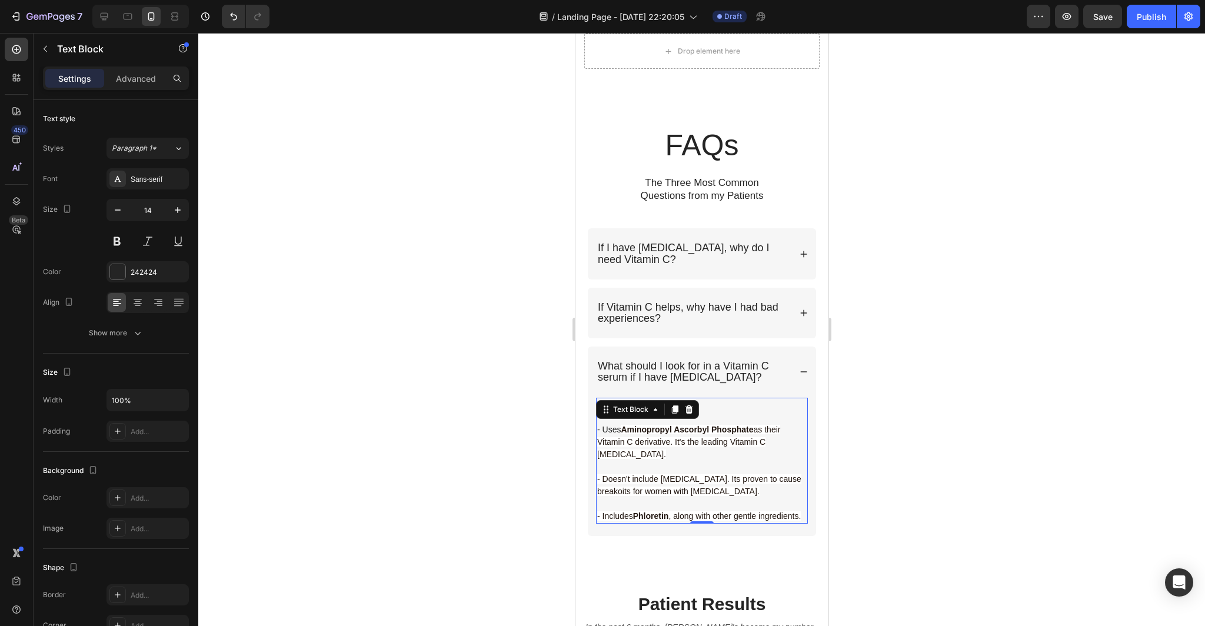
click at [890, 497] on div at bounding box center [701, 329] width 1007 height 593
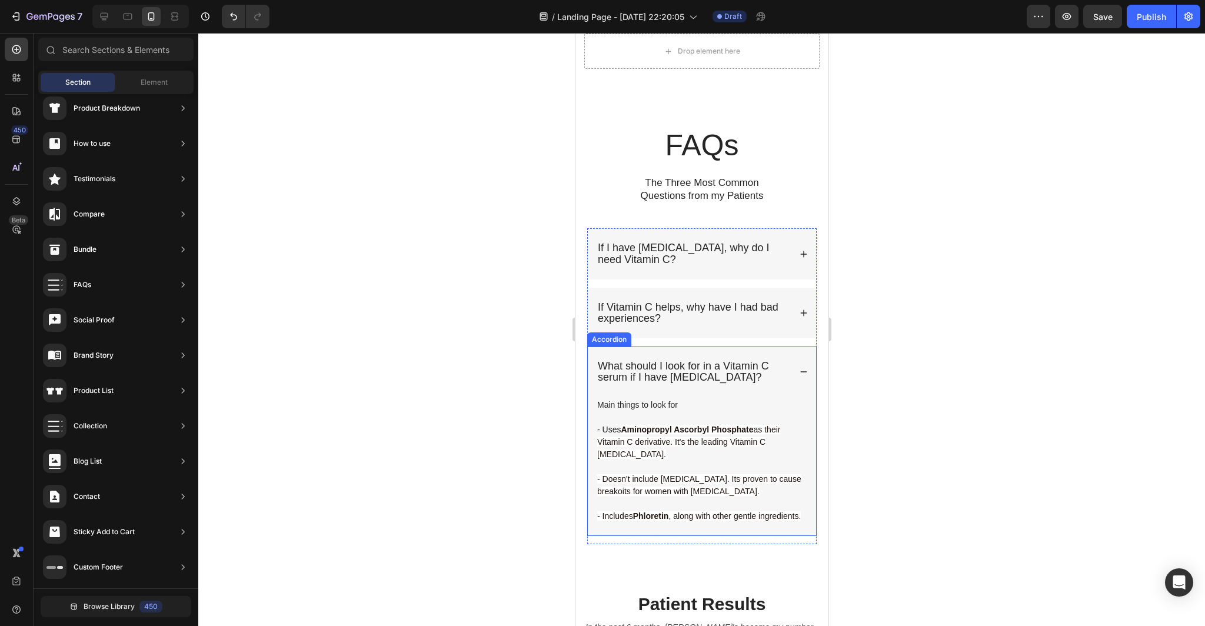
click at [794, 373] on div "What should I look for in a Vitamin C serum if I have [MEDICAL_DATA]?" at bounding box center [701, 372] width 228 height 51
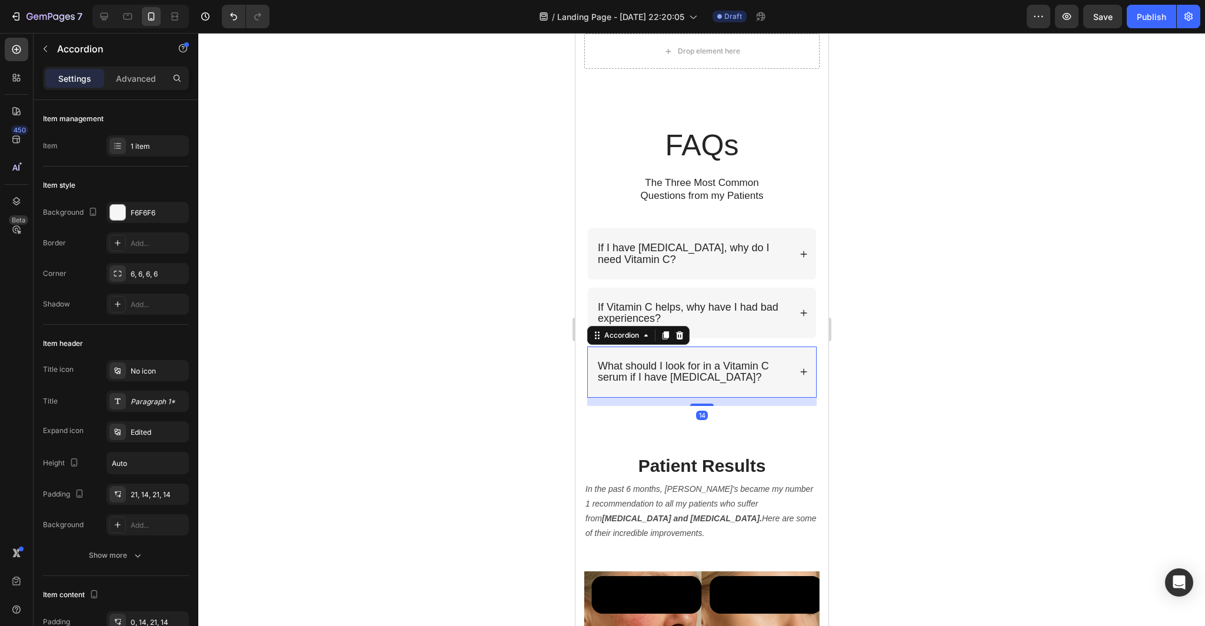
click at [970, 368] on div at bounding box center [701, 329] width 1007 height 593
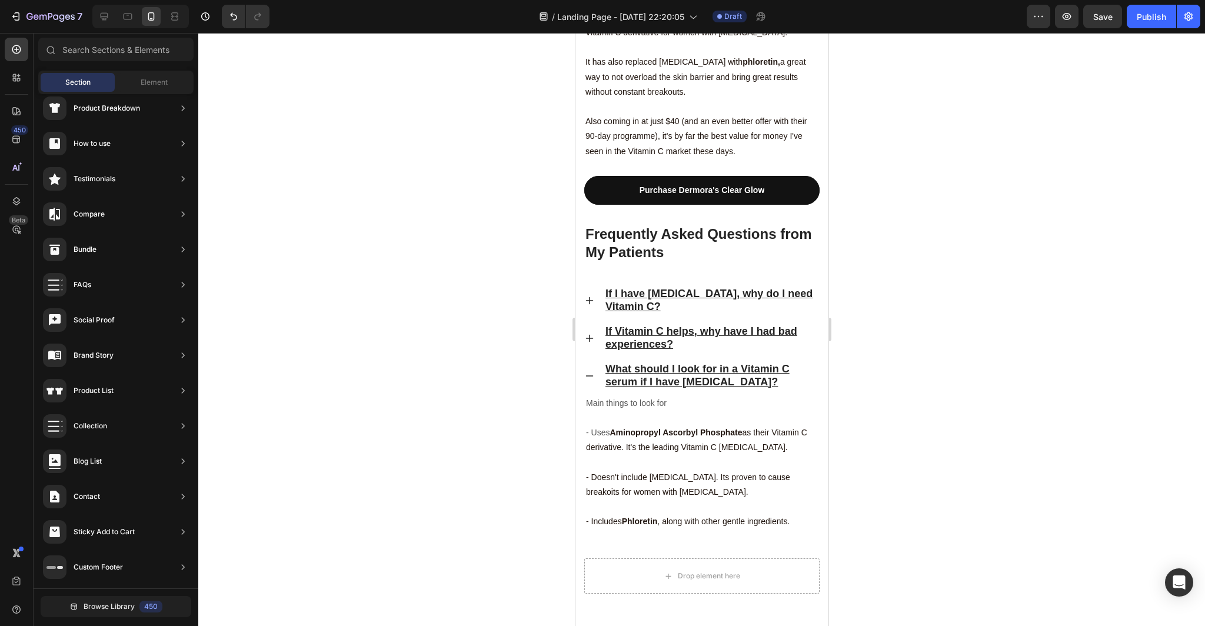
scroll to position [3144, 0]
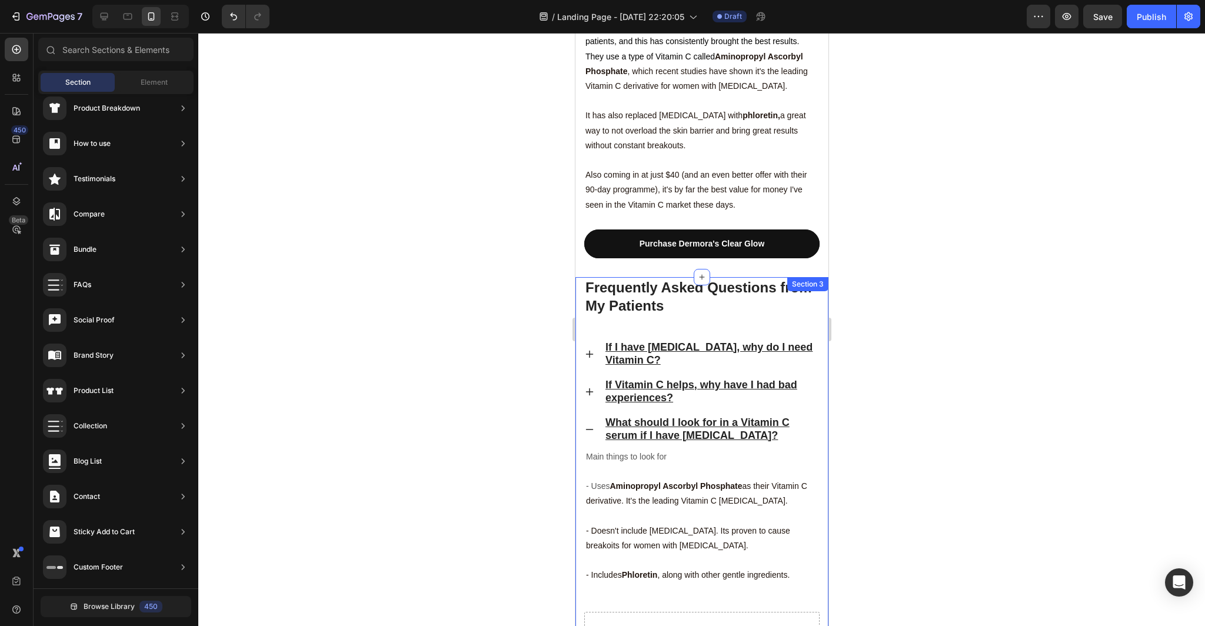
click at [823, 277] on div "Frequently Asked Questions from My Patients Heading If I have Rosacea, why do I…" at bounding box center [701, 485] width 253 height 417
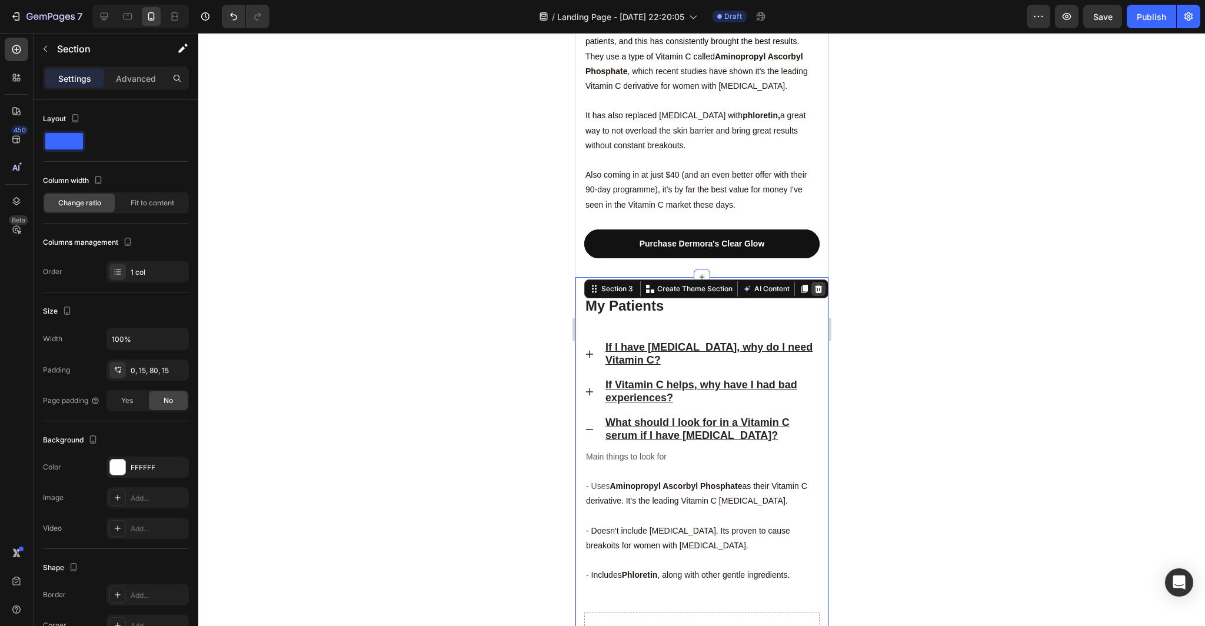
click at [820, 285] on icon at bounding box center [818, 289] width 8 height 8
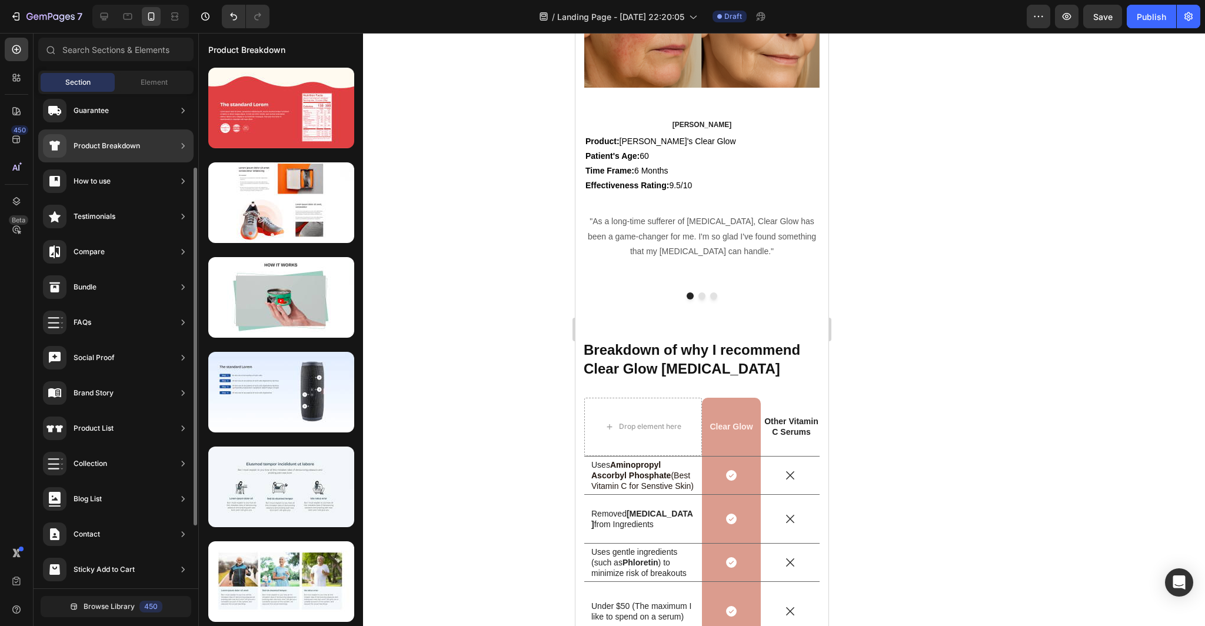
scroll to position [0, 0]
